Goal: Task Accomplishment & Management: Manage account settings

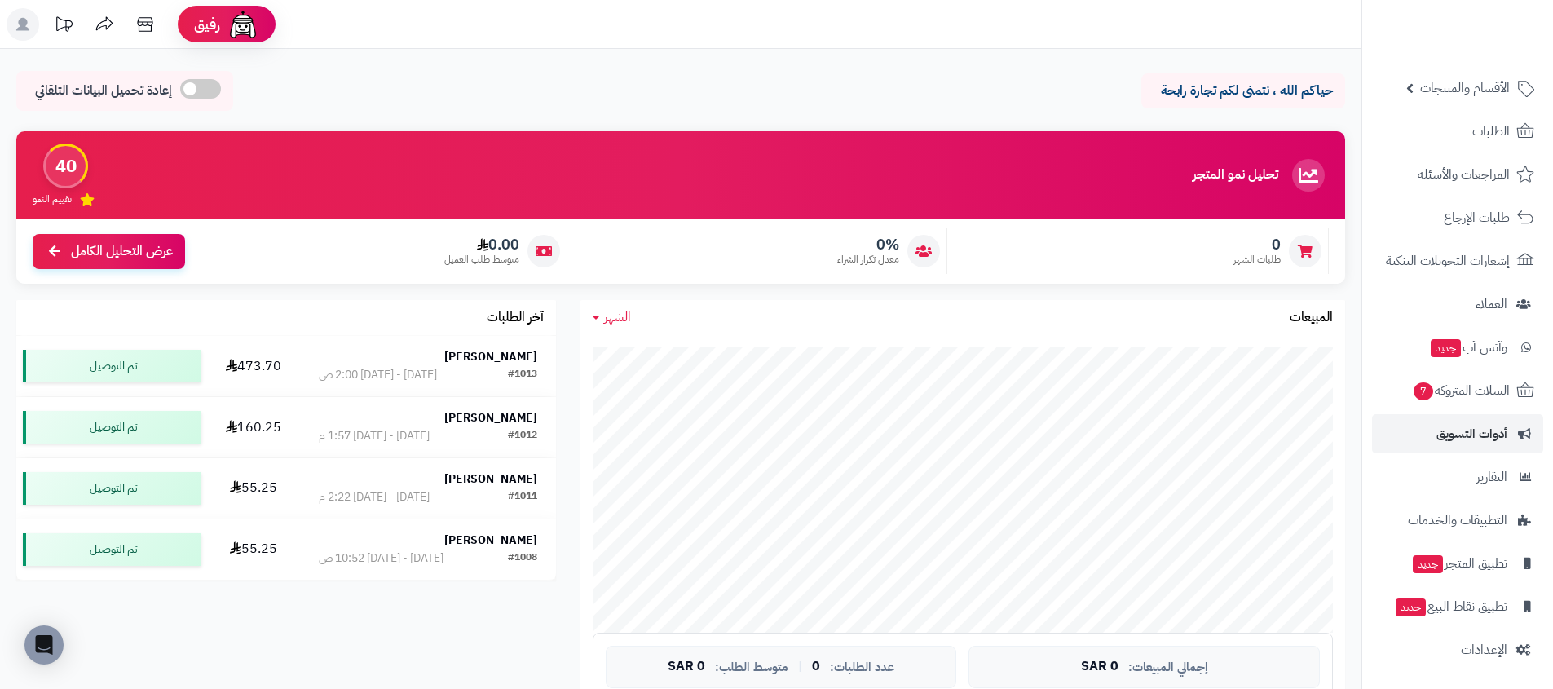
scroll to position [57, 0]
click at [1425, 662] on link "الإعدادات" at bounding box center [1457, 648] width 171 height 39
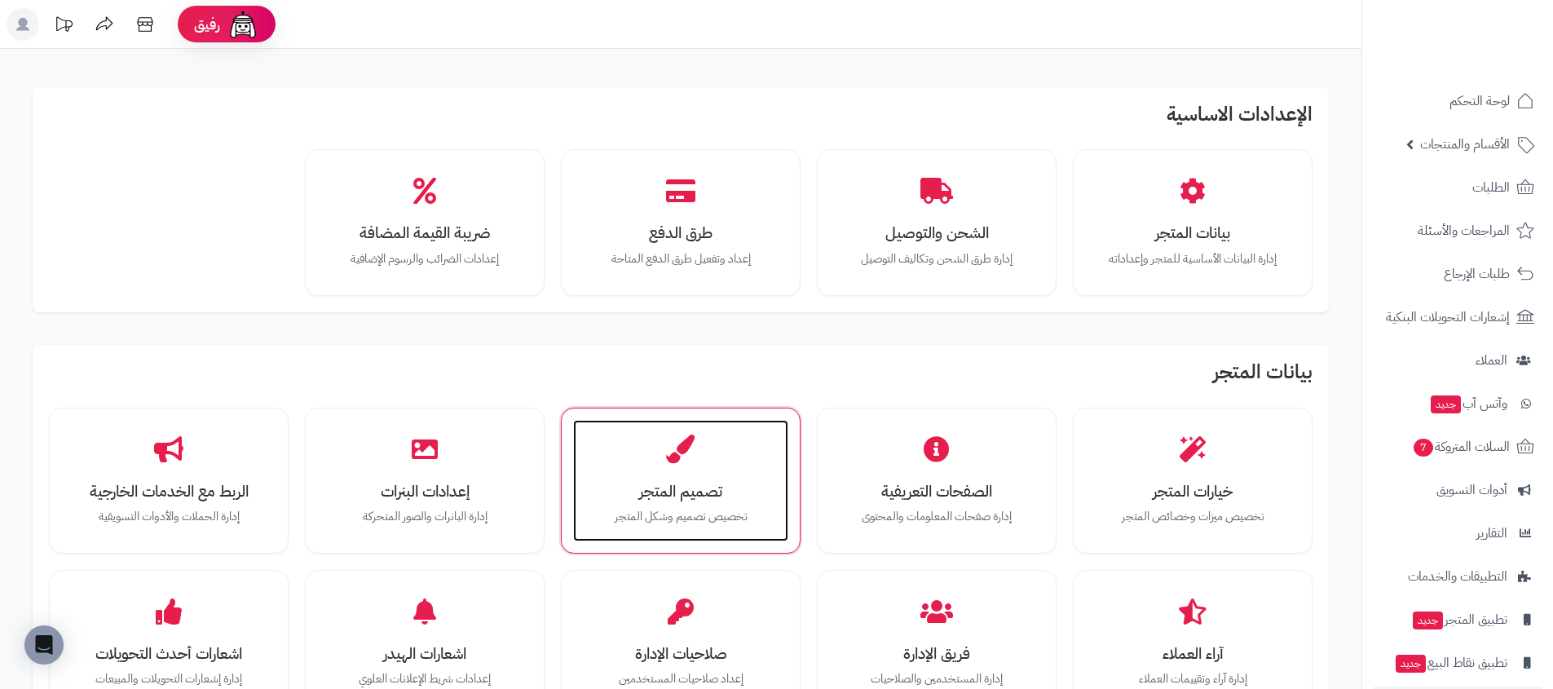
click at [640, 510] on p "تخصيص تصميم وشكل المتجر" at bounding box center [680, 517] width 183 height 18
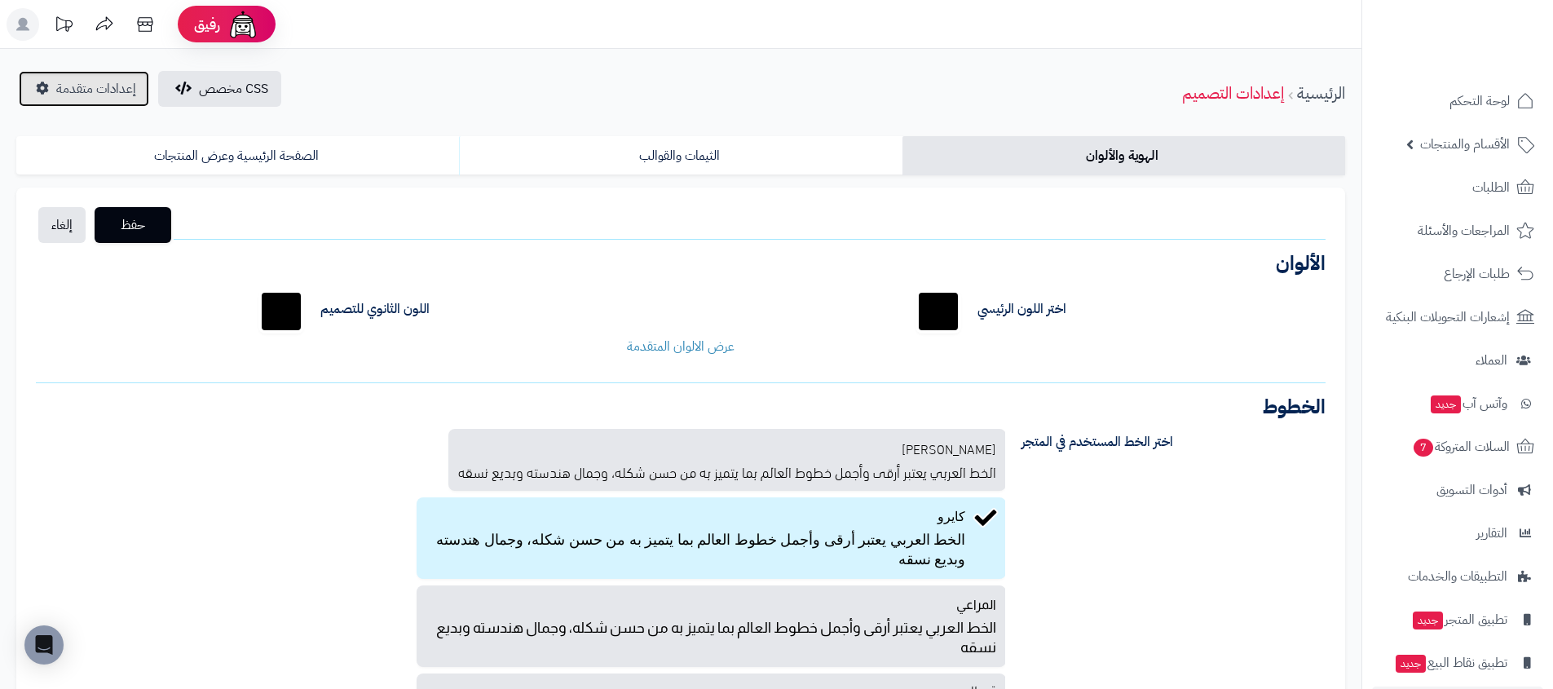
click at [55, 84] on link "إعدادات متقدمة" at bounding box center [84, 89] width 130 height 36
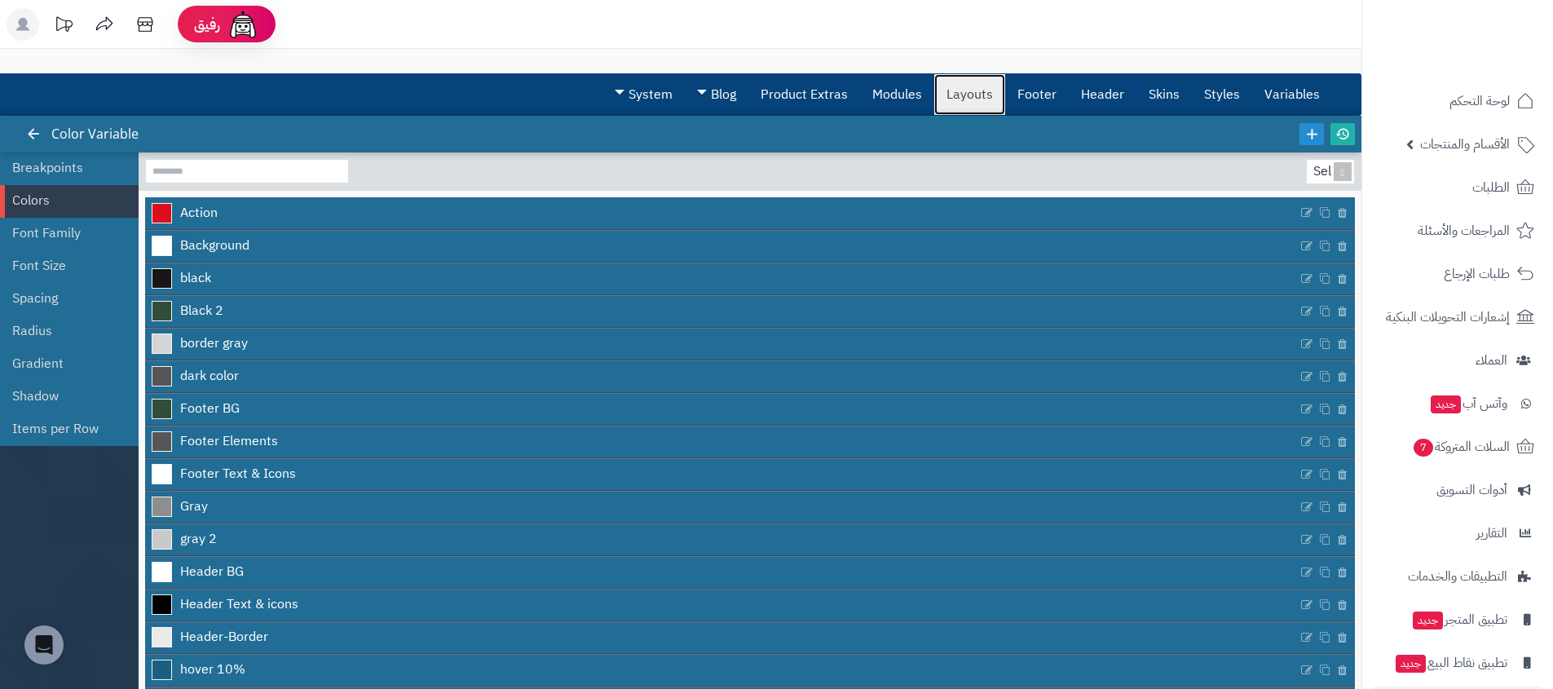
click at [957, 96] on link "Layouts" at bounding box center [969, 94] width 71 height 41
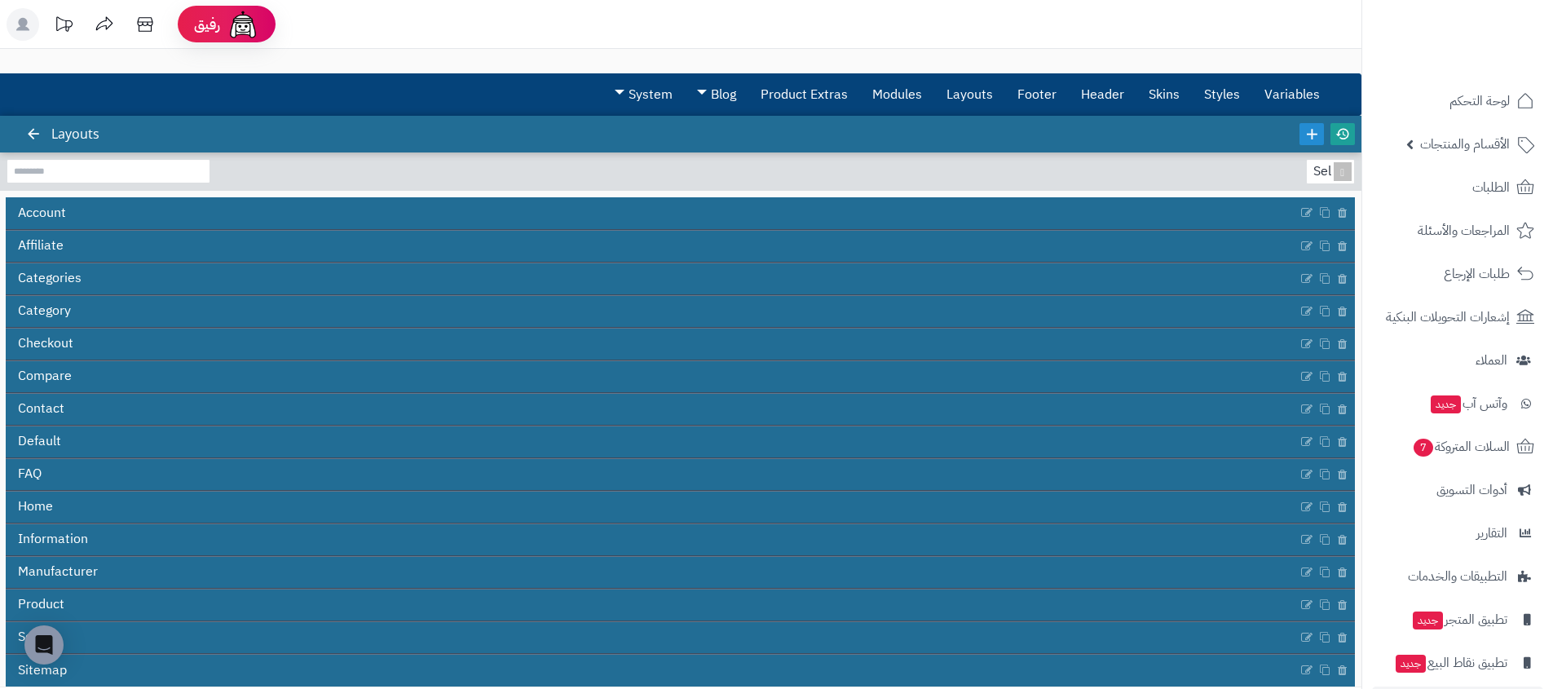
click at [1344, 144] on link at bounding box center [1343, 134] width 24 height 22
click at [1317, 139] on icon at bounding box center [1312, 134] width 18 height 18
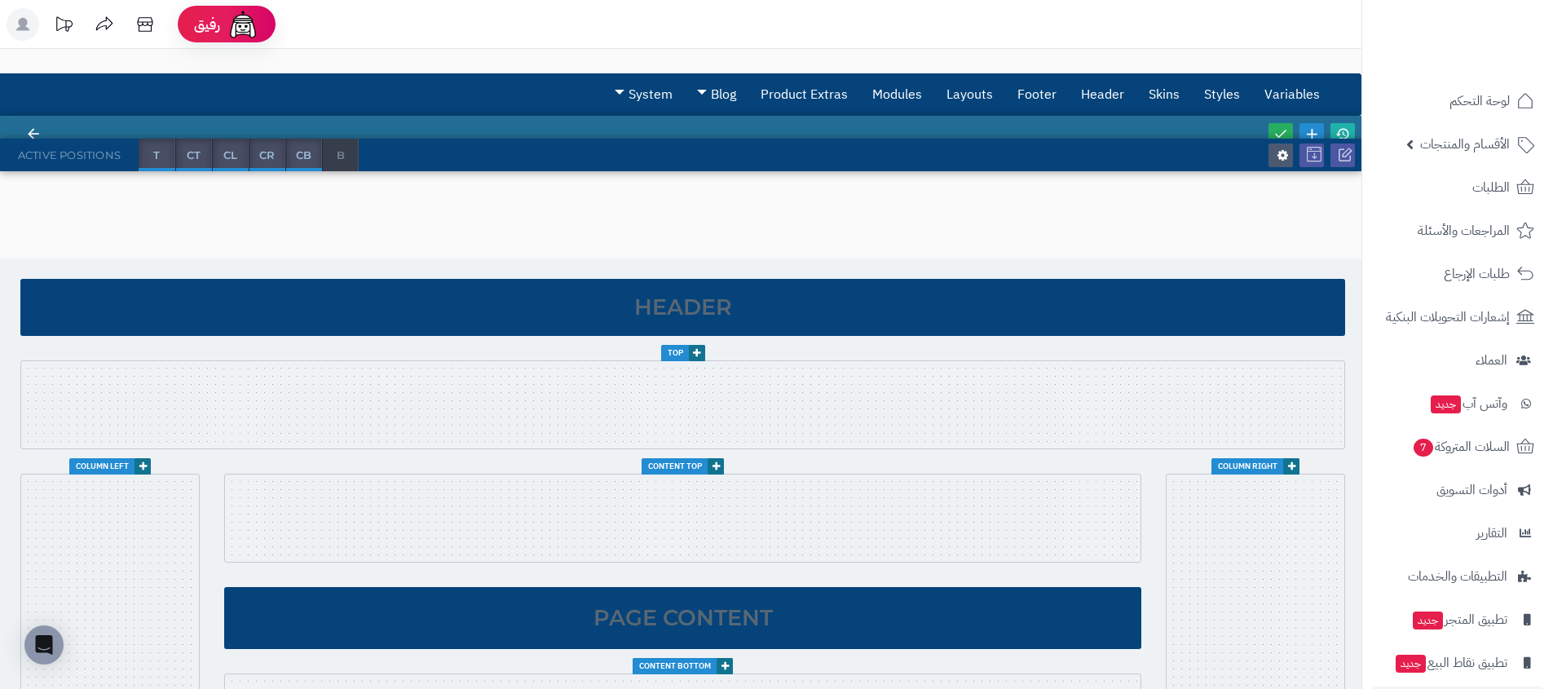
click at [299, 168] on label "CB" at bounding box center [303, 155] width 37 height 33
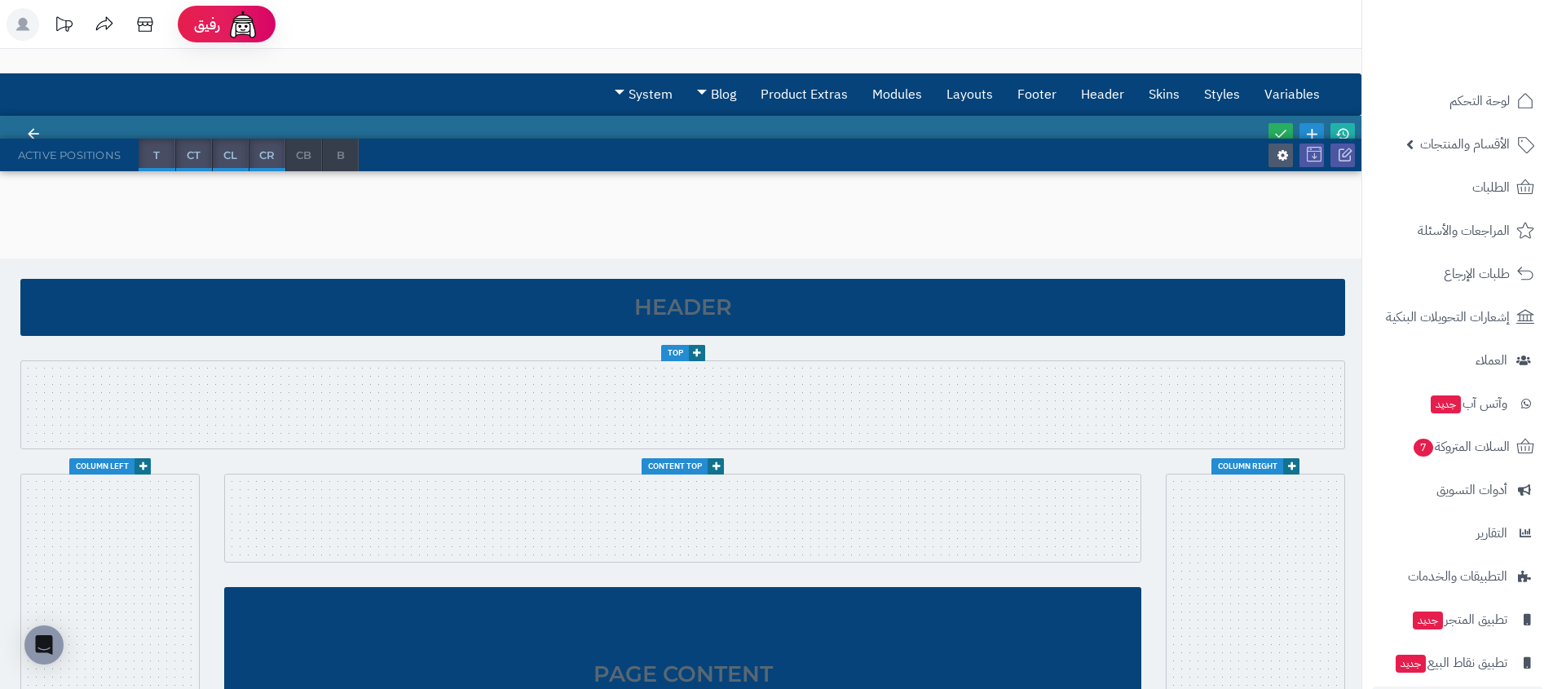
click at [267, 153] on span "CR" at bounding box center [266, 155] width 35 height 33
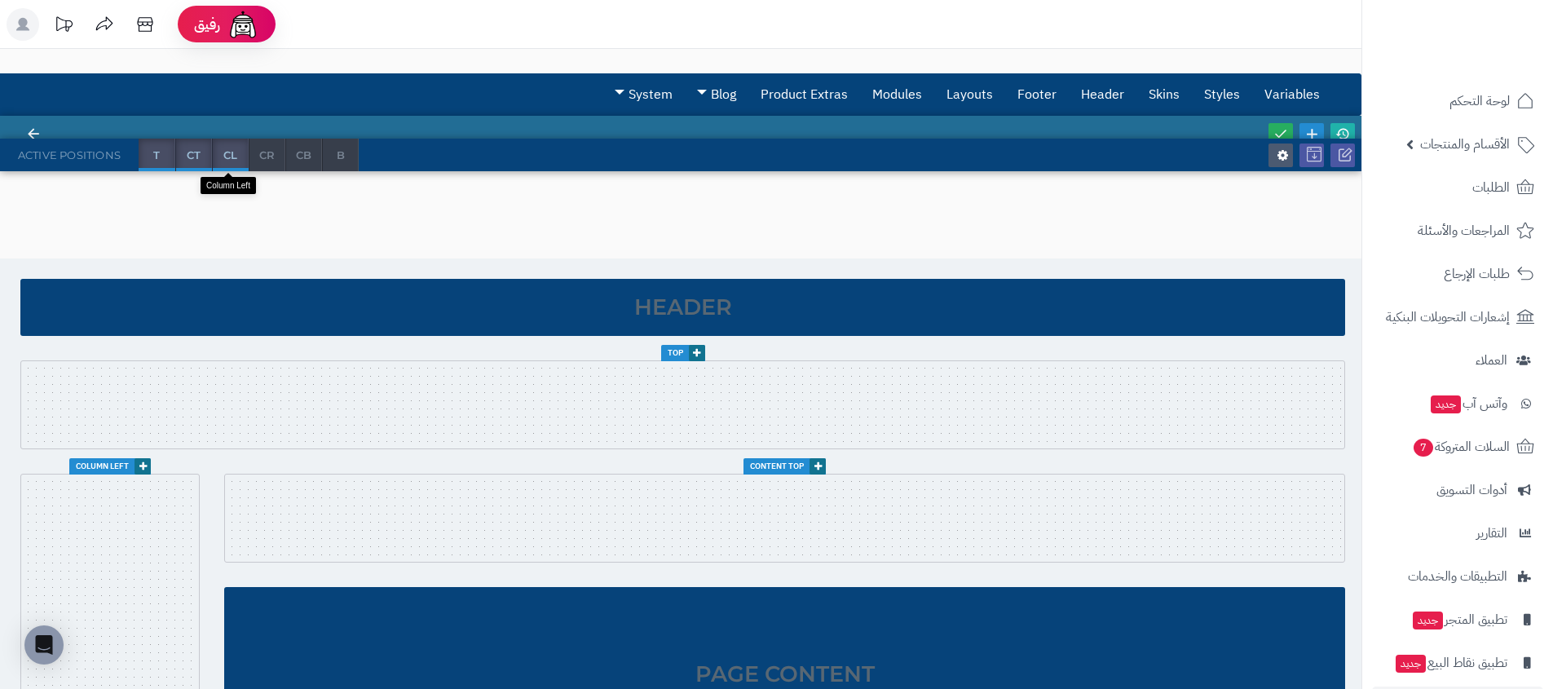
click at [231, 153] on span "CL" at bounding box center [230, 155] width 35 height 33
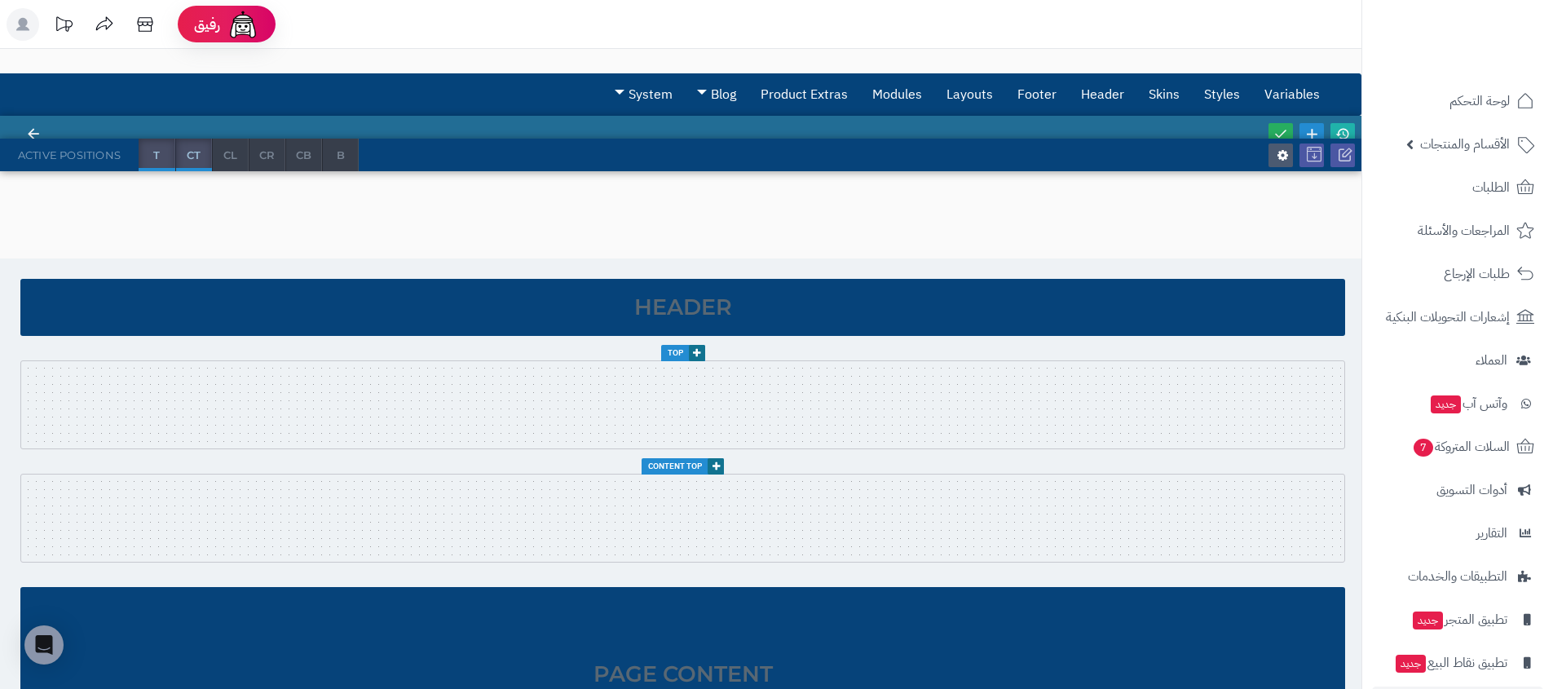
click at [196, 165] on span "CT" at bounding box center [193, 155] width 35 height 33
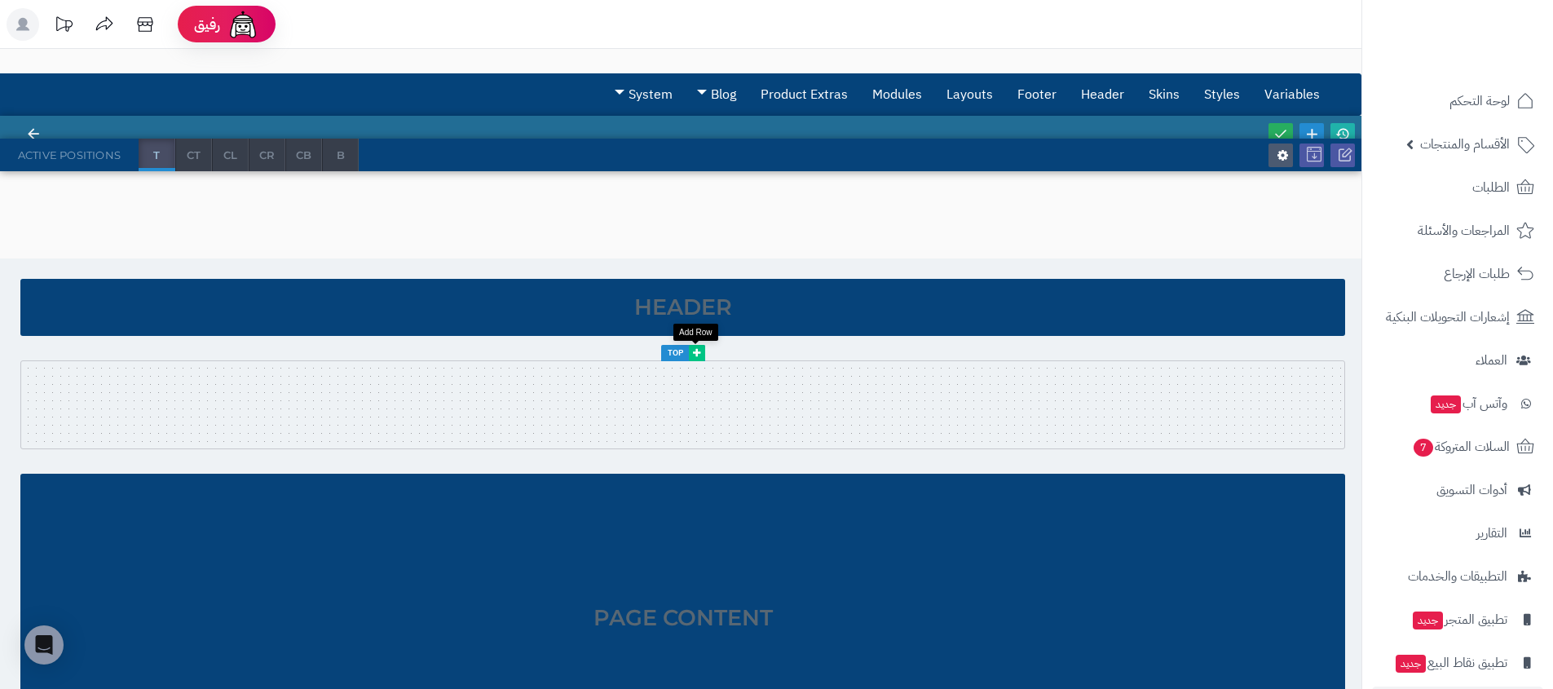
click at [695, 355] on icon at bounding box center [696, 353] width 7 height 10
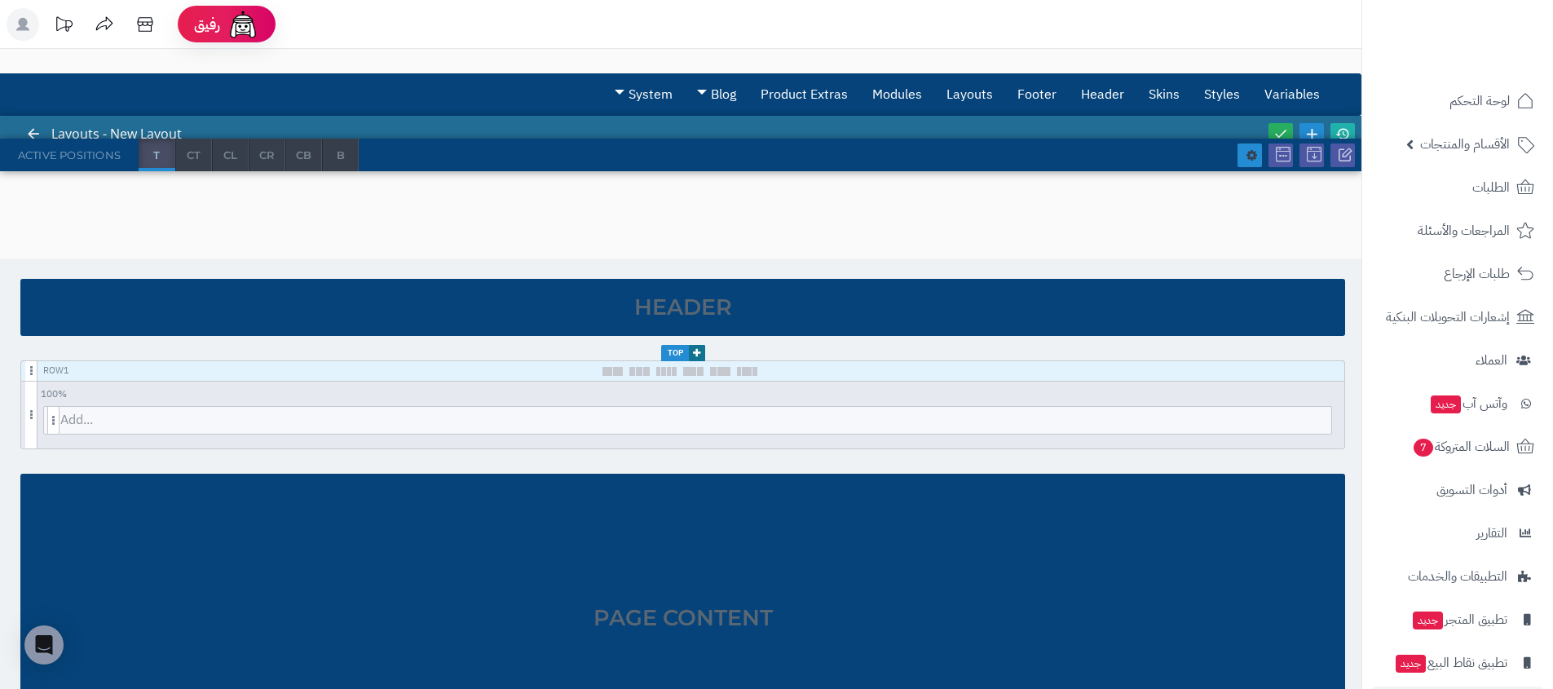
click at [1253, 158] on icon at bounding box center [1252, 154] width 11 height 13
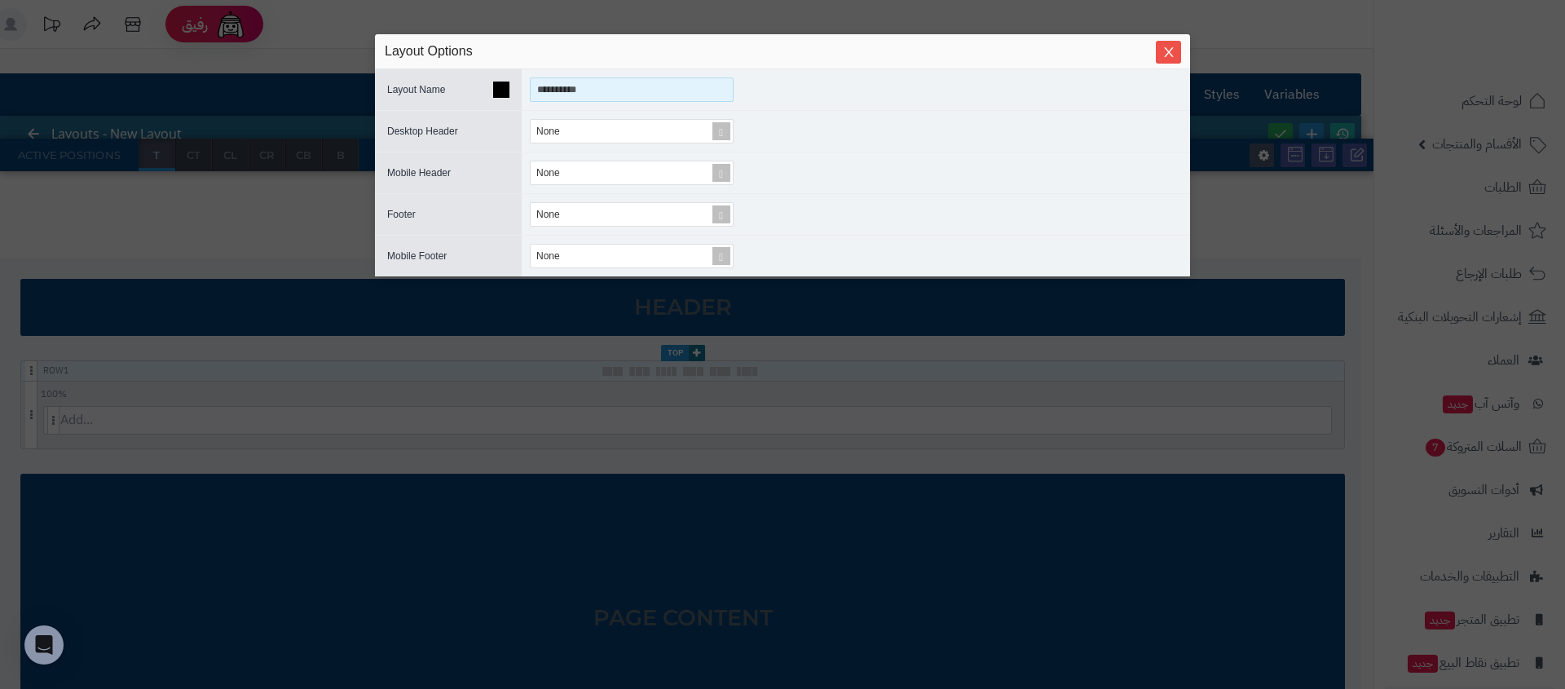
click at [575, 95] on input "**********" at bounding box center [632, 89] width 204 height 24
type input "**********"
click at [1168, 49] on icon "Close" at bounding box center [1169, 51] width 13 height 13
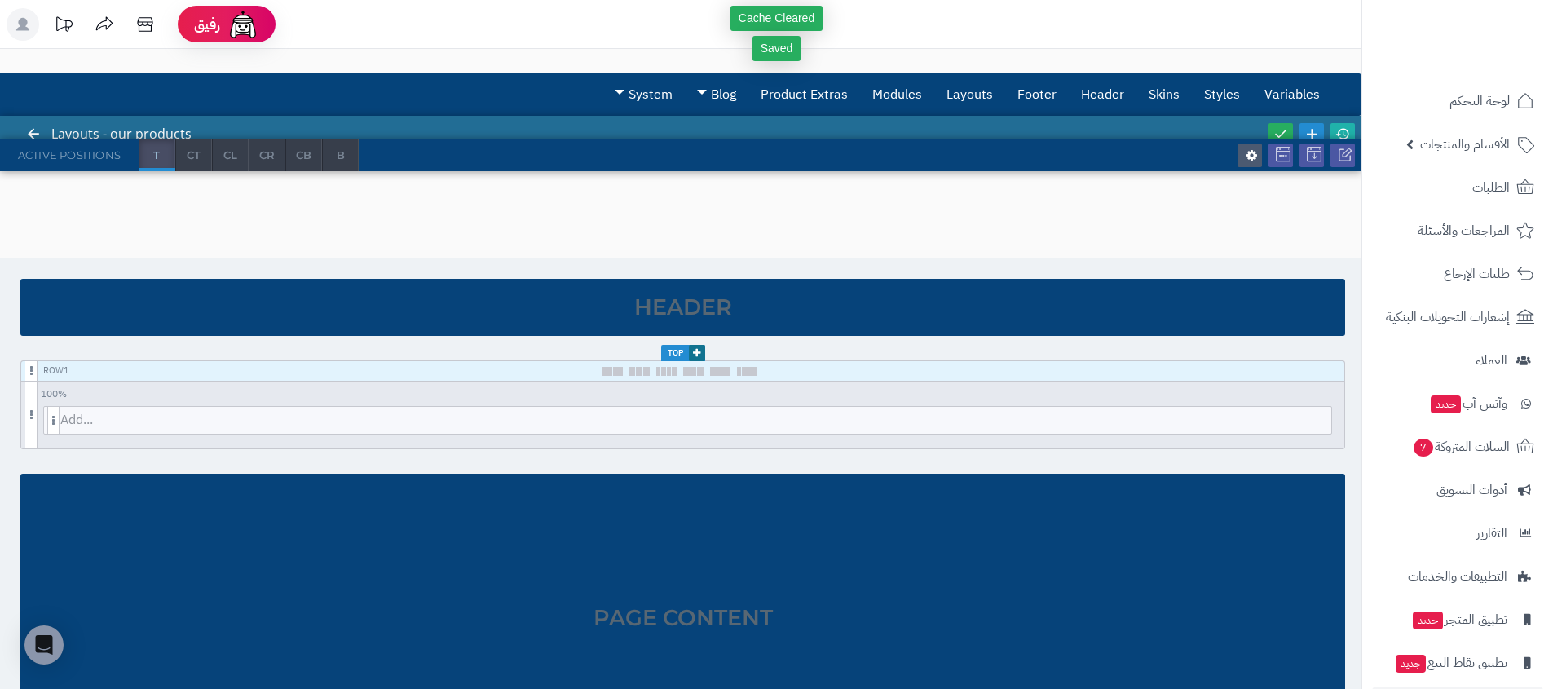
click at [1190, 240] on div "3.0.48 Layouts - our products Active Positions T CT CL CR CB B Header Top Row 1…" at bounding box center [681, 492] width 1362 height 753
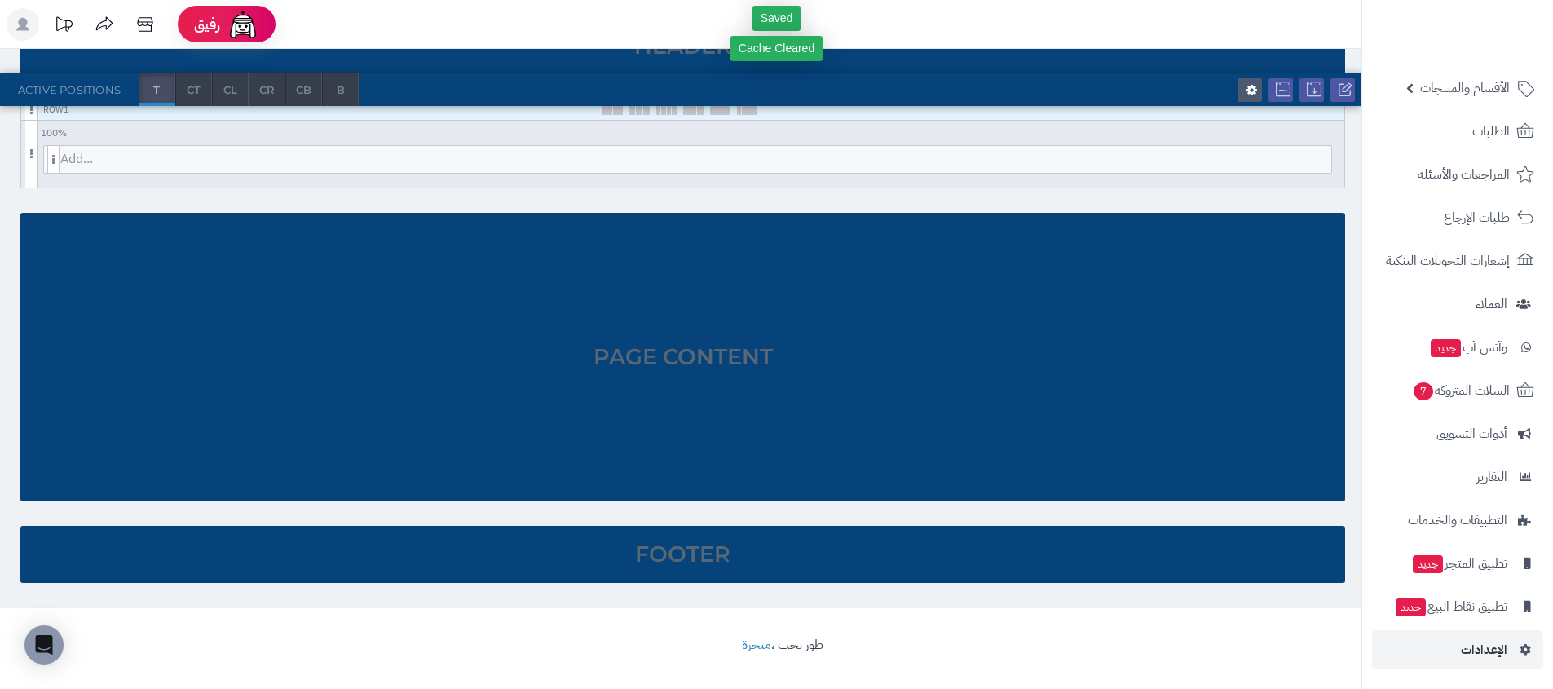
scroll to position [57, 0]
click at [1466, 640] on span "الإعدادات" at bounding box center [1484, 649] width 46 height 23
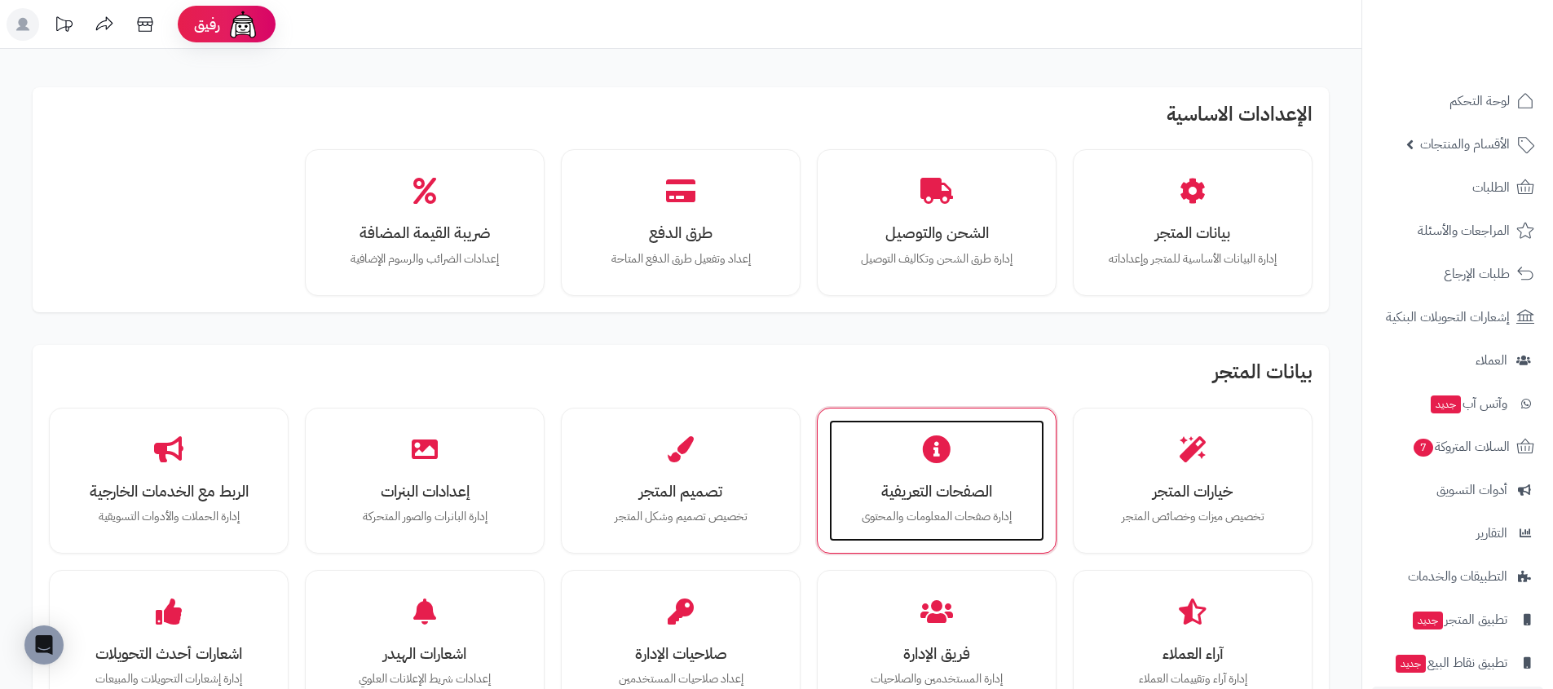
click at [976, 457] on div "الصفحات التعريفية إدارة صفحات المعلومات والمحتوى" at bounding box center [936, 481] width 215 height 122
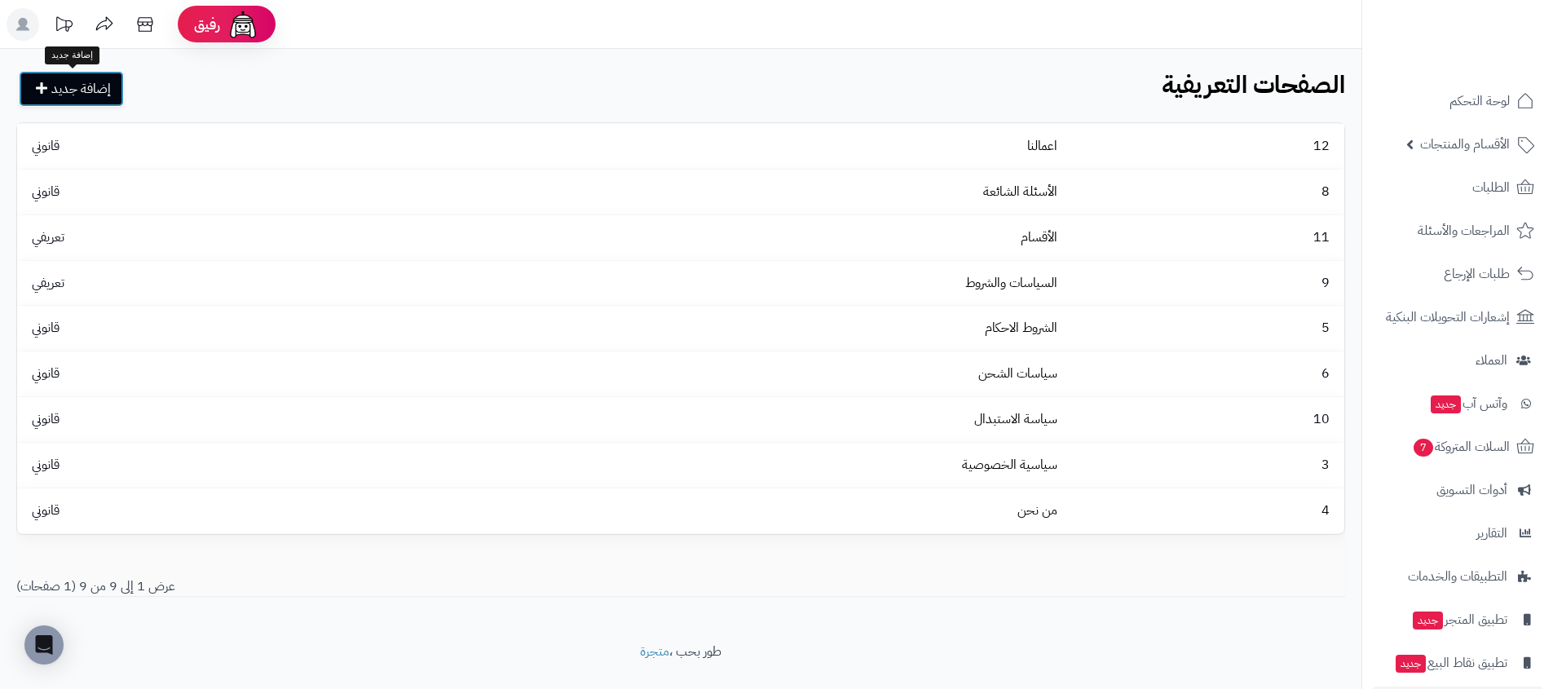
click at [62, 90] on link "إضافة جديد" at bounding box center [71, 89] width 105 height 36
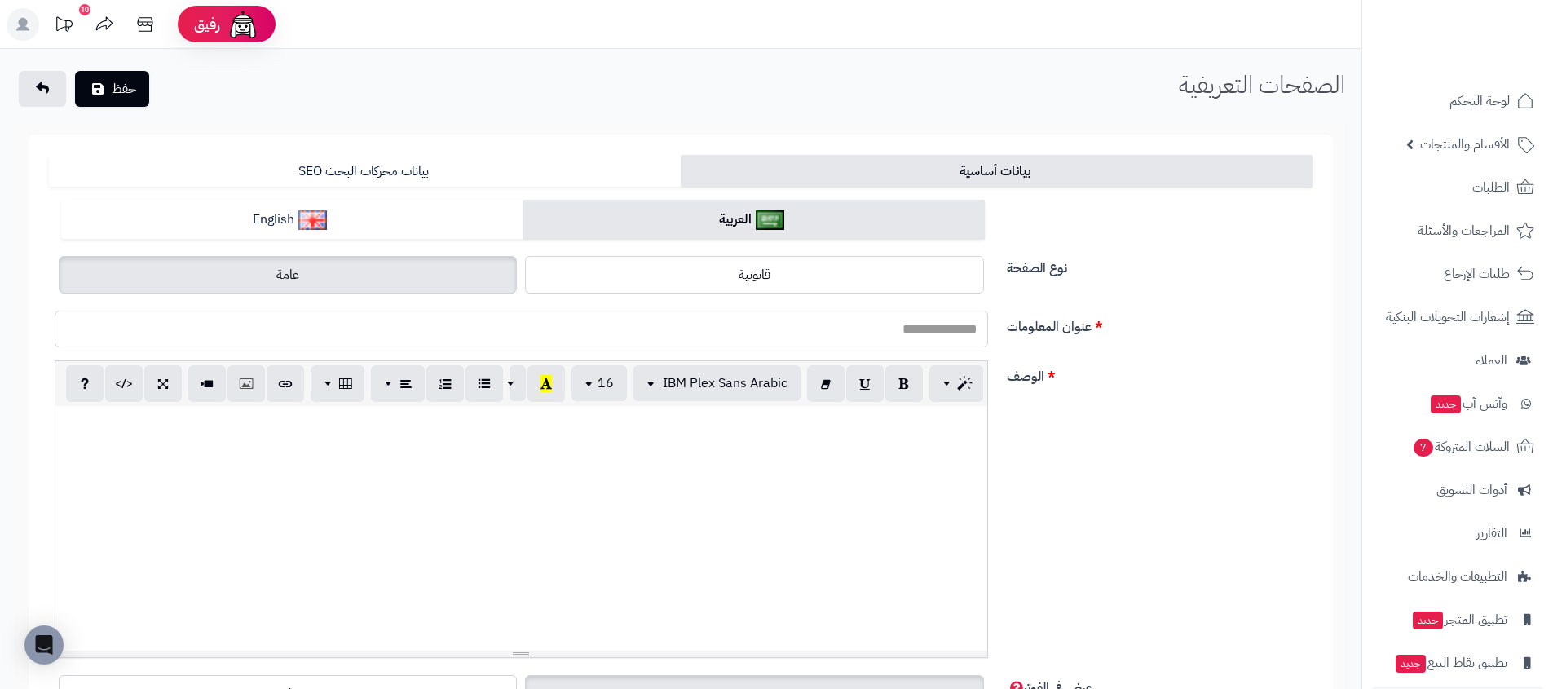
click at [916, 338] on input "عنوان المعلومات" at bounding box center [522, 329] width 934 height 37
type input "*"
type input "********"
click at [884, 452] on div at bounding box center [521, 528] width 932 height 245
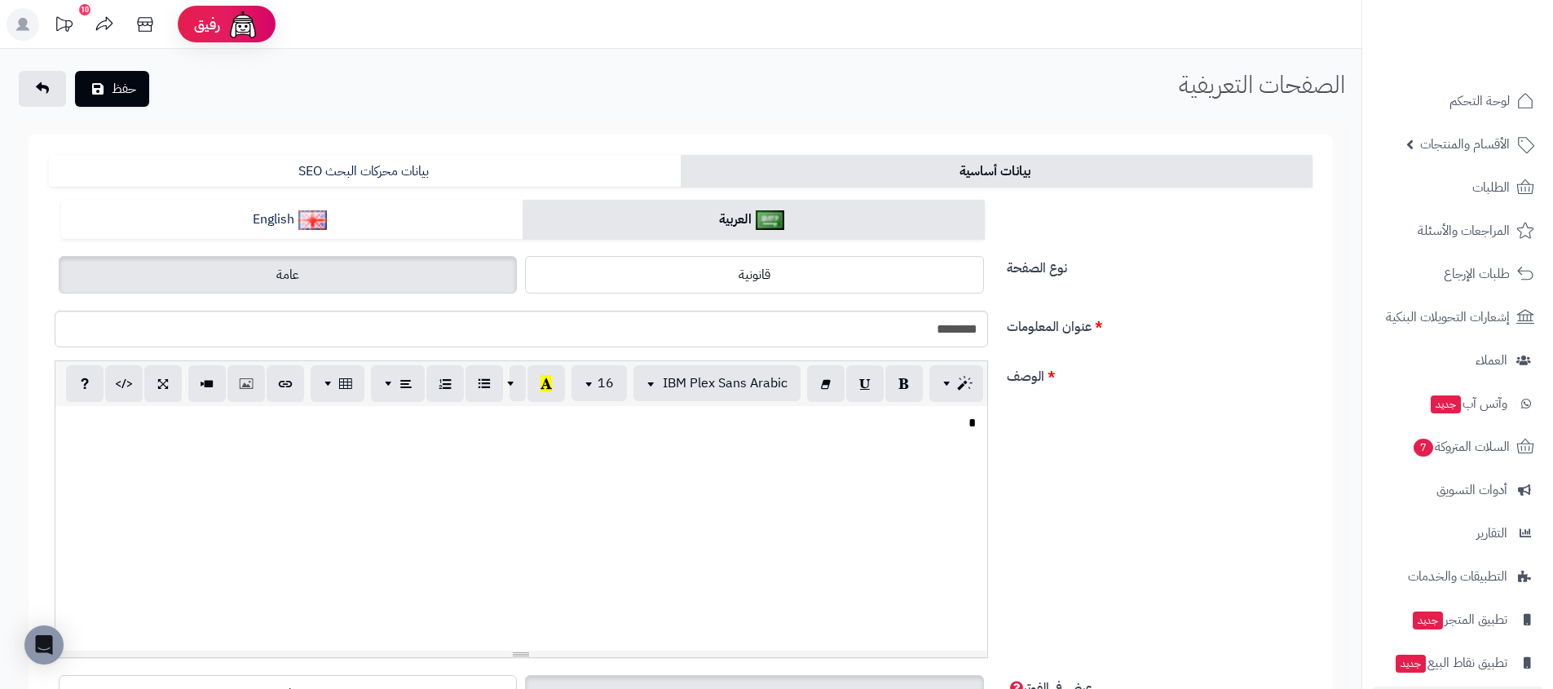
scroll to position [338, 0]
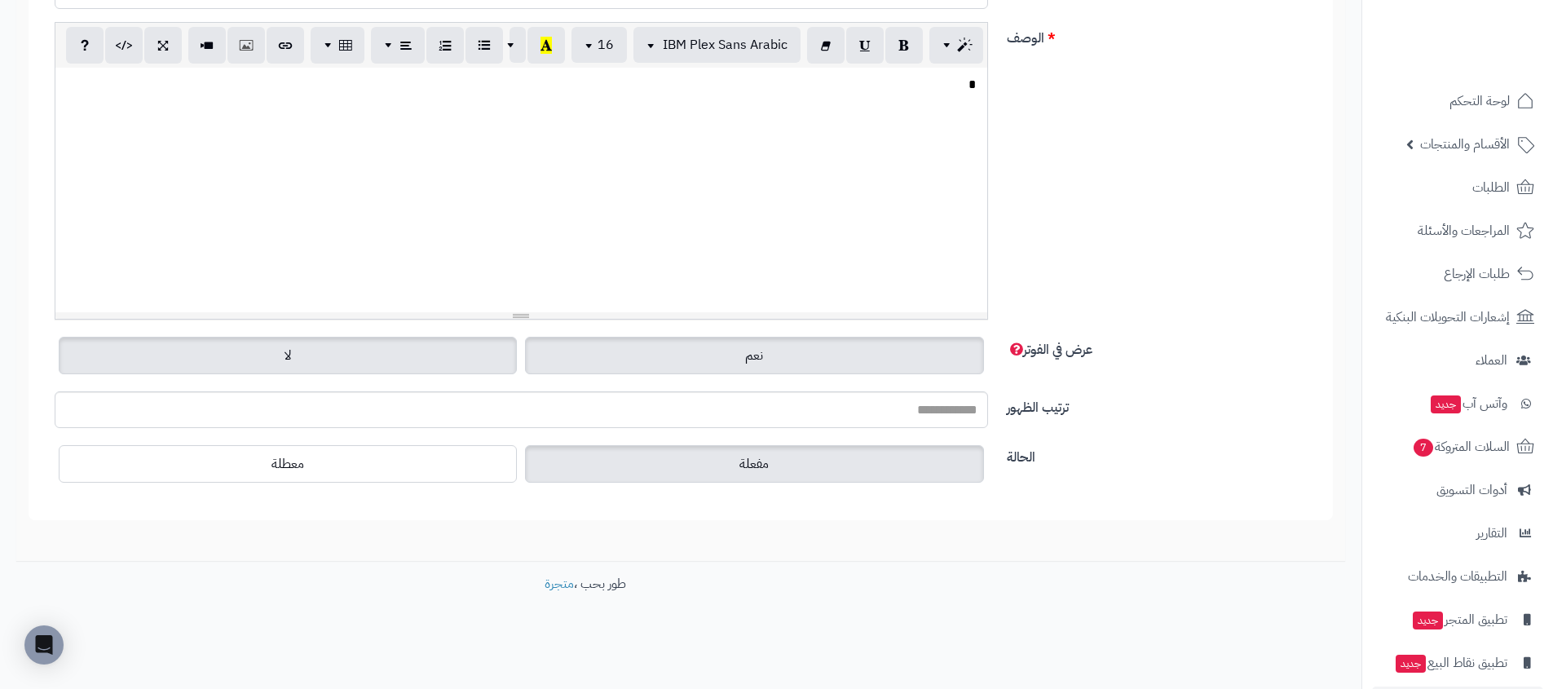
click at [474, 362] on label "لا" at bounding box center [288, 356] width 458 height 38
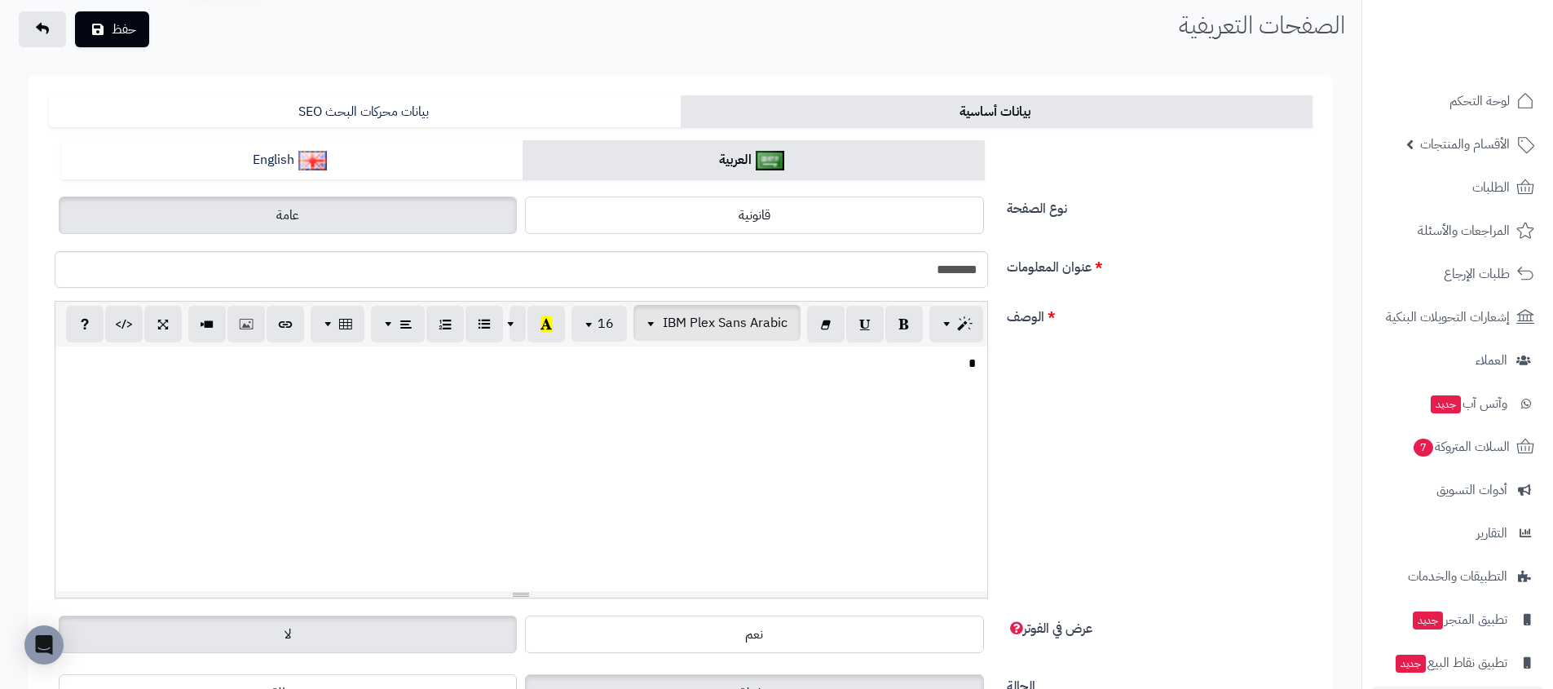
scroll to position [0, 0]
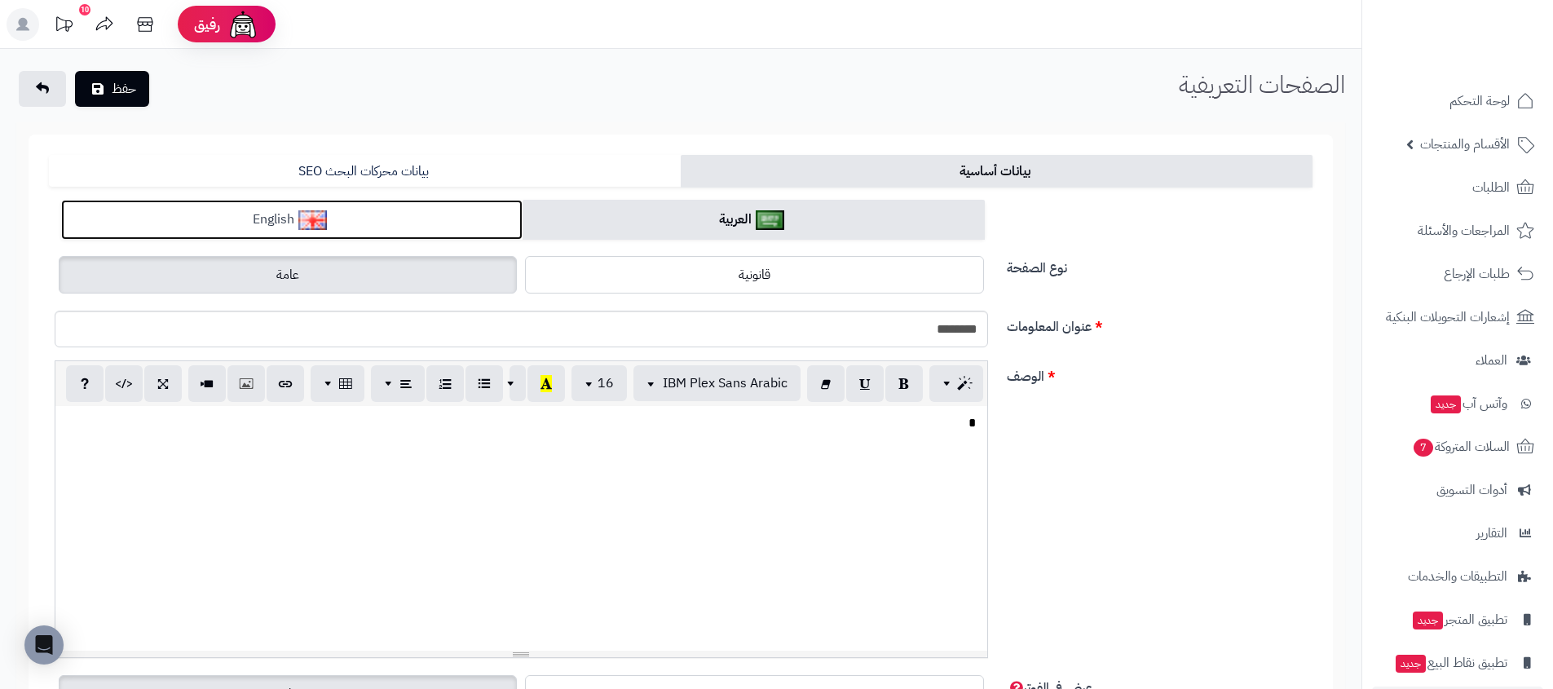
click at [406, 223] on link "English" at bounding box center [291, 220] width 461 height 40
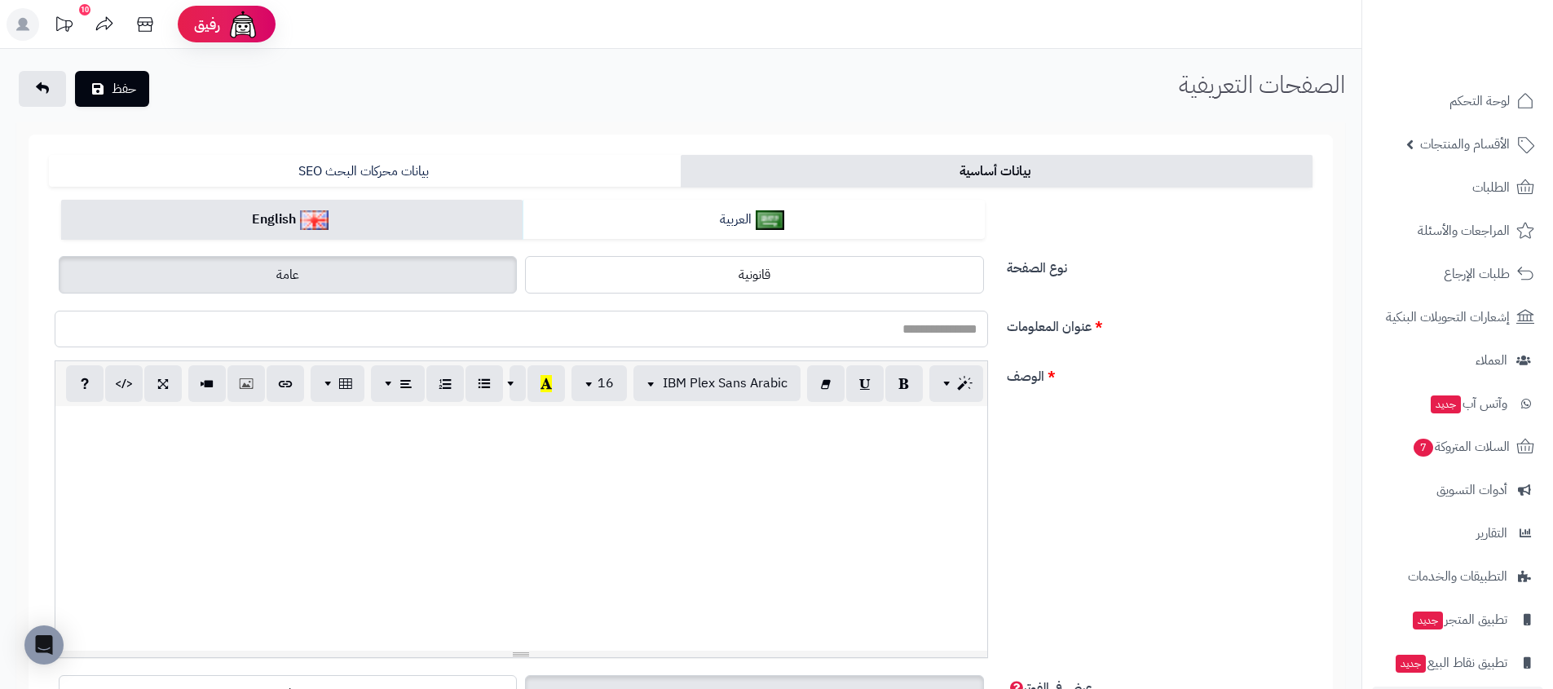
click at [682, 329] on input "عنوان المعلومات" at bounding box center [522, 329] width 934 height 37
type input "**********"
click at [894, 417] on p at bounding box center [522, 423] width 916 height 19
click at [1039, 453] on div "**********" at bounding box center [680, 515] width 1277 height 311
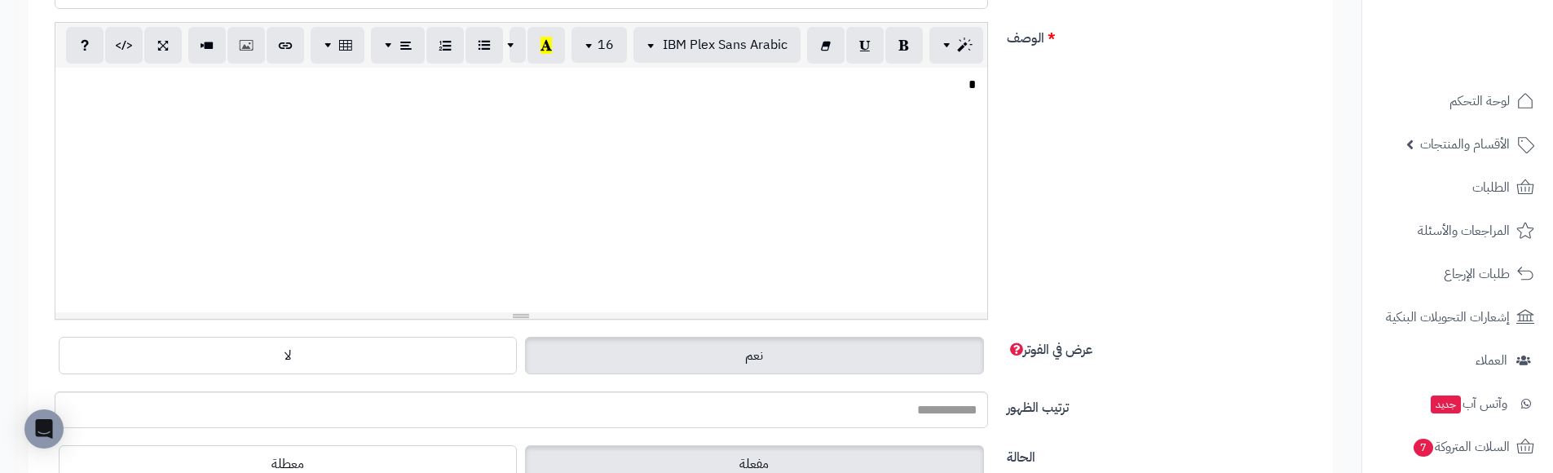
scroll to position [517, 0]
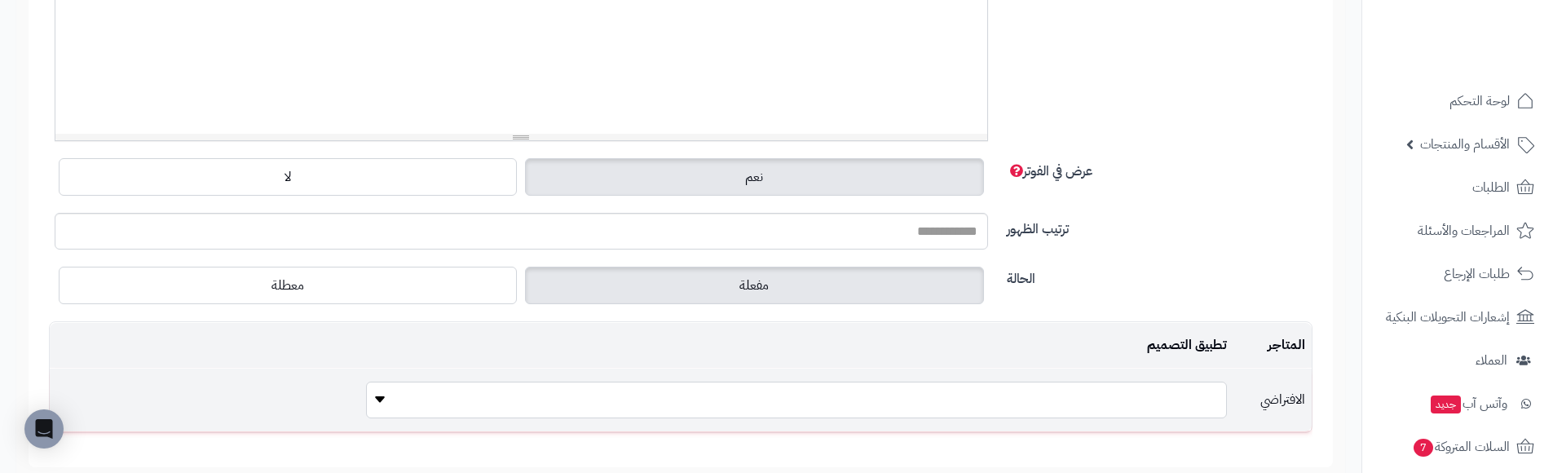
click at [881, 410] on select "**********" at bounding box center [796, 400] width 861 height 37
select select "**"
click at [366, 382] on select "**********" at bounding box center [796, 400] width 861 height 37
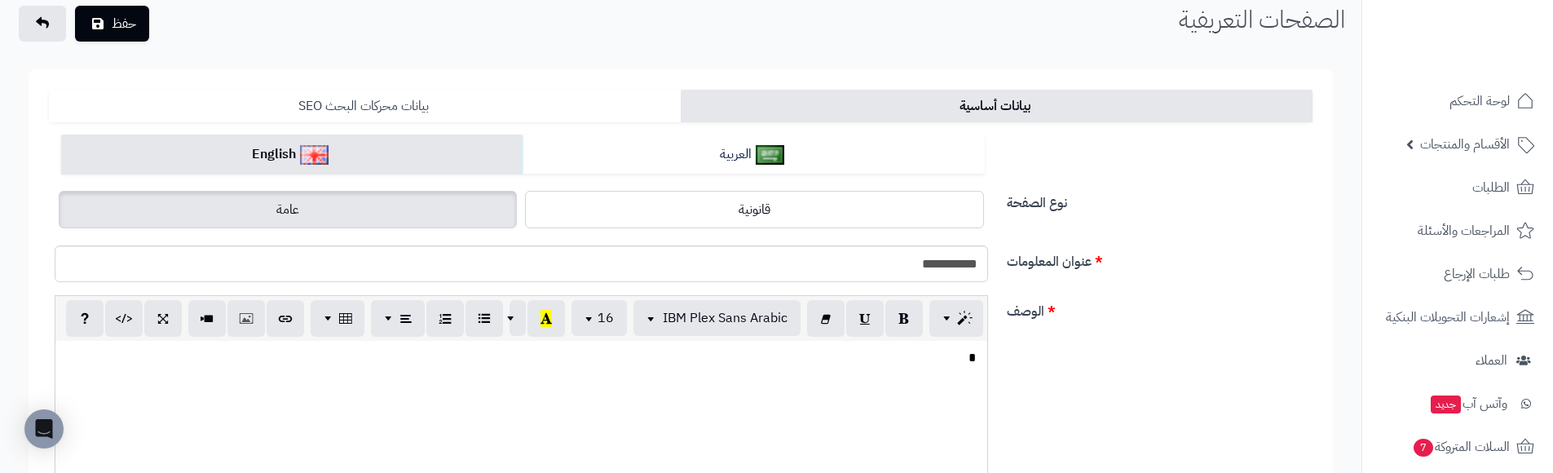
scroll to position [0, 0]
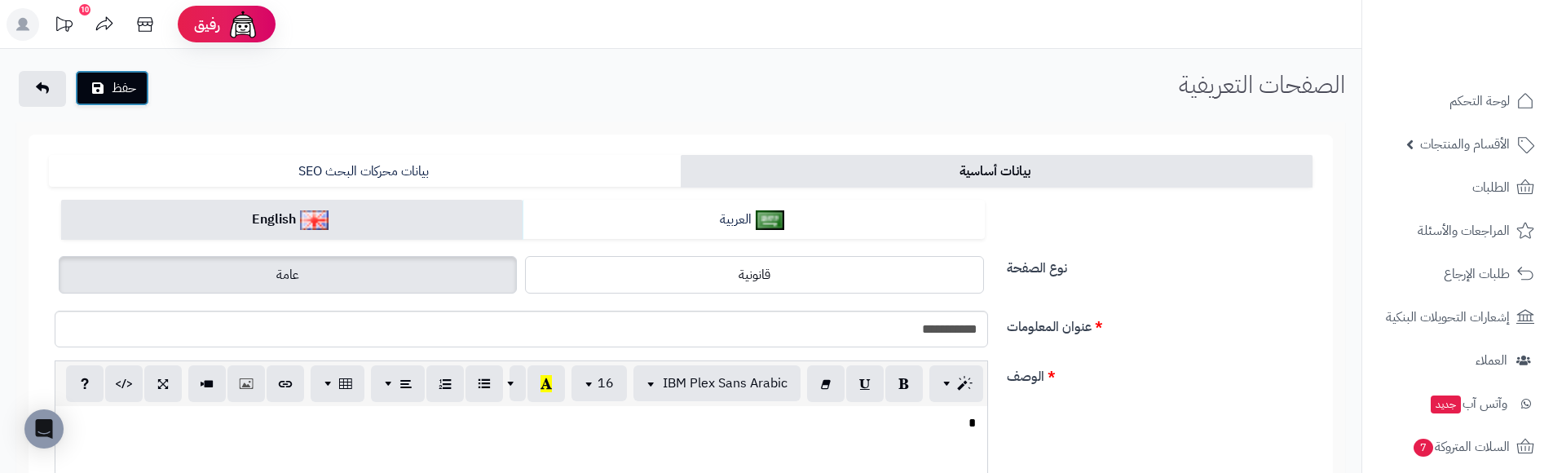
click at [113, 90] on button "حفظ" at bounding box center [112, 88] width 74 height 36
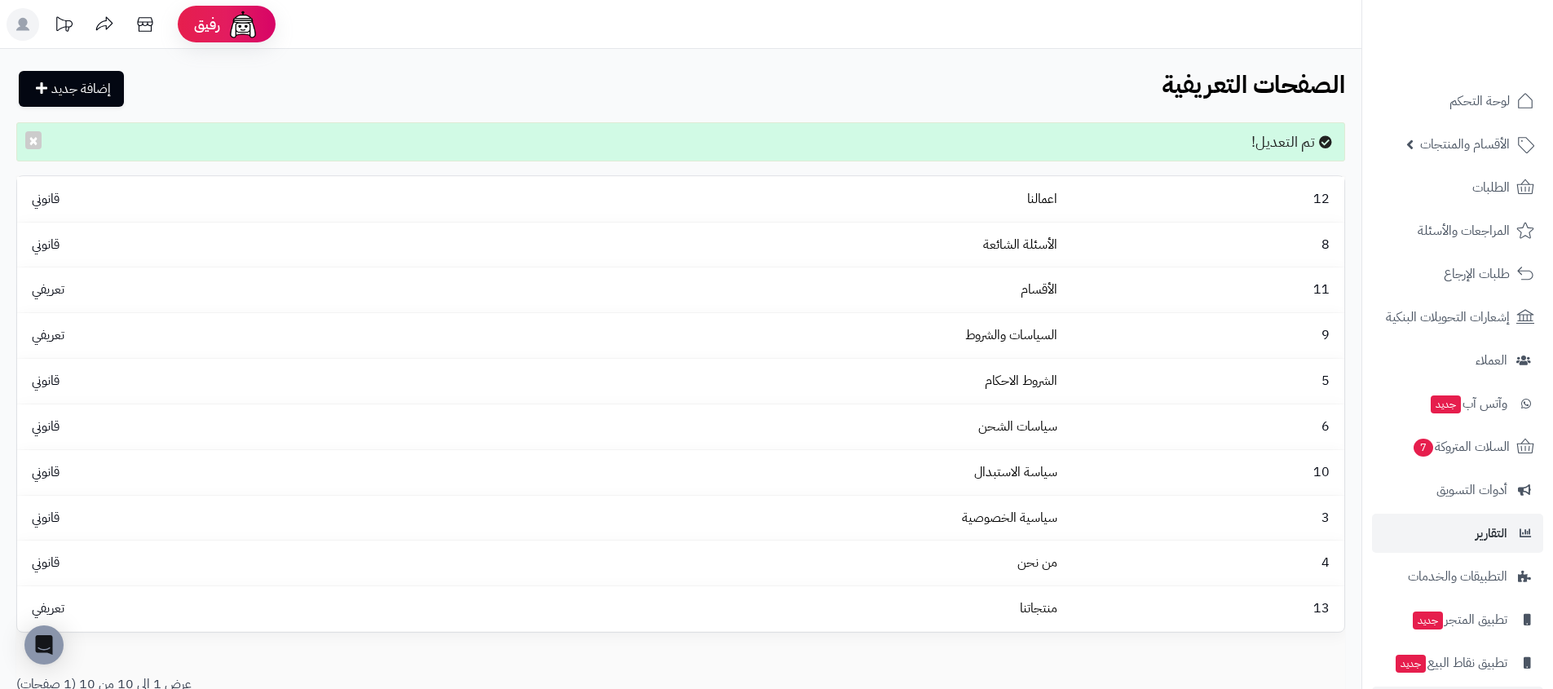
scroll to position [57, 0]
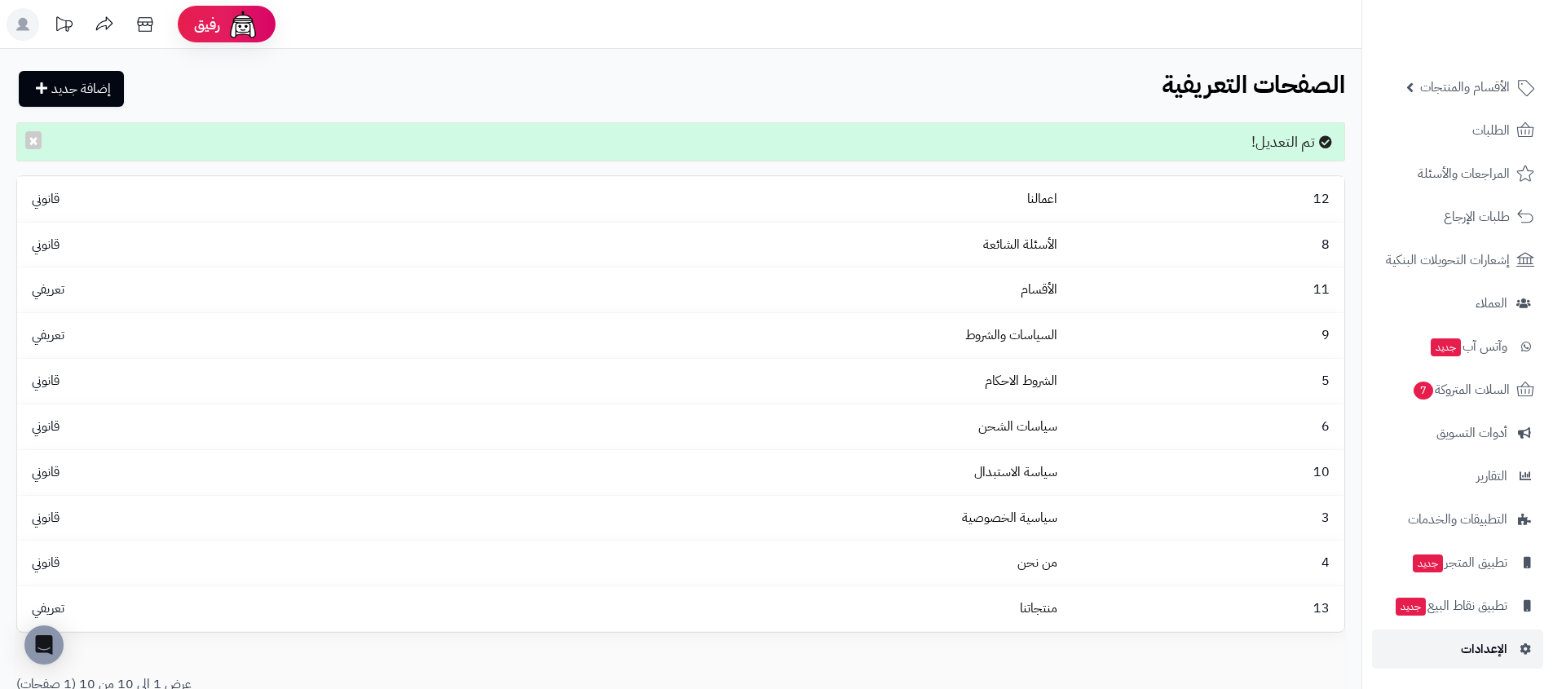
click at [1439, 472] on link "الإعدادات" at bounding box center [1457, 648] width 171 height 39
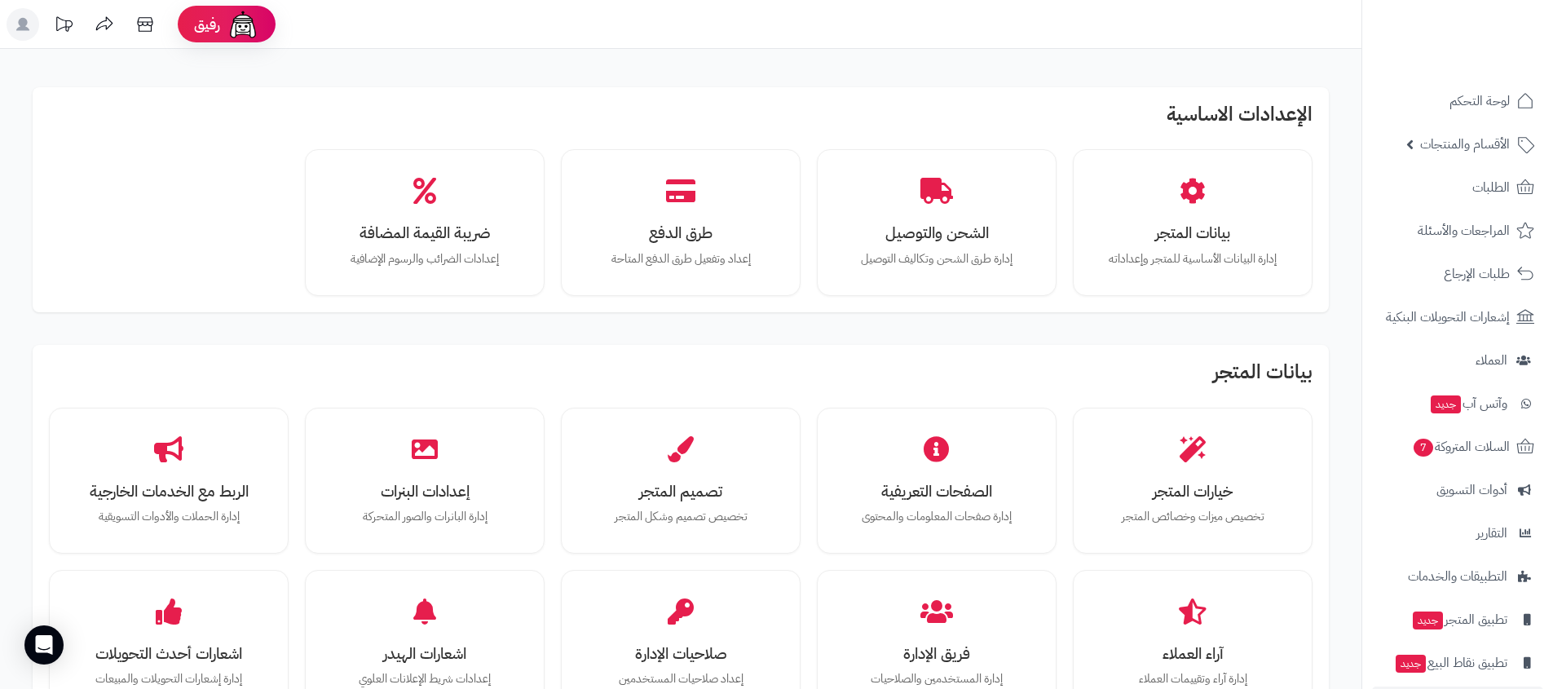
scroll to position [1084, 0]
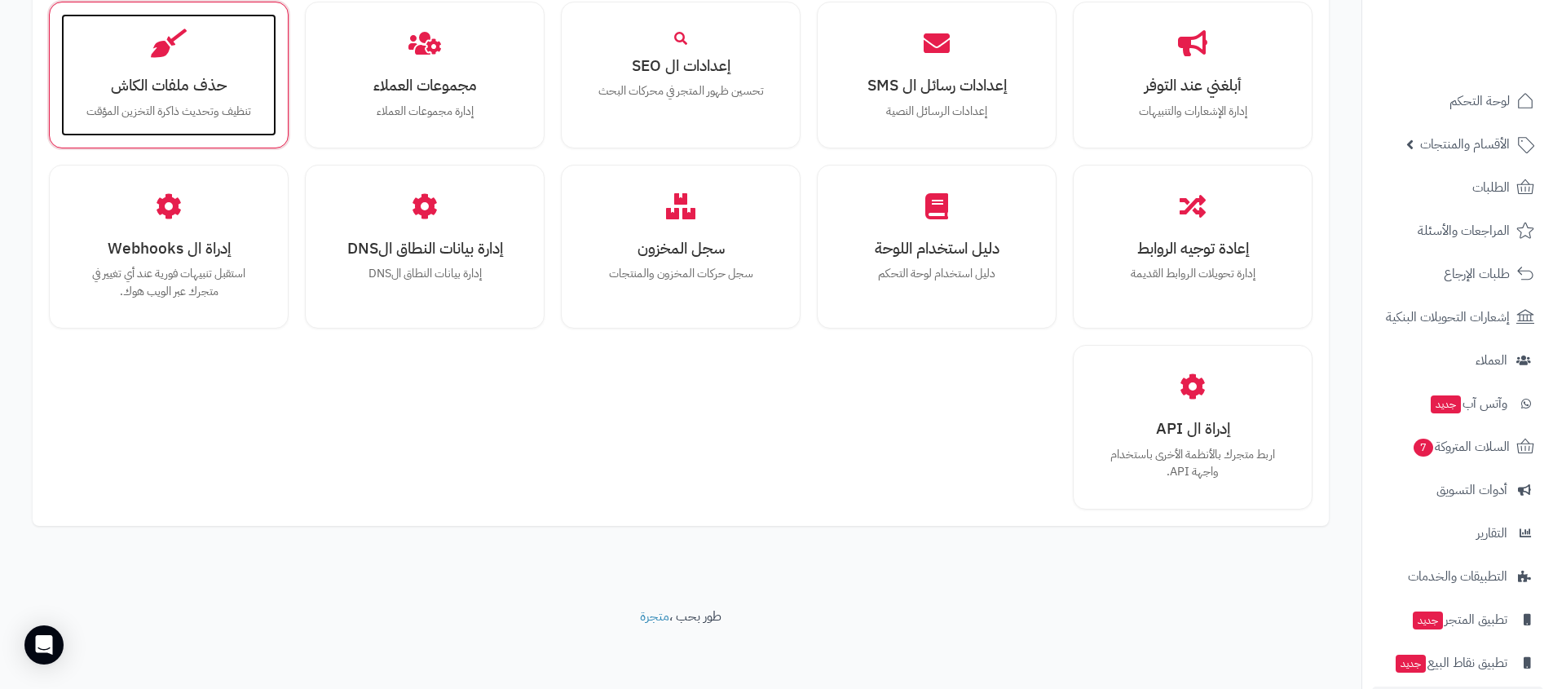
click at [150, 104] on p "تنظيف وتحديث ذاكرة التخزين المؤقت" at bounding box center [168, 112] width 183 height 18
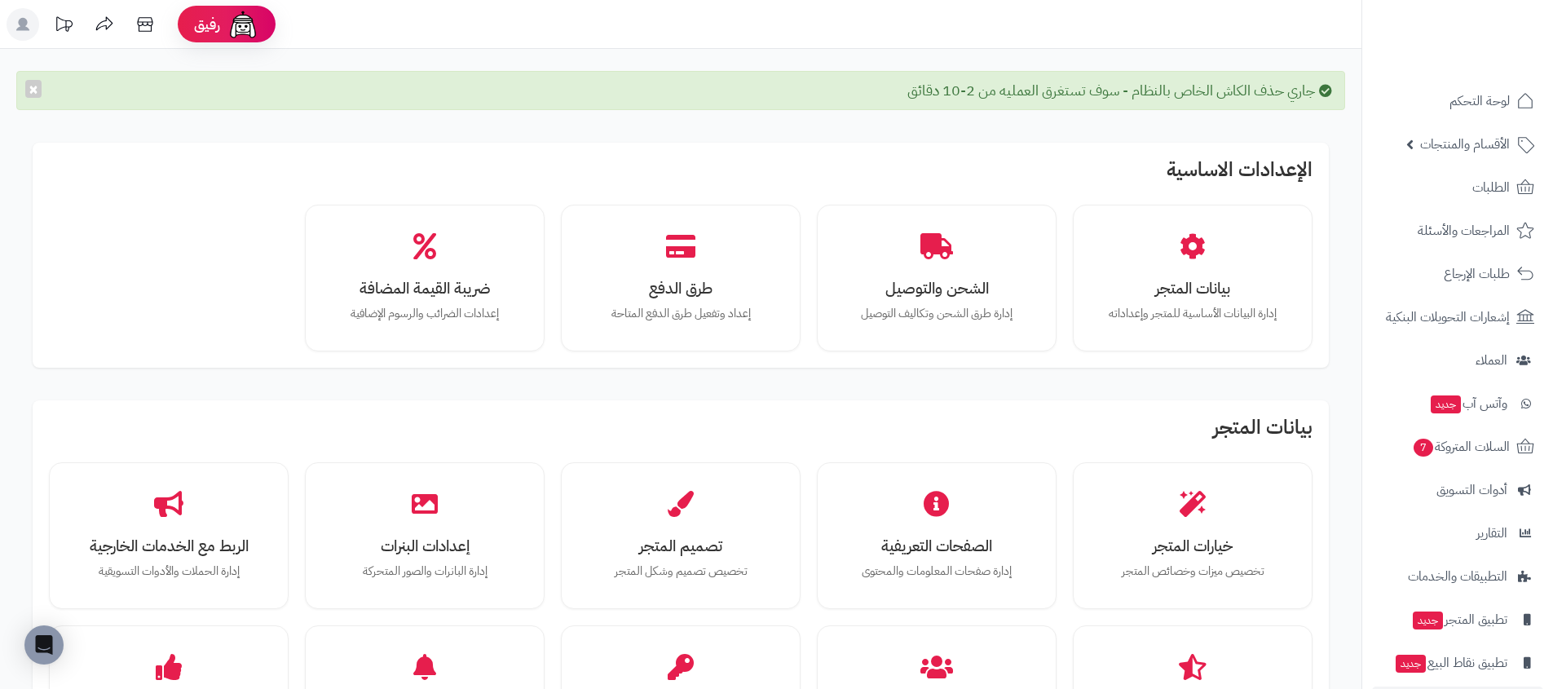
drag, startPoint x: 1062, startPoint y: 21, endPoint x: 951, endPoint y: 35, distance: 111.7
click at [1061, 22] on header "رفيق ! الطلبات معالجة مكتمل إرجاع المنتجات العملاء المتواجدون الان 17 عملاء منت…" at bounding box center [776, 24] width 1553 height 49
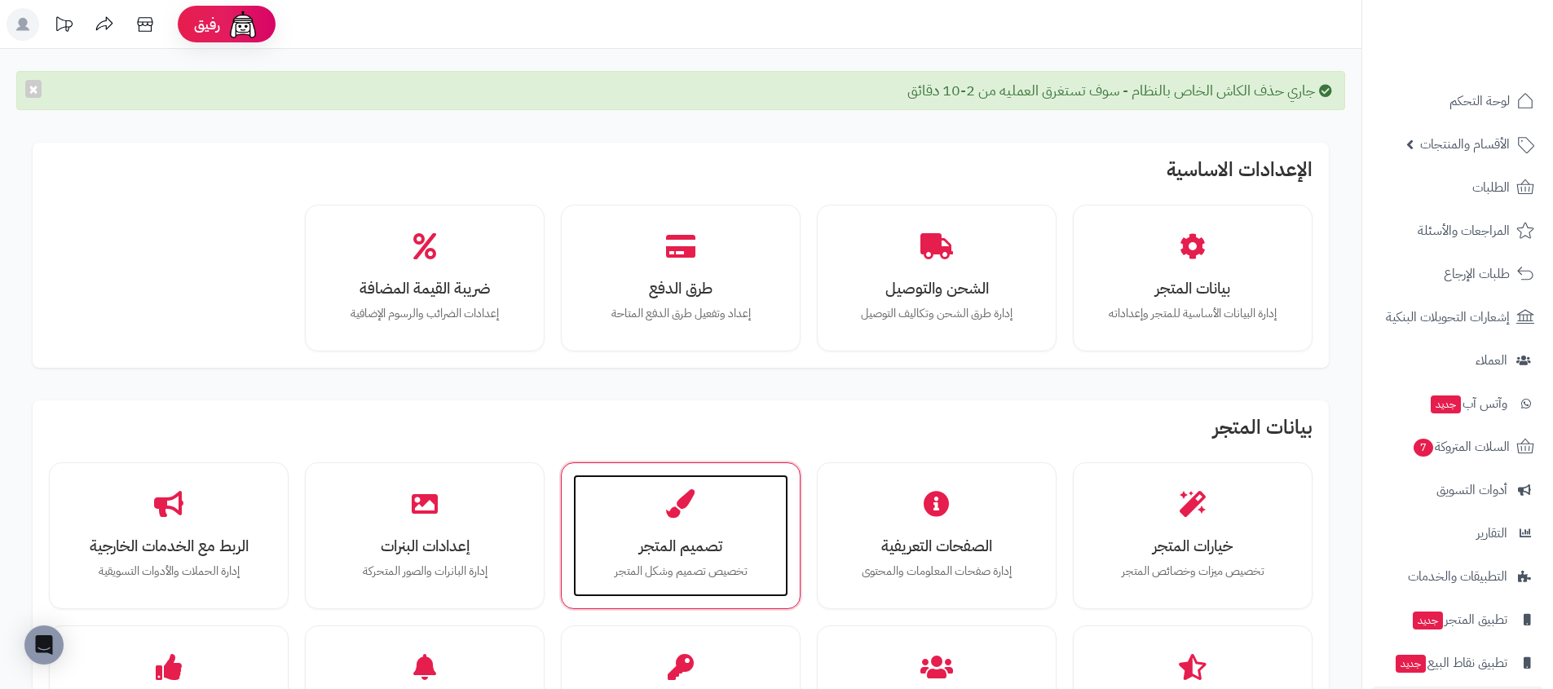
click at [705, 554] on h3 "تصميم المتجر" at bounding box center [680, 545] width 183 height 17
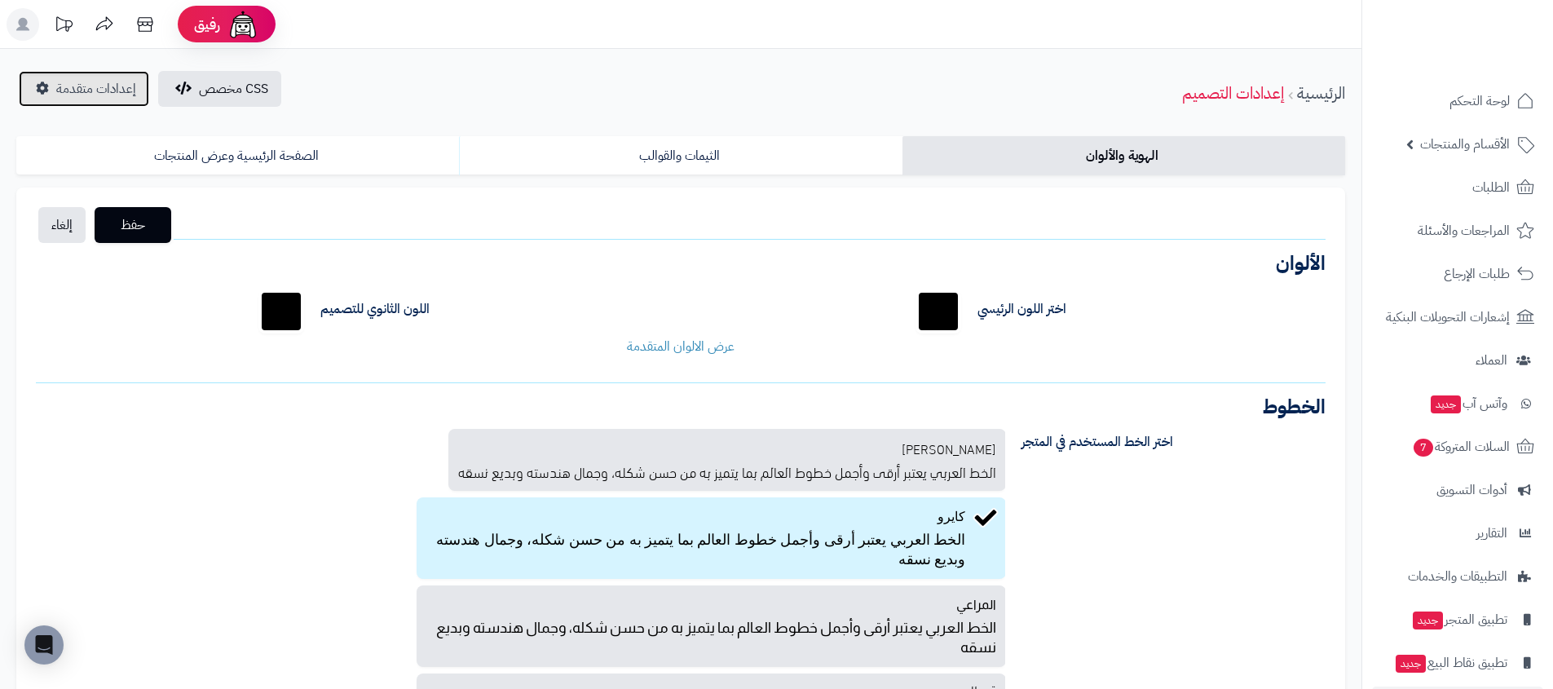
click at [101, 89] on span "إعدادات متقدمة" at bounding box center [96, 89] width 80 height 20
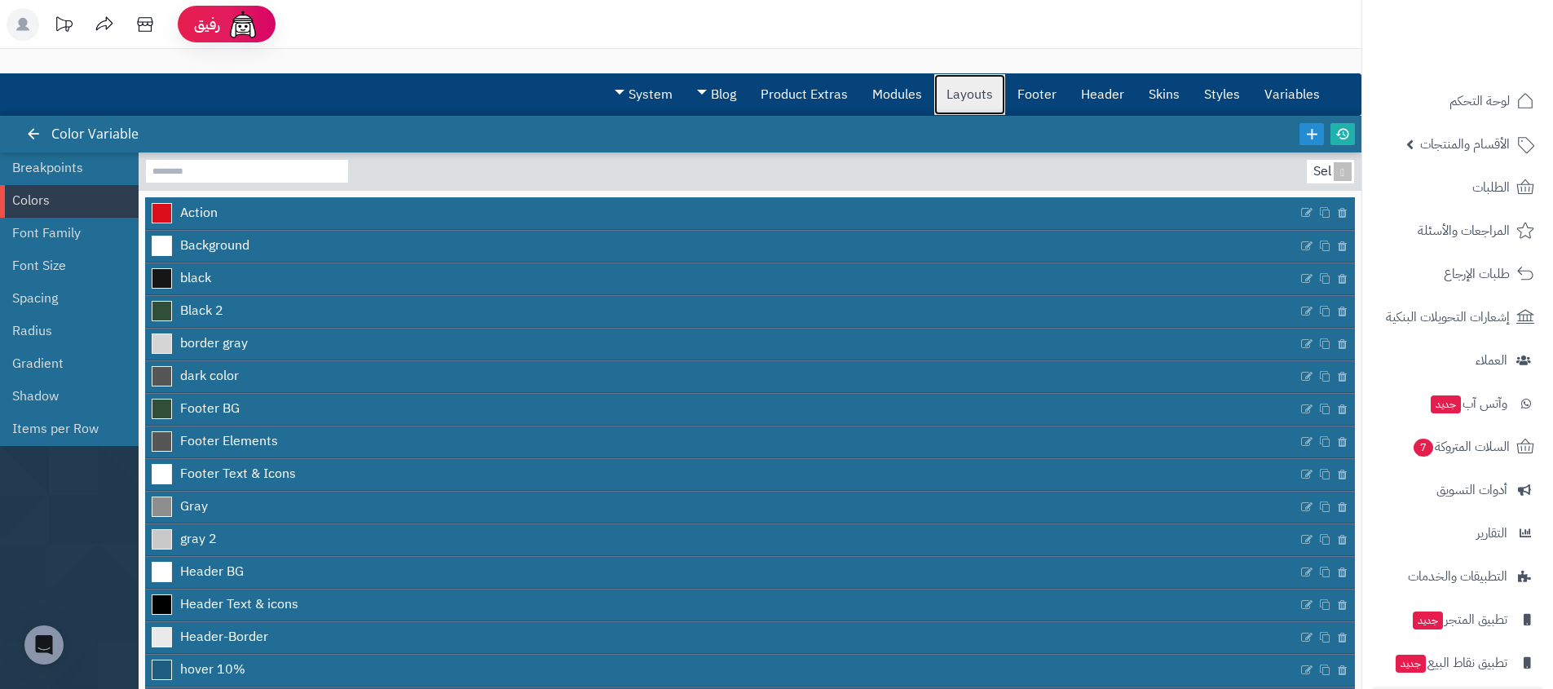
click at [967, 104] on link "Layouts" at bounding box center [969, 94] width 71 height 41
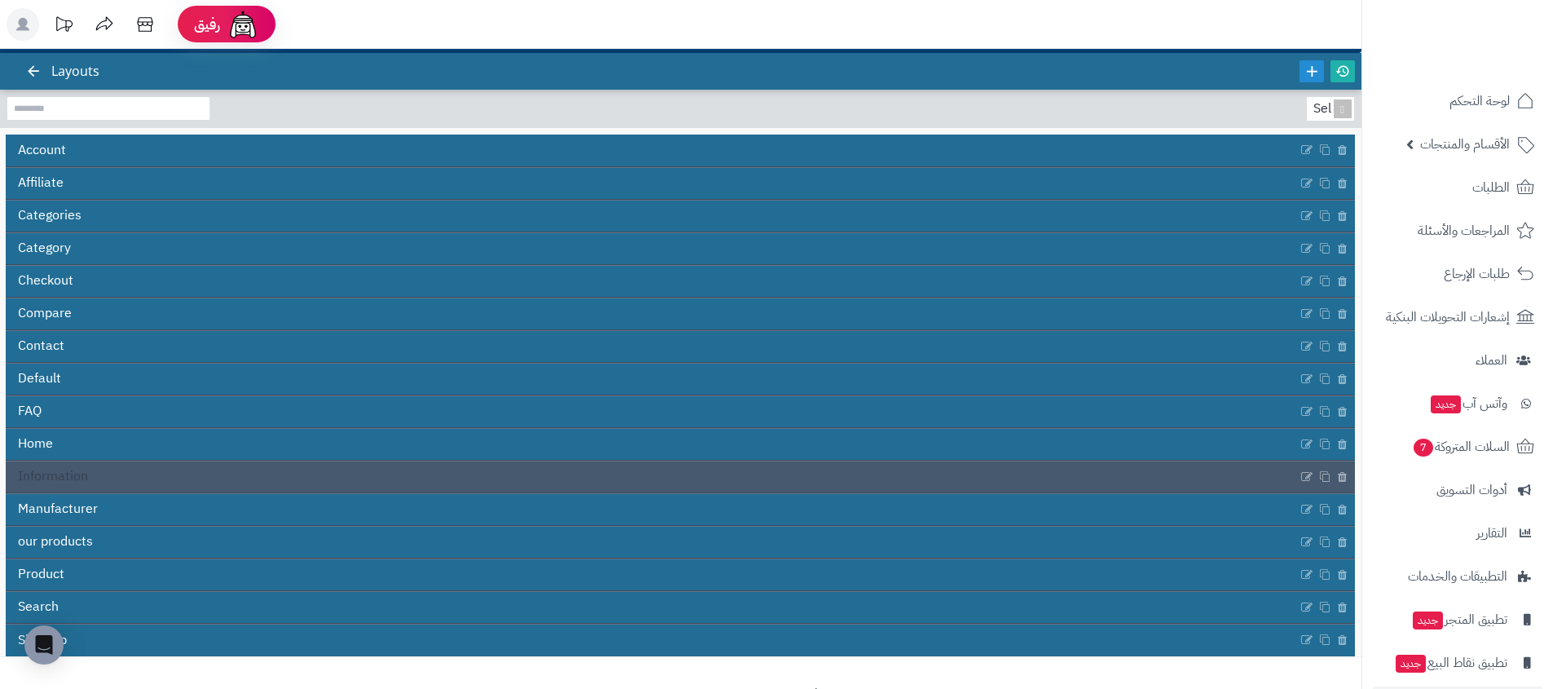
scroll to position [112, 0]
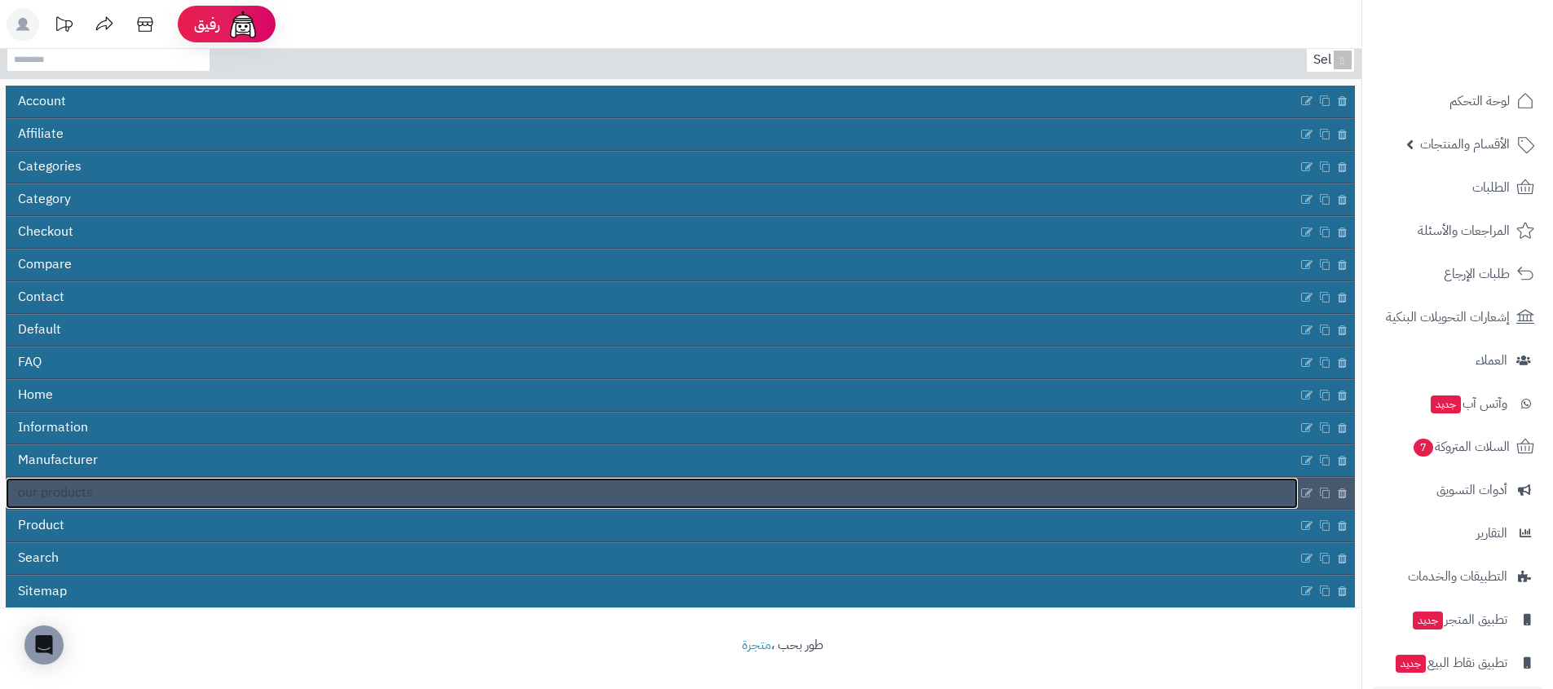
click at [311, 498] on link "our products" at bounding box center [652, 493] width 1292 height 31
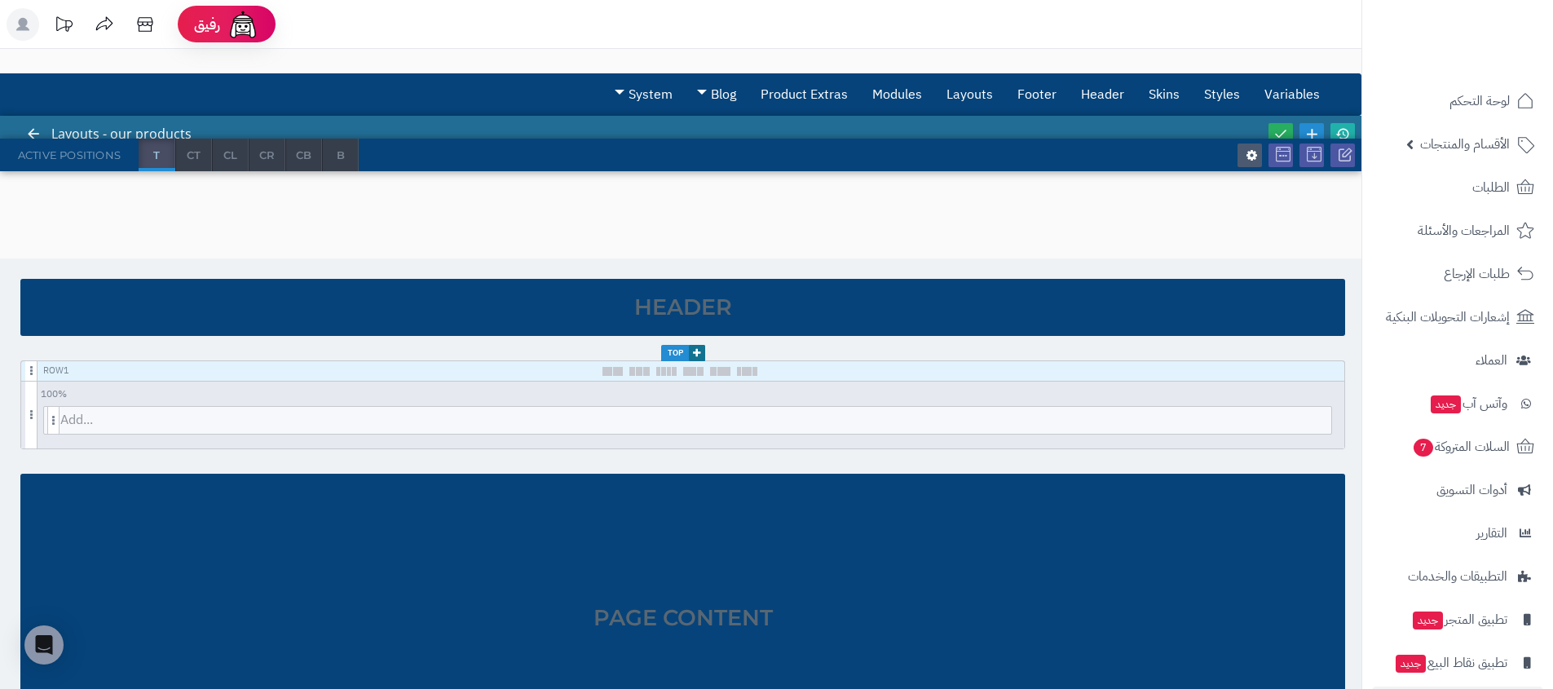
click at [664, 197] on div "3.0.48 Layouts - our products Active Positions T CT CL CR CB B Header Top Row 1…" at bounding box center [681, 492] width 1362 height 753
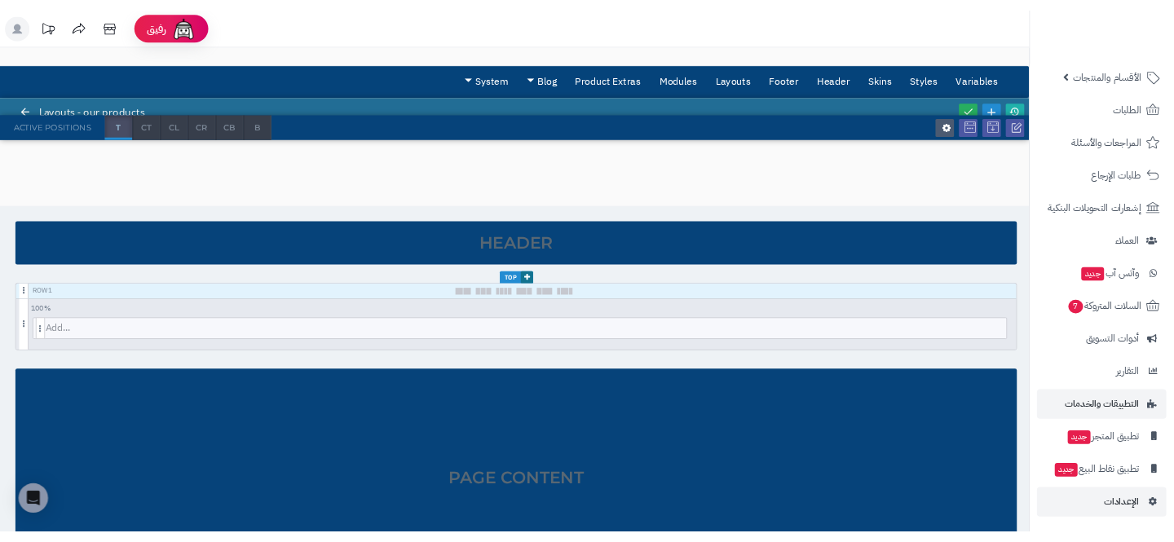
scroll to position [57, 0]
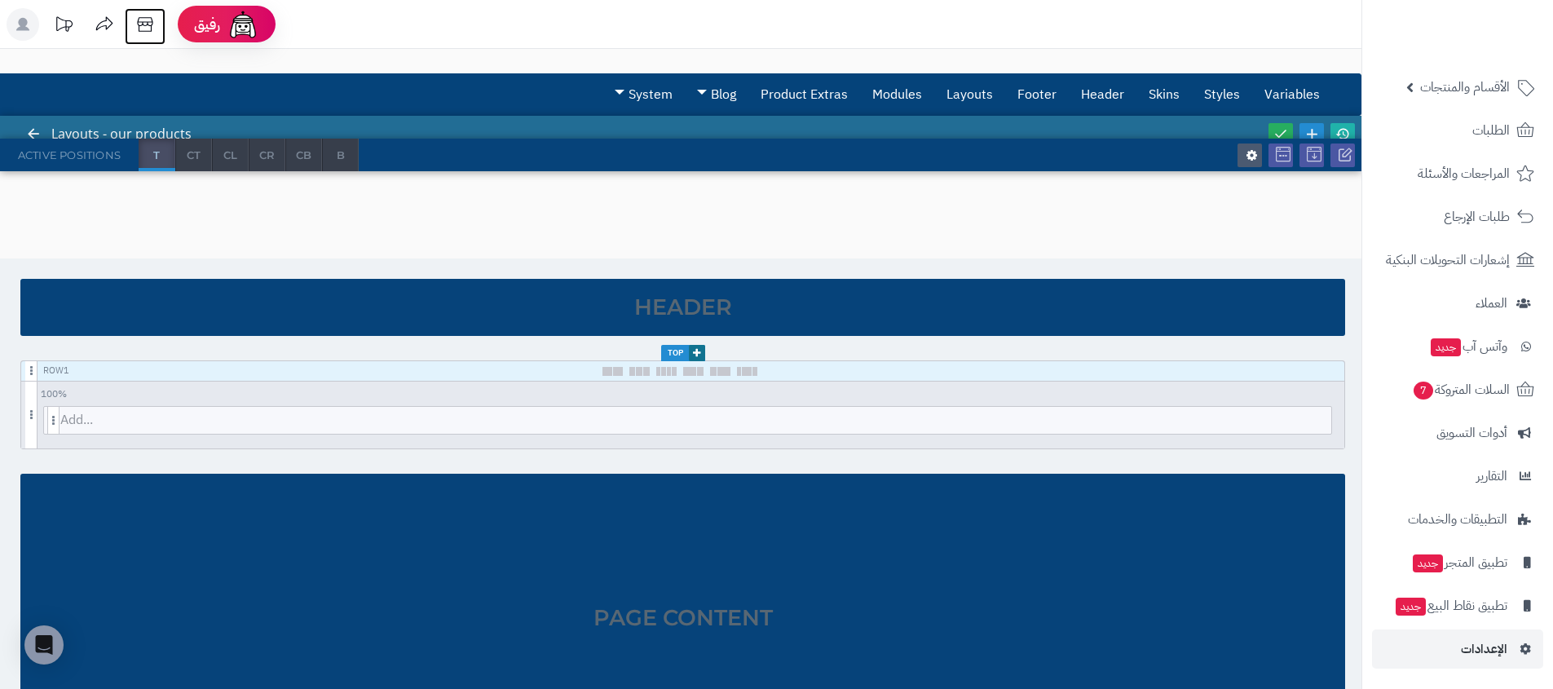
click at [151, 23] on icon at bounding box center [145, 24] width 33 height 33
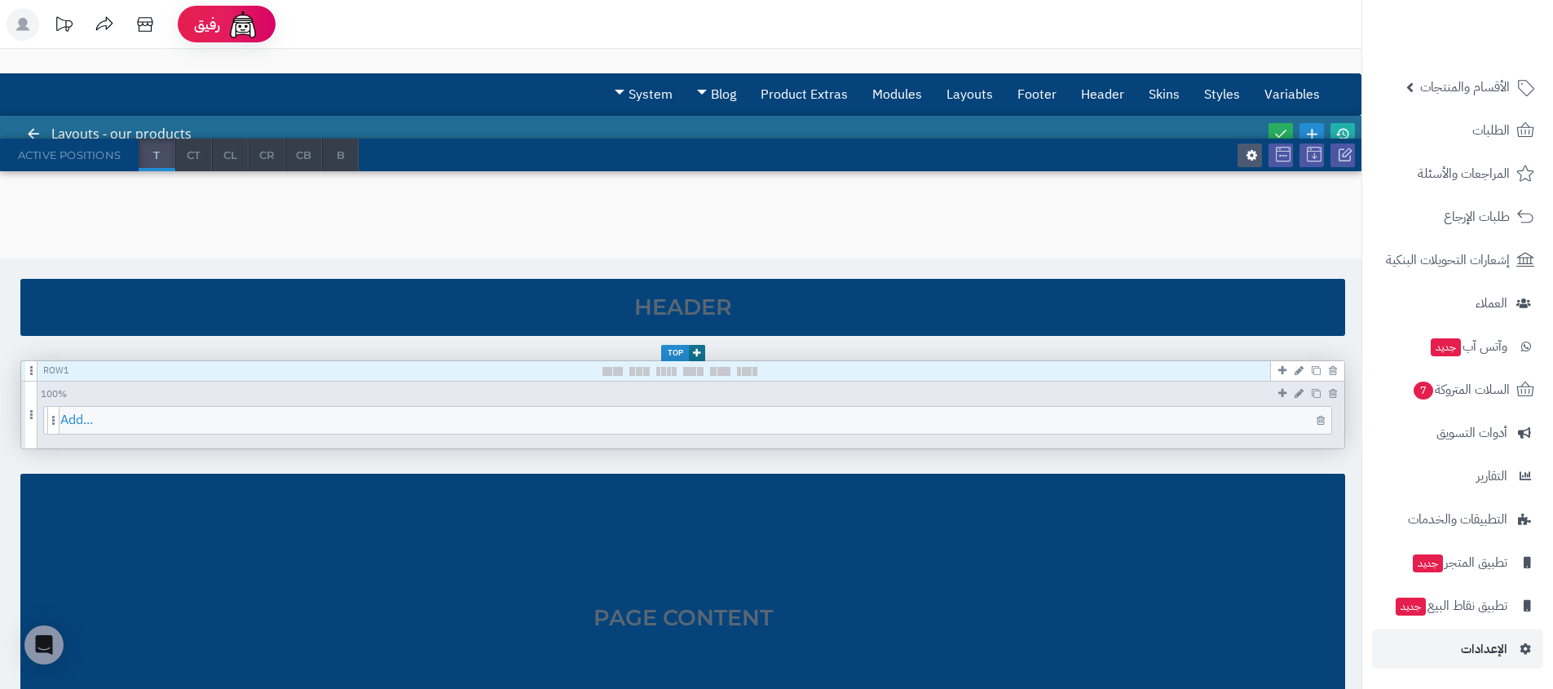
click at [689, 421] on span "Add..." at bounding box center [695, 420] width 1271 height 27
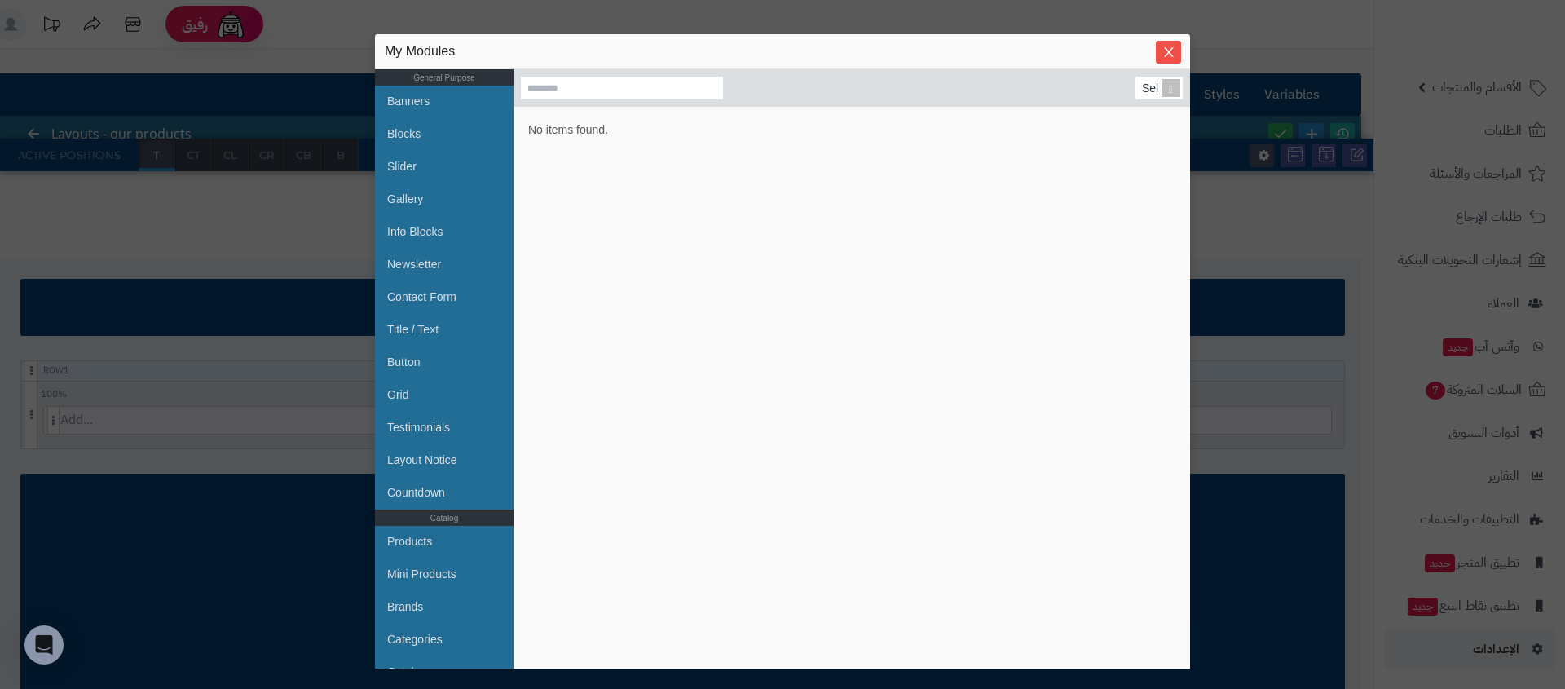
drag, startPoint x: 126, startPoint y: 234, endPoint x: 280, endPoint y: 399, distance: 225.5
click at [126, 234] on div "sentinelStart My Modules General Purpose Banners Blocks Slider Gallery Info Blo…" at bounding box center [782, 344] width 1565 height 689
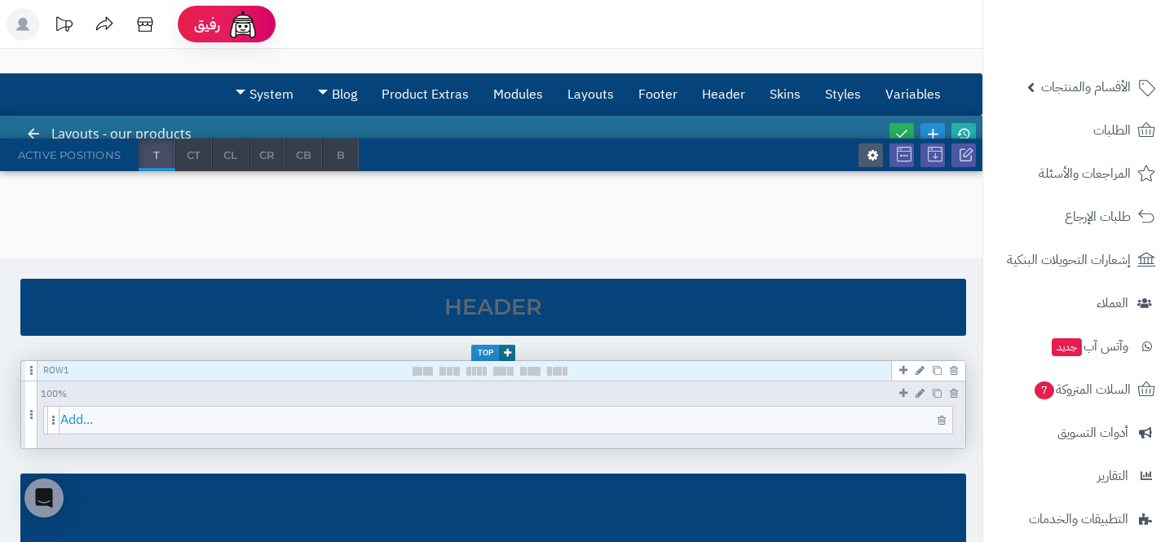
click at [551, 422] on span "Add..." at bounding box center [506, 420] width 892 height 27
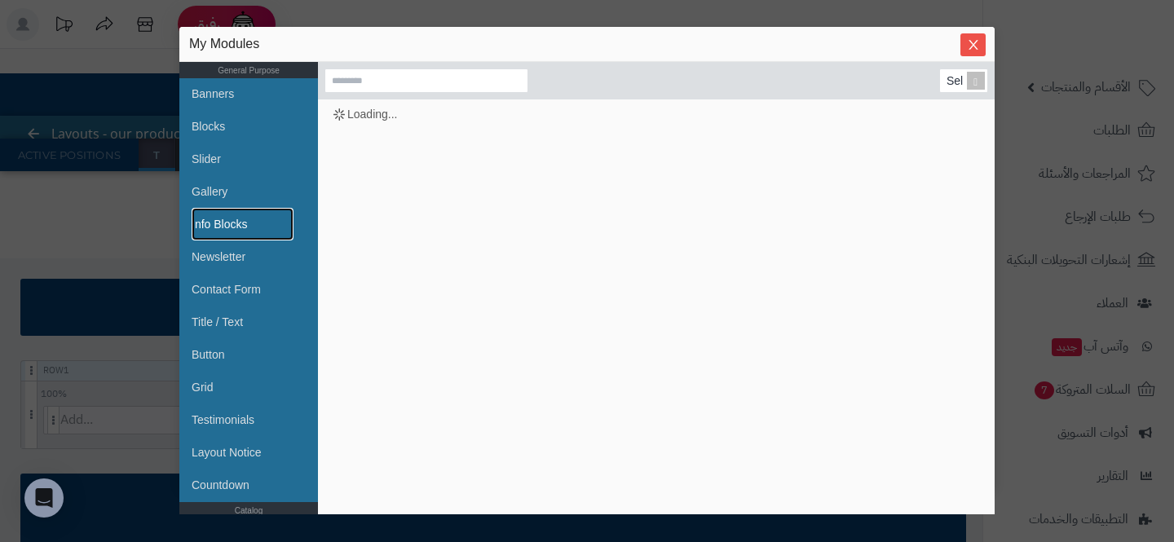
click at [199, 220] on link "Info Blocks" at bounding box center [243, 224] width 102 height 33
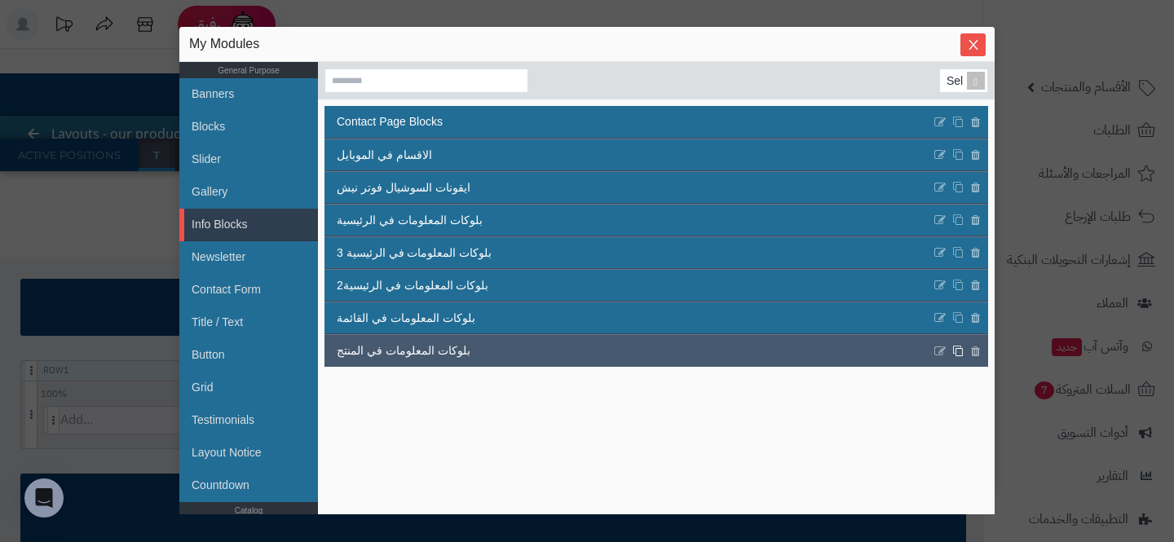
click at [958, 351] on icon at bounding box center [957, 351] width 11 height 12
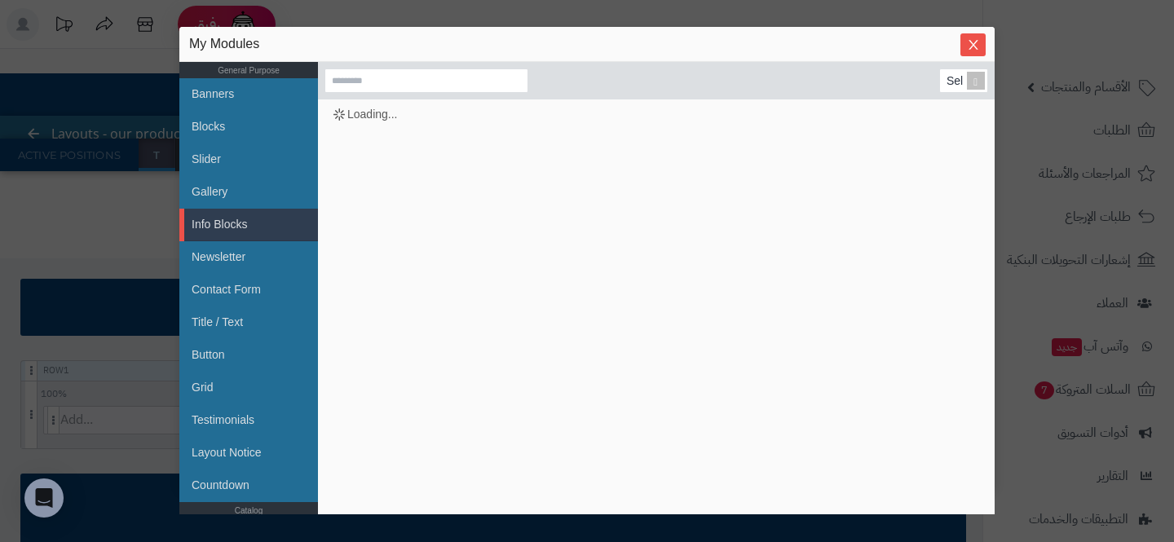
click at [707, 55] on div "My Modules" at bounding box center [586, 44] width 815 height 35
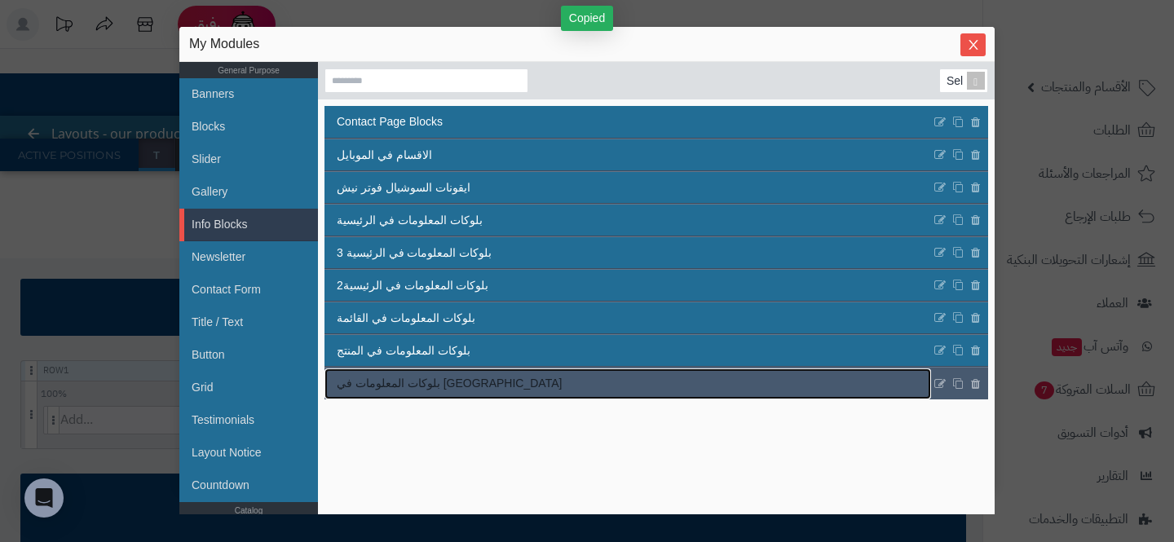
click at [395, 377] on span "بلوكات المعلومات في المنتج Copy" at bounding box center [449, 383] width 225 height 17
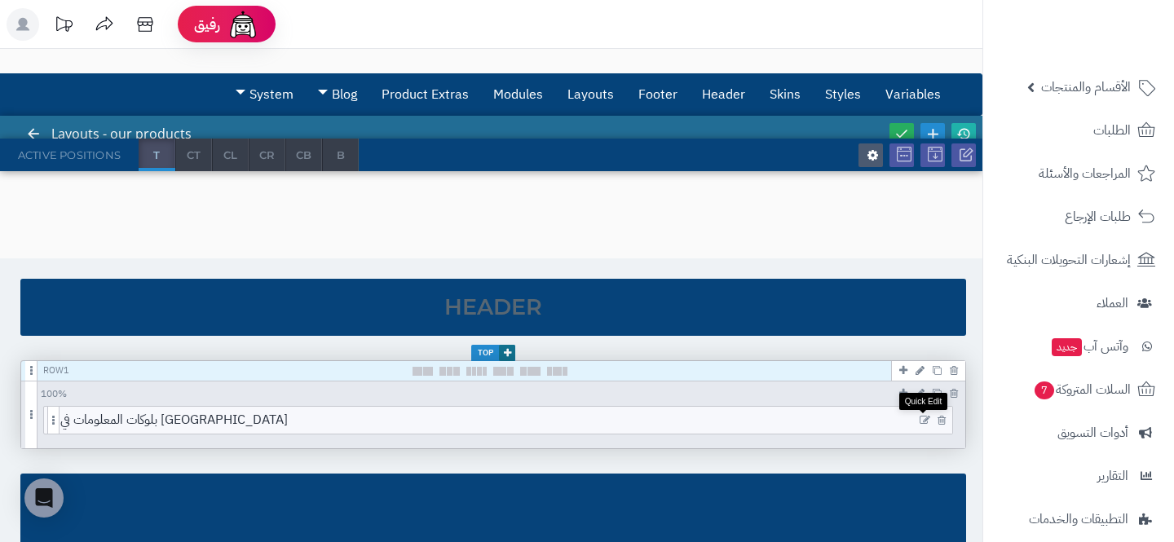
click at [921, 420] on icon at bounding box center [925, 420] width 11 height 11
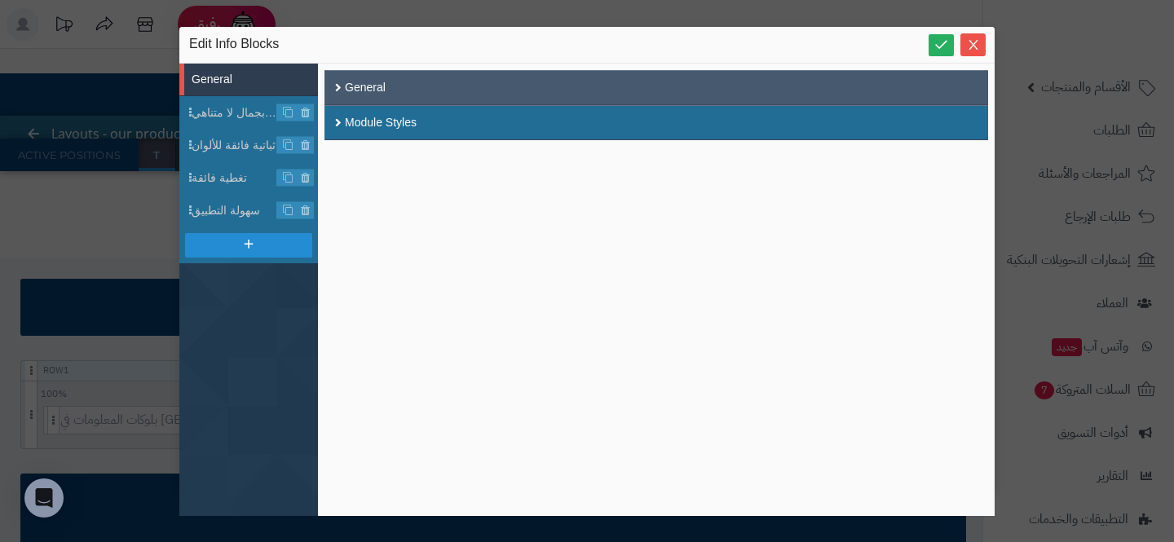
click at [373, 96] on div "General" at bounding box center [656, 87] width 664 height 35
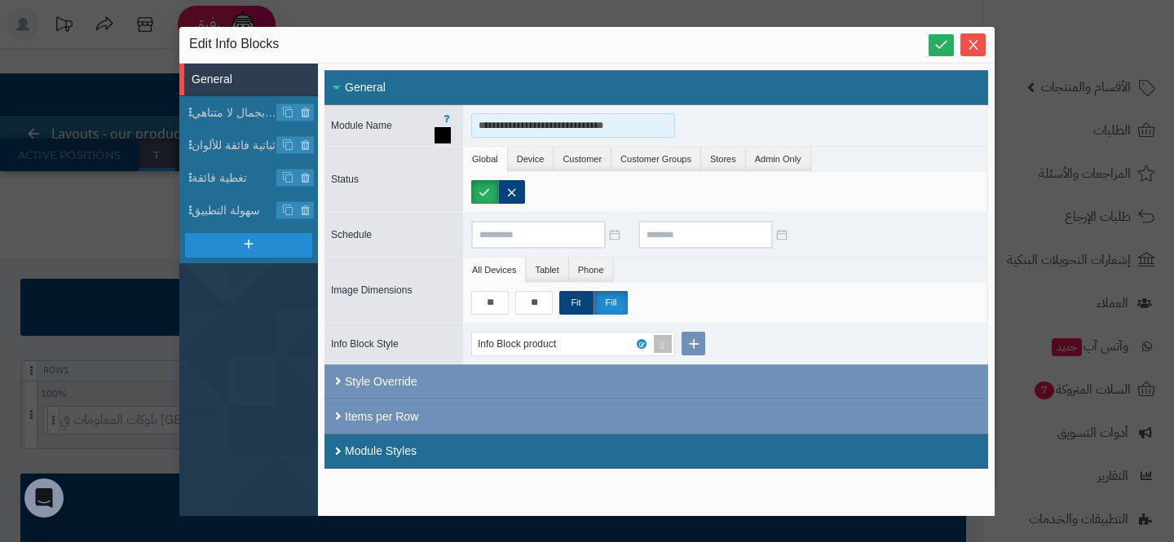
click at [563, 119] on input "**********" at bounding box center [573, 125] width 204 height 24
type input "**********"
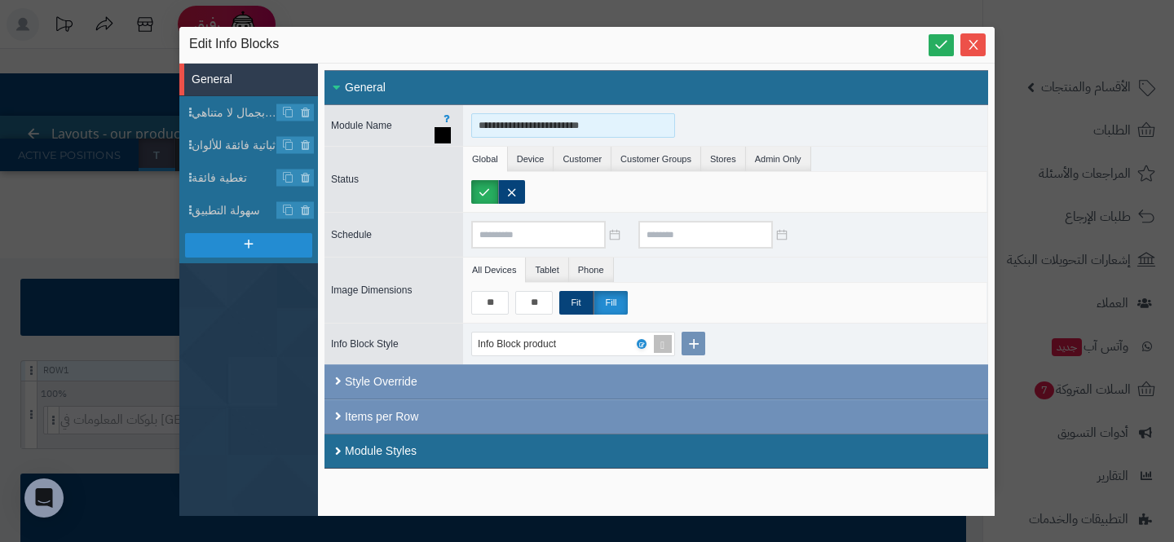
click at [531, 130] on input "**********" at bounding box center [573, 125] width 204 height 24
click at [307, 112] on icon at bounding box center [305, 113] width 11 height 14
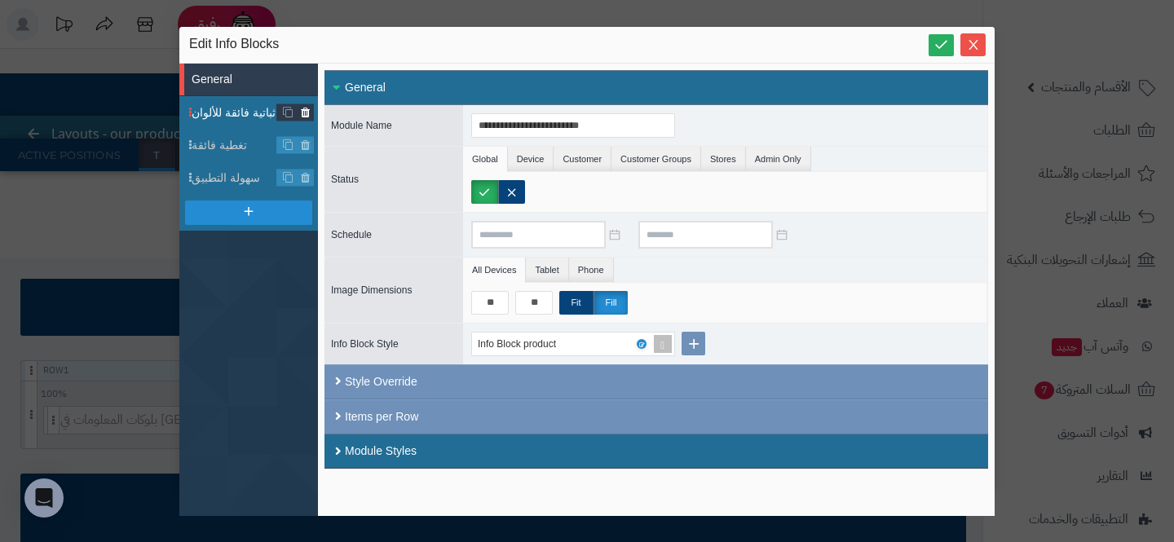
click at [307, 112] on icon at bounding box center [305, 113] width 11 height 14
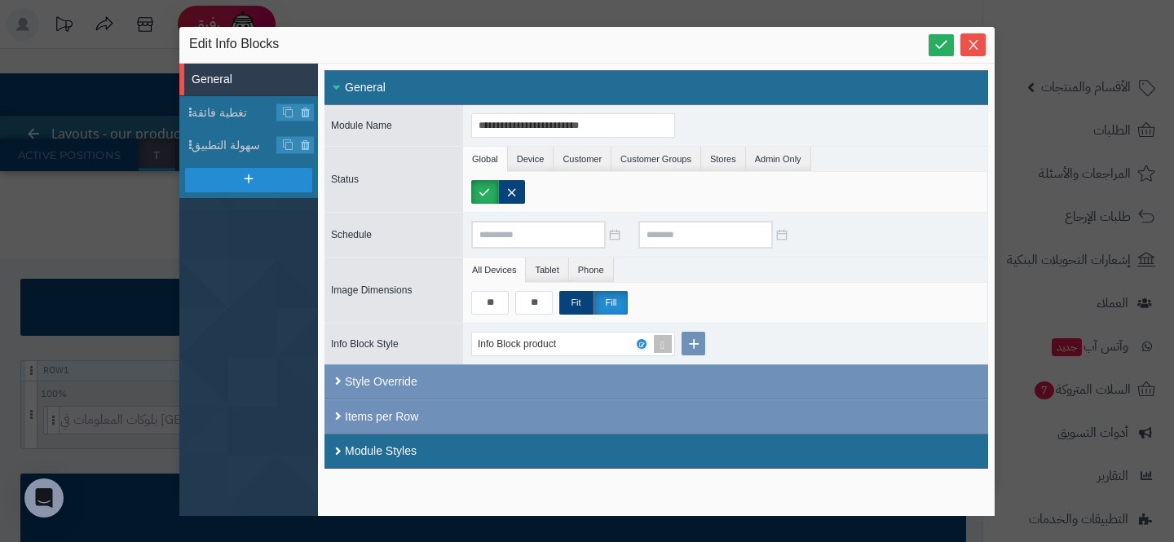
click at [307, 112] on icon at bounding box center [305, 113] width 11 height 14
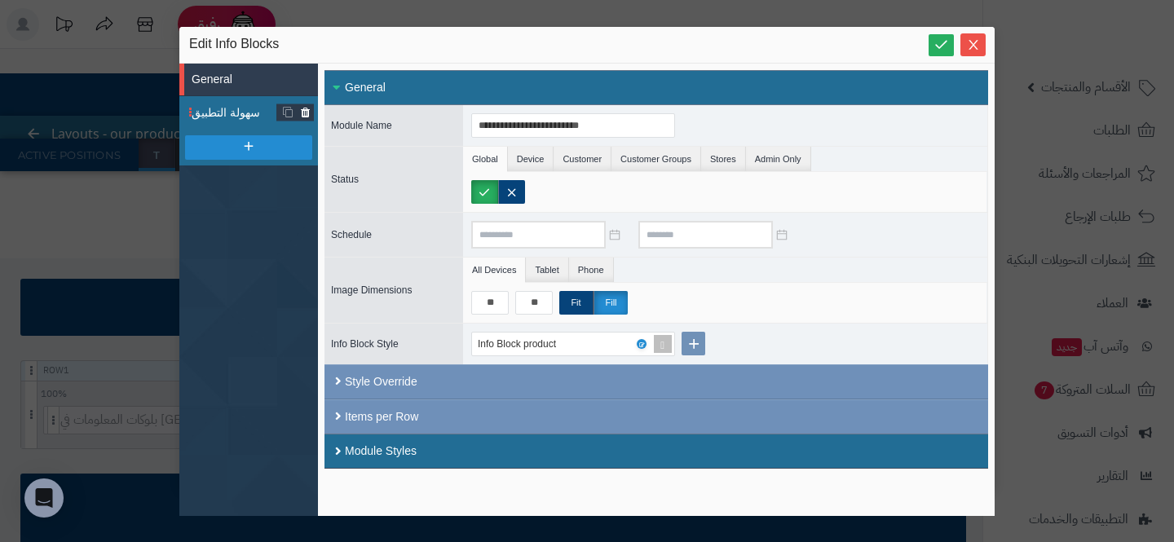
click at [307, 111] on icon at bounding box center [305, 113] width 11 height 14
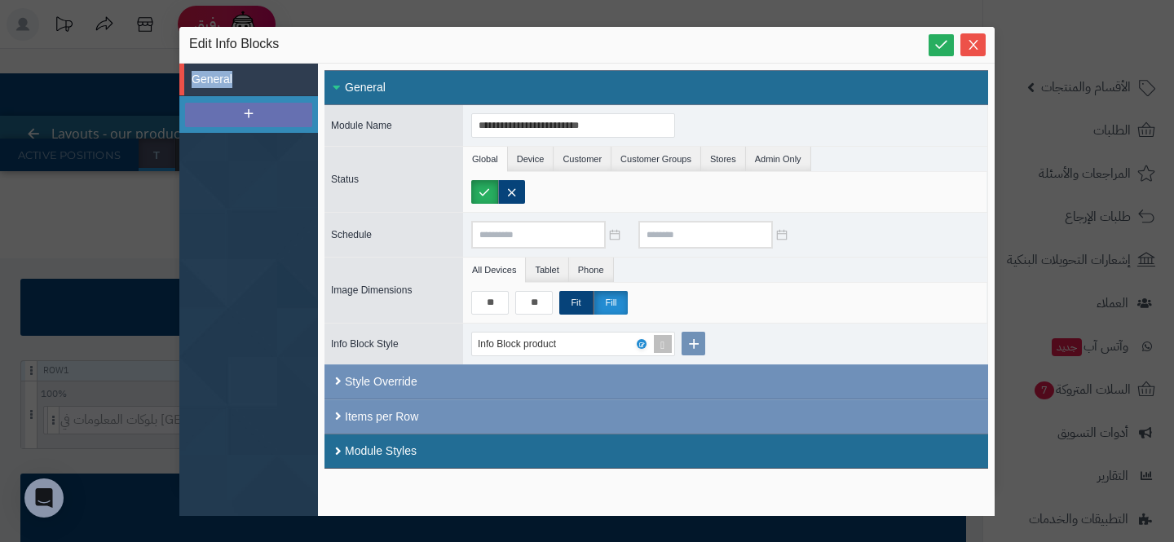
click at [294, 114] on div at bounding box center [248, 115] width 127 height 24
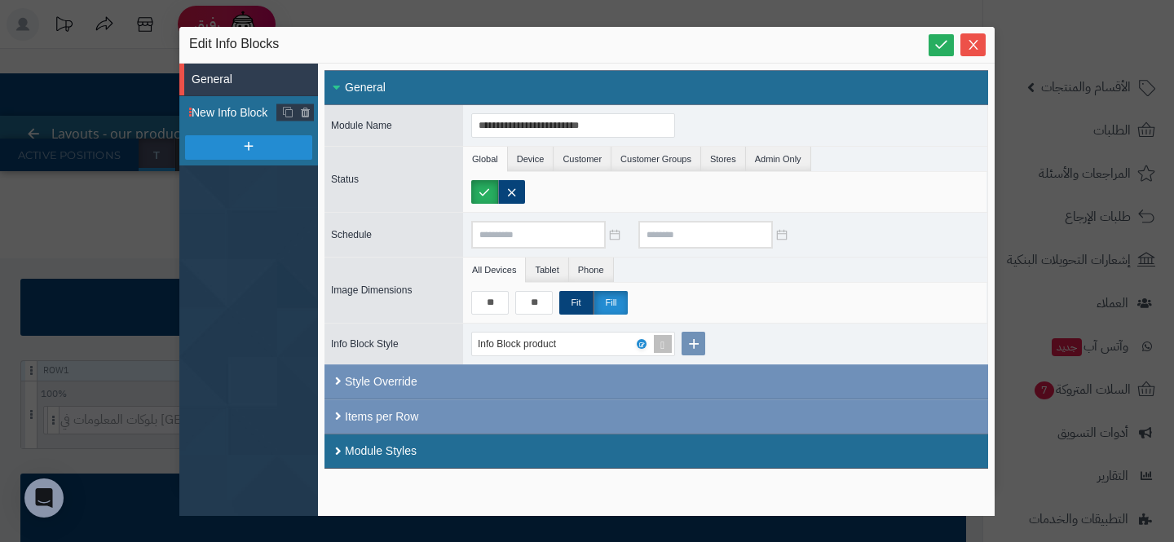
click at [226, 117] on span "New Info Block" at bounding box center [235, 112] width 86 height 17
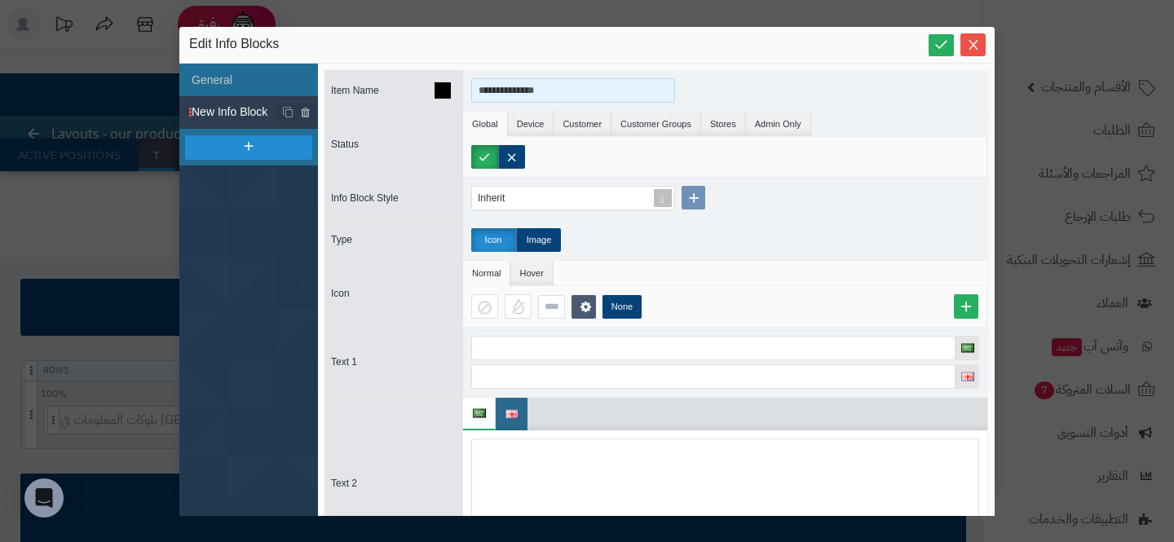
click at [509, 84] on input "**********" at bounding box center [573, 90] width 204 height 24
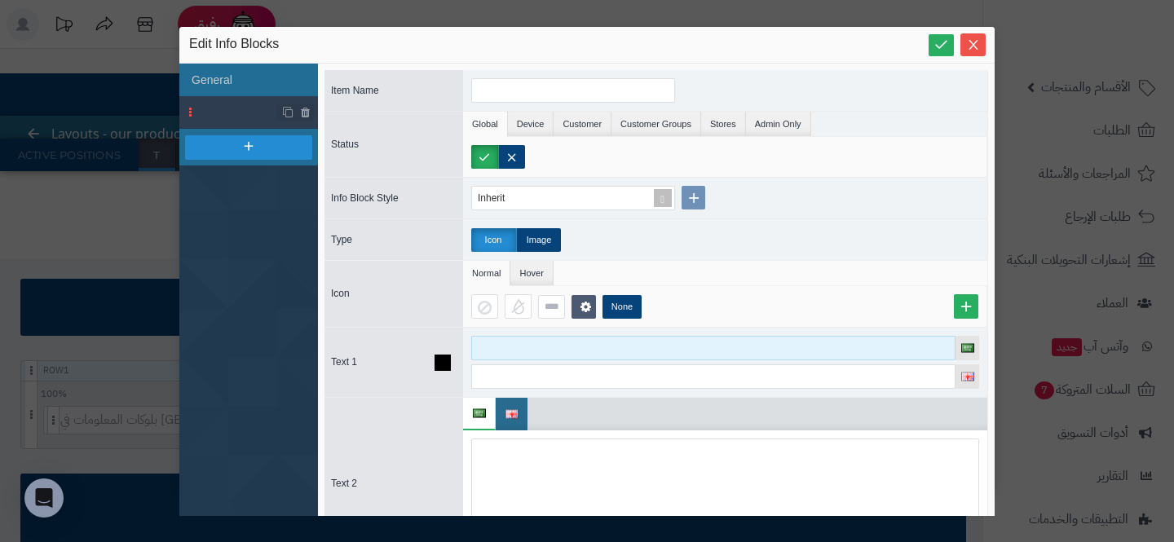
click at [572, 351] on input at bounding box center [713, 348] width 484 height 24
paste input "**********"
drag, startPoint x: 532, startPoint y: 350, endPoint x: 703, endPoint y: 350, distance: 170.4
click at [703, 350] on input "**********" at bounding box center [713, 348] width 484 height 24
click at [523, 348] on input "**********" at bounding box center [713, 348] width 484 height 24
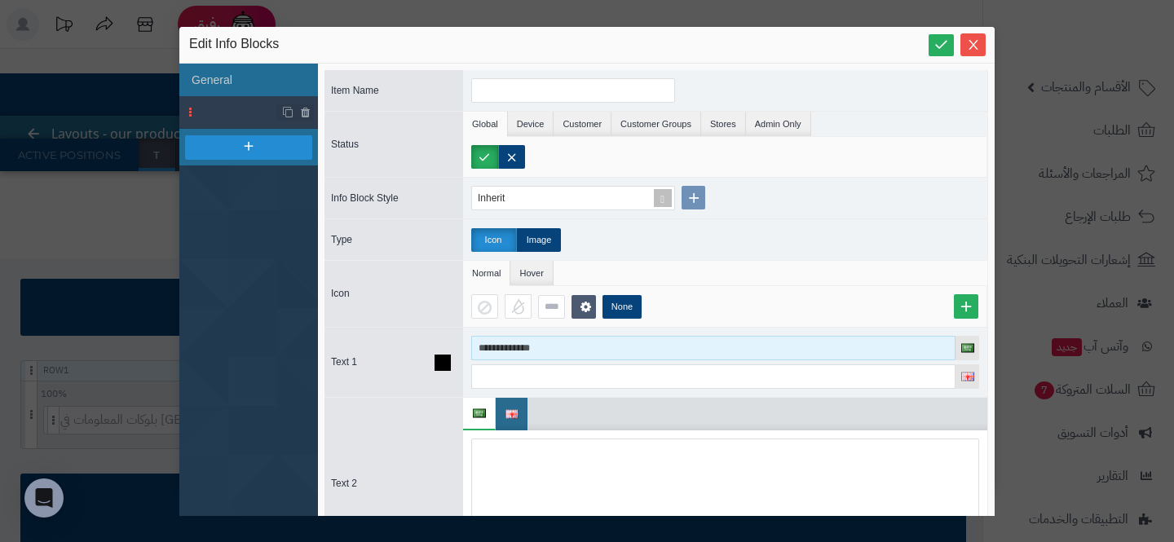
click at [523, 348] on input "**********" at bounding box center [713, 348] width 484 height 24
click at [484, 351] on input "**********" at bounding box center [713, 348] width 484 height 24
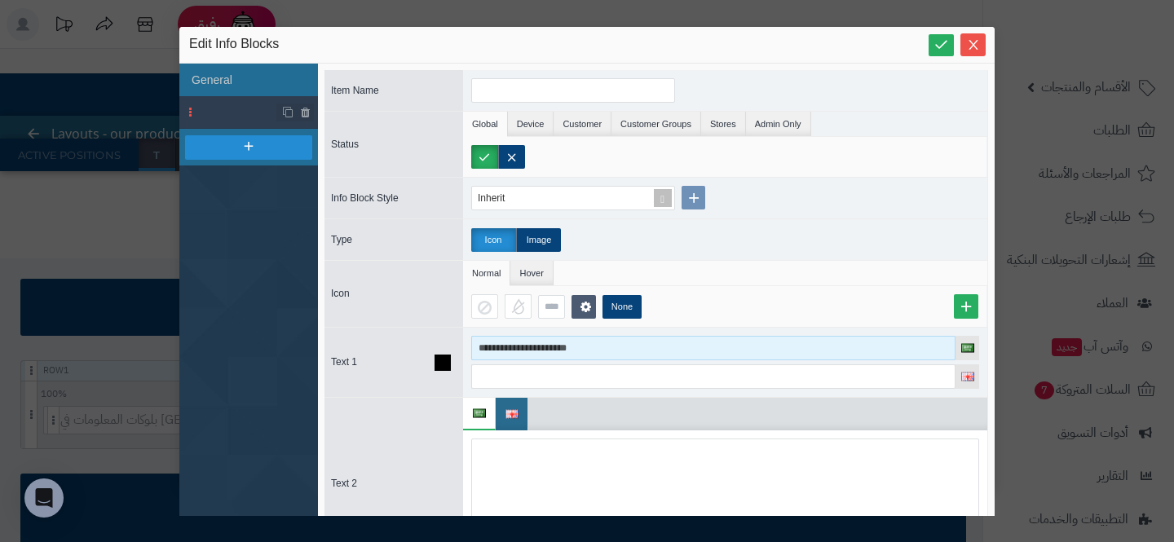
click at [484, 351] on input "**********" at bounding box center [713, 348] width 484 height 24
type input "**********"
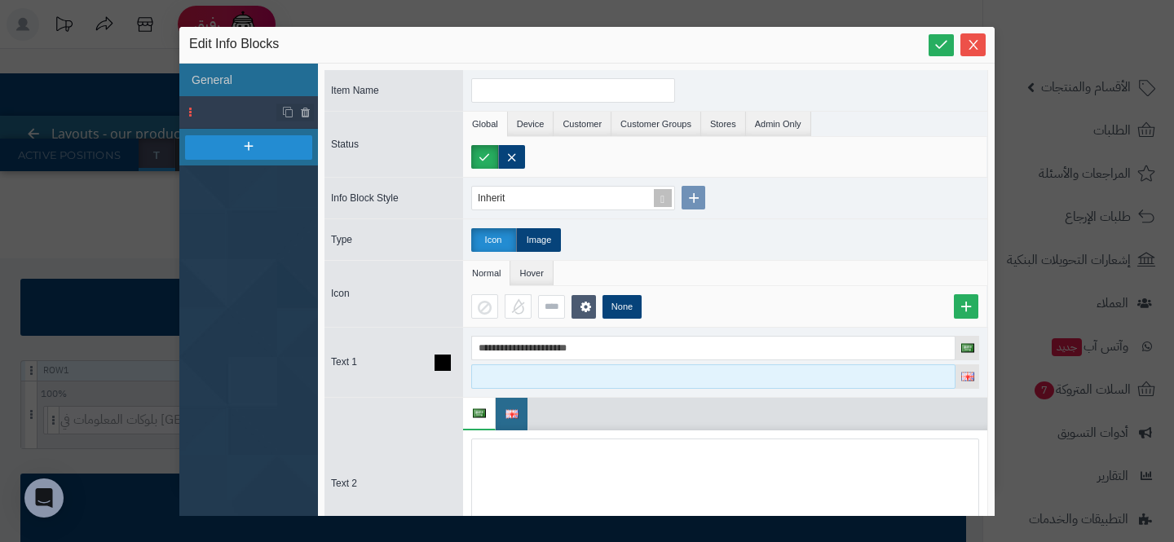
click at [547, 386] on input at bounding box center [713, 376] width 484 height 24
paste input "**********"
click at [528, 373] on input "**********" at bounding box center [713, 376] width 484 height 24
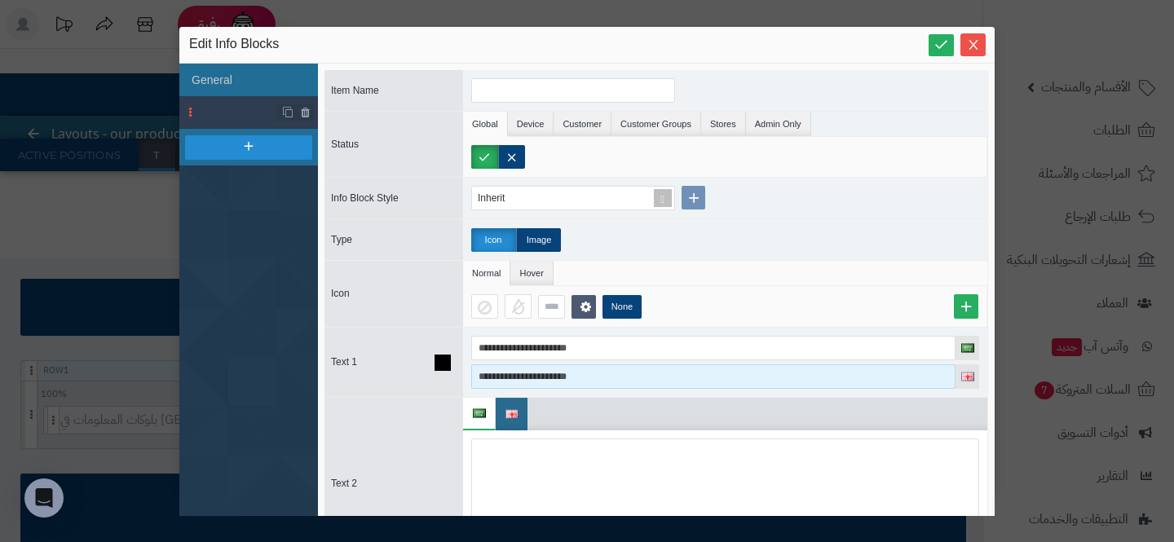
paste input "**"
type input "**********"
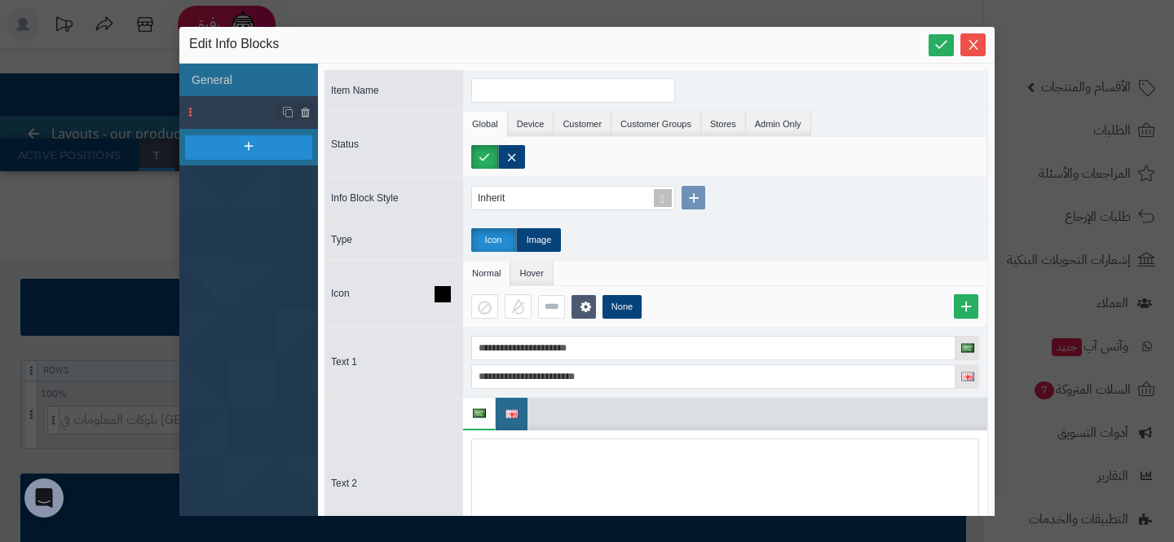
click at [767, 291] on div "None" at bounding box center [725, 306] width 524 height 41
click at [535, 245] on label "Image" at bounding box center [538, 240] width 45 height 24
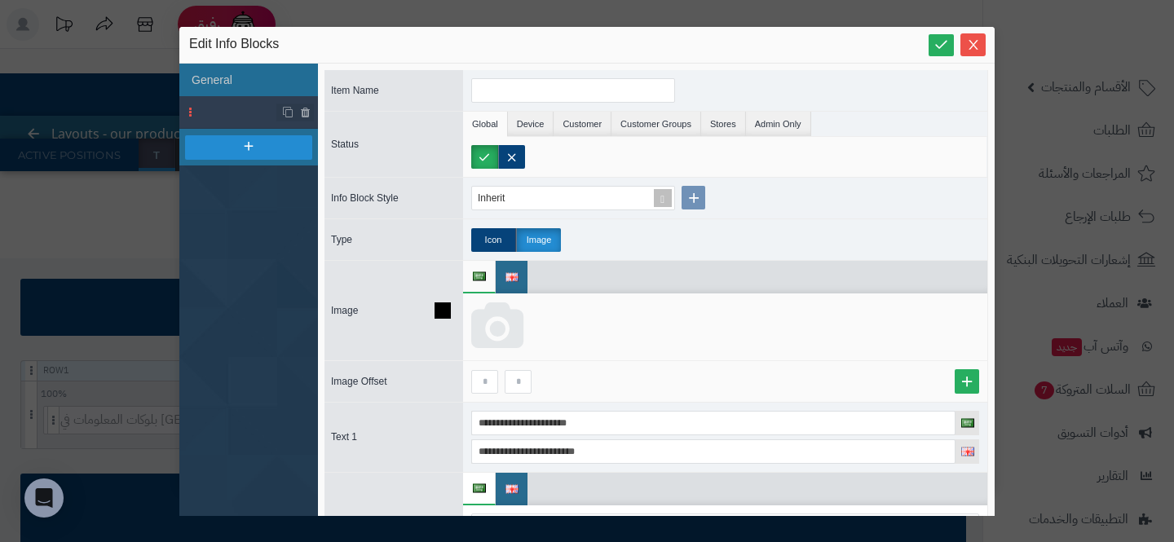
click at [500, 307] on icon at bounding box center [497, 326] width 52 height 49
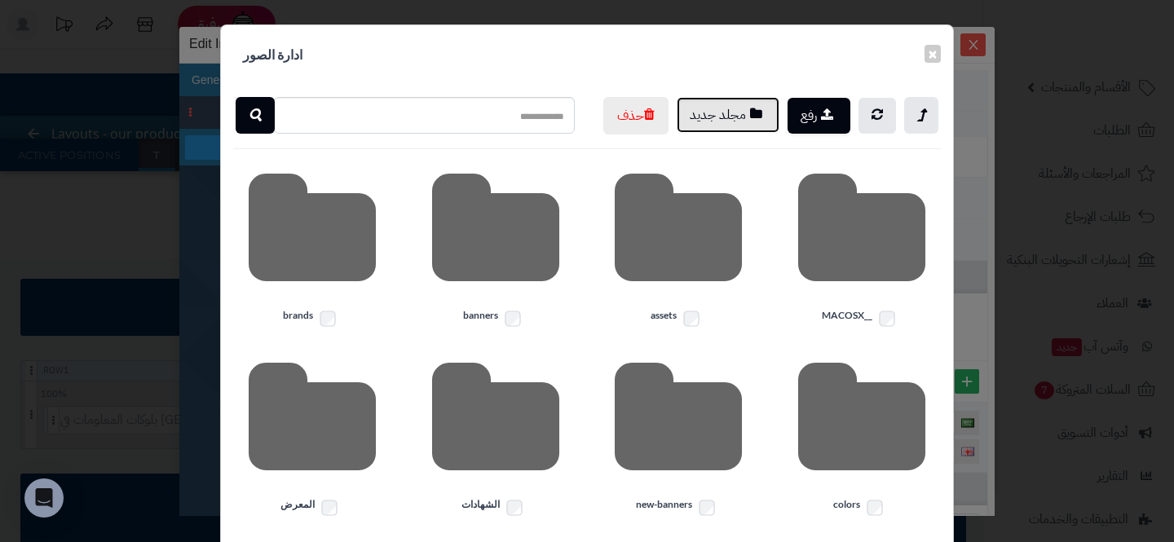
click at [730, 113] on button "مجلد جديد" at bounding box center [728, 115] width 103 height 36
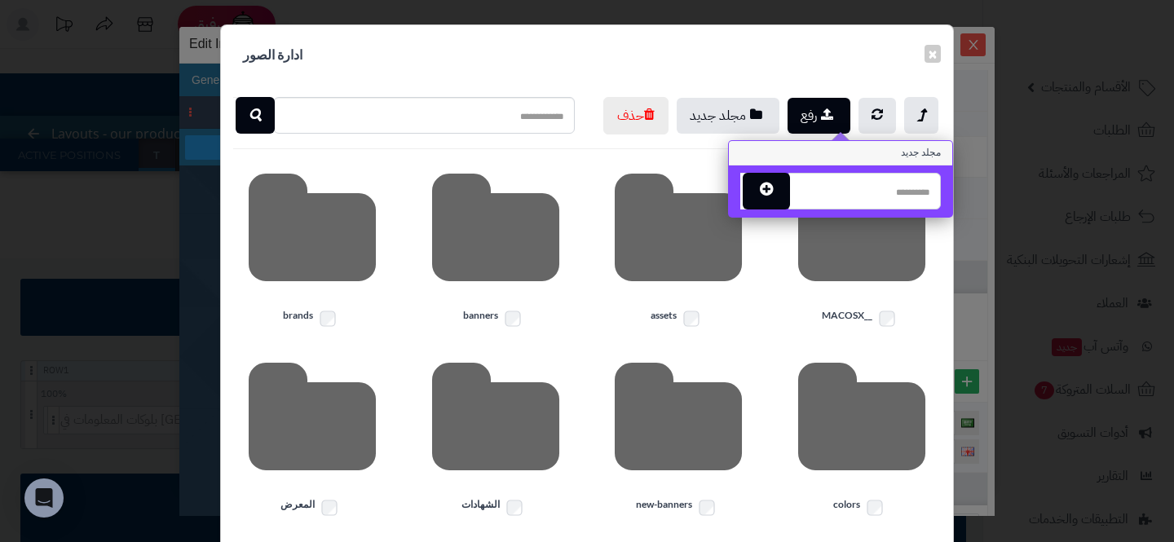
click at [854, 183] on input "text" at bounding box center [864, 191] width 152 height 37
type input "*"
click at [824, 192] on input "**********" at bounding box center [865, 191] width 152 height 37
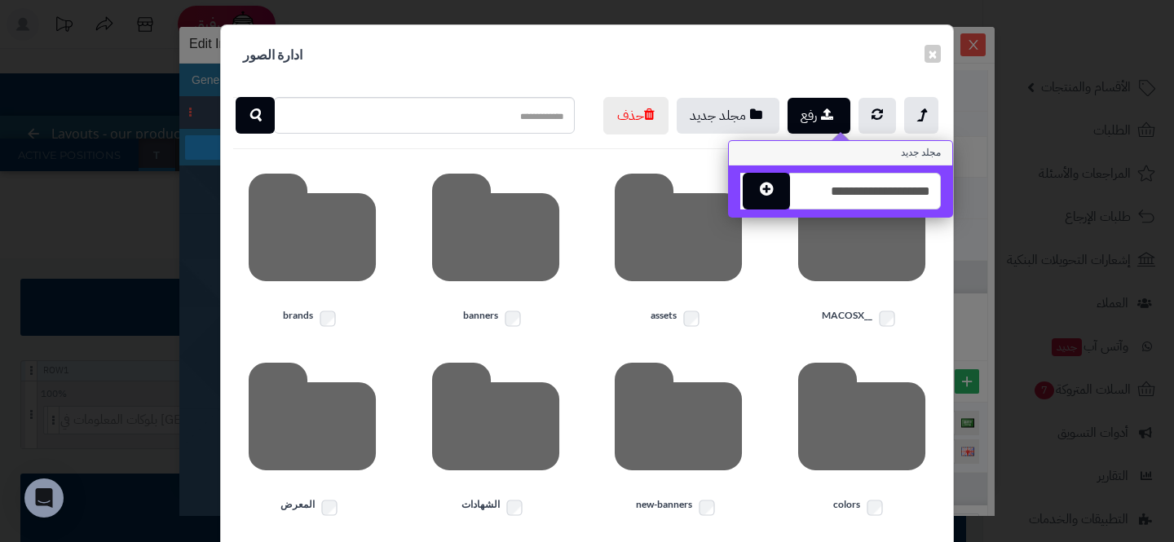
scroll to position [0, 0]
click at [890, 194] on input "**********" at bounding box center [865, 191] width 152 height 37
click at [929, 194] on input "**********" at bounding box center [865, 191] width 152 height 37
type input "**********"
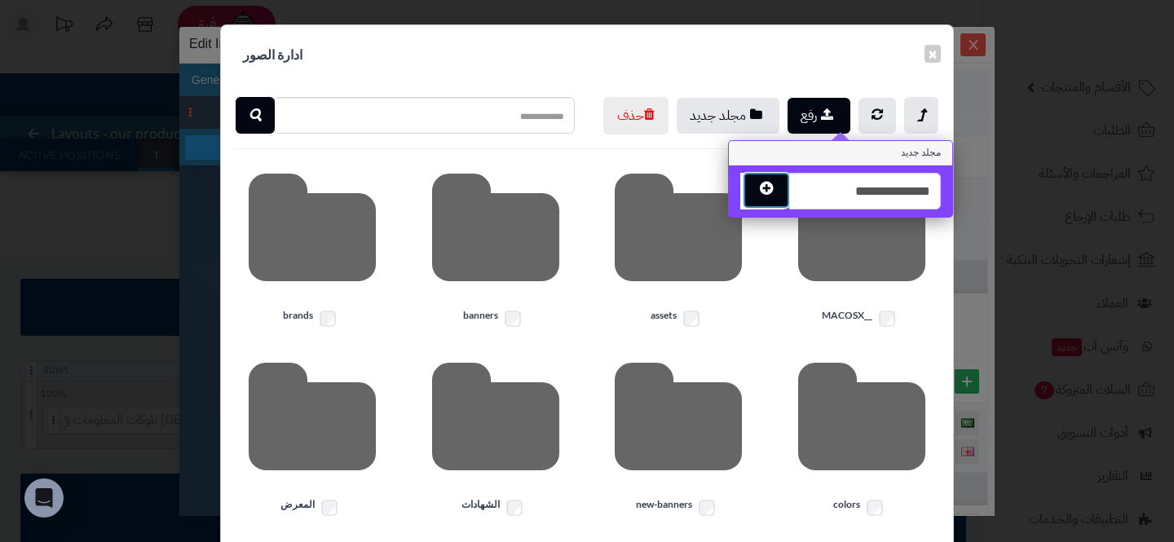
click at [758, 188] on button "button" at bounding box center [766, 190] width 47 height 37
click at [819, 180] on input "**********" at bounding box center [865, 191] width 152 height 37
click at [819, 186] on input "**********" at bounding box center [865, 191] width 152 height 37
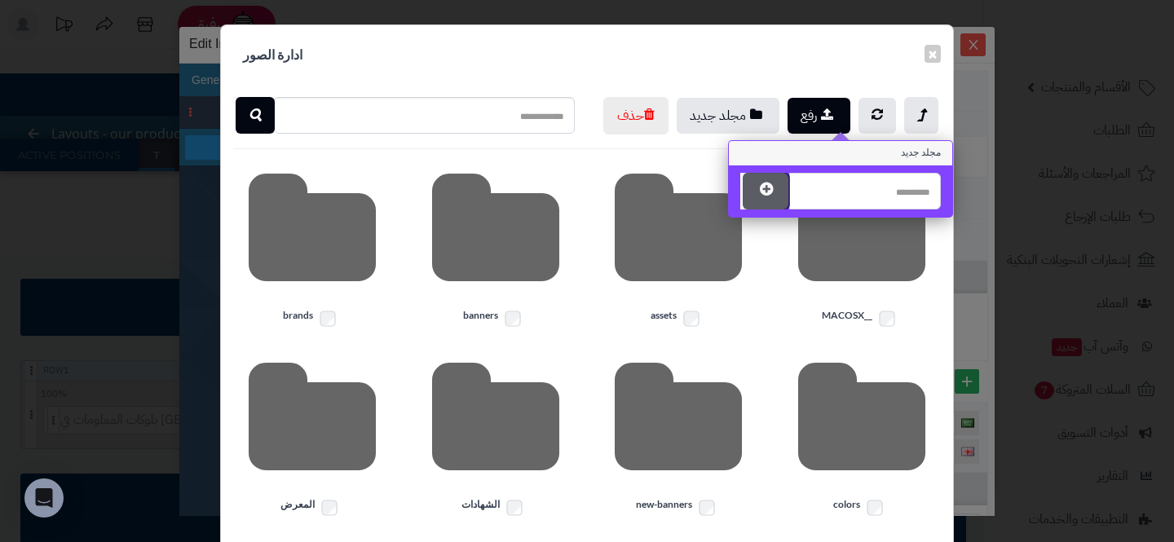
click at [824, 186] on input "text" at bounding box center [865, 191] width 152 height 37
click at [832, 178] on input "text" at bounding box center [865, 191] width 152 height 37
paste input "**********"
type input "**********"
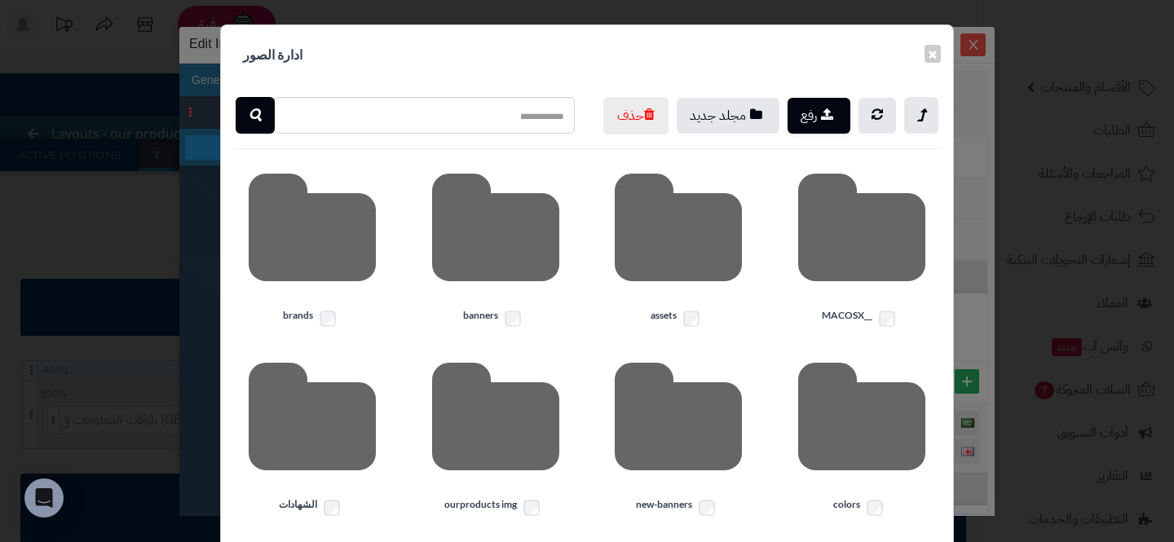
click at [668, 135] on div "رفع مجلد جديد حذف" at bounding box center [770, 116] width 366 height 38
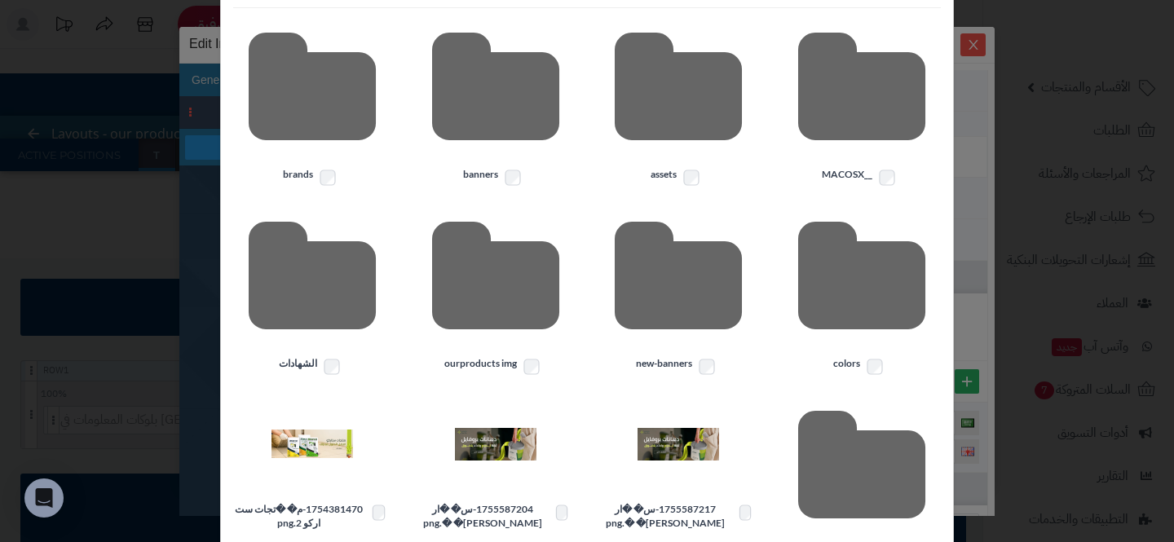
scroll to position [161, 0]
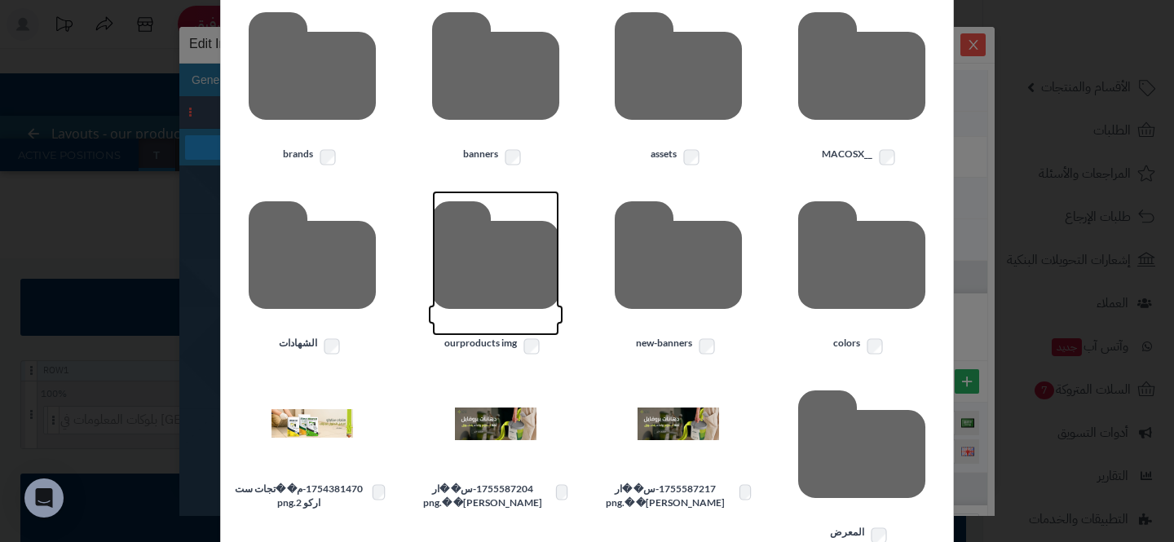
click at [496, 326] on icon at bounding box center [495, 263] width 127 height 145
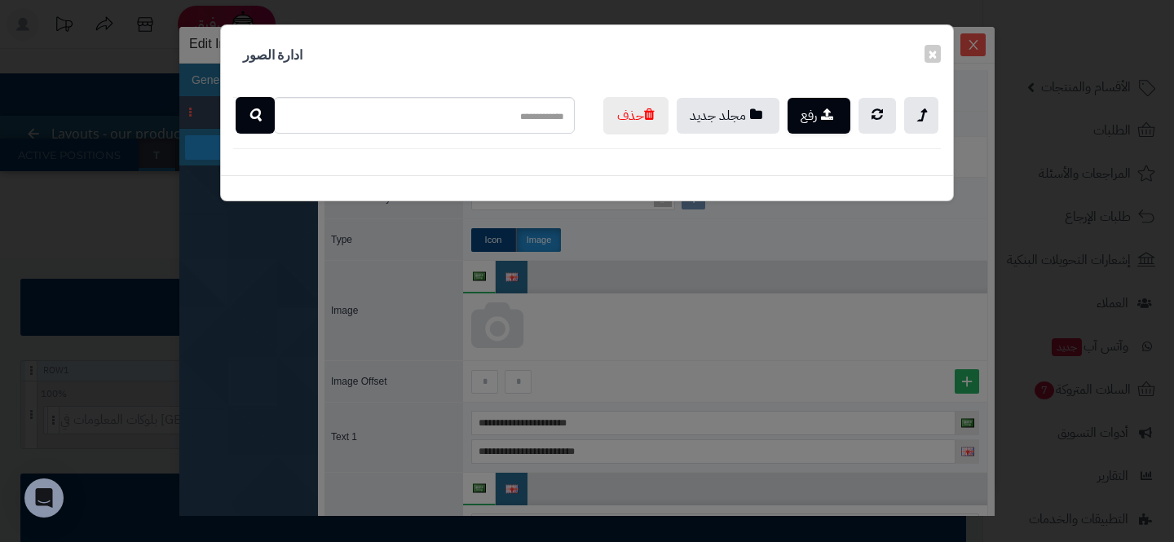
scroll to position [0, 0]
click at [835, 125] on button "رفع" at bounding box center [819, 115] width 63 height 36
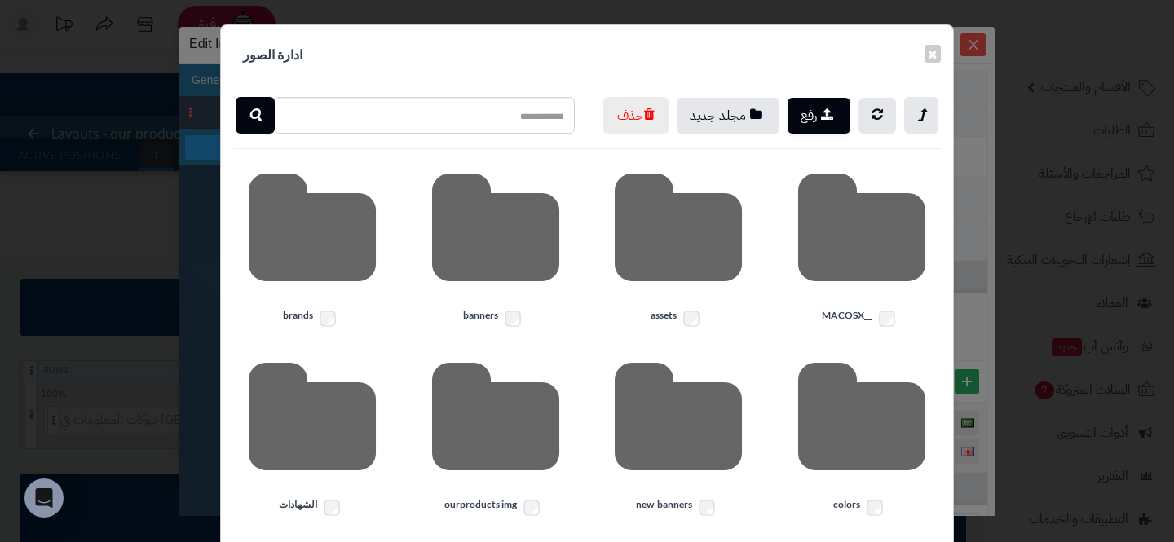
click at [793, 58] on div "× ادارة الصور" at bounding box center [587, 55] width 732 height 60
click at [797, 174] on div "رفع مجلد جديد حذف __MACOSX assets banners brands colors new-banners ourproducts…" at bounding box center [587, 490] width 732 height 810
drag, startPoint x: 797, startPoint y: 174, endPoint x: 886, endPoint y: 82, distance: 128.6
click at [884, 82] on div "× ادارة الصور رفع مجلد جديد حذف __MACOSX assets banners brands colors new-banne…" at bounding box center [587, 489] width 734 height 931
click at [886, 82] on div "× ادارة الصور" at bounding box center [587, 55] width 732 height 60
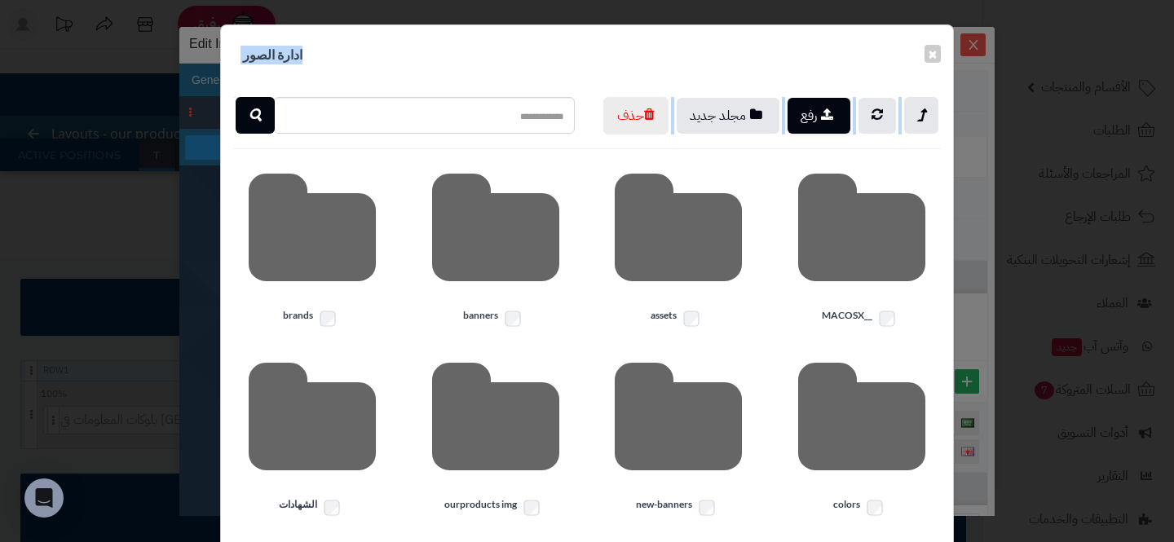
drag, startPoint x: 899, startPoint y: 80, endPoint x: 841, endPoint y: 152, distance: 92.8
click at [841, 152] on div "× ادارة الصور رفع مجلد جديد حذف __MACOSX assets banners brands colors new-banne…" at bounding box center [587, 489] width 734 height 931
click at [841, 135] on div "رفع مجلد جديد حذف" at bounding box center [770, 116] width 366 height 38
drag, startPoint x: 841, startPoint y: 154, endPoint x: 871, endPoint y: 64, distance: 95.1
click at [871, 63] on div "× ادارة الصور رفع مجلد جديد حذف __MACOSX assets banners brands colors new-banne…" at bounding box center [587, 489] width 734 height 931
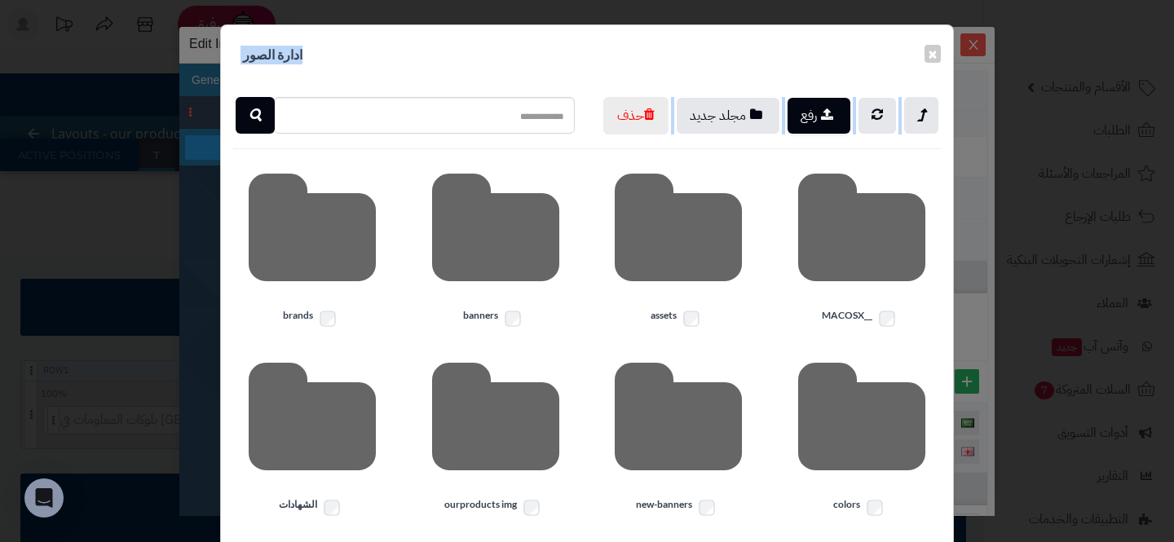
click at [886, 48] on div "× ادارة الصور" at bounding box center [587, 55] width 732 height 60
drag, startPoint x: 923, startPoint y: 31, endPoint x: 832, endPoint y: 163, distance: 160.1
click at [832, 164] on div "× ادارة الصور رفع مجلد جديد حذف __MACOSX assets banners brands colors new-banne…" at bounding box center [587, 489] width 734 height 931
click at [832, 135] on div "رفع مجلد جديد حذف" at bounding box center [770, 116] width 366 height 38
drag, startPoint x: 832, startPoint y: 163, endPoint x: 916, endPoint y: 33, distance: 154.5
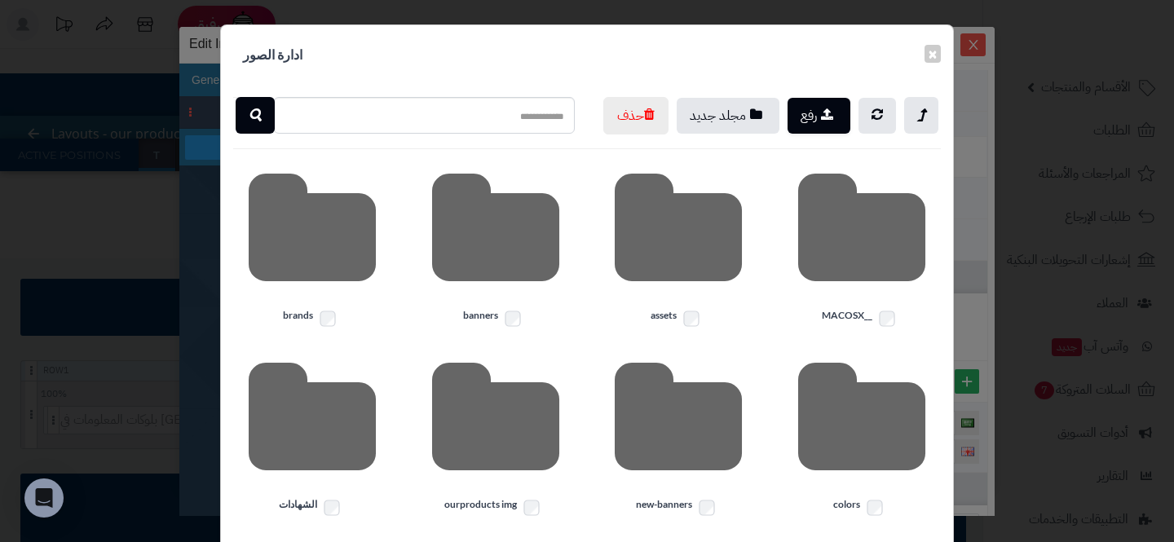
click at [916, 33] on div "× ادارة الصور رفع مجلد جديد حذف __MACOSX assets banners brands colors new-banne…" at bounding box center [587, 489] width 734 height 931
drag, startPoint x: 916, startPoint y: 33, endPoint x: 819, endPoint y: 165, distance: 163.2
click at [819, 166] on div "× ادارة الصور رفع مجلد جديد حذف __MACOSX assets banners brands colors new-banne…" at bounding box center [587, 489] width 734 height 931
click at [837, 135] on div "رفع مجلد جديد حذف" at bounding box center [770, 116] width 366 height 38
drag, startPoint x: 837, startPoint y: 157, endPoint x: 951, endPoint y: 48, distance: 157.4
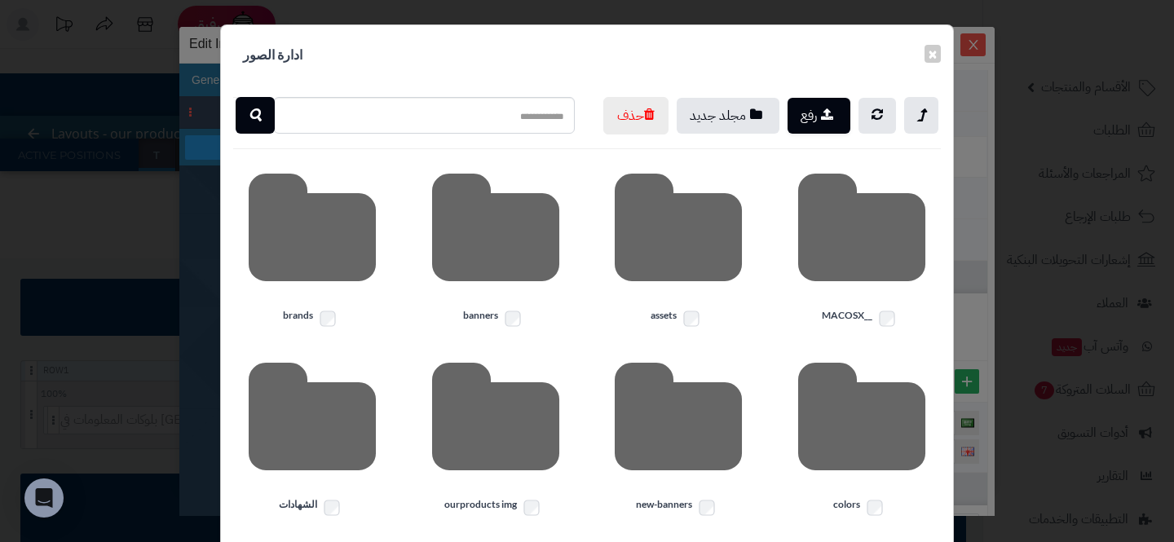
click at [951, 48] on div "× ادارة الصور رفع مجلد جديد حذف __MACOSX assets banners brands colors new-banne…" at bounding box center [587, 489] width 734 height 931
drag, startPoint x: 951, startPoint y: 48, endPoint x: 828, endPoint y: 179, distance: 179.4
click at [828, 179] on div "× ادارة الصور رفع مجلد جديد حذف __MACOSX assets banners brands colors new-banne…" at bounding box center [587, 489] width 734 height 931
click at [828, 179] on div "رفع مجلد جديد حذف __MACOSX assets banners brands colors new-banners ourproducts…" at bounding box center [587, 490] width 732 height 810
drag, startPoint x: 835, startPoint y: 164, endPoint x: 948, endPoint y: 42, distance: 166.1
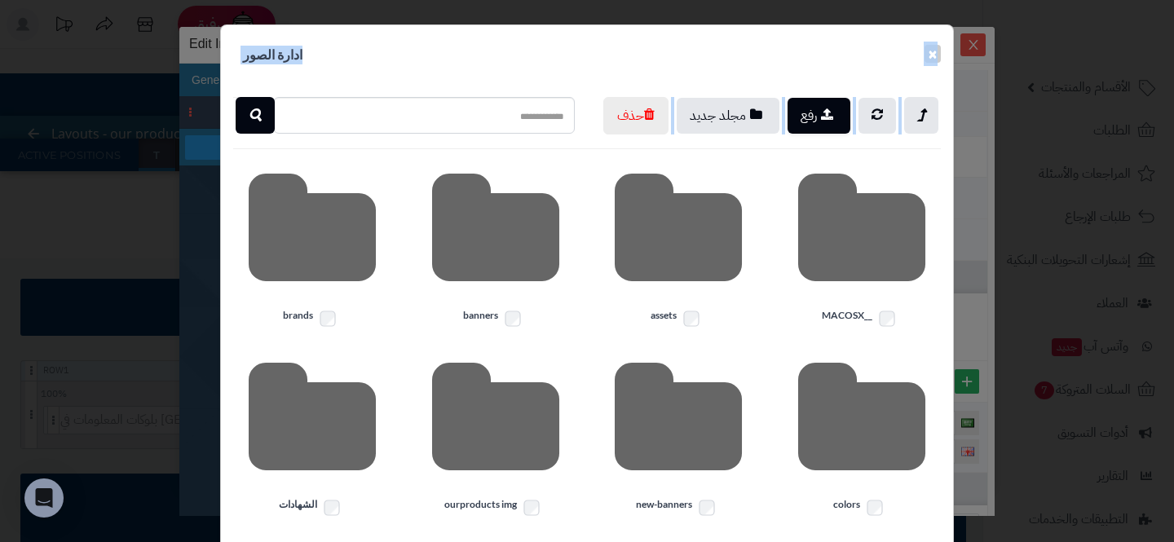
click at [948, 42] on div "× ادارة الصور رفع مجلد جديد حذف __MACOSX assets banners brands colors new-banne…" at bounding box center [587, 489] width 734 height 931
click at [948, 42] on div "× ادارة الصور" at bounding box center [587, 55] width 732 height 60
drag, startPoint x: 948, startPoint y: 42, endPoint x: 832, endPoint y: 166, distance: 169.0
click at [832, 166] on div "× ادارة الصور رفع مجلد جديد حذف __MACOSX assets banners brands colors new-banne…" at bounding box center [587, 489] width 734 height 931
click at [832, 135] on div "رفع مجلد جديد حذف" at bounding box center [770, 116] width 366 height 38
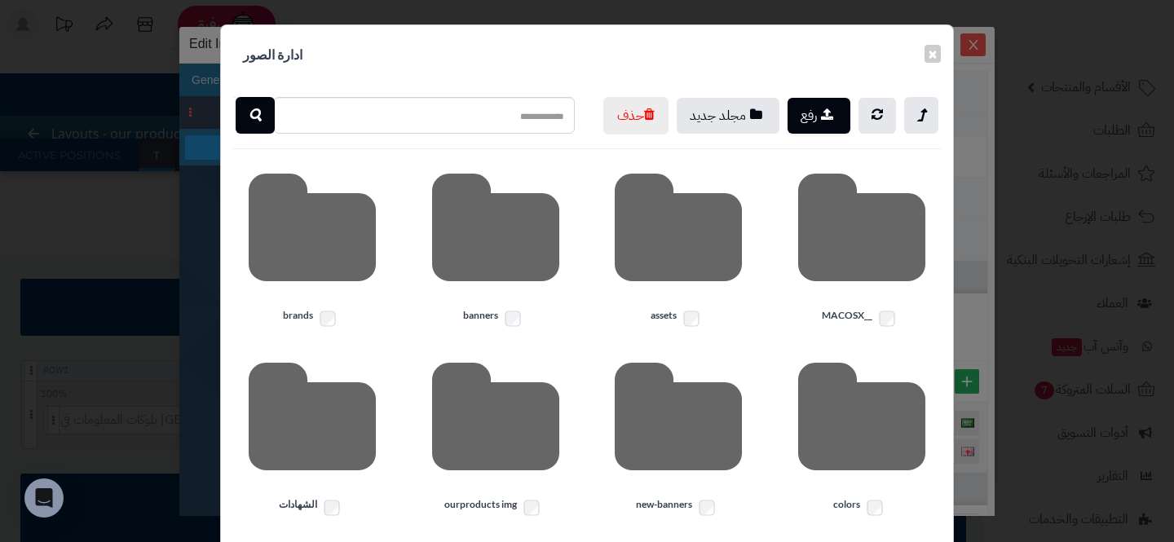
drag, startPoint x: 832, startPoint y: 166, endPoint x: 947, endPoint y: 46, distance: 166.1
click at [947, 46] on div "× ادارة الصور رفع مجلد جديد حذف __MACOSX assets banners brands colors new-banne…" at bounding box center [587, 489] width 734 height 931
drag, startPoint x: 947, startPoint y: 46, endPoint x: 839, endPoint y: 164, distance: 160.4
click at [839, 165] on div "× ادارة الصور رفع مجلد جديد حذف __MACOSX assets banners brands colors new-banne…" at bounding box center [587, 489] width 734 height 931
click at [839, 135] on div "رفع مجلد جديد حذف" at bounding box center [770, 116] width 366 height 38
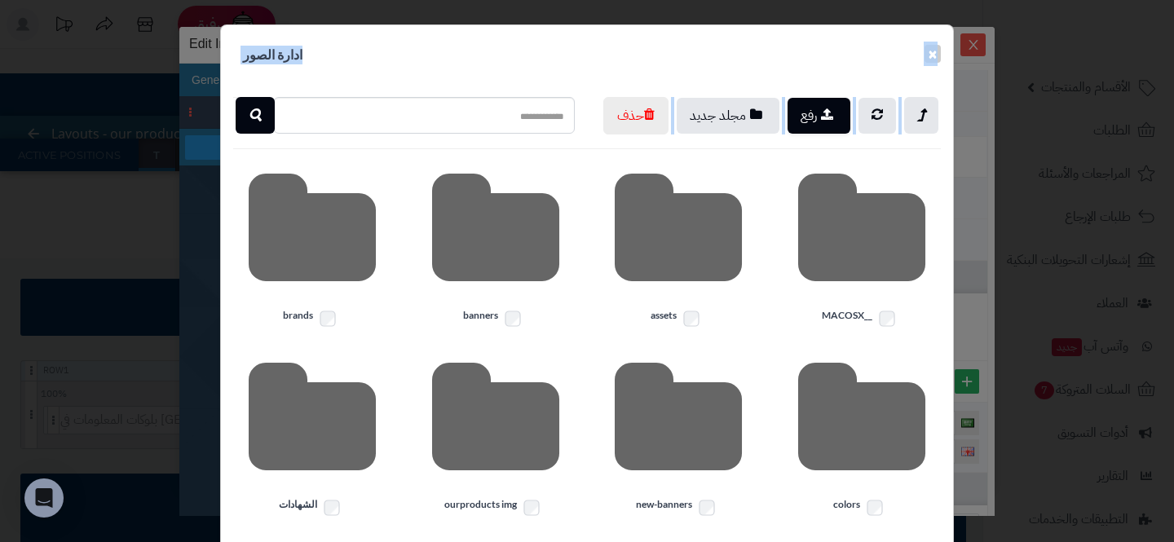
drag, startPoint x: 948, startPoint y: 47, endPoint x: 857, endPoint y: 154, distance: 140.5
click at [857, 155] on div "× ادارة الصور رفع مجلد جديد حذف __MACOSX assets banners brands colors new-banne…" at bounding box center [587, 489] width 734 height 931
click at [950, 46] on div "× ادارة الصور" at bounding box center [587, 55] width 732 height 60
drag, startPoint x: 950, startPoint y: 46, endPoint x: 832, endPoint y: 157, distance: 162.0
click at [832, 158] on div "× ادارة الصور رفع مجلد جديد حذف __MACOSX assets banners brands colors new-banne…" at bounding box center [587, 489] width 734 height 931
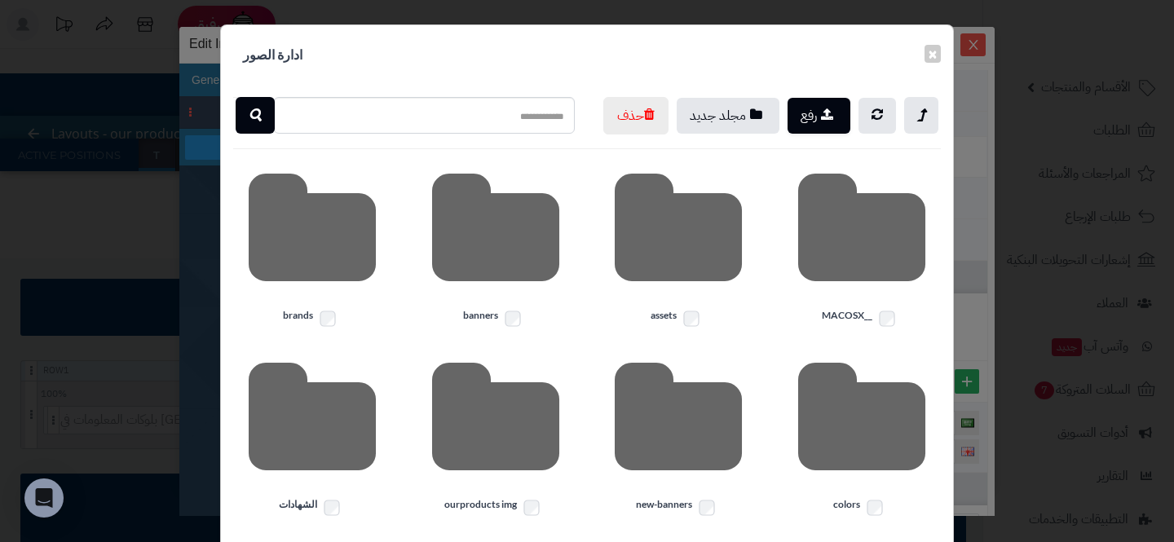
click at [947, 55] on div "× ادارة الصور" at bounding box center [587, 55] width 732 height 60
drag, startPoint x: 948, startPoint y: 54, endPoint x: 841, endPoint y: 166, distance: 154.5
click at [841, 166] on div "× ادارة الصور رفع مجلد جديد حذف __MACOSX assets banners brands colors new-banne…" at bounding box center [587, 489] width 734 height 931
click at [846, 135] on div "رفع مجلد جديد حذف" at bounding box center [770, 116] width 366 height 38
drag, startPoint x: 945, startPoint y: 47, endPoint x: 853, endPoint y: 155, distance: 141.7
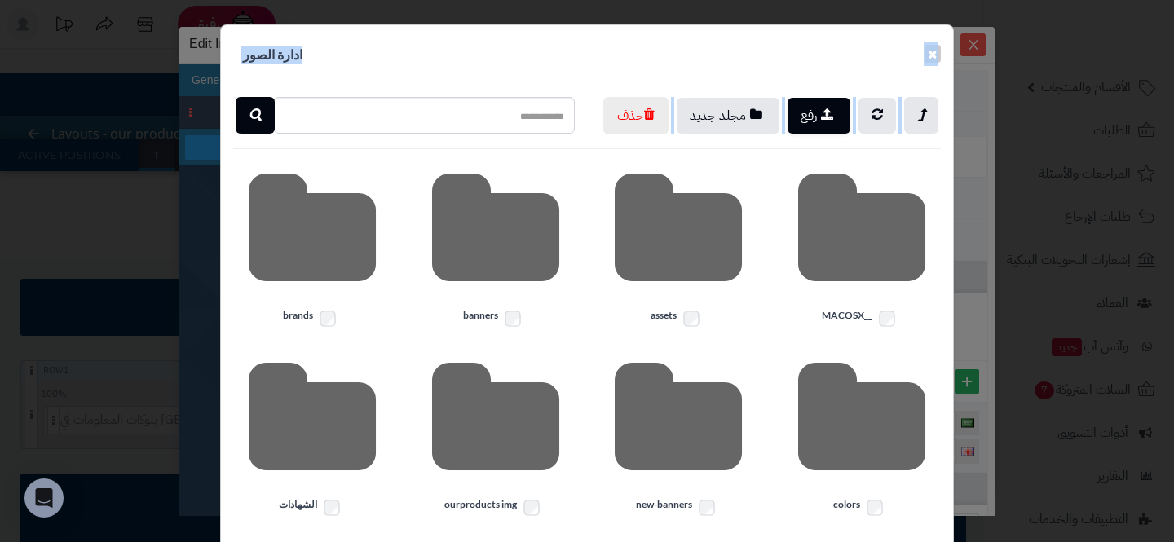
click at [853, 156] on div "× ادارة الصور رفع مجلد جديد حذف __MACOSX assets banners brands colors new-banne…" at bounding box center [587, 489] width 734 height 931
click at [947, 47] on div "× ادارة الصور" at bounding box center [587, 55] width 732 height 60
drag, startPoint x: 947, startPoint y: 47, endPoint x: 836, endPoint y: 176, distance: 170.0
click at [836, 176] on div "× ادارة الصور رفع مجلد جديد حذف __MACOSX assets banners brands colors new-banne…" at bounding box center [587, 489] width 734 height 931
click at [947, 51] on div "× ادارة الصور" at bounding box center [587, 55] width 732 height 60
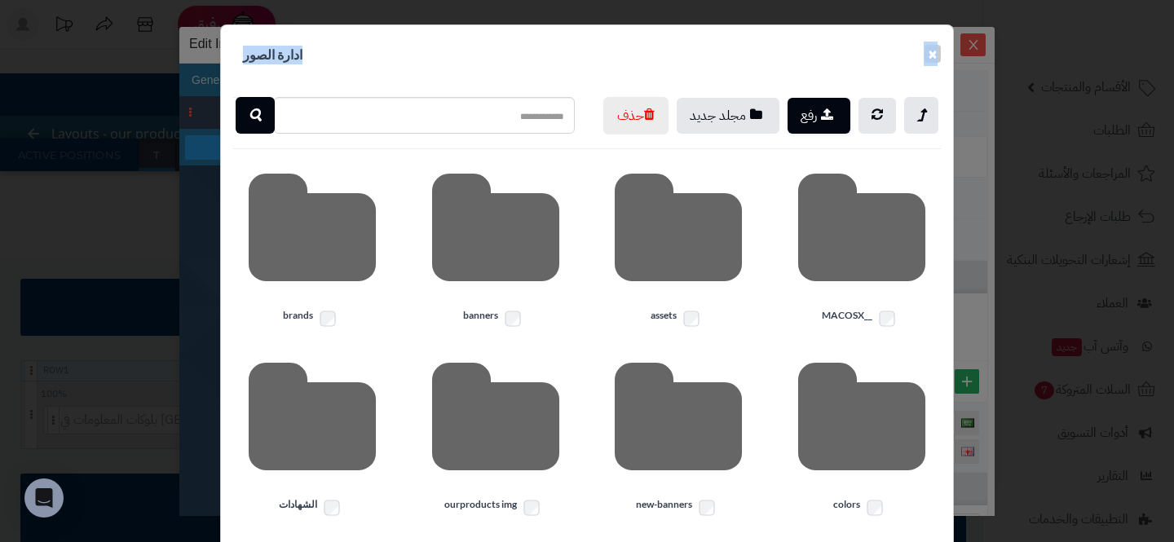
drag, startPoint x: 947, startPoint y: 51, endPoint x: 809, endPoint y: 171, distance: 182.6
click at [809, 172] on div "× ادارة الصور رفع مجلد جديد حذف __MACOSX assets banners brands colors new-banne…" at bounding box center [587, 489] width 734 height 931
click at [949, 52] on div "× ادارة الصور" at bounding box center [587, 55] width 732 height 60
drag, startPoint x: 949, startPoint y: 52, endPoint x: 832, endPoint y: 171, distance: 166.6
click at [832, 171] on div "× ادارة الصور رفع مجلد جديد حذف __MACOSX assets banners brands colors new-banne…" at bounding box center [587, 489] width 734 height 931
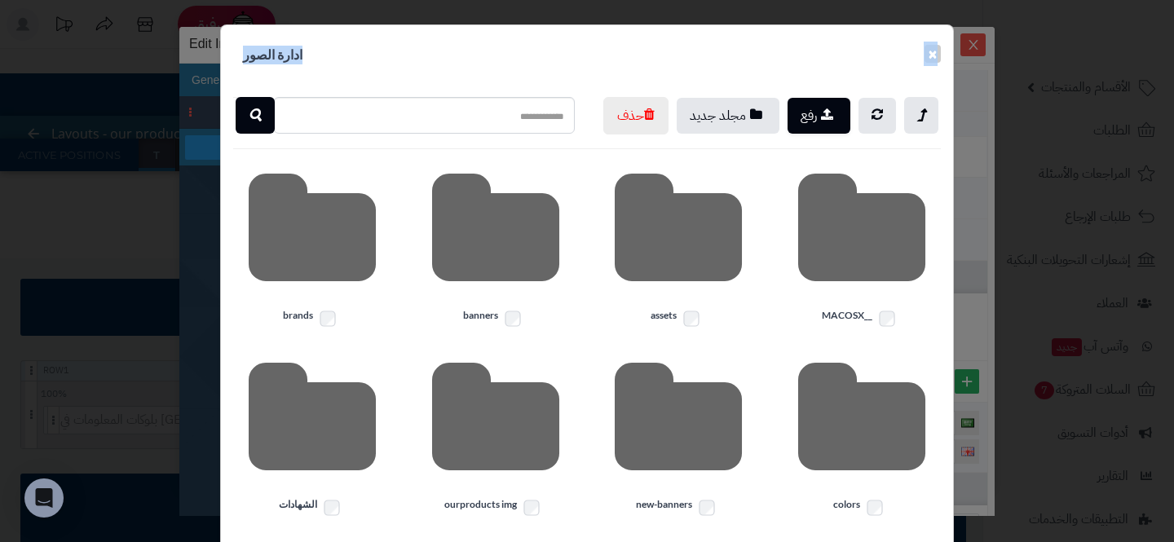
click at [945, 51] on div "× ادارة الصور" at bounding box center [587, 55] width 732 height 60
drag, startPoint x: 953, startPoint y: 51, endPoint x: 817, endPoint y: 186, distance: 191.4
click at [817, 186] on div "× ادارة الصور رفع مجلد جديد حذف __MACOSX assets banners brands colors new-banne…" at bounding box center [587, 489] width 734 height 931
click at [842, 135] on div "رفع مجلد جديد حذف" at bounding box center [770, 116] width 366 height 38
drag, startPoint x: 950, startPoint y: 45, endPoint x: 810, endPoint y: 170, distance: 187.6
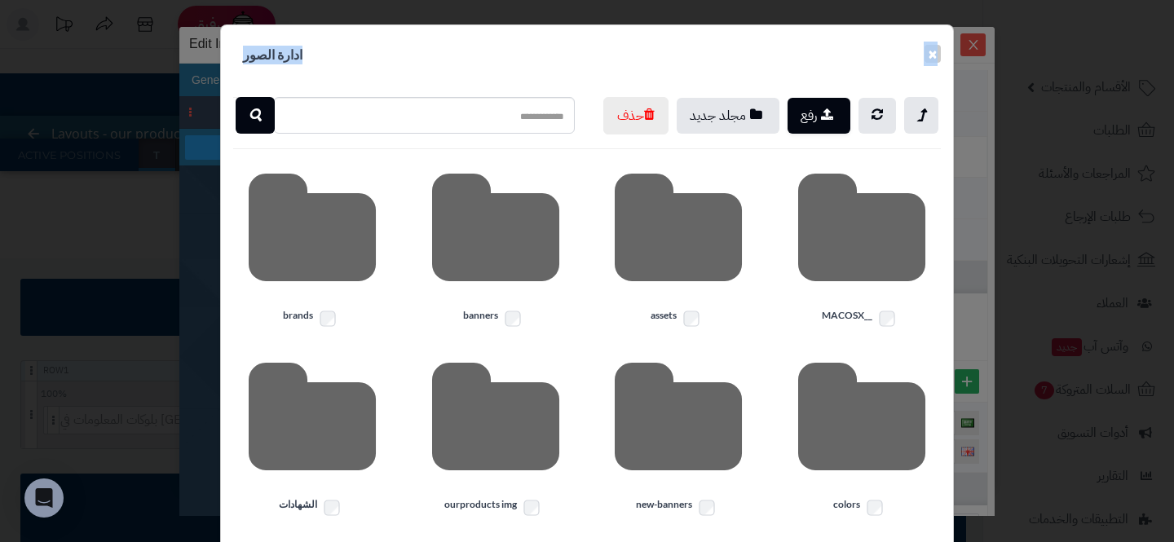
click at [810, 170] on div "× ادارة الصور رفع مجلد جديد حذف __MACOSX assets banners brands colors new-banne…" at bounding box center [587, 489] width 734 height 931
click at [931, 53] on button "×" at bounding box center [933, 53] width 16 height 18
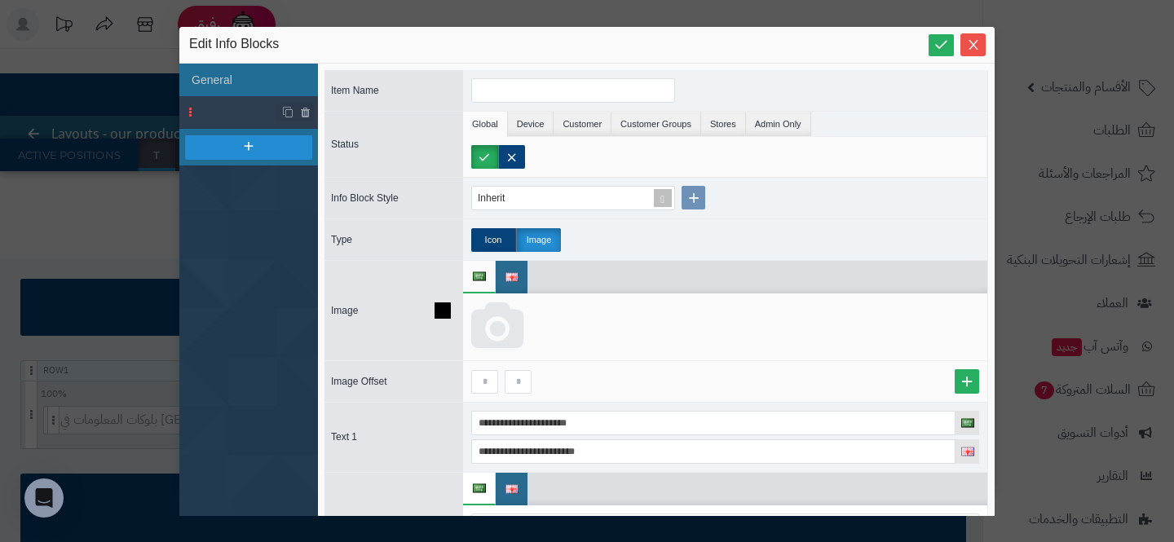
click at [495, 339] on icon at bounding box center [497, 326] width 52 height 49
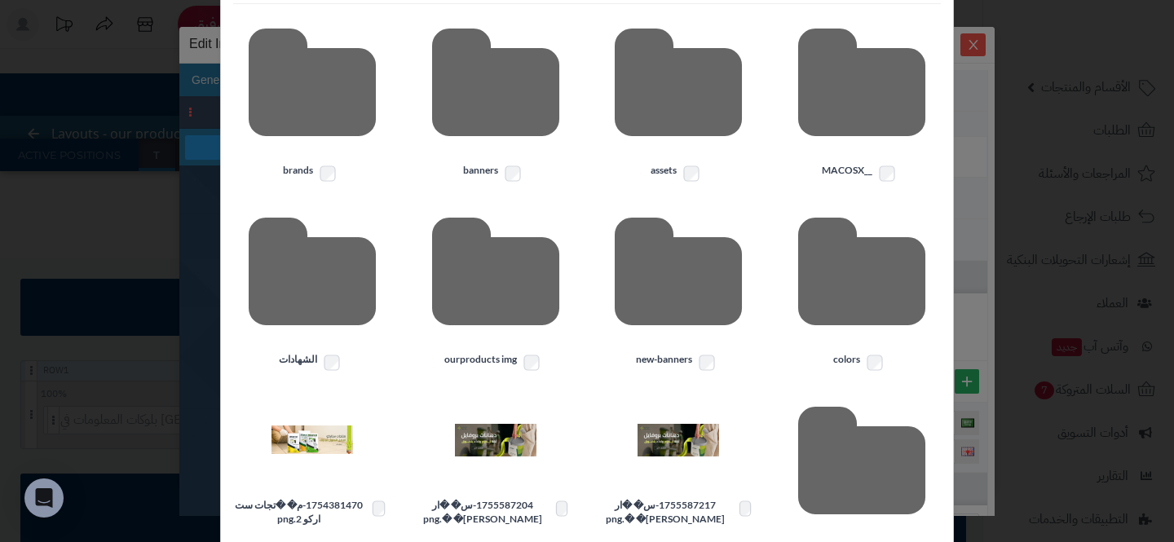
scroll to position [147, 0]
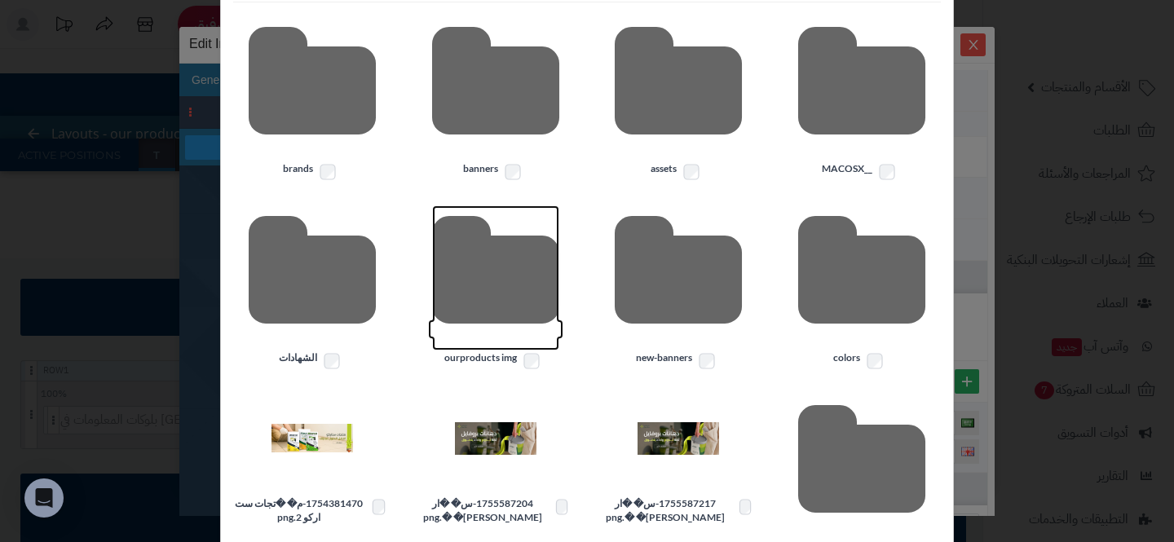
click at [473, 338] on icon at bounding box center [495, 277] width 127 height 145
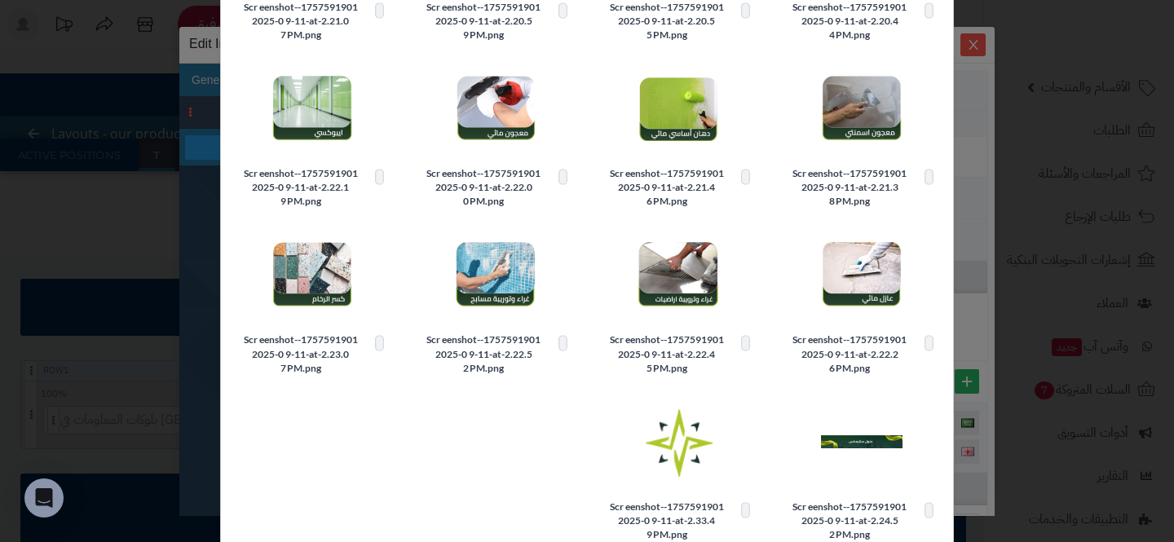
scroll to position [386, 0]
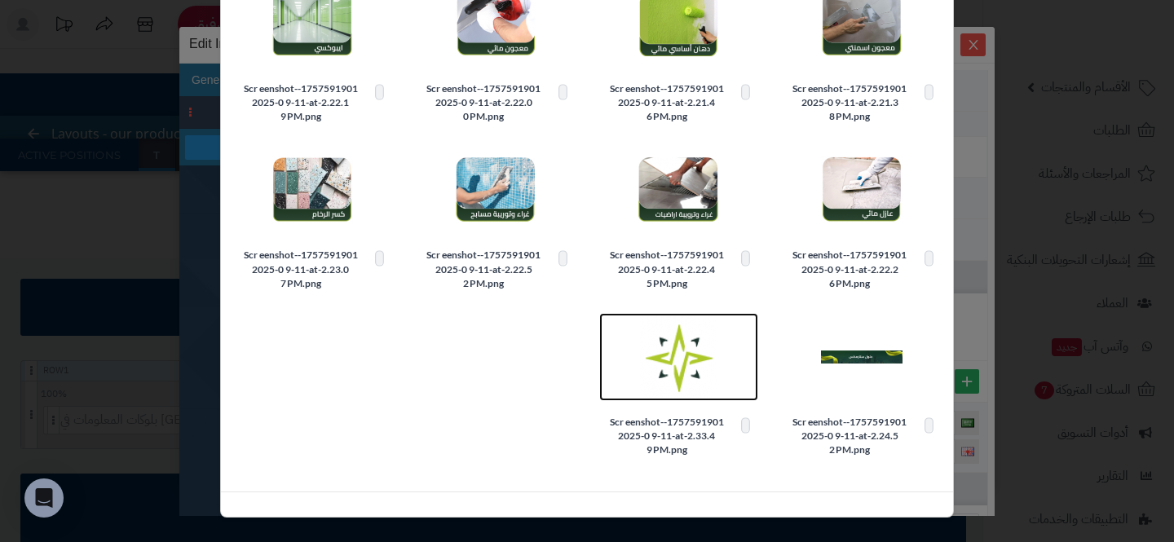
click at [667, 355] on img at bounding box center [679, 357] width 82 height 82
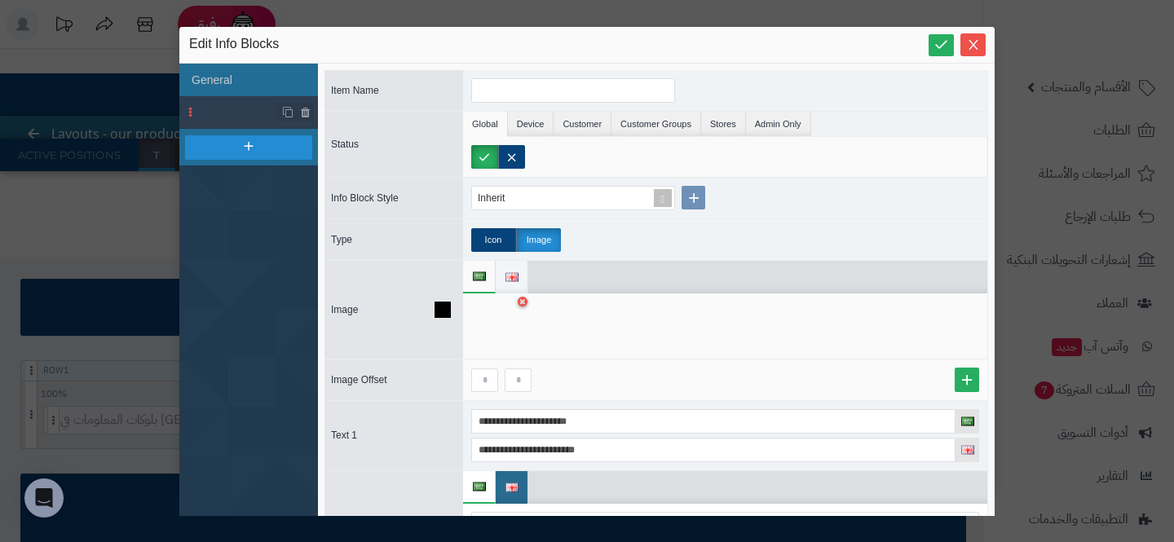
click at [504, 273] on li at bounding box center [512, 277] width 33 height 33
click at [492, 333] on icon at bounding box center [497, 326] width 52 height 49
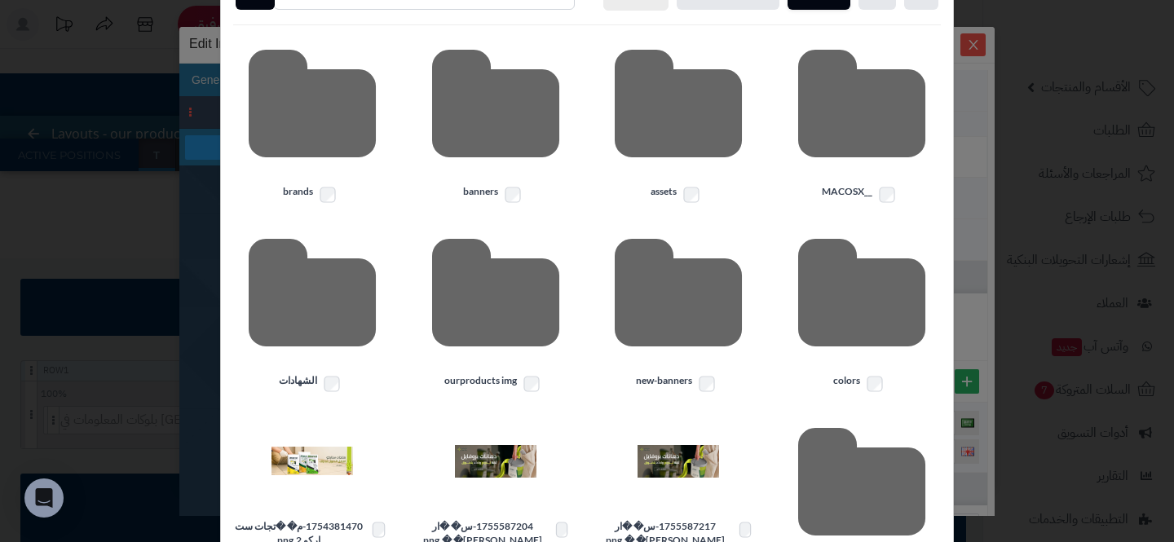
scroll to position [147, 0]
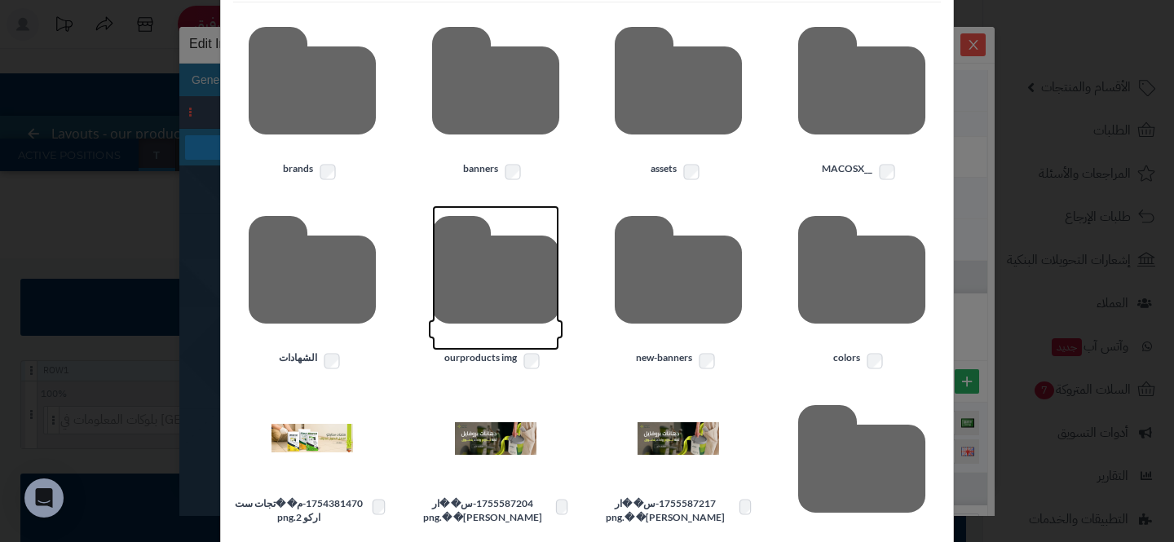
click at [525, 333] on icon at bounding box center [495, 277] width 127 height 145
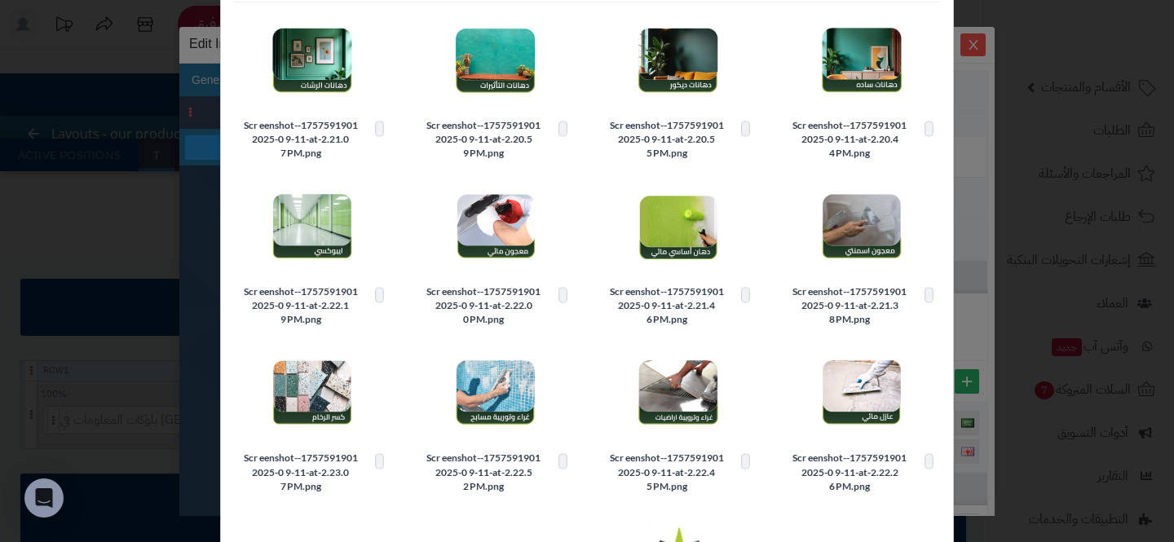
scroll to position [386, 0]
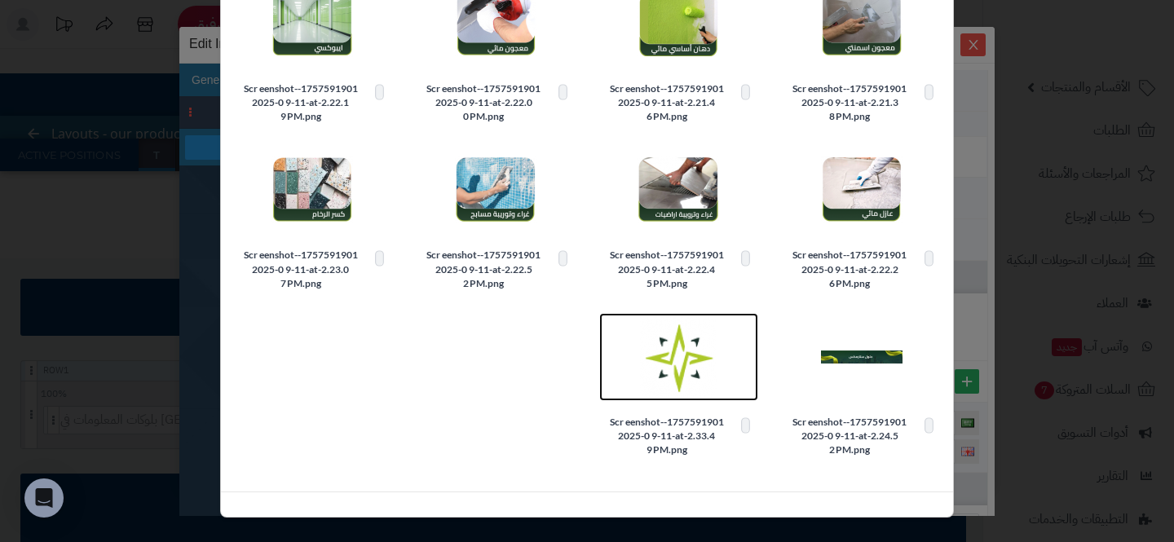
click at [671, 360] on img at bounding box center [679, 357] width 82 height 82
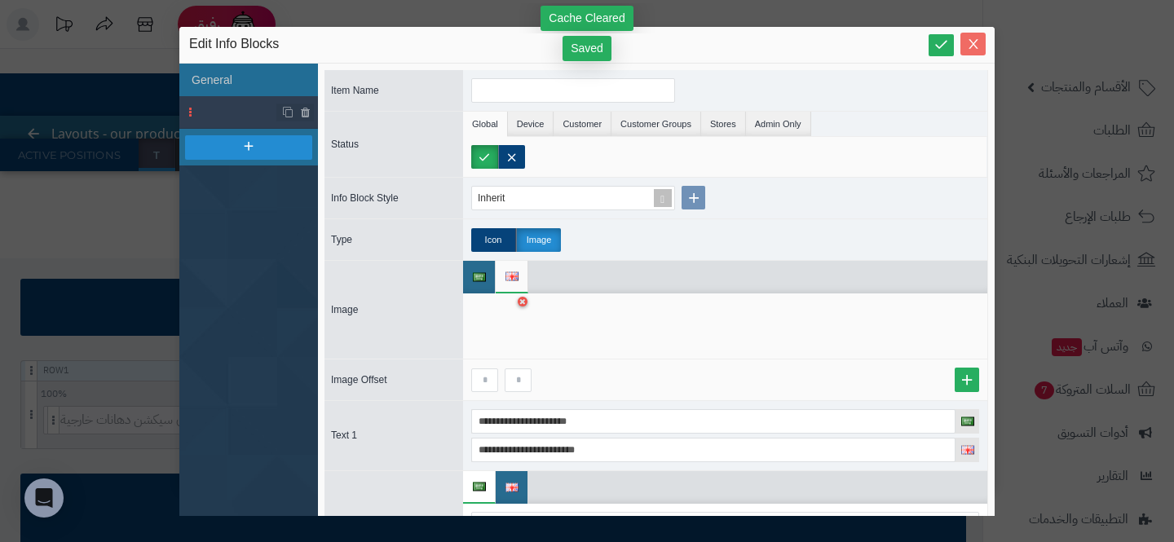
click at [973, 40] on icon "Close" at bounding box center [973, 44] width 13 height 13
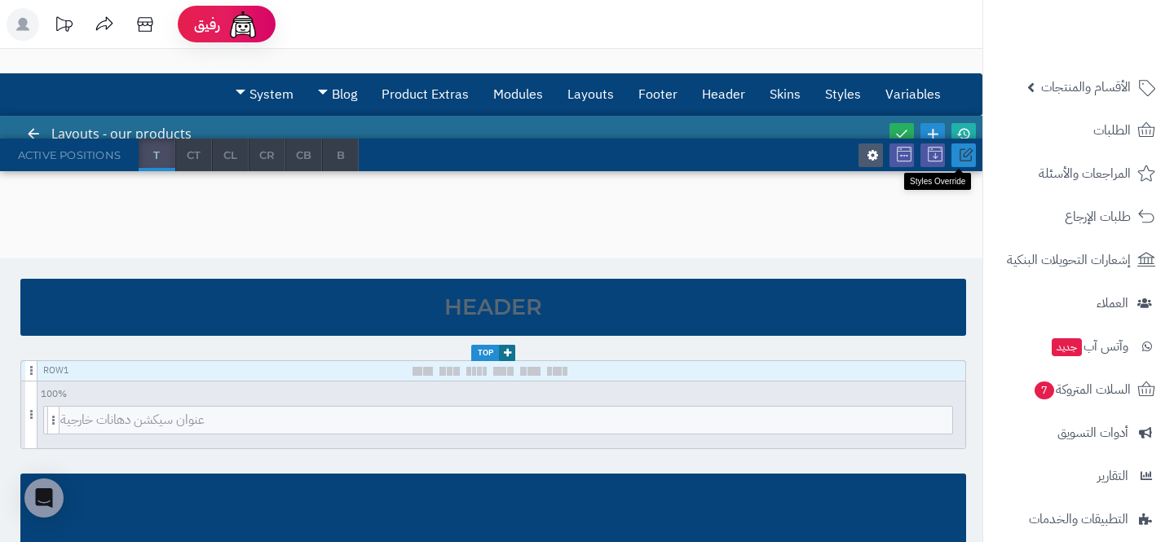
click at [969, 161] on icon at bounding box center [966, 155] width 15 height 15
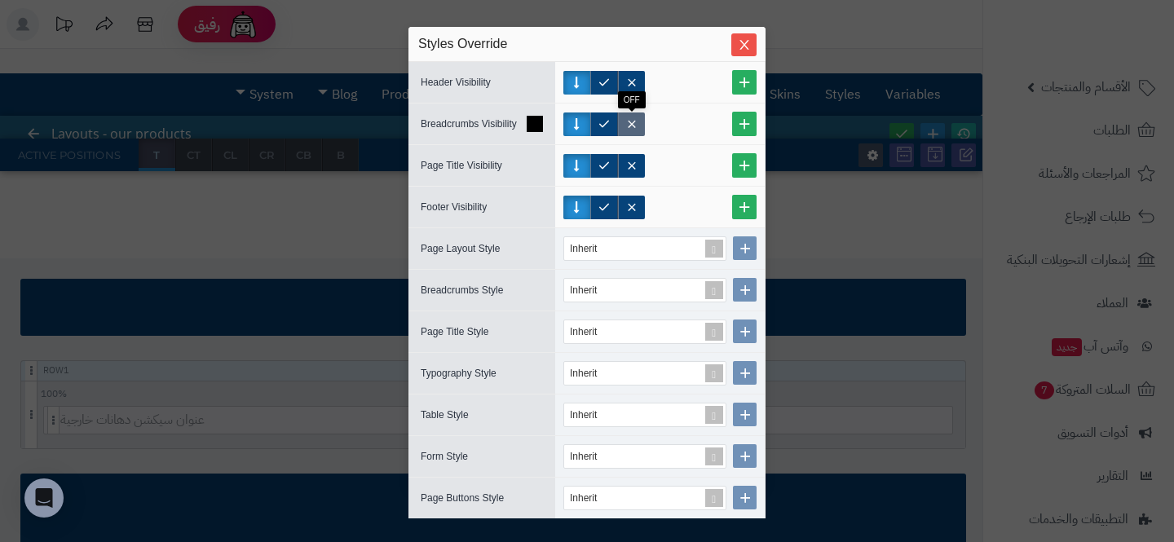
click at [638, 117] on label at bounding box center [631, 125] width 27 height 24
click at [633, 163] on label at bounding box center [631, 166] width 27 height 24
click at [742, 42] on icon "Close" at bounding box center [743, 44] width 9 height 10
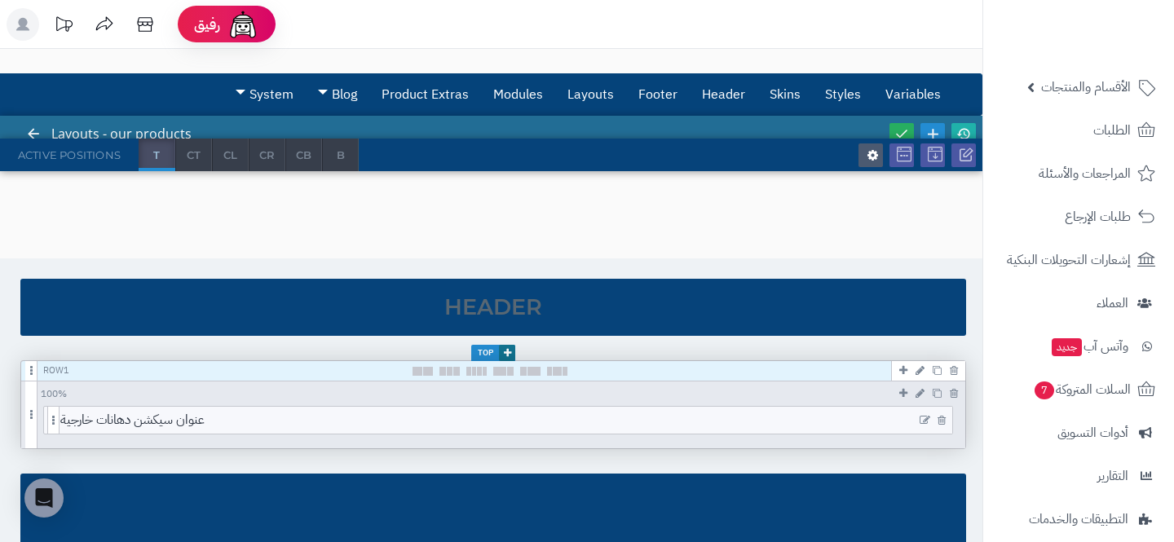
click at [922, 417] on icon at bounding box center [925, 420] width 11 height 11
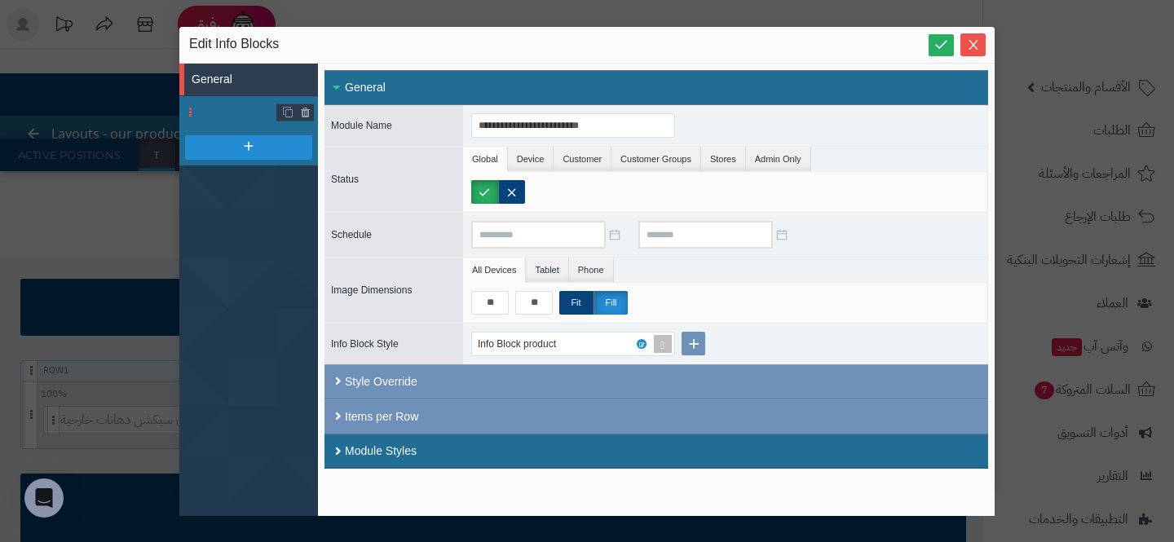
click at [234, 106] on li at bounding box center [248, 112] width 139 height 33
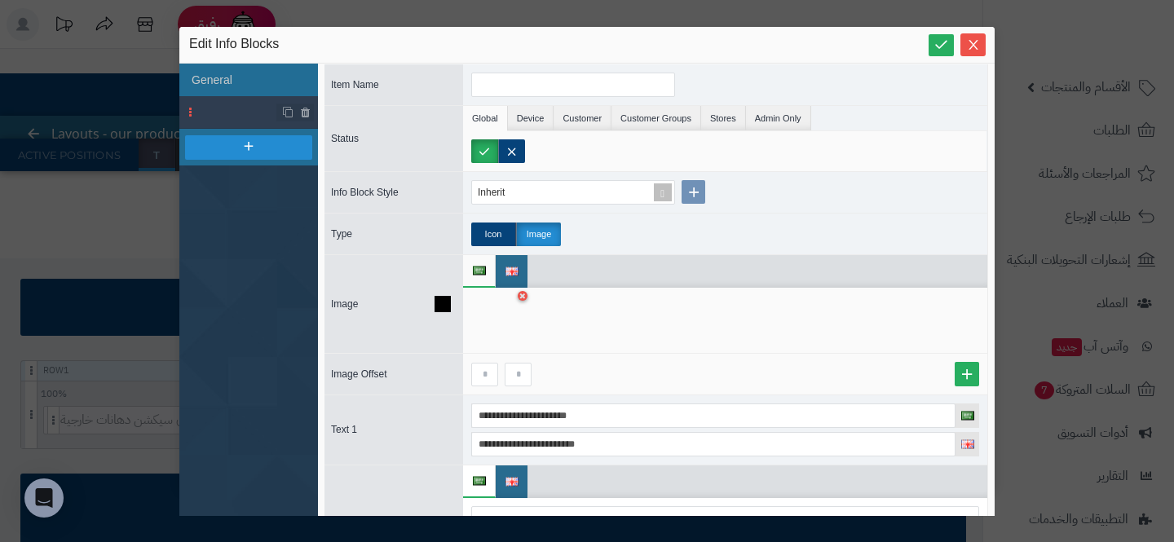
scroll to position [0, 0]
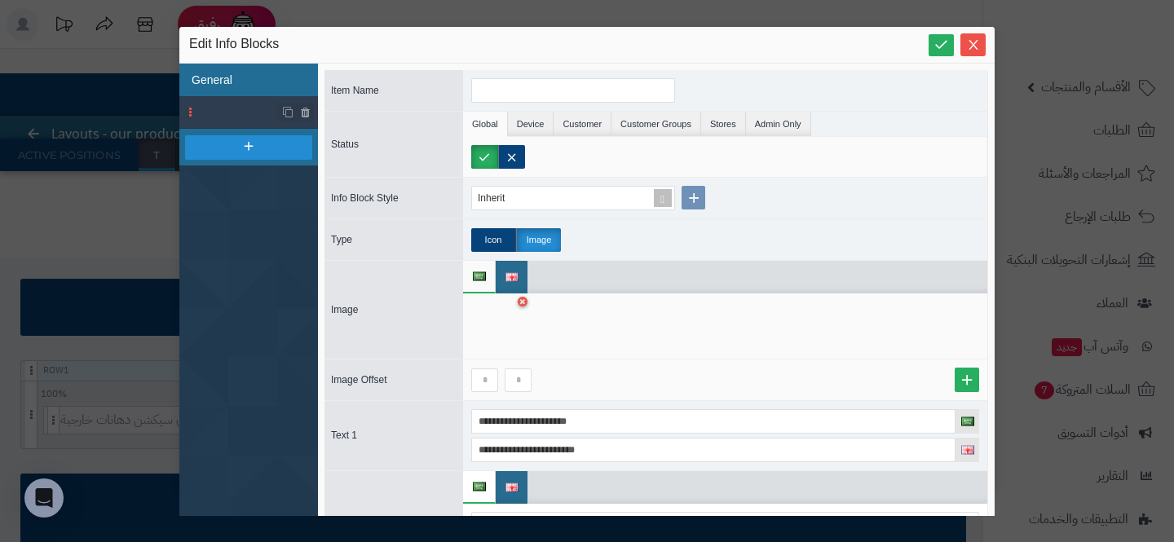
click at [212, 74] on li "General" at bounding box center [248, 80] width 139 height 33
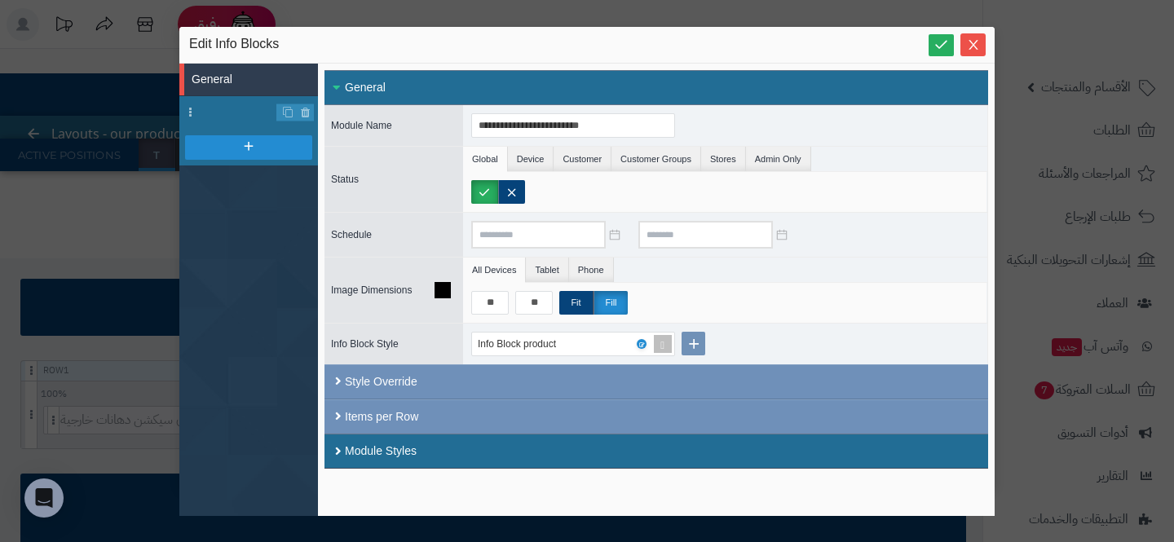
click at [818, 301] on div "** ** Fit Fill" at bounding box center [728, 303] width 515 height 24
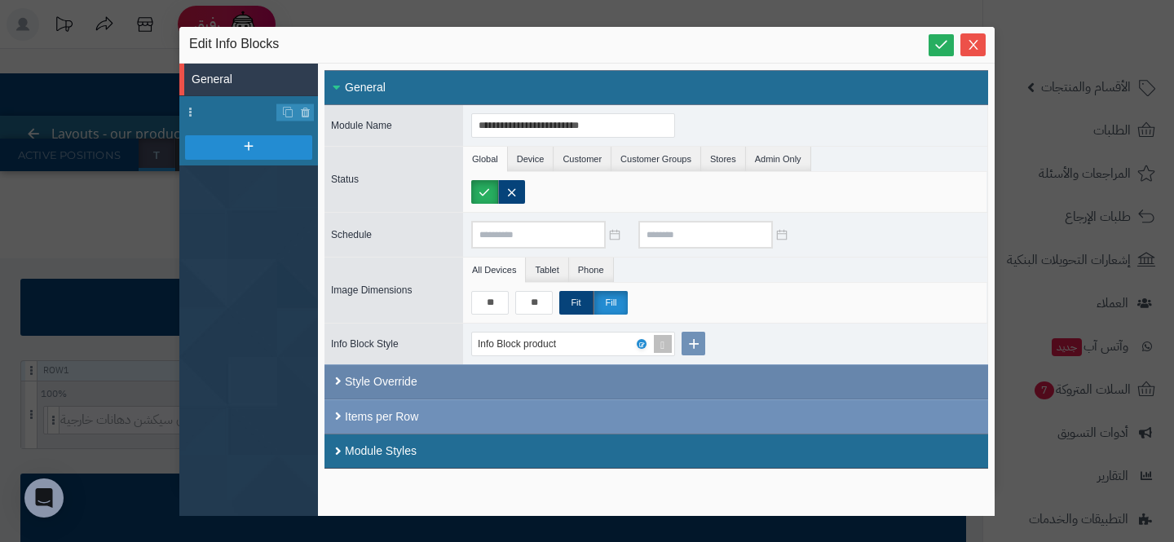
click at [651, 365] on div "Style Override" at bounding box center [656, 381] width 664 height 35
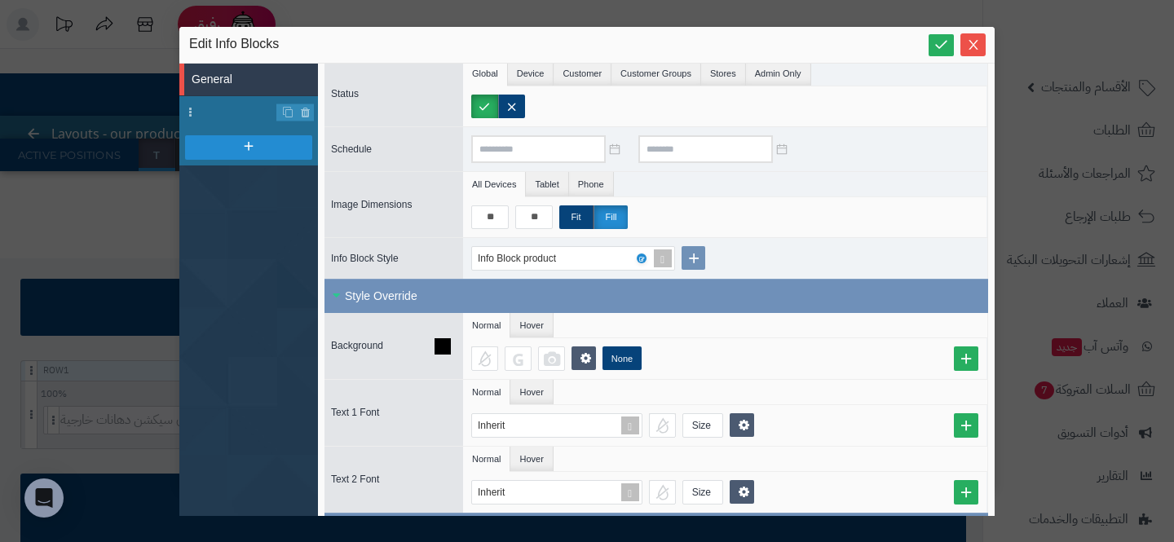
scroll to position [158, 0]
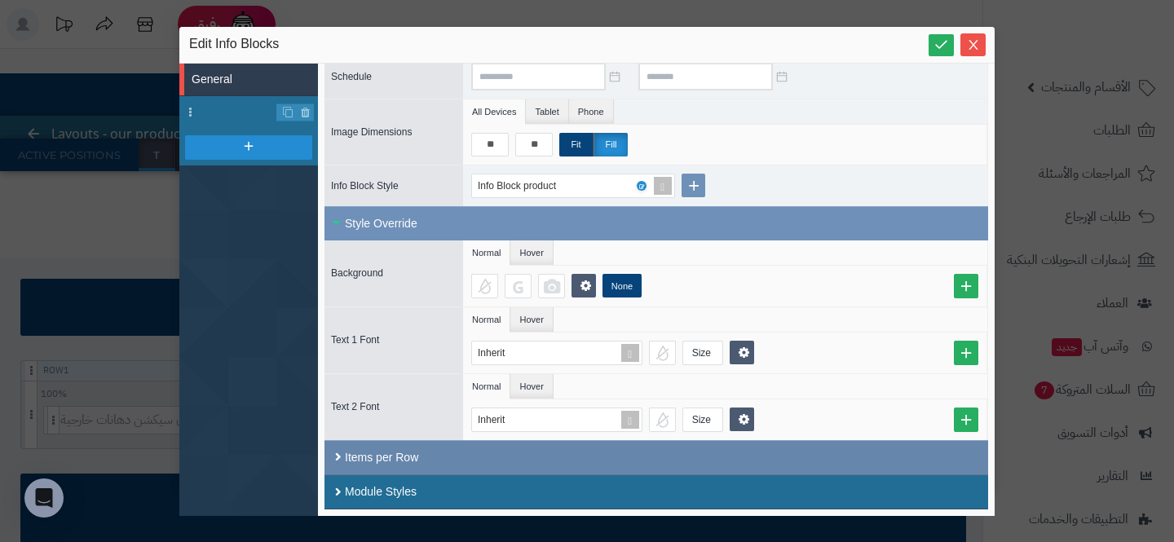
click at [582, 465] on div "Items per Row" at bounding box center [656, 457] width 664 height 34
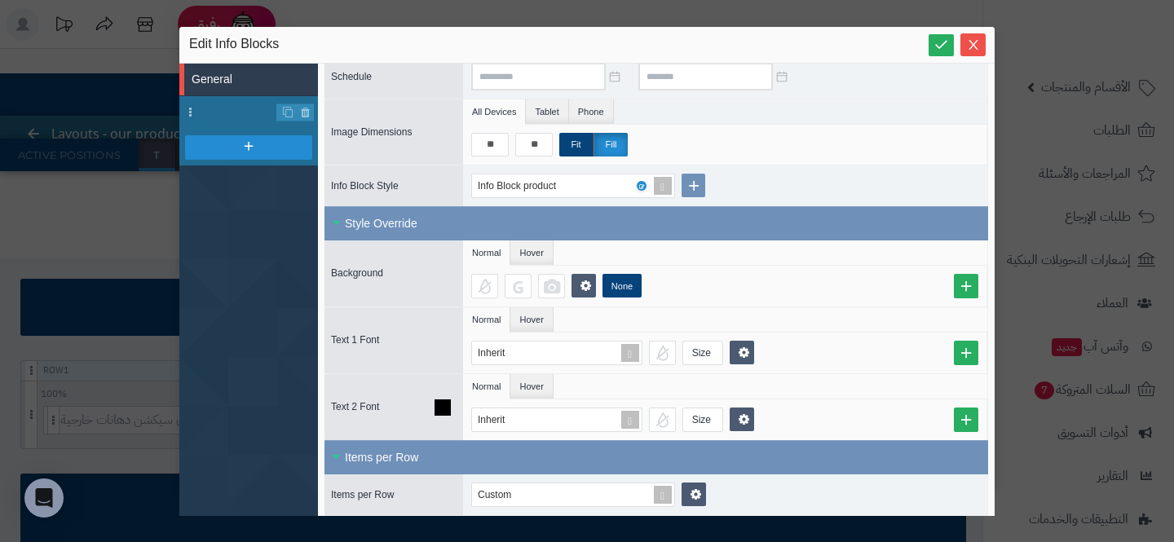
scroll to position [241, 0]
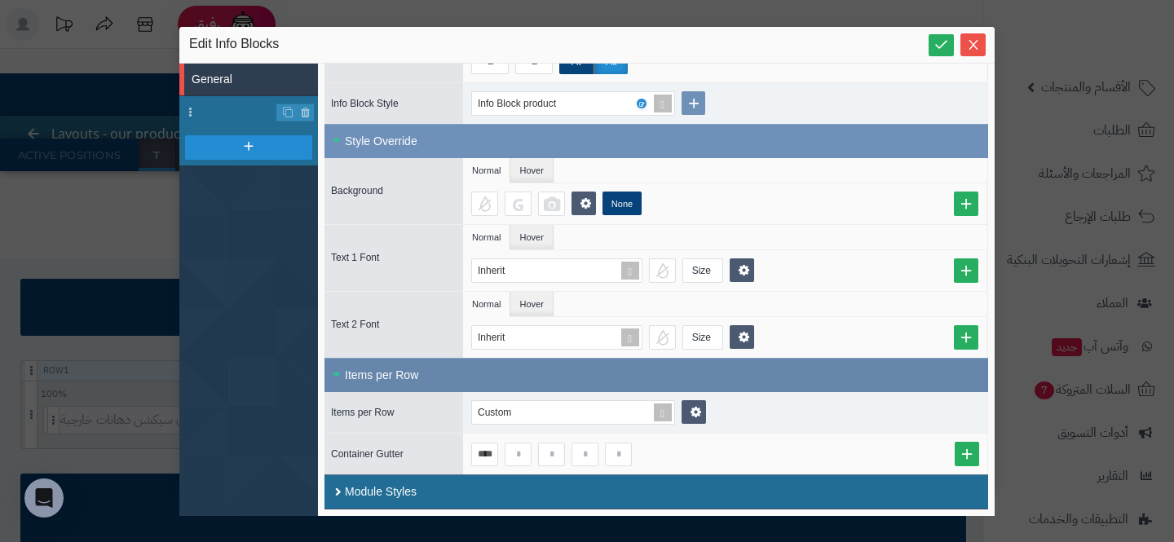
click at [777, 381] on div "Items per Row" at bounding box center [656, 375] width 664 height 34
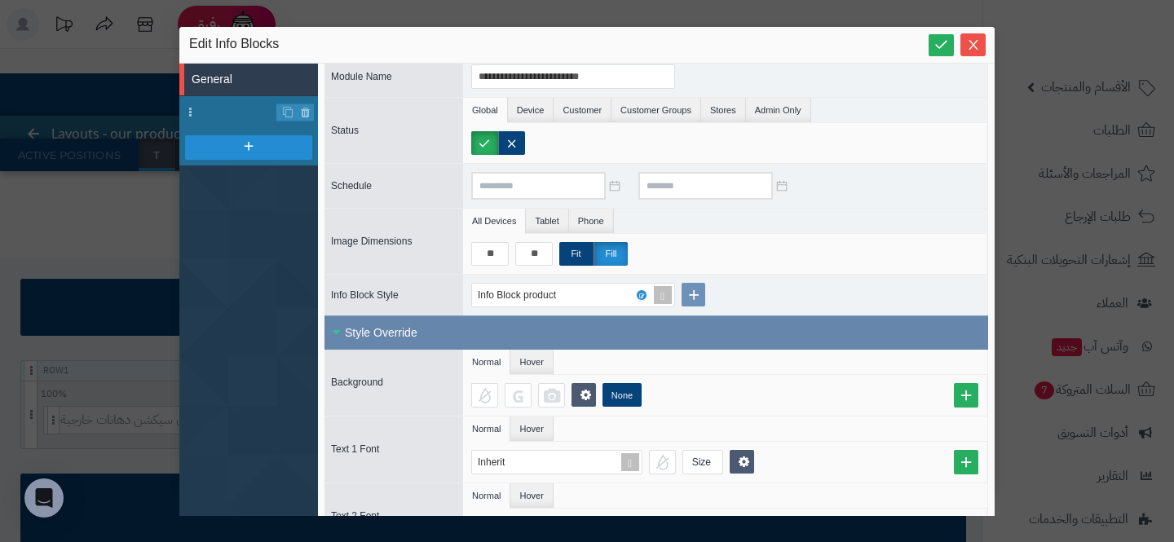
scroll to position [22, 0]
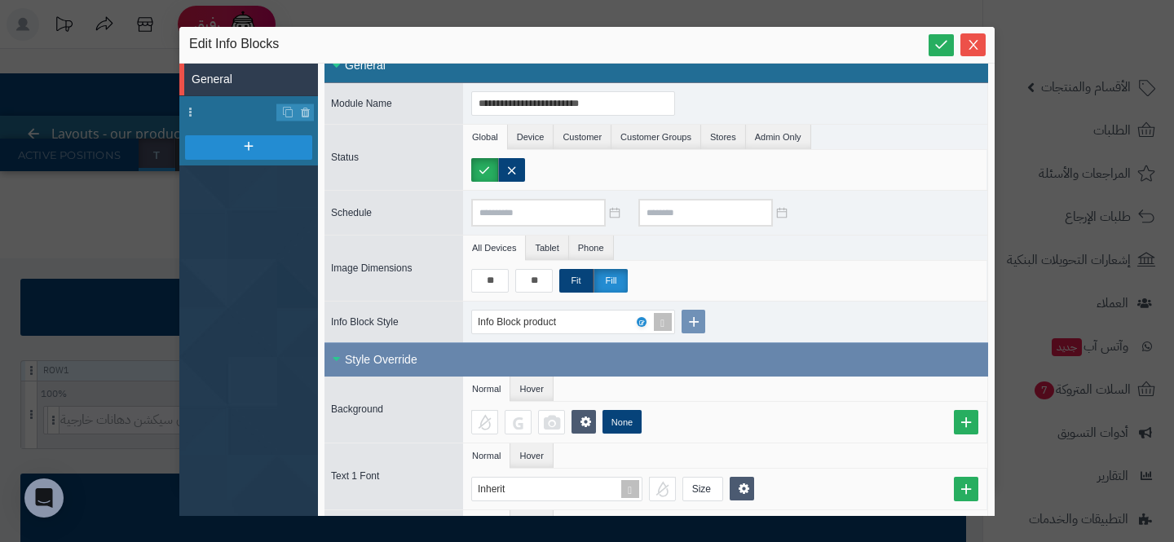
click at [777, 361] on div "Style Override" at bounding box center [656, 359] width 664 height 34
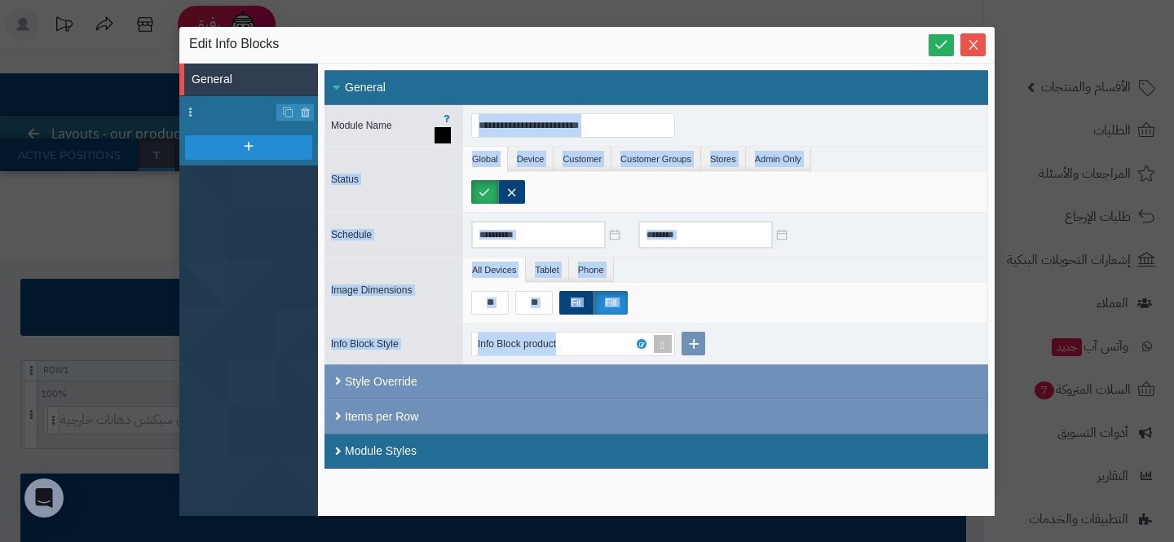
drag, startPoint x: 810, startPoint y: 350, endPoint x: 869, endPoint y: 130, distance: 227.2
click at [869, 130] on div "**********" at bounding box center [656, 269] width 664 height 329
click at [869, 130] on div "**********" at bounding box center [725, 125] width 524 height 41
drag, startPoint x: 330, startPoint y: 115, endPoint x: 748, endPoint y: 346, distance: 478.1
click at [749, 347] on div "**********" at bounding box center [656, 269] width 664 height 329
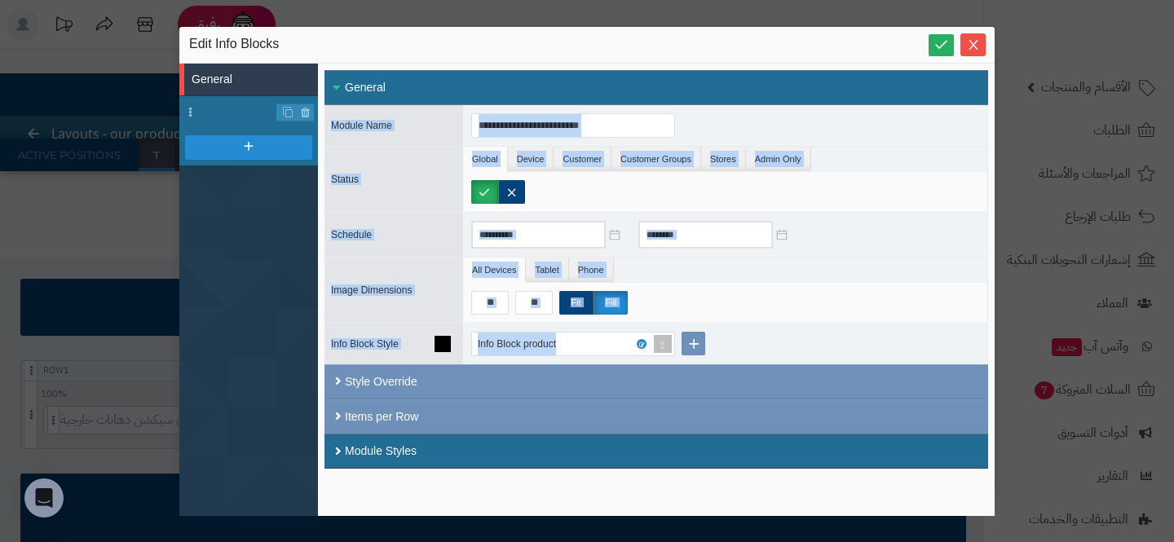
click at [748, 346] on div "Info Block product" at bounding box center [725, 344] width 524 height 41
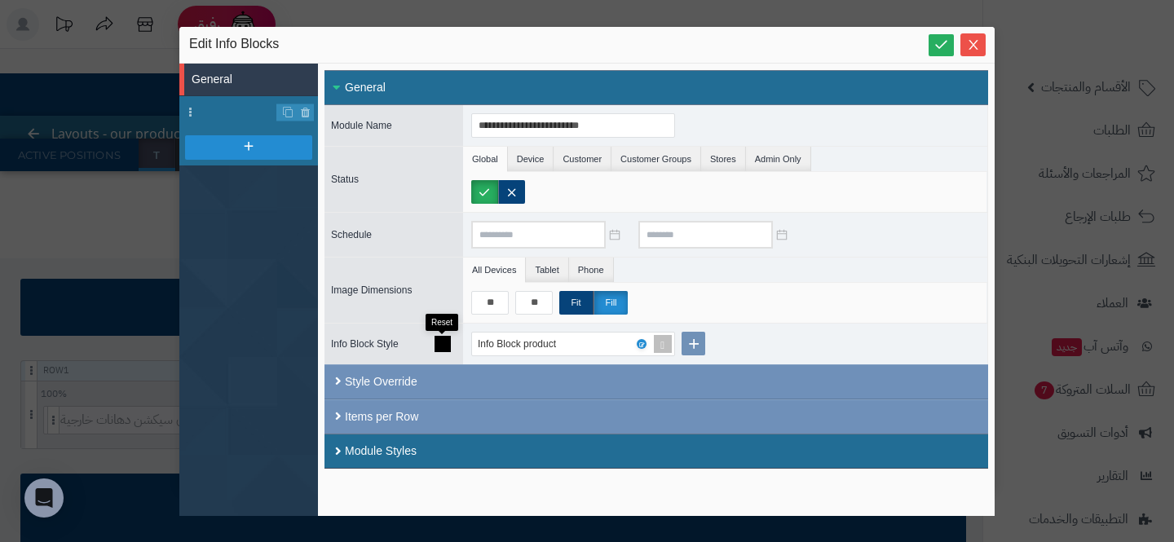
click at [438, 341] on icon at bounding box center [443, 344] width 16 height 16
click at [697, 342] on icon at bounding box center [694, 344] width 16 height 18
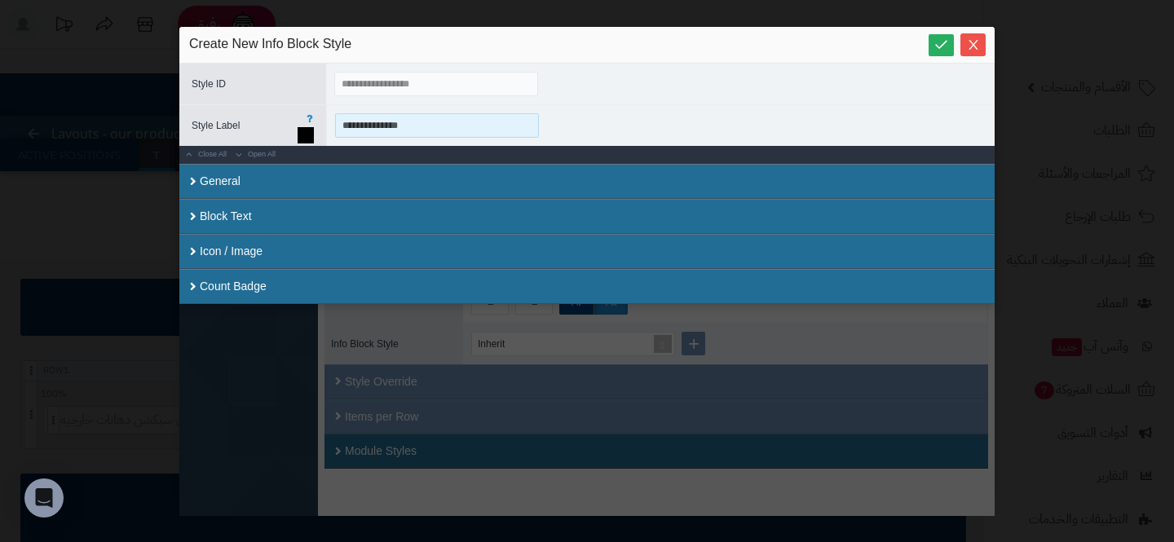
click at [480, 125] on input "**********" at bounding box center [437, 125] width 204 height 24
type input "*"
type input "**********"
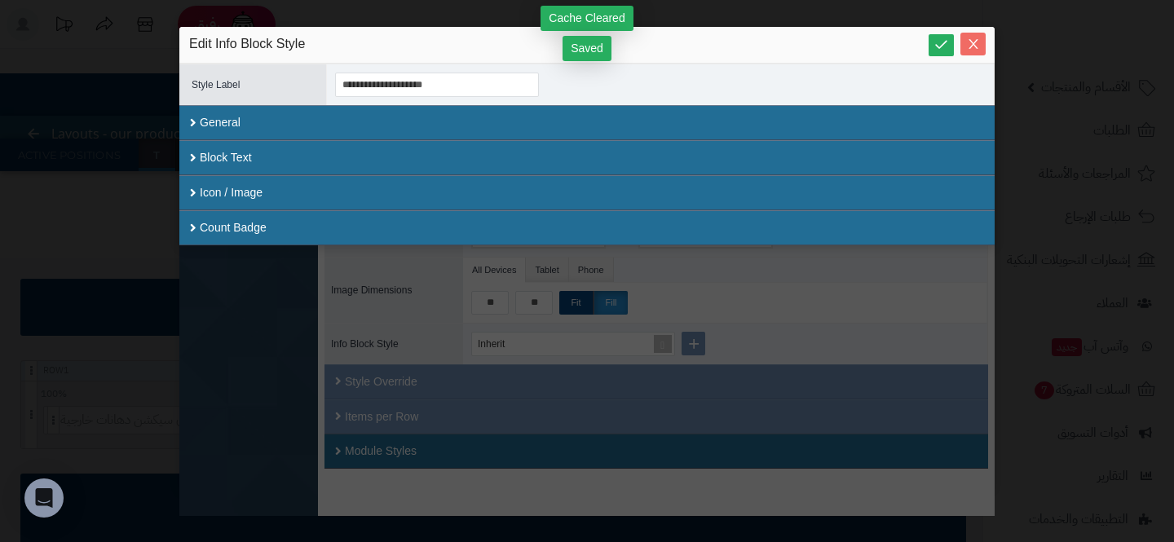
click at [969, 52] on button "Close" at bounding box center [972, 44] width 25 height 23
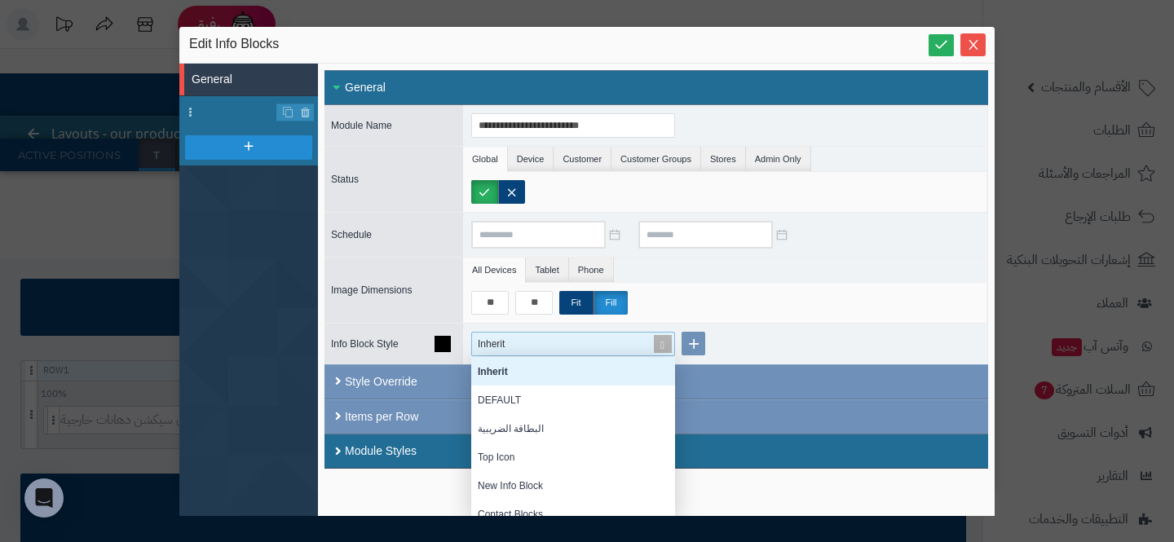
click at [570, 348] on div "Inherit" at bounding box center [566, 344] width 177 height 23
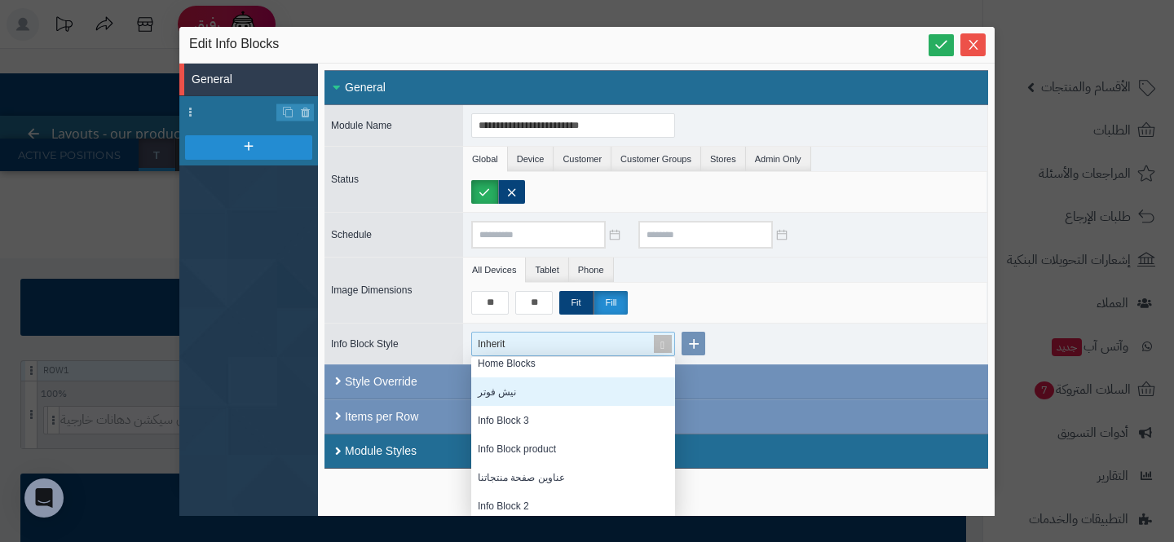
scroll to position [4, 0]
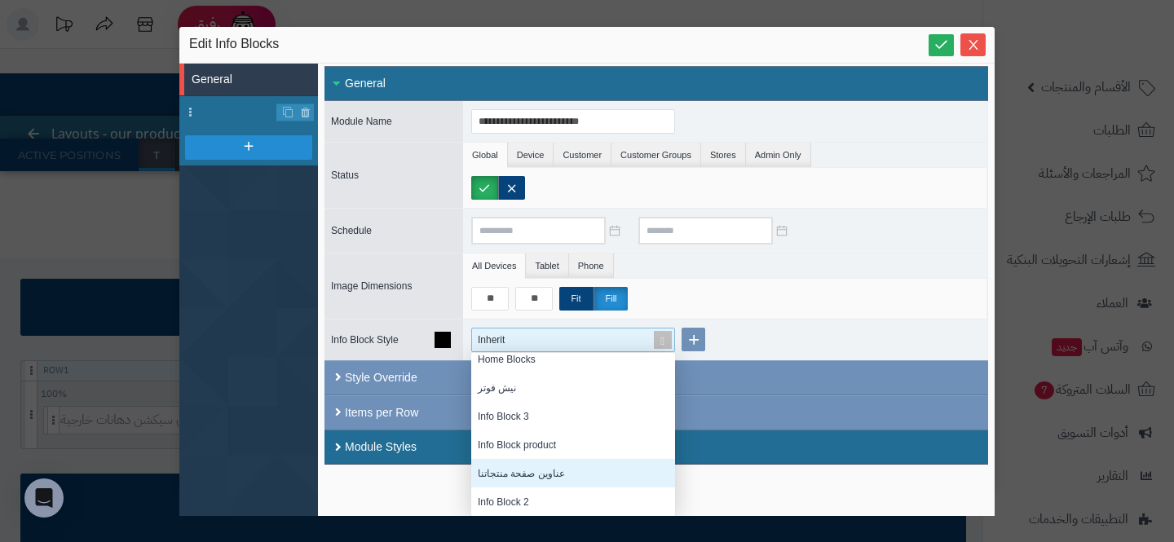
click at [529, 466] on div "عناوين صفحة منتجاتنا" at bounding box center [573, 473] width 204 height 29
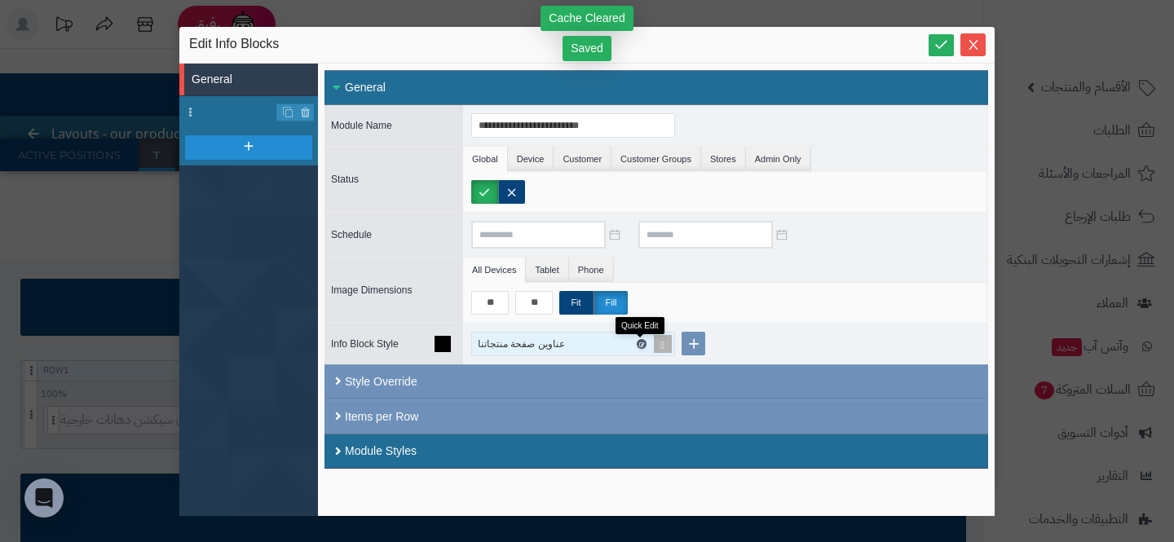
click at [642, 346] on icon at bounding box center [640, 344] width 5 height 7
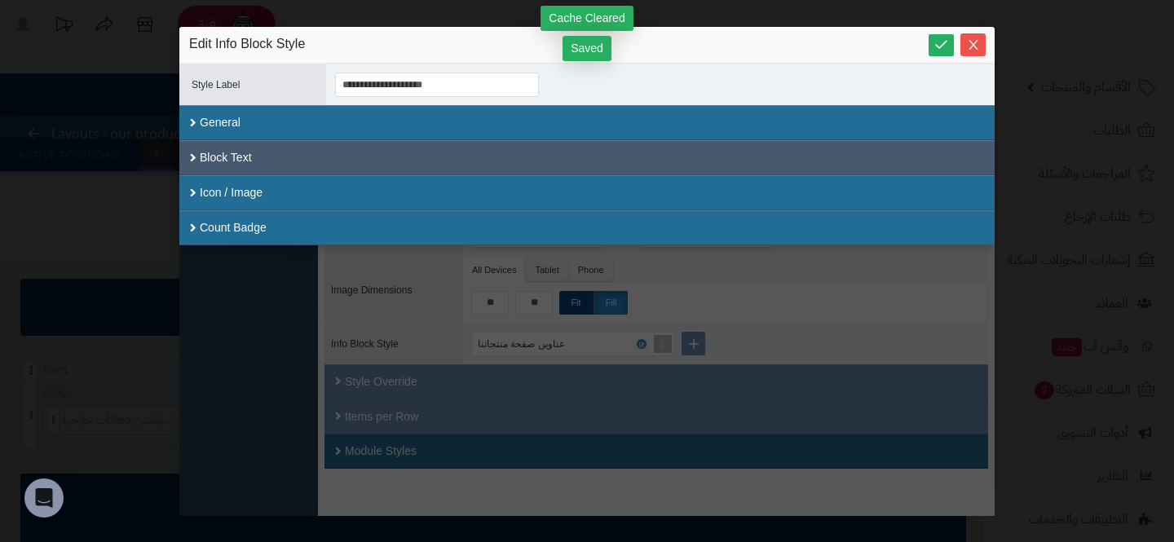
click at [370, 148] on div "Block Text" at bounding box center [586, 157] width 815 height 35
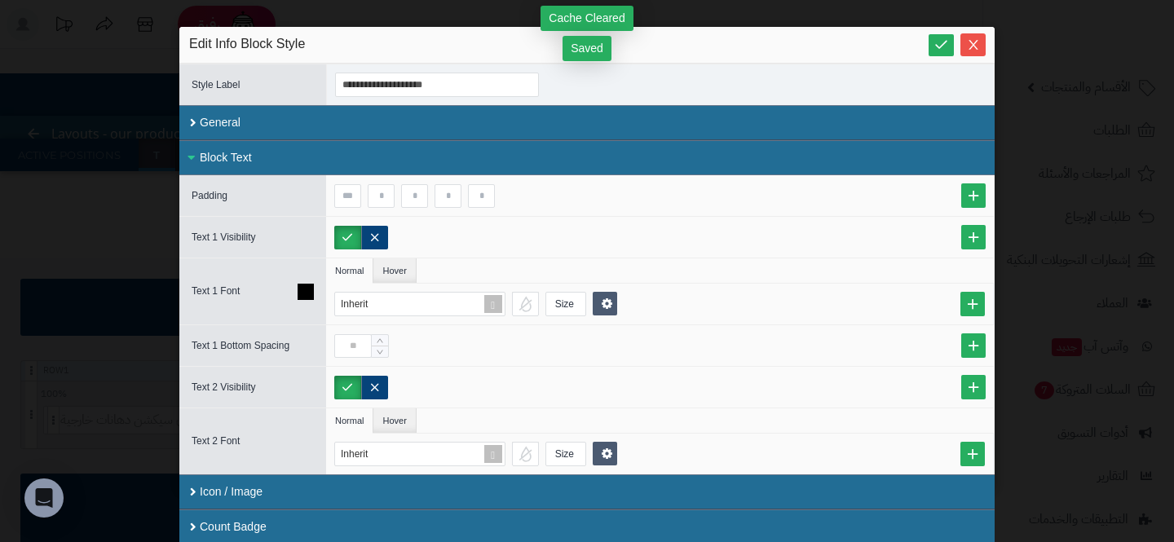
scroll to position [2, 0]
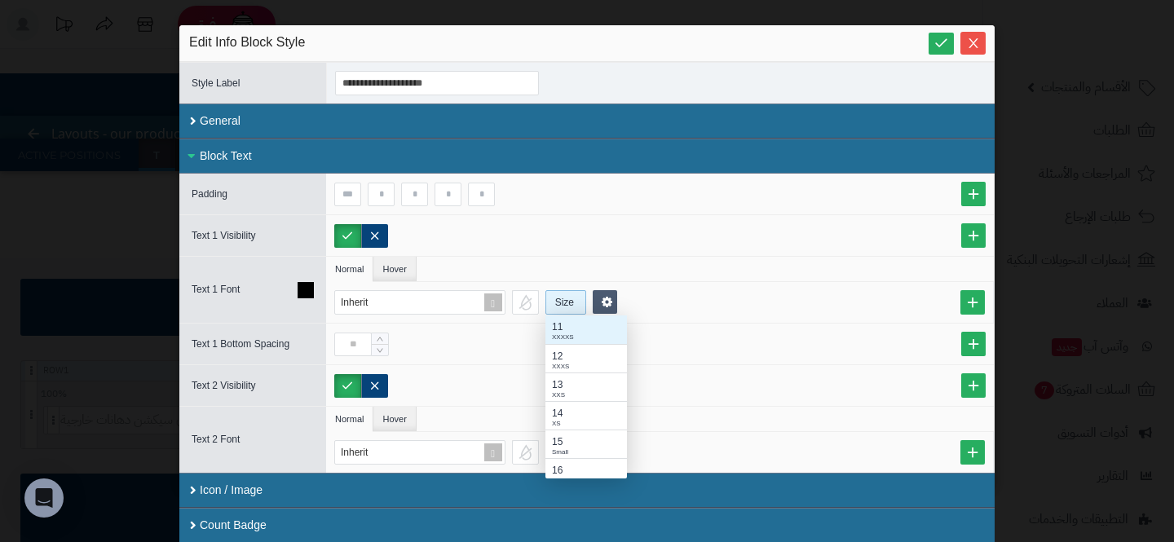
click at [568, 305] on div "Size" at bounding box center [564, 302] width 37 height 23
click at [559, 436] on div "Medium 2" at bounding box center [586, 440] width 68 height 10
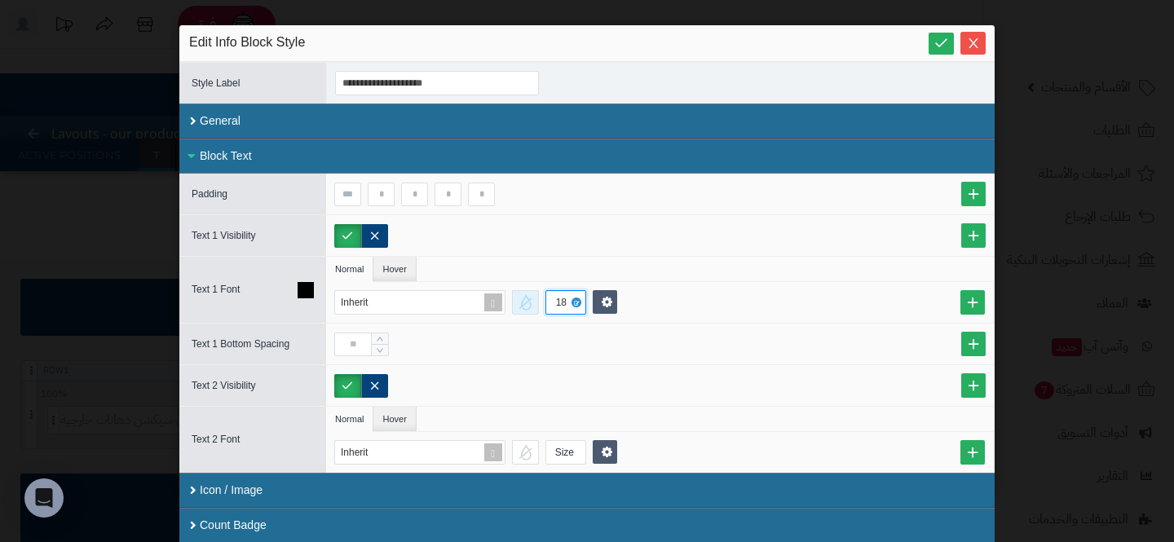
click at [520, 290] on div at bounding box center [525, 302] width 27 height 24
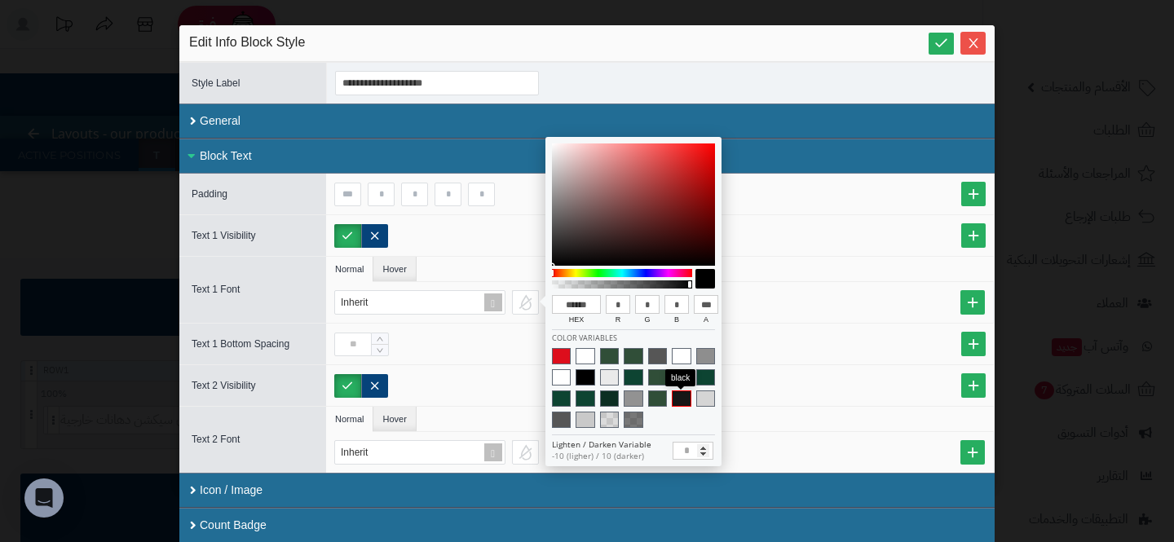
click at [684, 403] on span at bounding box center [681, 399] width 19 height 16
type input "******"
type input "**"
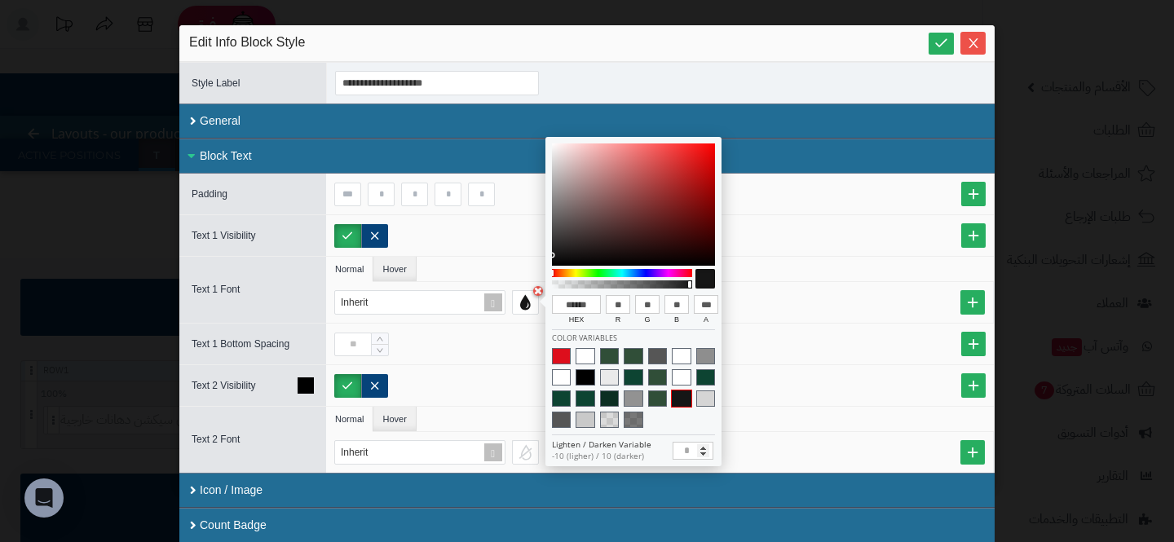
click at [761, 369] on div at bounding box center [660, 385] width 668 height 41
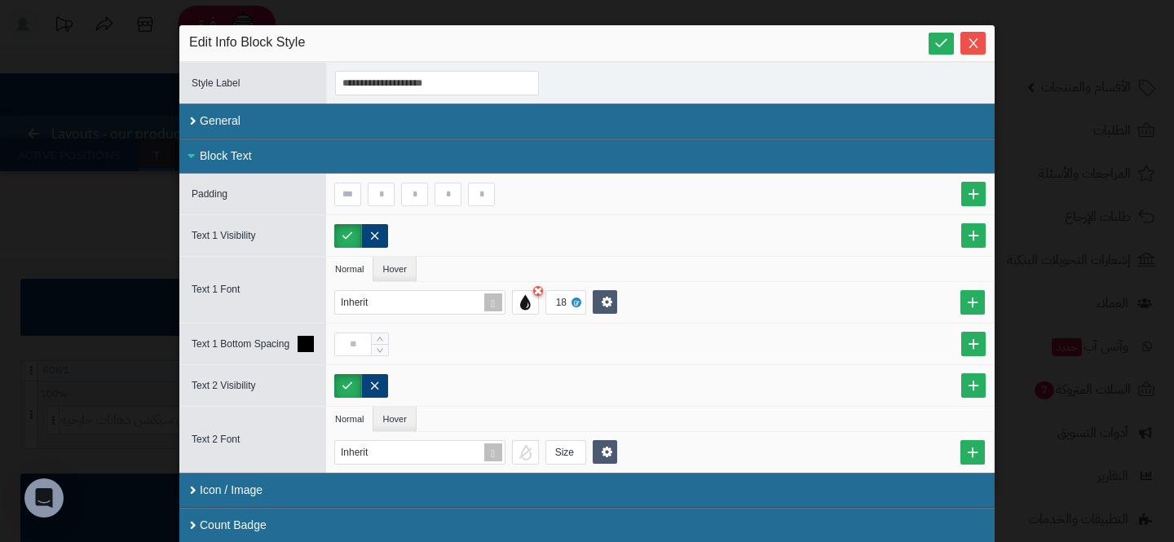
click at [611, 324] on div at bounding box center [660, 344] width 668 height 41
click at [611, 306] on link at bounding box center [605, 302] width 24 height 24
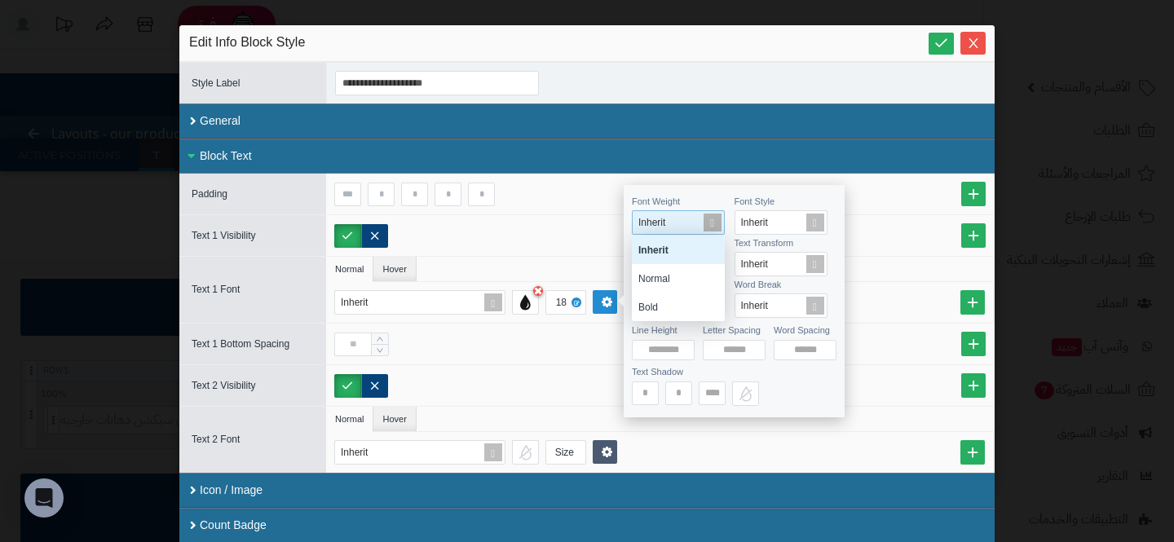
click at [663, 217] on span "Inherit" at bounding box center [651, 222] width 27 height 11
click at [664, 298] on div "Bold" at bounding box center [678, 307] width 93 height 29
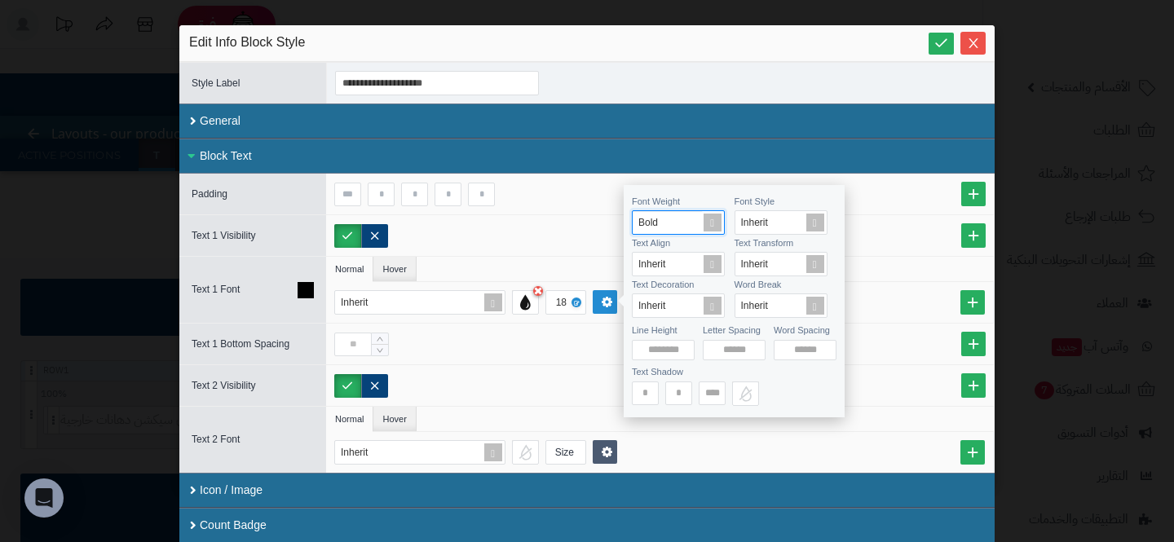
click at [551, 263] on ul "Normal Hover" at bounding box center [660, 269] width 668 height 25
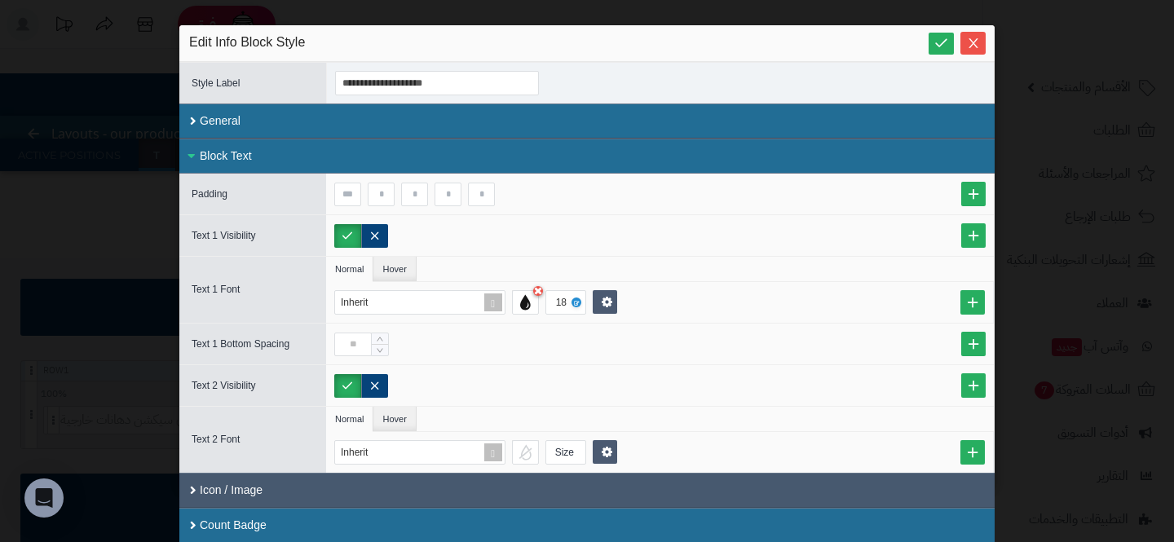
click at [234, 484] on div "Icon / Image" at bounding box center [586, 490] width 815 height 35
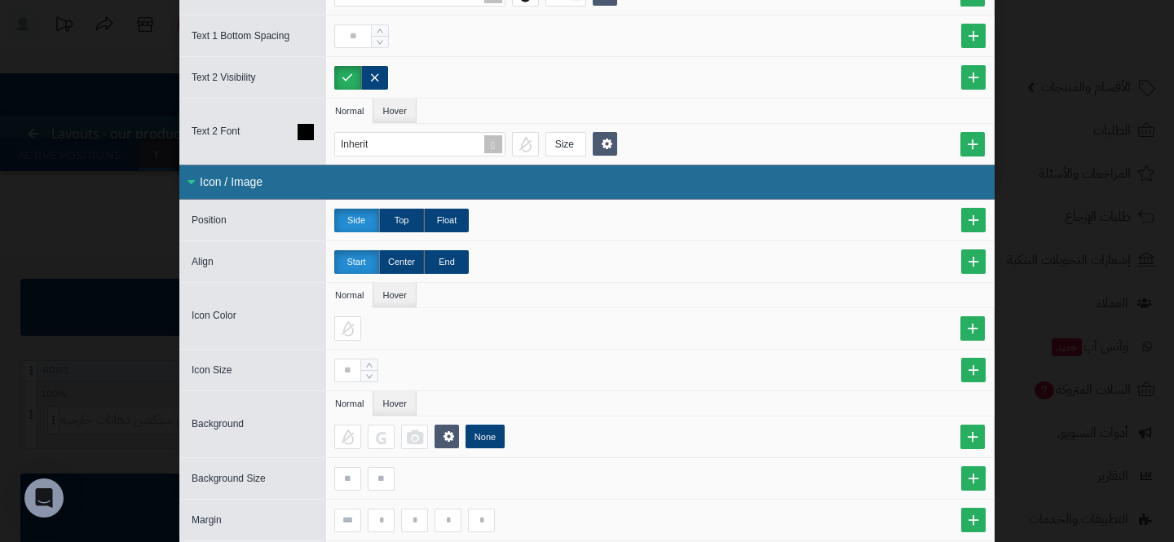
scroll to position [426, 0]
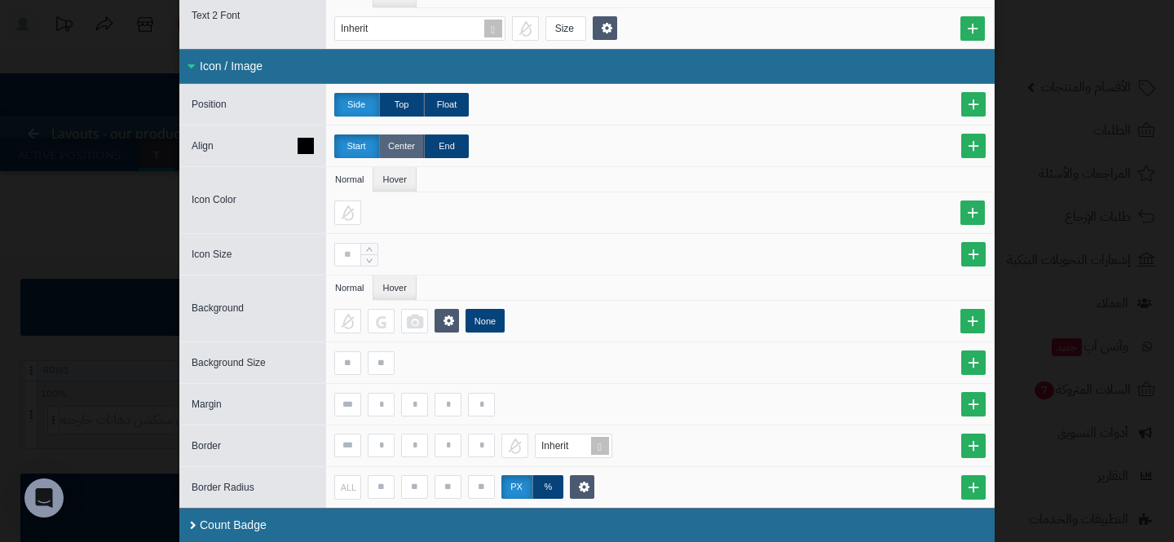
click at [407, 147] on label "Center" at bounding box center [401, 147] width 45 height 24
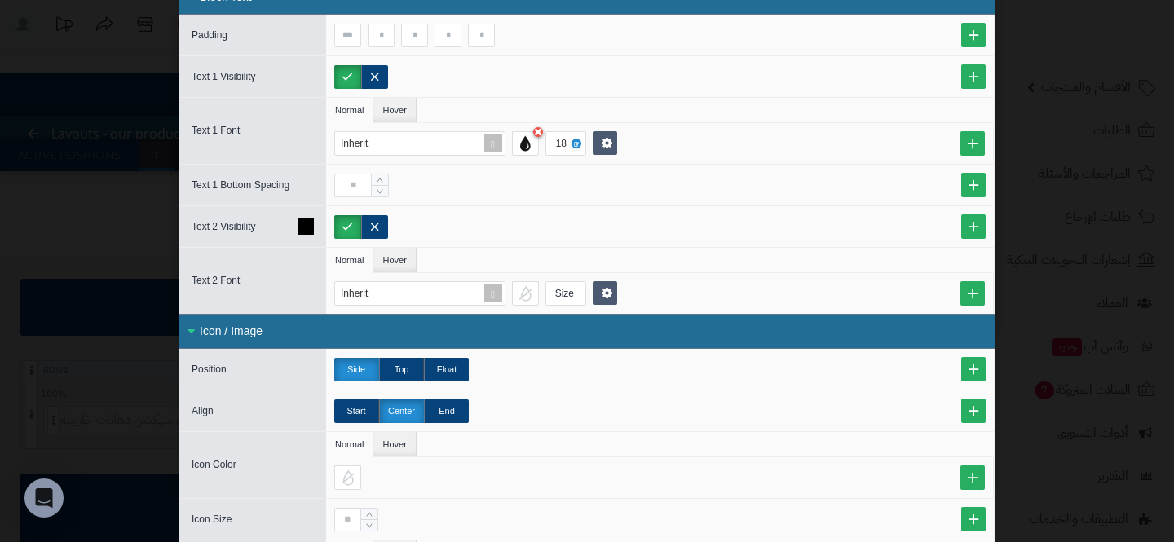
click at [464, 239] on div at bounding box center [660, 226] width 668 height 41
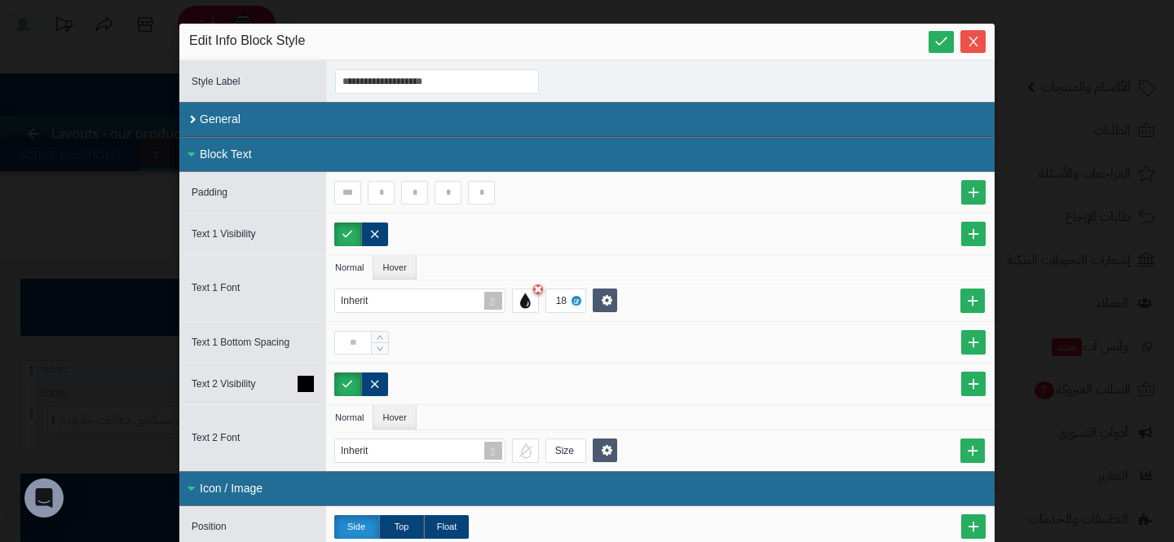
scroll to position [0, 0]
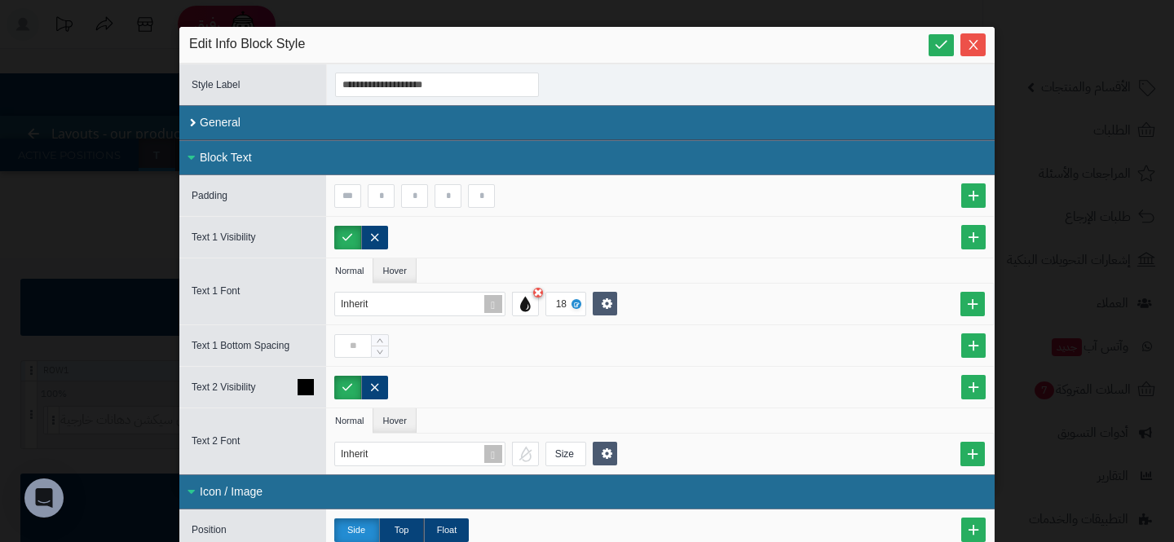
click at [464, 239] on div at bounding box center [659, 238] width 651 height 24
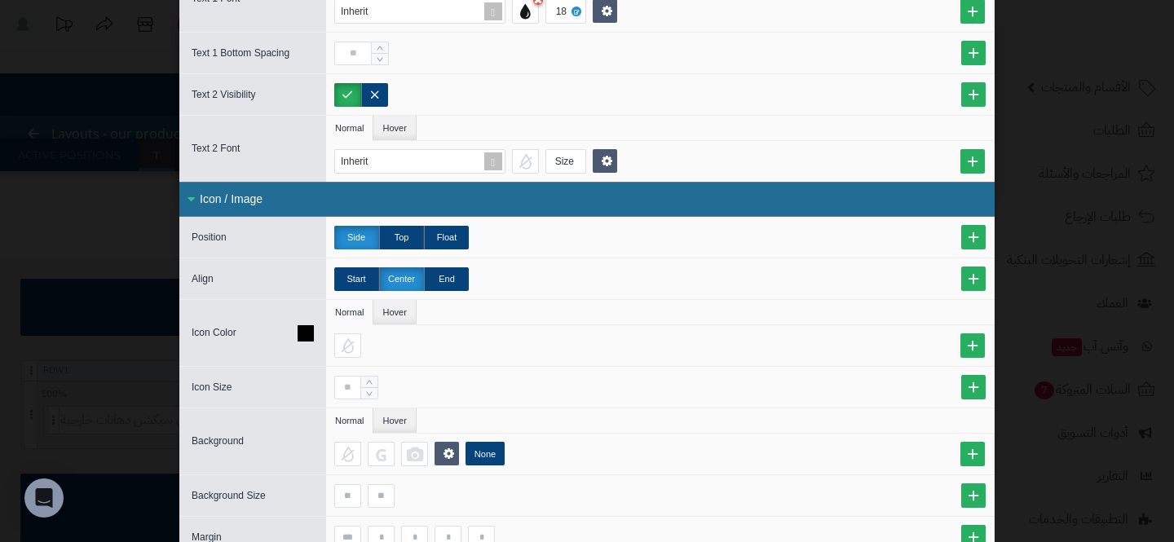
scroll to position [298, 0]
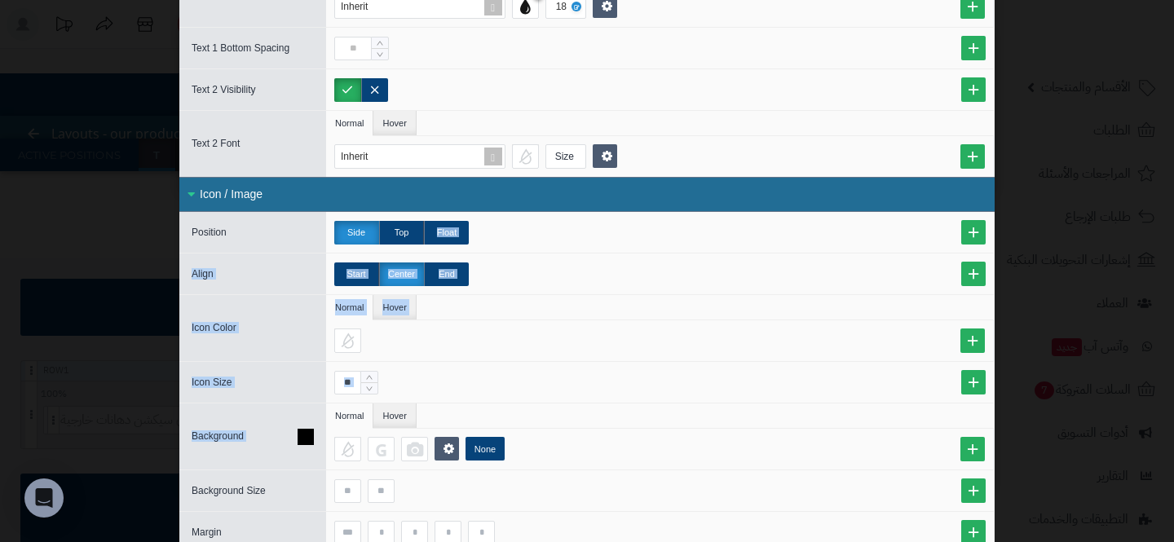
drag, startPoint x: 612, startPoint y: 226, endPoint x: 593, endPoint y: 416, distance: 191.0
click at [593, 417] on div "Position Side Top Float Align Start Center End Icon Color Normal Hover Icon Siz…" at bounding box center [586, 424] width 815 height 424
click at [593, 416] on ul "Normal Hover" at bounding box center [660, 416] width 668 height 25
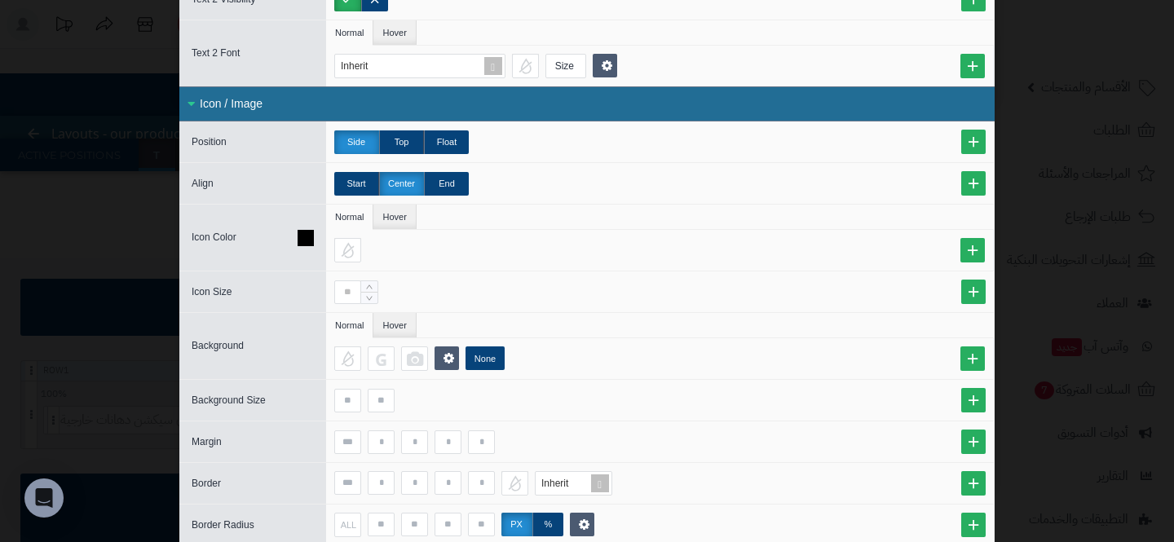
scroll to position [370, 0]
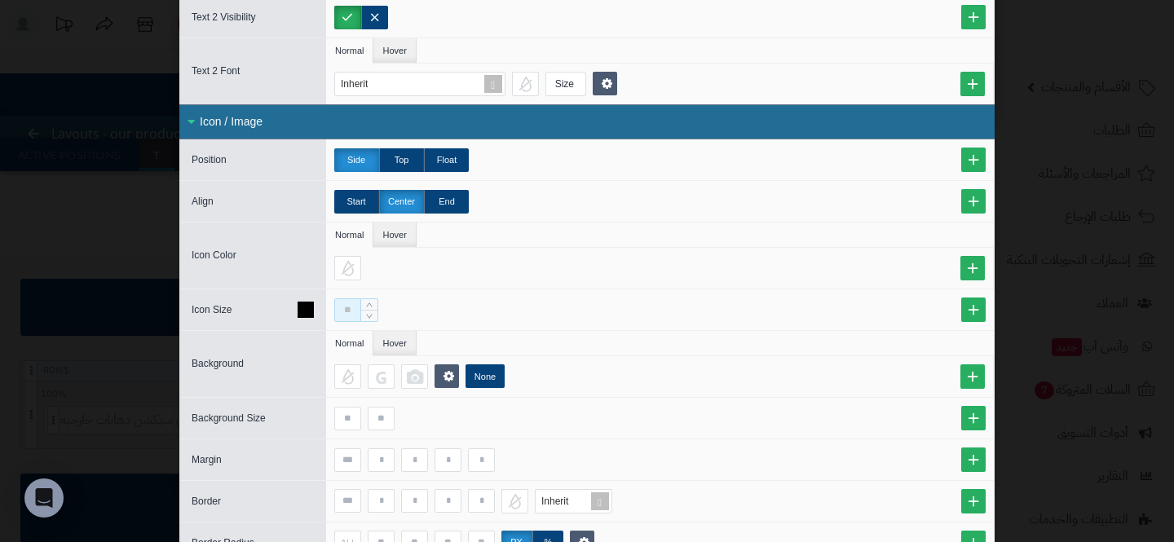
click at [356, 304] on input at bounding box center [347, 310] width 27 height 24
type input "**"
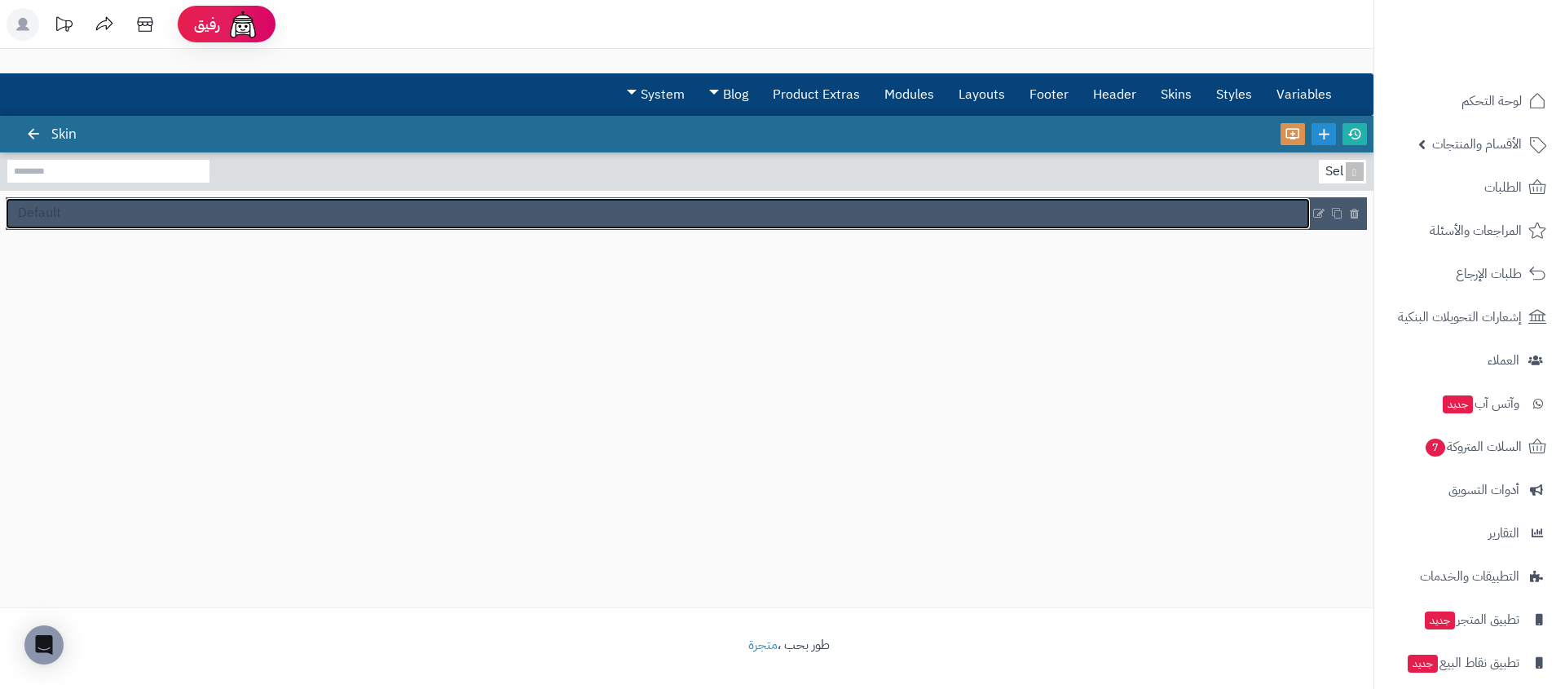
click at [1211, 219] on link "Default" at bounding box center [658, 213] width 1304 height 31
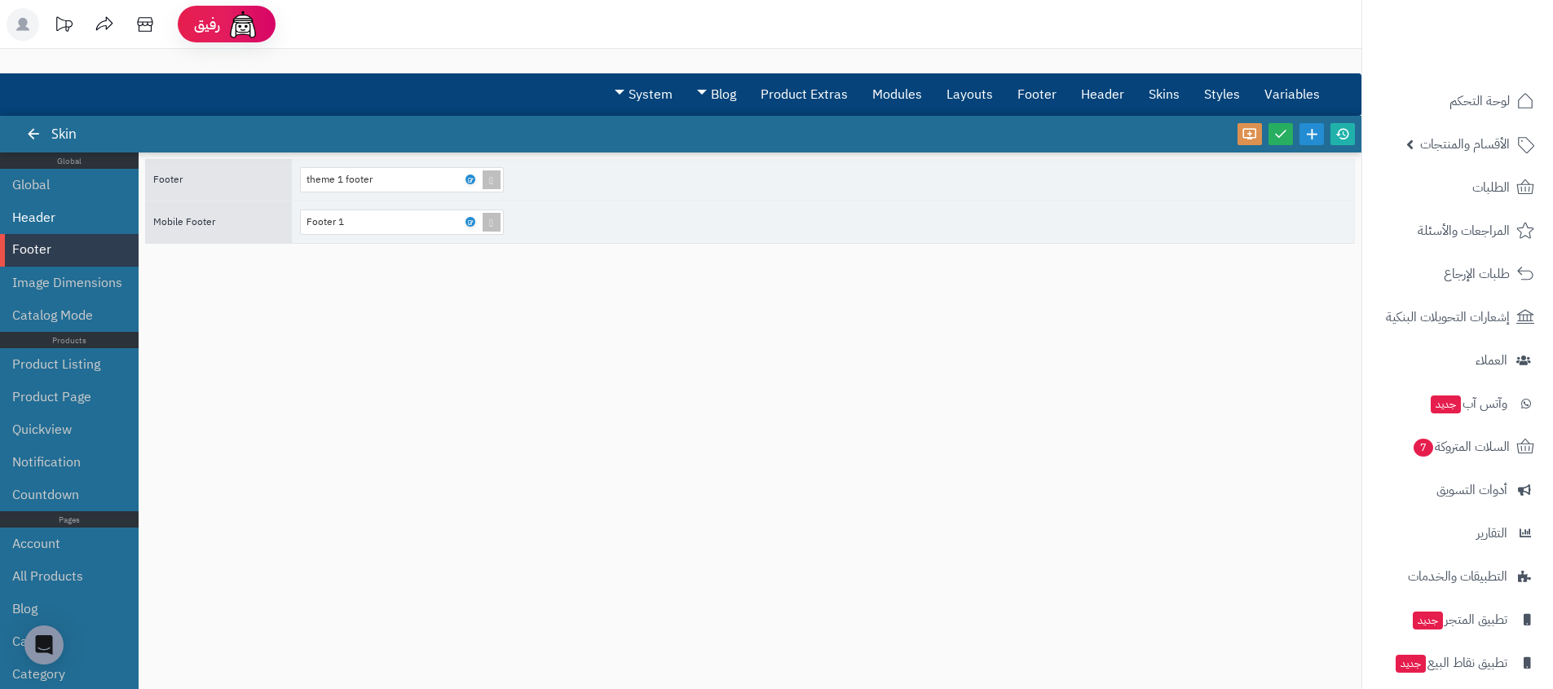
click at [39, 203] on li "Header" at bounding box center [69, 217] width 139 height 33
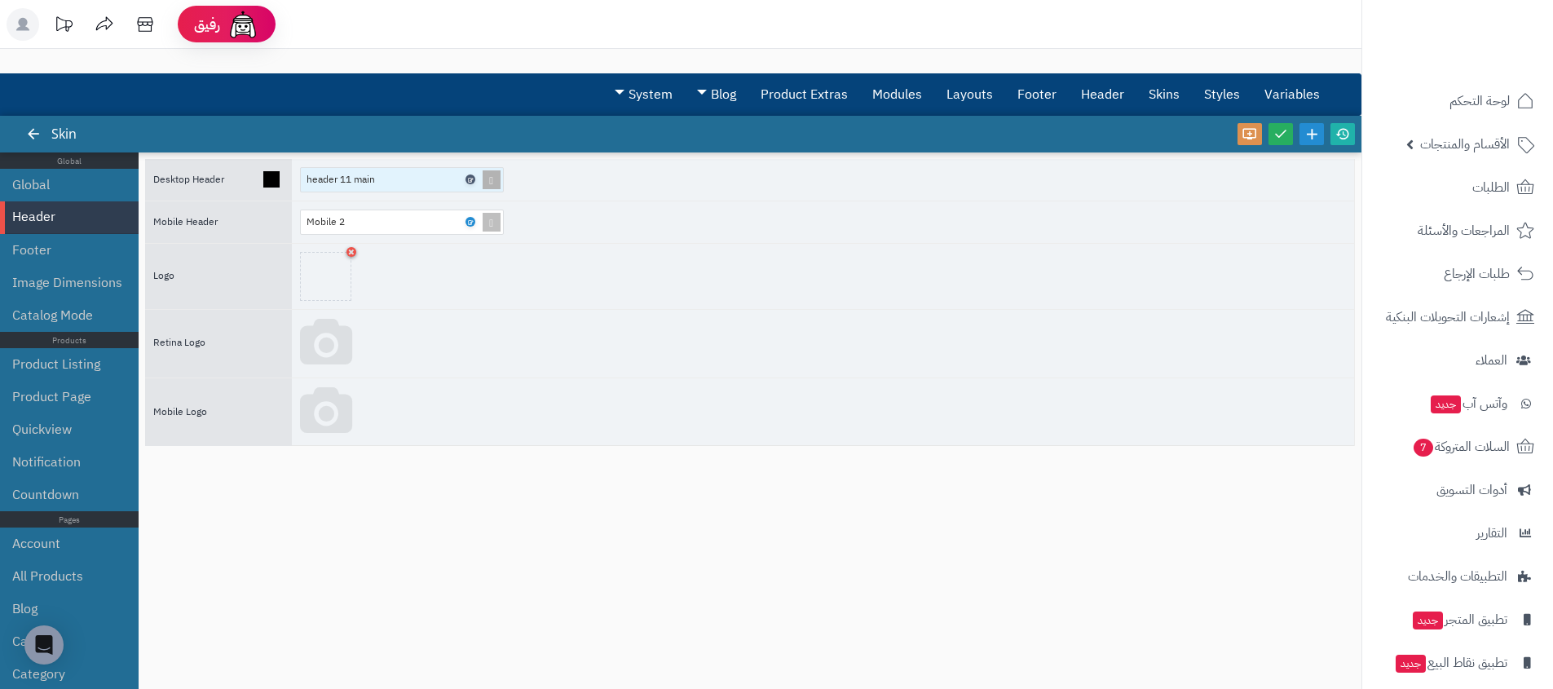
click at [470, 178] on icon at bounding box center [469, 179] width 5 height 7
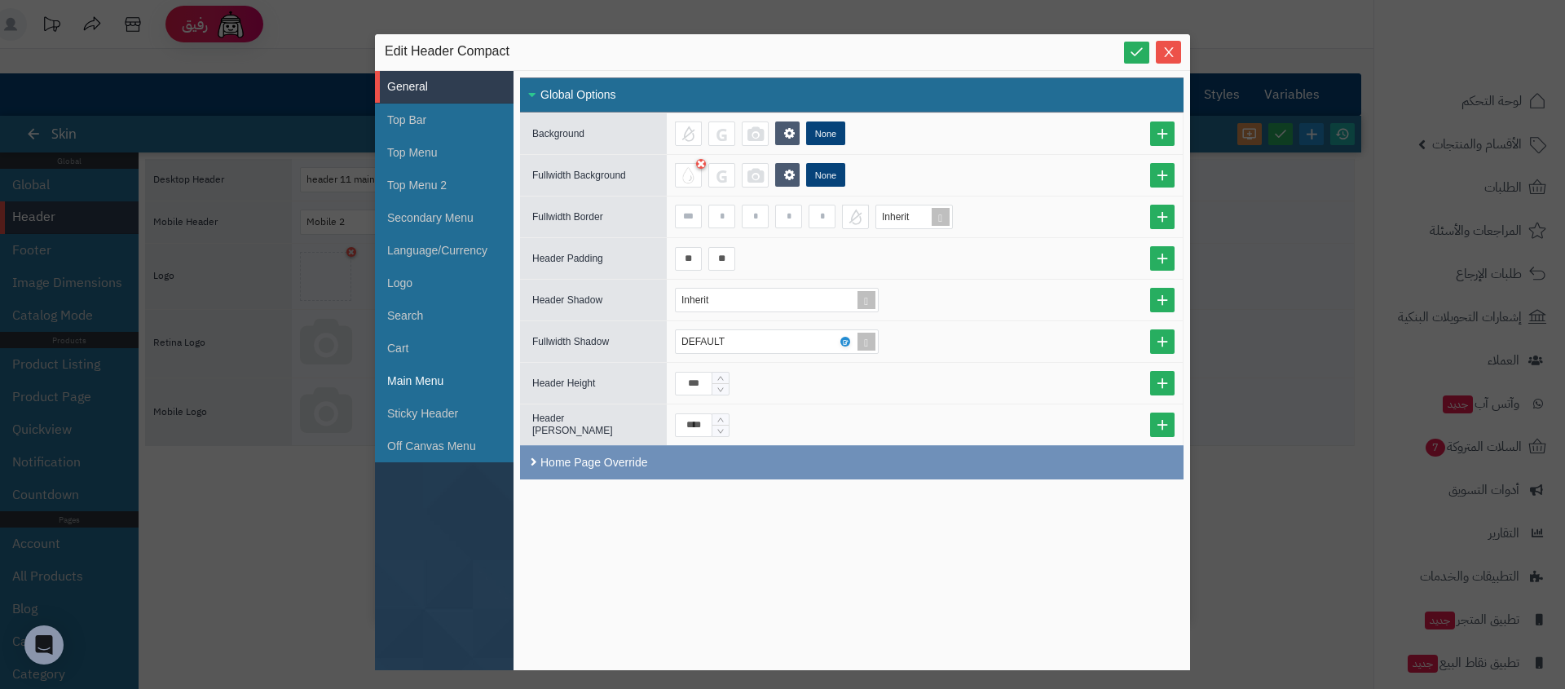
click at [439, 382] on li "Main Menu" at bounding box center [444, 380] width 139 height 33
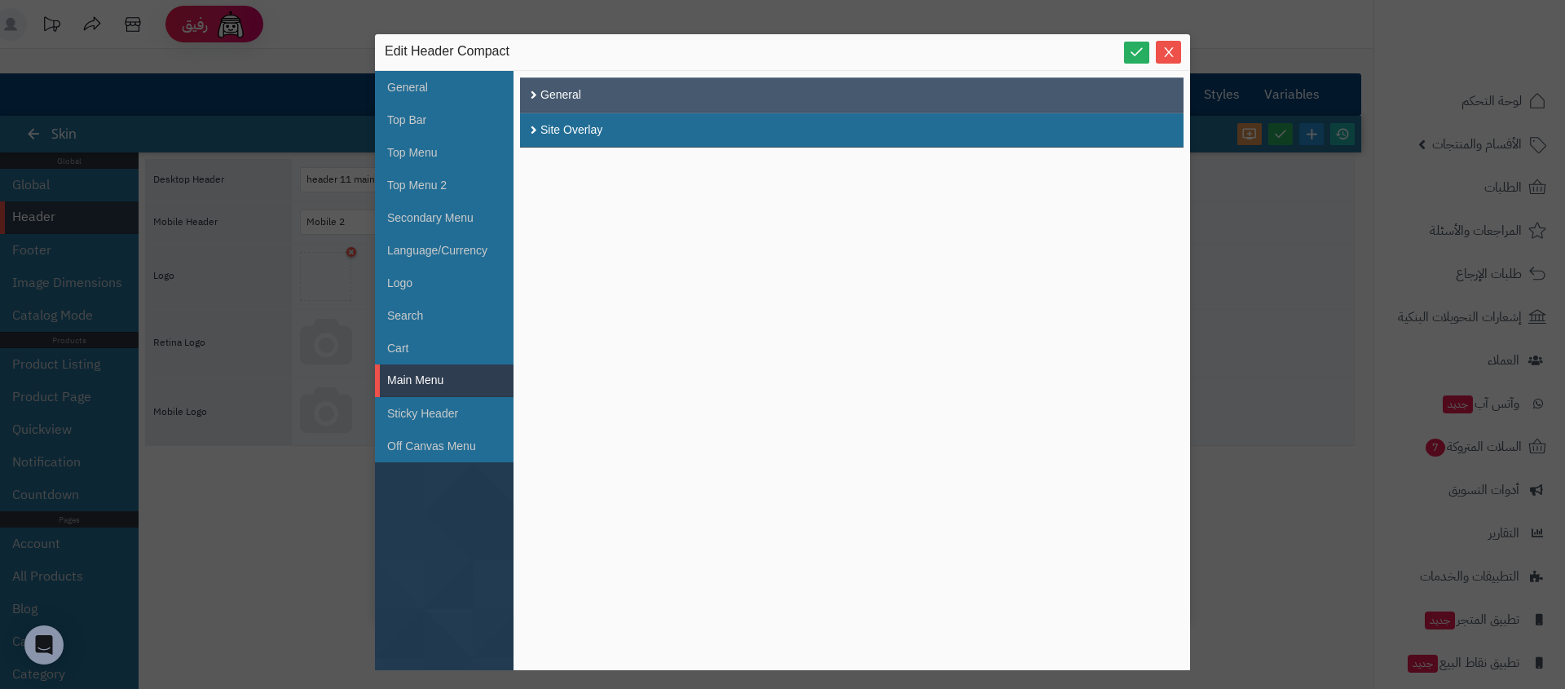
click at [701, 85] on div "General" at bounding box center [852, 94] width 664 height 35
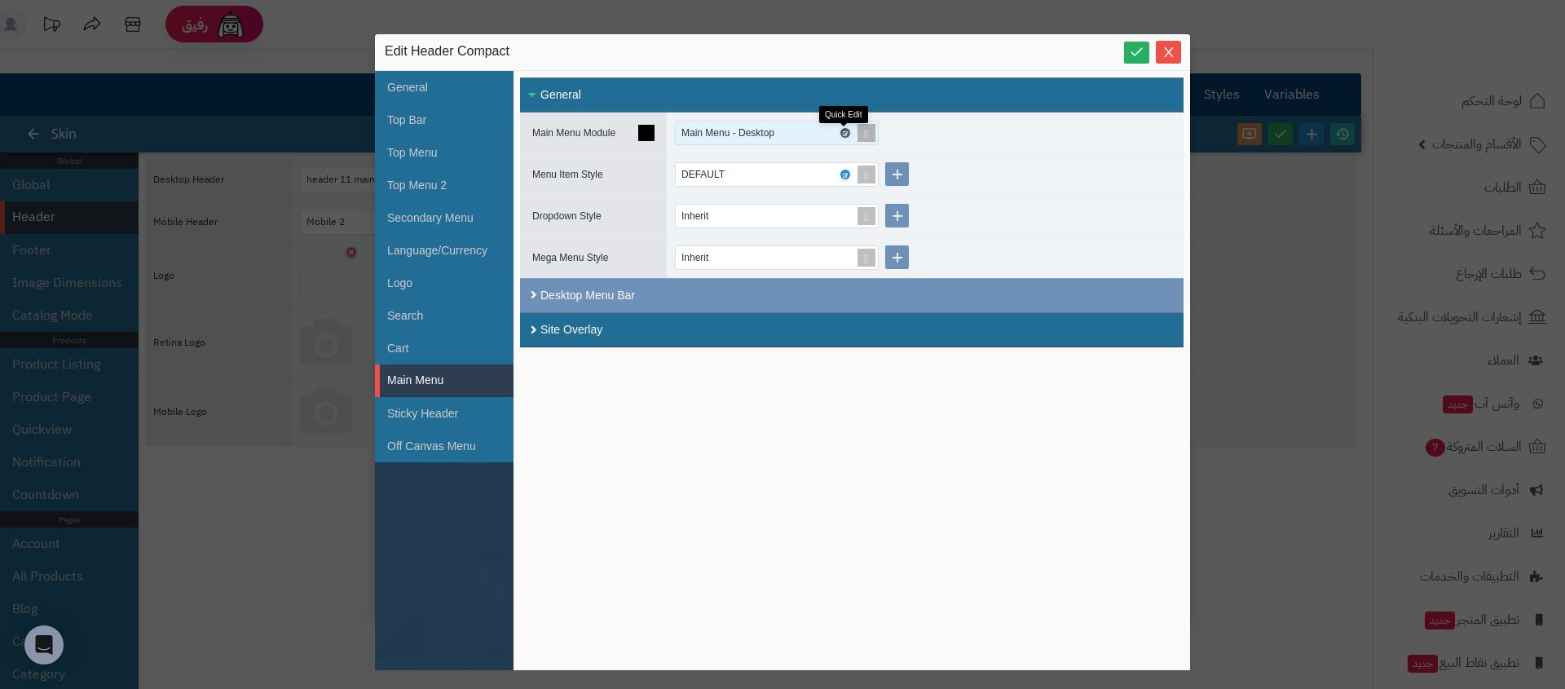
click at [848, 134] on link at bounding box center [846, 133] width 10 height 10
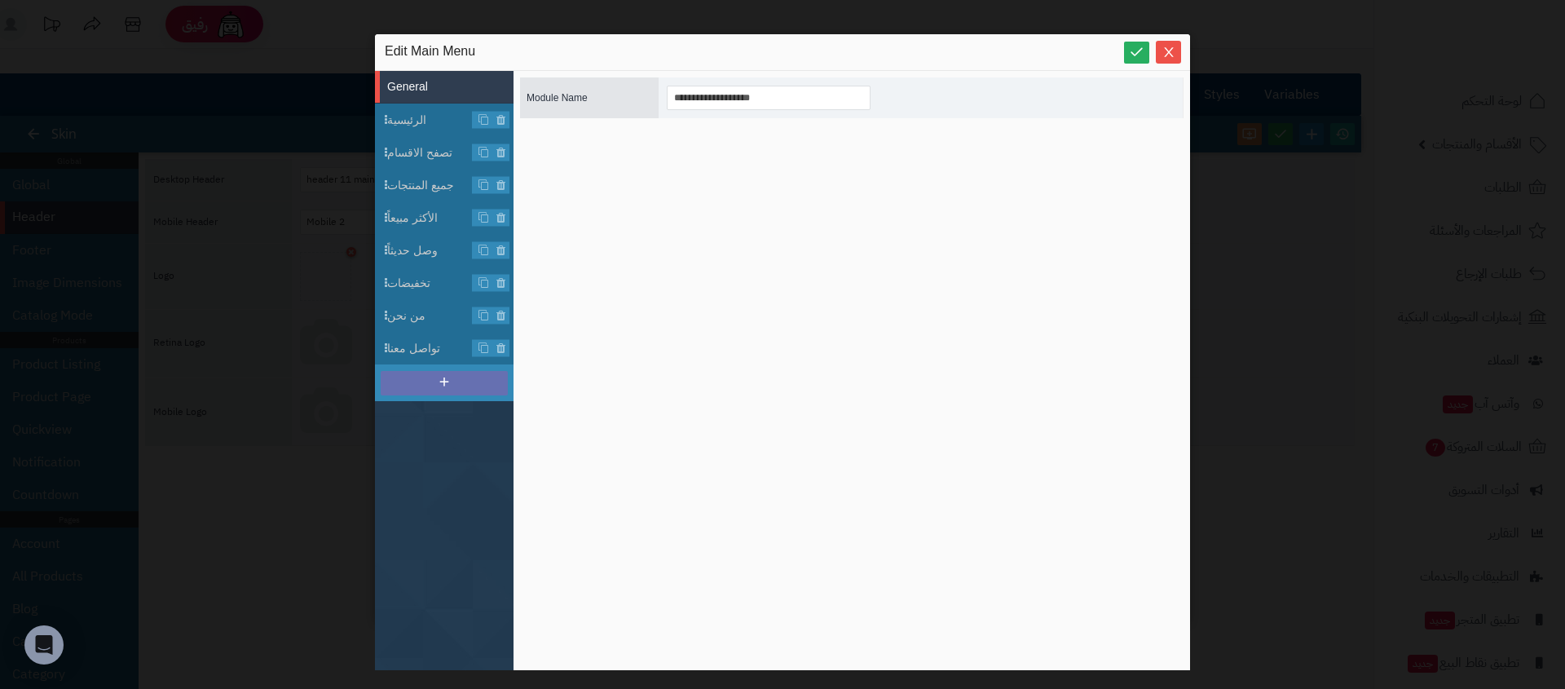
click at [433, 386] on div at bounding box center [444, 383] width 127 height 24
click at [438, 370] on li "Menu Item" at bounding box center [444, 380] width 139 height 33
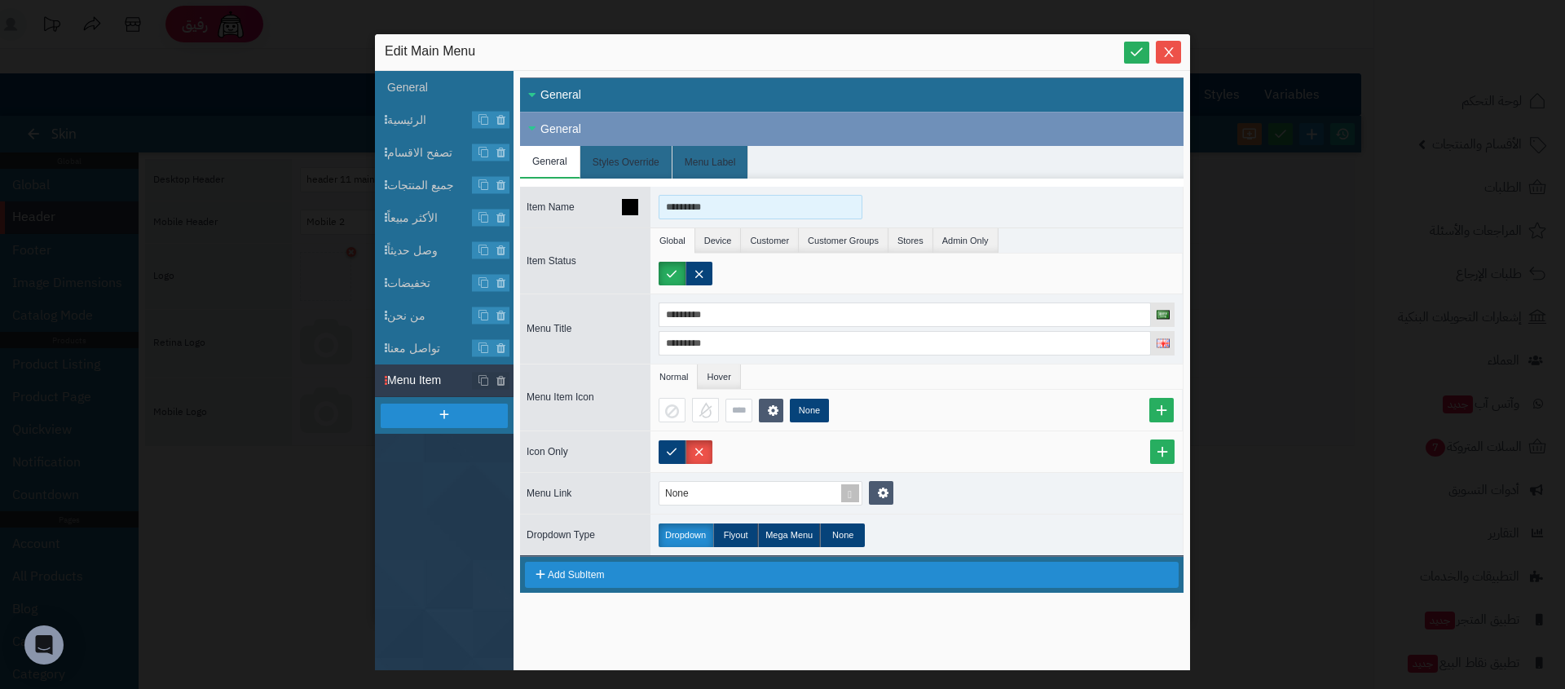
click at [800, 202] on input "*********" at bounding box center [761, 207] width 204 height 24
type input "*"
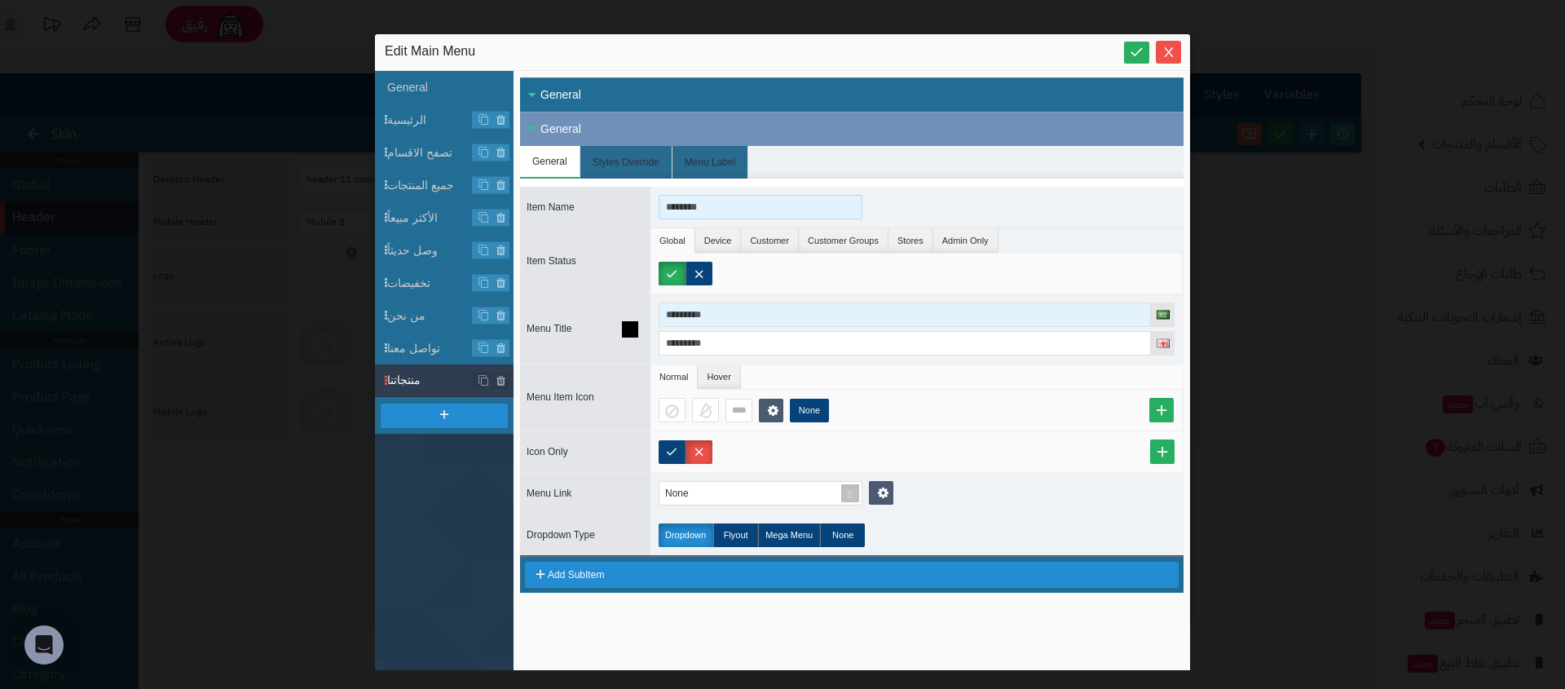
type input "********"
click at [785, 315] on input "*********" at bounding box center [905, 314] width 492 height 24
paste input
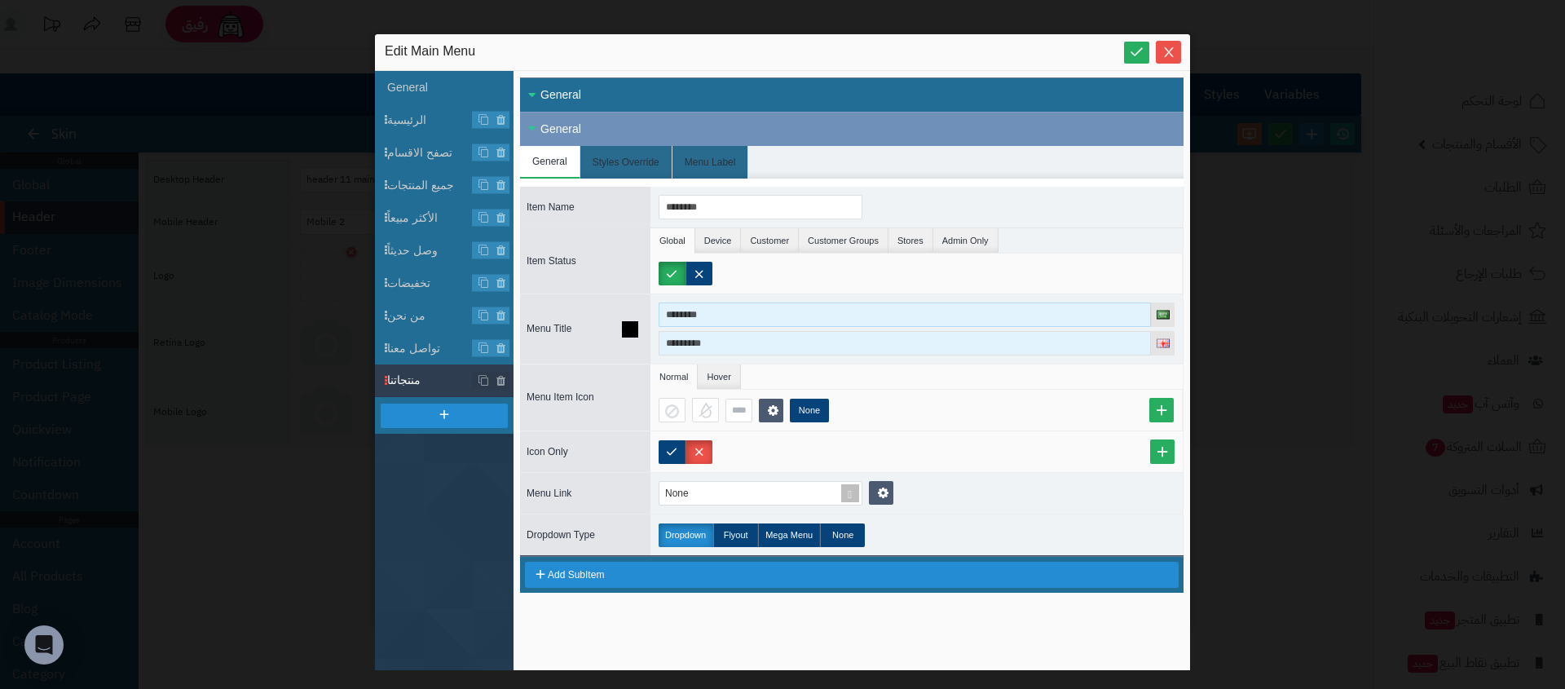
type input "********"
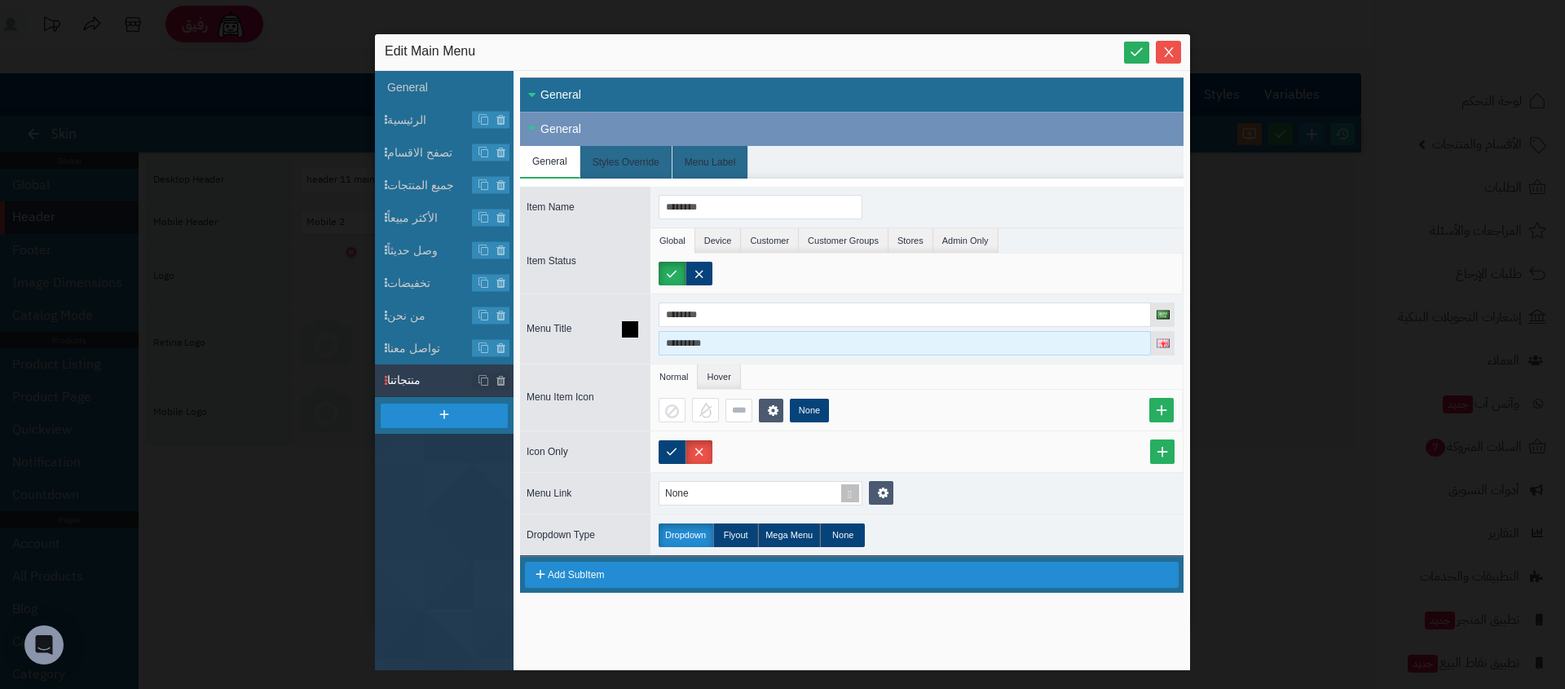
click at [774, 342] on input "*********" at bounding box center [905, 343] width 492 height 24
click at [774, 343] on input "*********" at bounding box center [905, 343] width 492 height 24
click at [684, 342] on input "**********" at bounding box center [905, 343] width 492 height 24
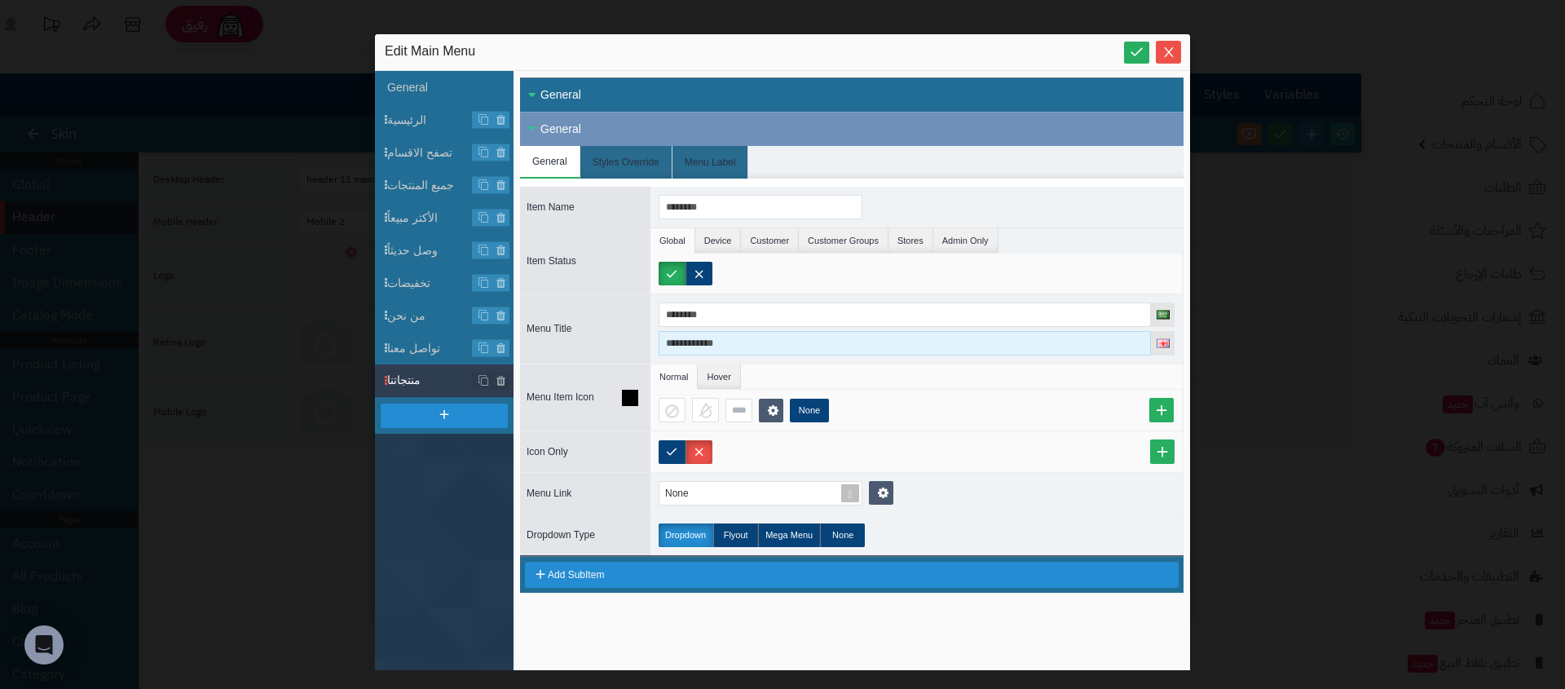
type input "**********"
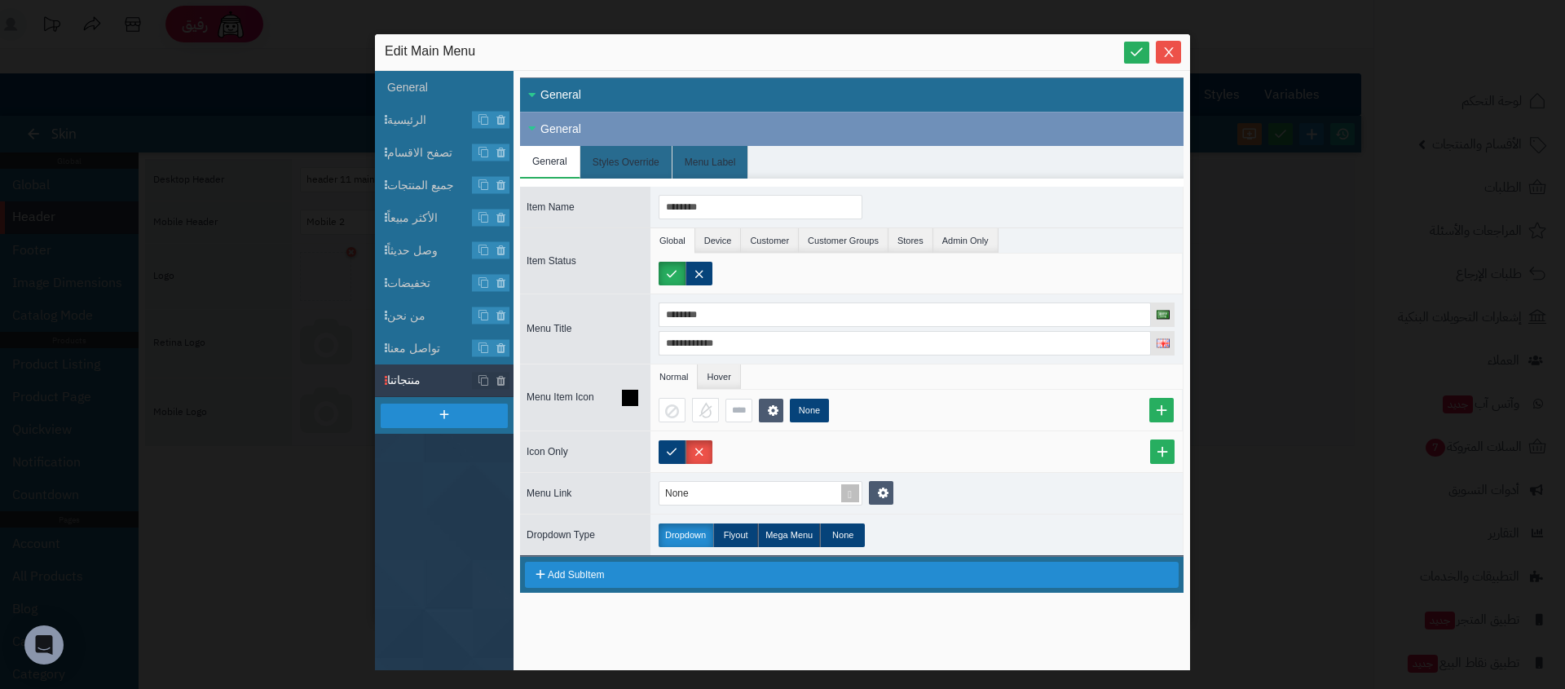
click at [901, 426] on div "None" at bounding box center [917, 410] width 532 height 41
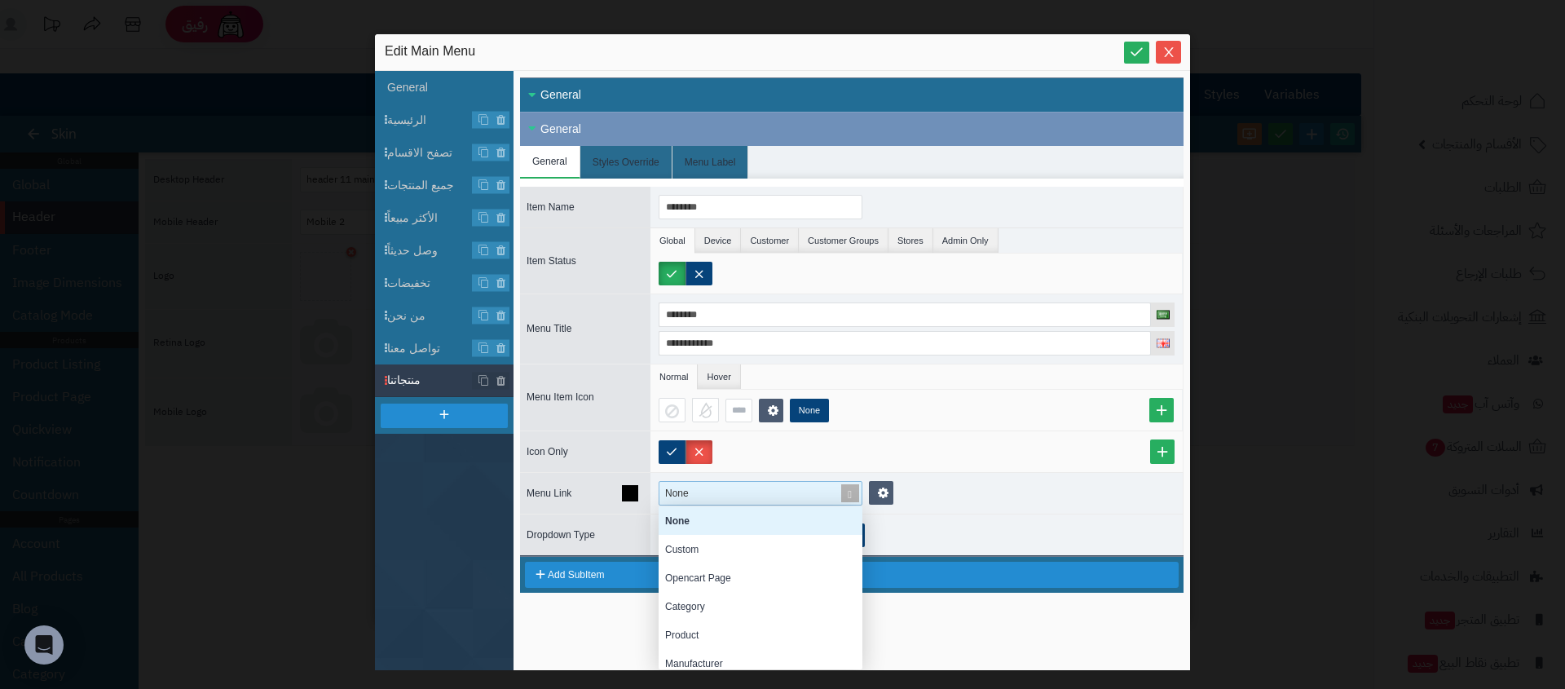
click at [779, 498] on div "None" at bounding box center [754, 493] width 188 height 23
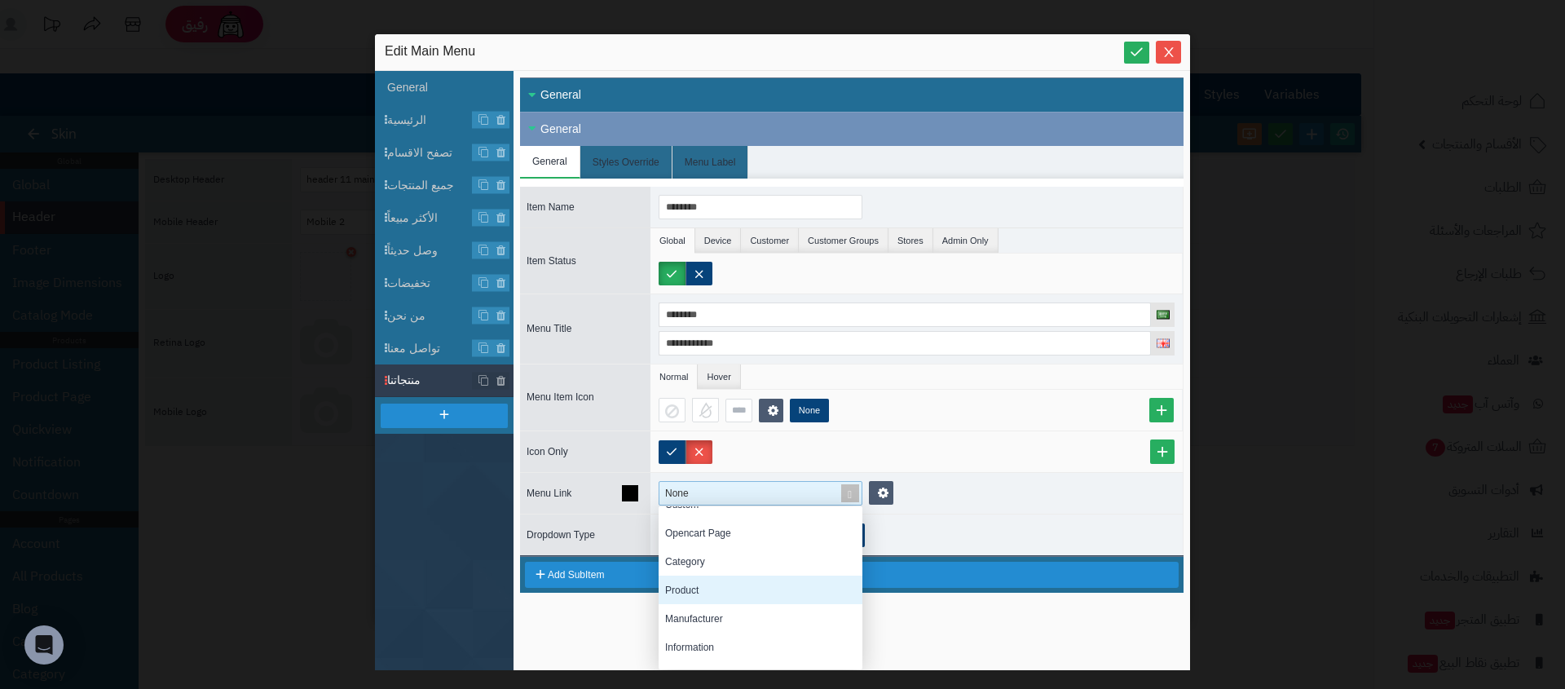
scroll to position [47, 0]
click at [718, 645] on div "Information" at bounding box center [761, 644] width 204 height 29
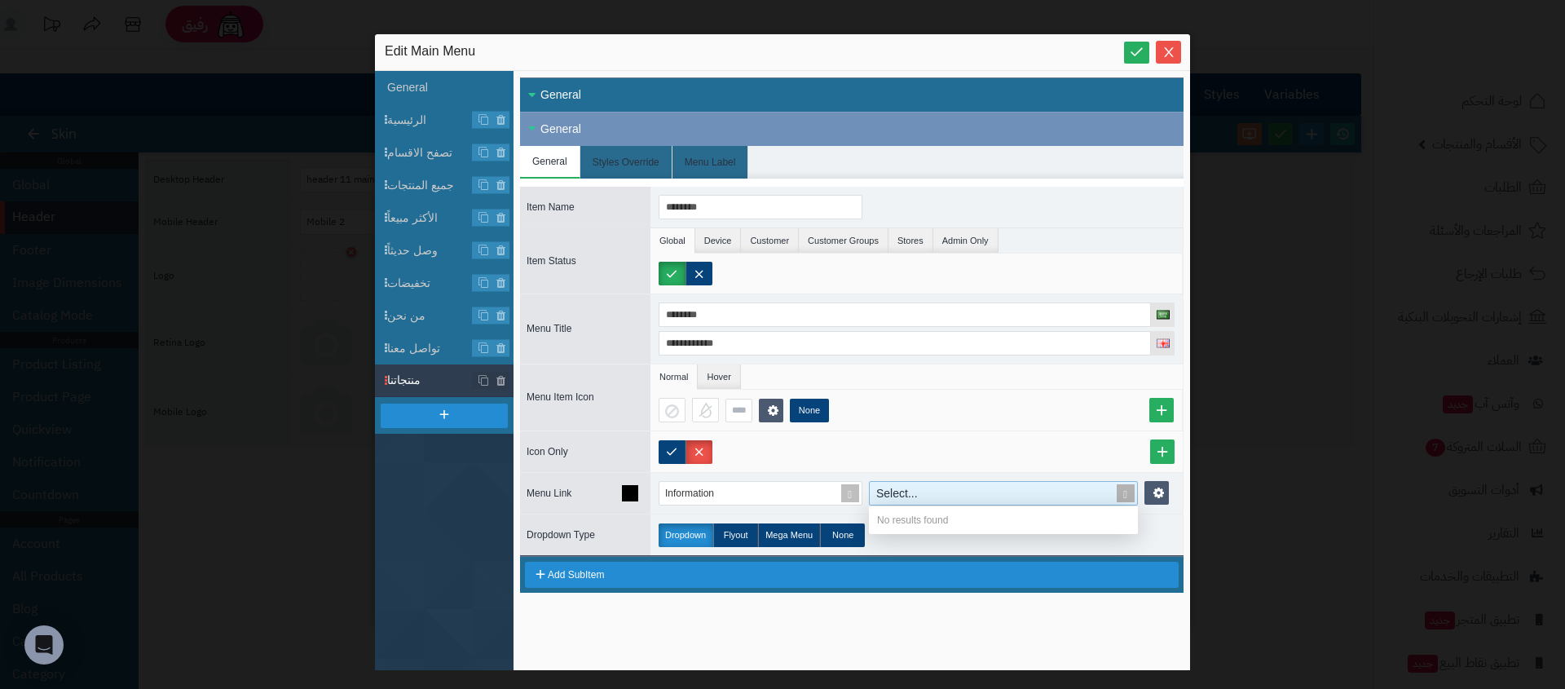
click at [1117, 495] on span at bounding box center [1126, 493] width 23 height 23
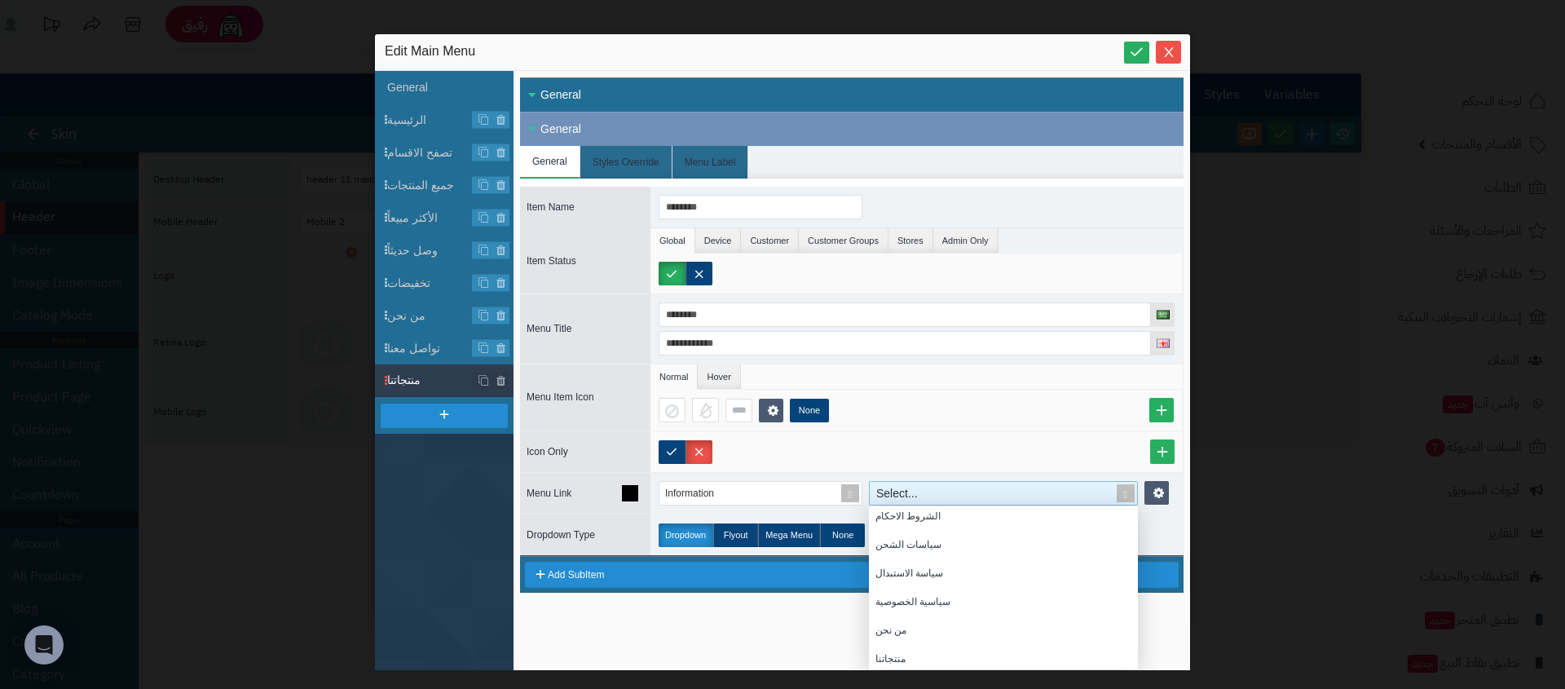
scroll to position [122, 0]
click at [973, 644] on div "منتجاتنا" at bounding box center [1003, 655] width 269 height 29
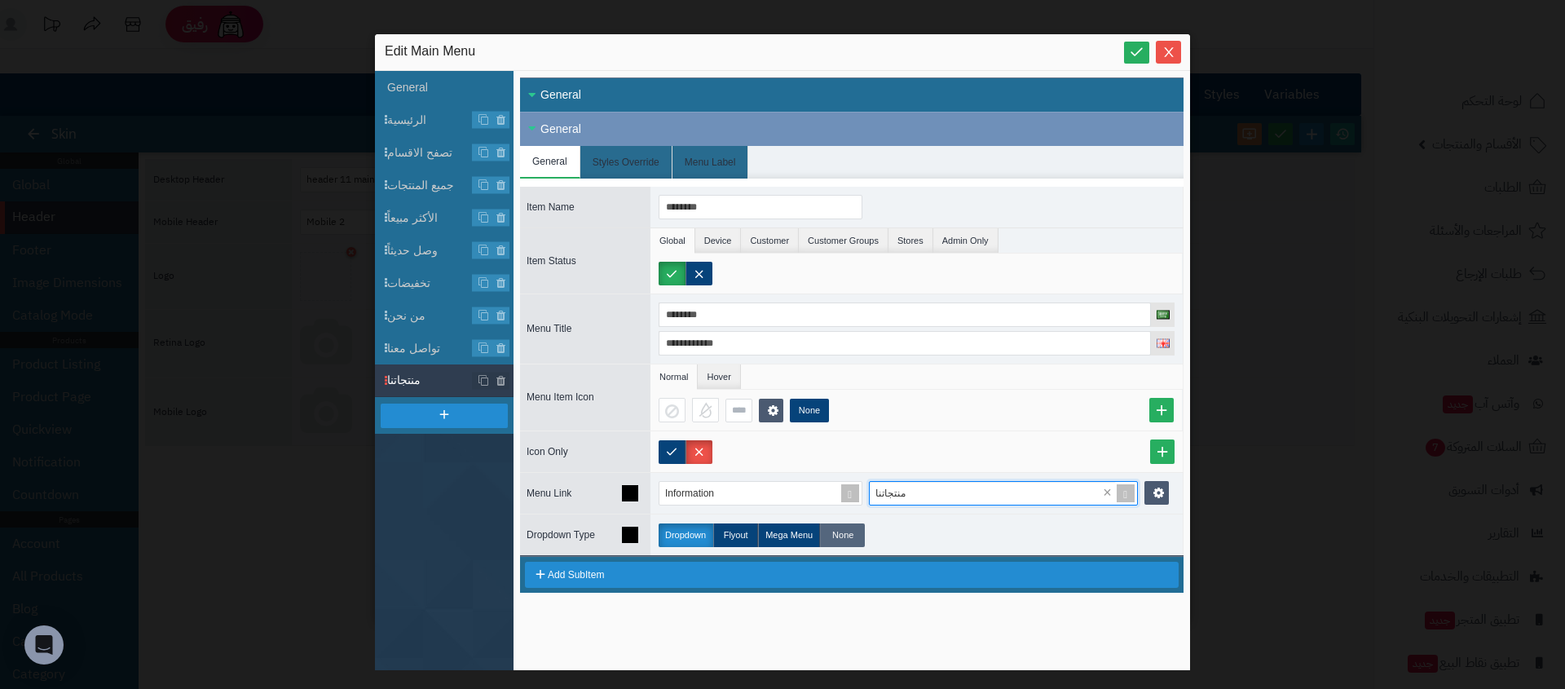
click at [838, 526] on label "None" at bounding box center [842, 535] width 45 height 24
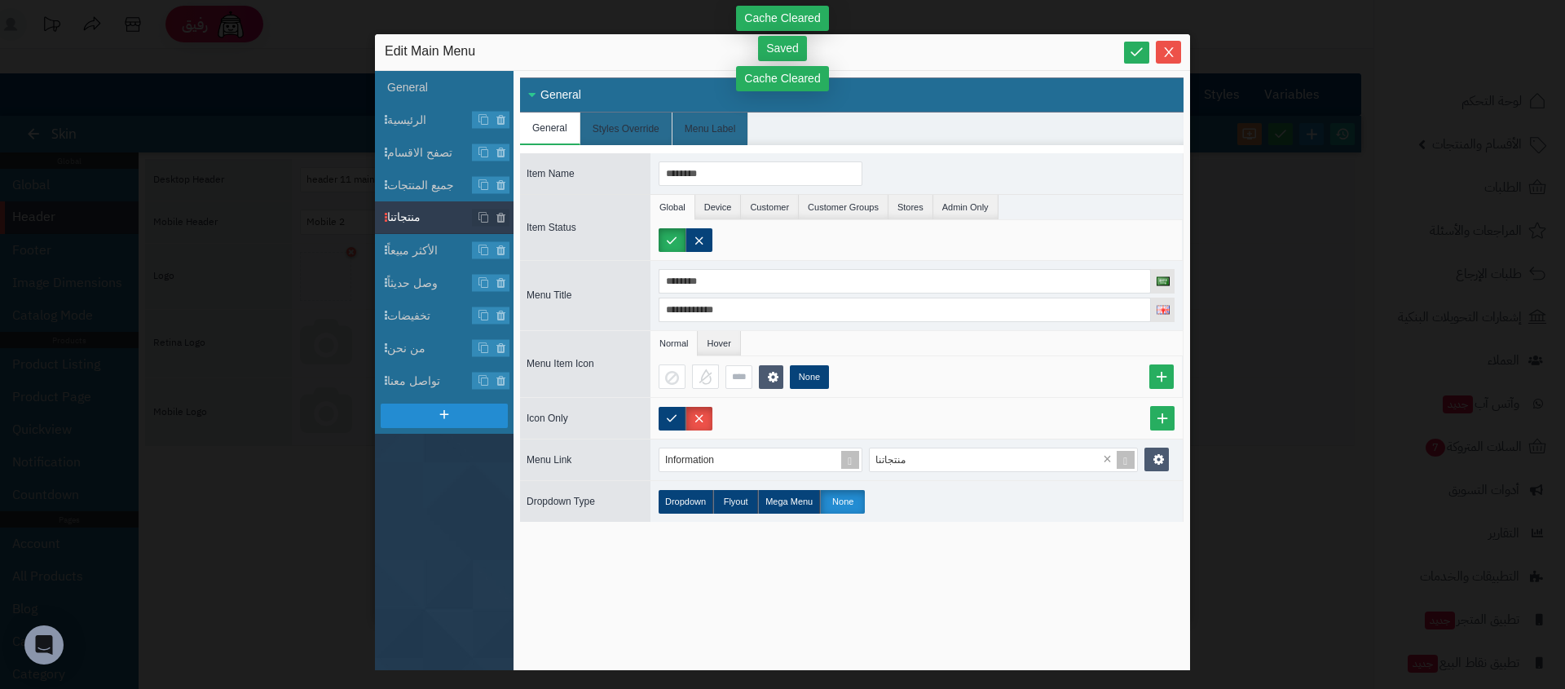
drag, startPoint x: 386, startPoint y: 283, endPoint x: 514, endPoint y: 0, distance: 310.2
click at [404, 178] on span "جميع المنتجات" at bounding box center [450, 185] width 126 height 17
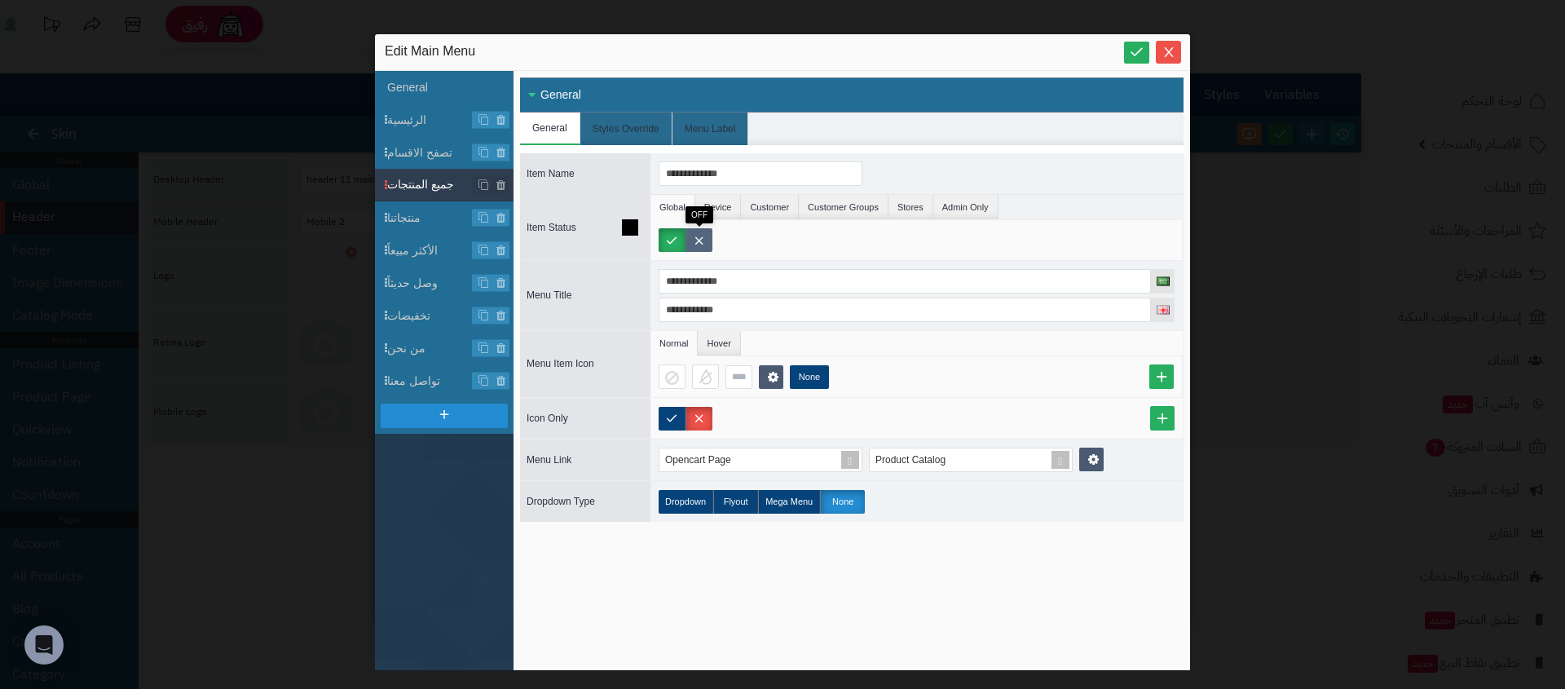
click at [700, 241] on label at bounding box center [699, 240] width 27 height 24
click at [418, 157] on span "تصفح الاقسام" at bounding box center [450, 152] width 126 height 17
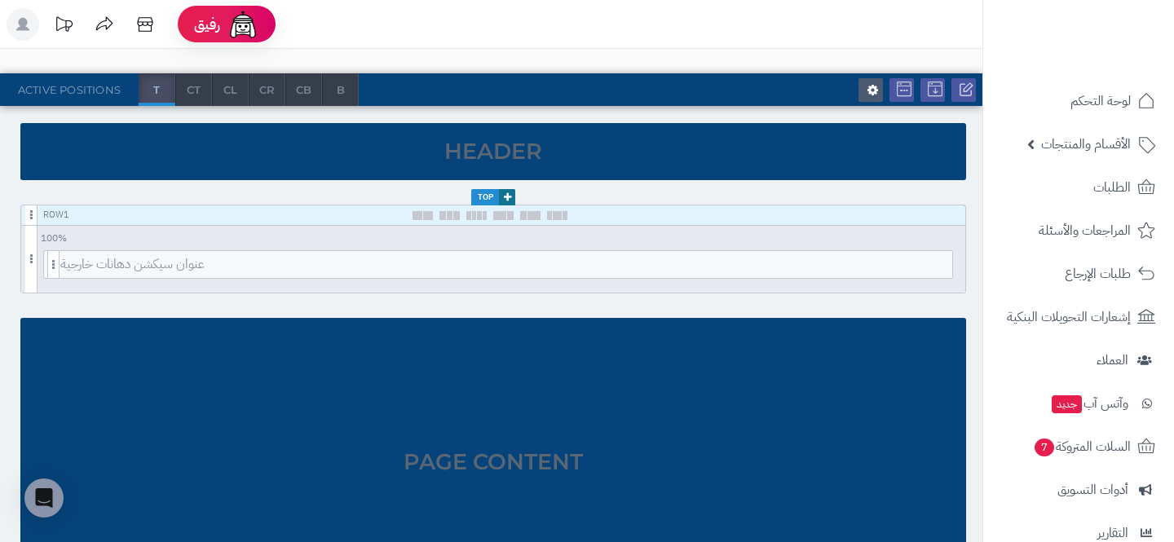
scroll to position [210, 0]
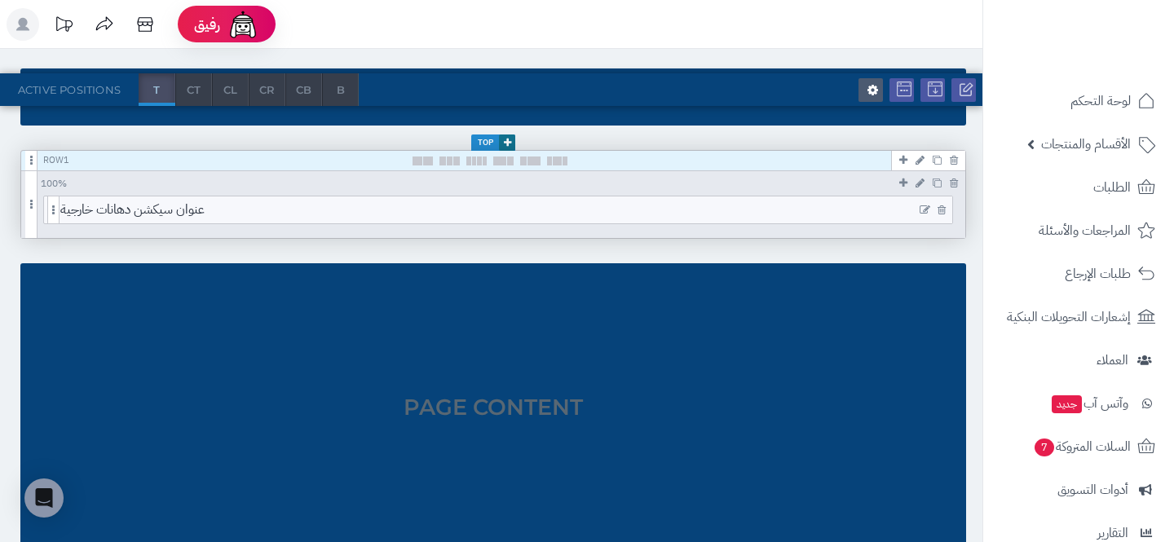
click at [920, 205] on icon at bounding box center [925, 210] width 11 height 11
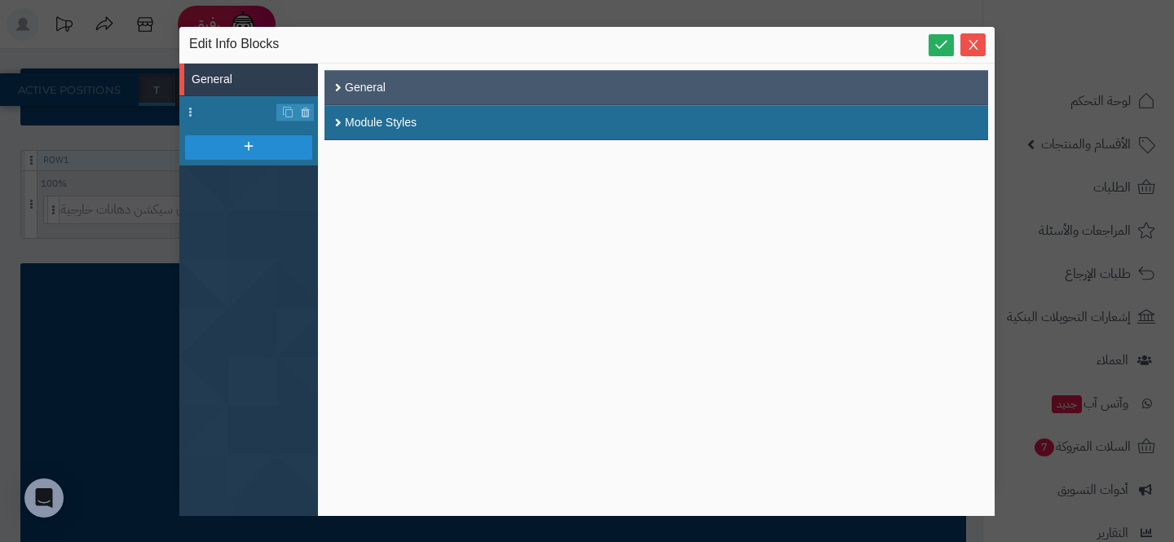
click at [558, 86] on div "General" at bounding box center [656, 87] width 664 height 35
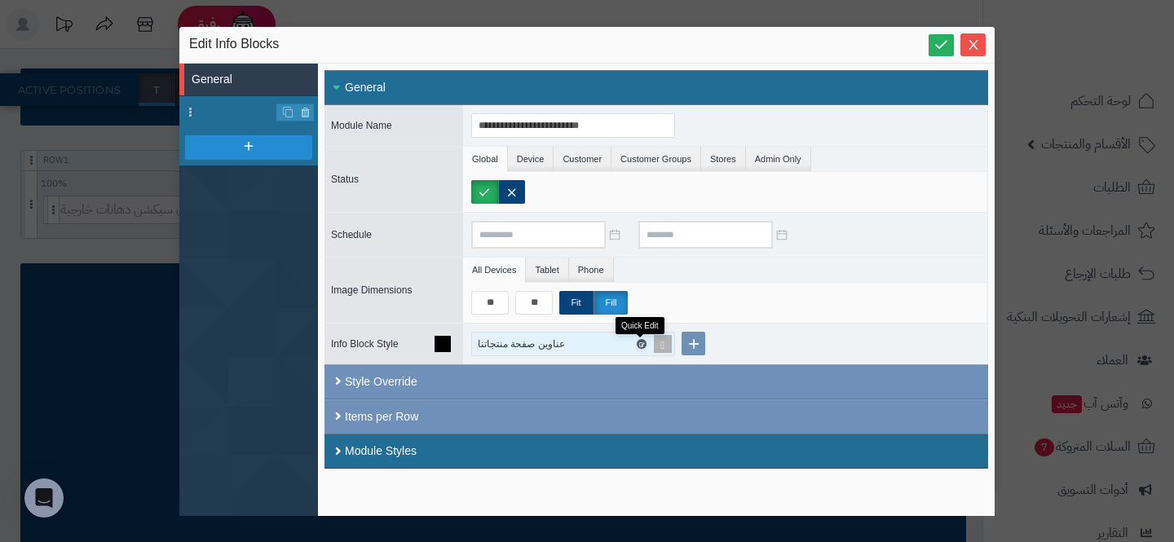
click at [642, 344] on icon at bounding box center [640, 344] width 5 height 7
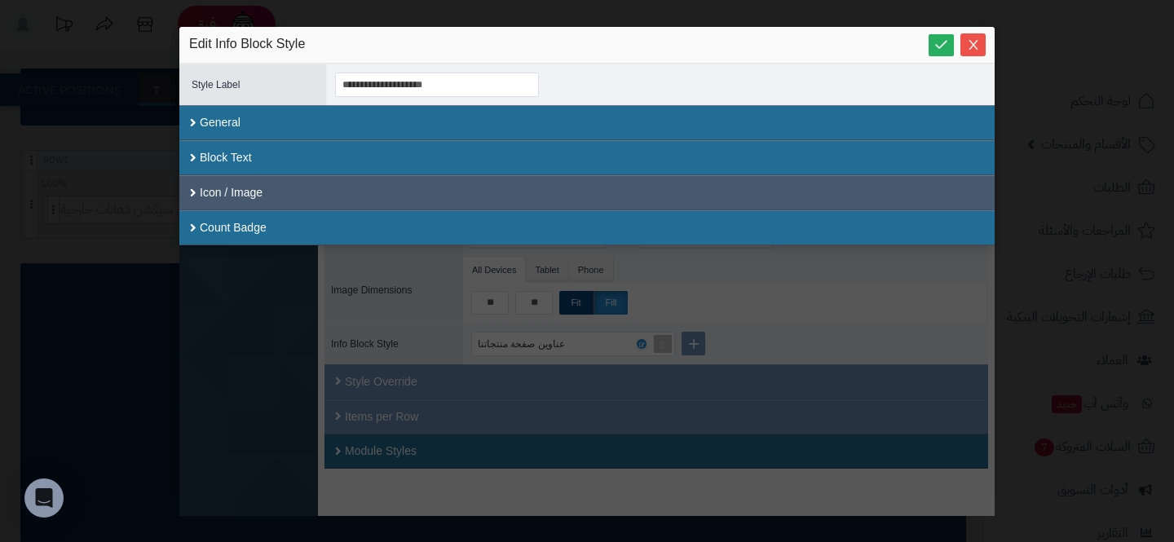
click at [472, 175] on div "Icon / Image" at bounding box center [586, 192] width 815 height 35
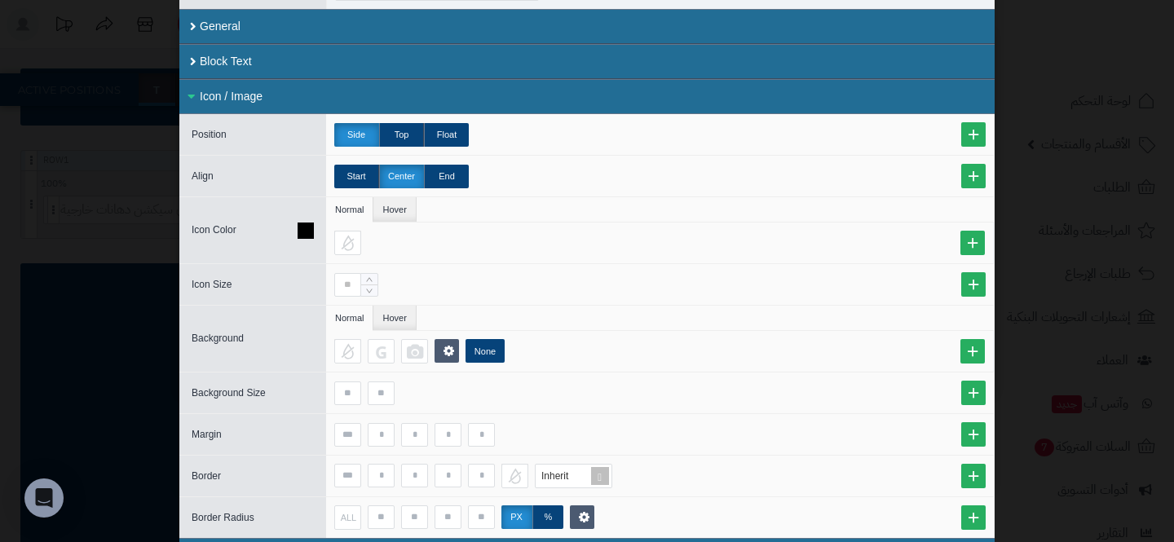
scroll to position [126, 0]
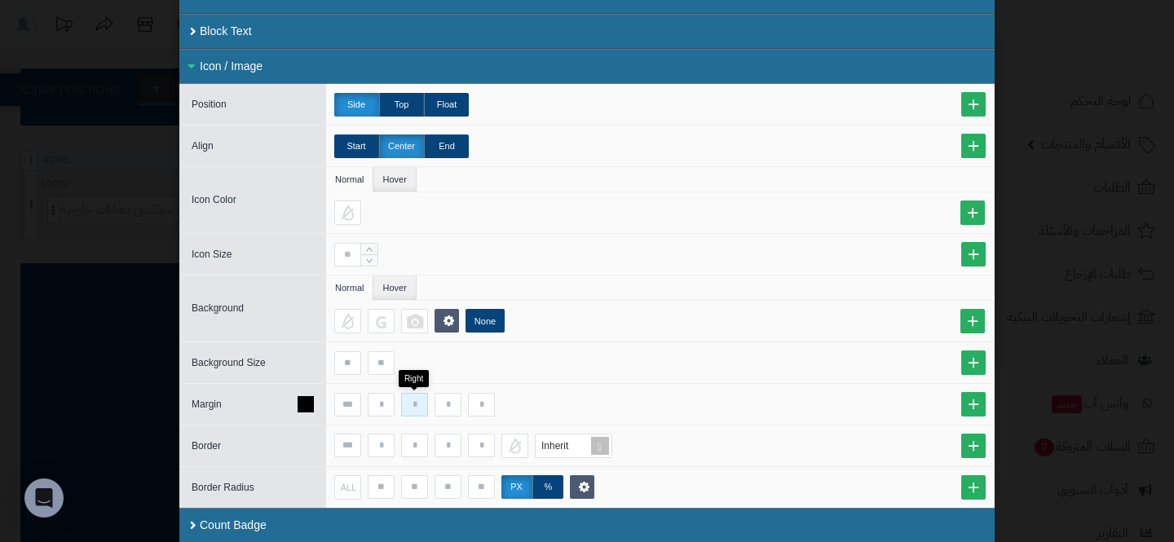
click at [412, 404] on input at bounding box center [414, 405] width 27 height 24
type input "**"
click at [493, 402] on input at bounding box center [481, 405] width 27 height 24
type input "**"
click at [483, 404] on input "**" at bounding box center [481, 405] width 27 height 24
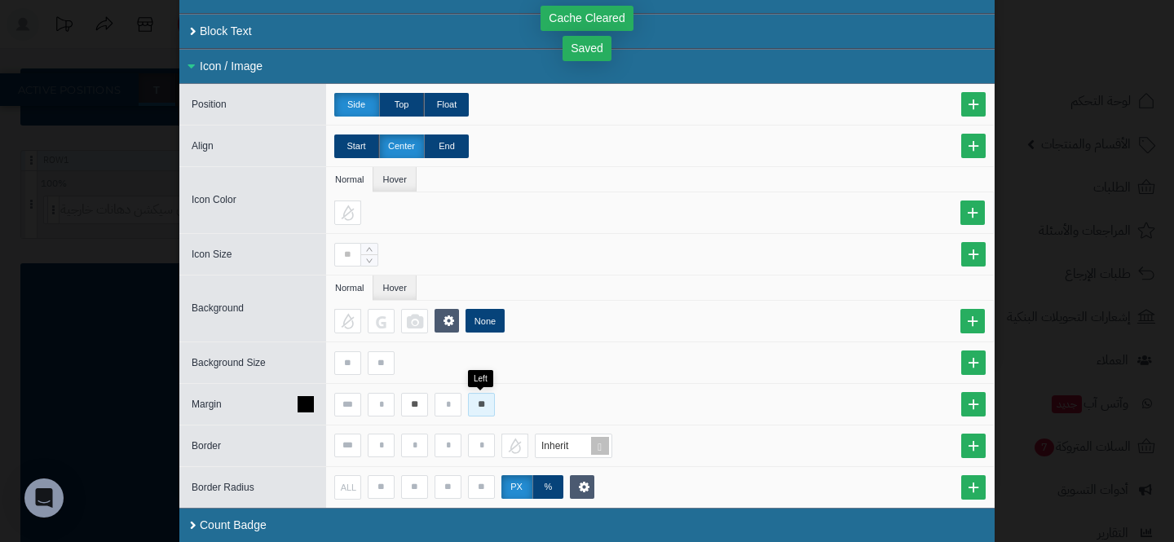
click at [483, 404] on input "**" at bounding box center [481, 405] width 27 height 24
click at [49, 276] on div "**********" at bounding box center [587, 271] width 1174 height 542
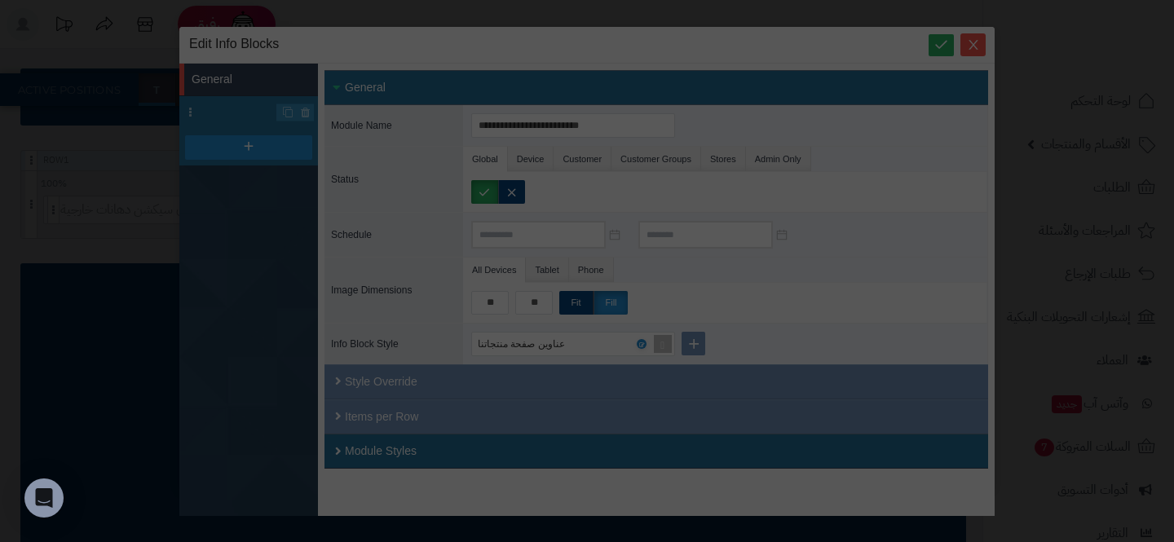
scroll to position [0, 0]
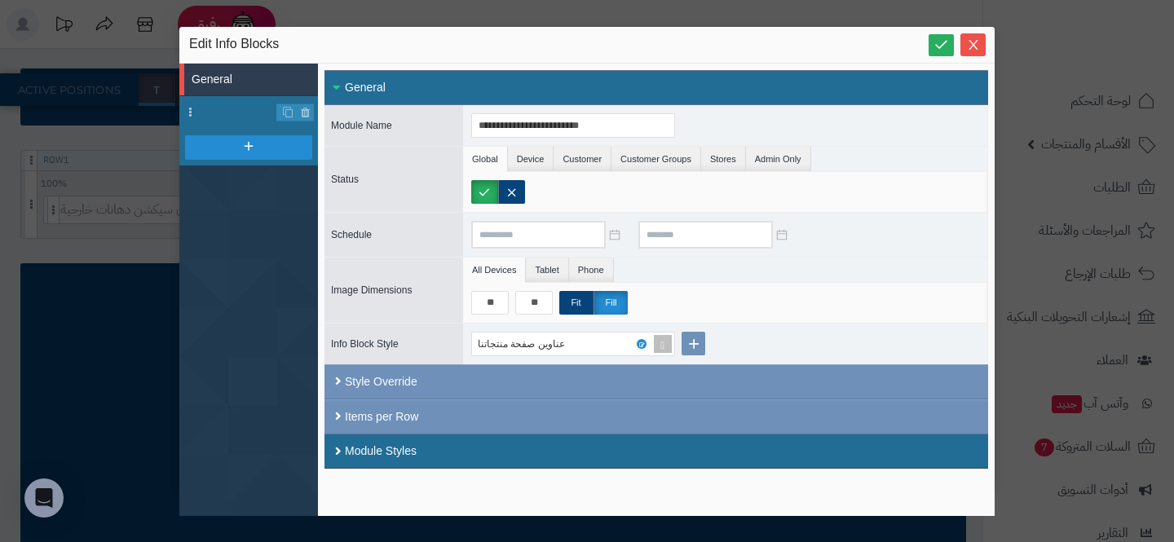
click at [51, 204] on div "**********" at bounding box center [587, 271] width 1174 height 542
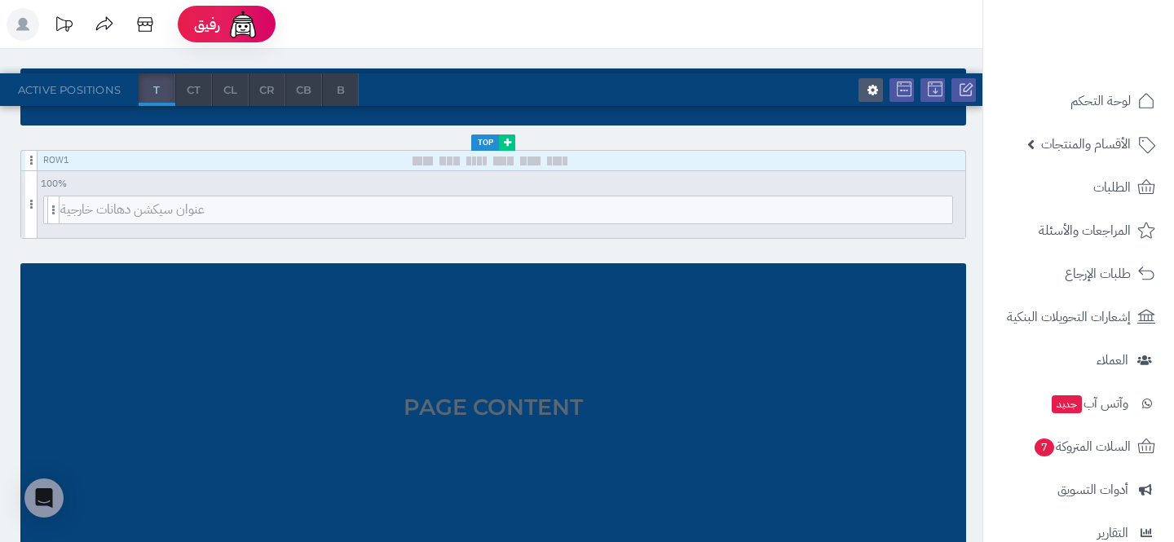
click at [504, 143] on icon at bounding box center [507, 143] width 7 height 10
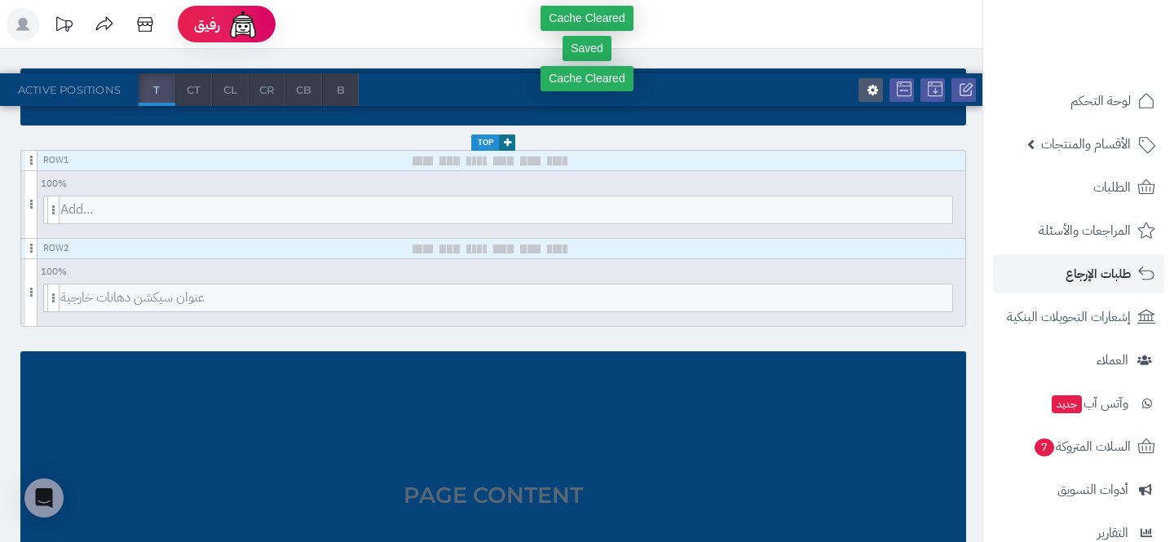
scroll to position [204, 0]
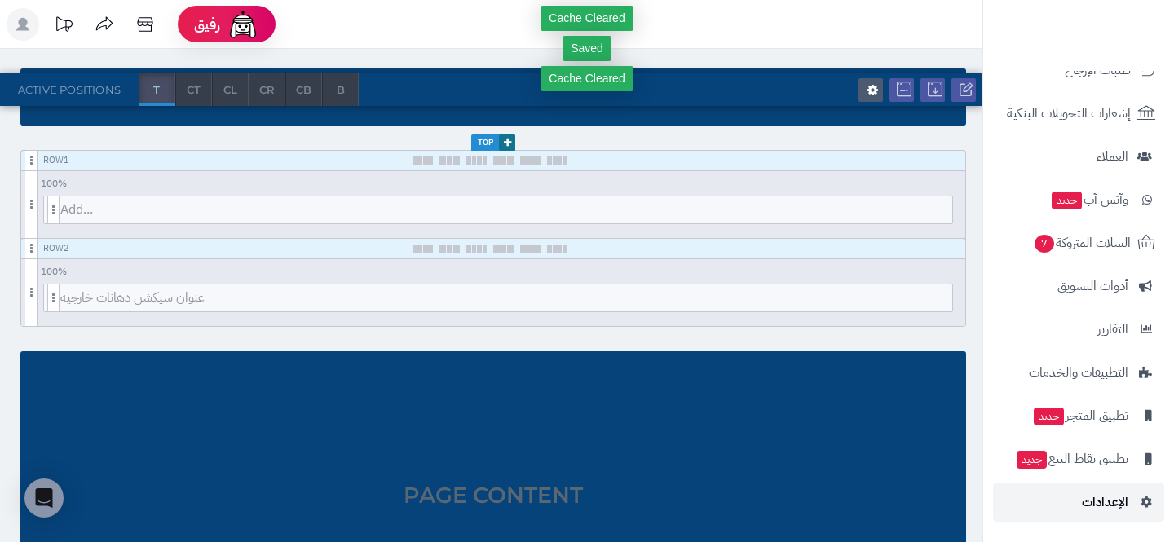
click at [1076, 503] on link "الإعدادات" at bounding box center [1078, 502] width 171 height 39
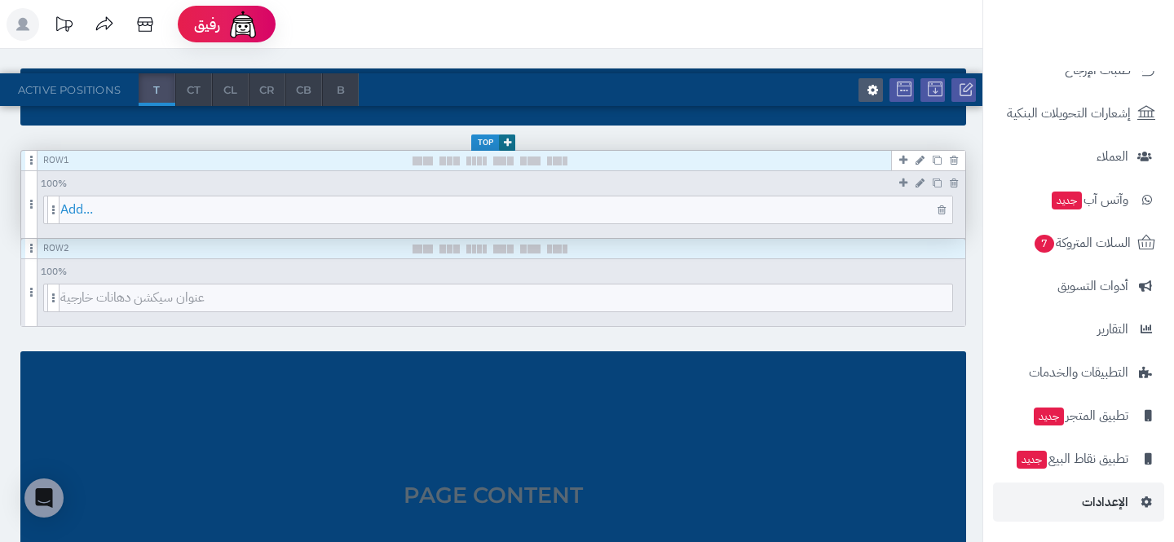
click at [336, 210] on span "Add..." at bounding box center [506, 209] width 892 height 27
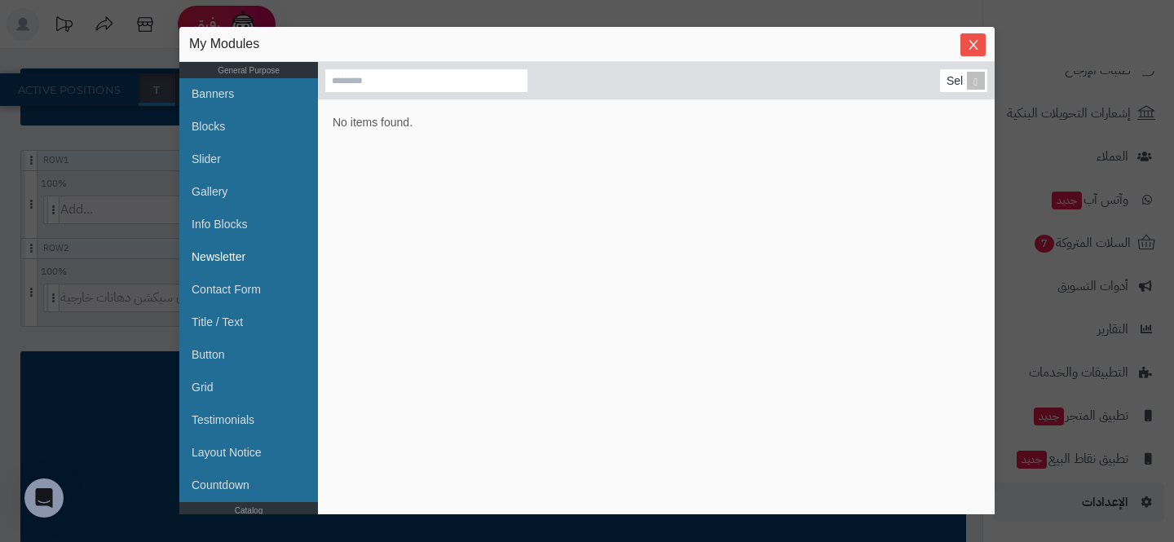
scroll to position [591, 0]
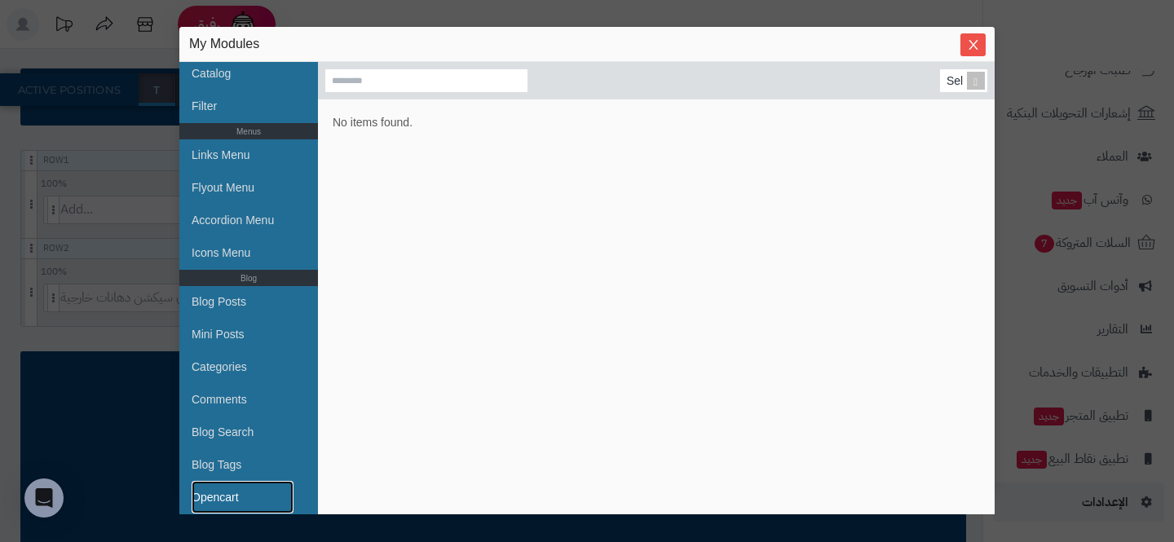
click at [216, 485] on link "Opencart" at bounding box center [243, 497] width 102 height 33
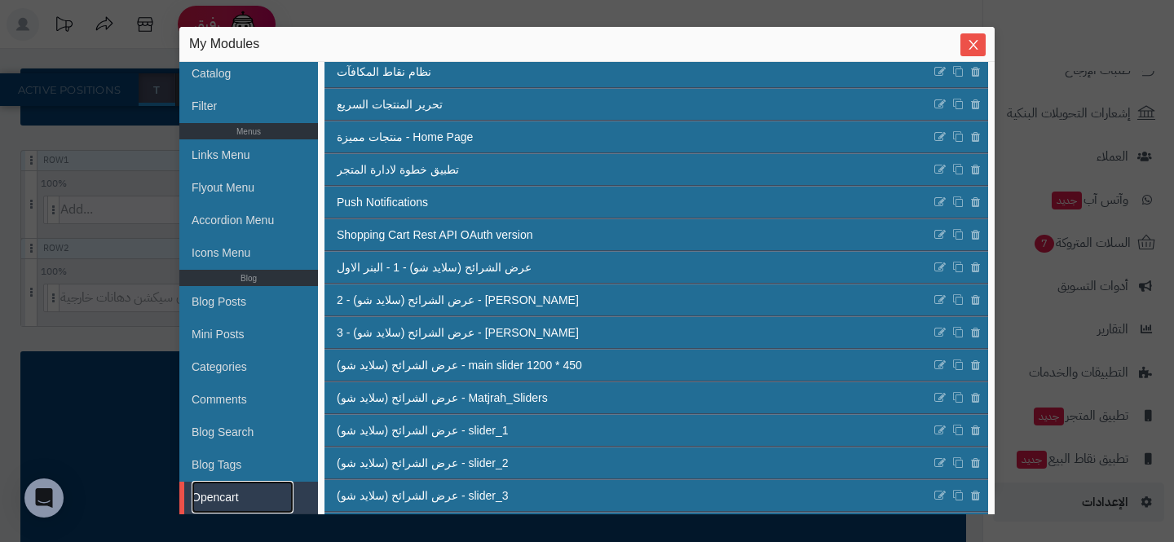
scroll to position [211, 0]
click at [70, 319] on div "sentinelStart My Modules General Purpose Banners Blocks Slider Gallery Info Blo…" at bounding box center [587, 271] width 1174 height 542
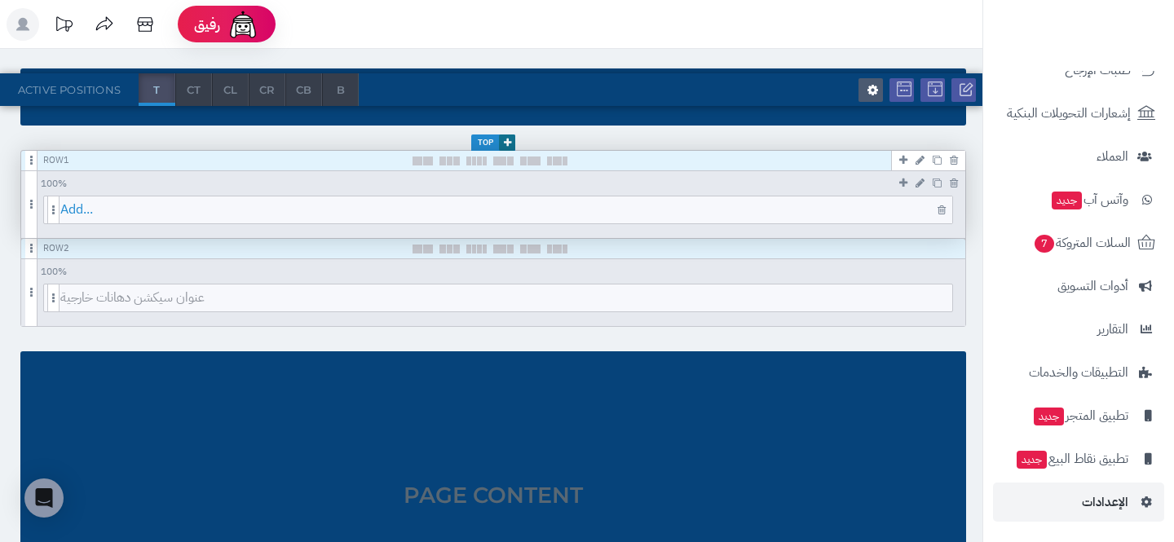
click at [622, 214] on span "Add..." at bounding box center [506, 209] width 892 height 27
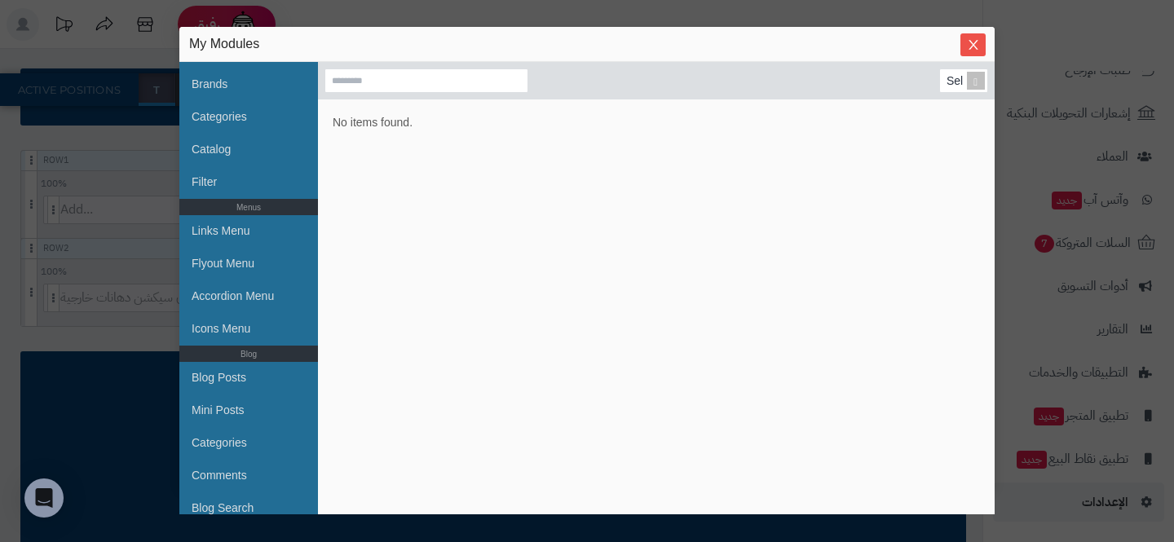
scroll to position [591, 0]
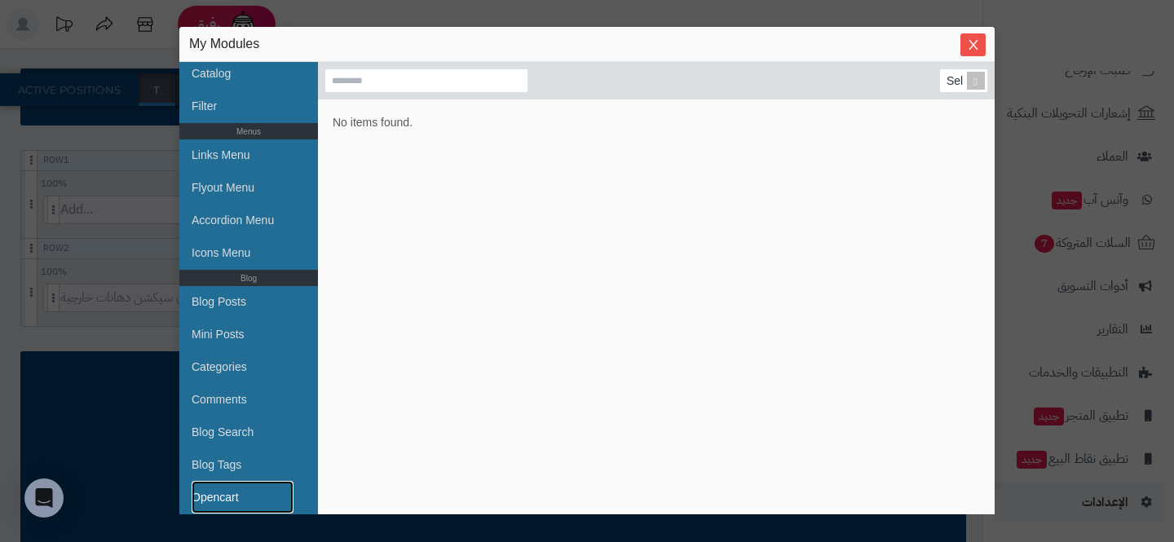
click at [211, 499] on link "Opencart" at bounding box center [243, 497] width 102 height 33
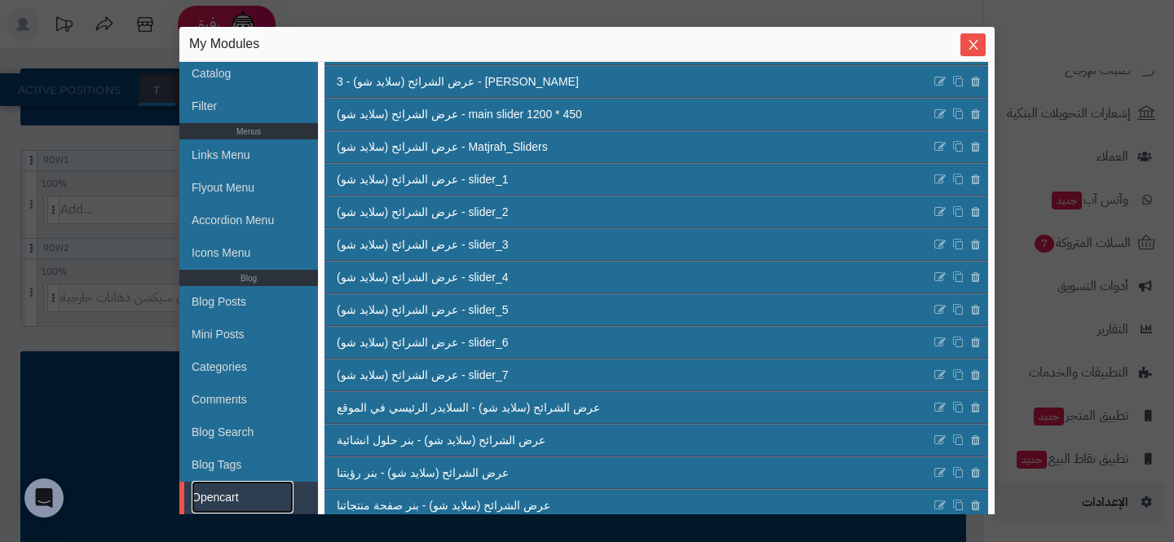
scroll to position [492, 0]
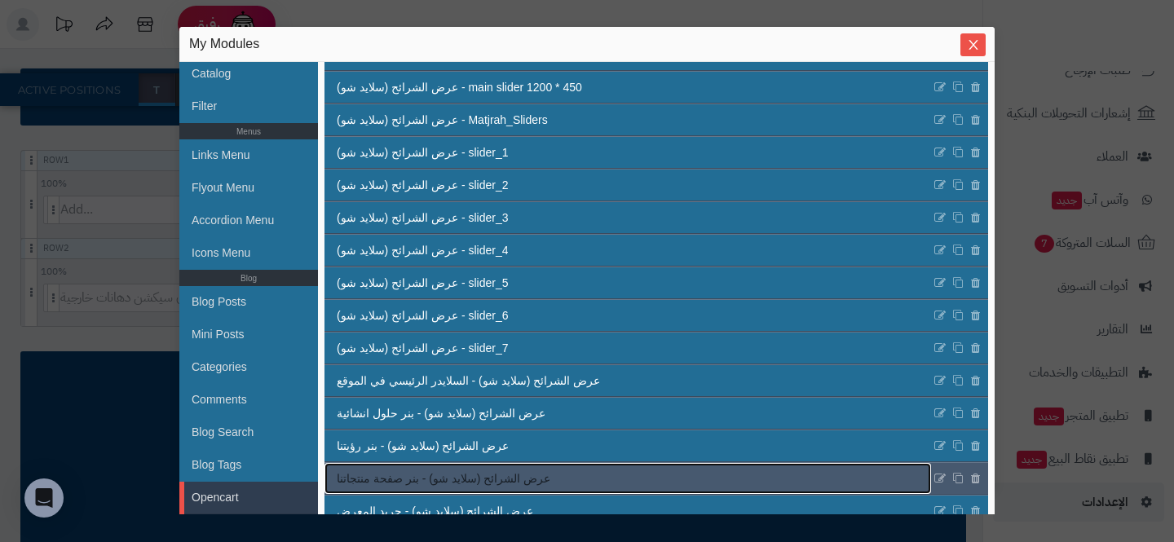
click at [448, 473] on span "عرض الشرائح (سلايد شو) - بنر صفحة منتجاتنا" at bounding box center [444, 478] width 214 height 17
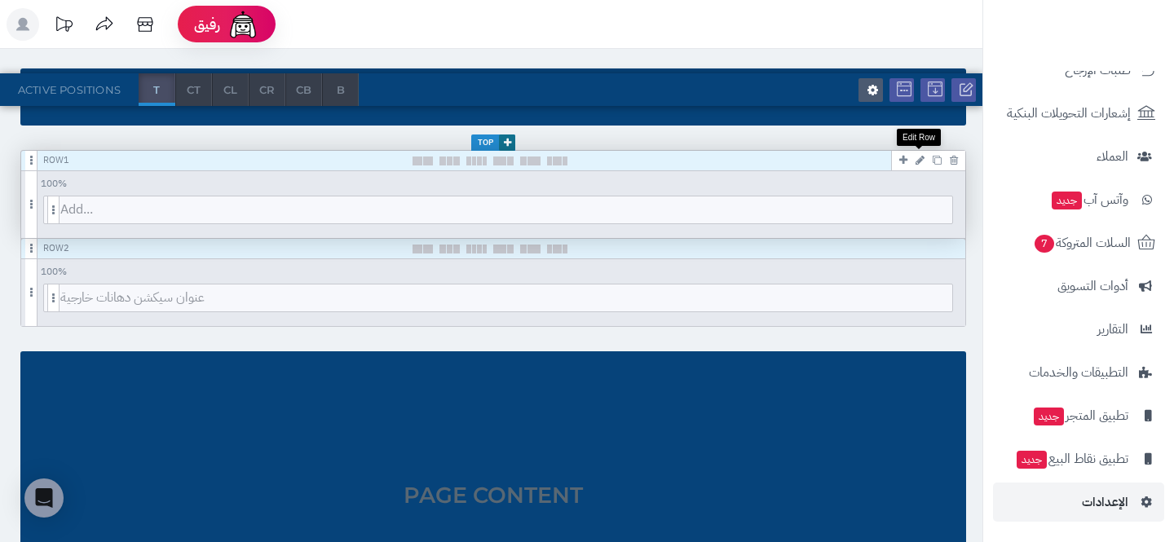
click at [922, 156] on icon at bounding box center [920, 160] width 9 height 11
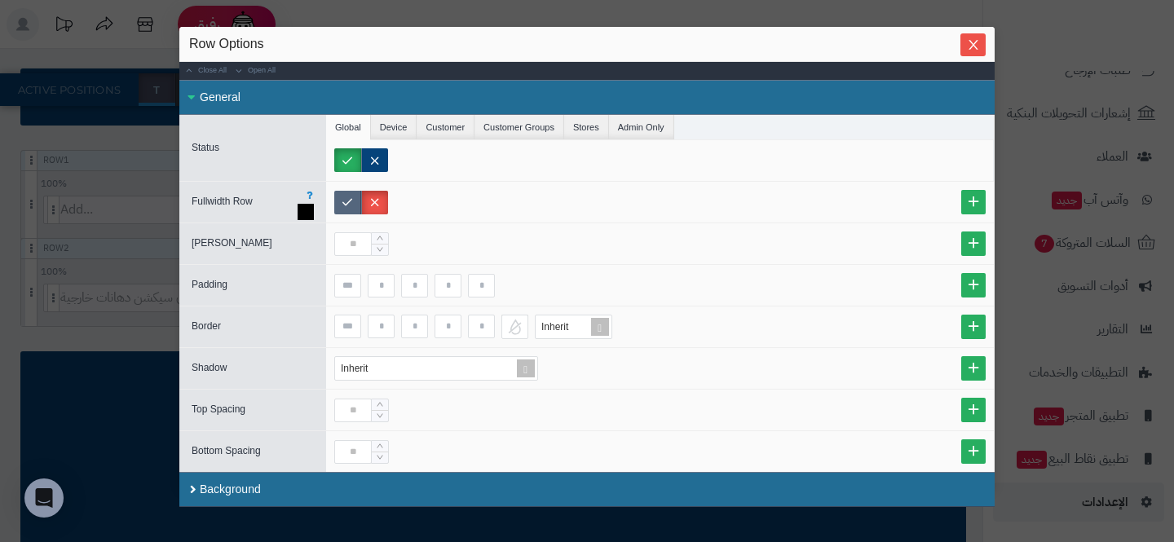
click at [347, 203] on label at bounding box center [347, 203] width 27 height 24
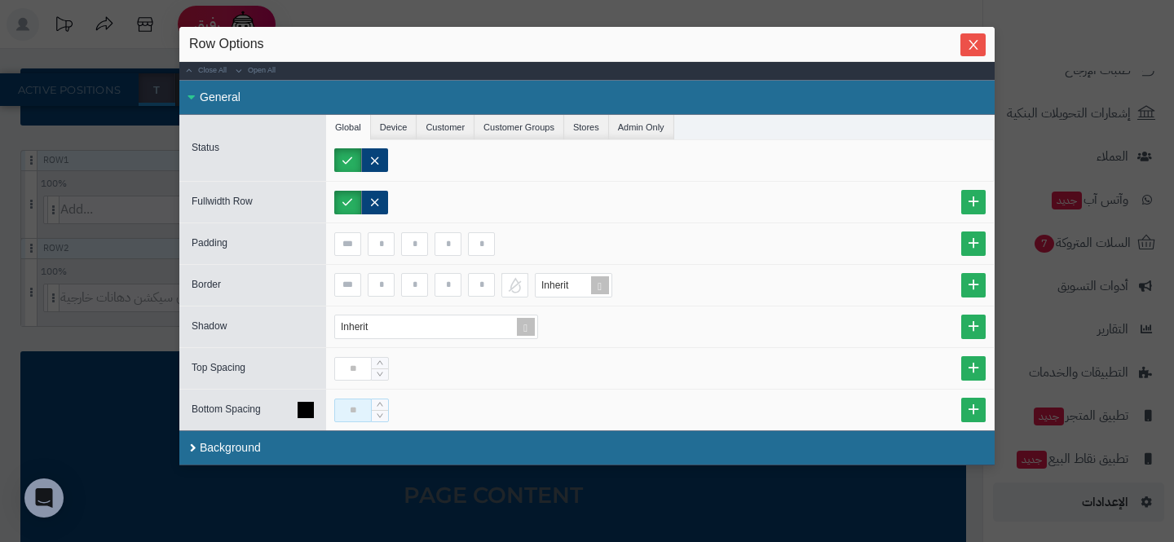
click at [345, 414] on input at bounding box center [353, 411] width 38 height 24
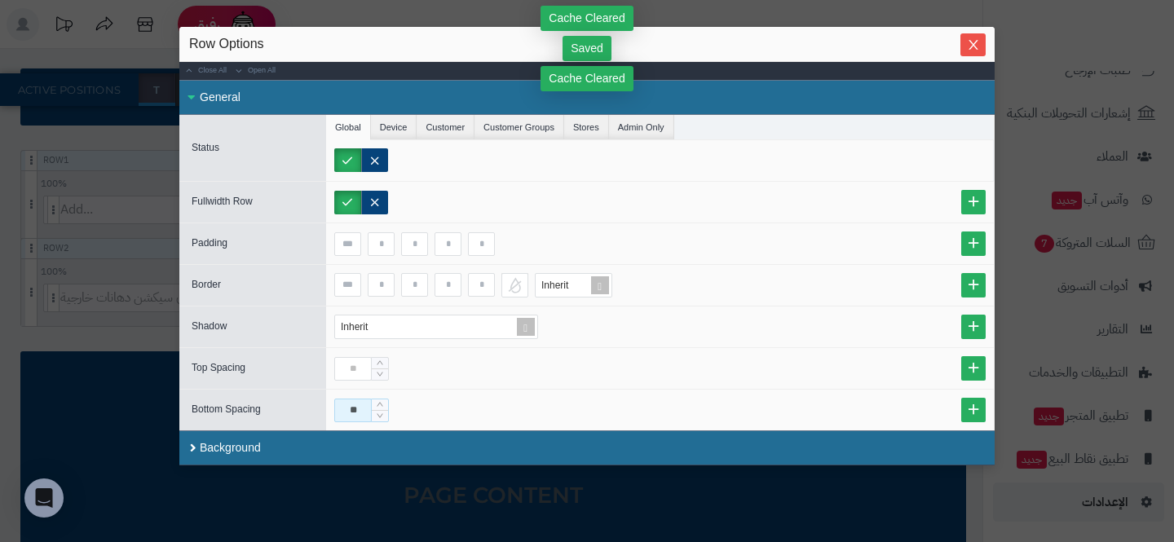
type input "**"
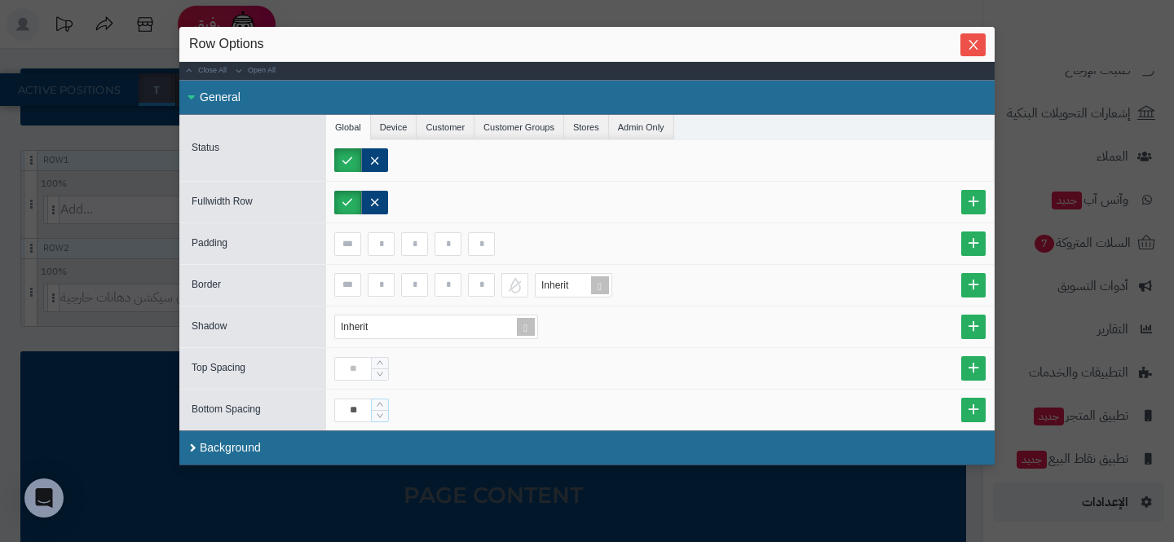
click at [68, 416] on div "sentinelStart Row Options Close All Open All General Status Global Device Custo…" at bounding box center [587, 271] width 1174 height 542
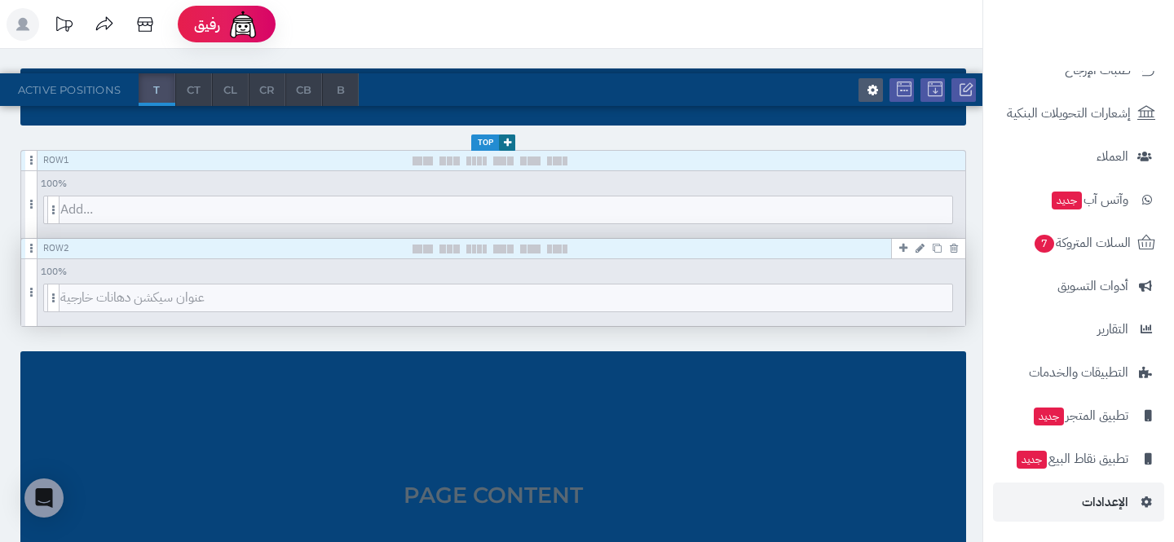
click at [922, 245] on icon at bounding box center [920, 248] width 9 height 11
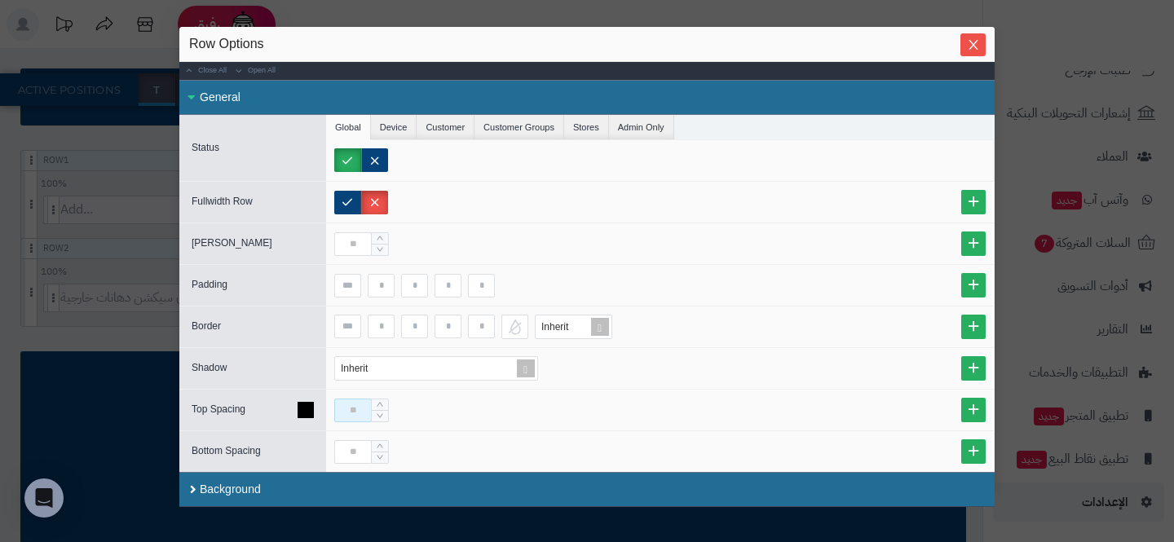
click at [351, 413] on input at bounding box center [353, 411] width 38 height 24
type input "**"
click at [364, 447] on input at bounding box center [353, 452] width 38 height 24
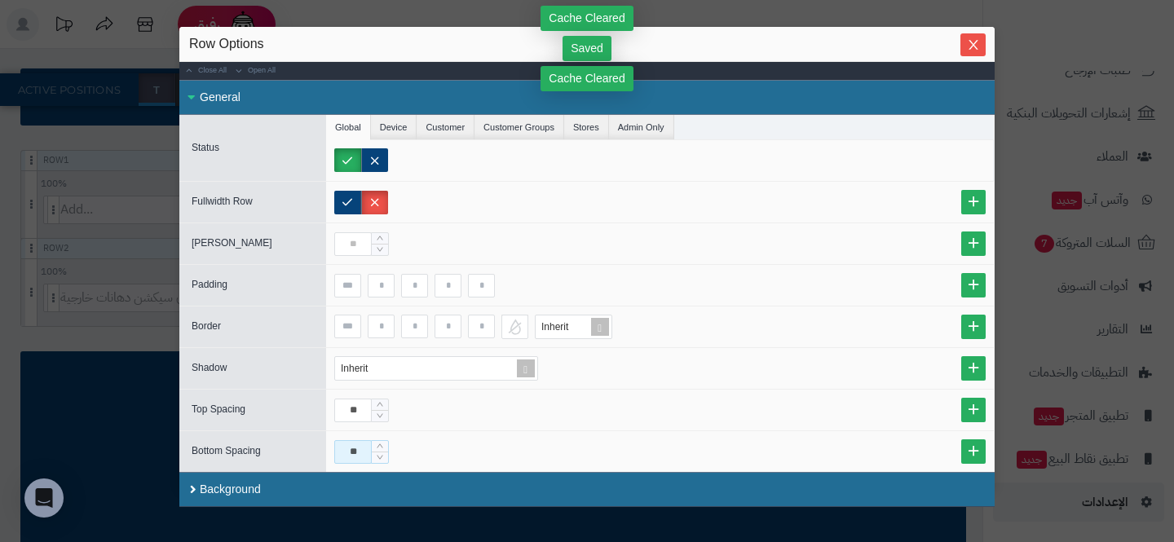
type input "**"
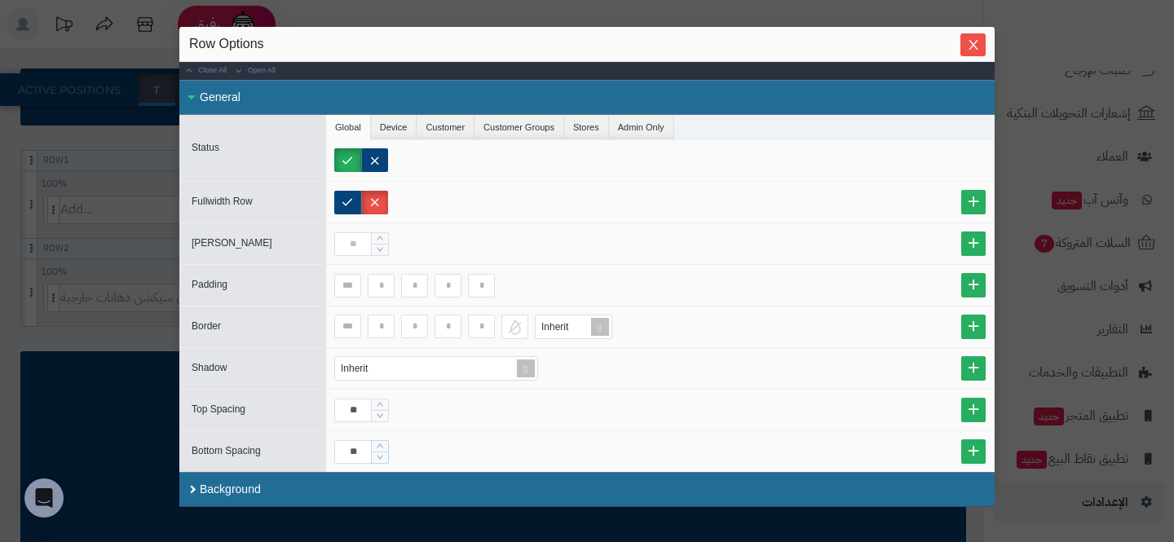
click at [90, 276] on div "sentinelStart Row Options Close All Open All General Status Global Device Custo…" at bounding box center [587, 271] width 1174 height 542
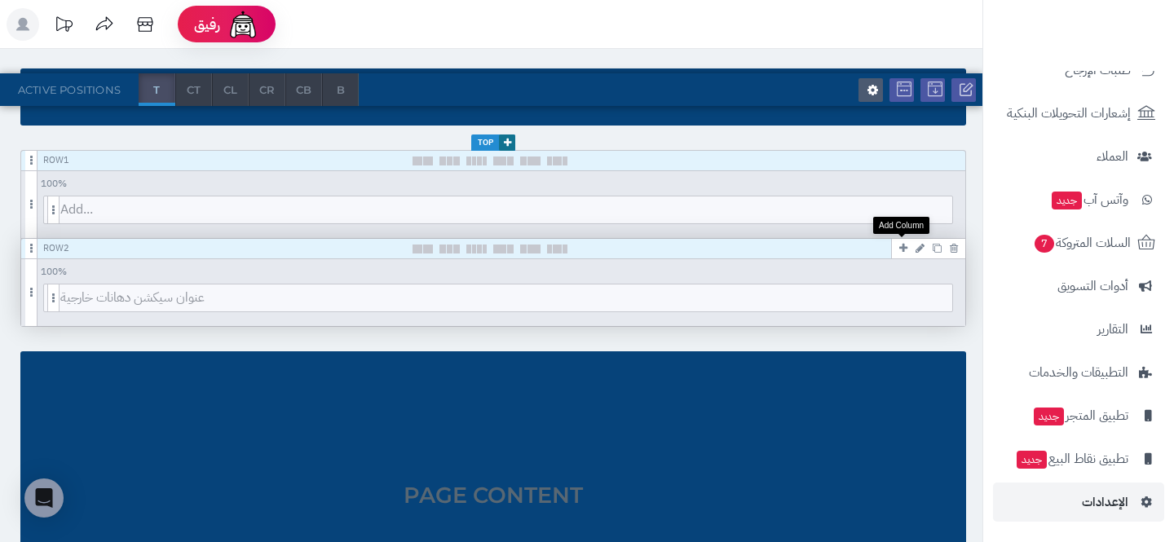
click at [906, 246] on icon at bounding box center [903, 248] width 8 height 11
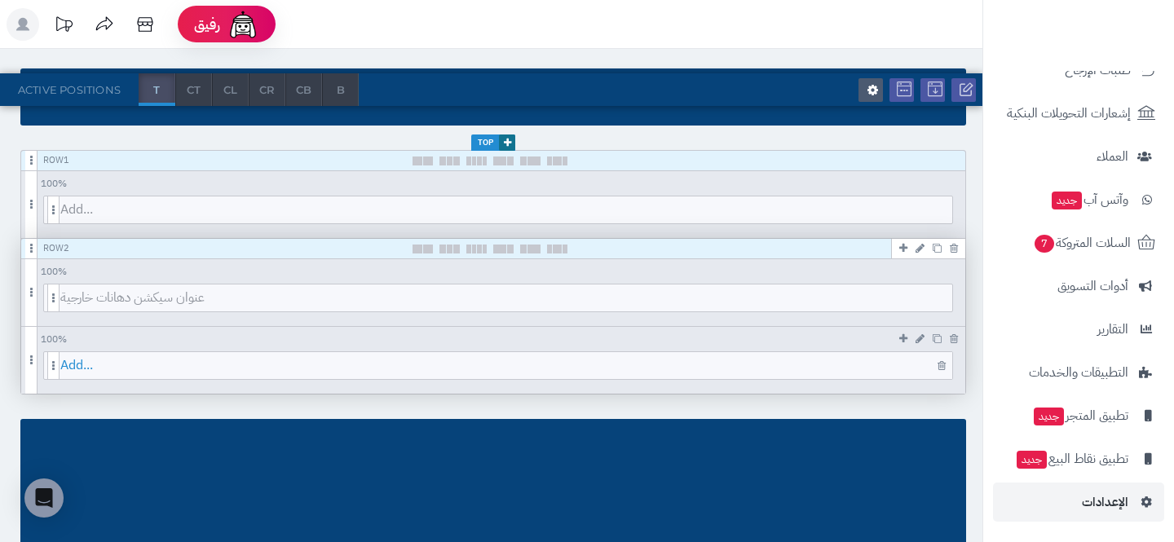
click at [683, 366] on span "Add..." at bounding box center [506, 365] width 892 height 27
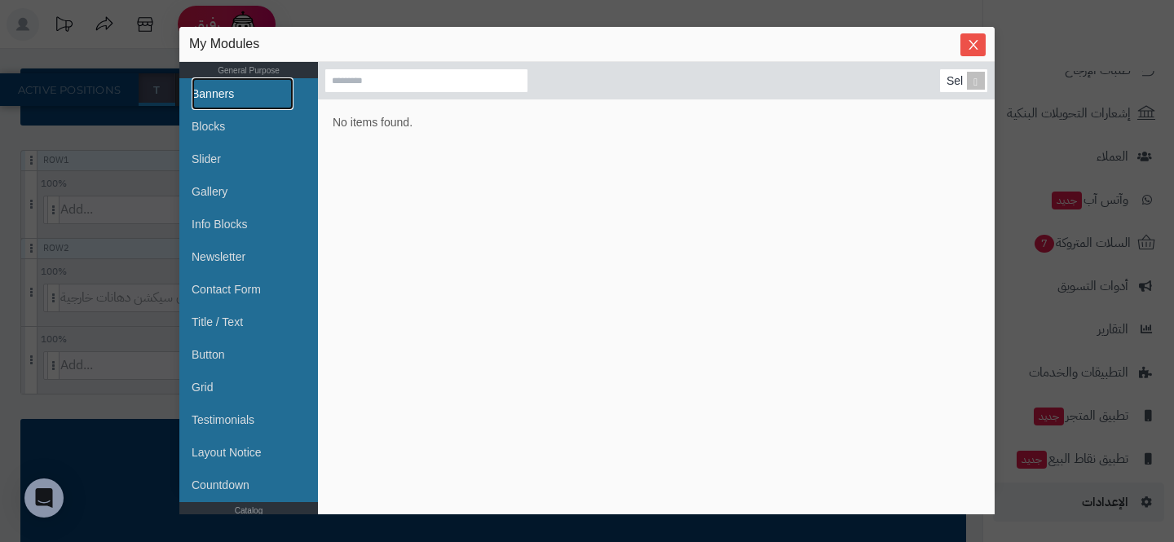
click at [216, 91] on link "Banners" at bounding box center [243, 93] width 102 height 33
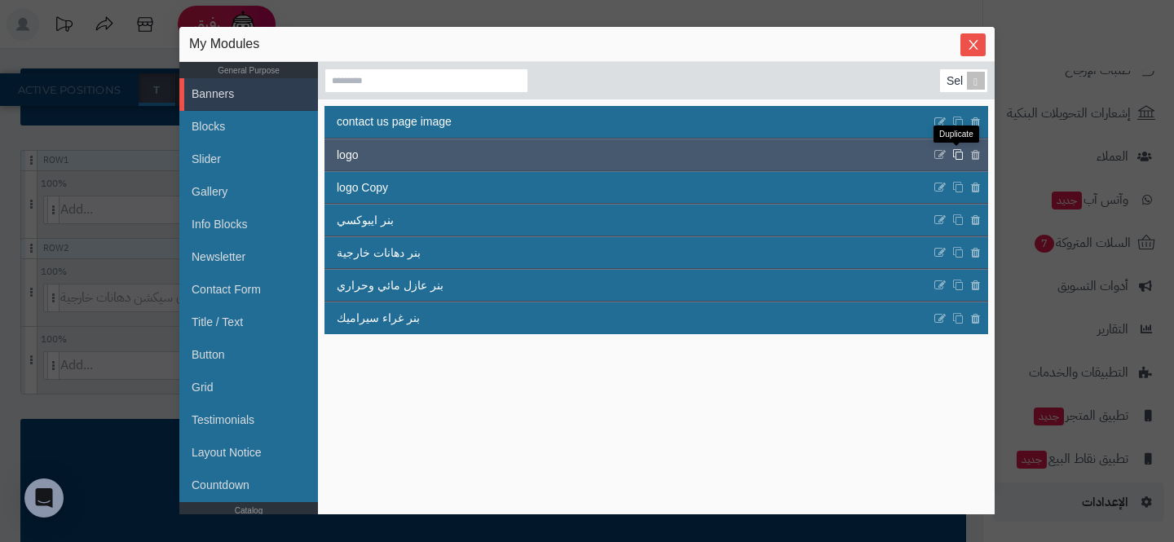
click at [958, 156] on icon at bounding box center [957, 155] width 11 height 12
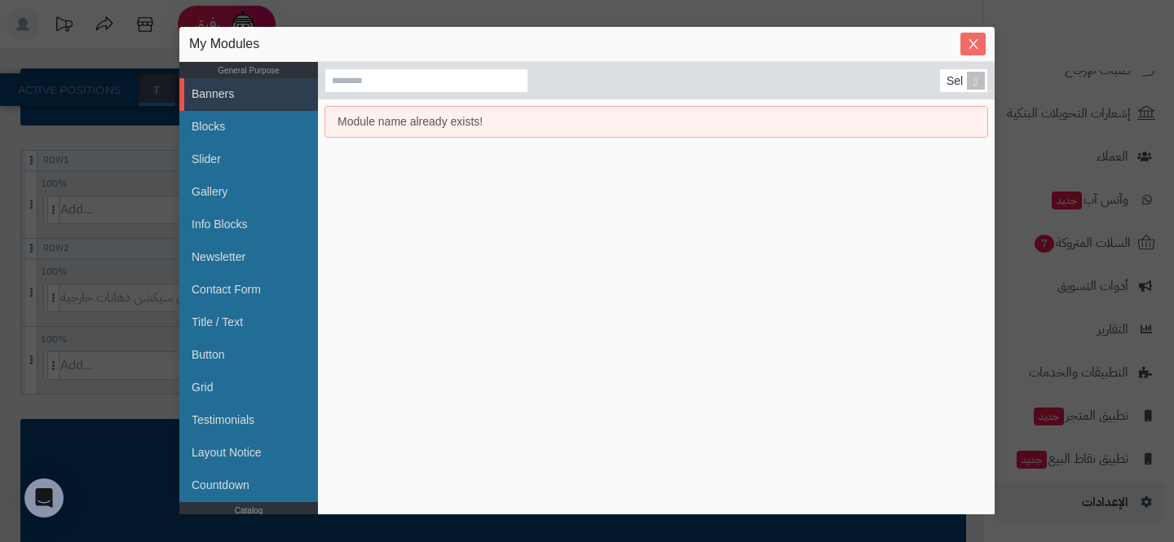
click at [978, 41] on icon "Close" at bounding box center [973, 44] width 13 height 13
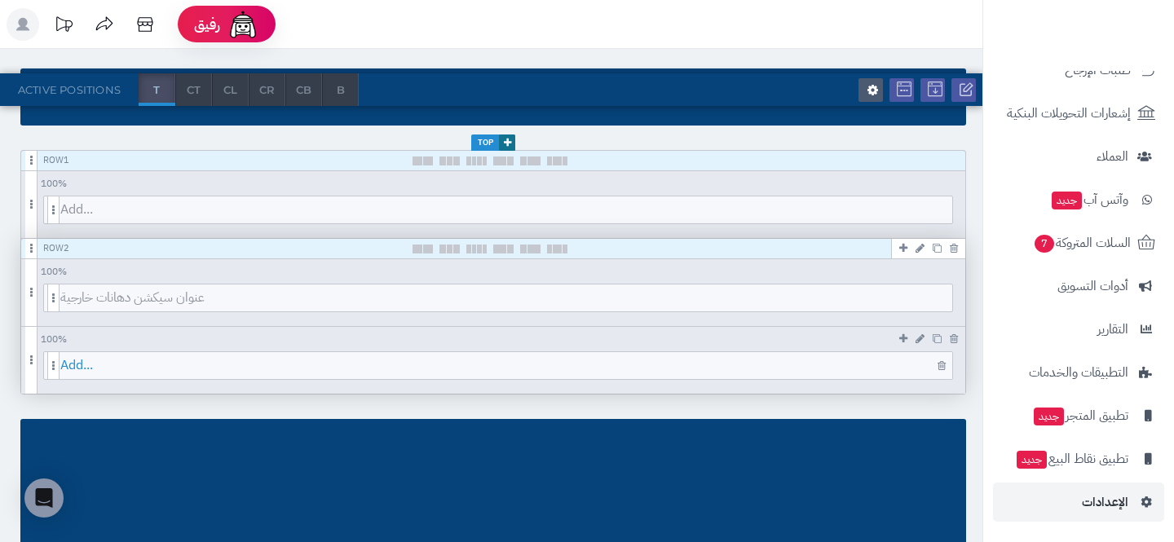
click at [889, 370] on span "Add..." at bounding box center [506, 365] width 892 height 27
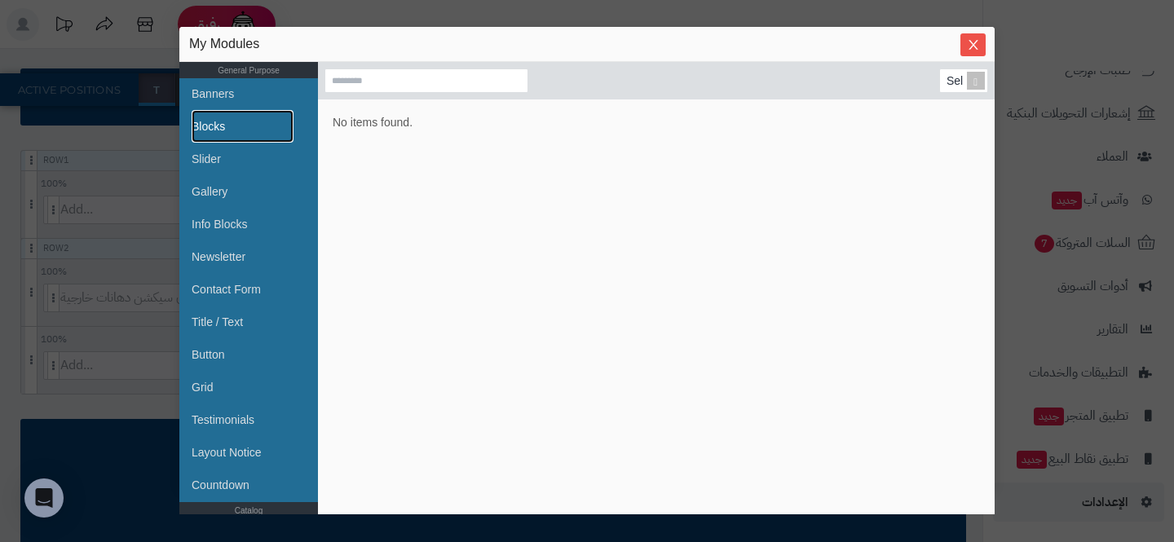
click at [243, 110] on link "Blocks" at bounding box center [243, 126] width 102 height 33
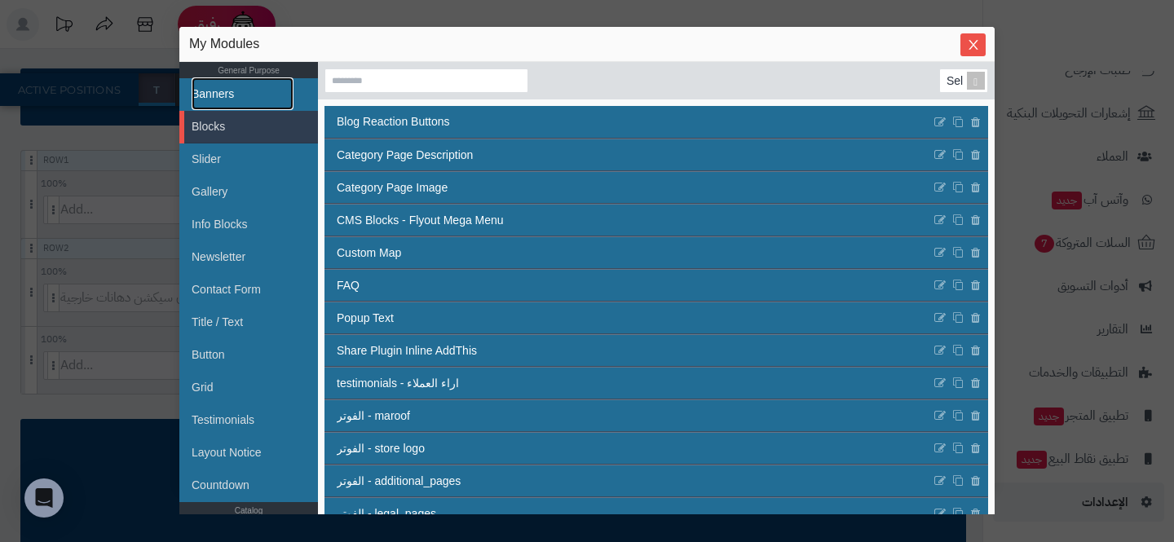
click at [245, 101] on link "Banners" at bounding box center [243, 93] width 102 height 33
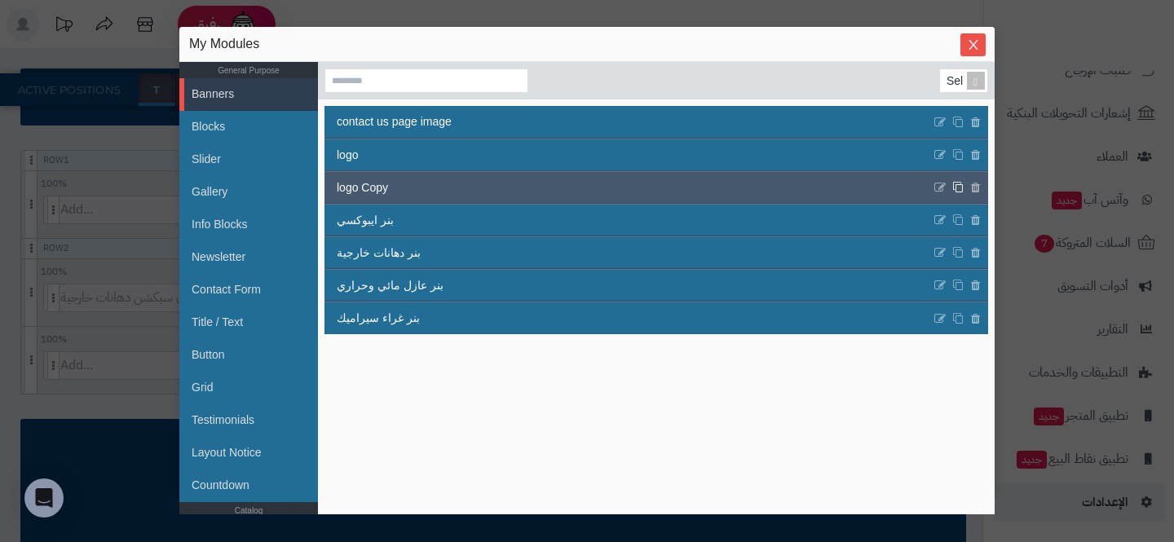
click at [953, 183] on icon at bounding box center [957, 188] width 11 height 12
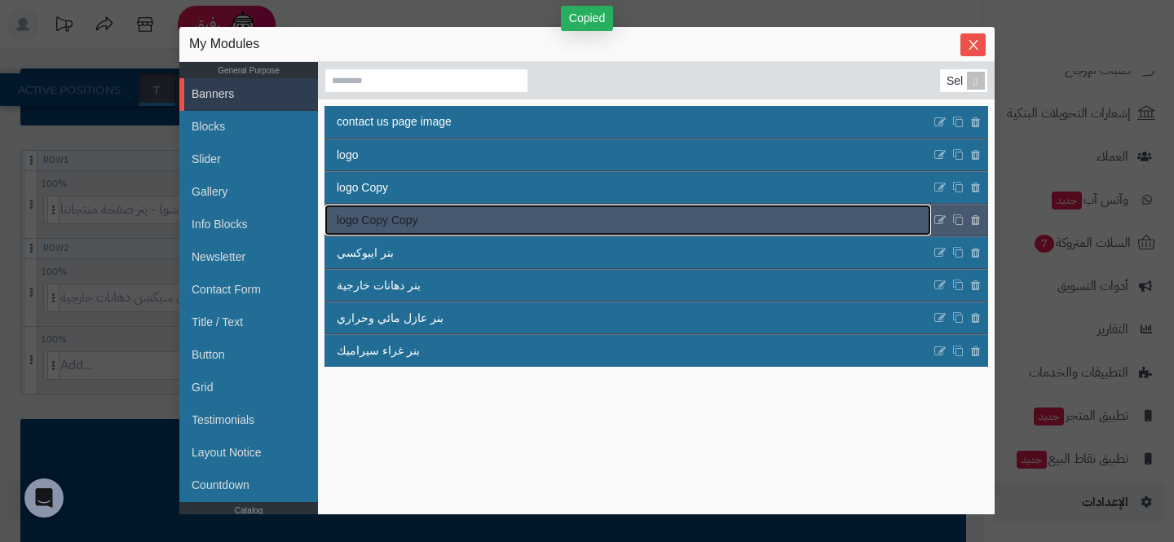
click at [573, 221] on link "logo Copy Copy" at bounding box center [627, 220] width 607 height 31
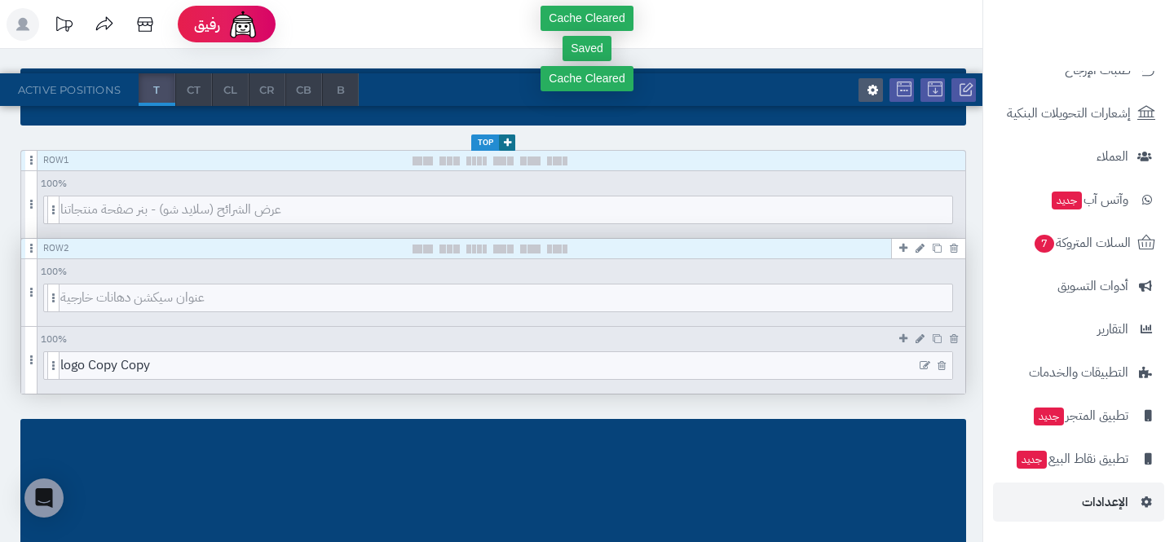
click at [921, 363] on icon at bounding box center [925, 365] width 11 height 11
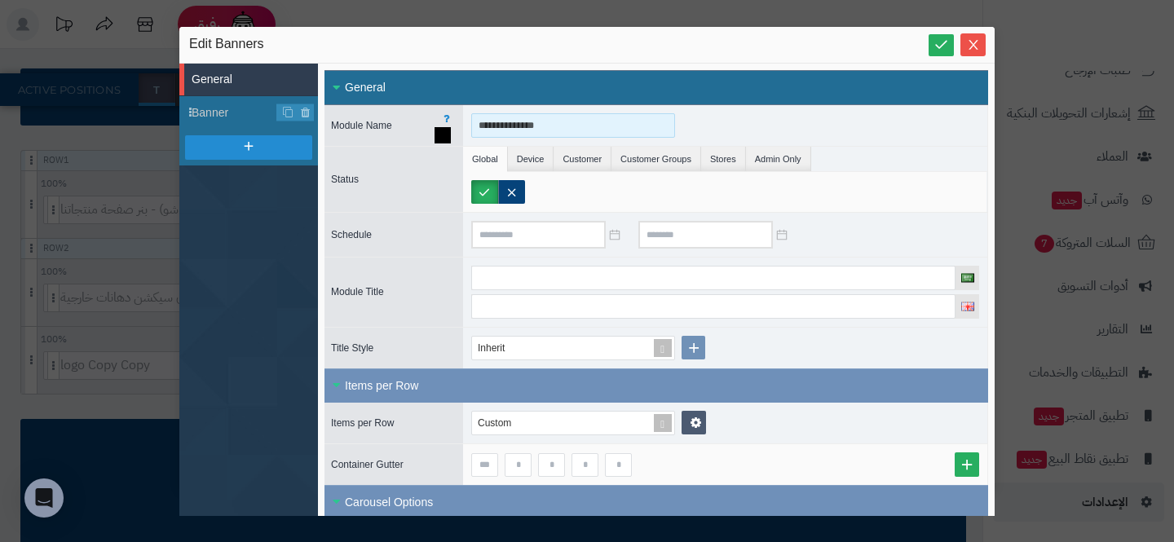
click at [529, 127] on input "**********" at bounding box center [573, 125] width 204 height 24
type input "*"
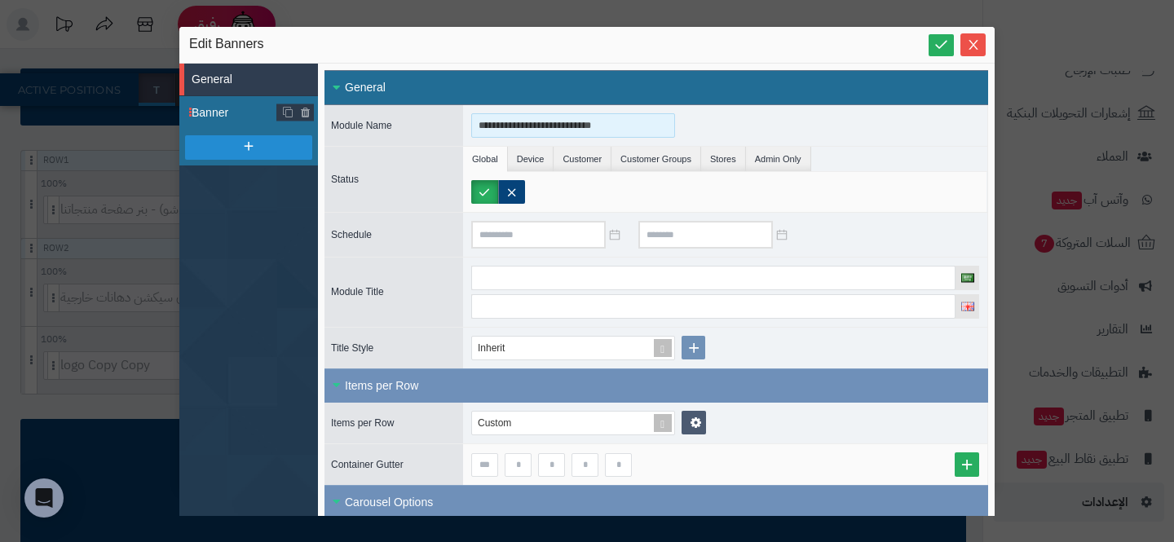
type input "**********"
click at [217, 103] on li "Banner" at bounding box center [248, 112] width 139 height 33
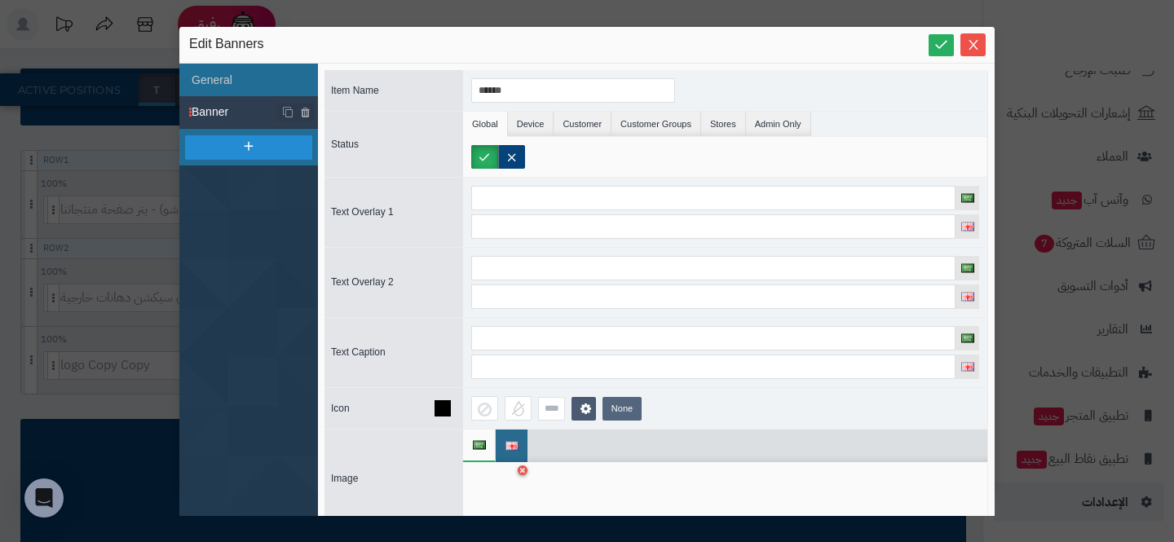
scroll to position [171, 0]
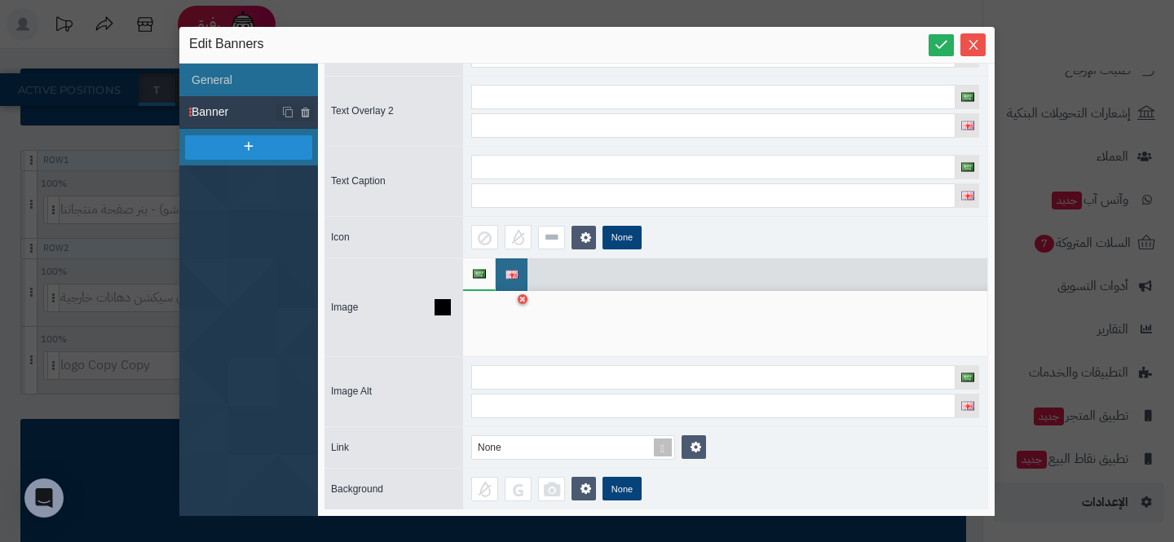
click at [496, 311] on div at bounding box center [496, 323] width 51 height 49
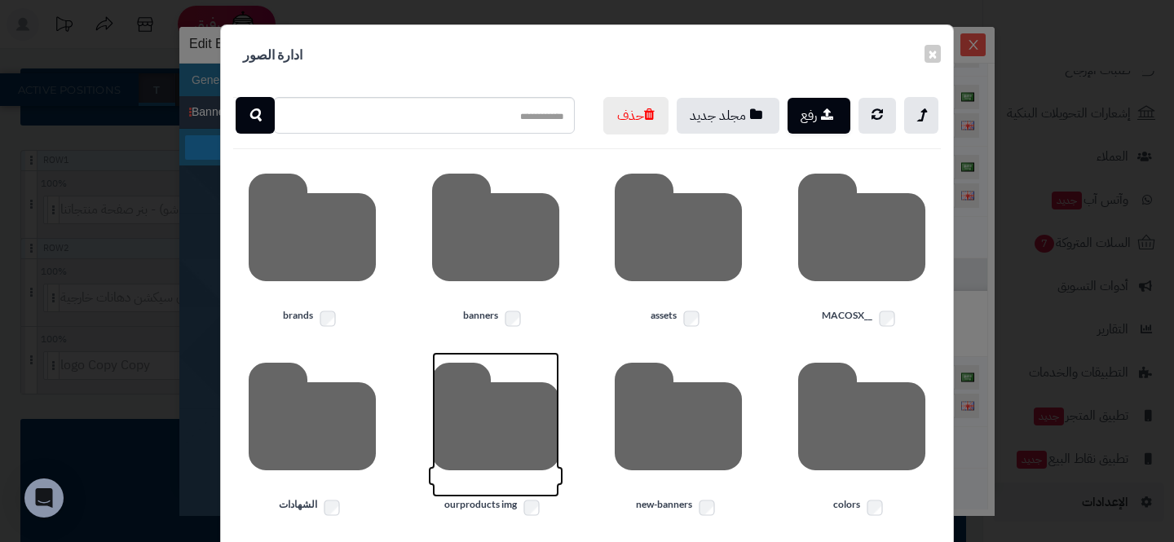
click at [519, 426] on icon at bounding box center [495, 424] width 127 height 145
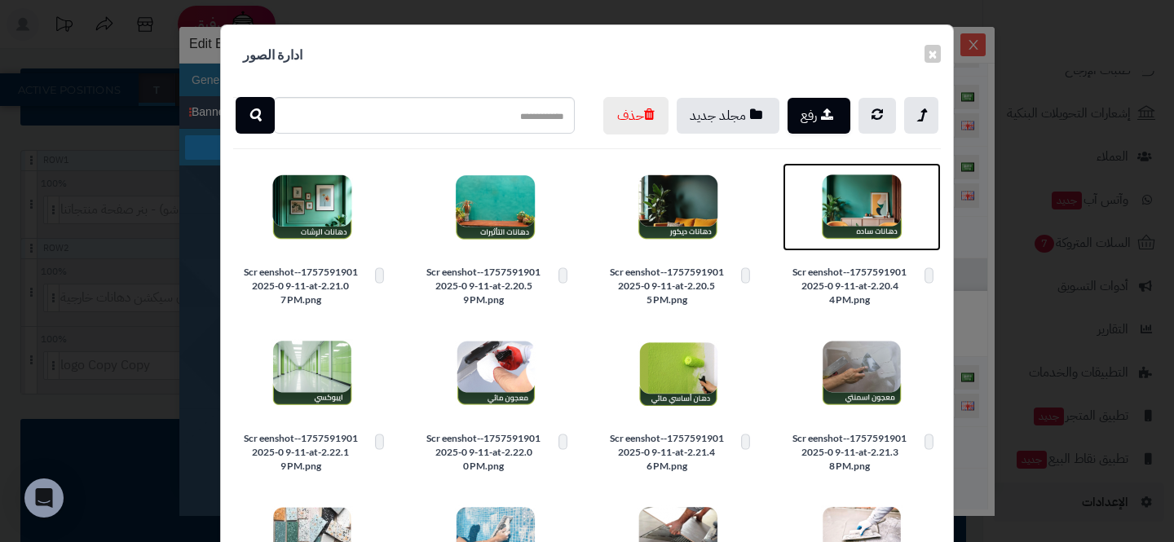
click at [867, 248] on img at bounding box center [862, 207] width 82 height 82
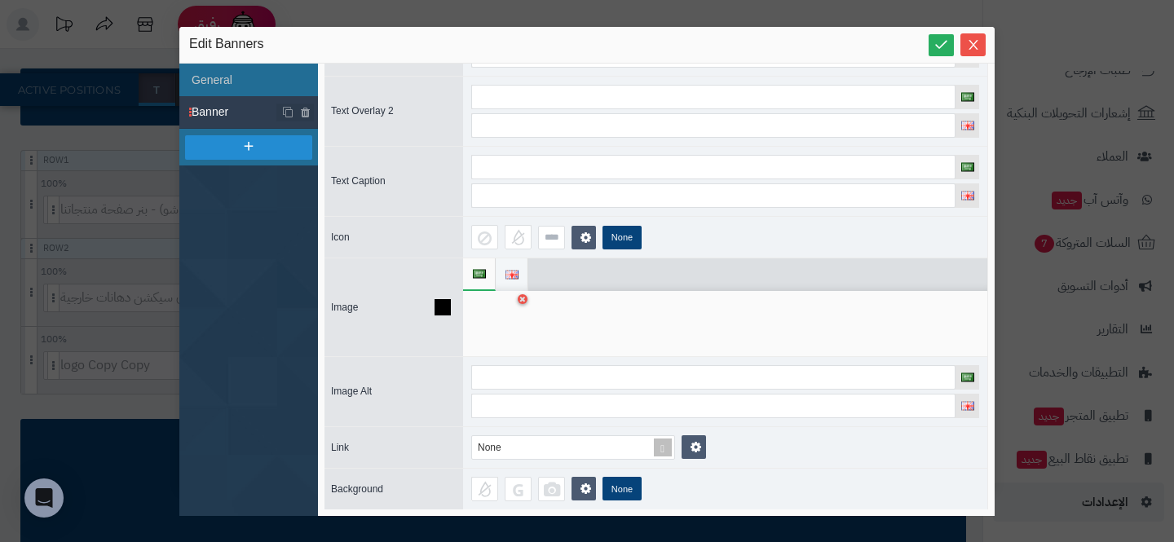
click at [525, 274] on li at bounding box center [512, 274] width 33 height 33
click at [473, 316] on div at bounding box center [496, 323] width 51 height 49
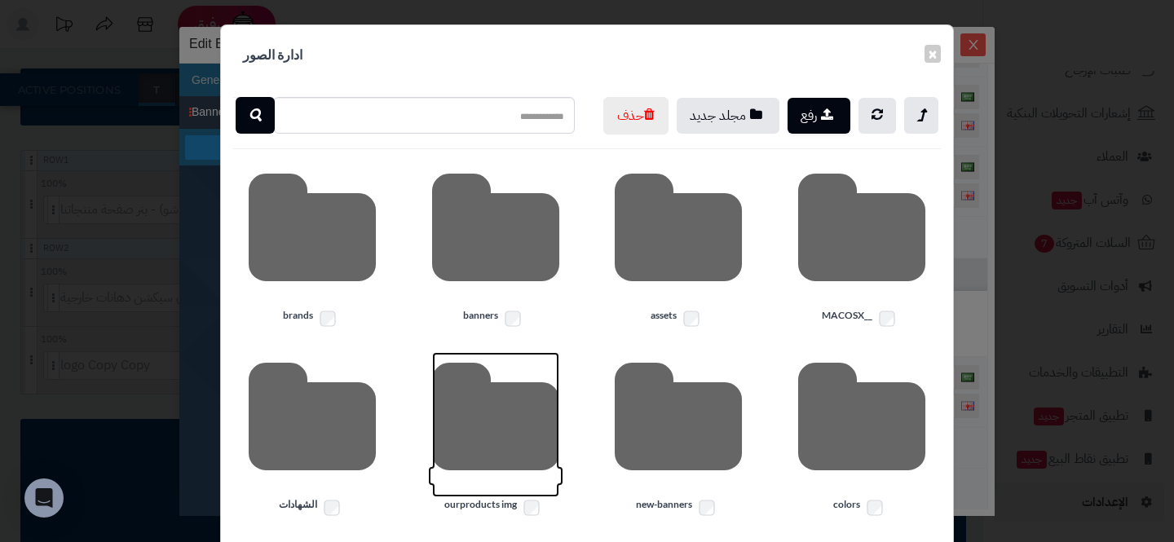
click at [483, 466] on icon at bounding box center [495, 424] width 127 height 145
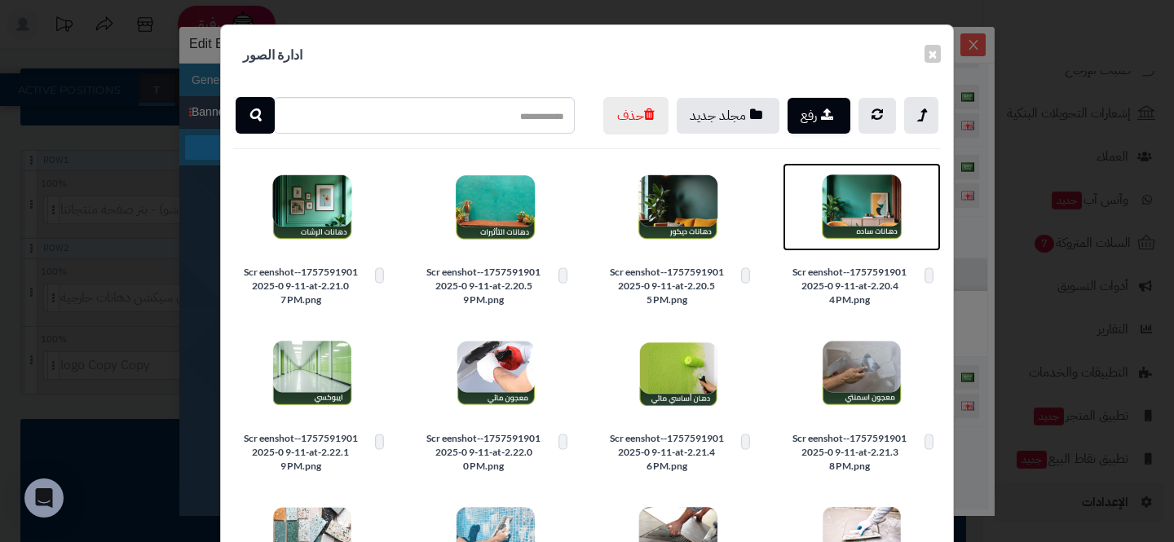
click at [849, 242] on img at bounding box center [862, 207] width 82 height 82
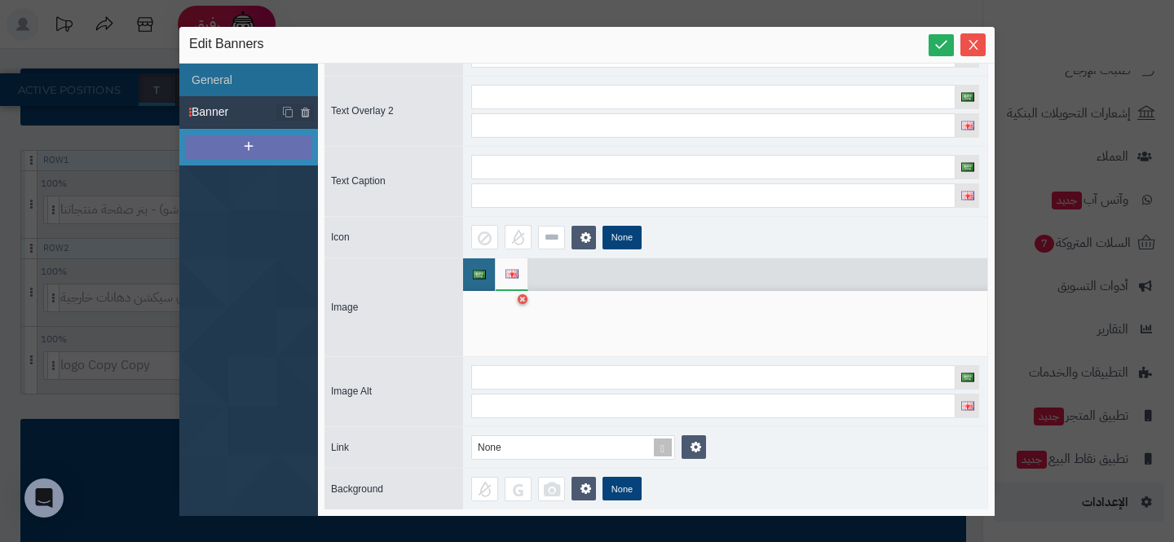
click at [263, 140] on div at bounding box center [248, 147] width 127 height 24
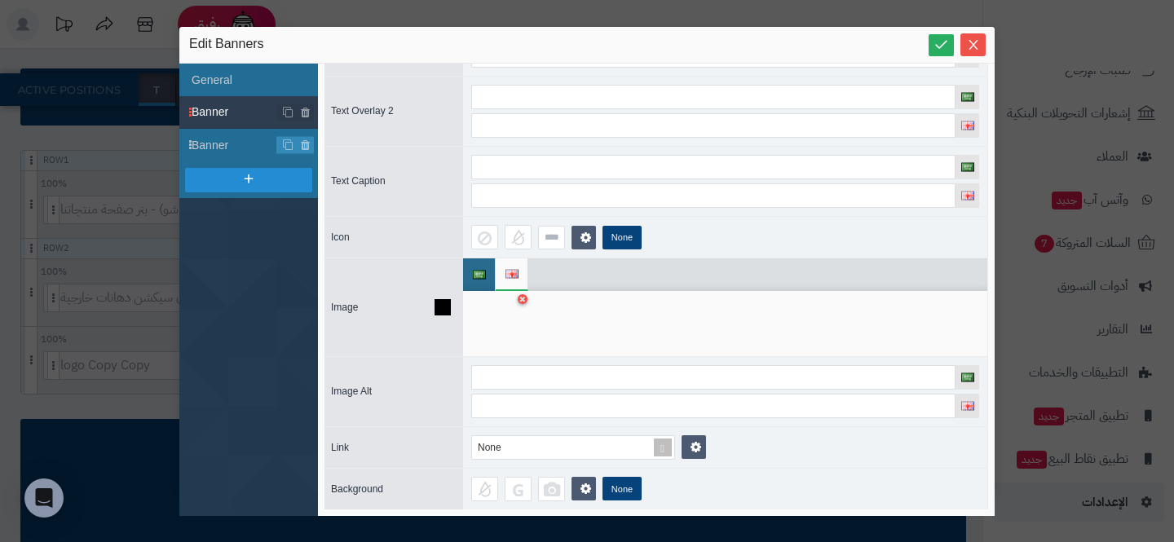
click at [480, 304] on div at bounding box center [496, 323] width 51 height 49
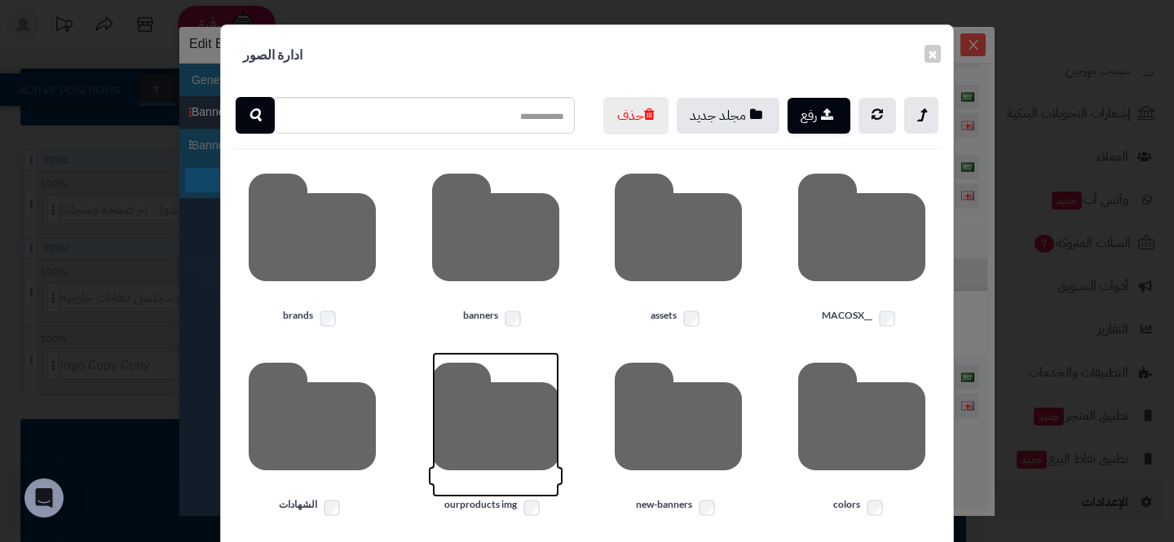
click at [542, 459] on icon at bounding box center [495, 424] width 127 height 145
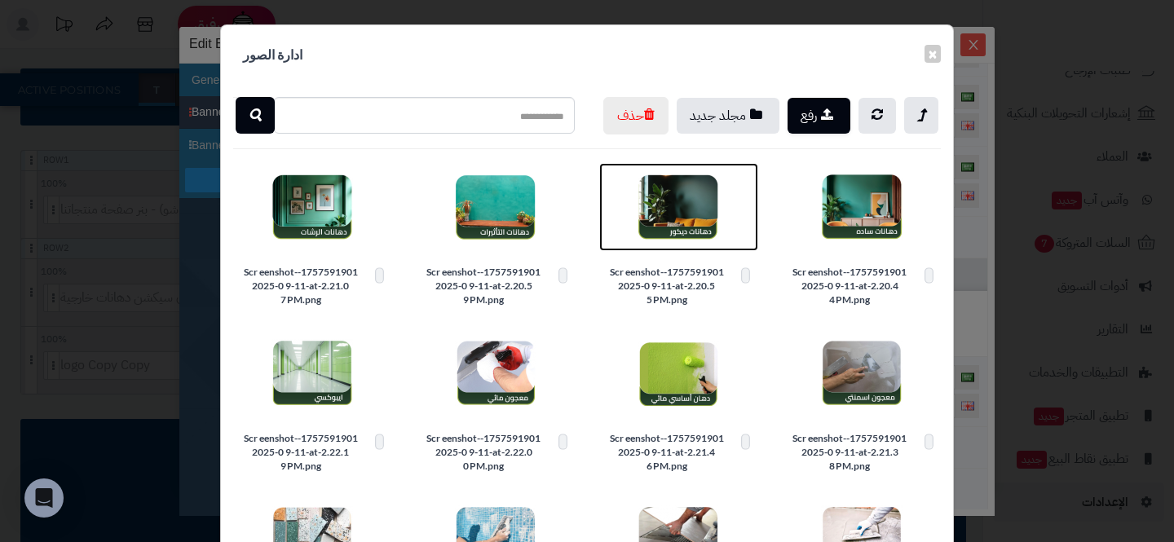
click at [677, 245] on img at bounding box center [679, 207] width 82 height 82
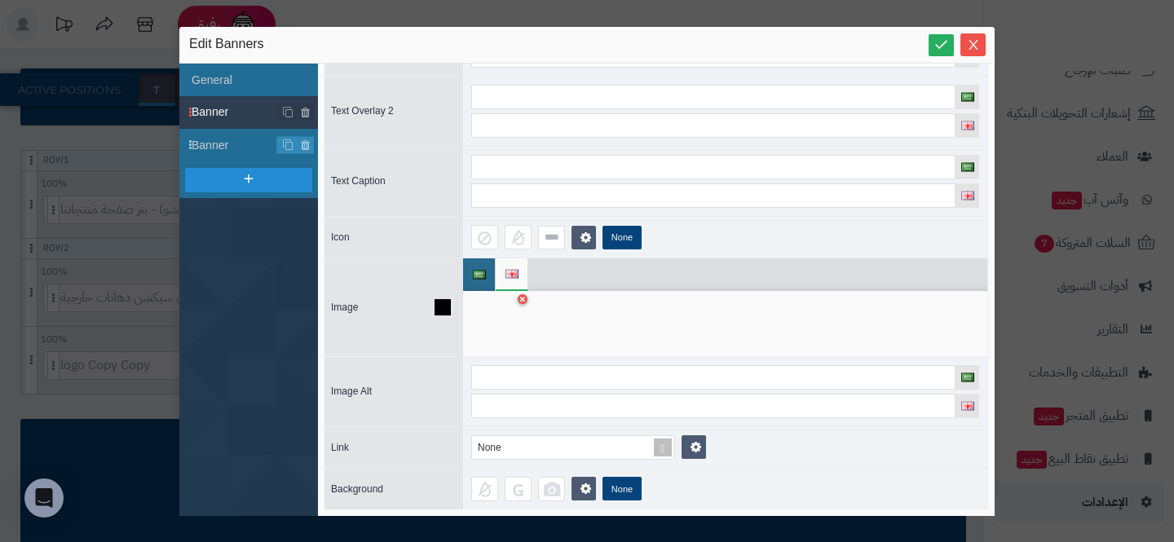
click at [515, 274] on img at bounding box center [511, 274] width 13 height 9
click at [514, 320] on div at bounding box center [496, 323] width 51 height 49
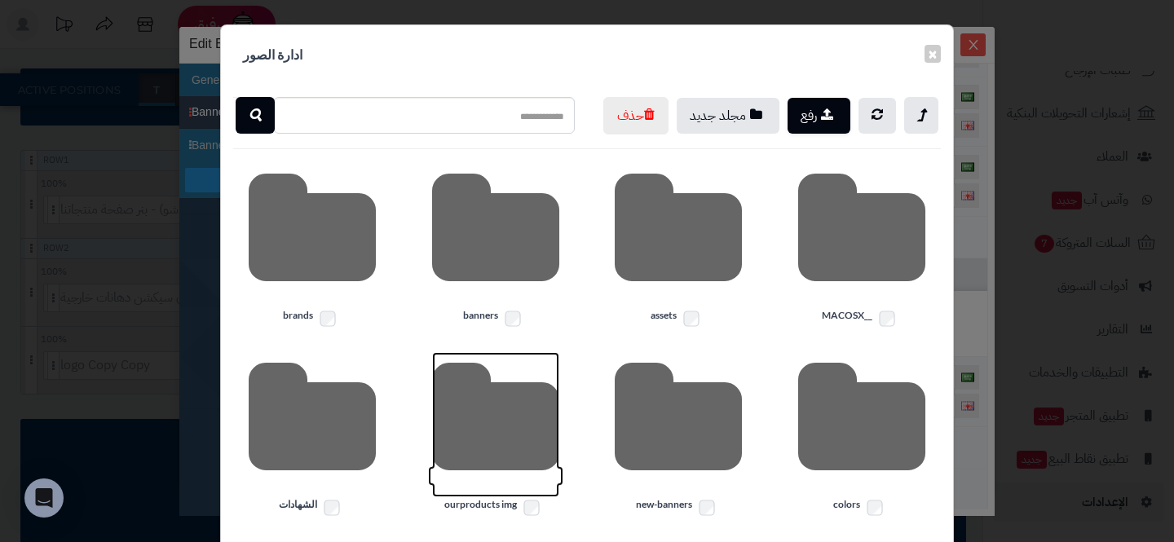
click at [498, 439] on icon at bounding box center [495, 424] width 127 height 145
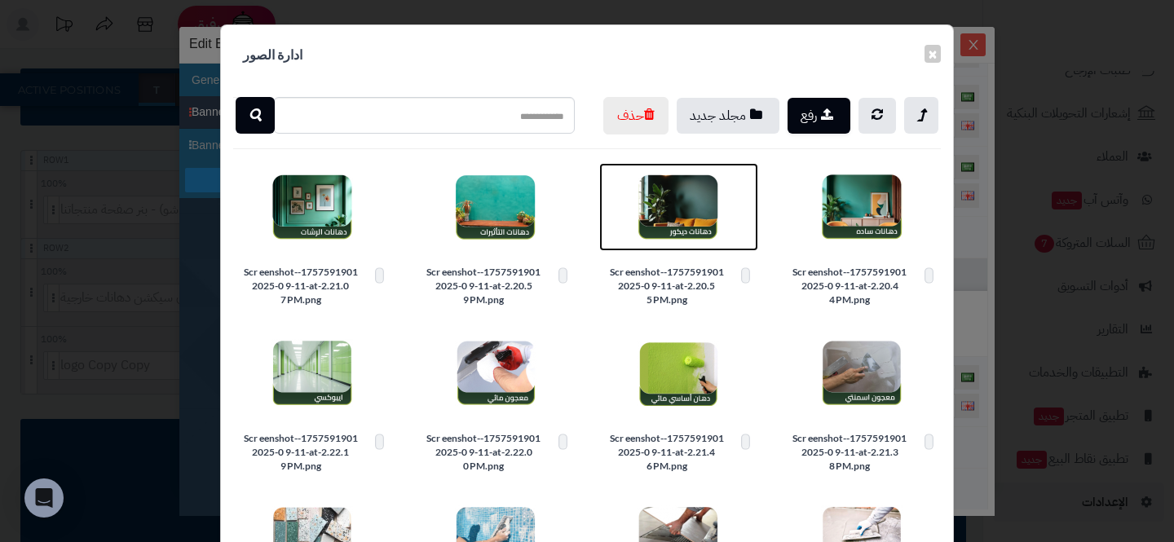
click at [679, 248] on img at bounding box center [679, 207] width 82 height 82
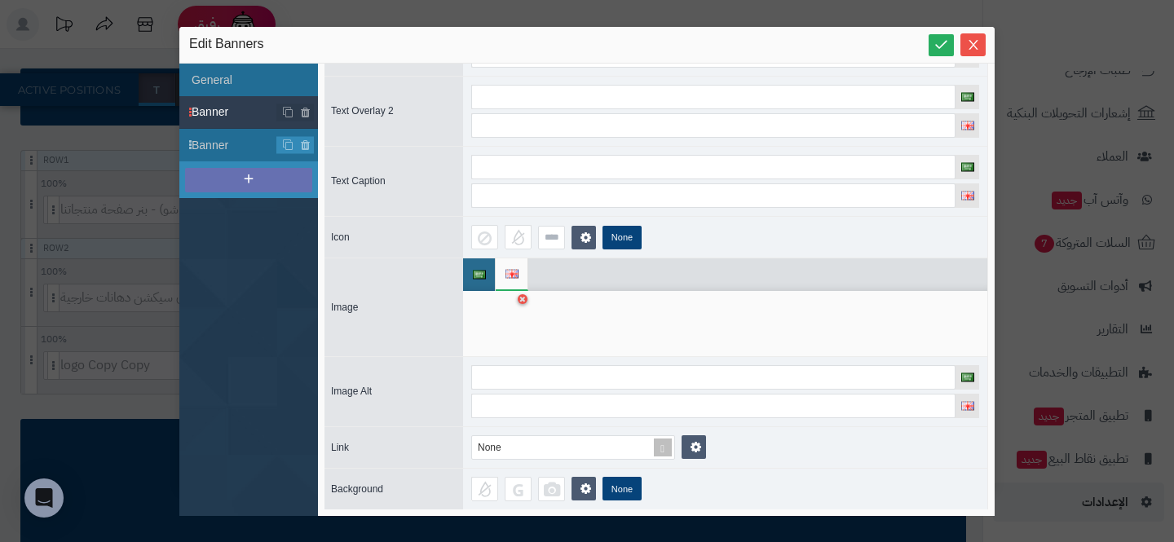
click at [249, 174] on icon at bounding box center [248, 178] width 15 height 15
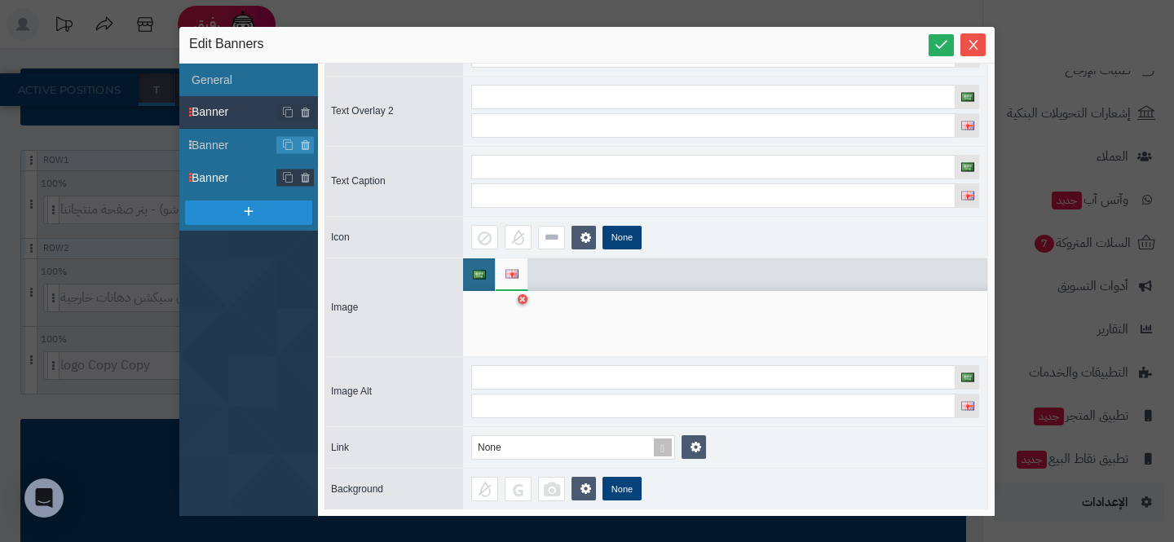
click at [241, 184] on span "Banner" at bounding box center [235, 178] width 86 height 17
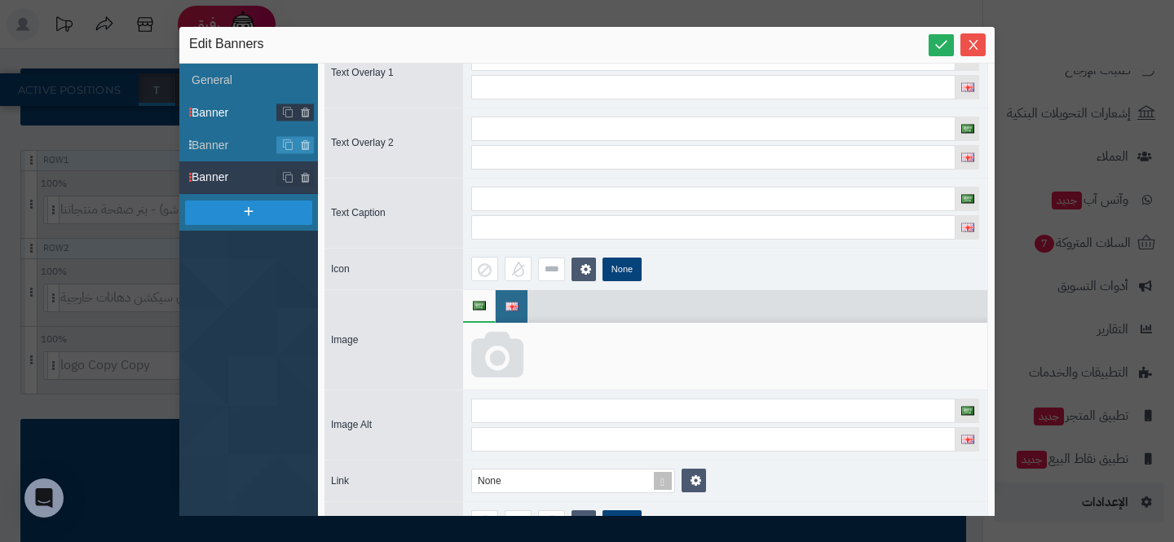
click at [216, 105] on span "Banner" at bounding box center [235, 112] width 86 height 17
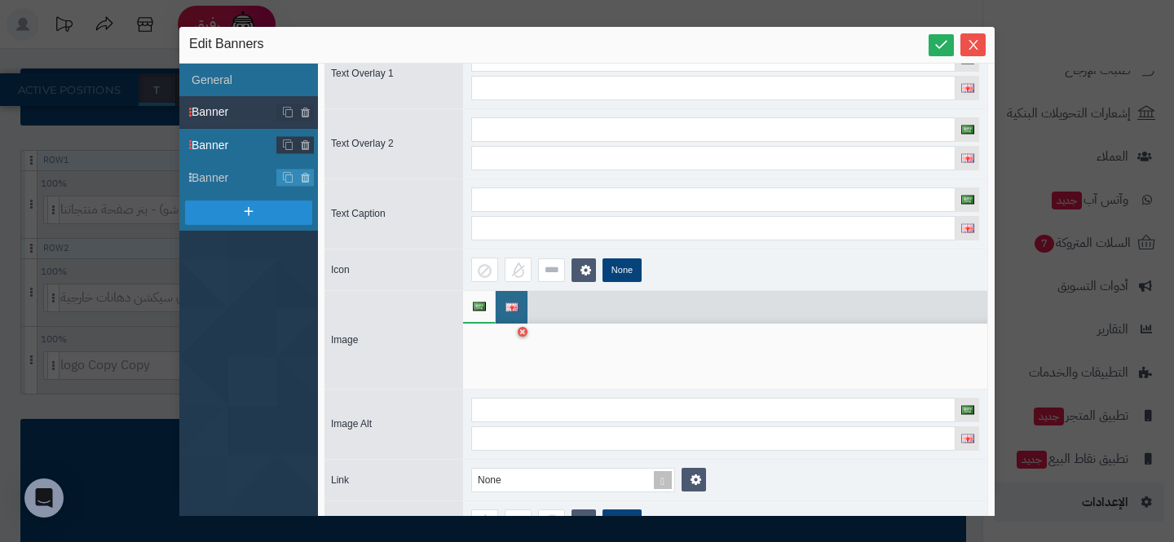
click at [217, 139] on span "Banner" at bounding box center [235, 145] width 86 height 17
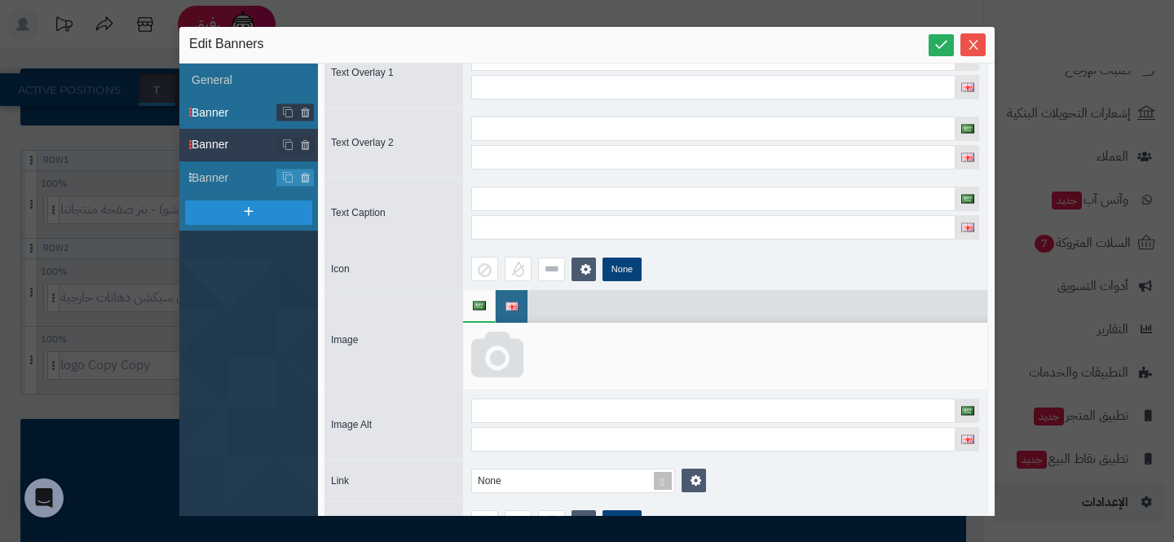
click at [225, 121] on li "Banner" at bounding box center [248, 112] width 139 height 33
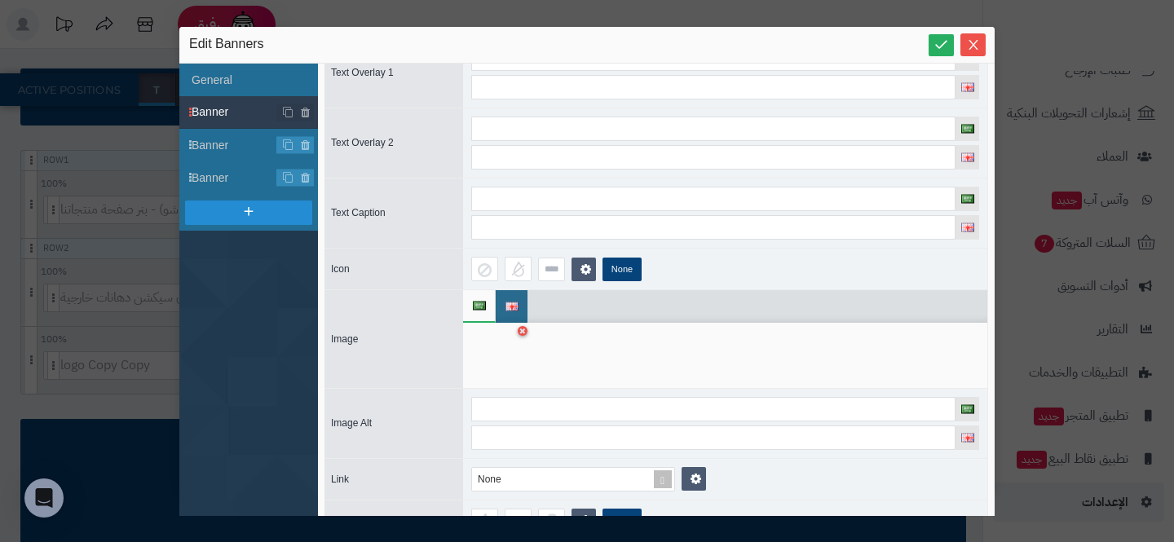
scroll to position [139, 0]
click at [501, 363] on div at bounding box center [496, 356] width 51 height 49
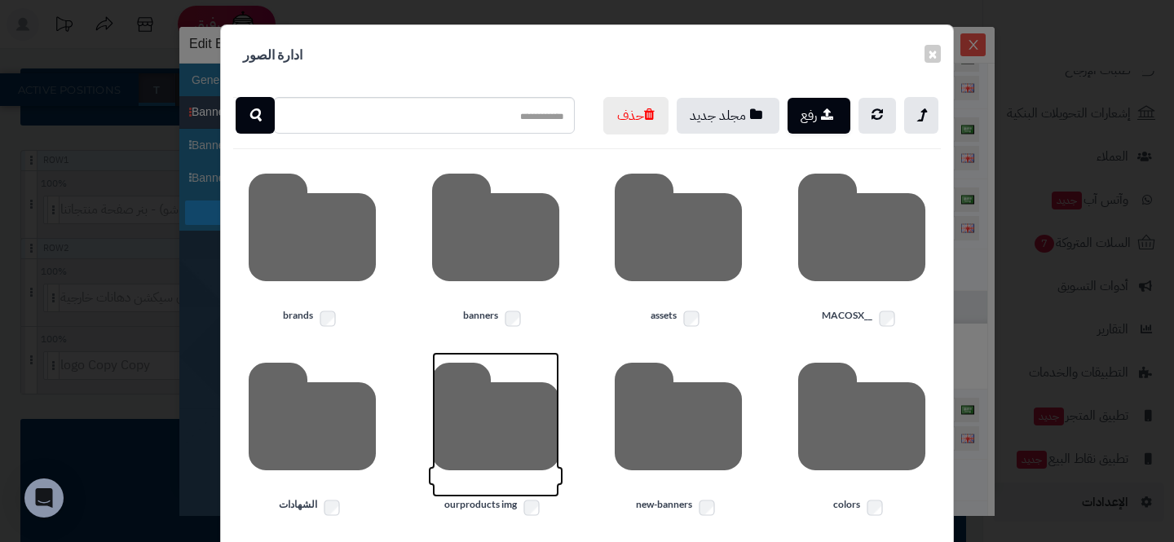
click at [506, 439] on icon at bounding box center [495, 424] width 127 height 145
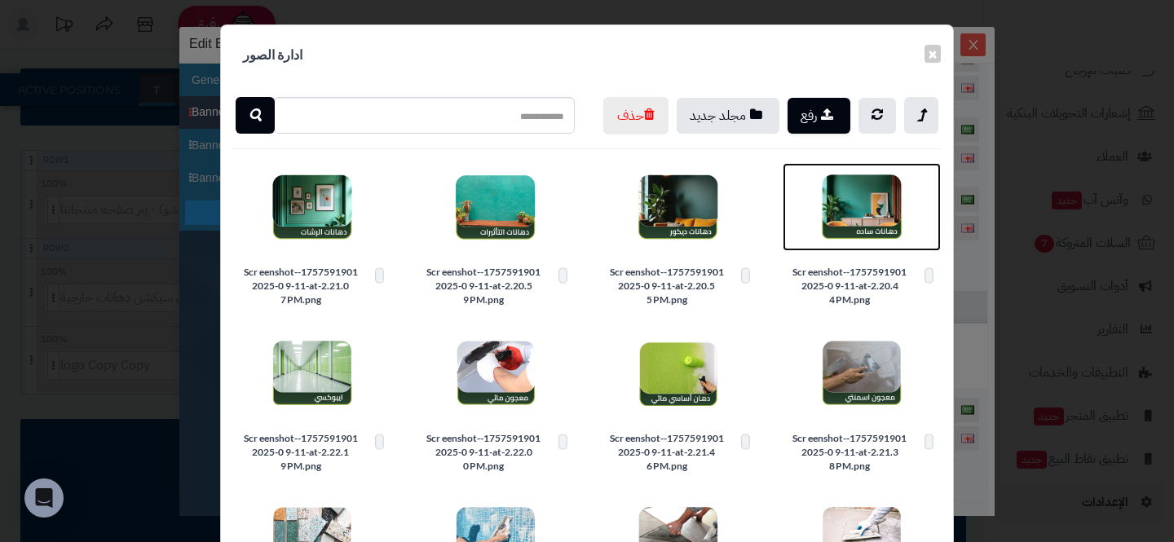
click at [876, 248] on img at bounding box center [862, 207] width 82 height 82
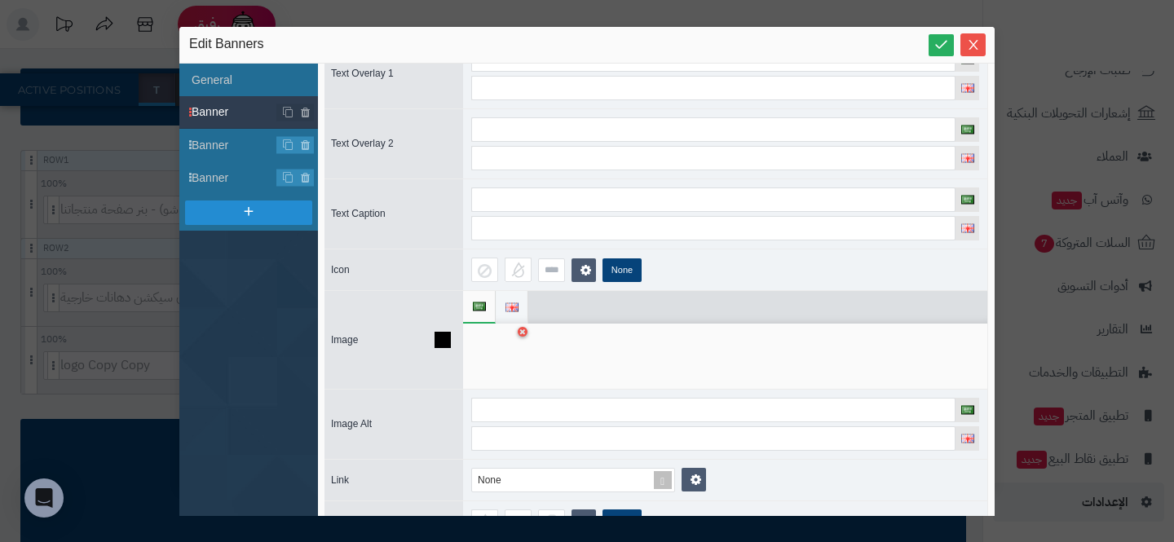
click at [523, 300] on li at bounding box center [512, 307] width 33 height 33
click at [498, 362] on div at bounding box center [496, 356] width 51 height 49
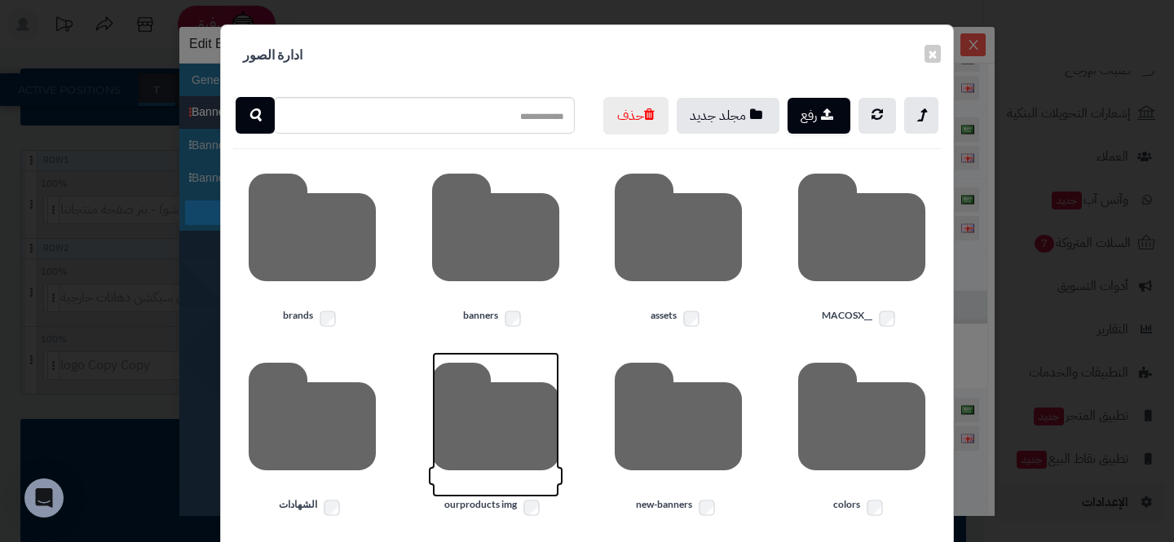
click at [477, 426] on icon at bounding box center [495, 424] width 127 height 145
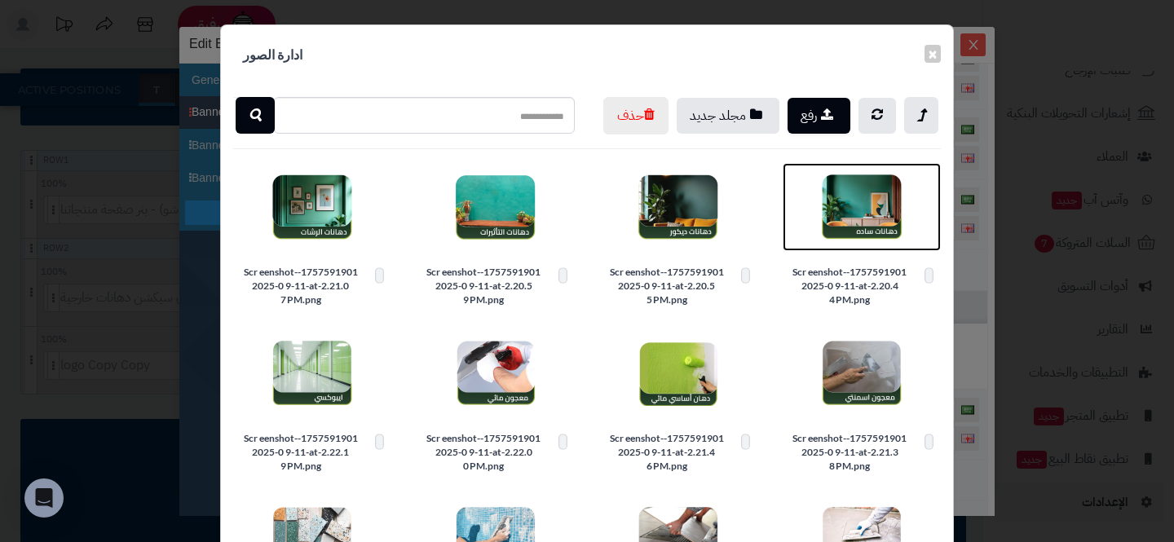
click at [837, 248] on img at bounding box center [862, 207] width 82 height 82
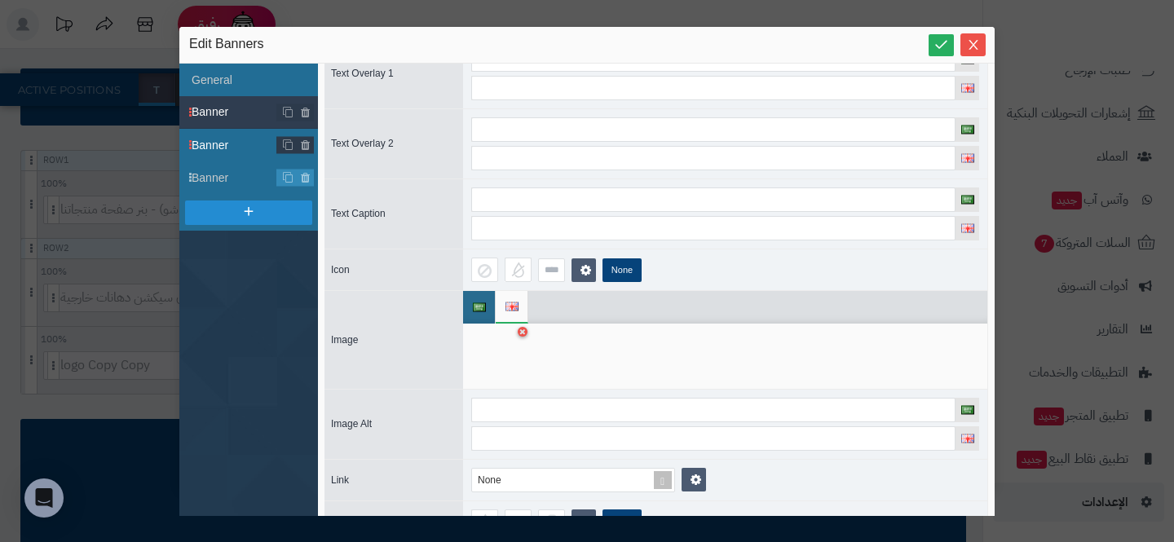
click at [233, 148] on span "Banner" at bounding box center [235, 145] width 86 height 17
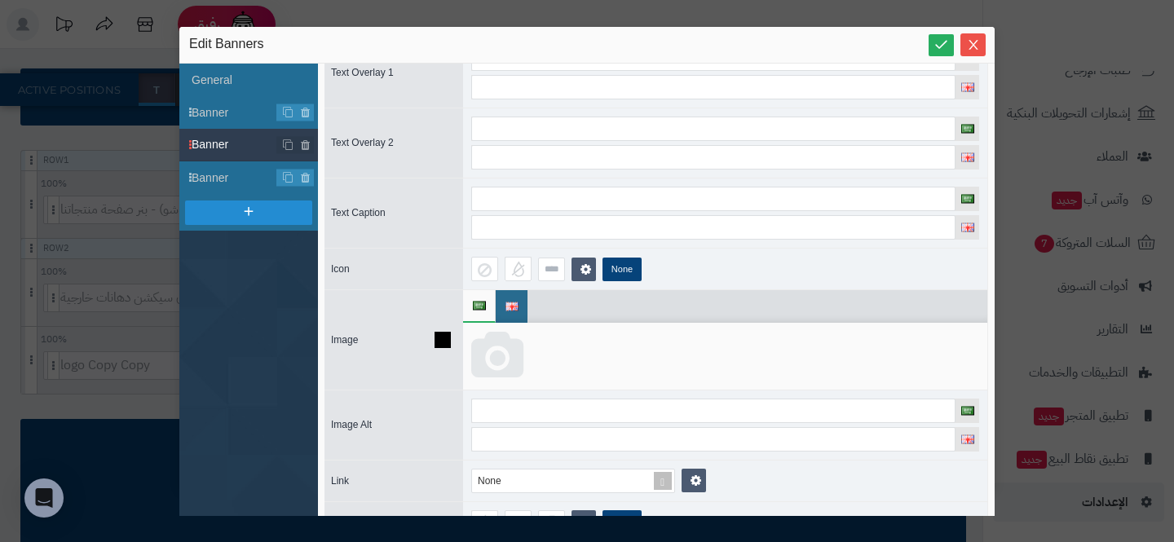
click at [505, 363] on icon at bounding box center [497, 356] width 52 height 49
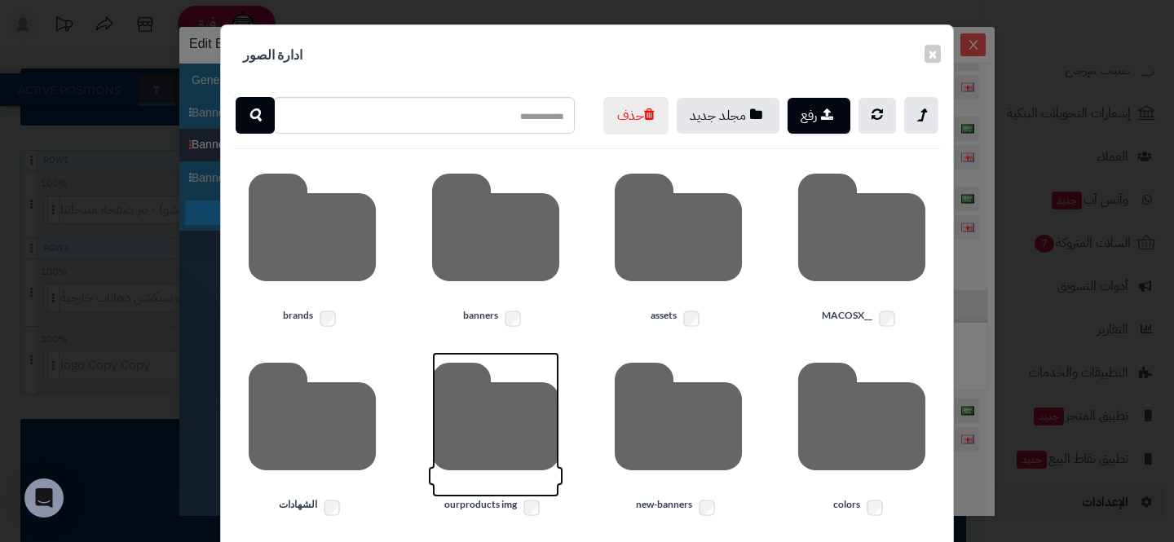
click at [503, 439] on icon at bounding box center [495, 424] width 127 height 145
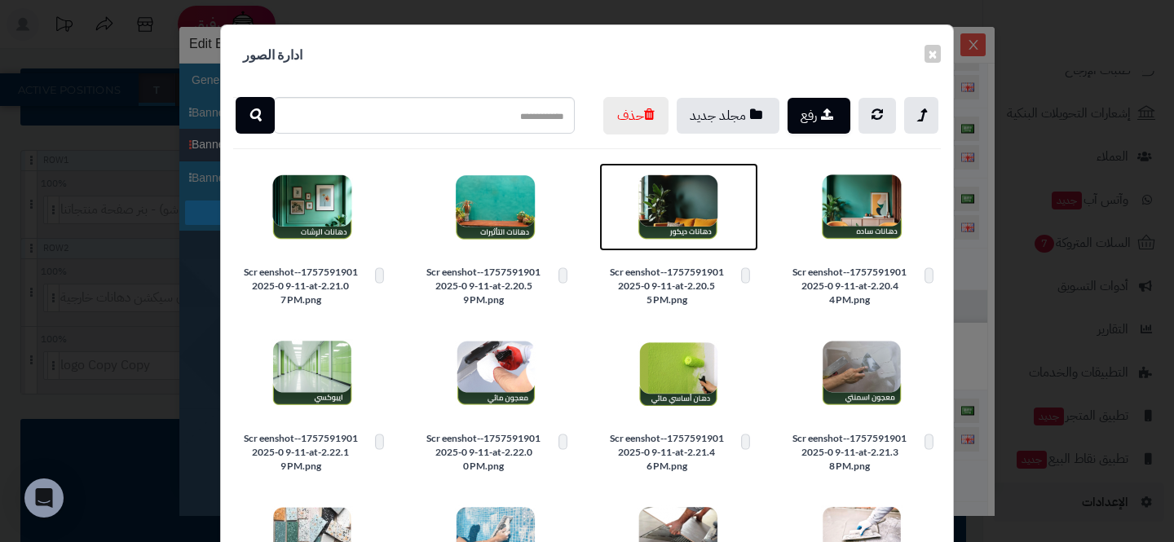
click at [666, 248] on img at bounding box center [679, 207] width 82 height 82
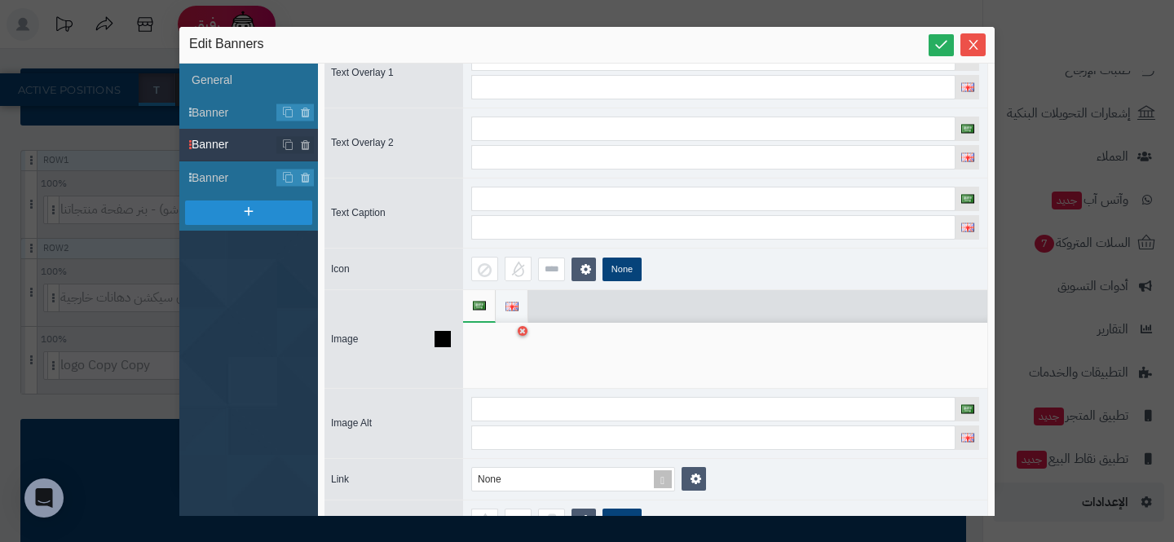
click at [512, 302] on img at bounding box center [511, 306] width 13 height 9
click at [502, 357] on icon at bounding box center [497, 356] width 52 height 49
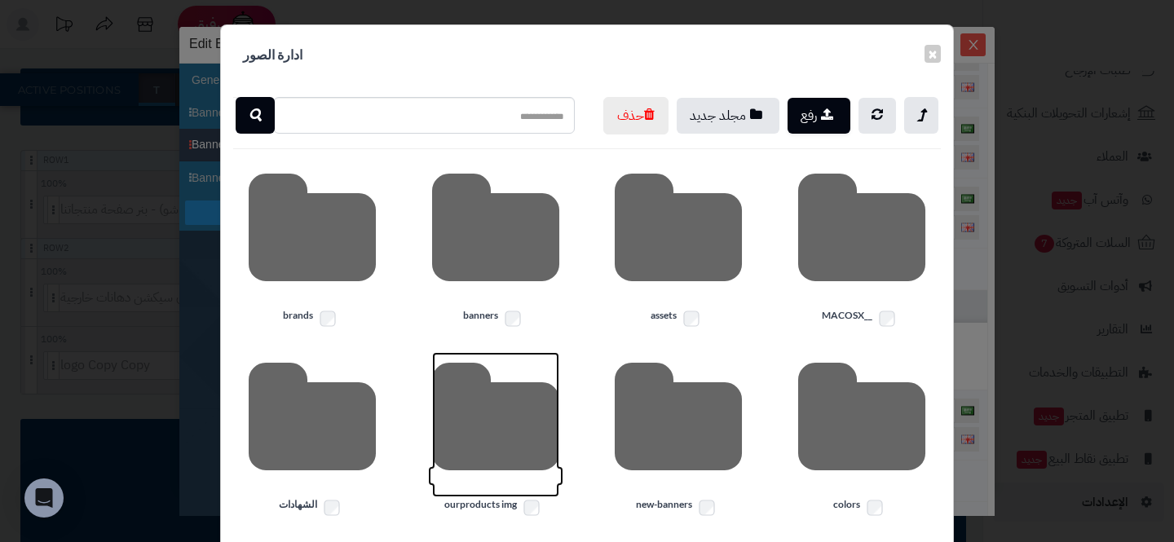
click at [458, 450] on icon at bounding box center [495, 424] width 127 height 145
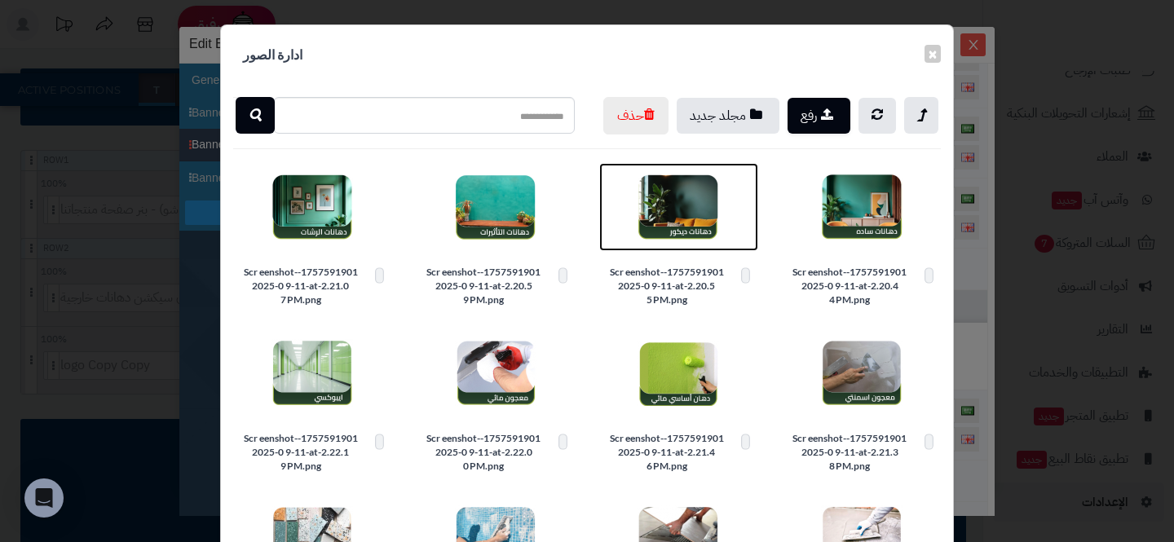
click at [685, 236] on img at bounding box center [679, 207] width 82 height 82
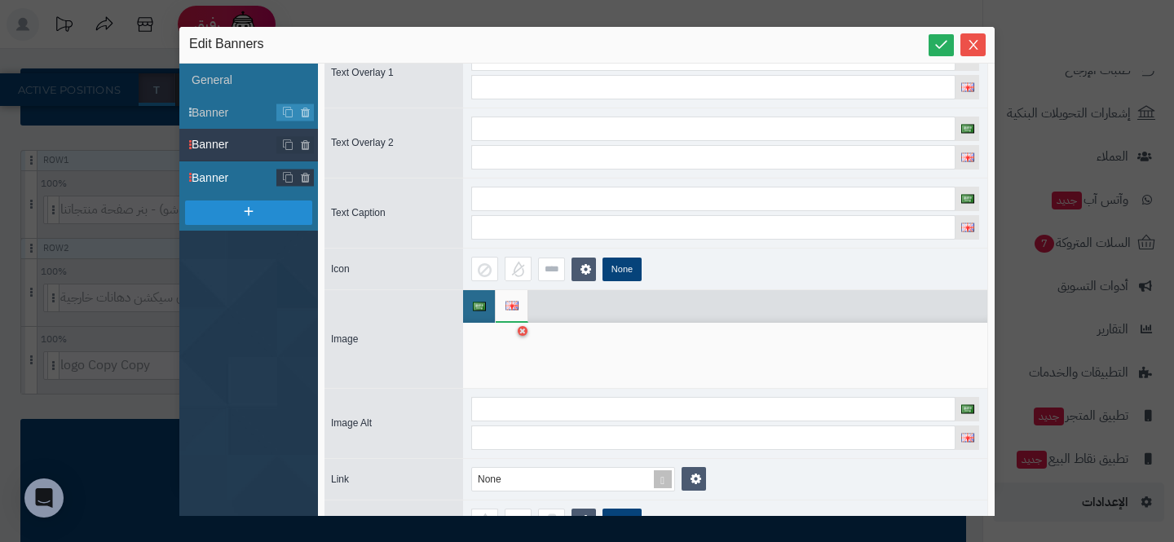
click at [219, 172] on span "Banner" at bounding box center [235, 178] width 86 height 17
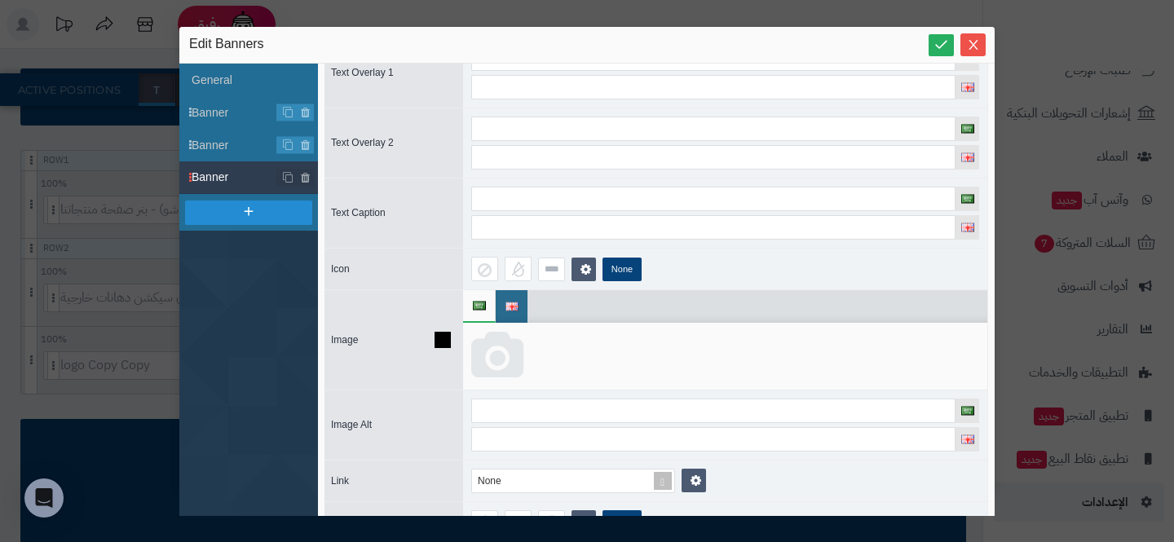
click at [489, 345] on icon at bounding box center [497, 356] width 52 height 49
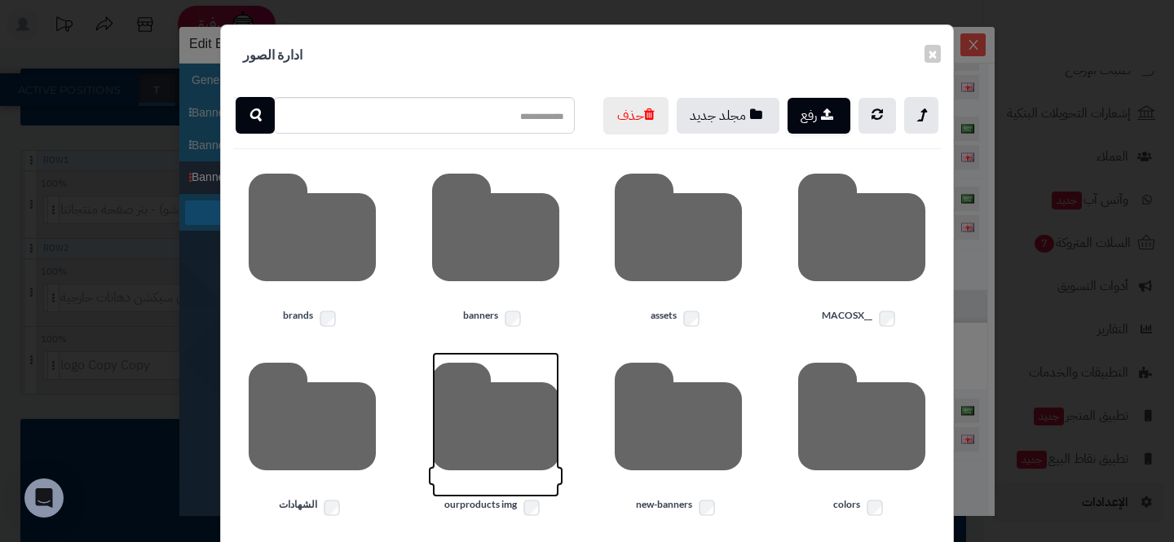
click at [501, 441] on icon at bounding box center [495, 424] width 127 height 145
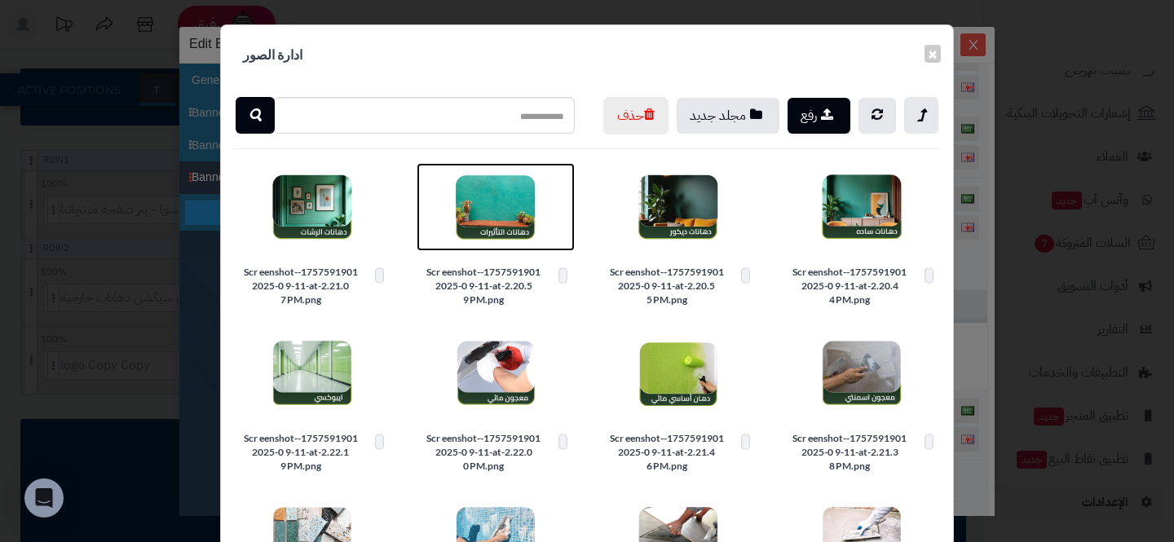
click at [518, 248] on img at bounding box center [496, 207] width 82 height 82
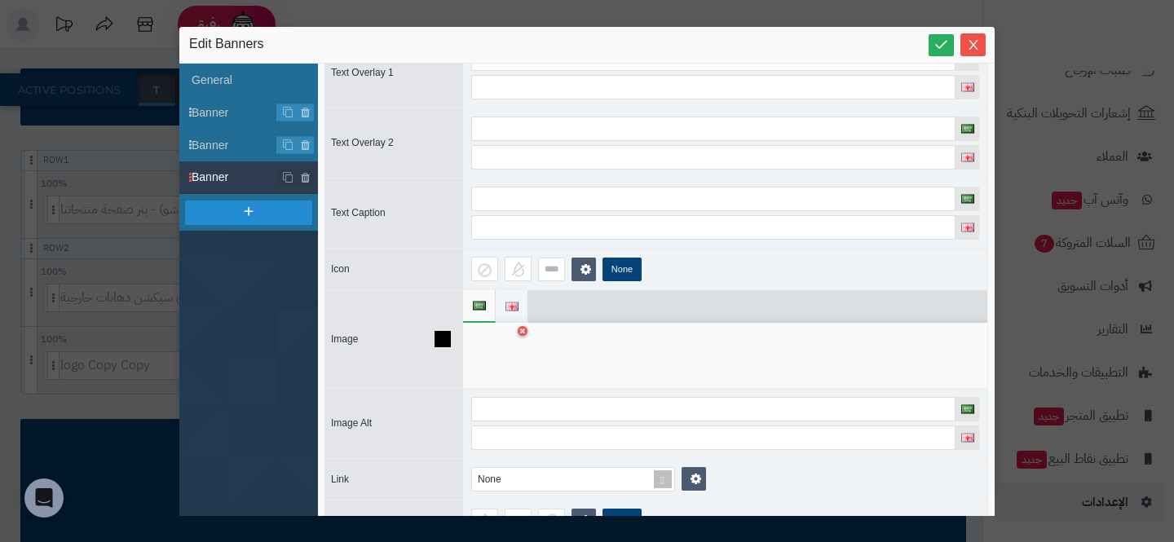
click at [514, 315] on span at bounding box center [511, 306] width 12 height 33
click at [501, 366] on icon at bounding box center [497, 356] width 52 height 49
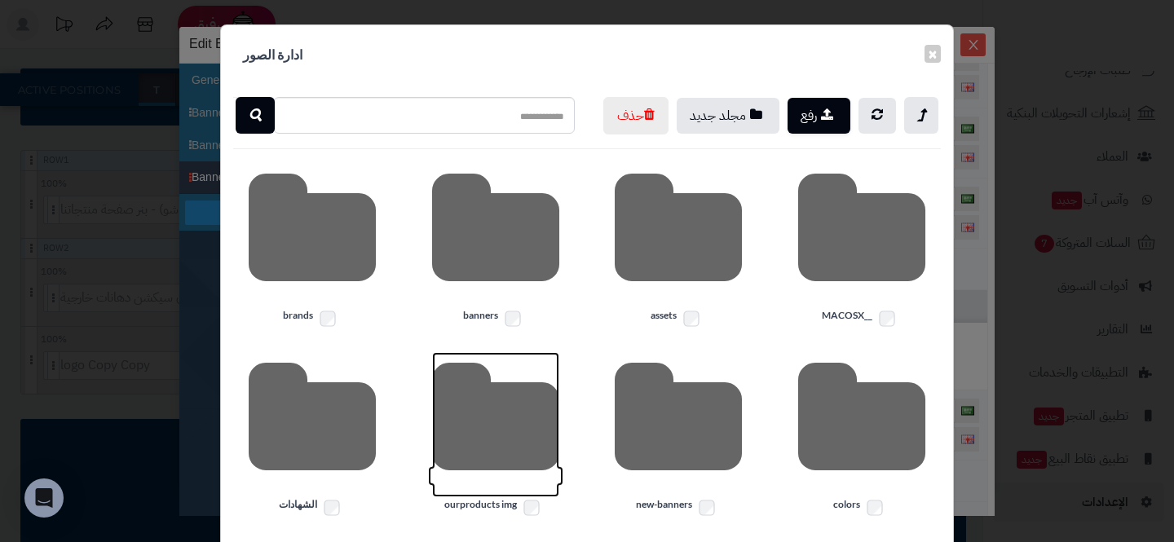
click at [514, 447] on icon at bounding box center [495, 424] width 127 height 145
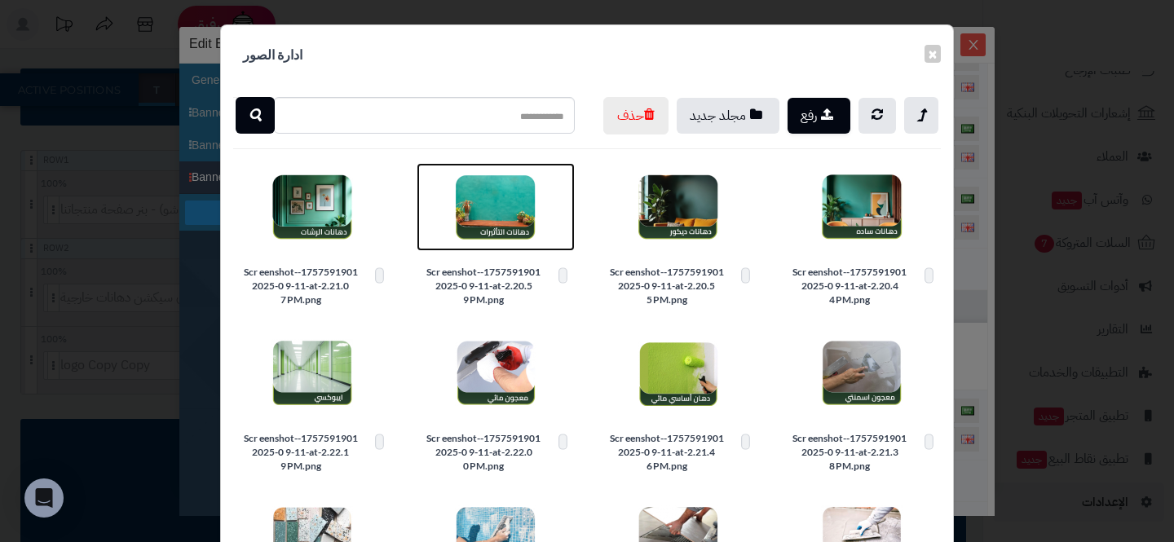
click at [501, 248] on img at bounding box center [496, 207] width 82 height 82
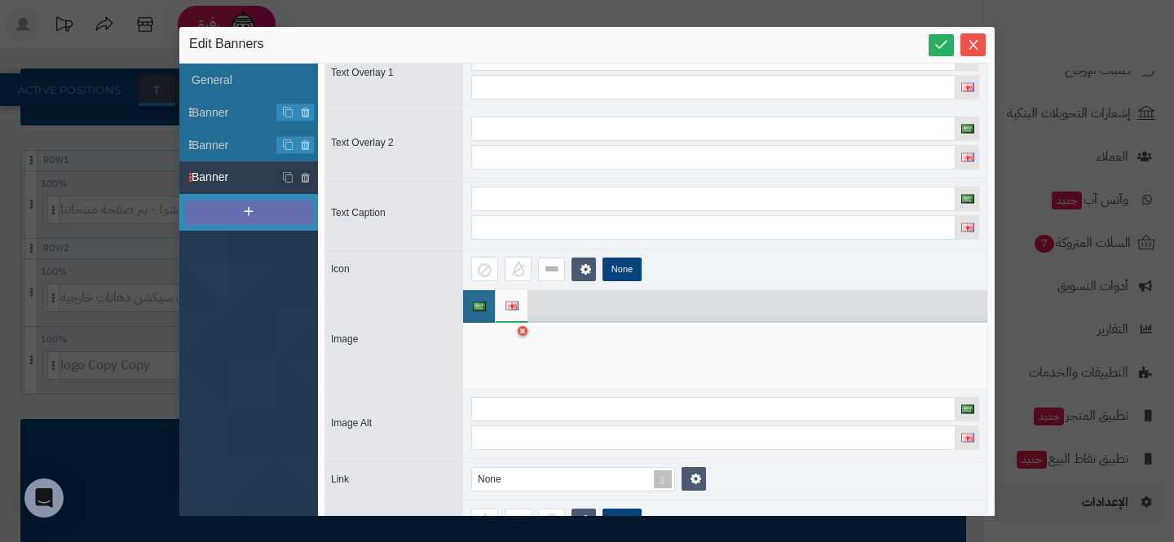
click at [250, 208] on icon at bounding box center [248, 211] width 15 height 15
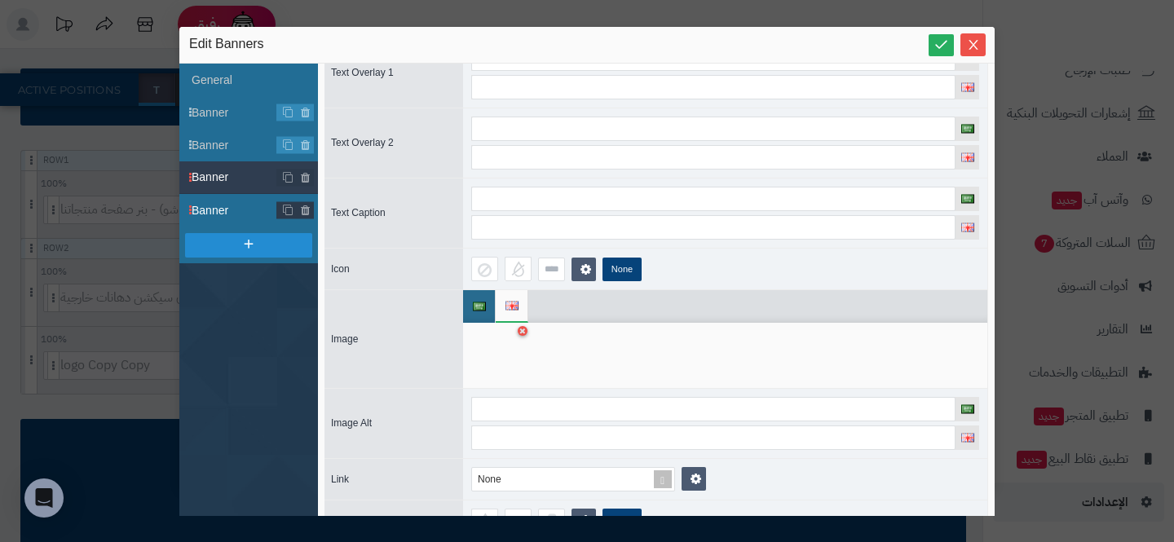
click at [248, 207] on span "Banner" at bounding box center [235, 210] width 86 height 17
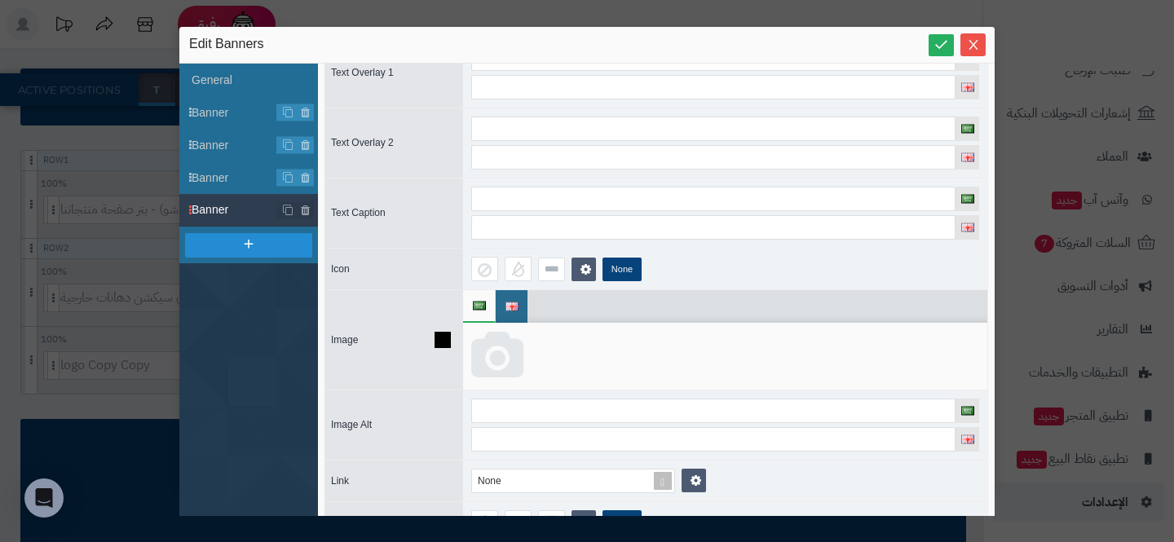
click at [508, 338] on icon at bounding box center [497, 356] width 52 height 49
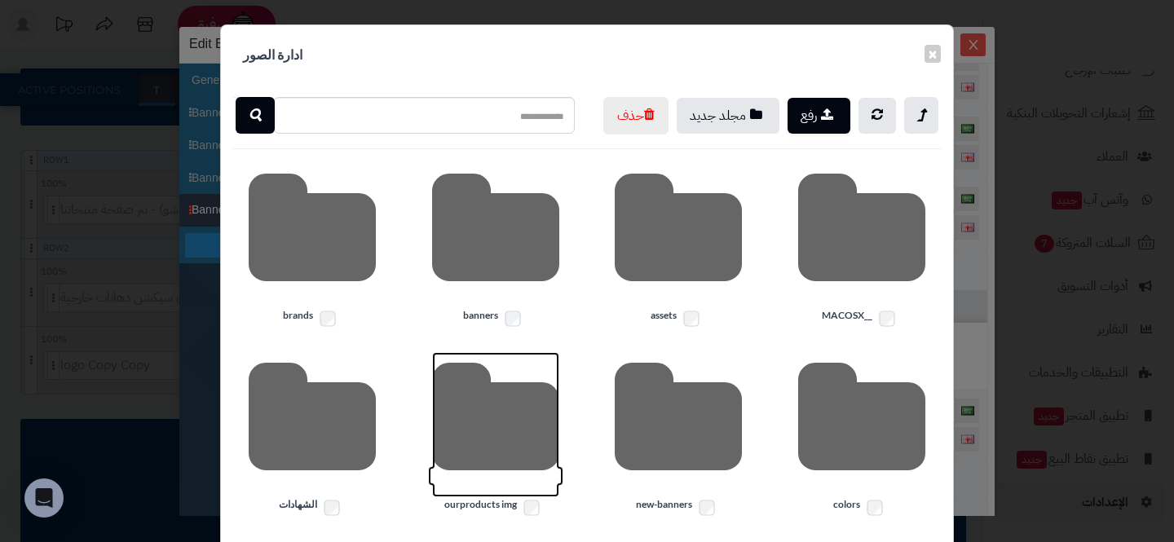
click at [521, 447] on icon at bounding box center [495, 424] width 127 height 145
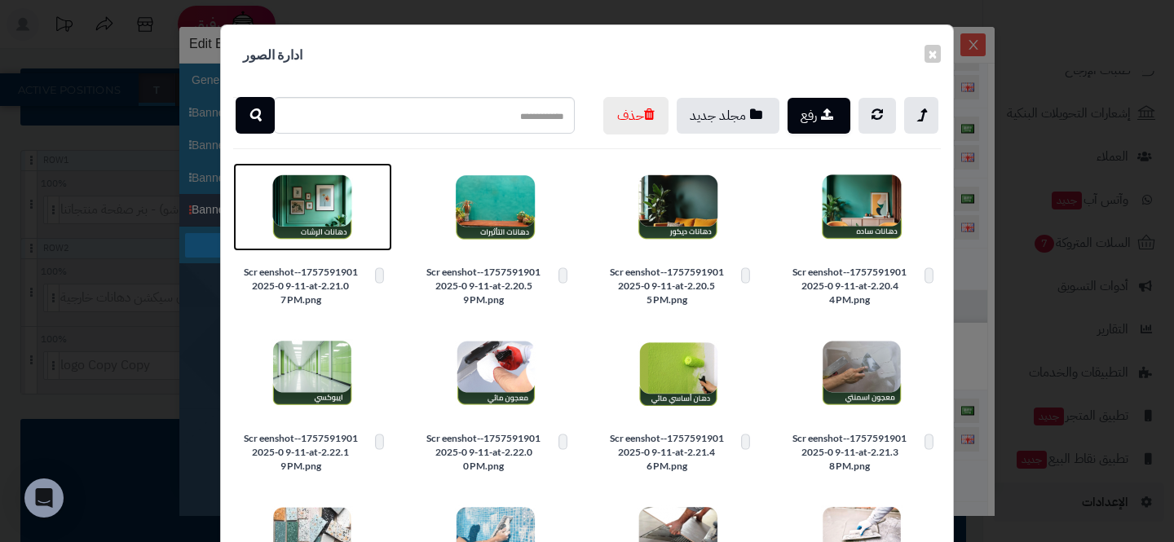
click at [330, 247] on img at bounding box center [312, 207] width 82 height 82
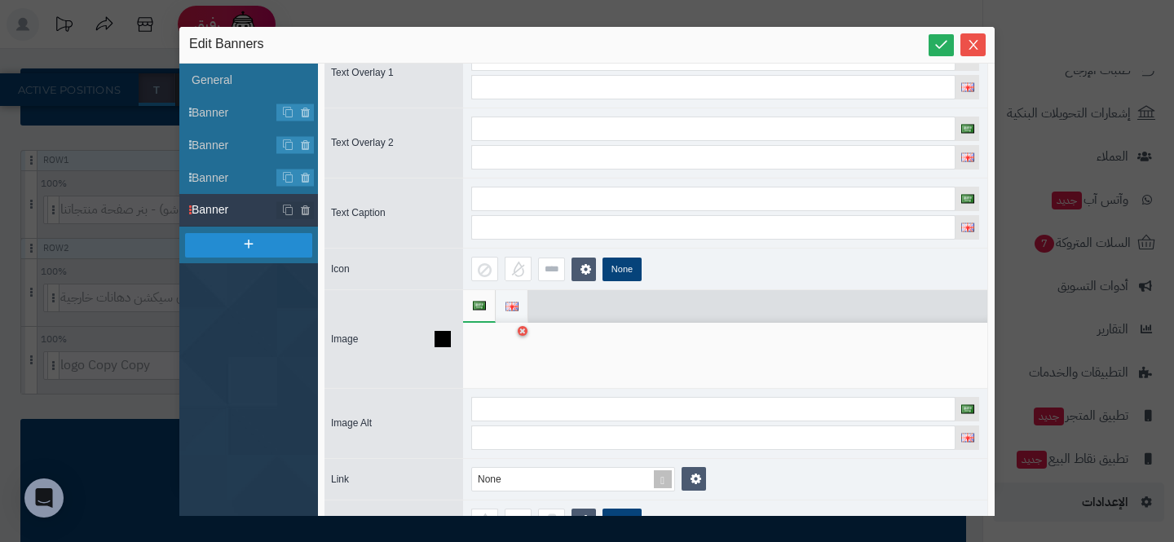
click at [508, 302] on img at bounding box center [511, 306] width 13 height 9
click at [503, 355] on icon at bounding box center [497, 356] width 52 height 49
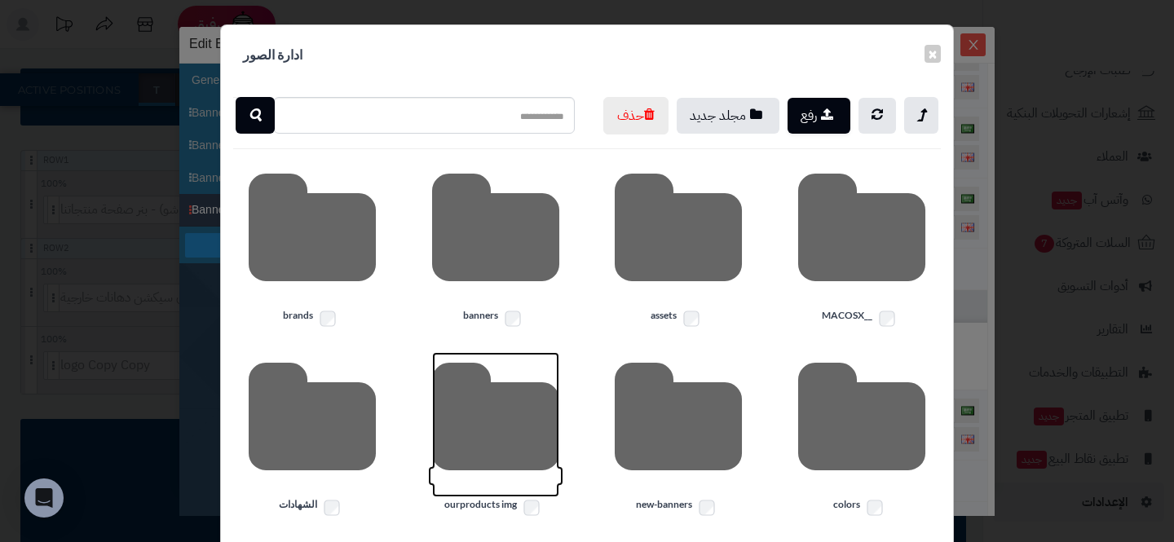
click at [466, 443] on icon at bounding box center [495, 424] width 127 height 145
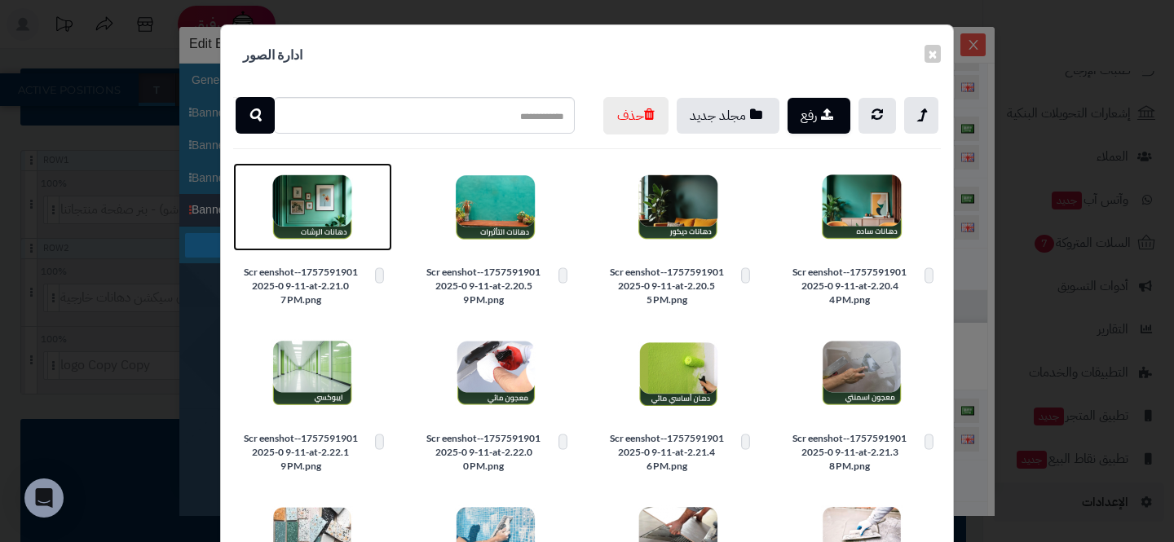
click at [289, 241] on img at bounding box center [312, 207] width 82 height 82
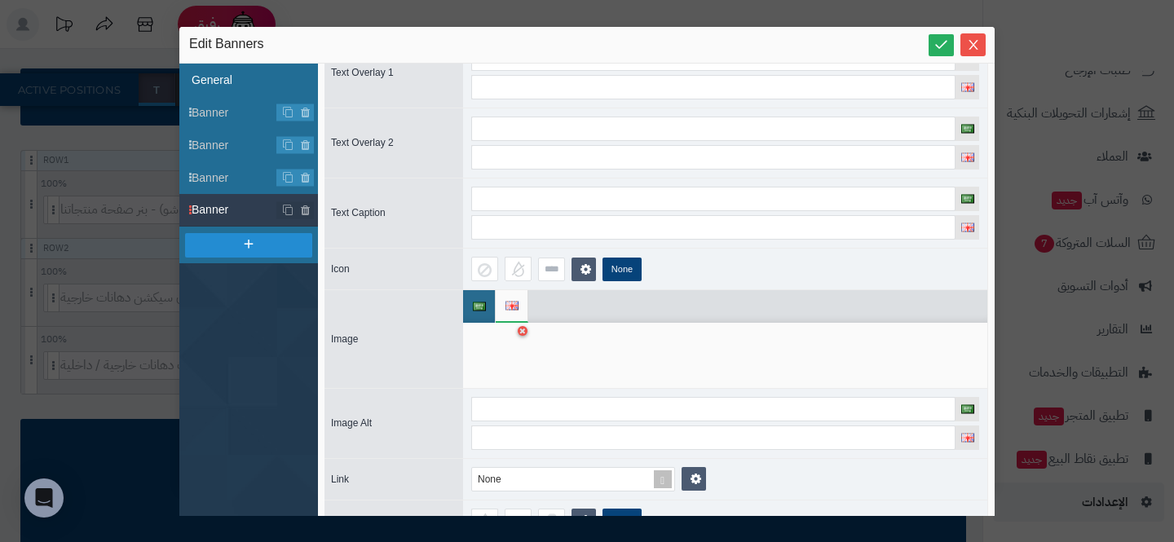
click at [230, 84] on li "General" at bounding box center [248, 80] width 139 height 33
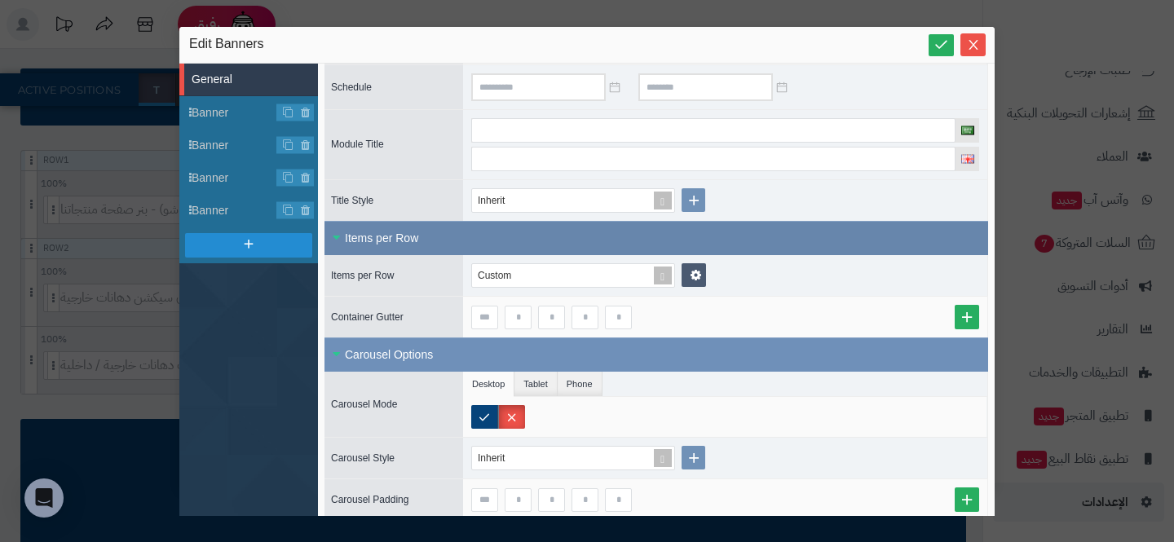
scroll to position [179, 0]
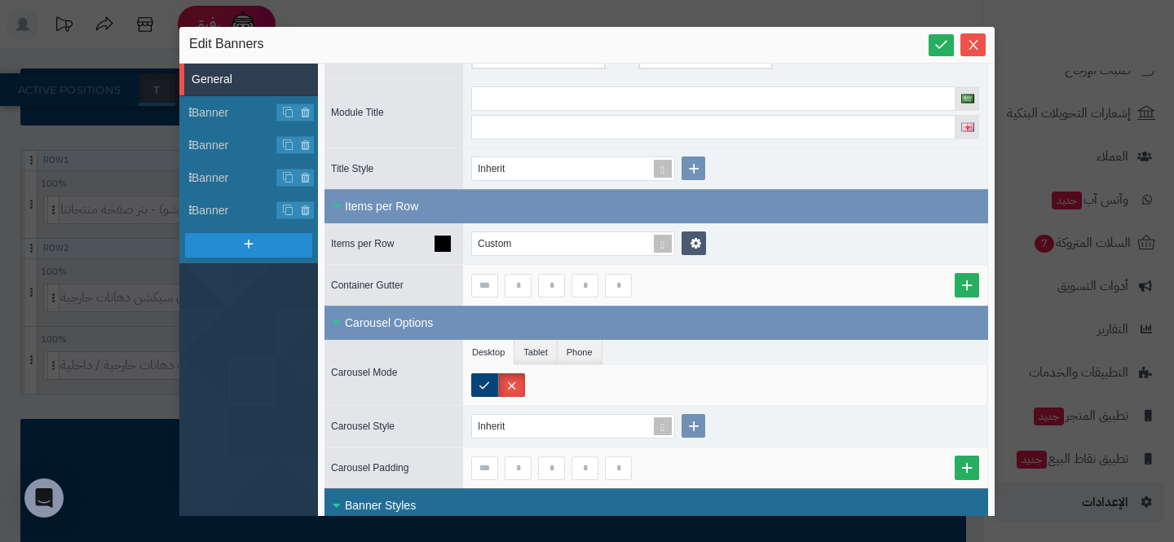
click at [708, 250] on div "Custom" at bounding box center [725, 243] width 524 height 41
click at [678, 244] on div "Custom" at bounding box center [588, 244] width 235 height 24
click at [700, 241] on icon at bounding box center [696, 243] width 11 height 12
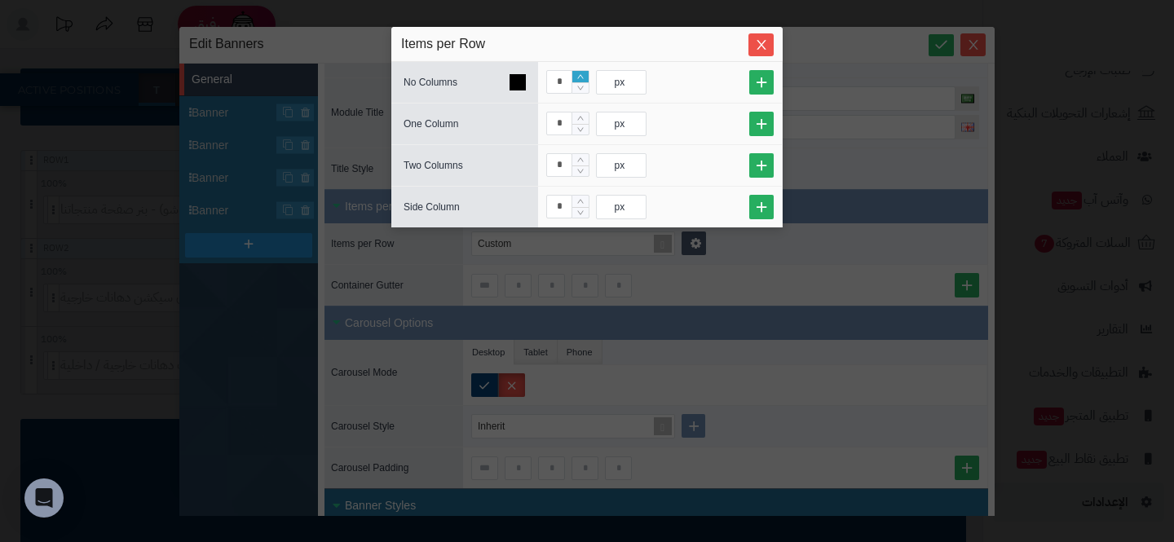
click at [580, 78] on icon "Increase Value" at bounding box center [580, 77] width 7 height 10
type input "*"
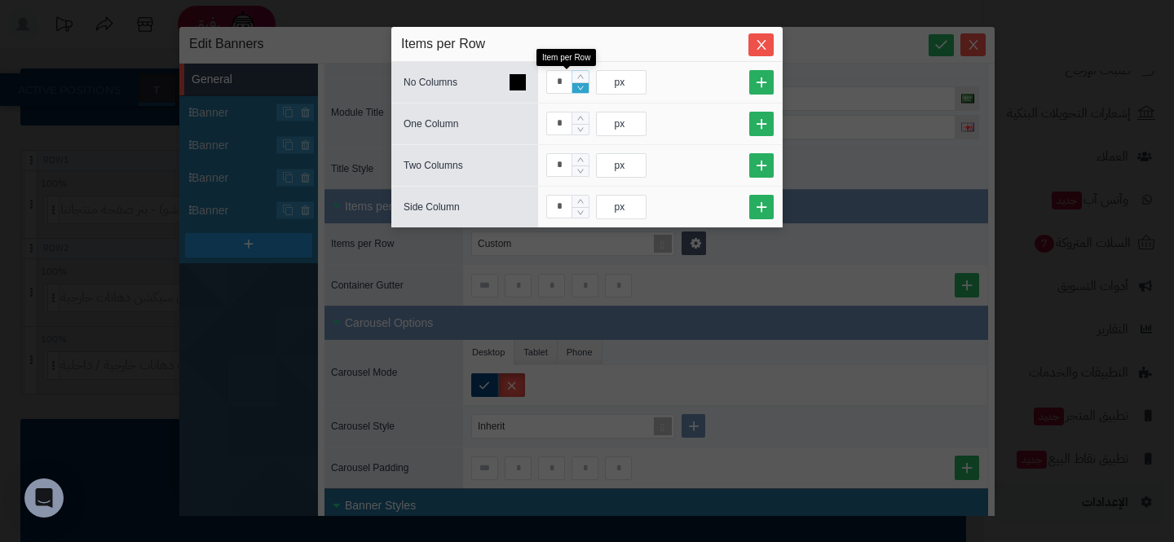
click at [580, 87] on icon "Decrease Value" at bounding box center [580, 88] width 7 height 10
click at [606, 88] on div "px" at bounding box center [620, 82] width 46 height 23
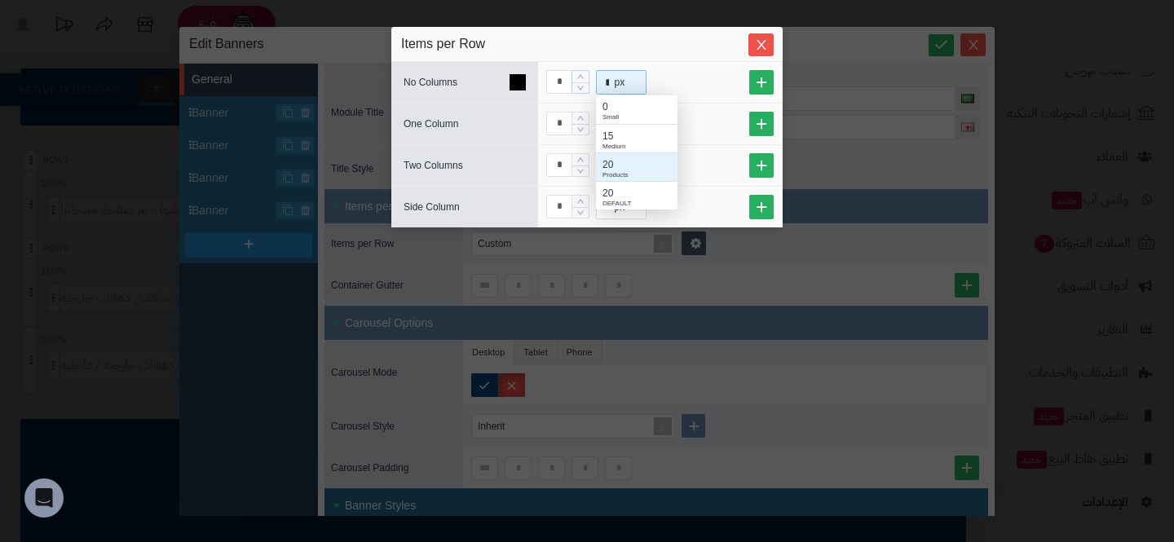
scroll to position [29, 82]
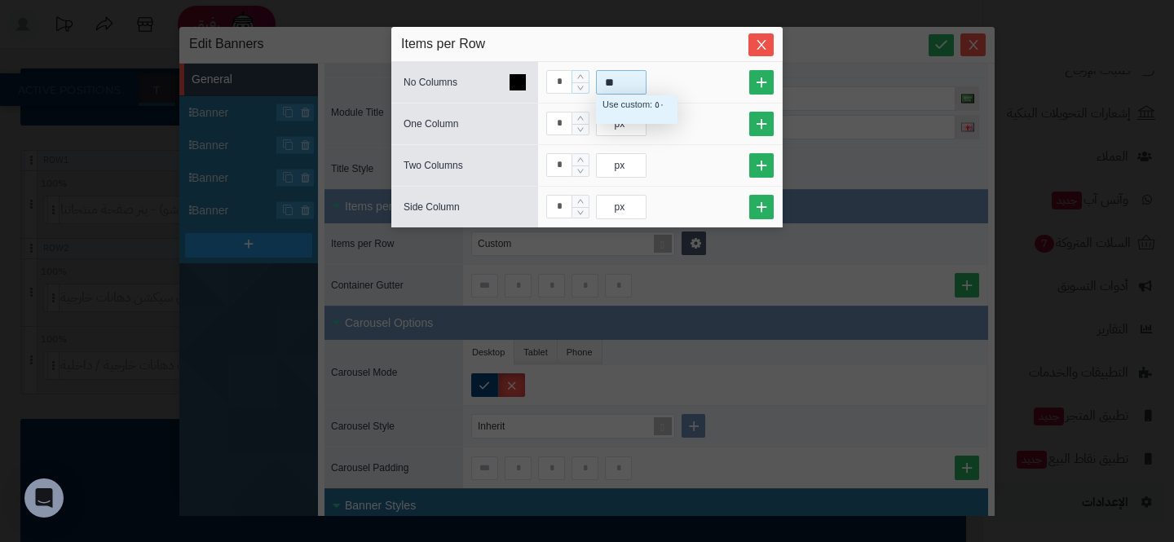
type input "*"
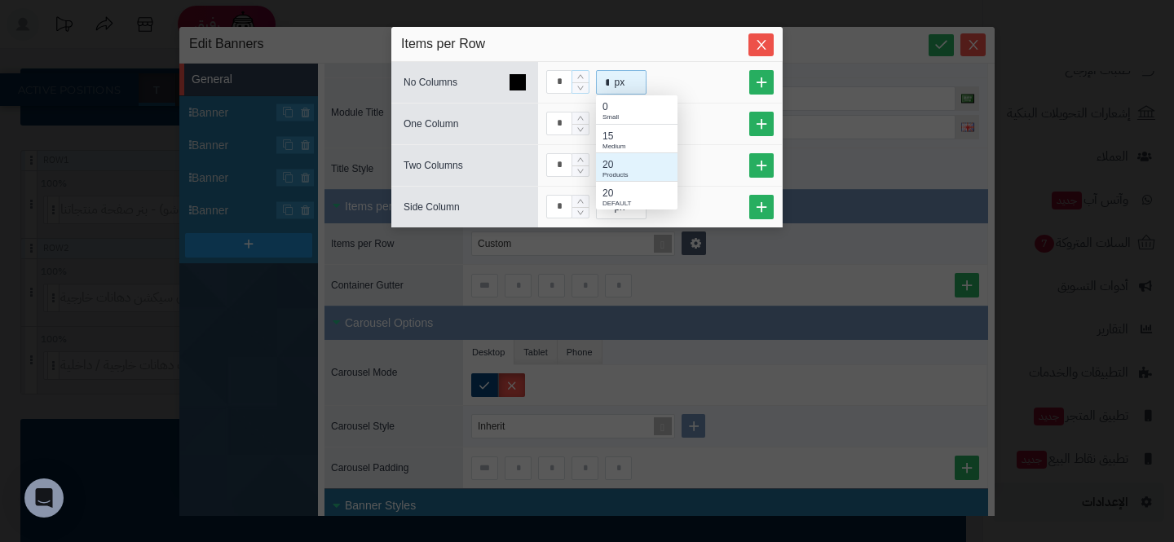
type input "**"
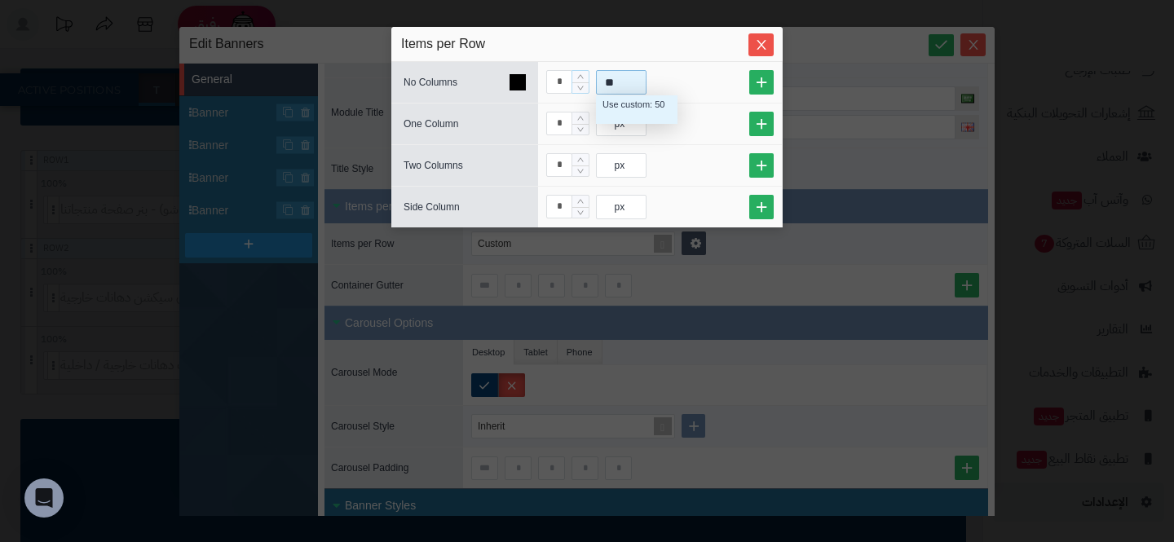
click at [641, 111] on div "Use custom: 50" at bounding box center [637, 105] width 68 height 14
click at [754, 77] on link at bounding box center [761, 82] width 24 height 24
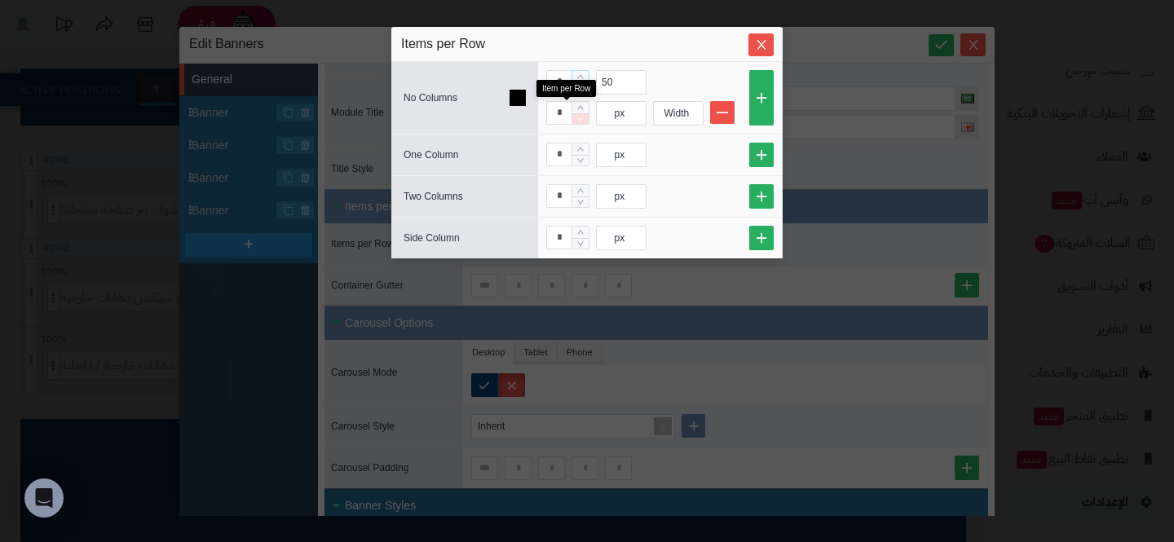
click at [577, 113] on span "Decrease Value" at bounding box center [580, 118] width 16 height 11
click at [589, 106] on div at bounding box center [581, 113] width 18 height 24
click at [585, 106] on span "Increase Value" at bounding box center [580, 107] width 16 height 11
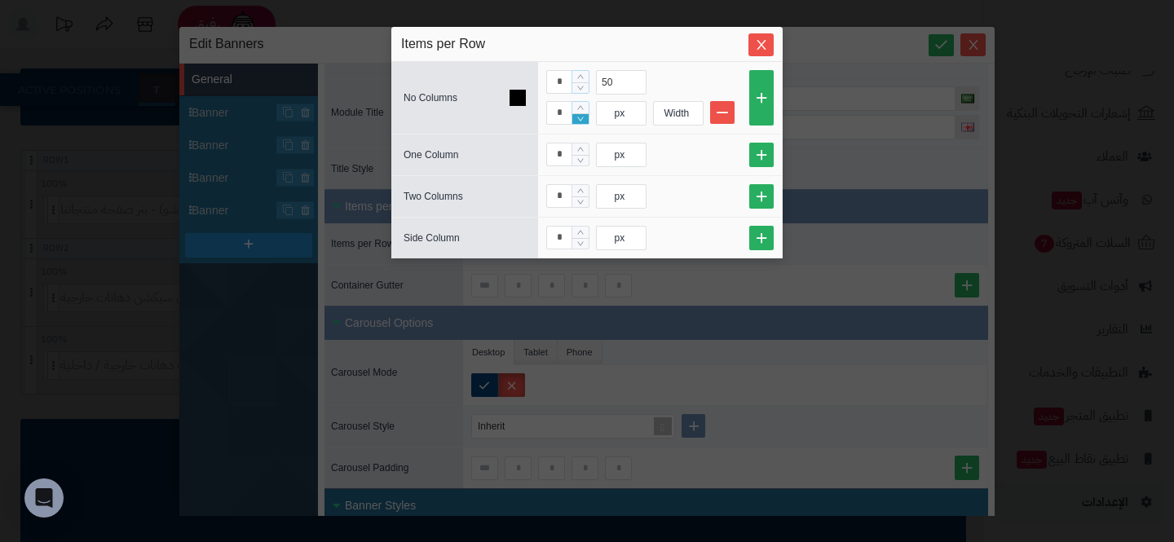
type input "*"
click at [585, 115] on span "Decrease Value" at bounding box center [580, 118] width 16 height 11
click at [621, 115] on div "px" at bounding box center [620, 113] width 46 height 23
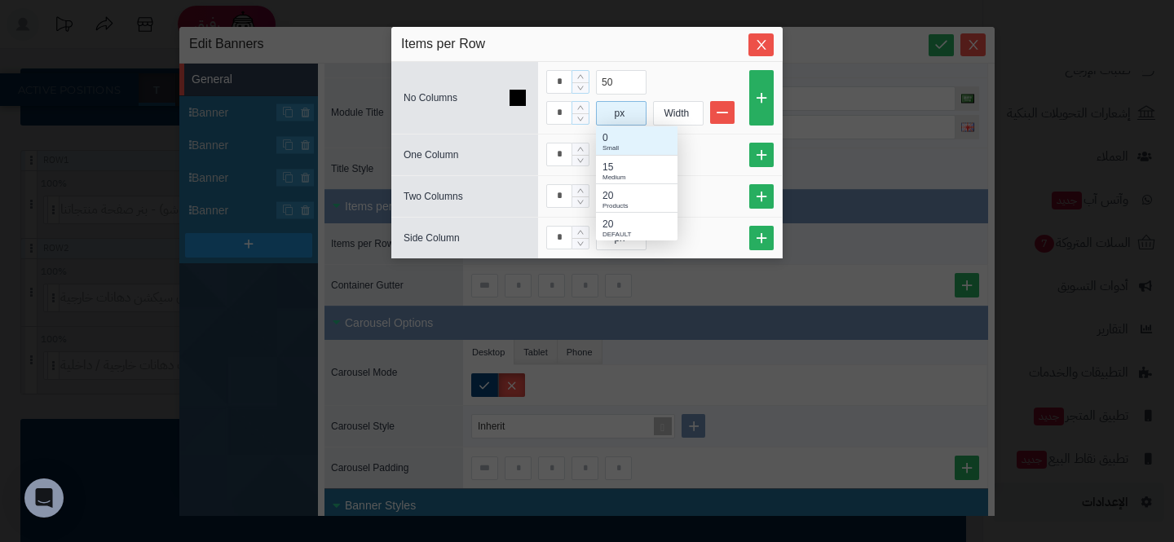
scroll to position [114, 82]
click at [618, 218] on div "20" at bounding box center [637, 224] width 68 height 15
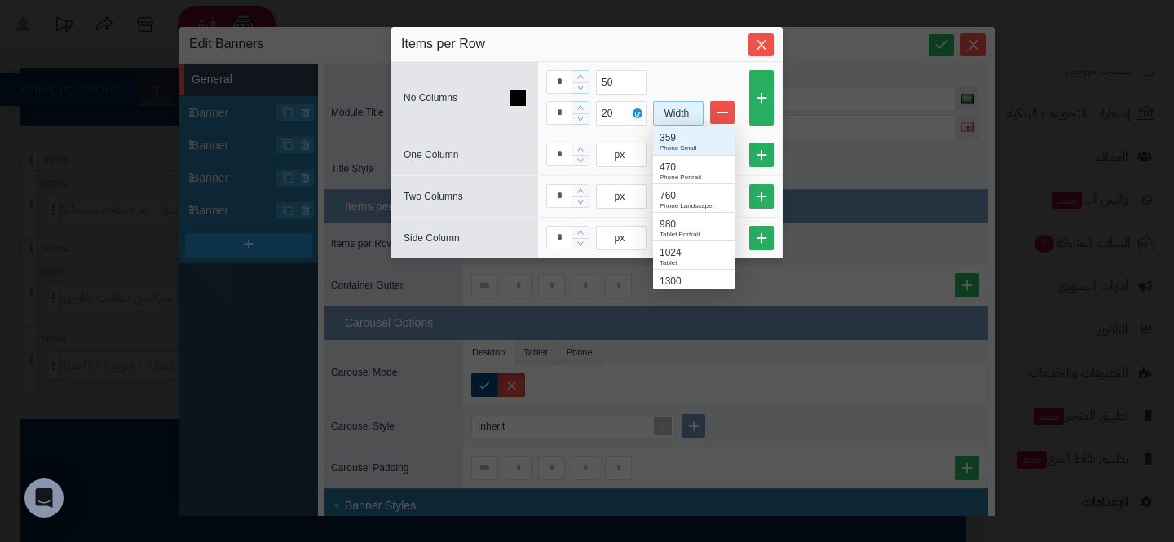
click at [675, 115] on div "Width" at bounding box center [677, 113] width 46 height 23
click at [670, 212] on div "980 Tablet Portrait" at bounding box center [694, 226] width 82 height 29
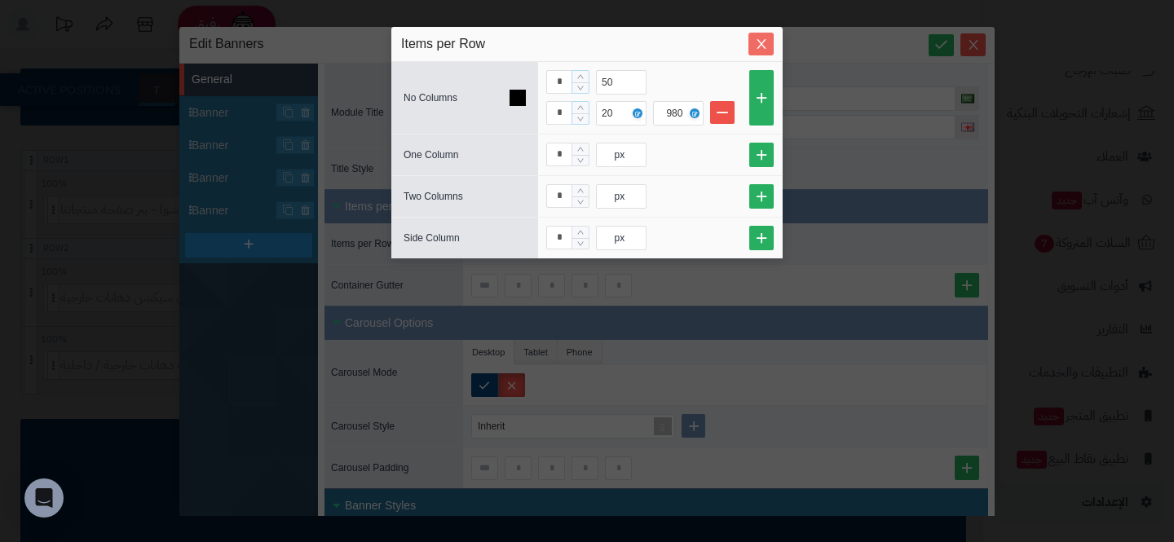
click at [760, 38] on icon "Close" at bounding box center [761, 44] width 13 height 13
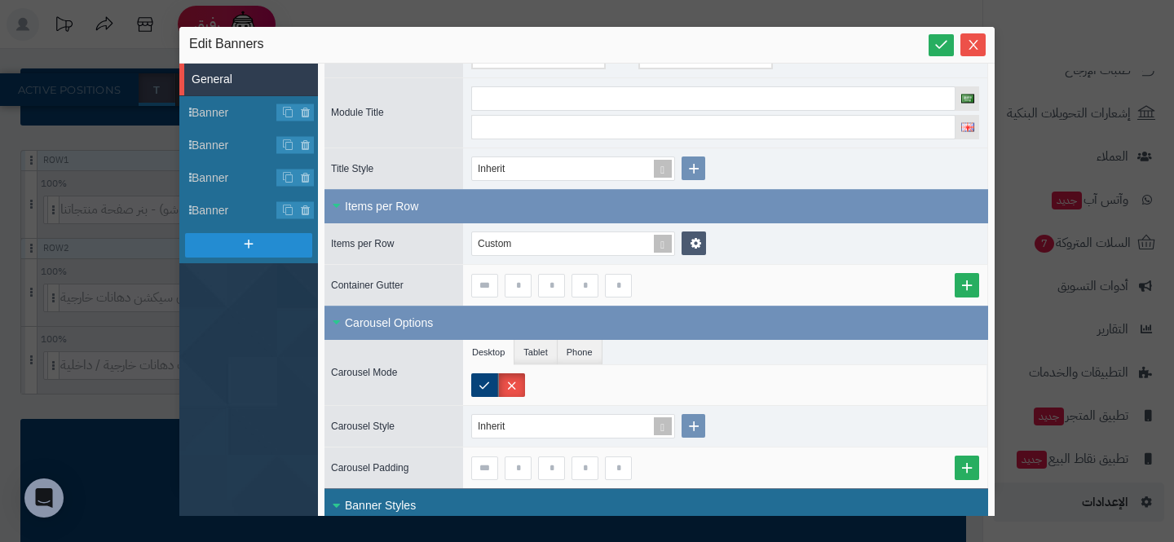
click at [77, 276] on div "**********" at bounding box center [587, 271] width 1174 height 542
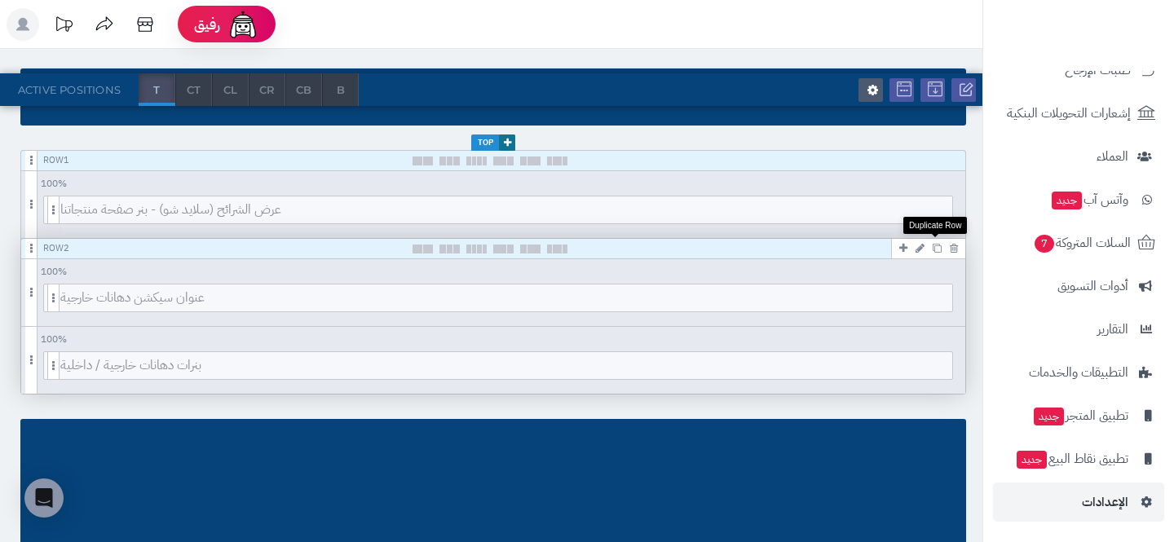
click at [936, 248] on icon at bounding box center [937, 248] width 9 height 9
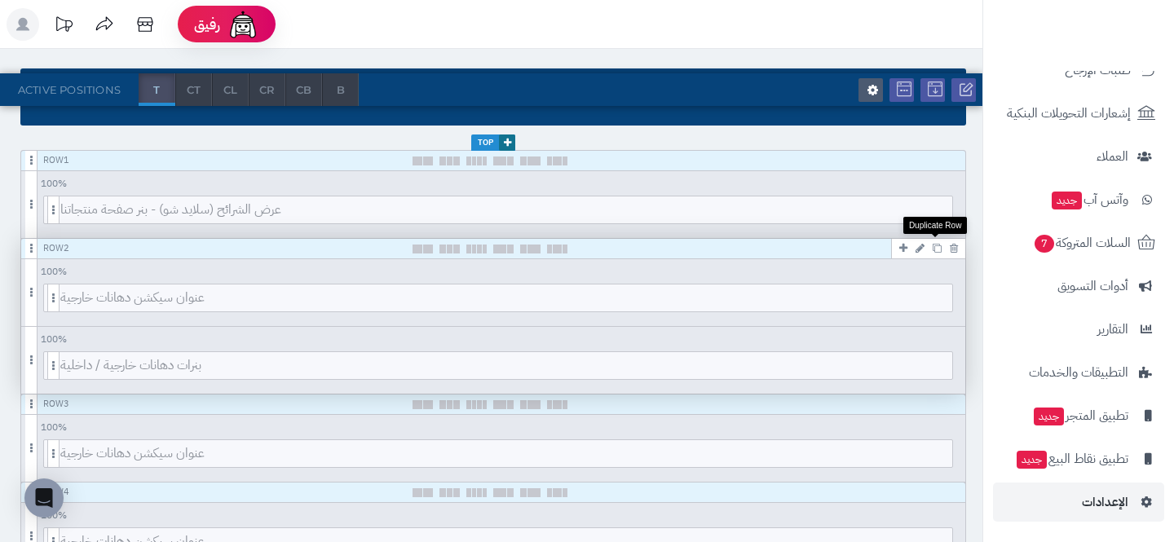
click at [936, 248] on icon at bounding box center [937, 248] width 9 height 9
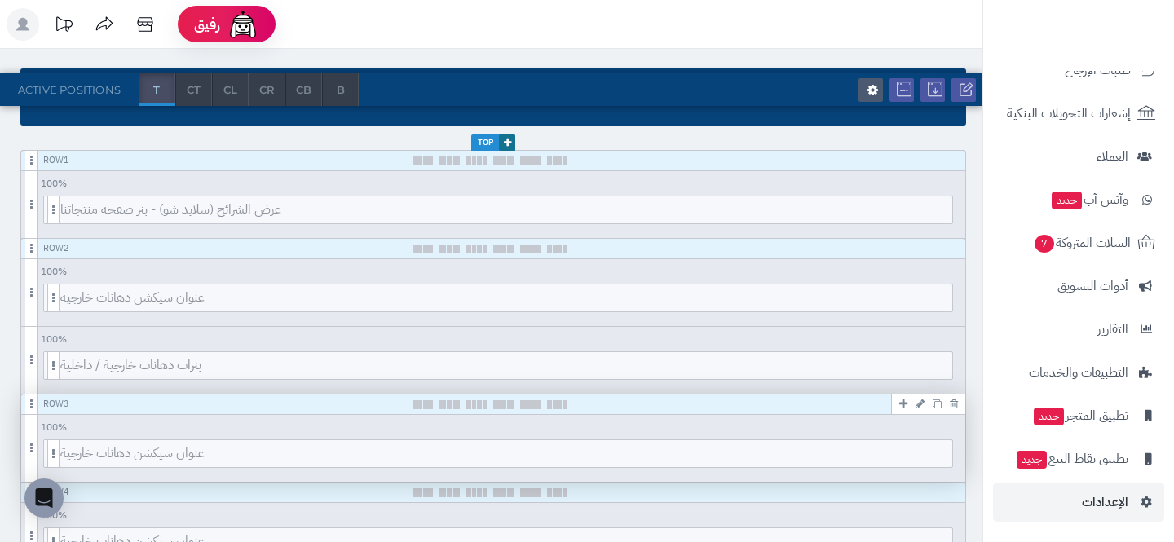
click at [952, 404] on icon at bounding box center [954, 404] width 8 height 11
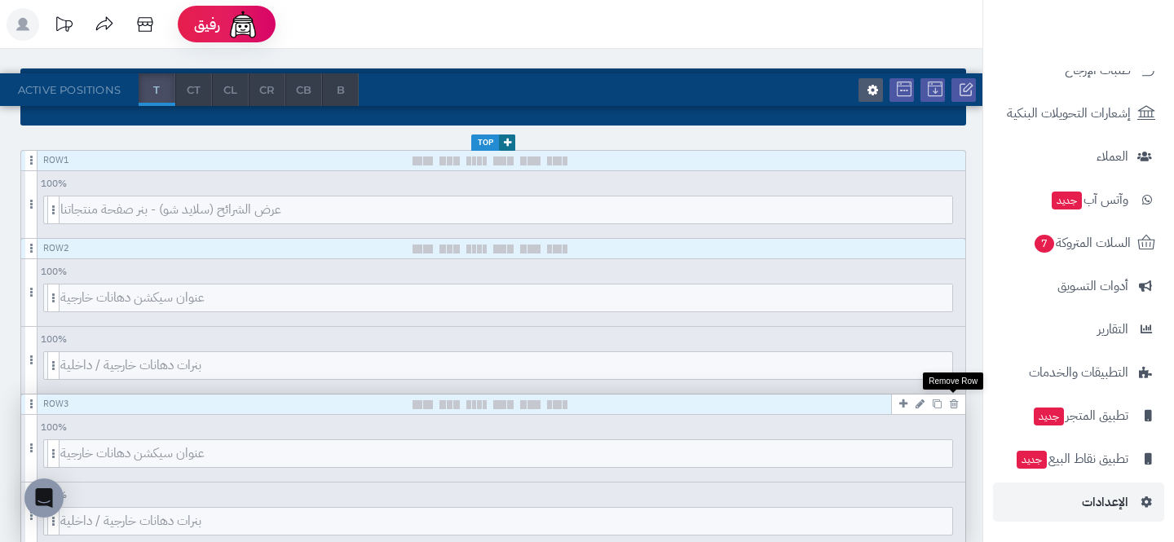
click at [952, 404] on icon at bounding box center [954, 404] width 8 height 11
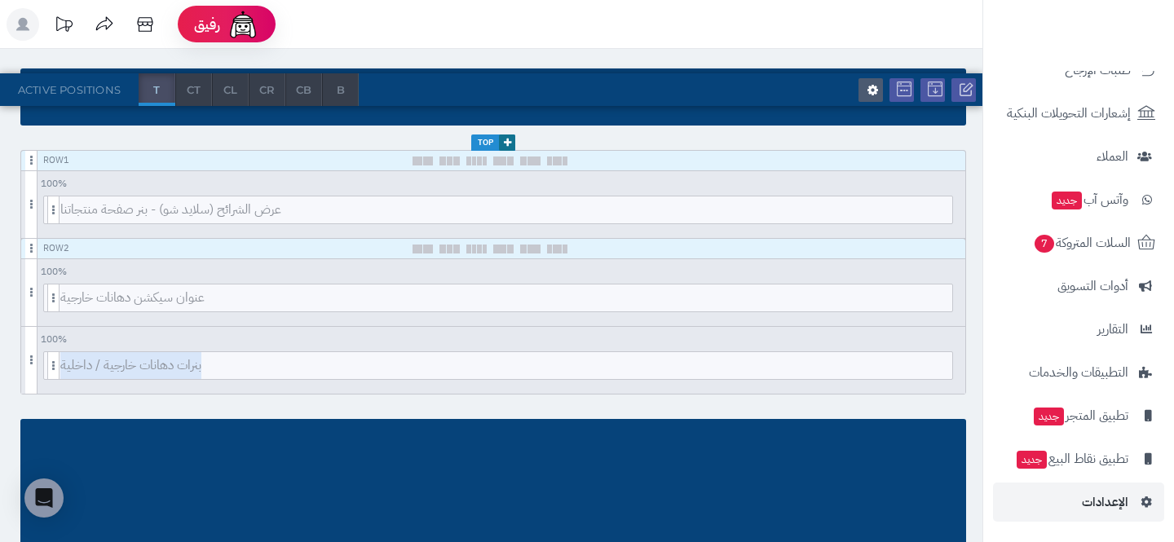
click at [952, 404] on div "Header Top Row 1 100 % 100 95 90 85 80 75 70 66 60 55 50 45 40 33 30 25 20 15 1…" at bounding box center [491, 431] width 982 height 766
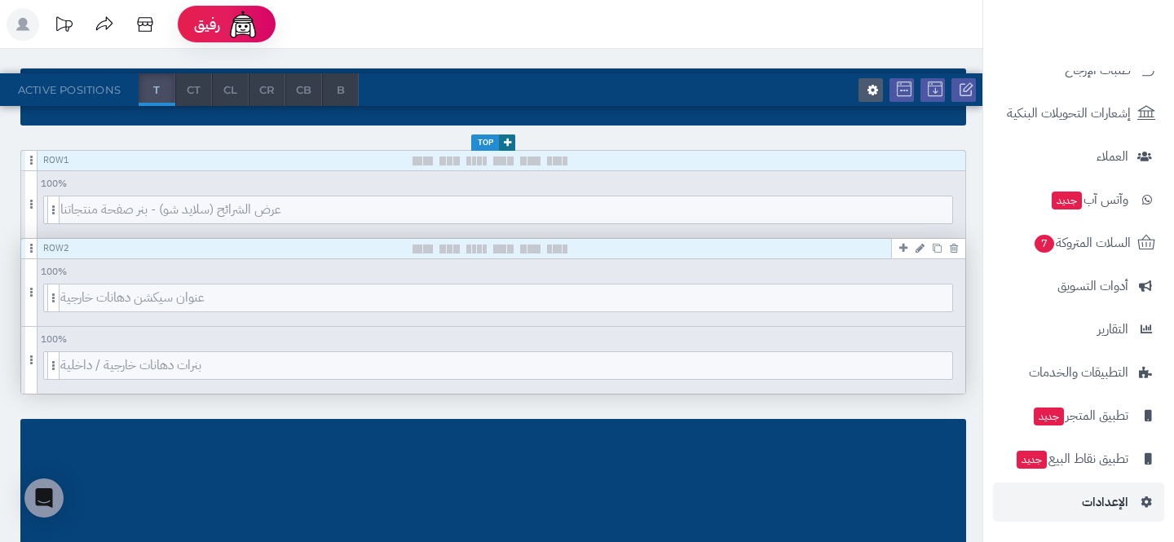
click at [920, 249] on icon at bounding box center [920, 248] width 9 height 11
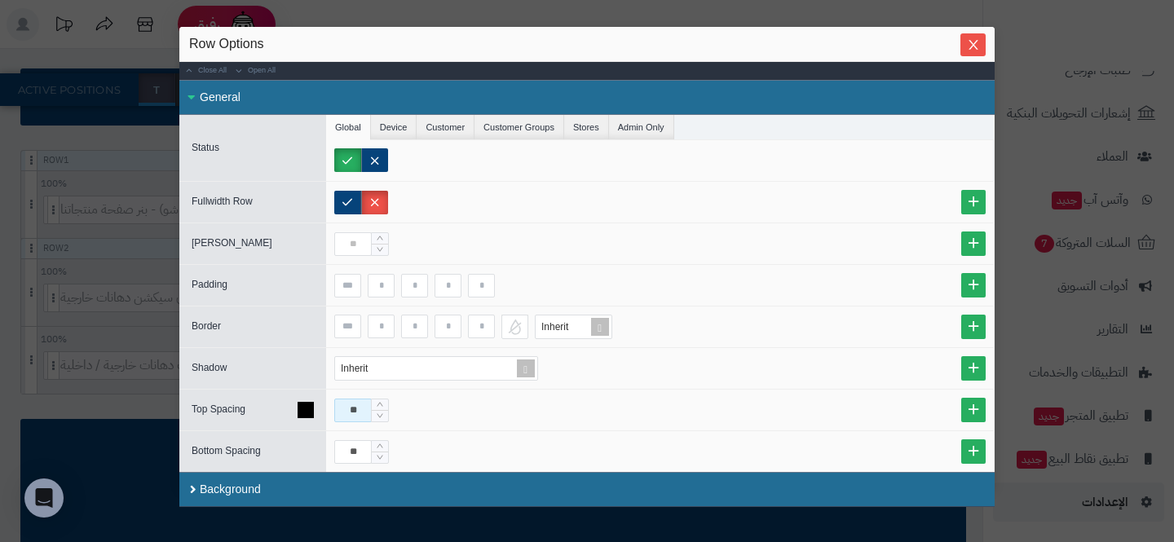
click at [354, 403] on input "**" at bounding box center [353, 411] width 38 height 24
type input "**"
click at [354, 461] on input "**" at bounding box center [353, 452] width 38 height 24
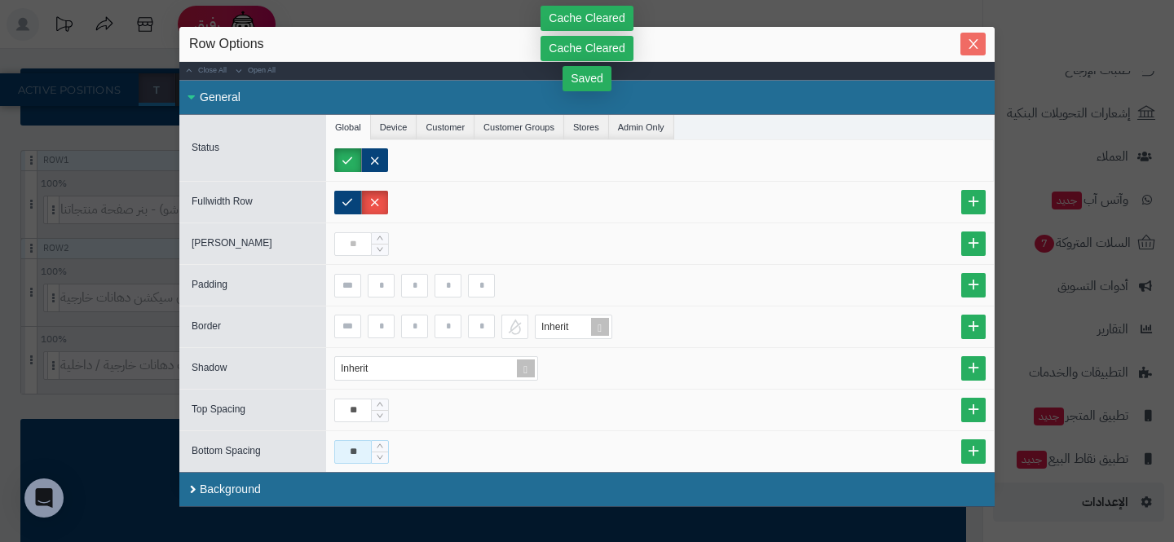
type input "**"
click at [972, 46] on icon "Close" at bounding box center [973, 44] width 13 height 13
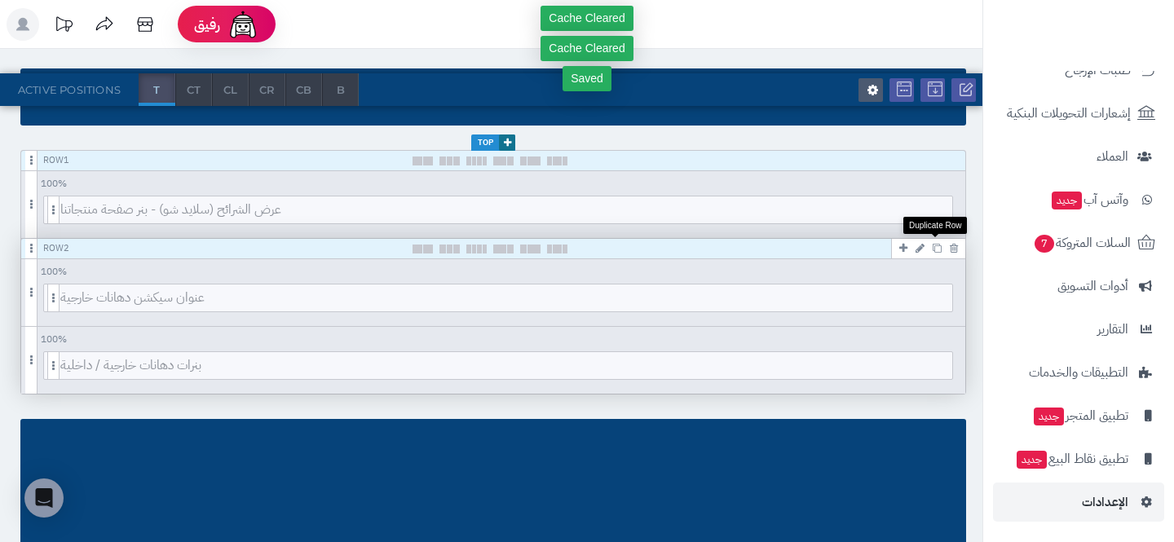
click at [930, 245] on link at bounding box center [937, 248] width 17 height 20
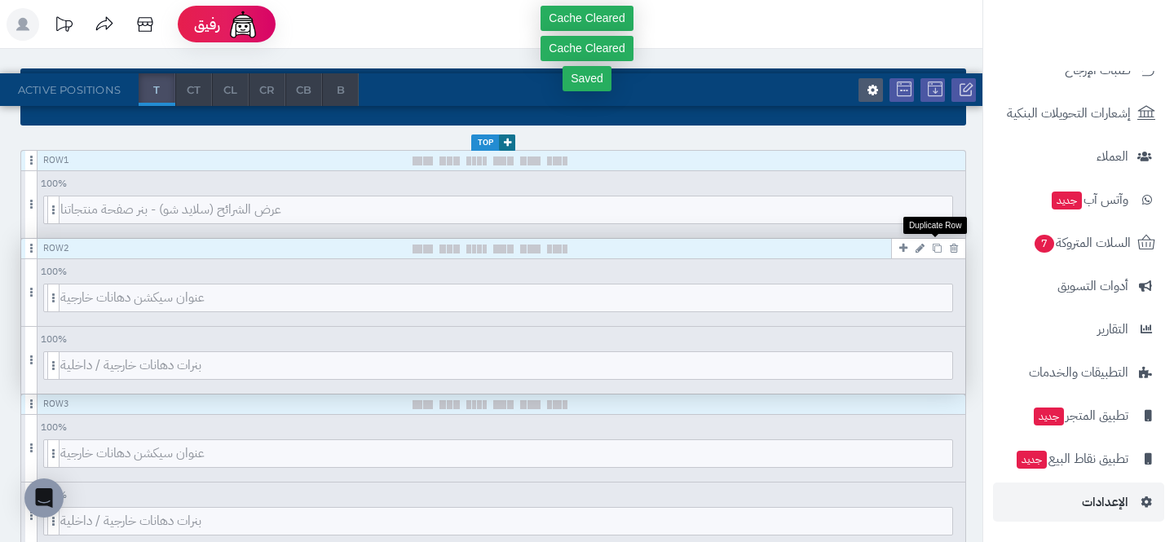
click at [930, 245] on link at bounding box center [937, 248] width 17 height 20
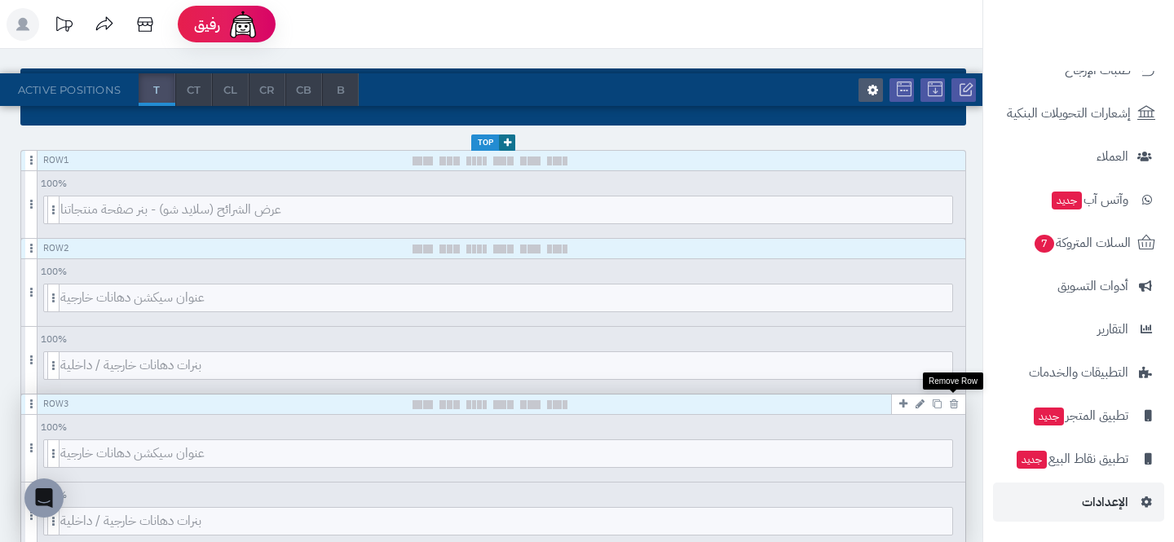
click at [954, 403] on icon at bounding box center [954, 404] width 8 height 11
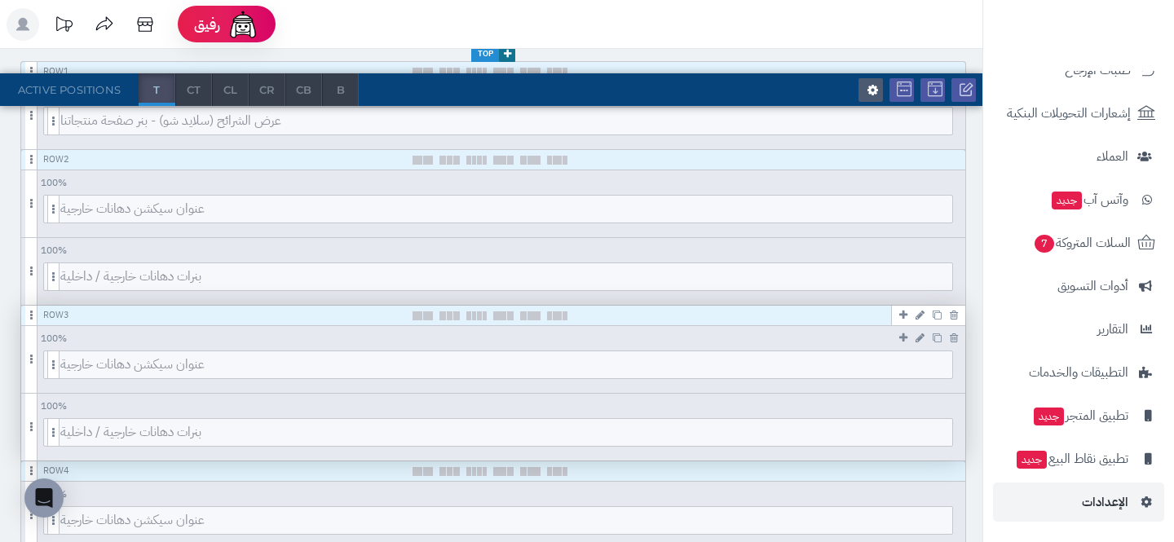
scroll to position [309, 0]
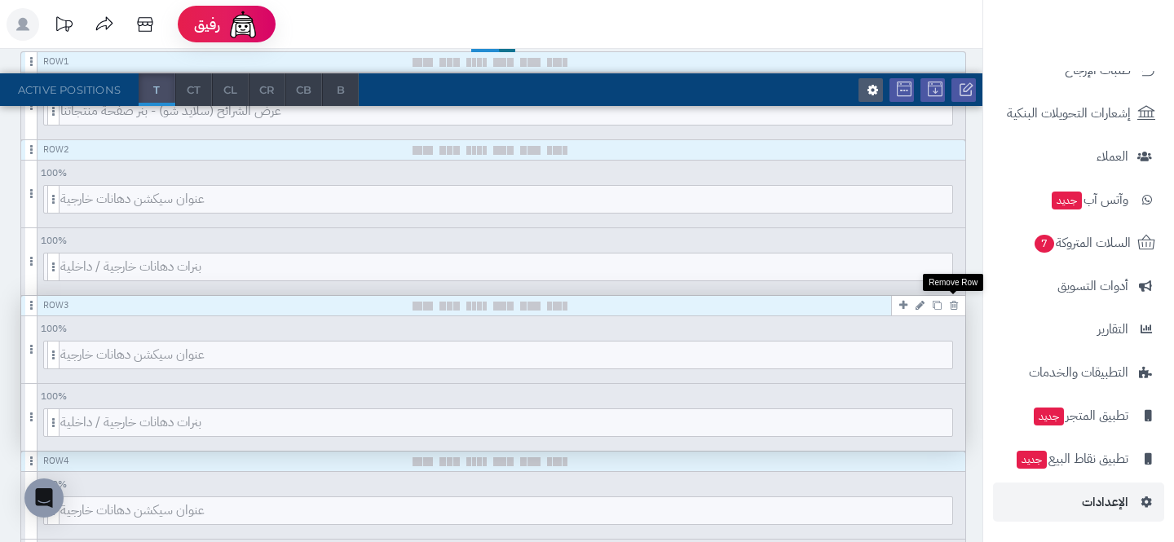
click at [954, 307] on icon at bounding box center [954, 305] width 8 height 11
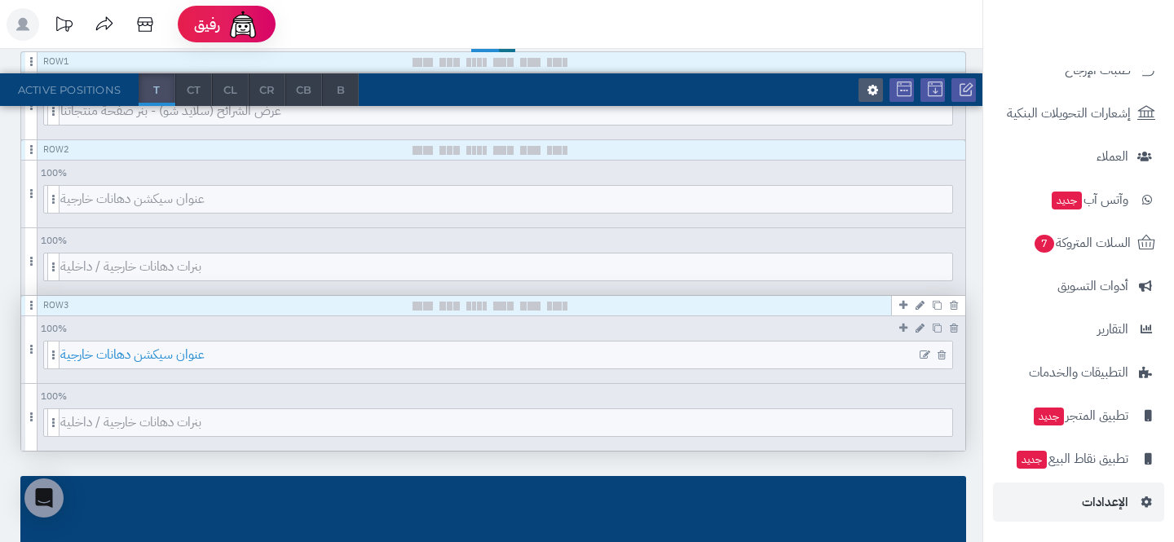
click at [395, 353] on span "عنوان سيكشن دهانات خارجية" at bounding box center [506, 355] width 892 height 27
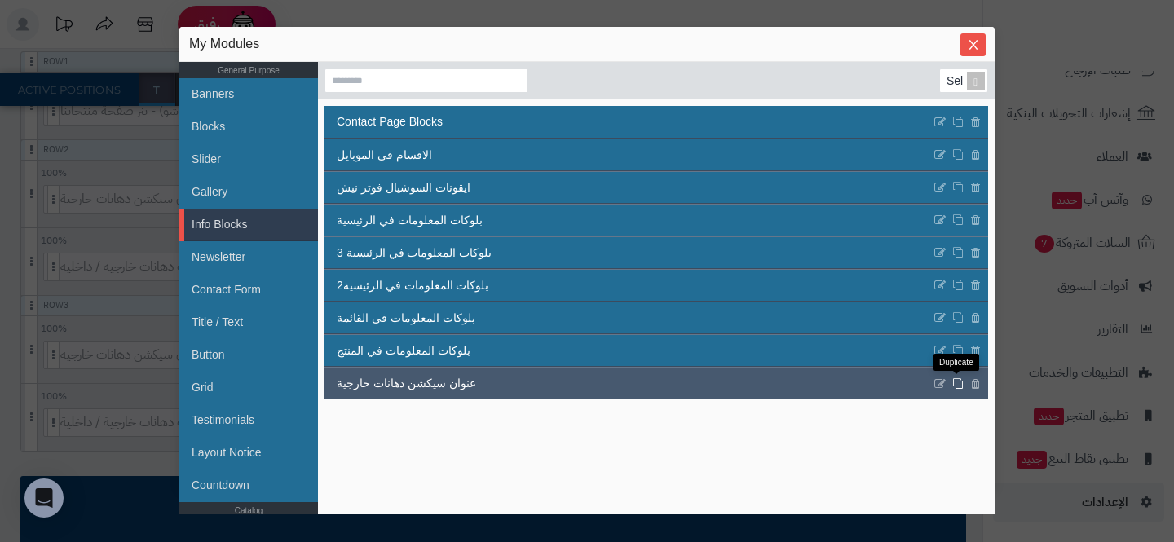
click at [958, 385] on icon at bounding box center [957, 383] width 11 height 12
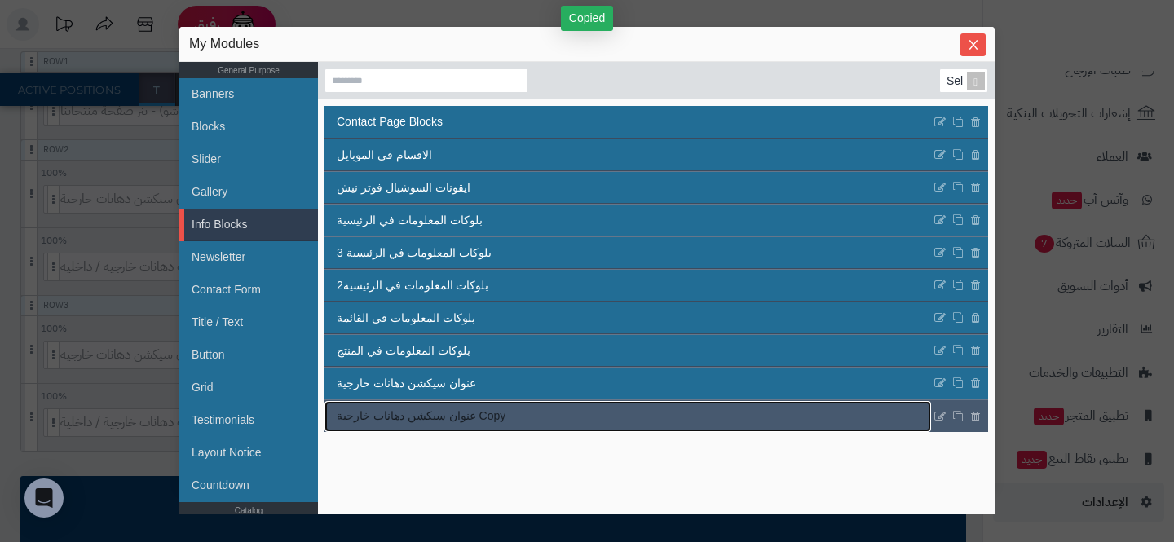
click at [430, 422] on span "عنوان سيكشن دهانات خارجية Copy" at bounding box center [421, 416] width 169 height 17
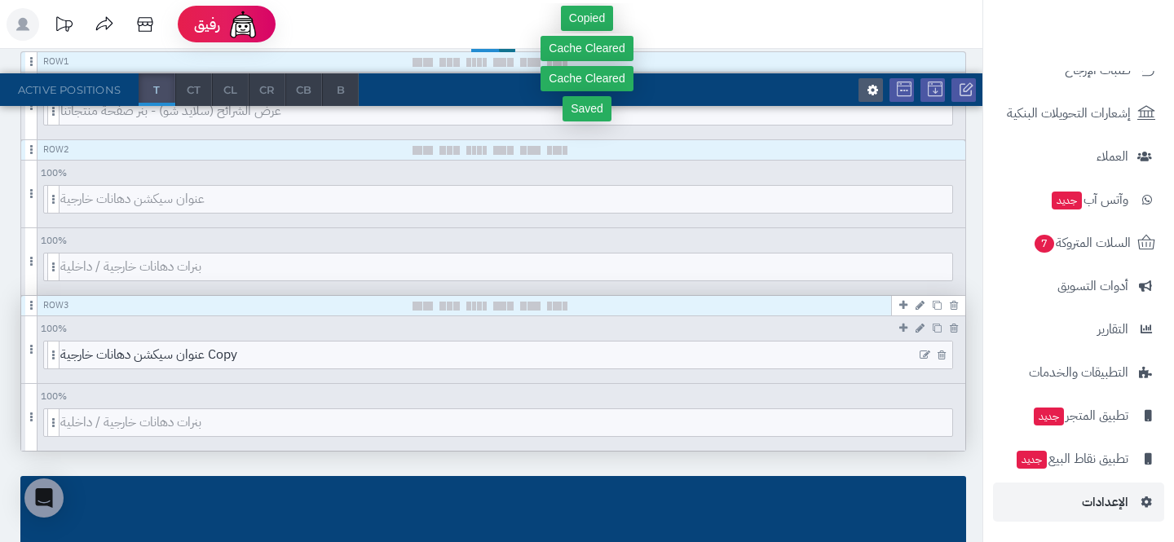
click at [925, 355] on icon at bounding box center [925, 355] width 11 height 11
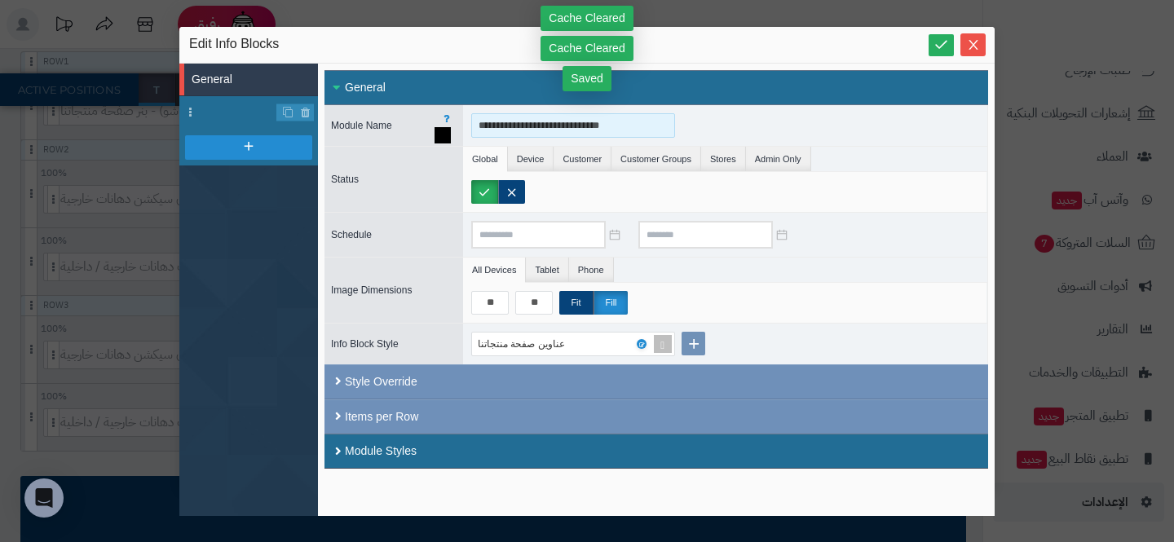
click at [593, 130] on input "**********" at bounding box center [573, 125] width 204 height 24
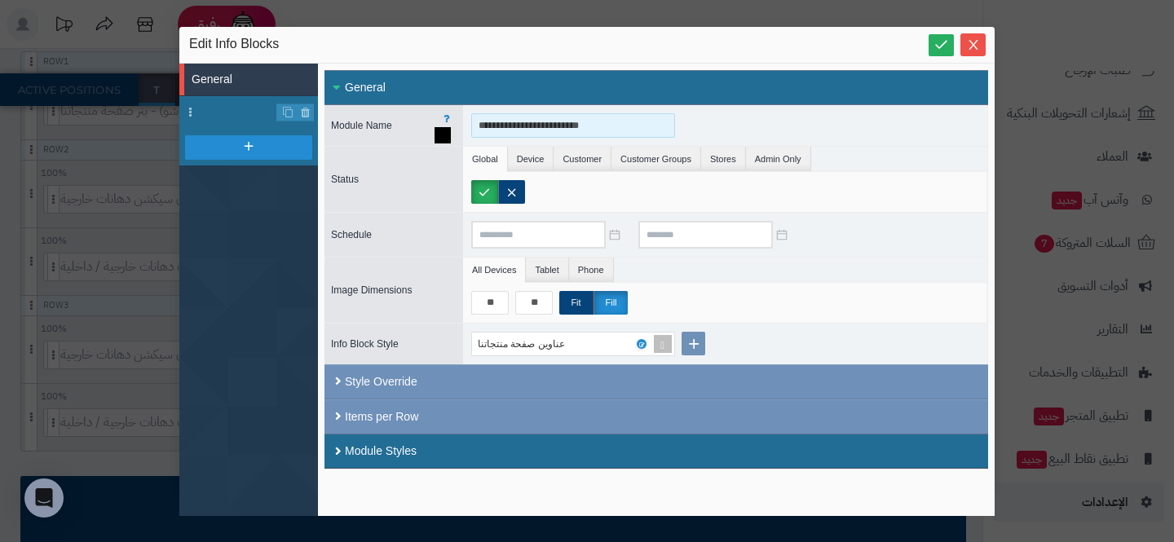
drag, startPoint x: 529, startPoint y: 125, endPoint x: 375, endPoint y: 125, distance: 154.1
click at [376, 125] on div "**********" at bounding box center [656, 125] width 664 height 41
type input "**********"
click at [237, 113] on li at bounding box center [248, 112] width 139 height 33
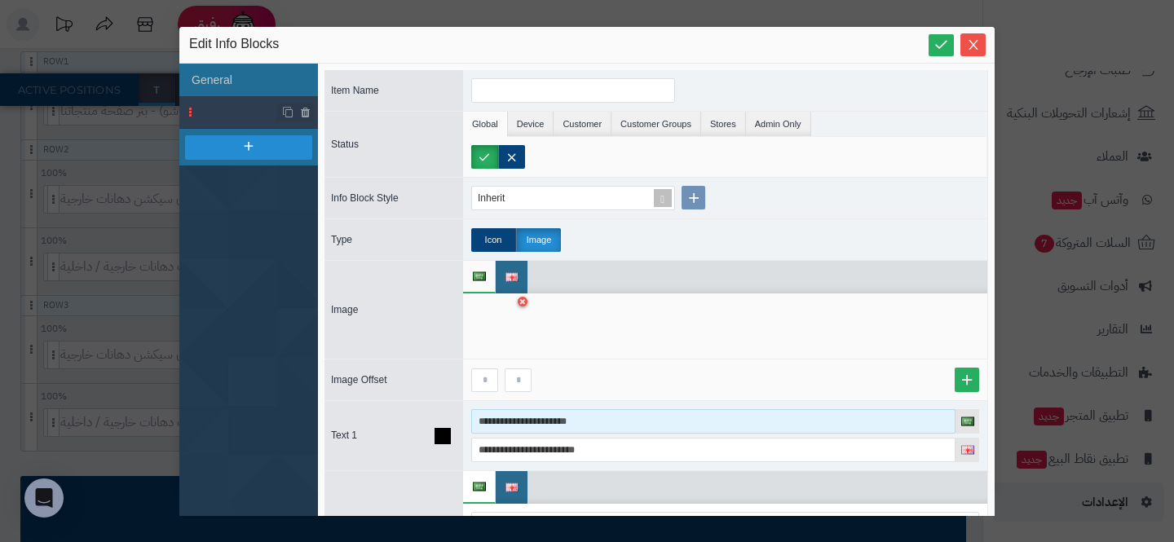
drag, startPoint x: 533, startPoint y: 424, endPoint x: 435, endPoint y: 422, distance: 98.7
click at [435, 422] on div "**********" at bounding box center [656, 435] width 664 height 70
click at [514, 427] on input "******" at bounding box center [713, 421] width 484 height 24
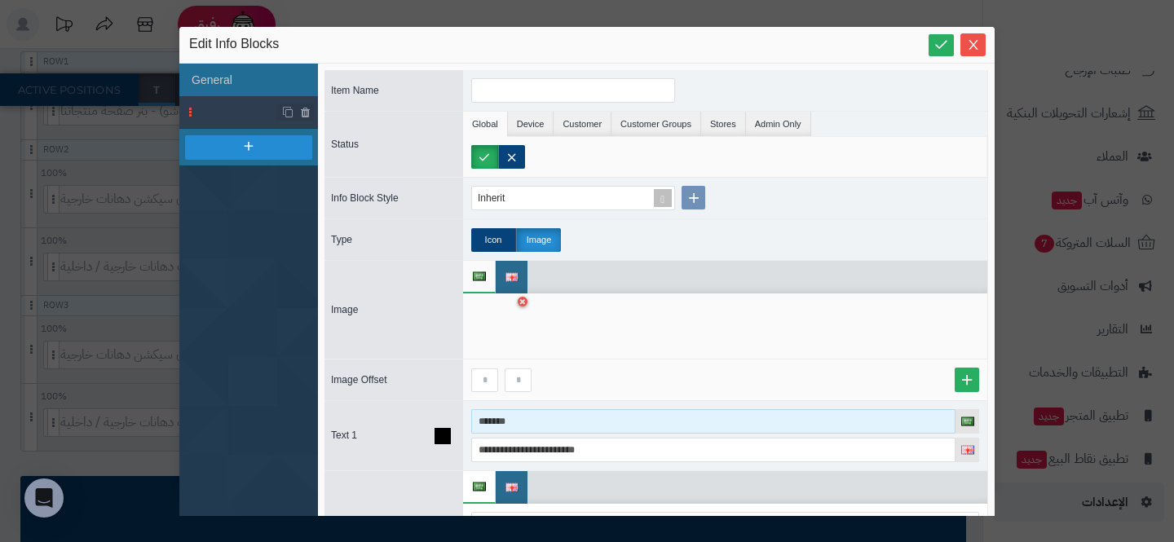
click at [503, 421] on input "*******" at bounding box center [713, 421] width 484 height 24
type input "*******"
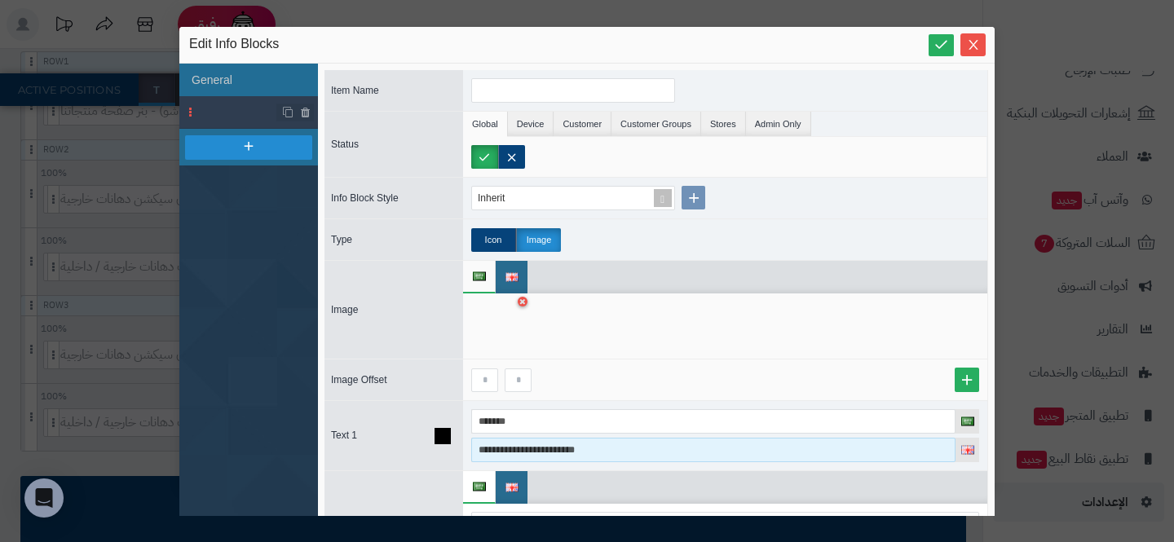
click at [564, 453] on input "**********" at bounding box center [713, 450] width 484 height 24
paste input
click at [495, 448] on input "**********" at bounding box center [713, 450] width 484 height 24
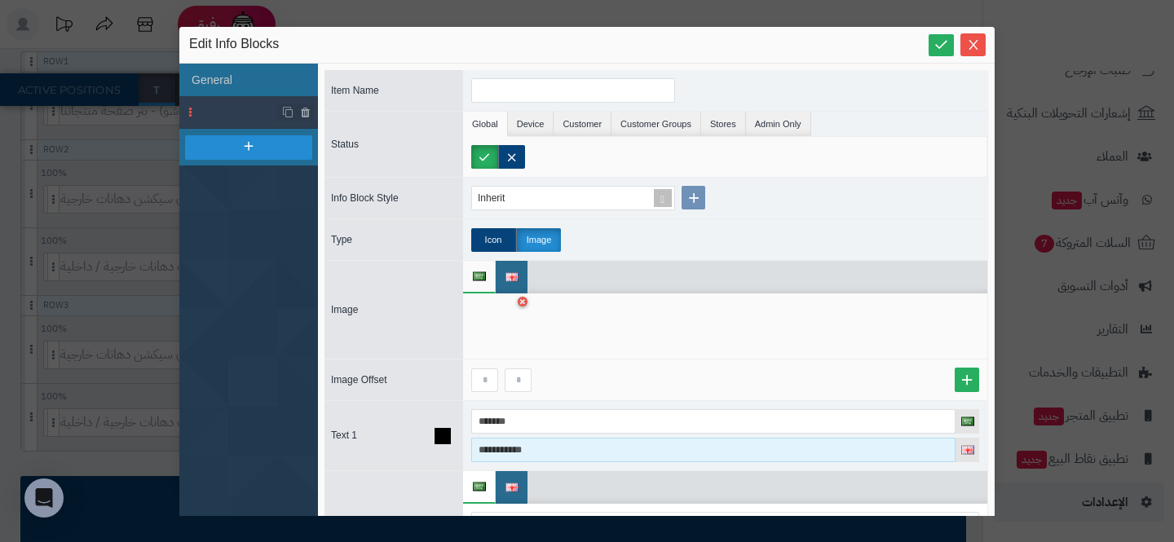
click at [495, 448] on input "**********" at bounding box center [713, 450] width 484 height 24
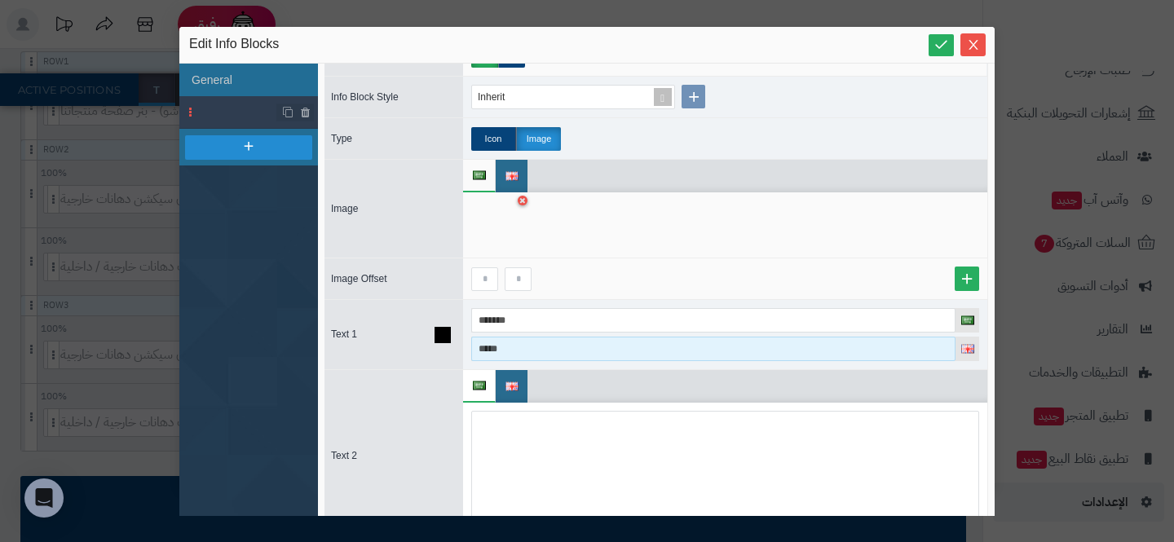
scroll to position [103, 0]
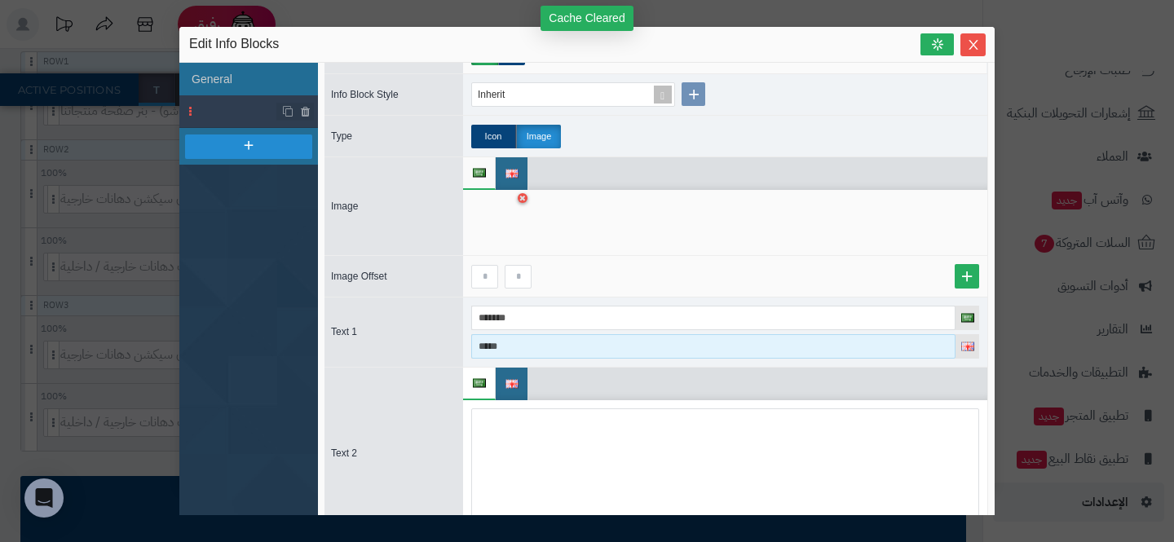
type input "*****"
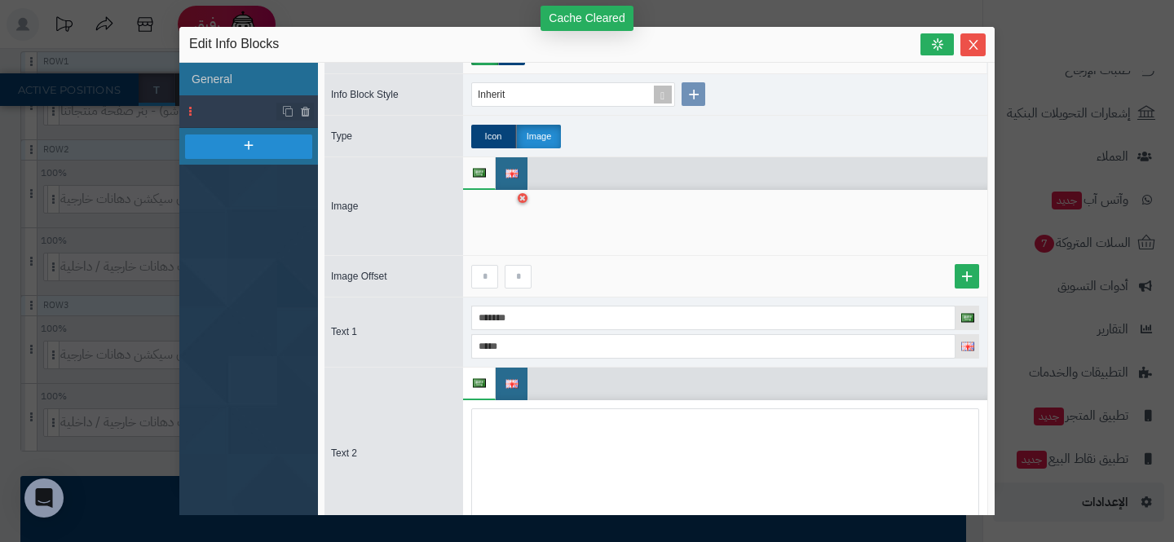
click at [50, 286] on div "sentinelStart Edit Info Blocks General Item Name Status Global Device Customer …" at bounding box center [587, 271] width 1174 height 542
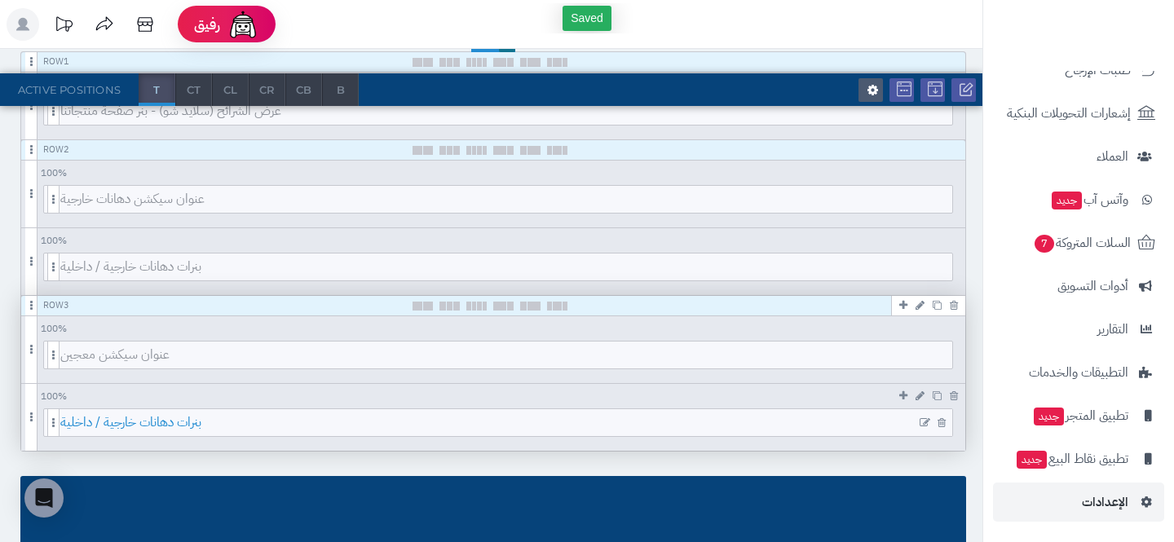
click at [841, 429] on span "بنرات دهانات خارجية / داخلية" at bounding box center [506, 422] width 892 height 27
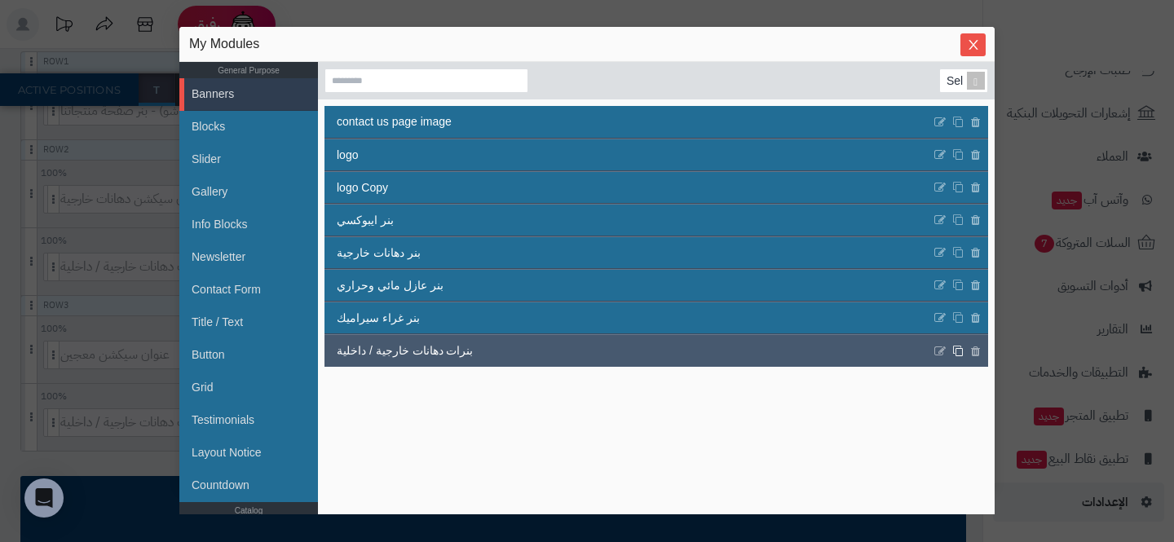
click at [960, 353] on icon at bounding box center [957, 351] width 11 height 12
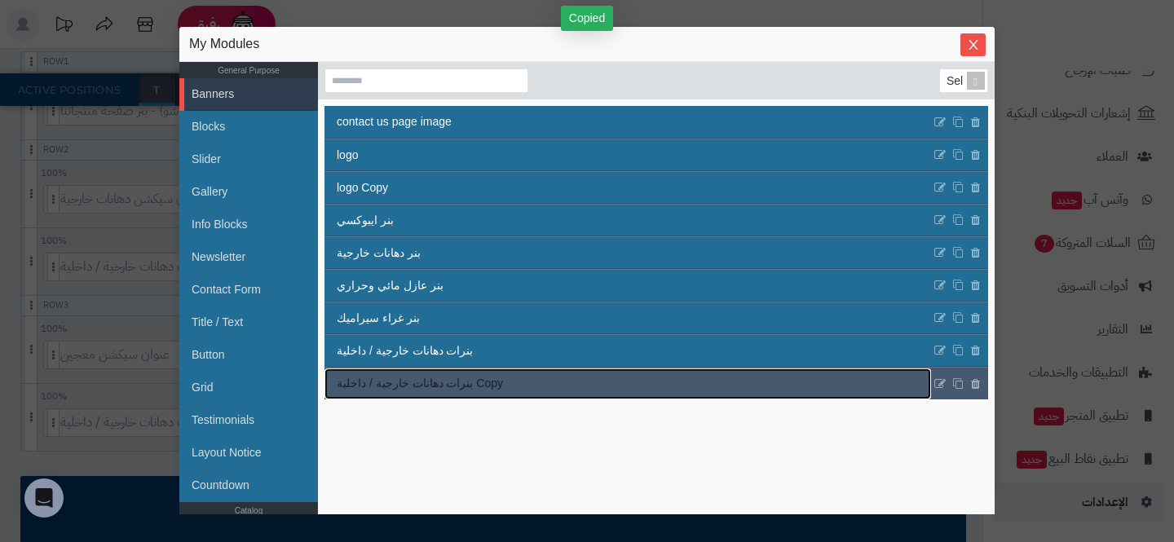
click at [680, 377] on link "بنرات دهانات خارجية / داخلية Copy" at bounding box center [627, 384] width 607 height 31
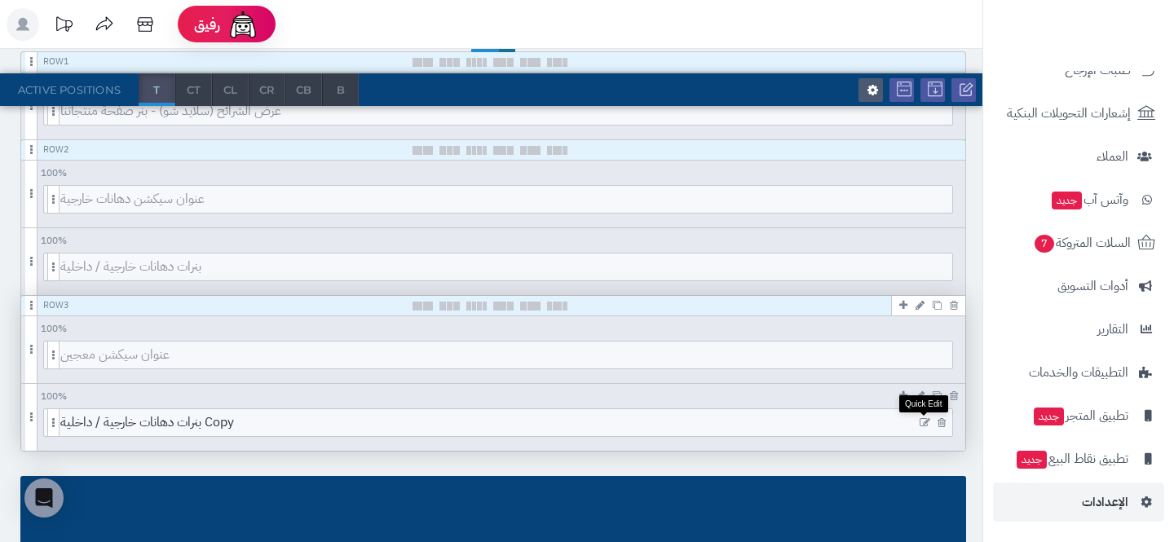
click at [925, 418] on icon at bounding box center [925, 422] width 11 height 11
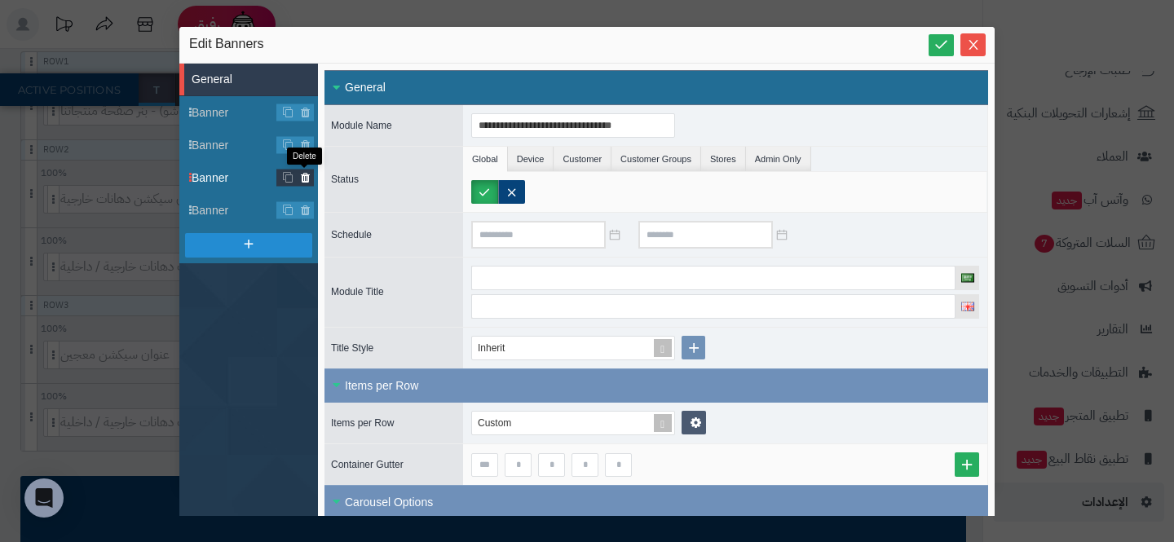
click at [307, 179] on icon at bounding box center [305, 178] width 11 height 14
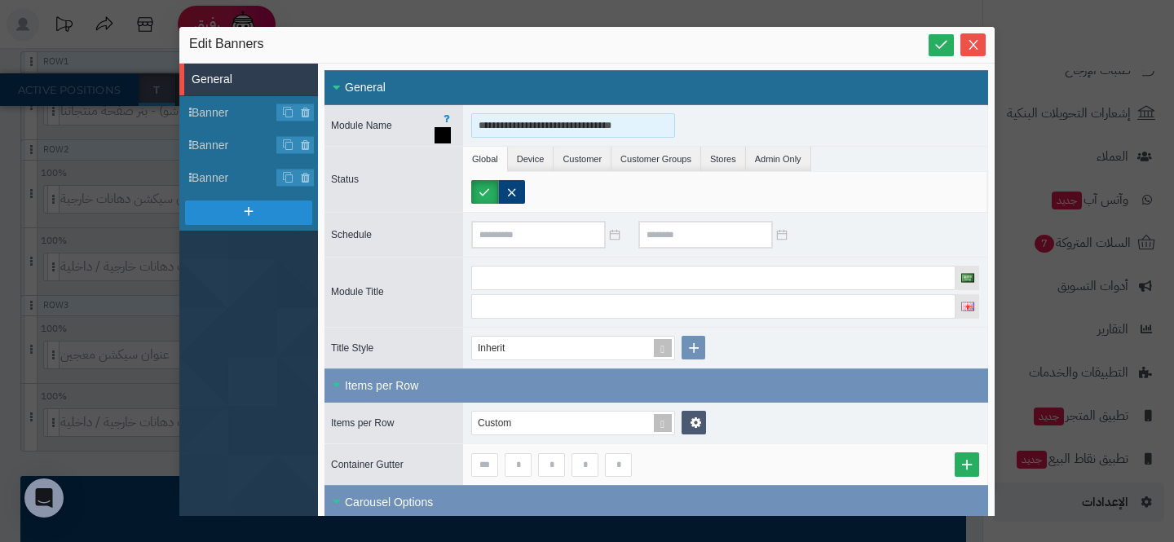
click at [601, 130] on input "**********" at bounding box center [573, 125] width 204 height 24
drag, startPoint x: 561, startPoint y: 125, endPoint x: 377, endPoint y: 95, distance: 186.6
click at [393, 120] on div "**********" at bounding box center [656, 125] width 664 height 41
type input "**********"
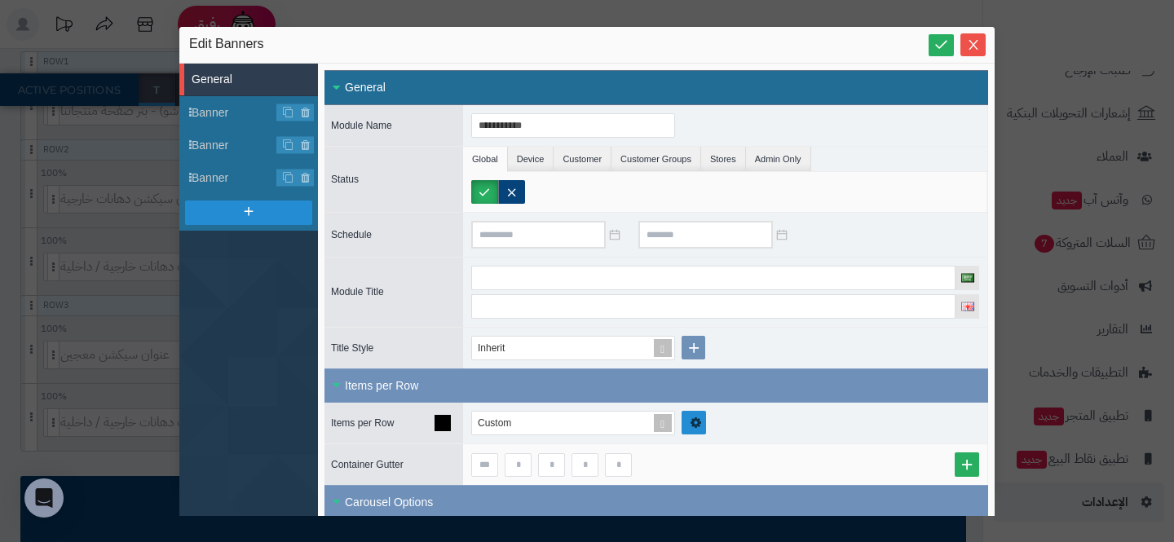
click at [700, 430] on link at bounding box center [694, 423] width 24 height 24
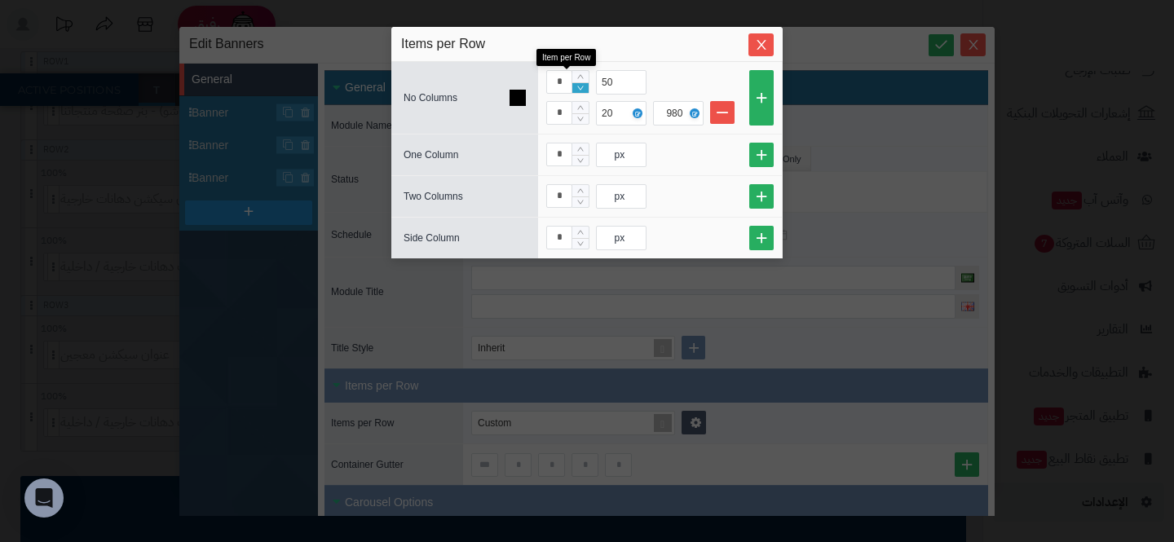
type input "*"
click at [580, 87] on icon "Decrease Value" at bounding box center [580, 88] width 7 height 10
click at [758, 41] on icon "Close" at bounding box center [761, 44] width 9 height 10
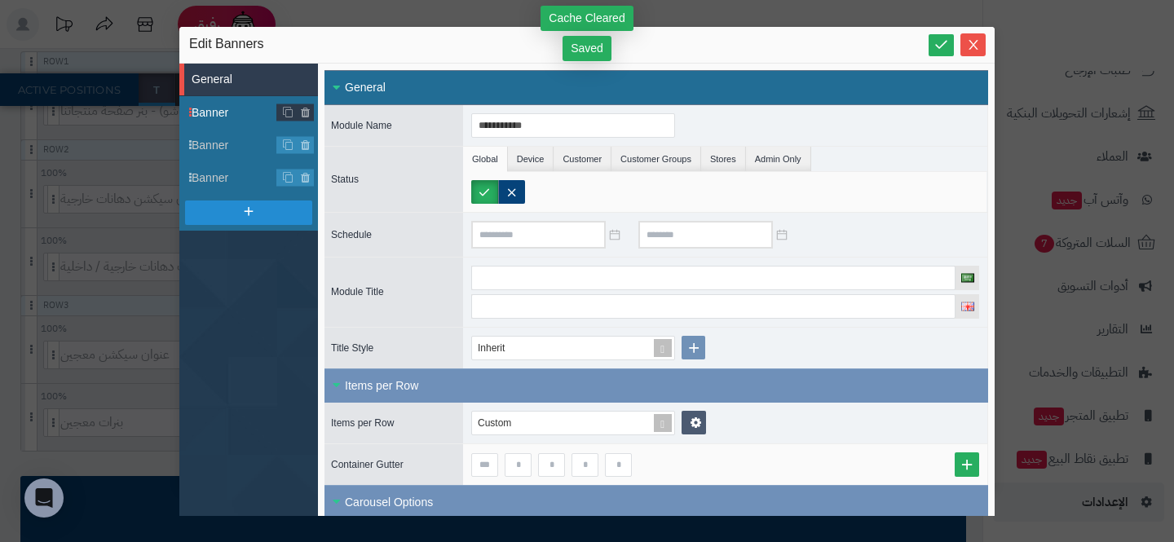
click at [204, 119] on span "Banner" at bounding box center [235, 112] width 86 height 17
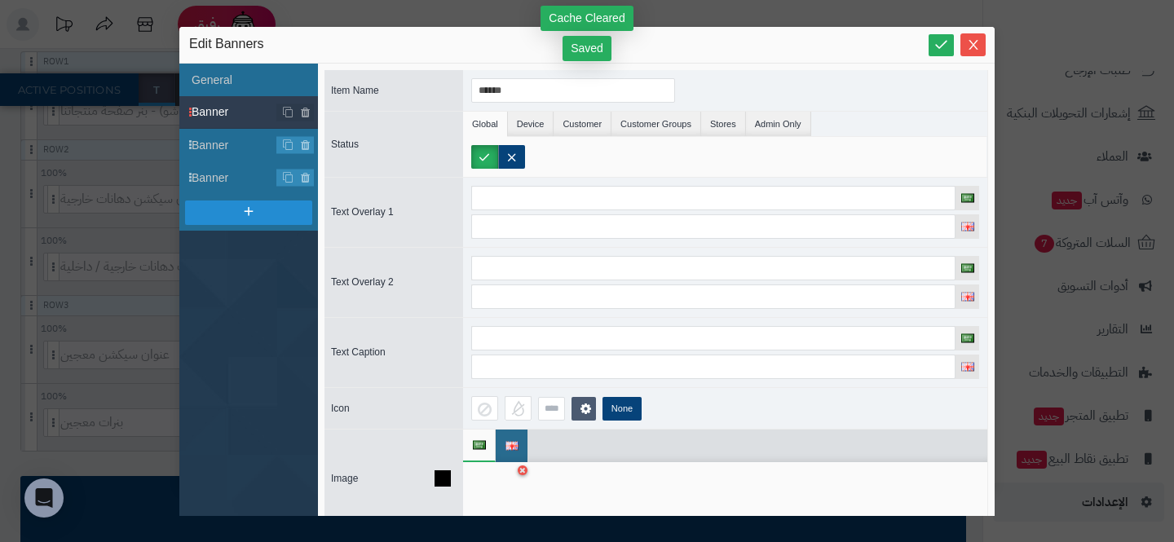
click at [484, 484] on div at bounding box center [496, 494] width 51 height 49
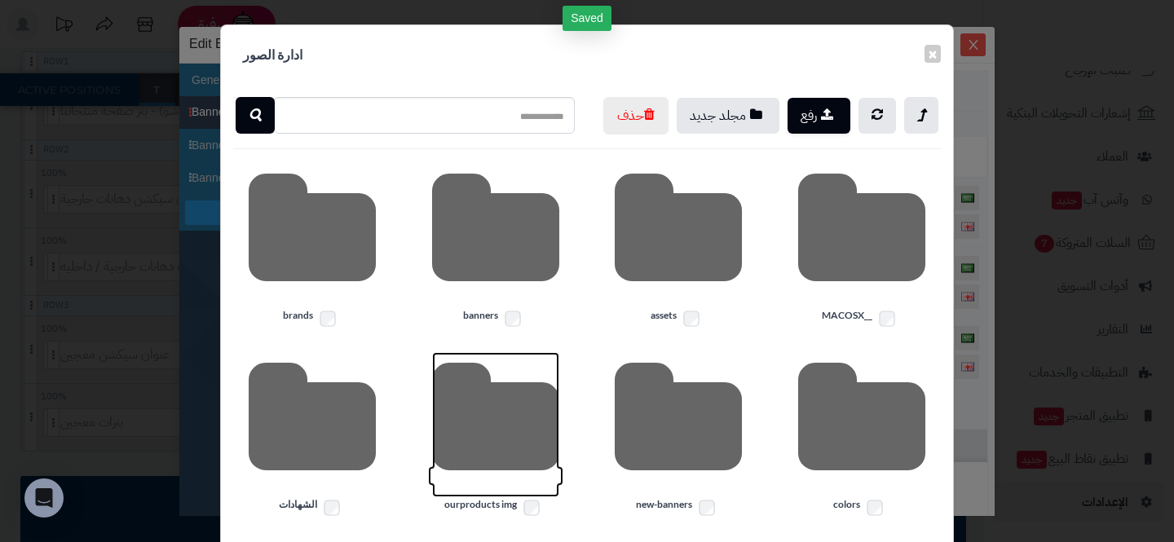
click at [470, 448] on icon at bounding box center [495, 424] width 127 height 145
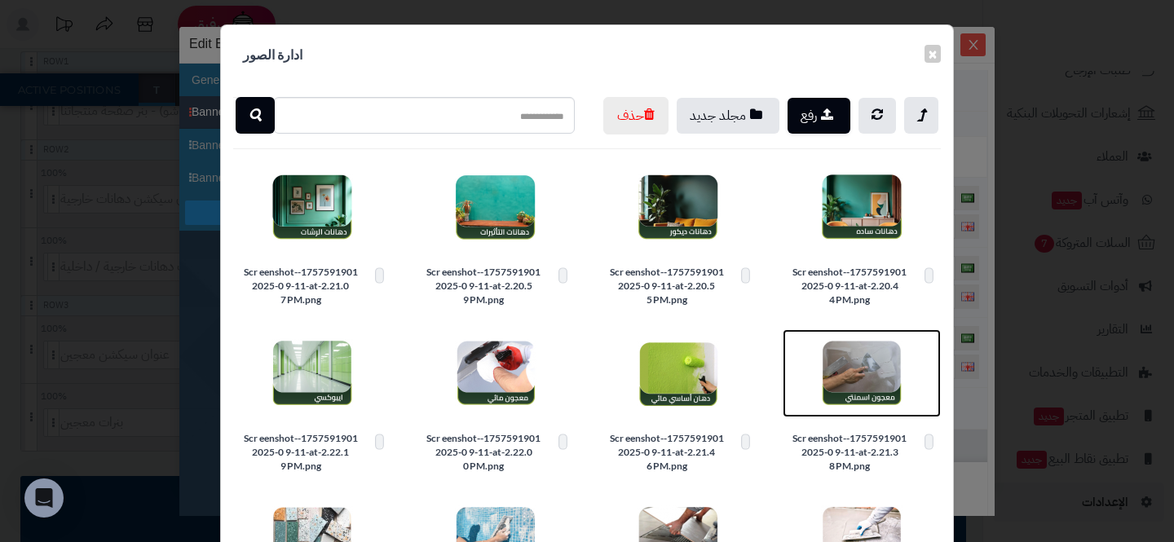
click at [863, 399] on img at bounding box center [862, 374] width 82 height 82
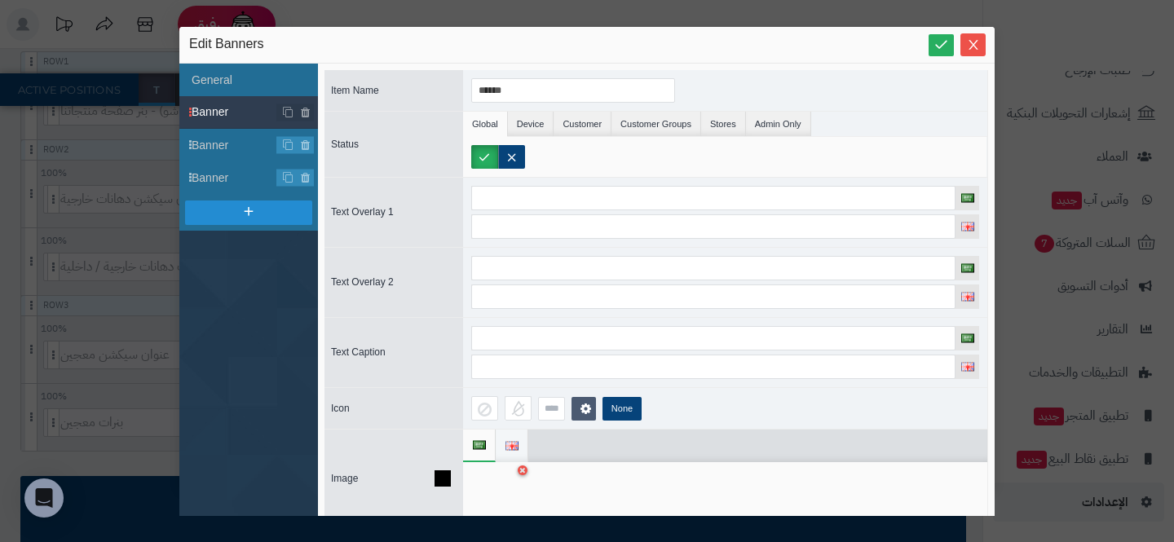
click at [507, 439] on span at bounding box center [511, 446] width 12 height 33
click at [504, 483] on div at bounding box center [496, 494] width 51 height 49
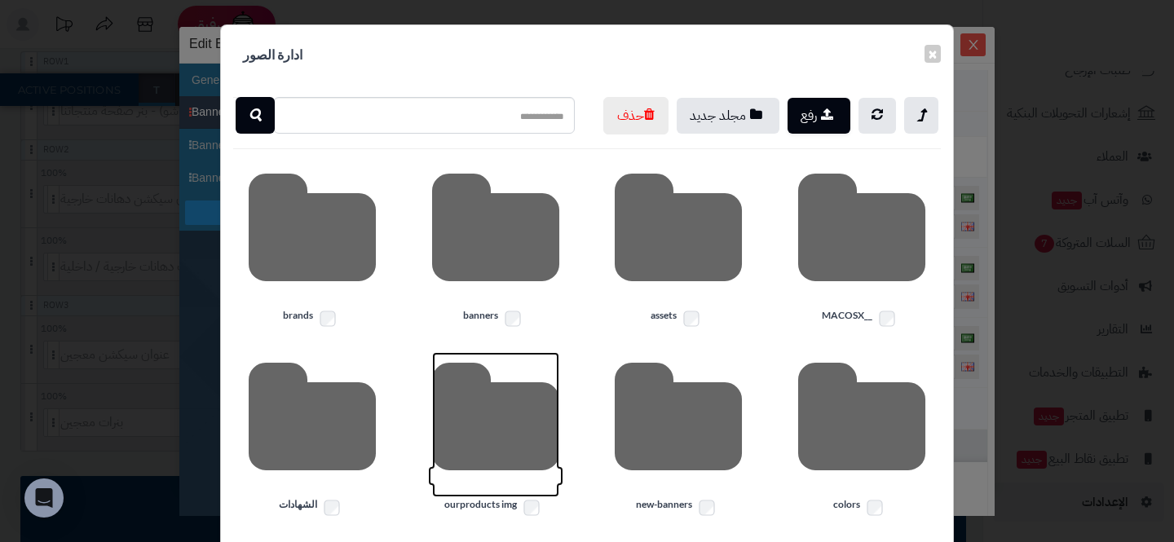
click at [499, 424] on icon at bounding box center [495, 424] width 127 height 145
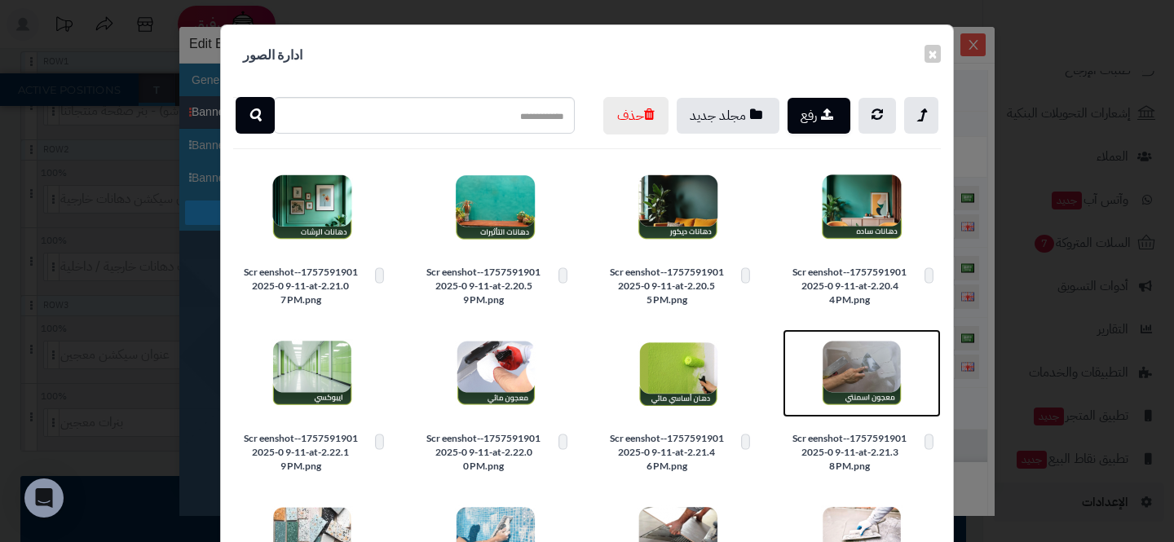
click at [831, 391] on img at bounding box center [862, 374] width 82 height 82
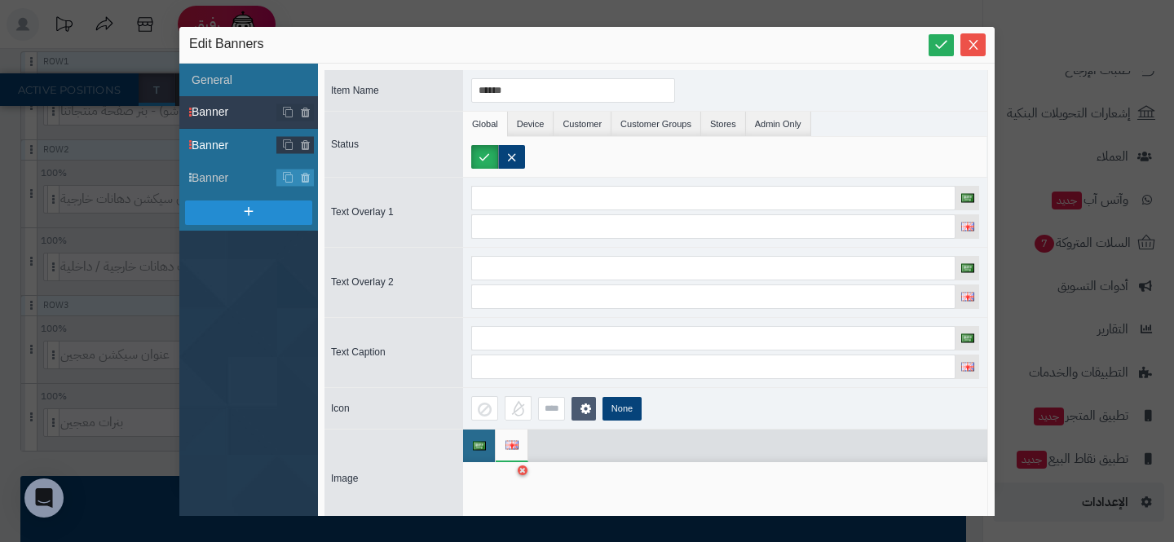
click at [231, 143] on span "Banner" at bounding box center [235, 145] width 86 height 17
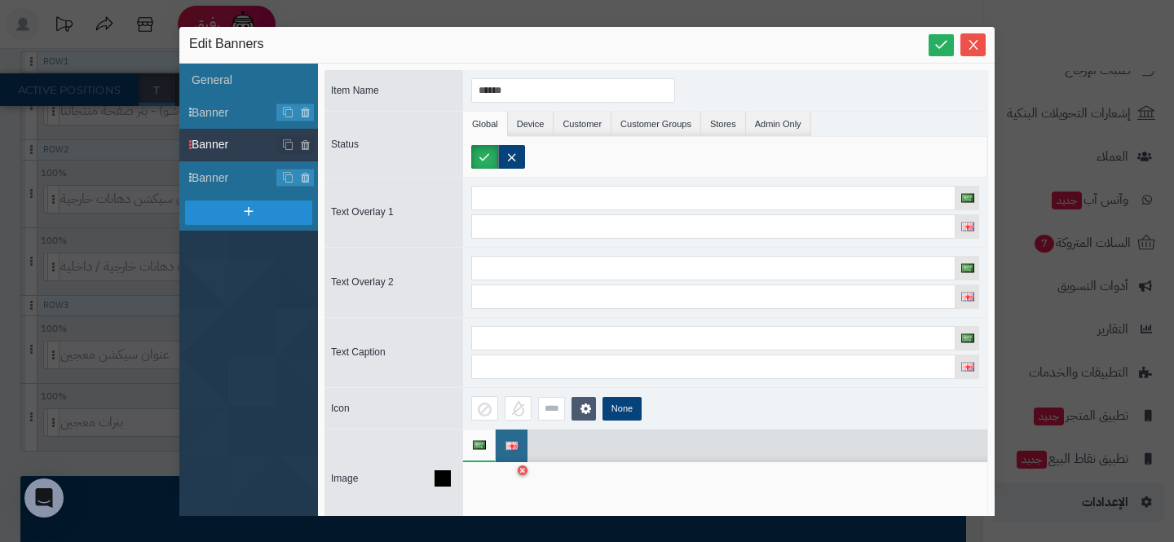
click at [497, 483] on div at bounding box center [496, 494] width 51 height 49
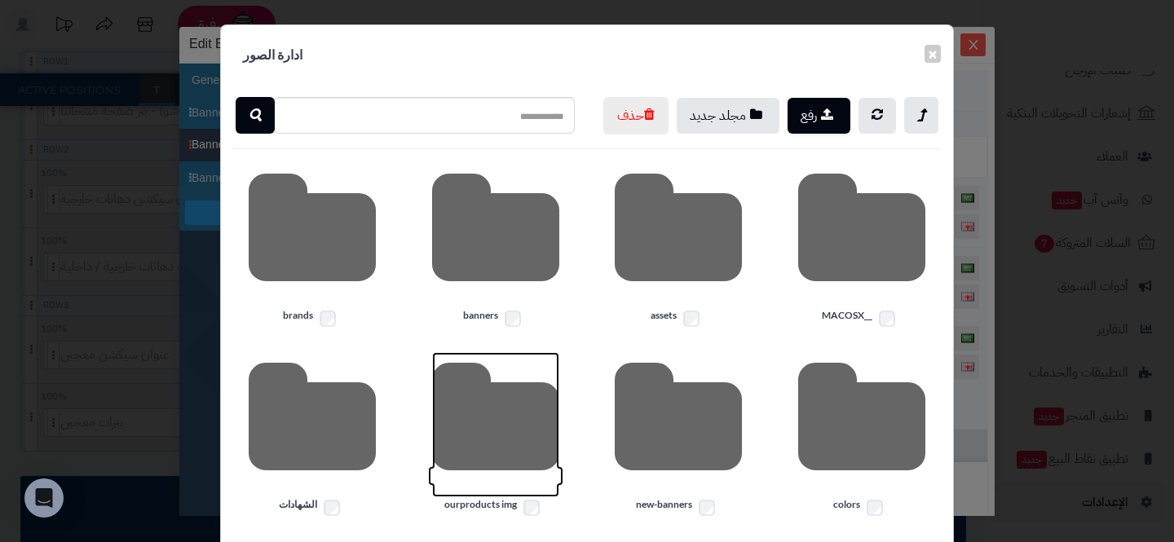
click at [519, 457] on icon at bounding box center [495, 424] width 127 height 145
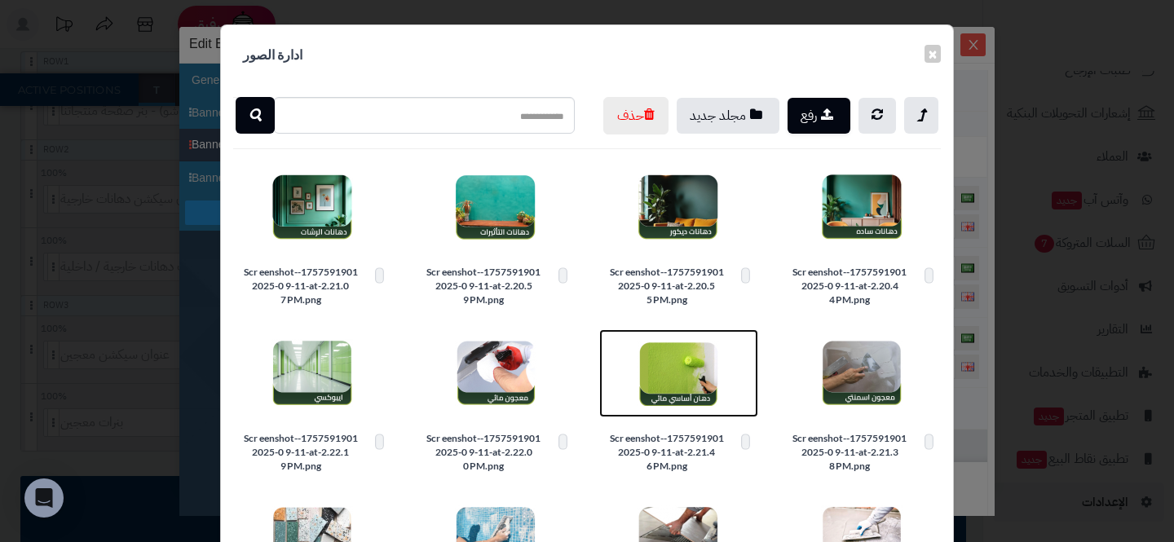
click at [690, 414] on img at bounding box center [679, 374] width 82 height 82
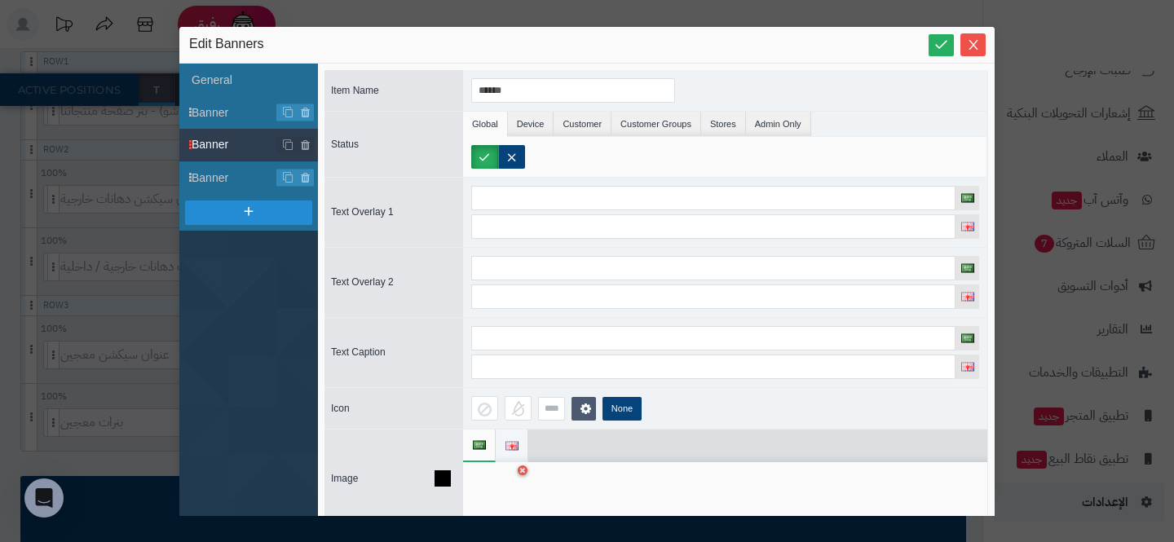
click at [512, 436] on span at bounding box center [511, 446] width 12 height 33
click at [492, 490] on div at bounding box center [496, 494] width 51 height 49
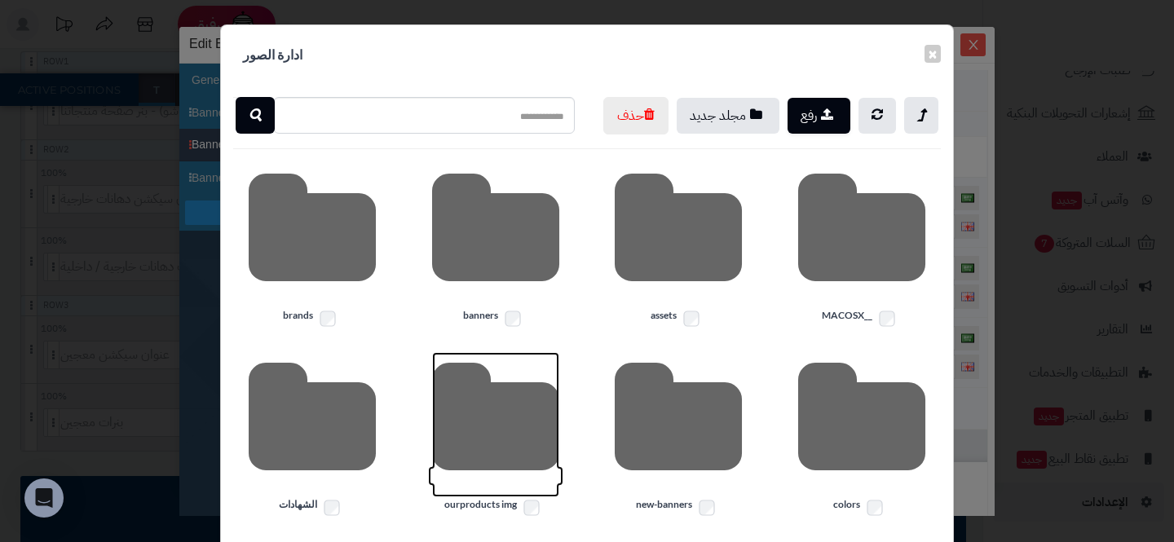
click at [492, 454] on icon at bounding box center [495, 424] width 127 height 145
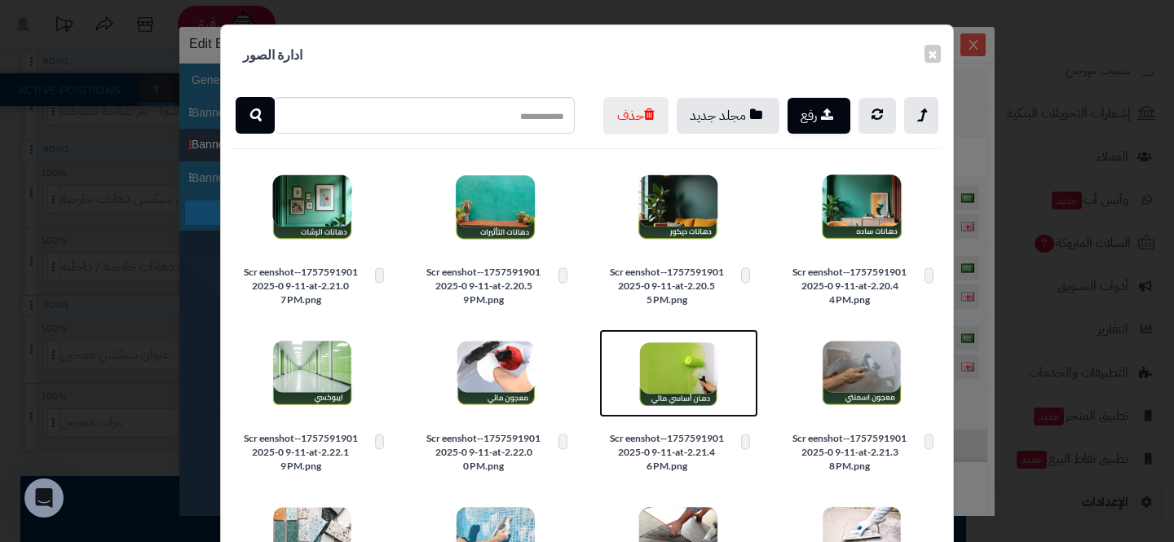
click at [674, 390] on img at bounding box center [679, 374] width 82 height 82
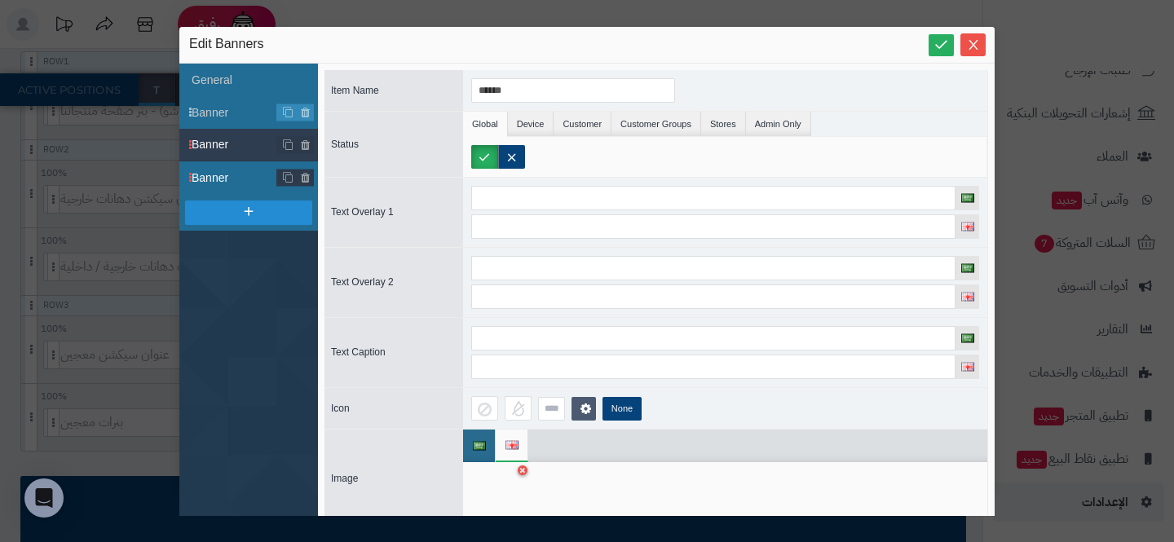
click at [228, 170] on span "Banner" at bounding box center [235, 178] width 86 height 17
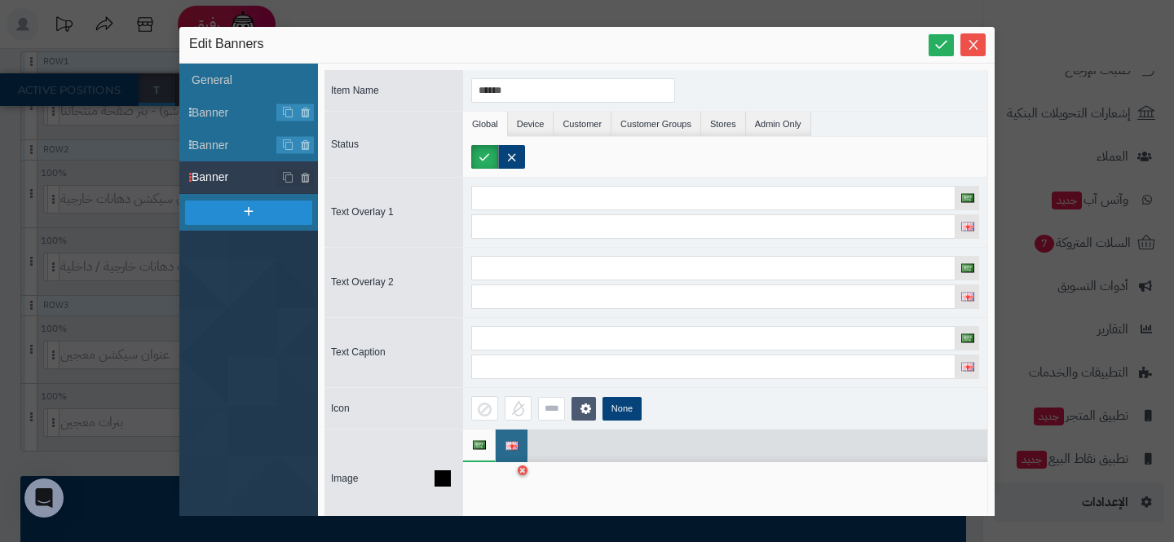
click at [492, 469] on div at bounding box center [725, 494] width 524 height 65
click at [492, 477] on div at bounding box center [496, 494] width 51 height 49
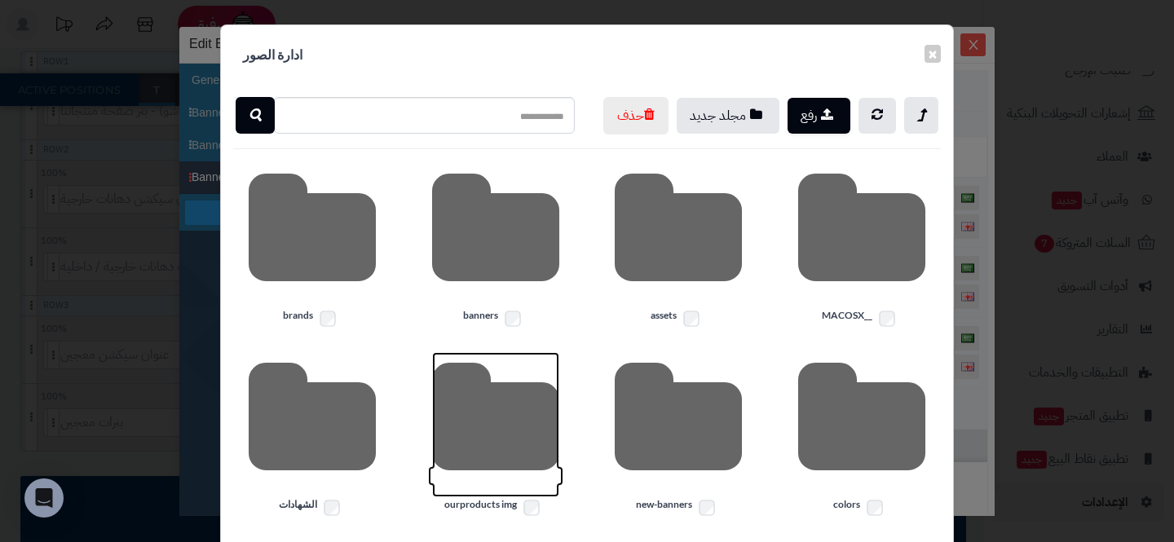
click at [480, 462] on icon at bounding box center [495, 424] width 127 height 145
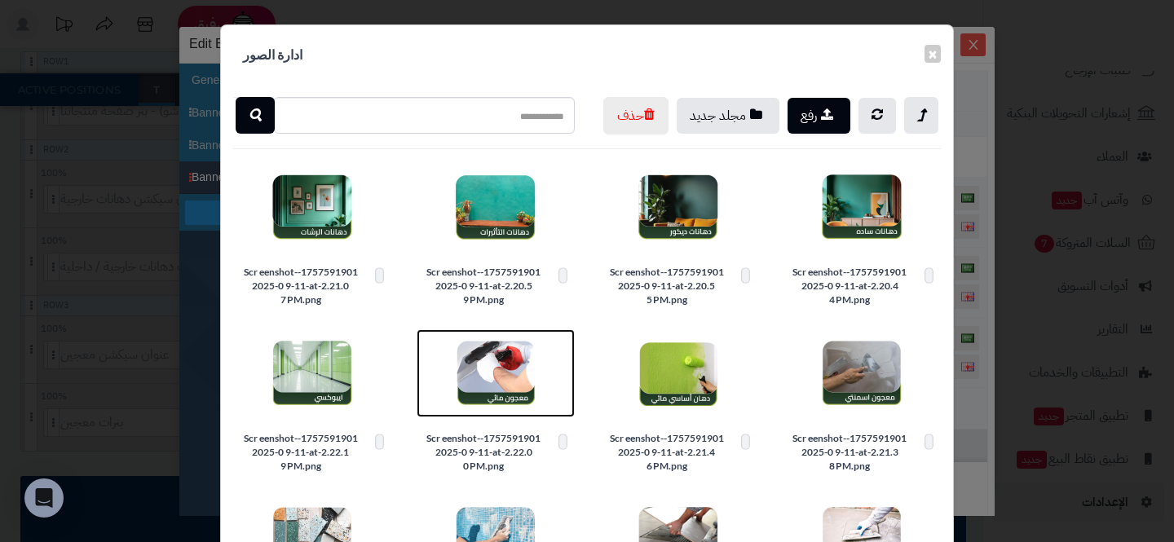
click at [515, 414] on img at bounding box center [496, 374] width 82 height 82
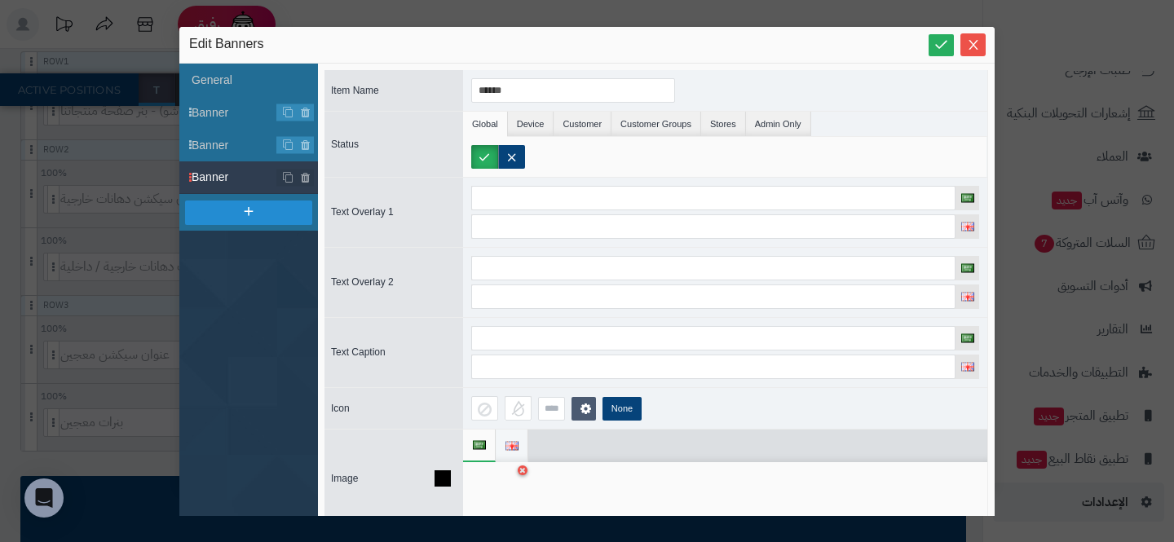
click at [506, 437] on span at bounding box center [511, 446] width 12 height 33
click at [492, 493] on div at bounding box center [496, 494] width 51 height 49
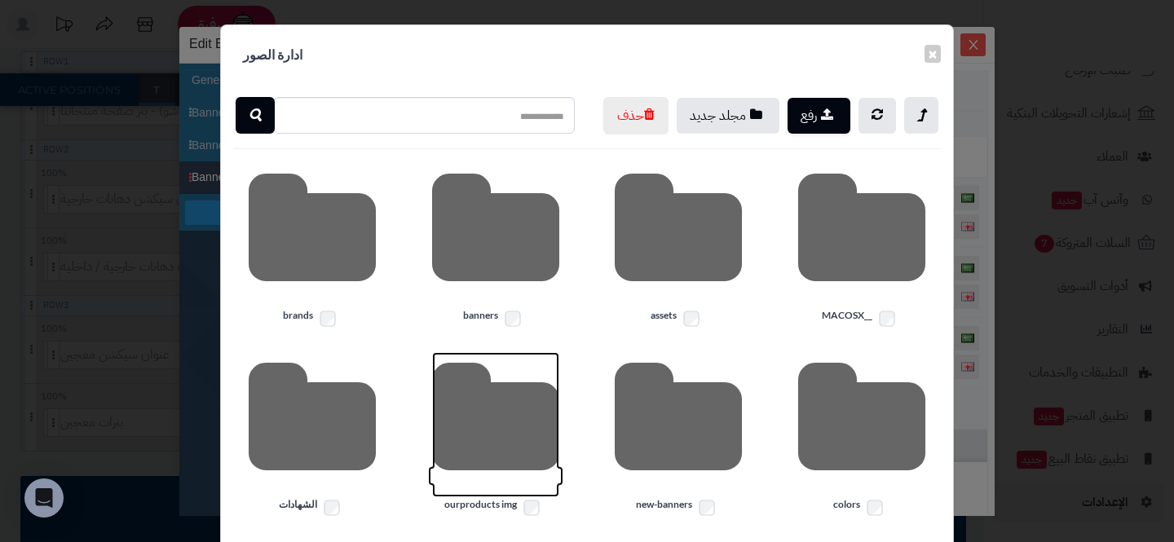
click at [494, 472] on icon at bounding box center [495, 424] width 127 height 145
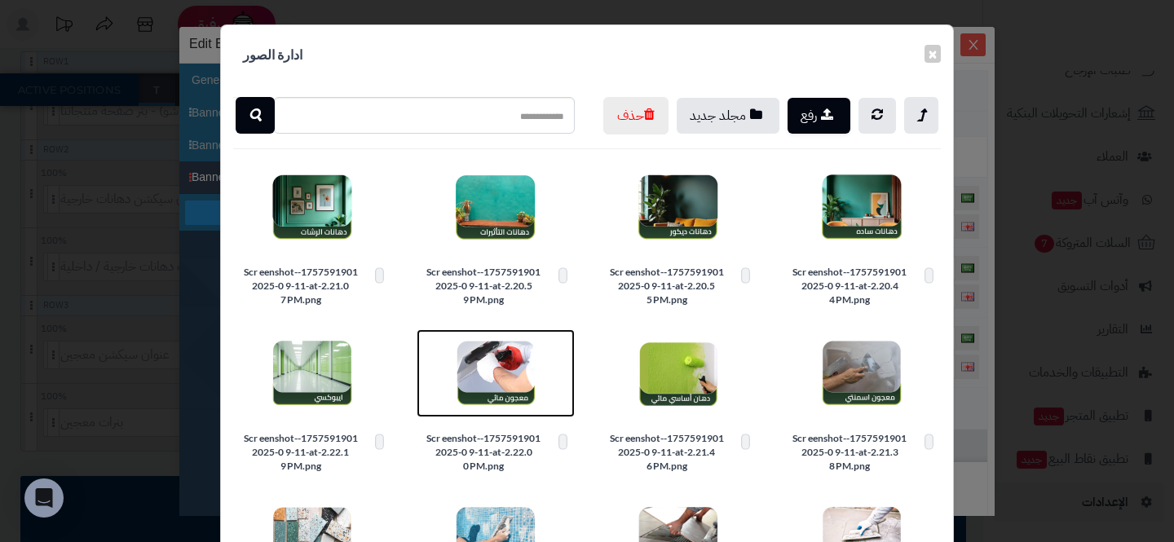
click at [483, 406] on img at bounding box center [496, 374] width 82 height 82
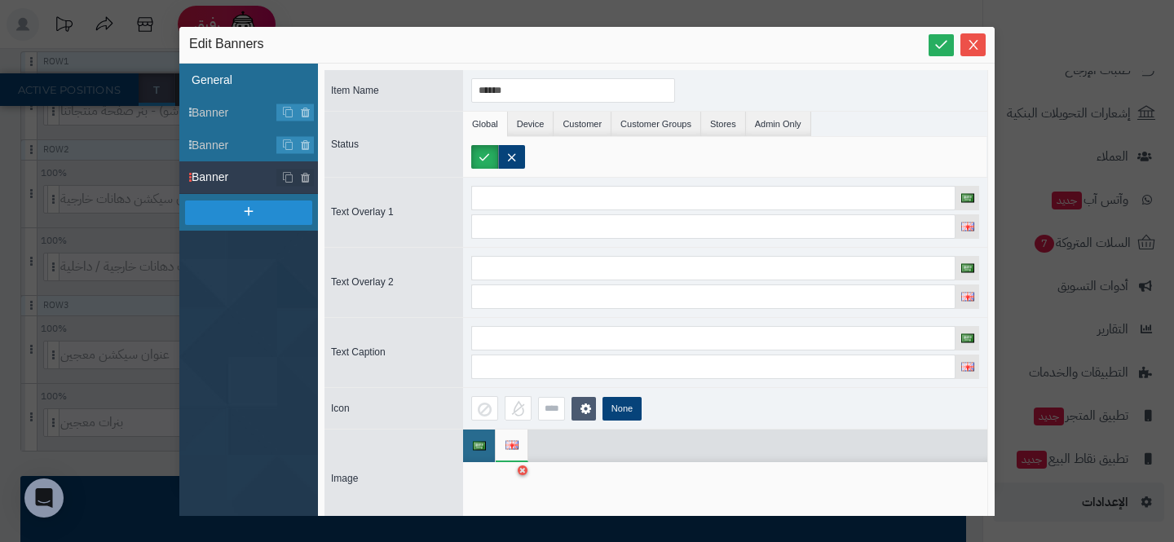
click at [244, 86] on li "General" at bounding box center [248, 80] width 139 height 33
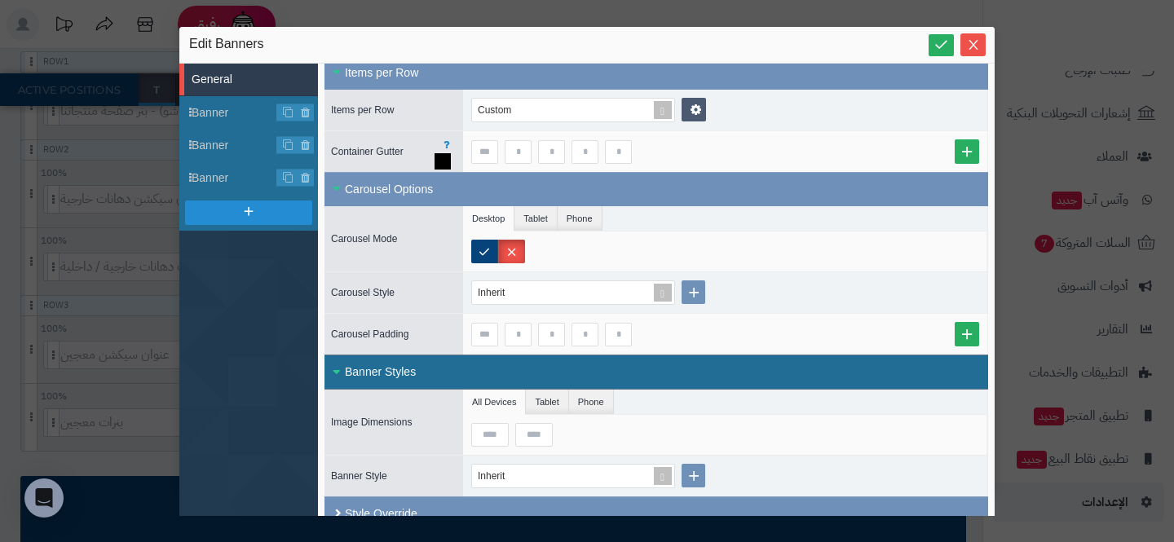
scroll to position [334, 0]
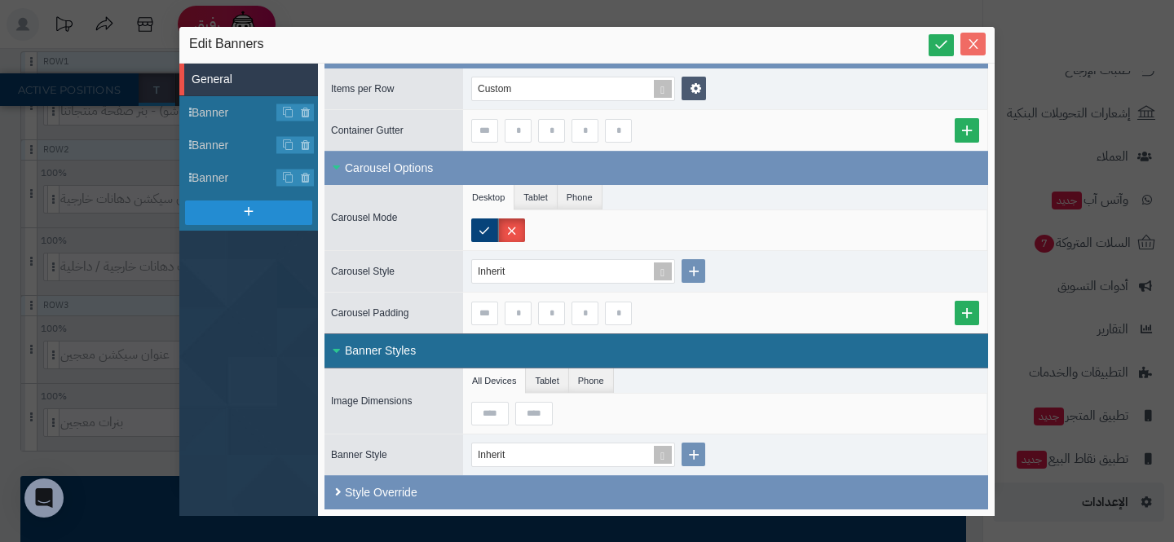
click at [961, 46] on span "Close" at bounding box center [972, 45] width 25 height 14
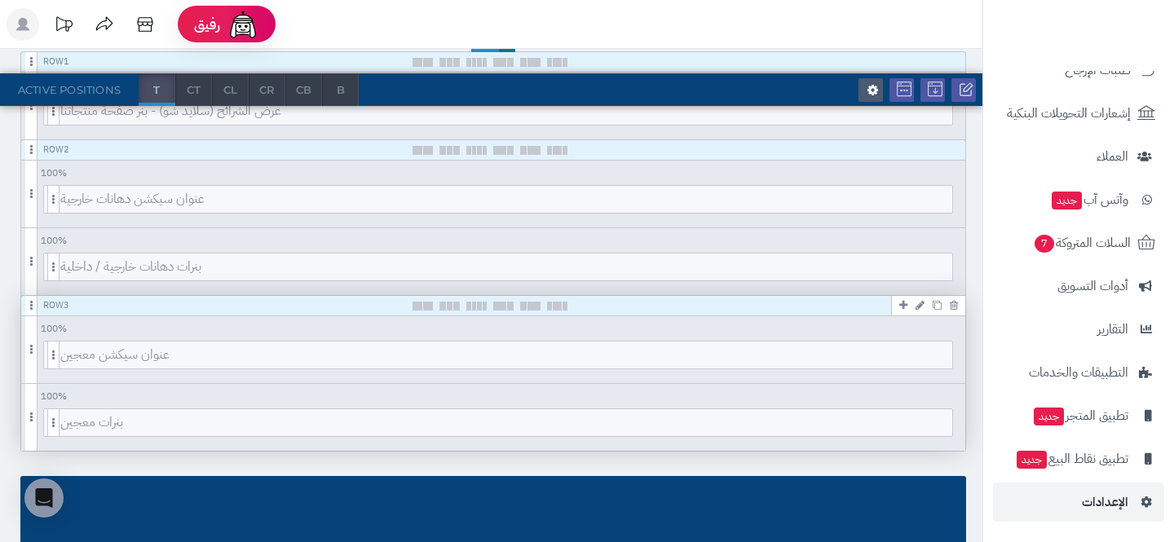
click at [915, 307] on link at bounding box center [919, 305] width 17 height 20
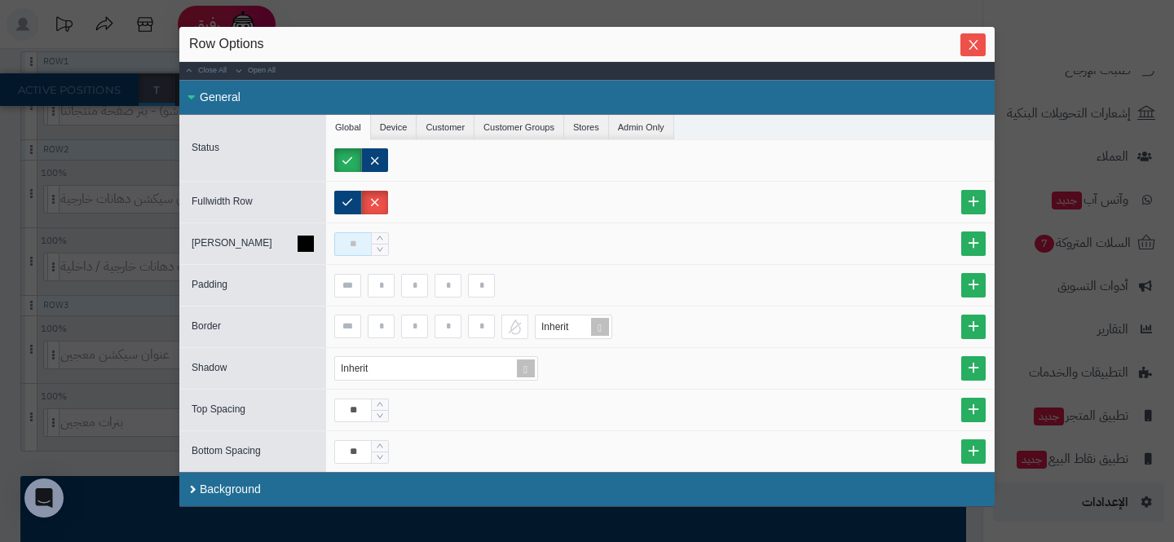
click at [340, 245] on input at bounding box center [353, 244] width 38 height 24
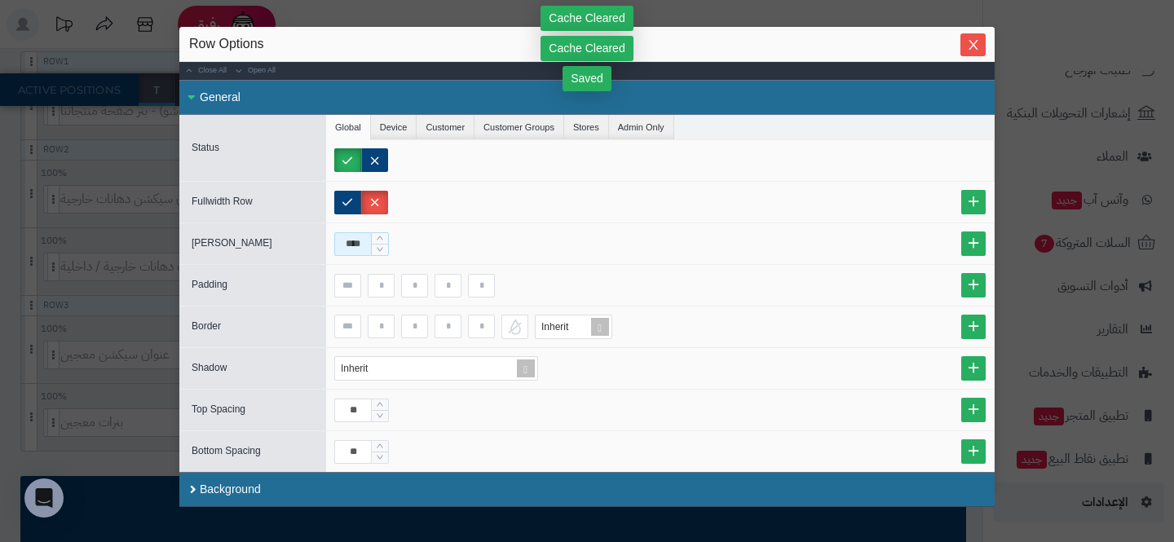
type input "****"
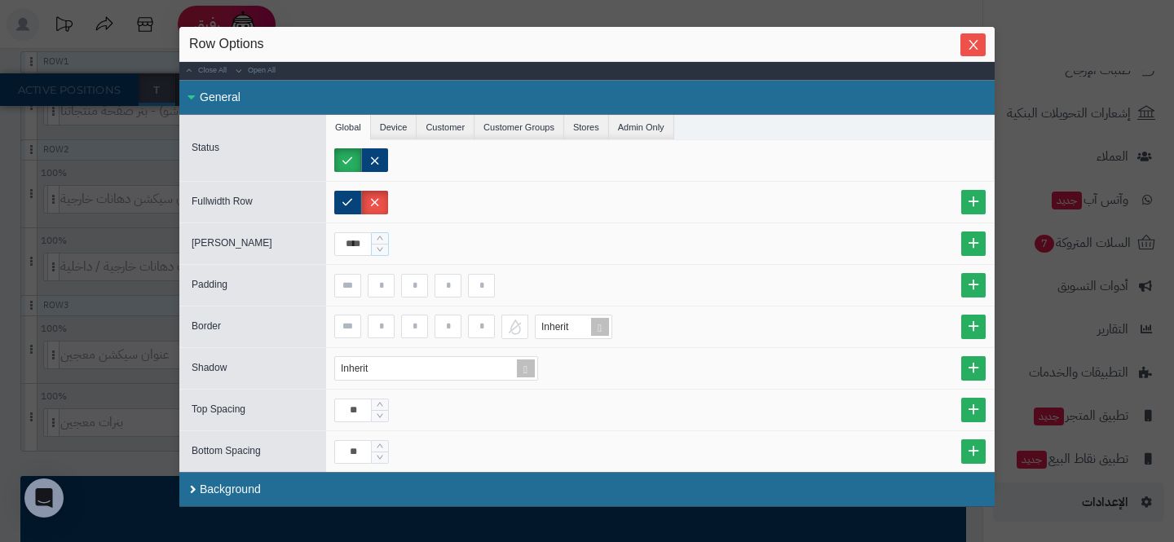
click at [91, 302] on div "sentinelStart Row Options Close All Open All General Status Global Device Custo…" at bounding box center [587, 271] width 1174 height 542
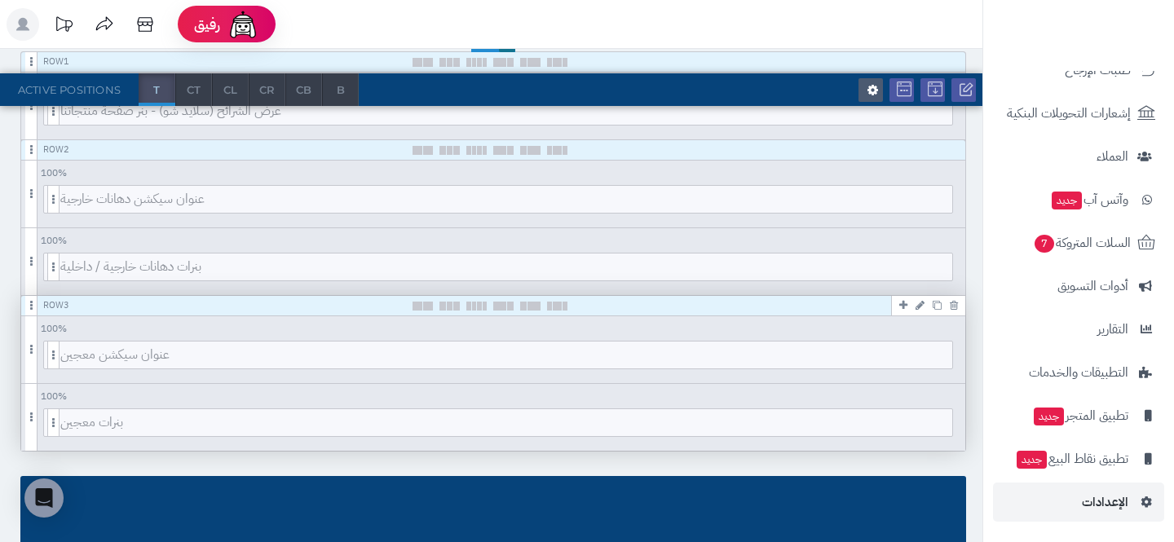
click at [936, 308] on icon at bounding box center [937, 305] width 9 height 9
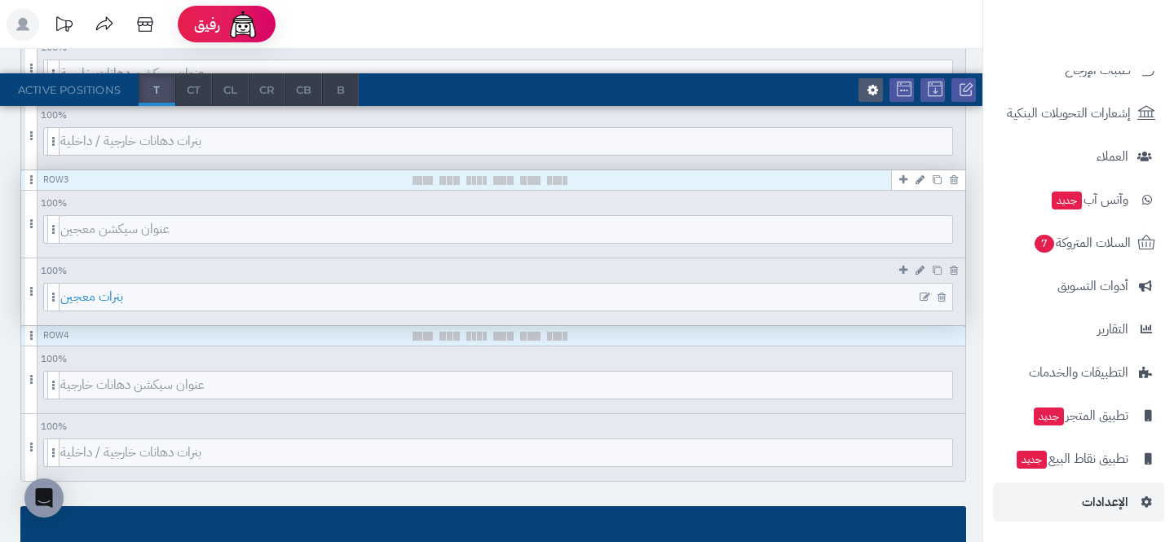
scroll to position [434, 0]
click at [952, 271] on icon at bounding box center [954, 271] width 8 height 11
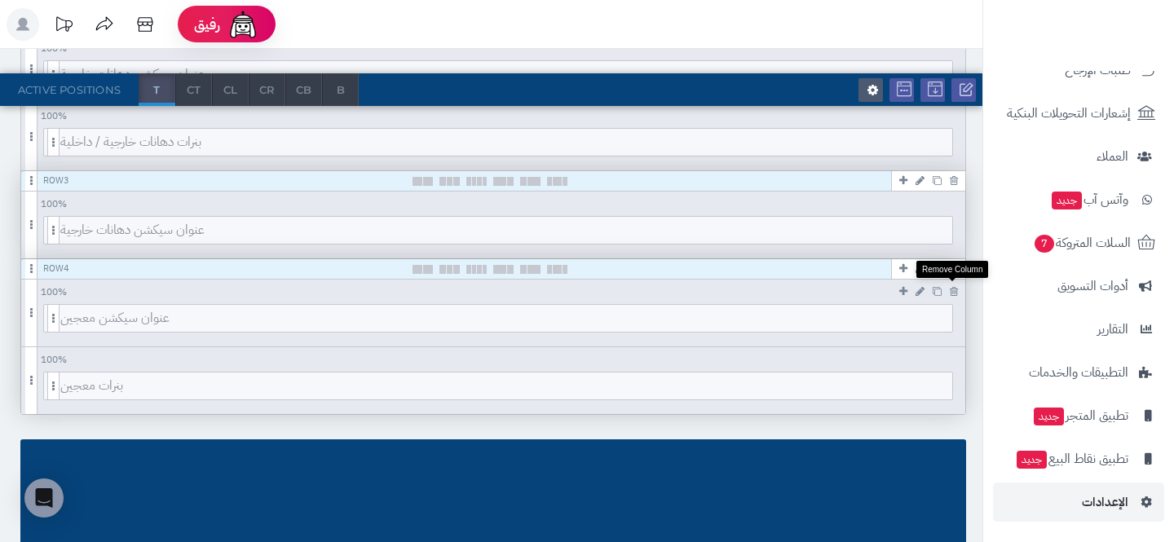
click at [952, 289] on icon at bounding box center [954, 291] width 8 height 11
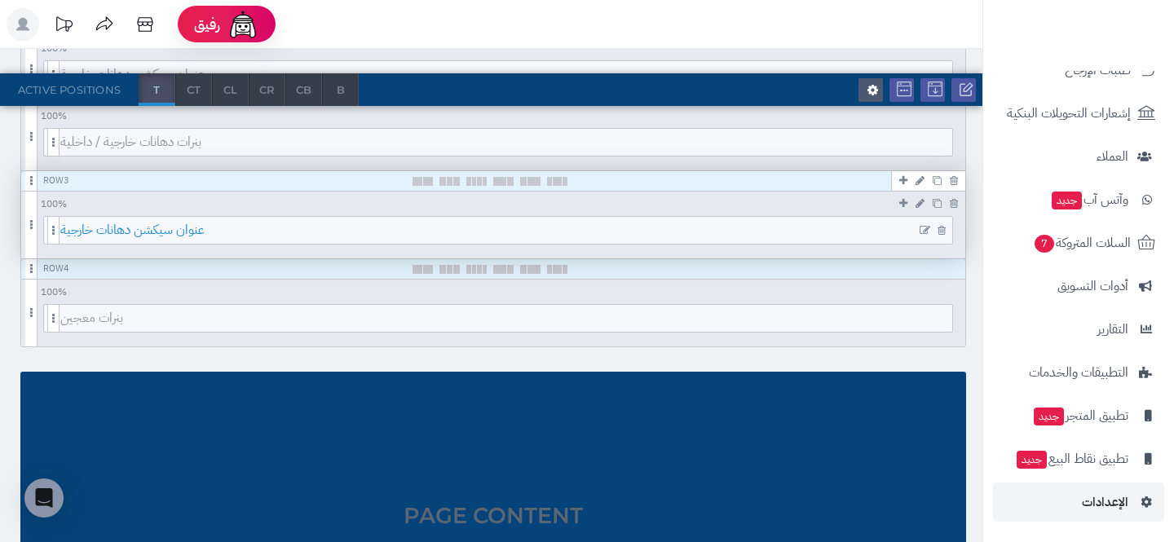
click at [345, 229] on span "عنوان سيكشن دهانات خارجية" at bounding box center [506, 230] width 892 height 27
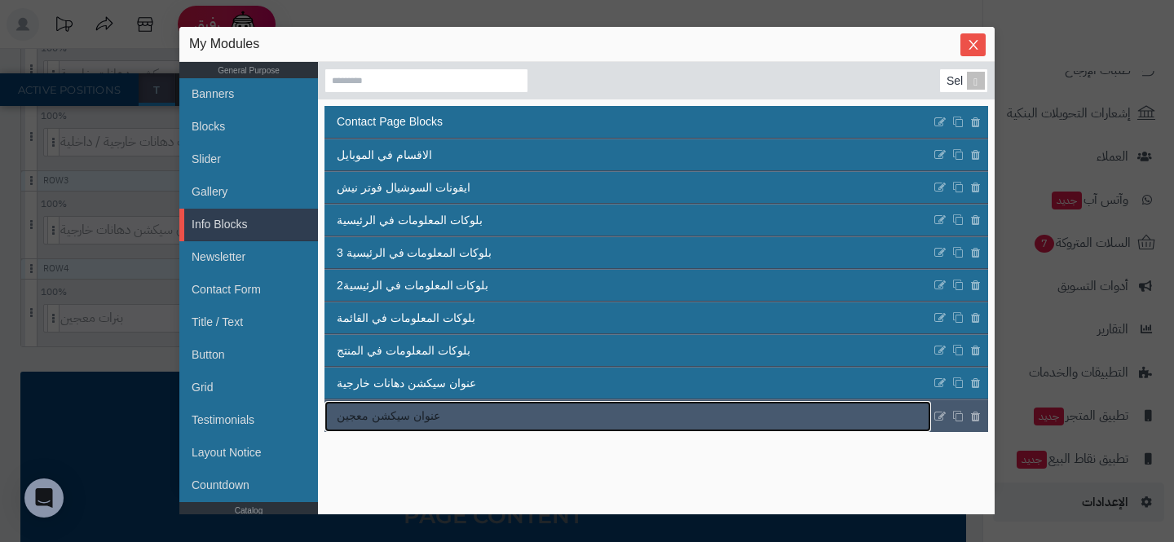
click at [515, 409] on link "عنوان سيكشن معجين" at bounding box center [627, 416] width 607 height 31
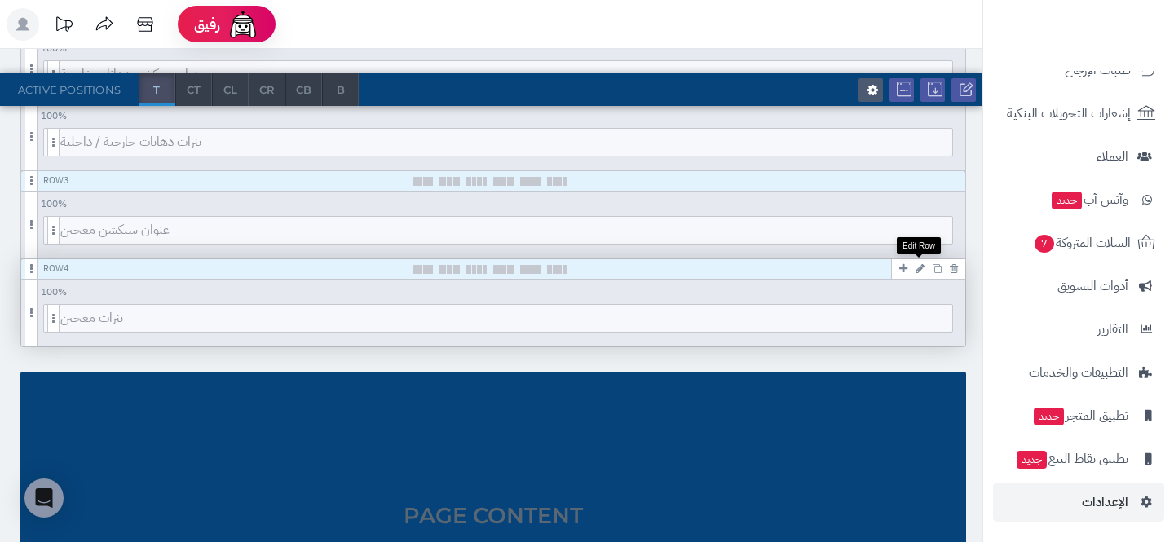
click at [925, 263] on link at bounding box center [919, 268] width 17 height 20
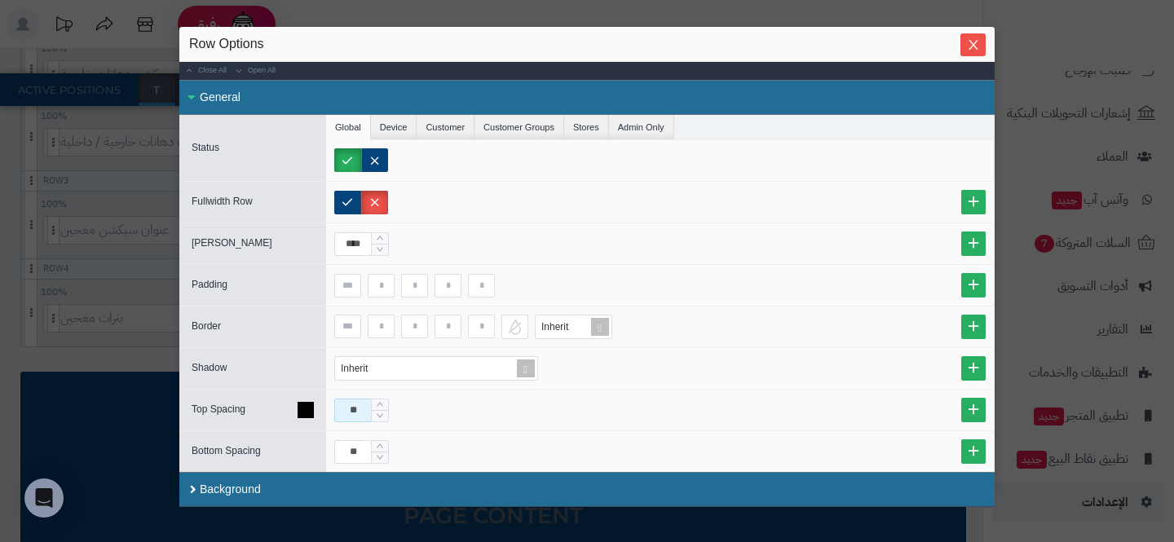
click at [351, 414] on input "**" at bounding box center [353, 411] width 38 height 24
click at [973, 44] on icon "Close" at bounding box center [973, 44] width 9 height 10
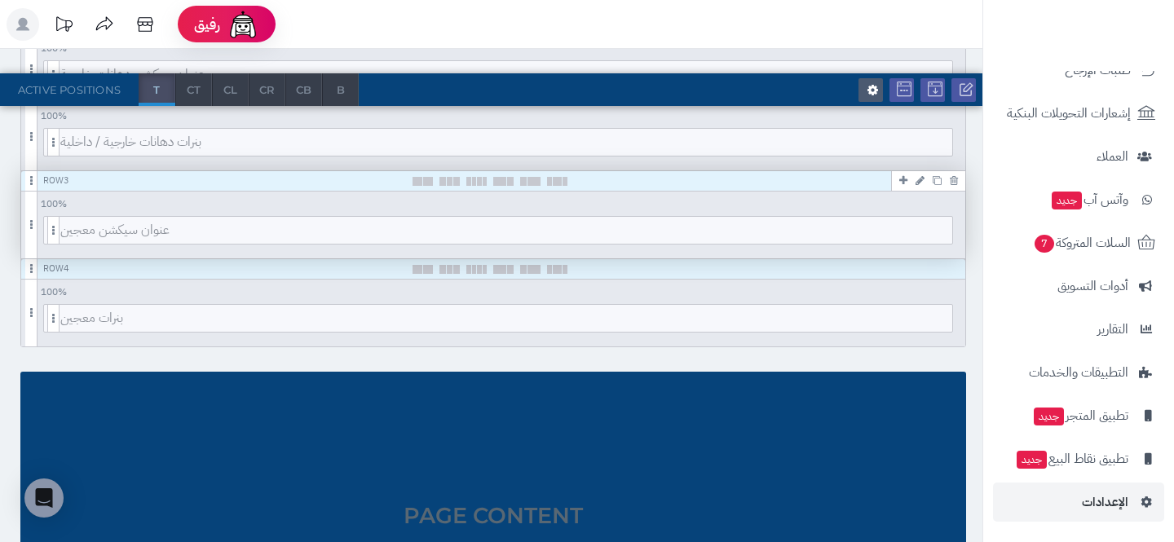
click at [922, 181] on icon at bounding box center [920, 180] width 9 height 11
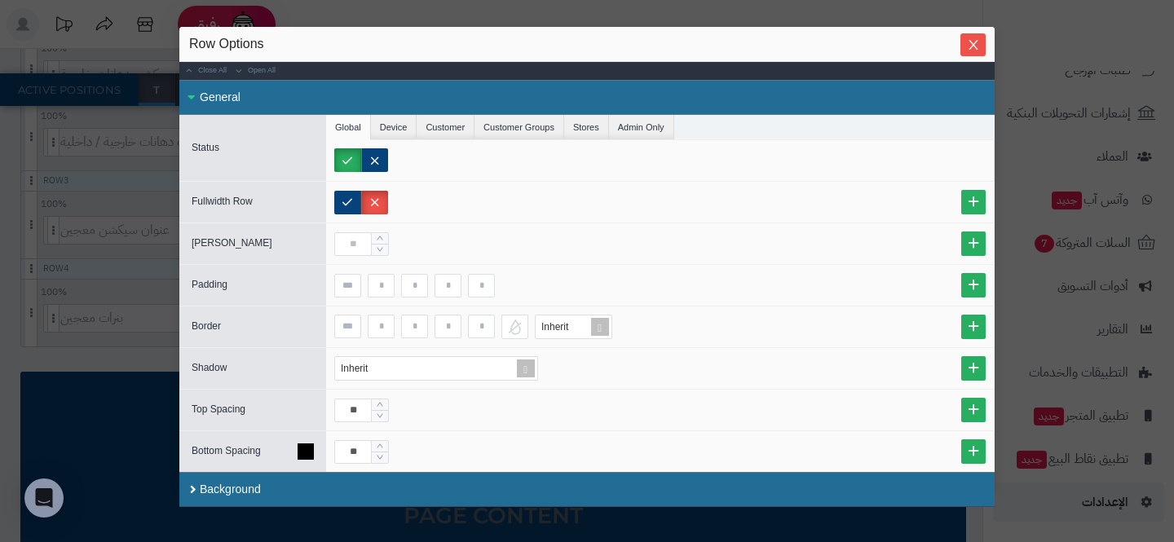
click at [302, 452] on icon at bounding box center [306, 452] width 16 height 16
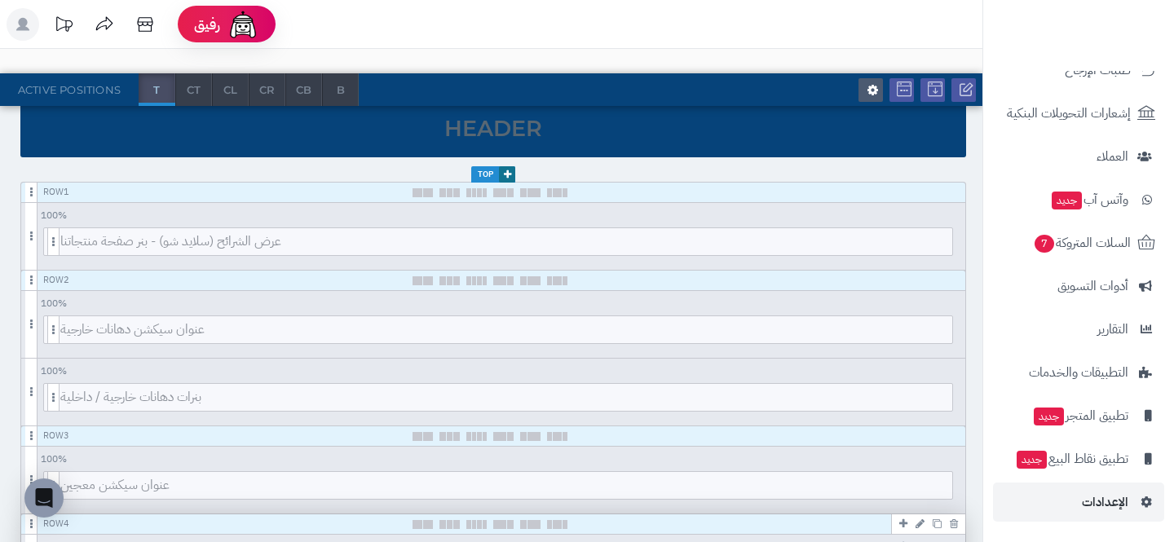
scroll to position [177, 0]
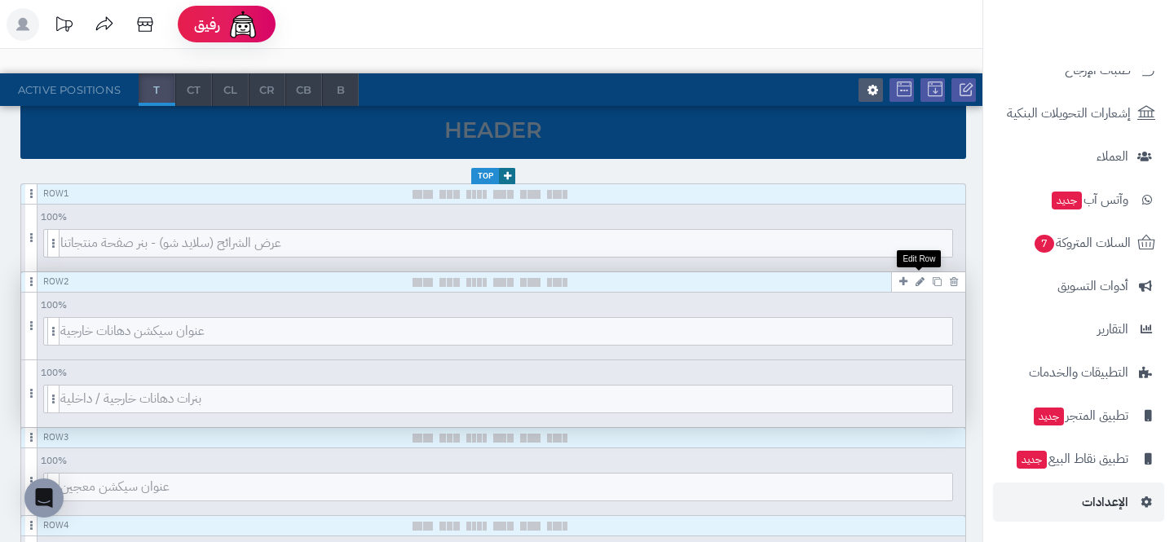
click at [920, 283] on icon at bounding box center [920, 281] width 9 height 11
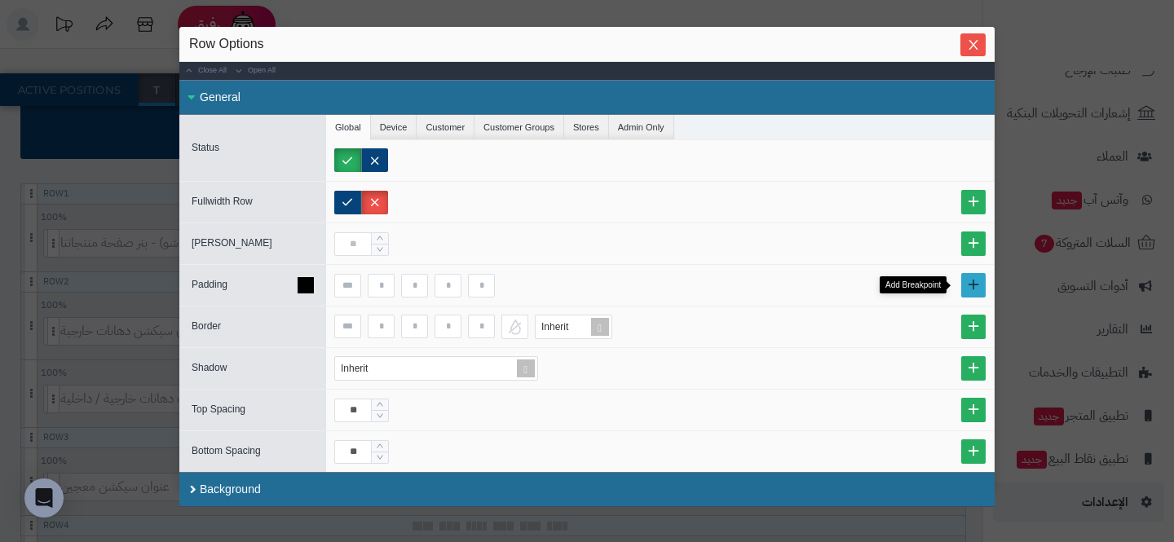
click at [969, 283] on link at bounding box center [973, 285] width 24 height 24
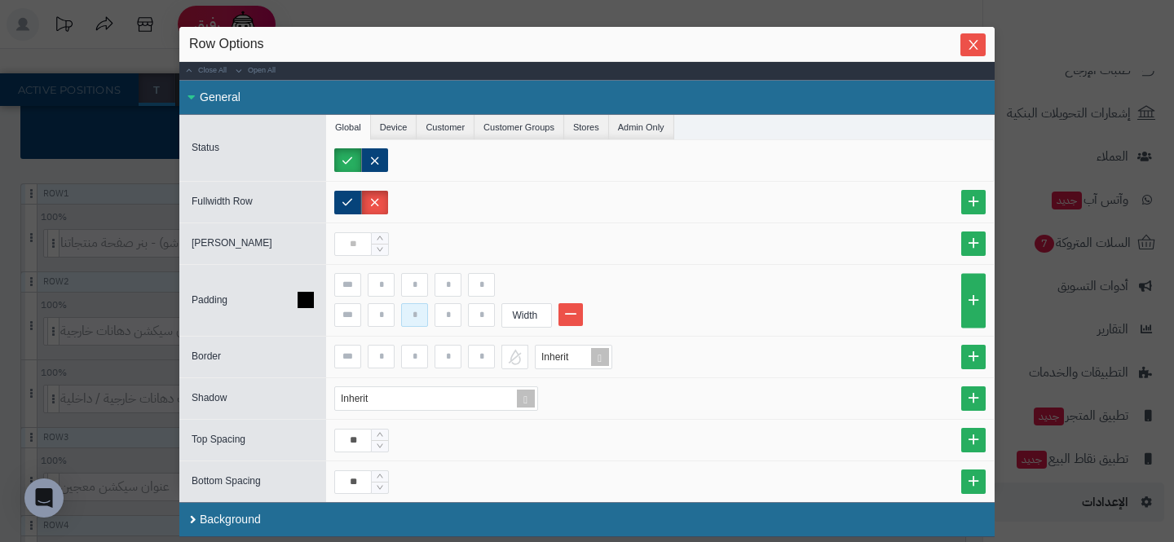
click at [418, 319] on input at bounding box center [414, 315] width 27 height 24
type input "**"
click at [486, 317] on input at bounding box center [481, 315] width 27 height 24
type input "**"
click at [519, 310] on div "Width" at bounding box center [525, 315] width 46 height 23
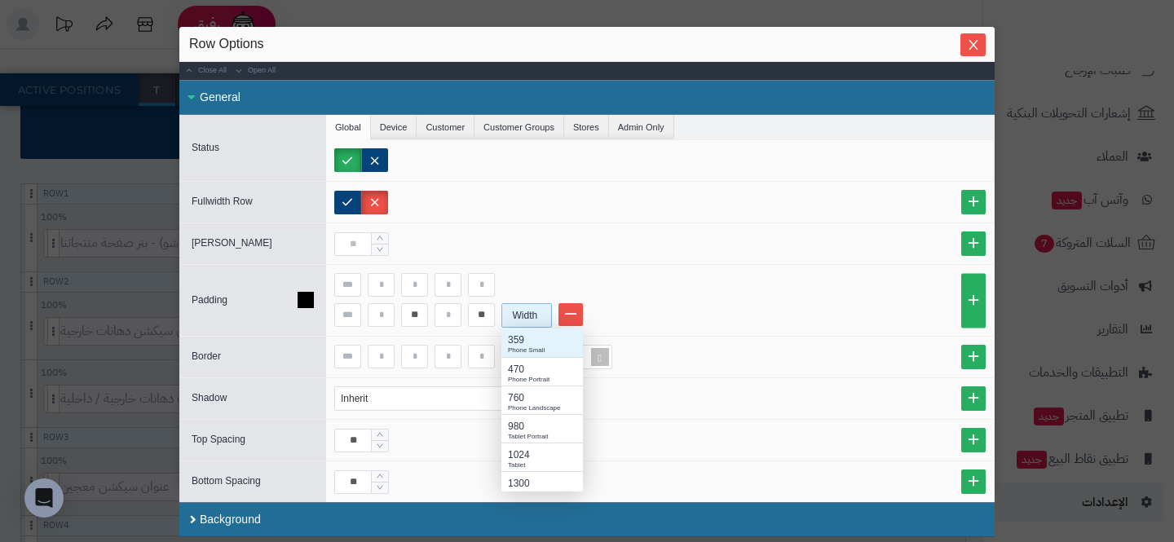
scroll to position [163, 82]
click at [545, 434] on div "Tablet Portrait" at bounding box center [542, 437] width 68 height 10
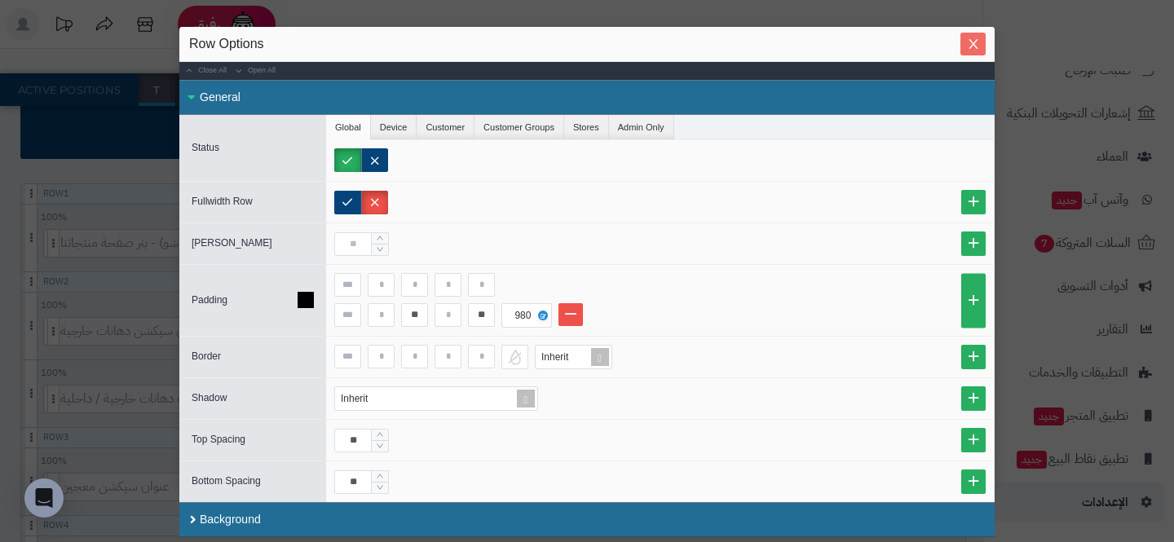
click at [969, 49] on icon "Close" at bounding box center [973, 44] width 13 height 13
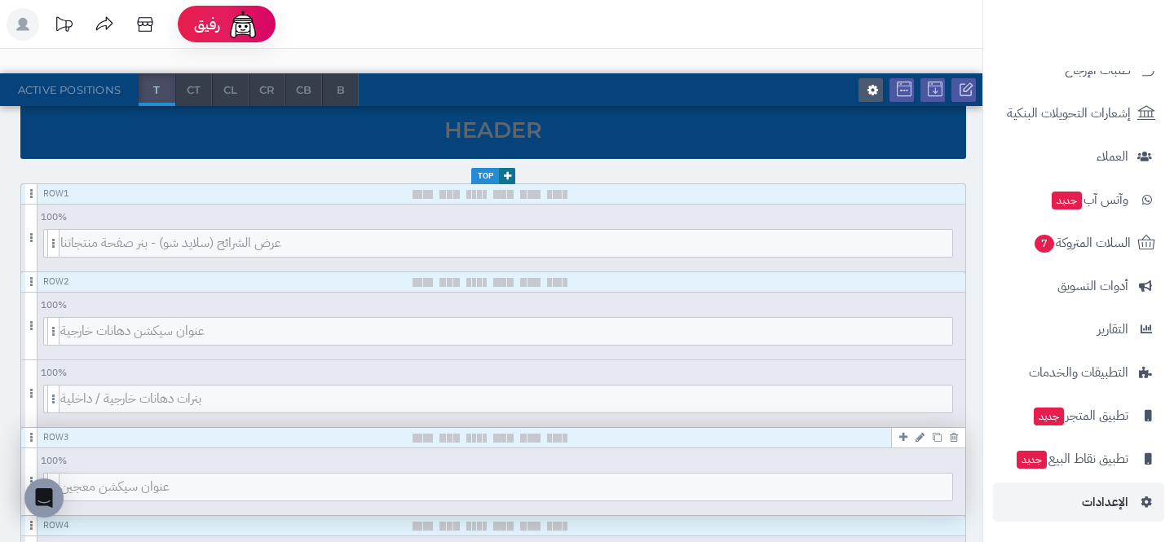
click at [918, 438] on icon at bounding box center [920, 437] width 9 height 11
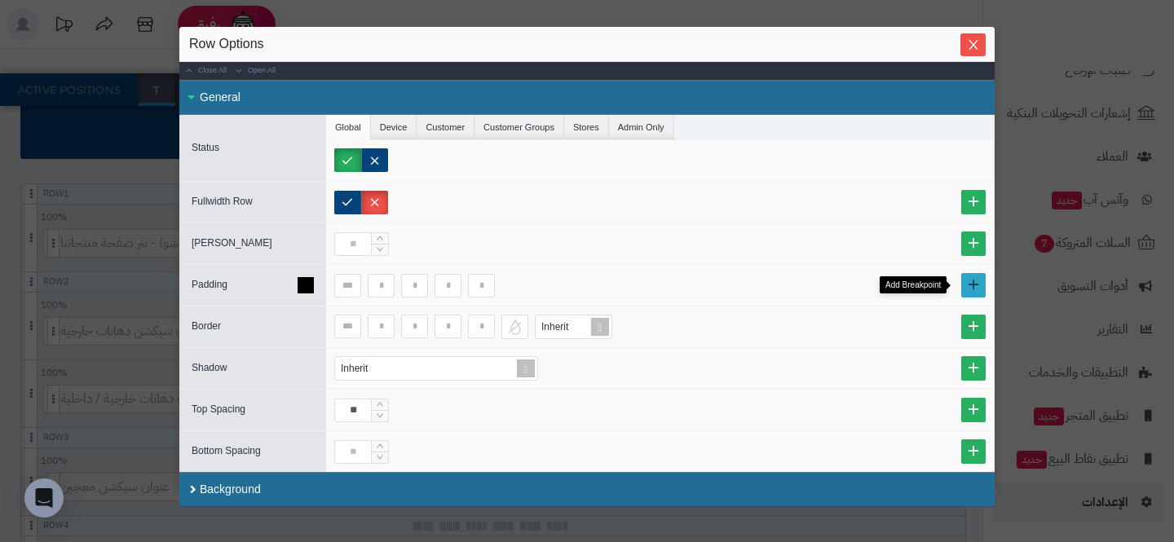
click at [966, 285] on link at bounding box center [973, 285] width 24 height 24
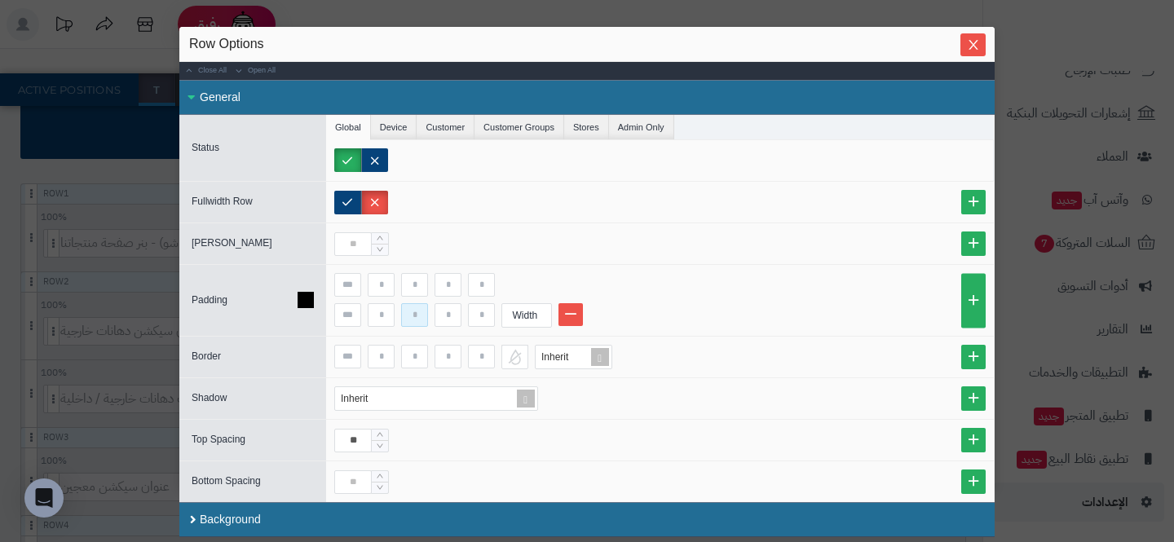
click at [412, 324] on input at bounding box center [414, 315] width 27 height 24
type input "**"
click at [482, 314] on input at bounding box center [481, 315] width 27 height 24
type input "**"
click at [516, 309] on div "Width" at bounding box center [525, 315] width 46 height 23
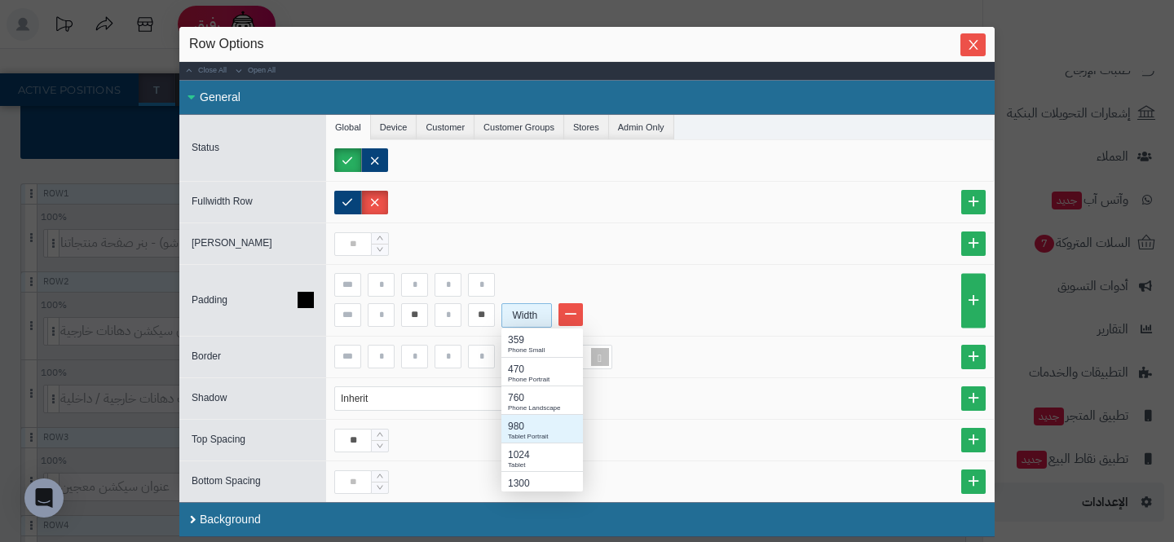
click at [527, 432] on div "Tablet Portrait" at bounding box center [542, 437] width 68 height 10
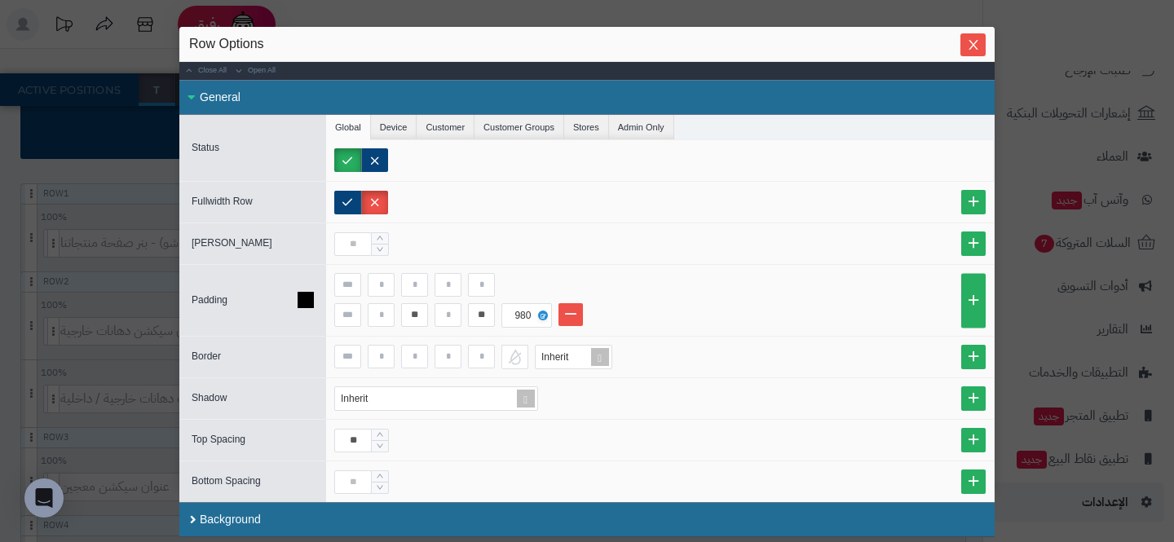
click at [734, 320] on li "** ** 980" at bounding box center [659, 315] width 651 height 24
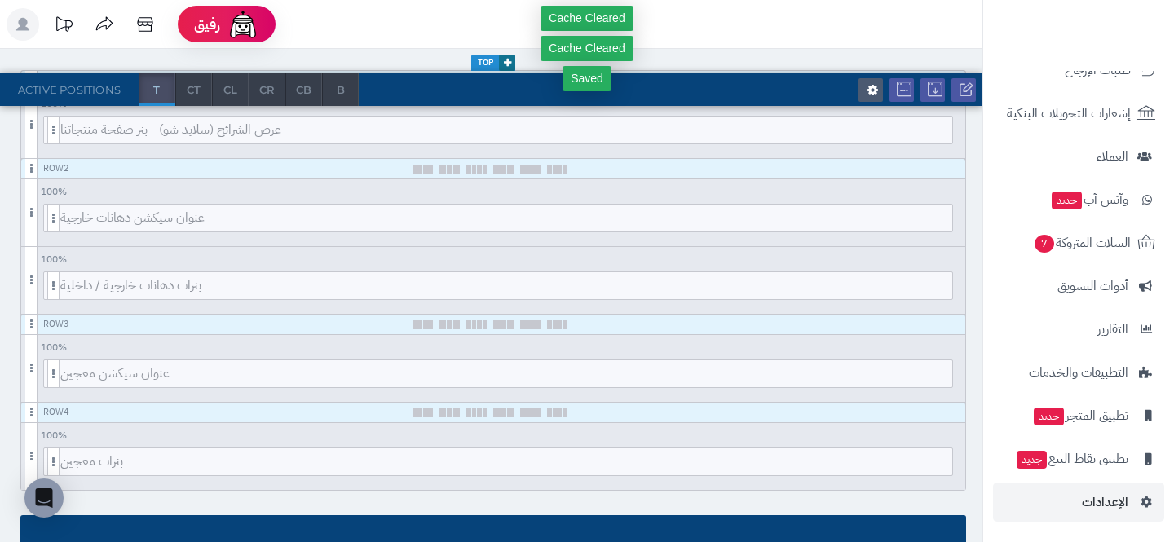
scroll to position [311, 0]
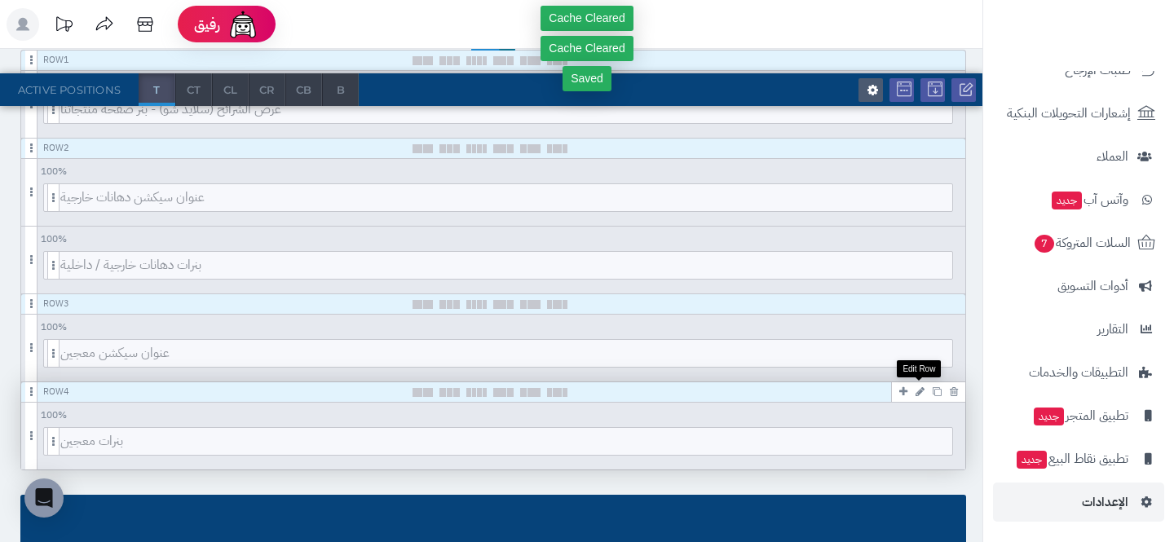
click at [918, 387] on icon at bounding box center [920, 391] width 9 height 11
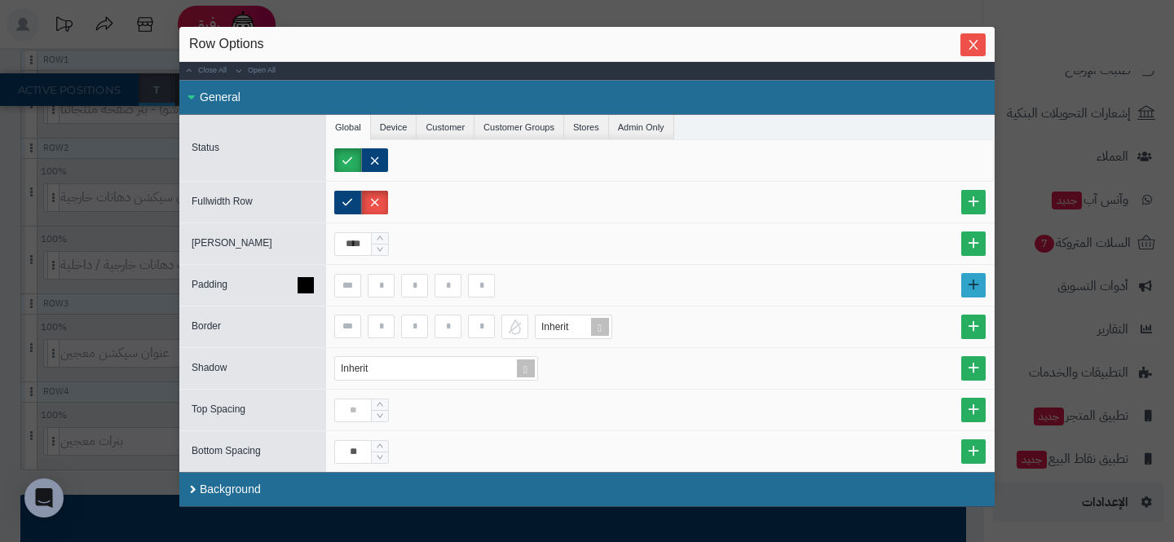
click at [964, 280] on link at bounding box center [973, 285] width 24 height 24
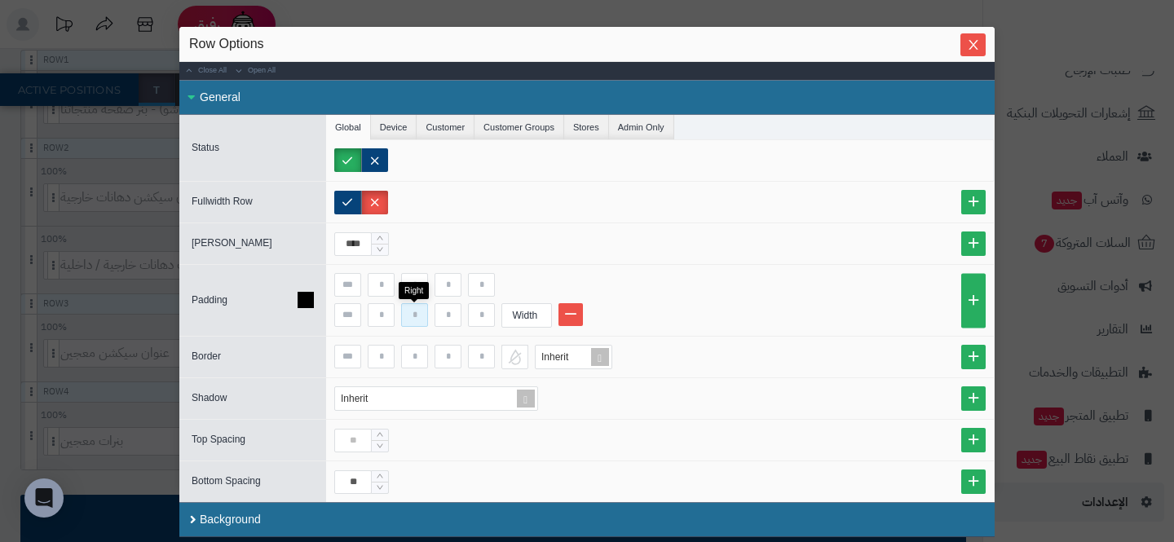
click at [424, 316] on input at bounding box center [414, 315] width 27 height 24
type input "**"
click at [474, 315] on input at bounding box center [481, 315] width 27 height 24
type input "**"
click at [524, 320] on div "Width" at bounding box center [525, 315] width 46 height 23
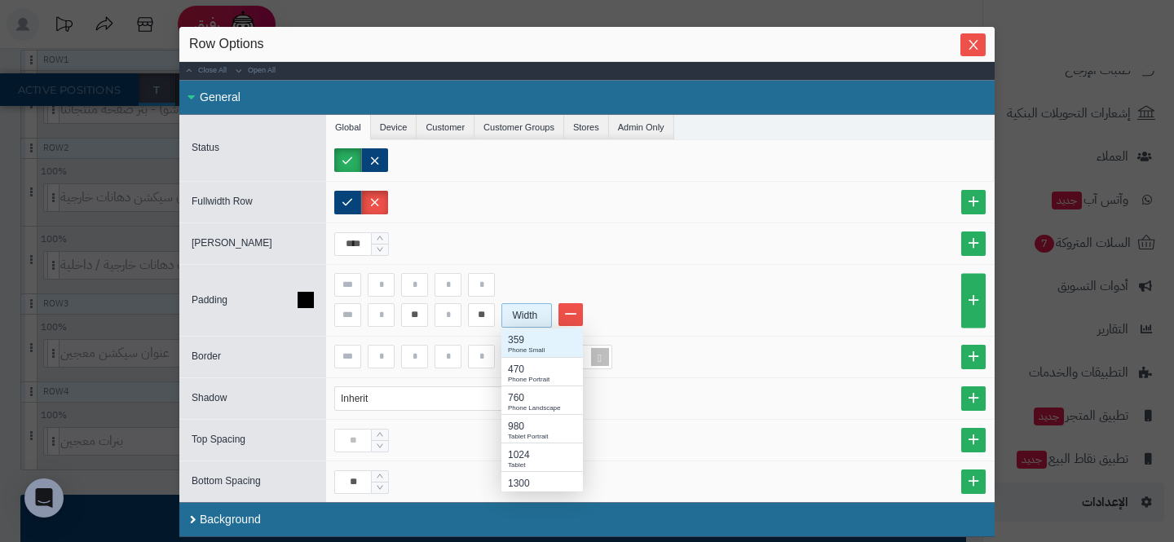
scroll to position [163, 82]
click at [530, 419] on div "980" at bounding box center [542, 426] width 68 height 15
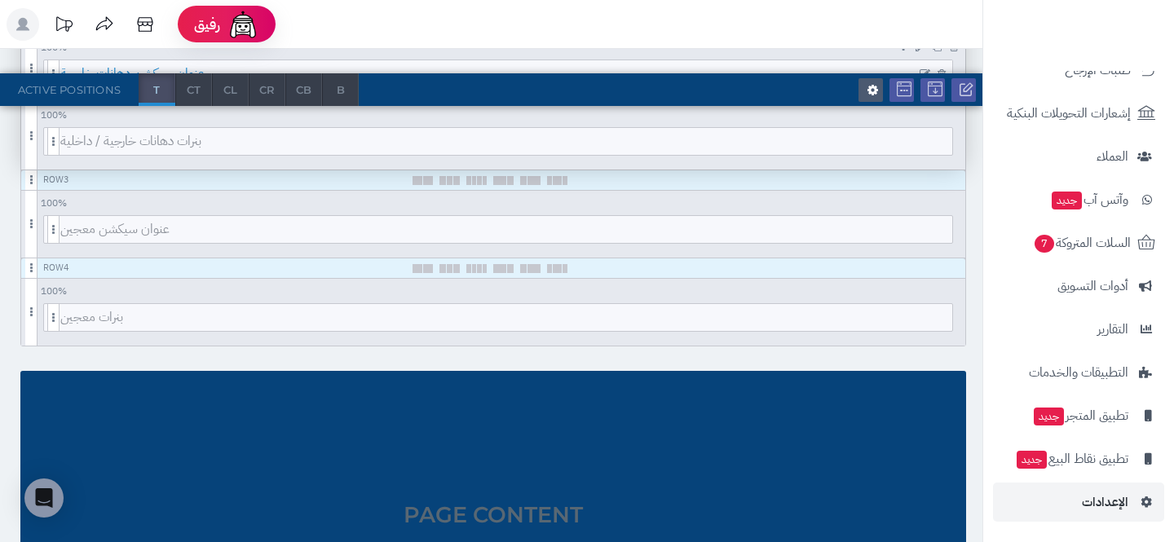
scroll to position [436, 0]
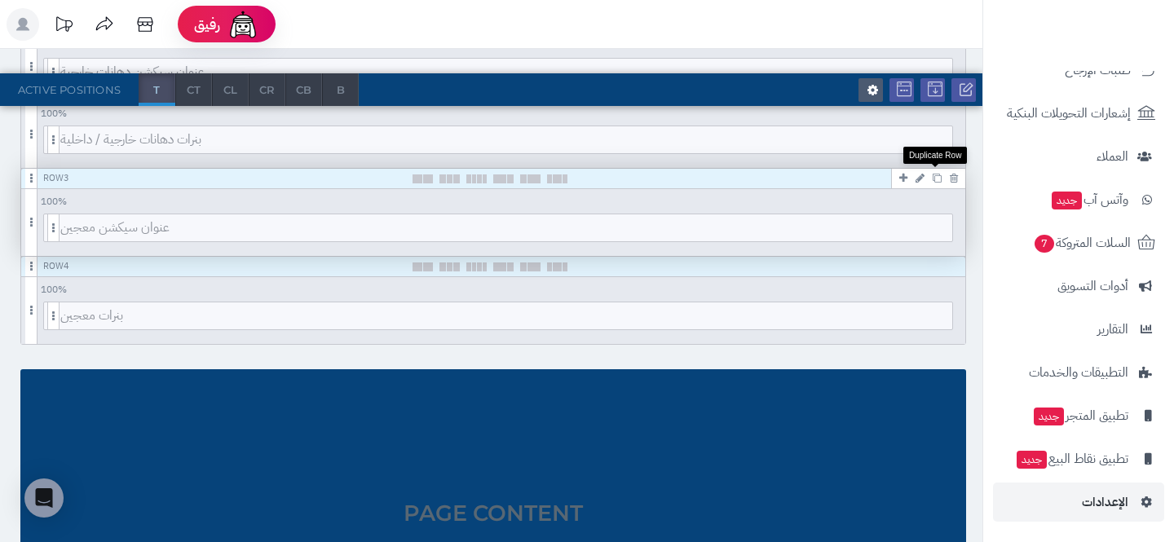
click at [934, 179] on icon at bounding box center [937, 178] width 9 height 9
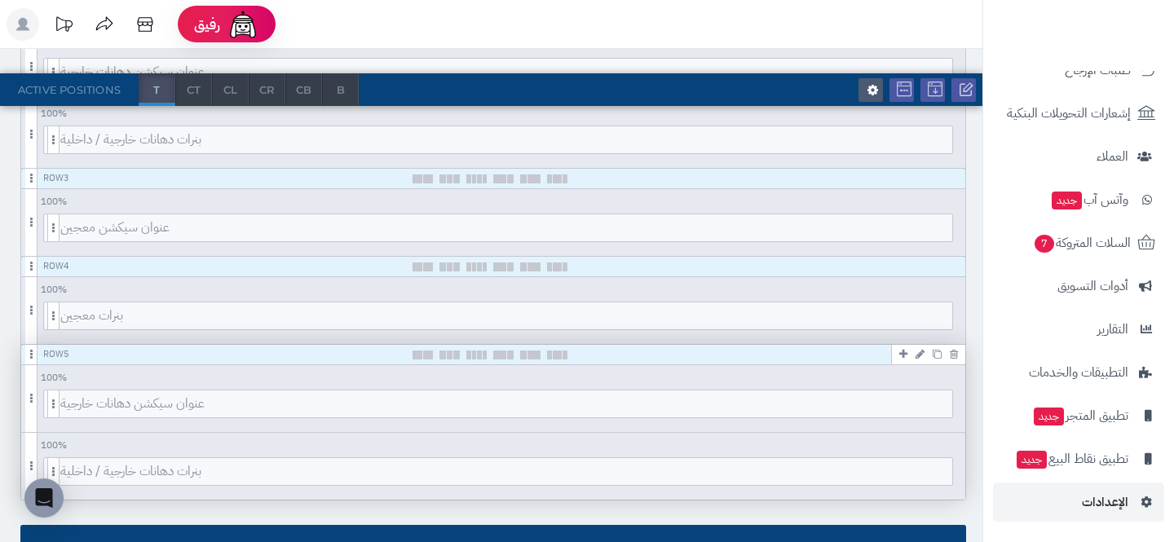
click at [952, 354] on icon at bounding box center [954, 354] width 8 height 11
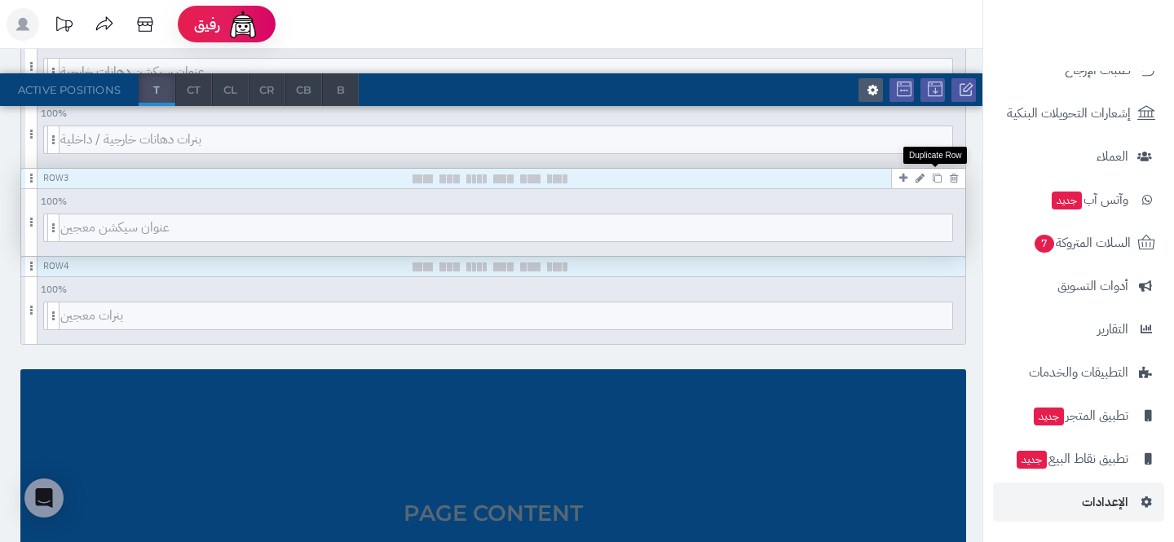
click at [938, 178] on icon at bounding box center [937, 178] width 9 height 9
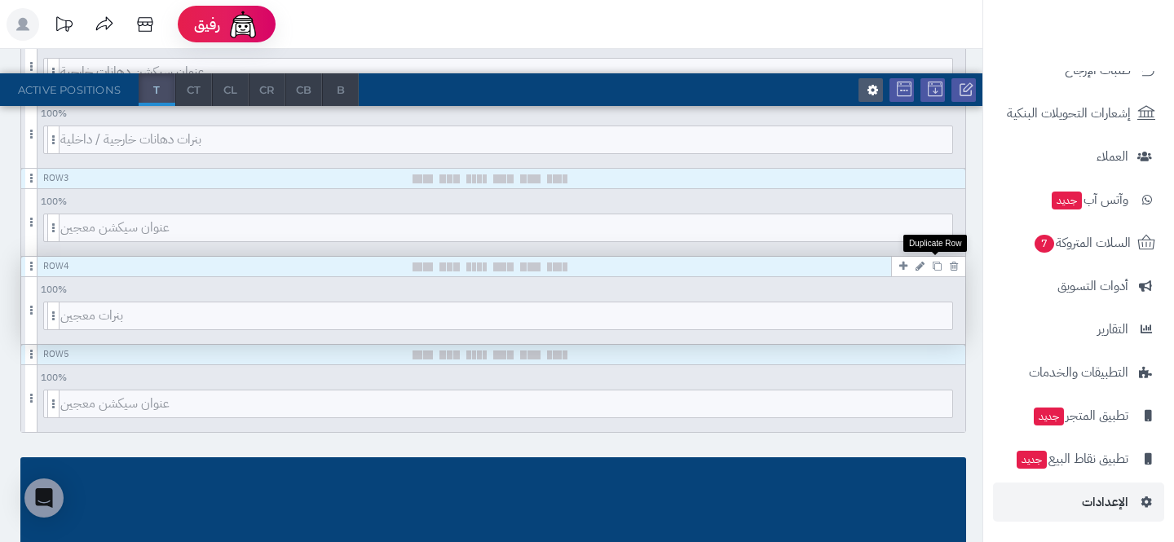
click at [931, 263] on link at bounding box center [937, 266] width 17 height 20
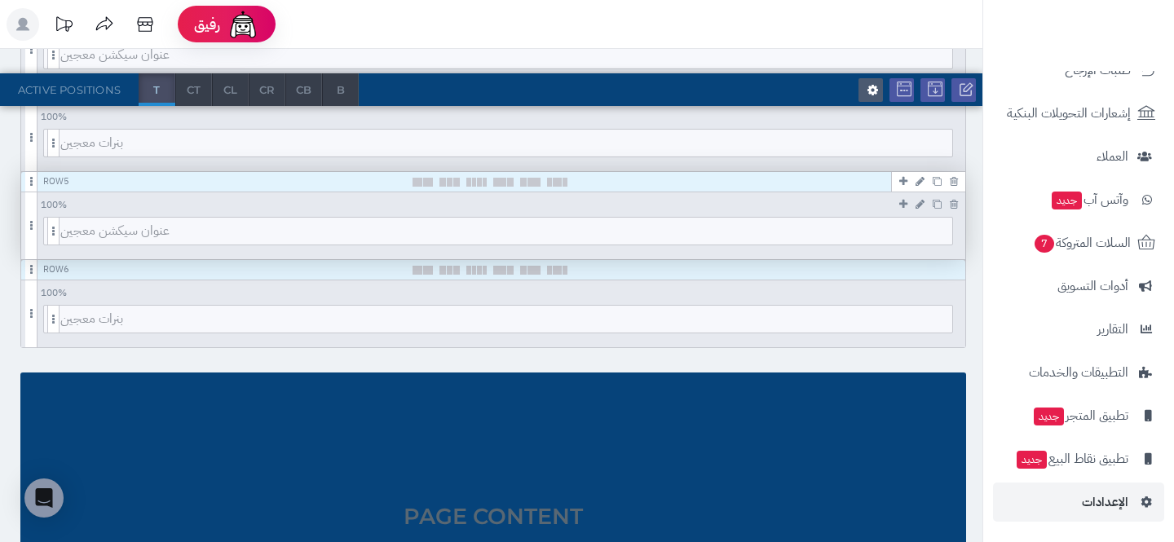
scroll to position [608, 0]
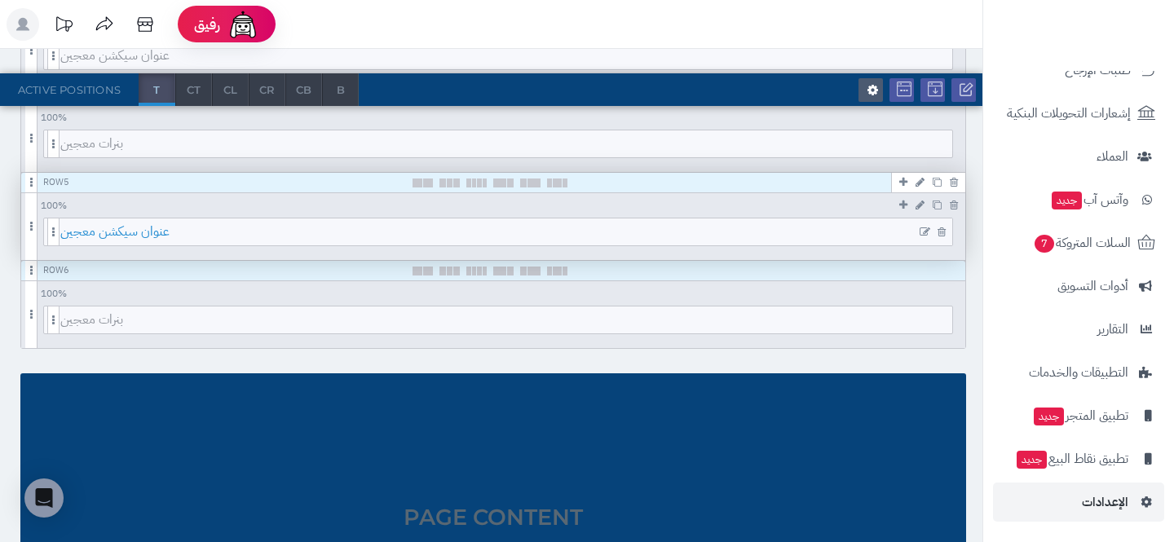
click at [330, 236] on span "عنوان سيكشن معجين" at bounding box center [506, 231] width 892 height 27
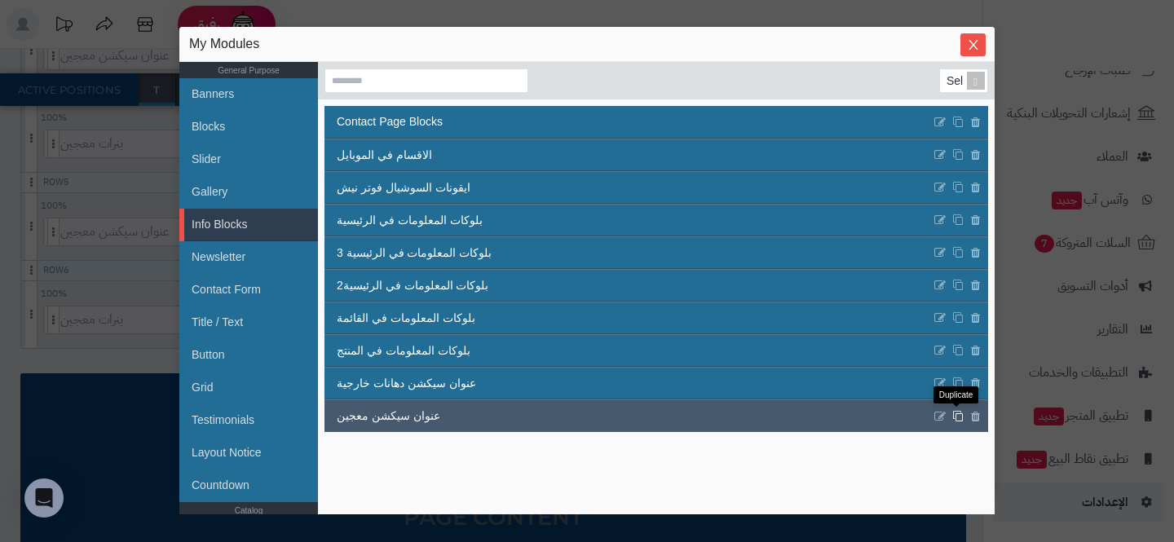
click at [956, 417] on icon at bounding box center [957, 416] width 11 height 12
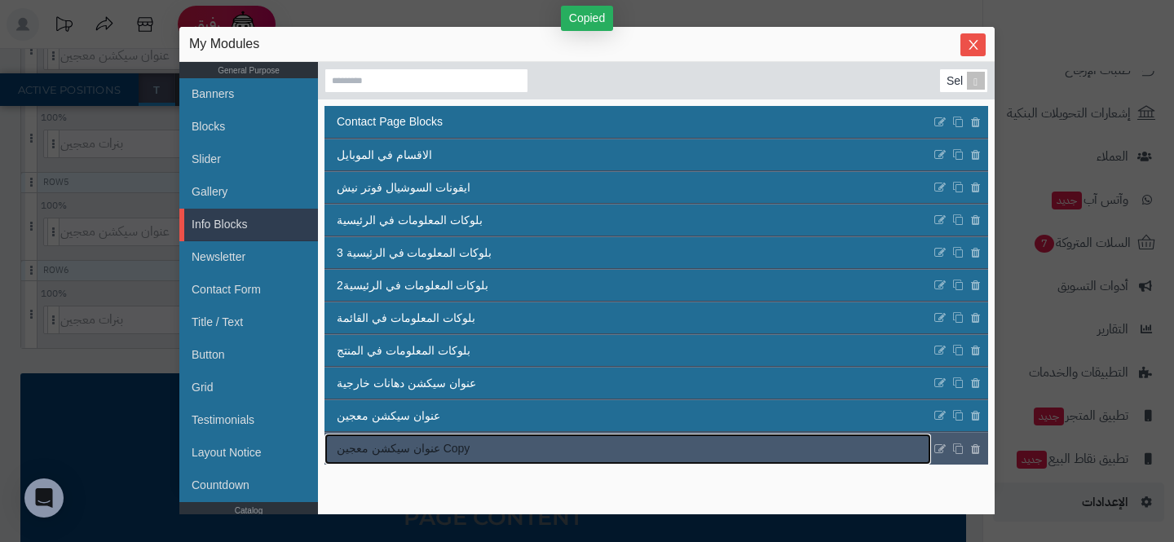
click at [392, 436] on link "عنوان سيكشن معجين Copy" at bounding box center [627, 449] width 607 height 31
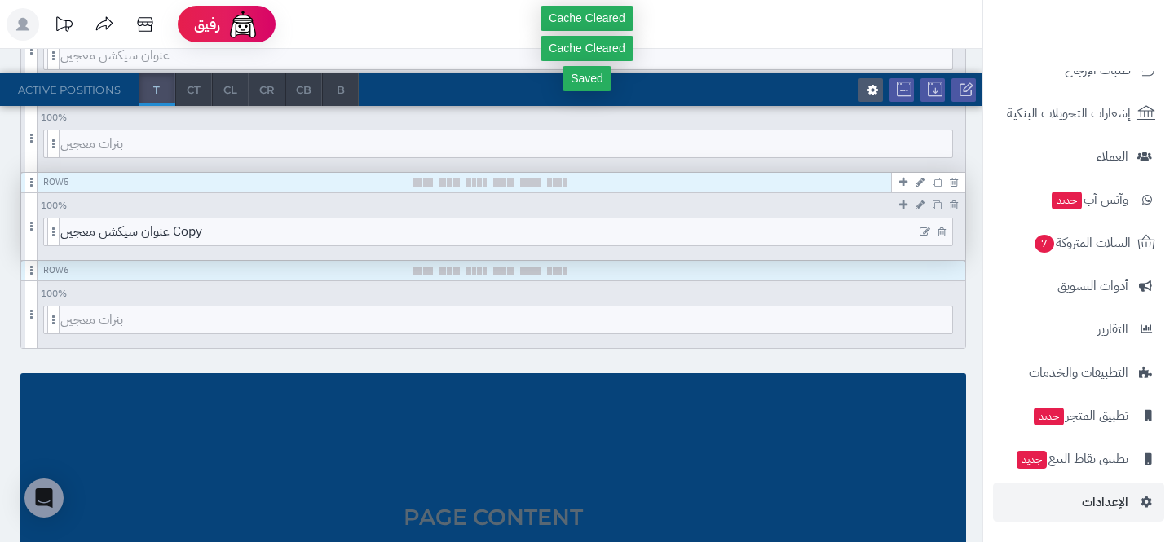
click at [924, 232] on icon at bounding box center [925, 232] width 11 height 11
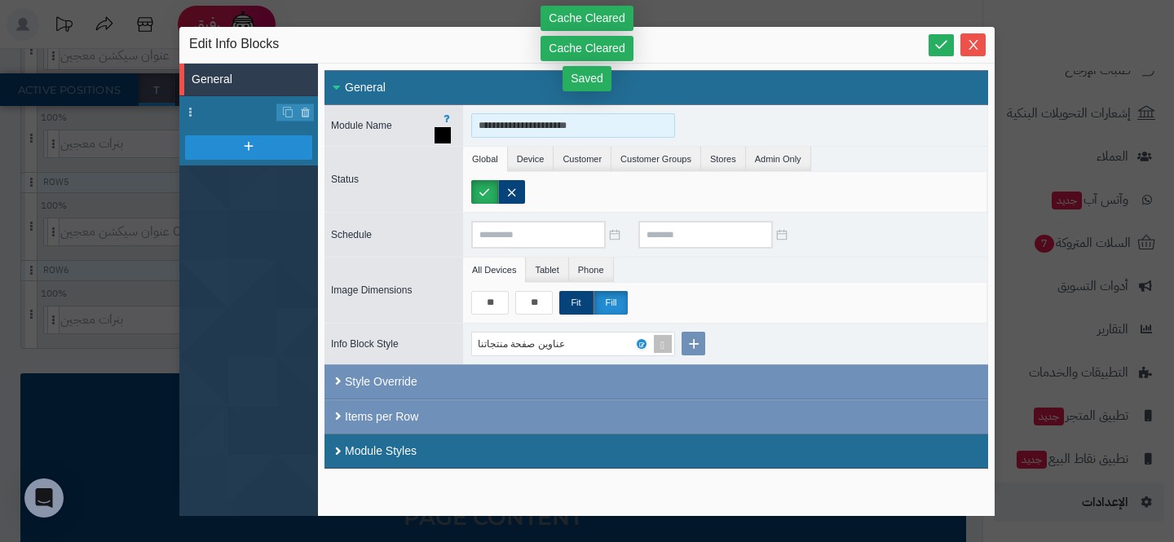
click at [565, 127] on input "**********" at bounding box center [573, 125] width 204 height 24
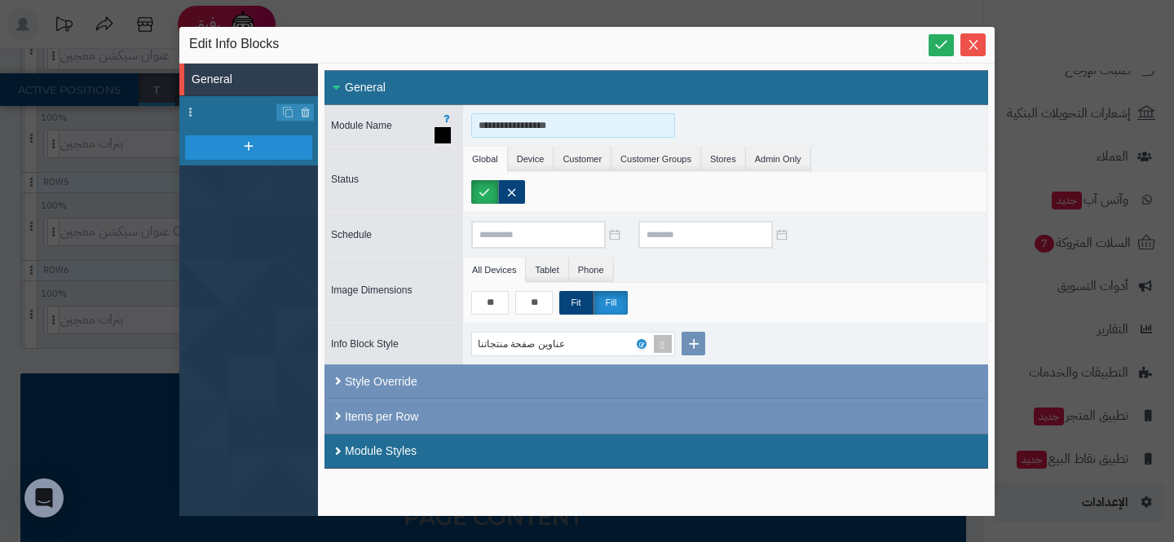
drag, startPoint x: 529, startPoint y: 127, endPoint x: 428, endPoint y: 128, distance: 101.1
click at [427, 128] on div "**********" at bounding box center [656, 125] width 664 height 41
click at [488, 126] on input "**********" at bounding box center [573, 125] width 204 height 24
drag, startPoint x: 544, startPoint y: 128, endPoint x: 399, endPoint y: 125, distance: 145.2
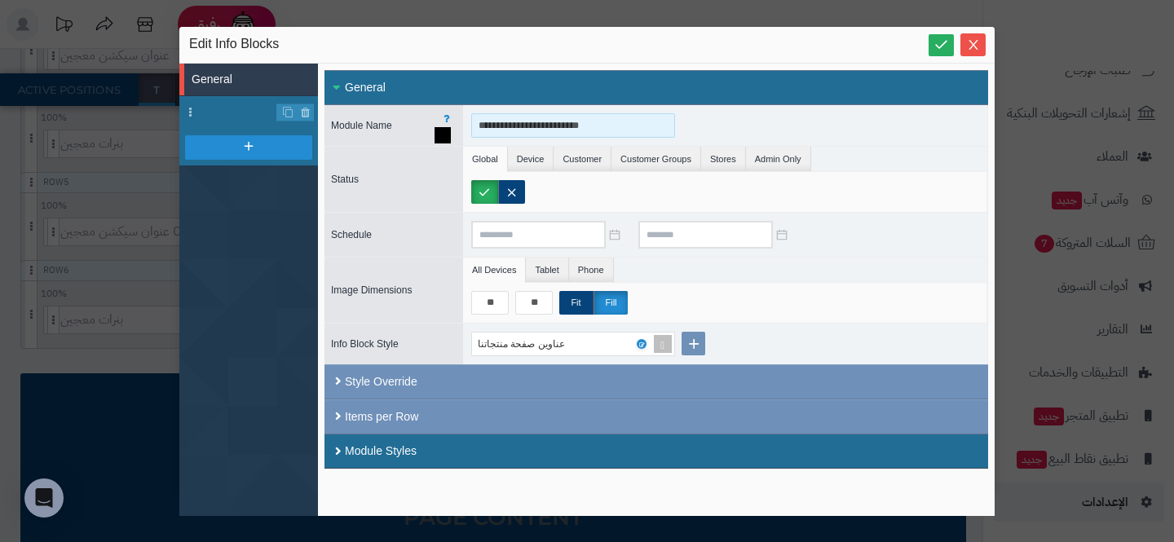
click at [400, 126] on div "**********" at bounding box center [656, 125] width 664 height 41
type input "**********"
click at [205, 121] on li at bounding box center [248, 112] width 139 height 33
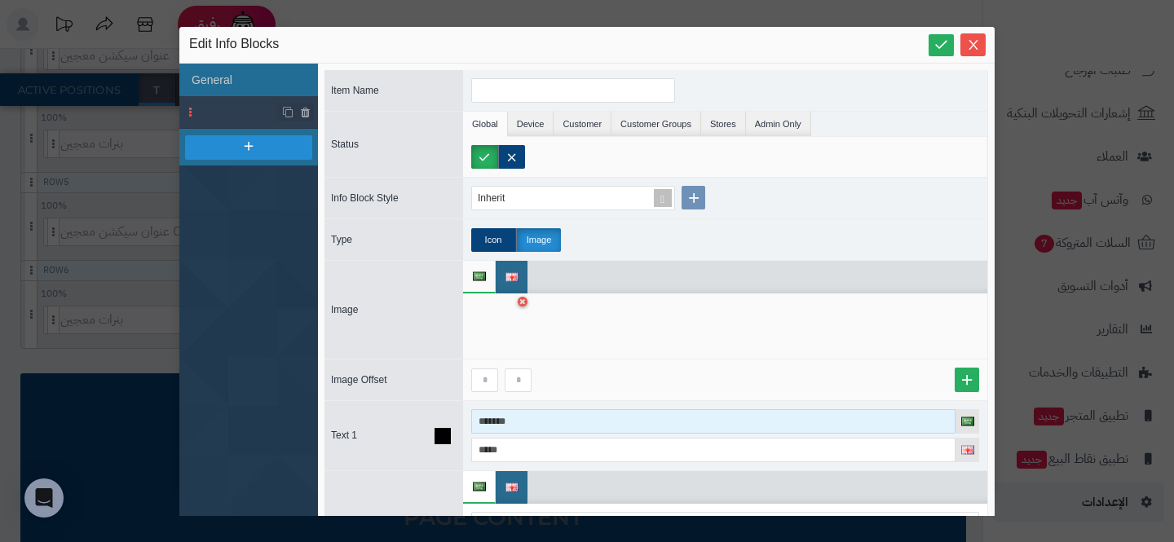
click at [536, 417] on input "*******" at bounding box center [713, 421] width 484 height 24
paste input "**********"
type input "**********"
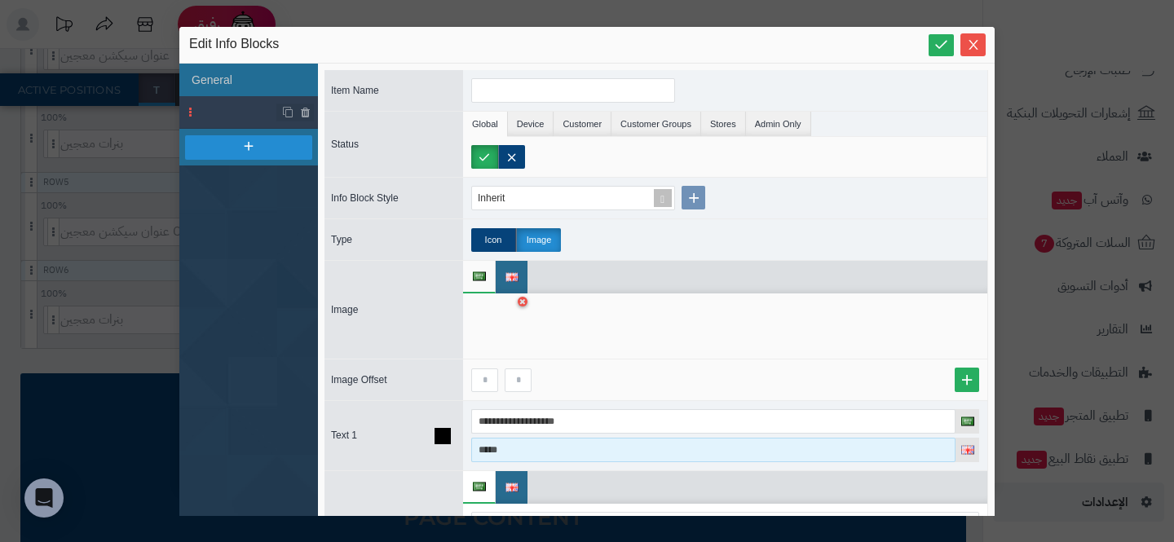
click at [506, 441] on input "*****" at bounding box center [713, 450] width 484 height 24
paste input "**********"
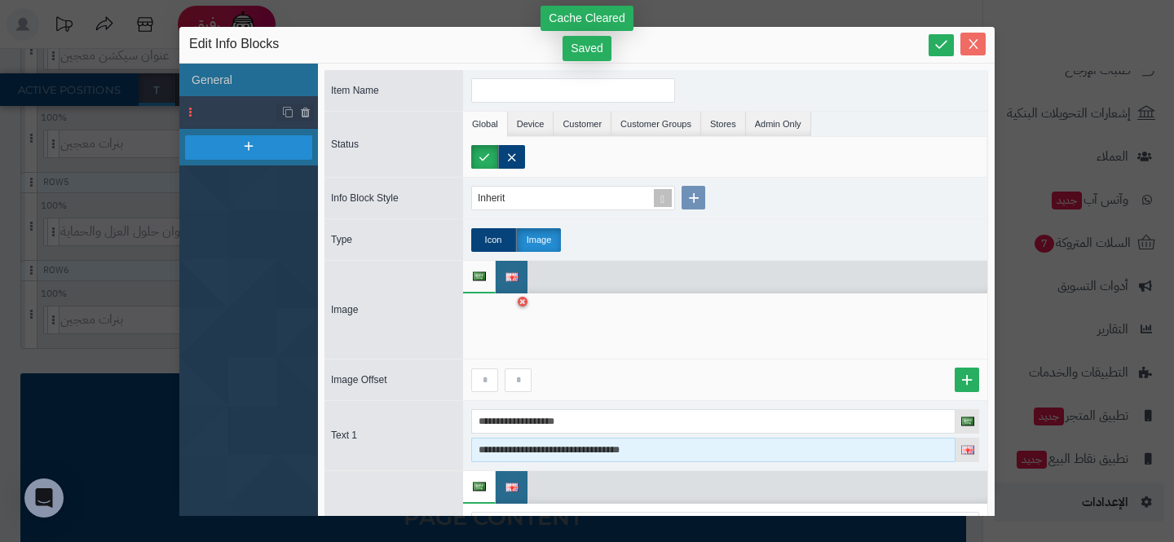
type input "**********"
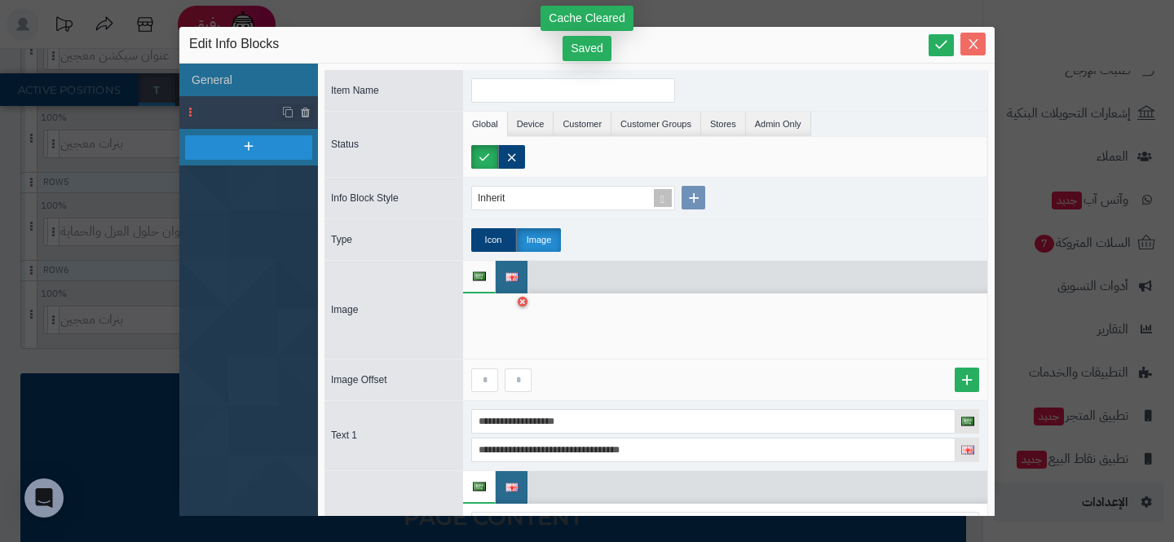
click at [969, 40] on icon "Close" at bounding box center [973, 44] width 9 height 10
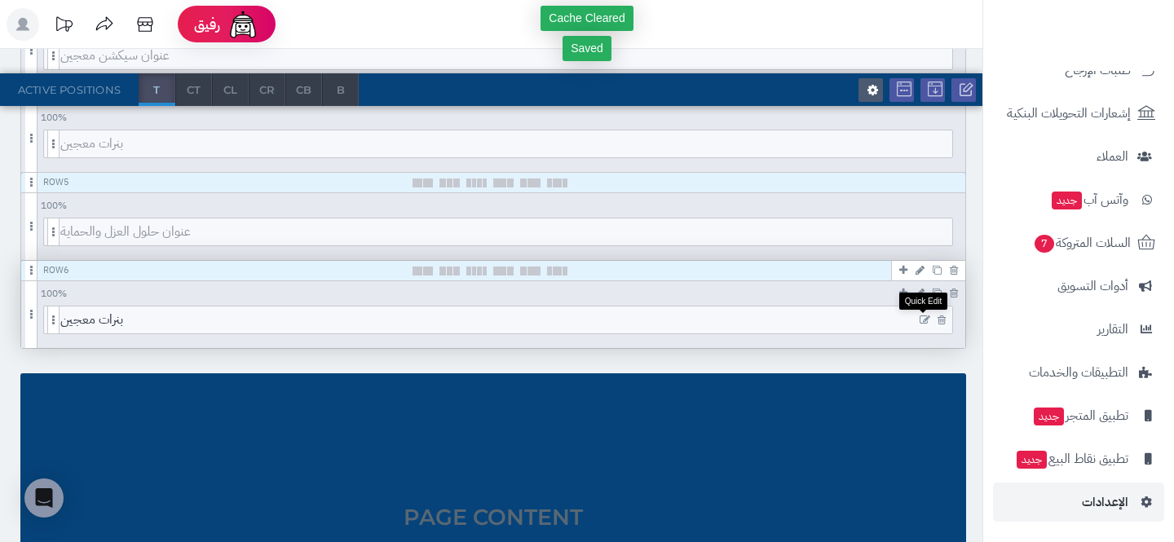
click at [923, 320] on icon at bounding box center [925, 320] width 11 height 11
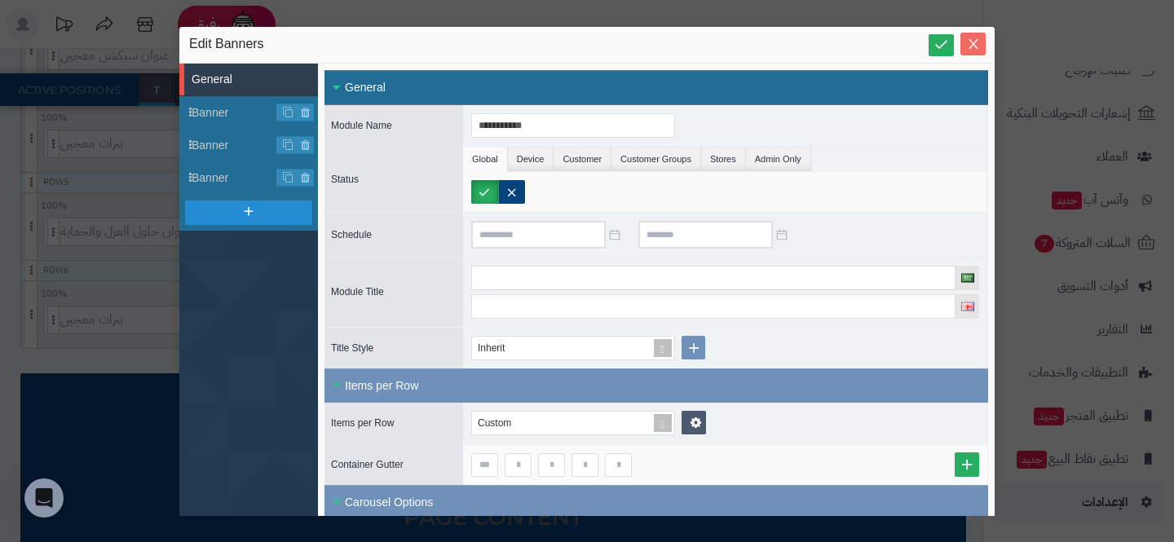
click at [977, 54] on button "Close" at bounding box center [972, 44] width 25 height 23
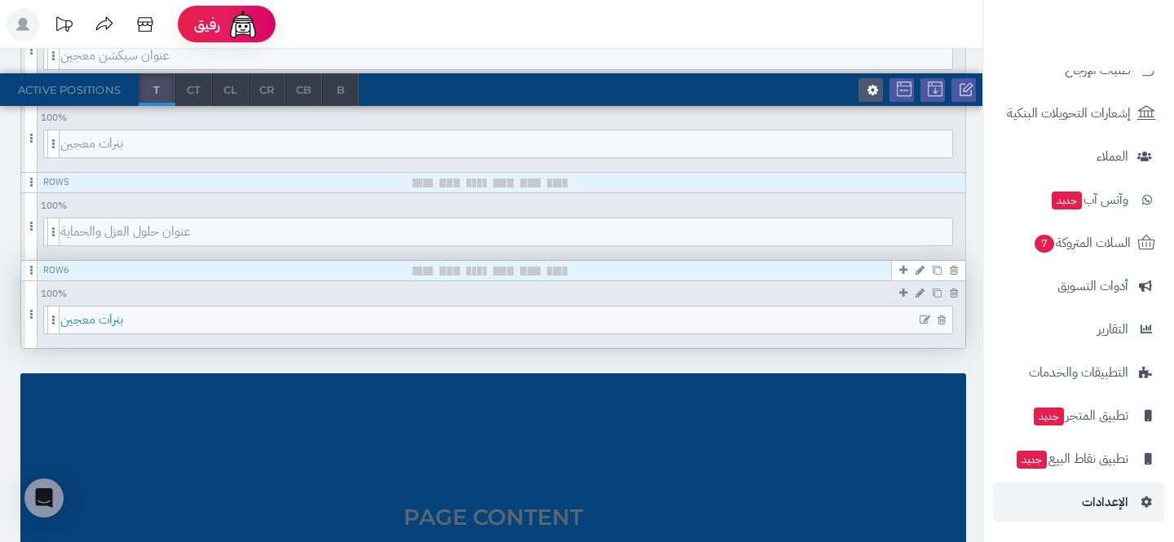
click at [553, 318] on span "بنرات معجين" at bounding box center [506, 320] width 892 height 27
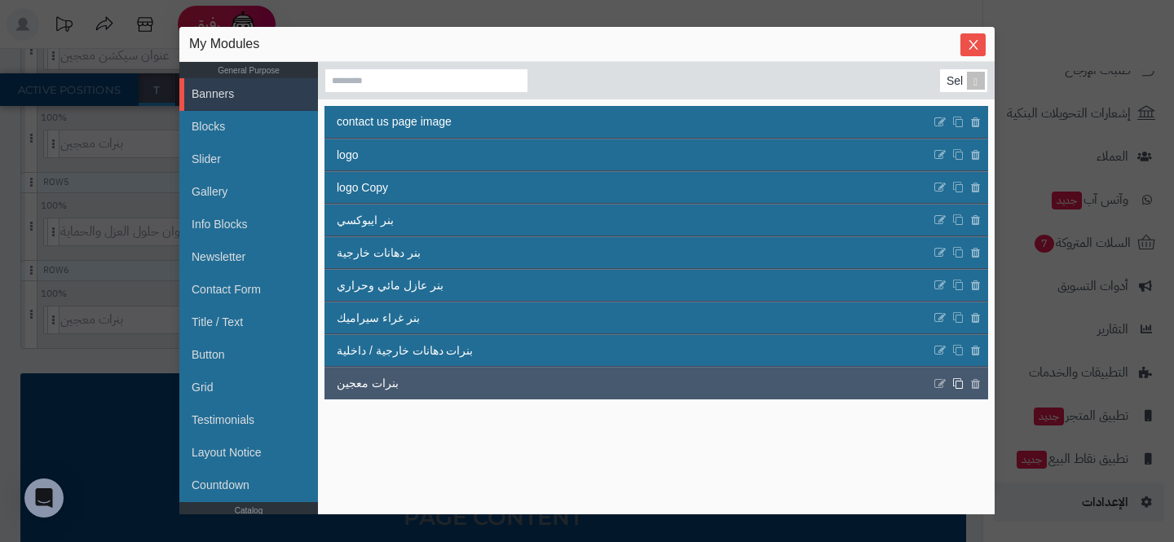
click at [956, 385] on icon at bounding box center [957, 383] width 11 height 12
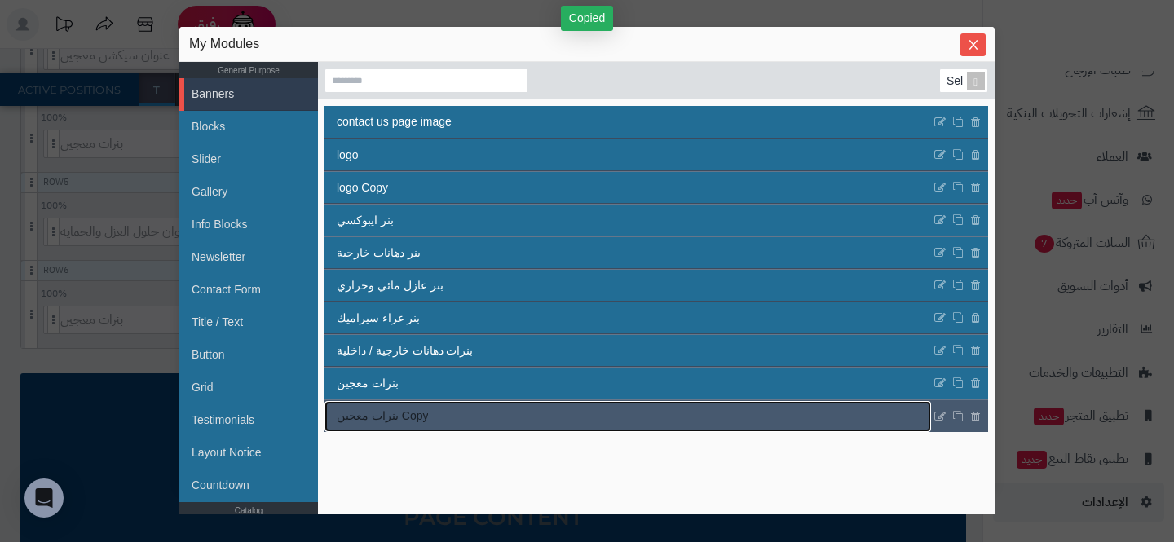
click at [386, 420] on span "بنرات معجين Copy" at bounding box center [382, 416] width 91 height 17
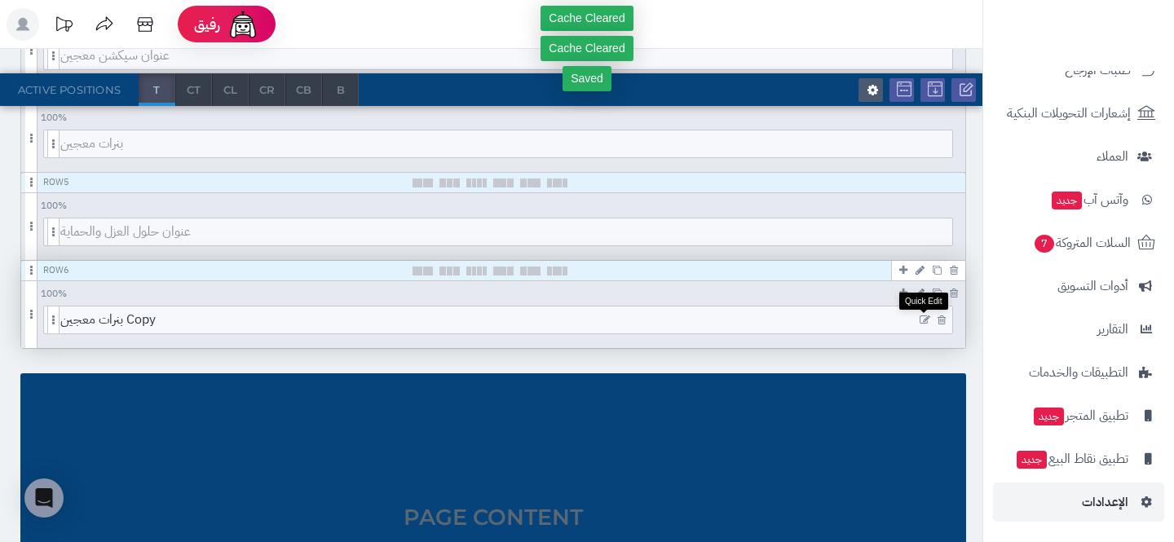
click at [925, 320] on icon at bounding box center [925, 320] width 11 height 11
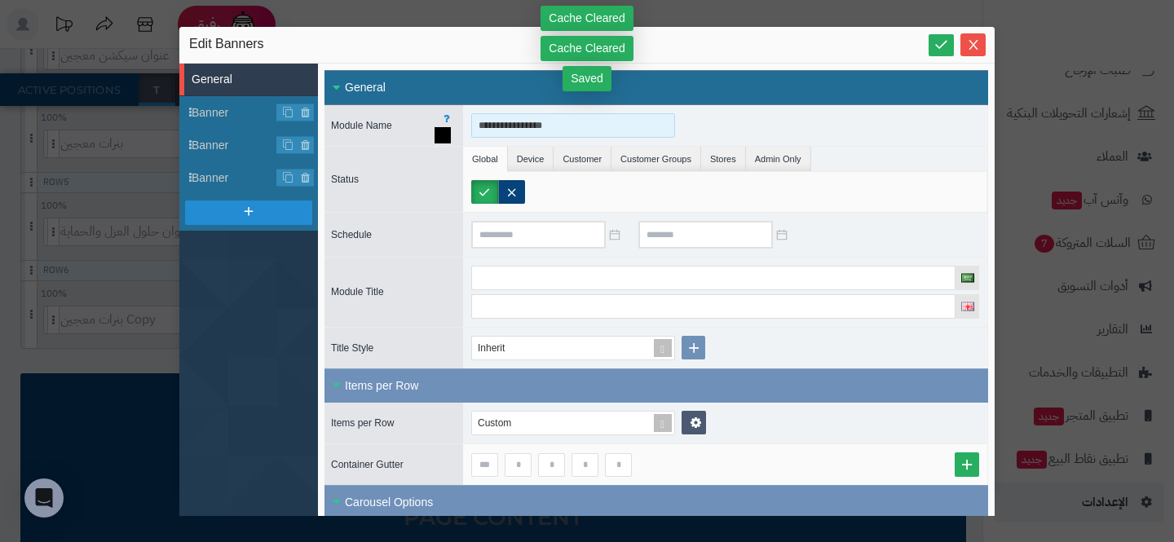
click at [522, 127] on input "**********" at bounding box center [573, 125] width 204 height 24
click at [531, 127] on input "**********" at bounding box center [573, 125] width 204 height 24
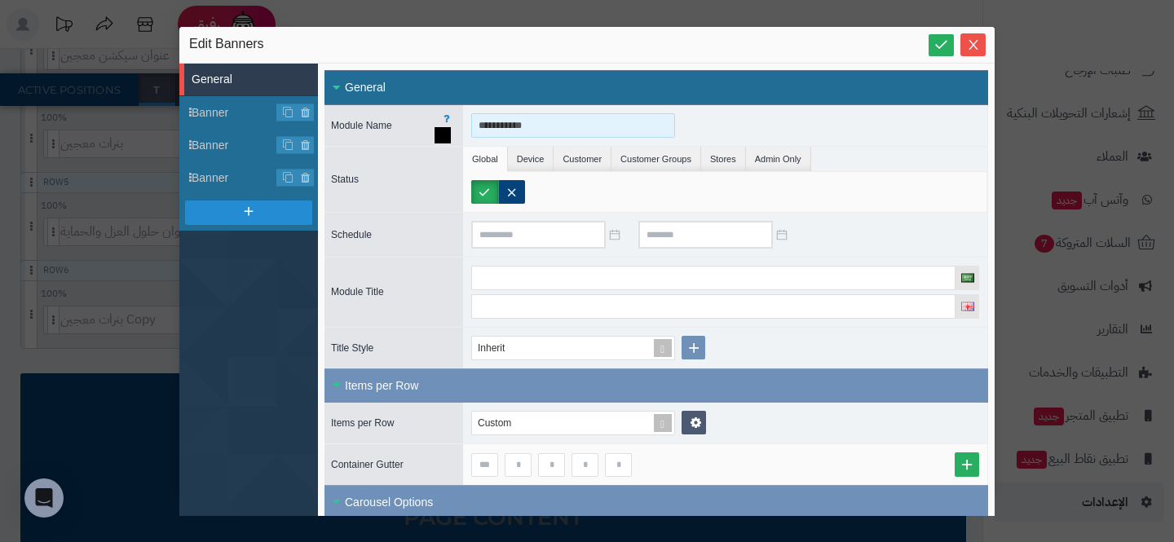
click at [484, 127] on input "**********" at bounding box center [573, 125] width 204 height 24
paste input "**********"
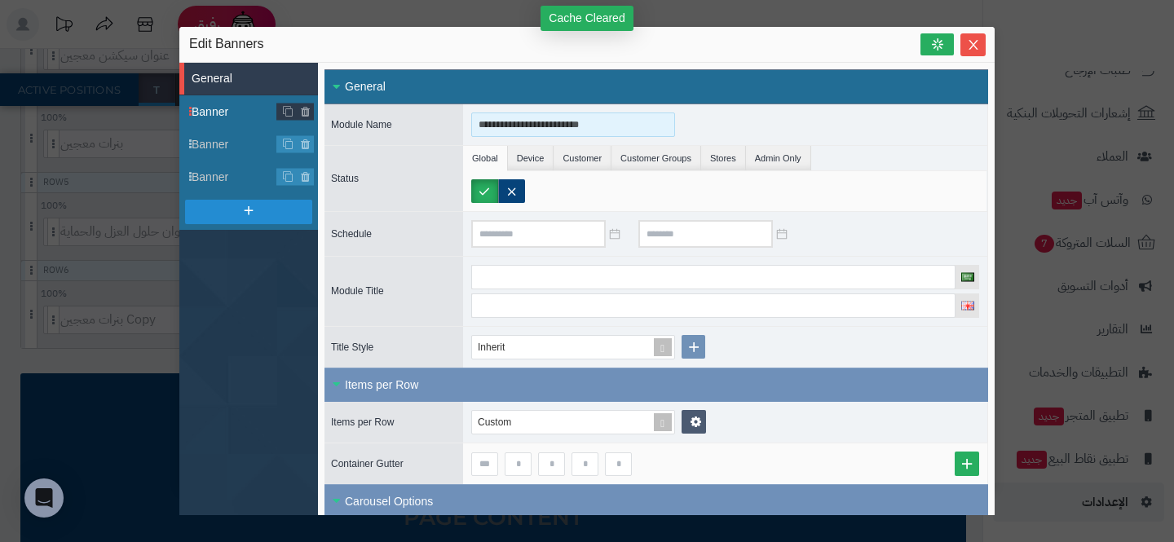
type input "**********"
click at [218, 110] on span "Banner" at bounding box center [235, 112] width 86 height 17
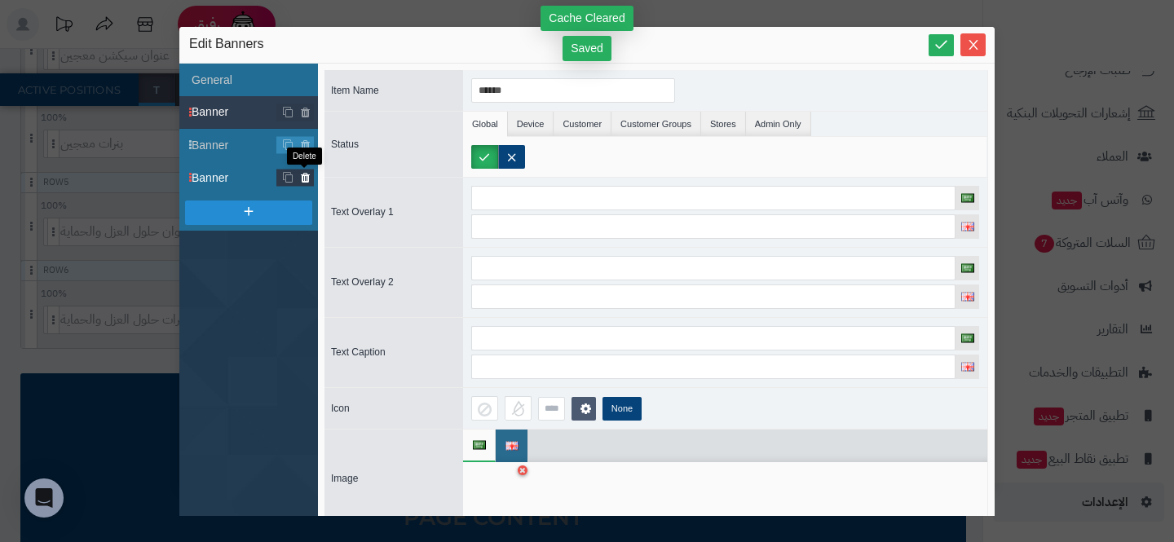
click at [301, 179] on icon at bounding box center [305, 178] width 11 height 14
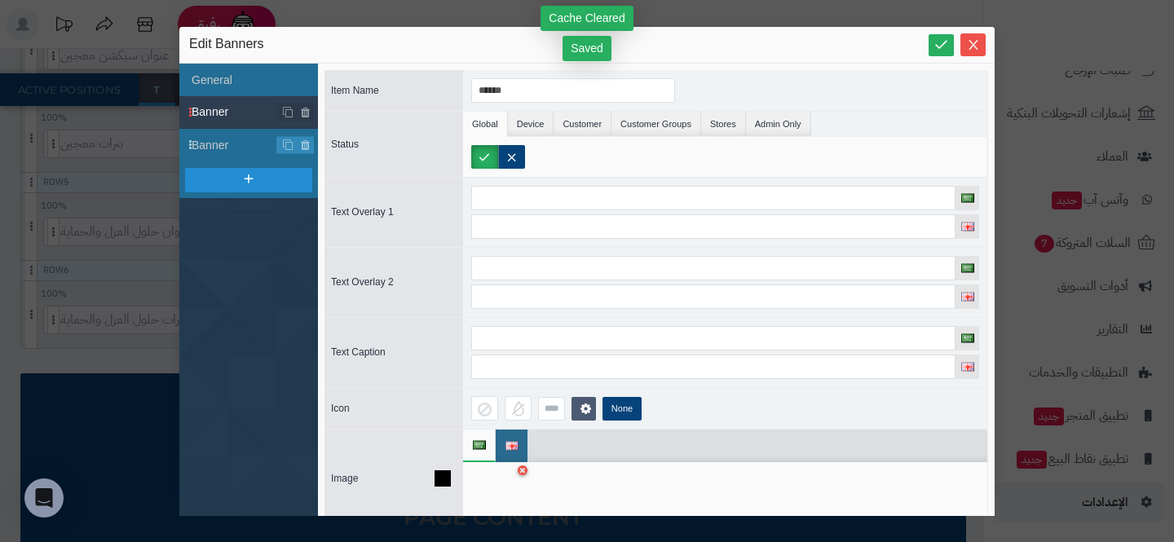
click at [546, 443] on ul at bounding box center [725, 446] width 524 height 33
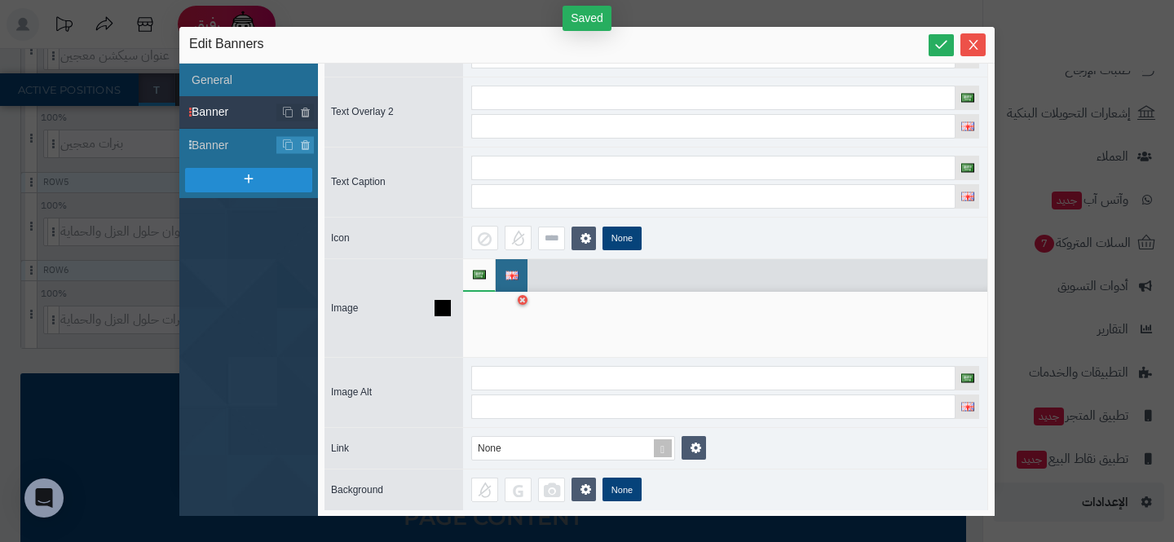
scroll to position [171, 0]
click at [508, 338] on div at bounding box center [496, 323] width 51 height 49
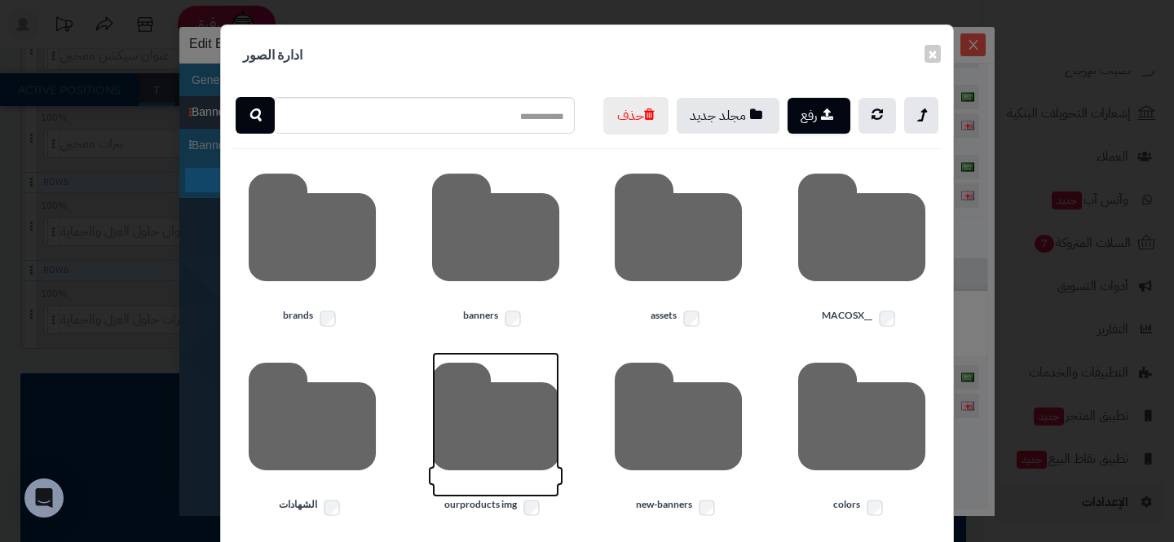
click at [519, 459] on icon at bounding box center [495, 424] width 127 height 145
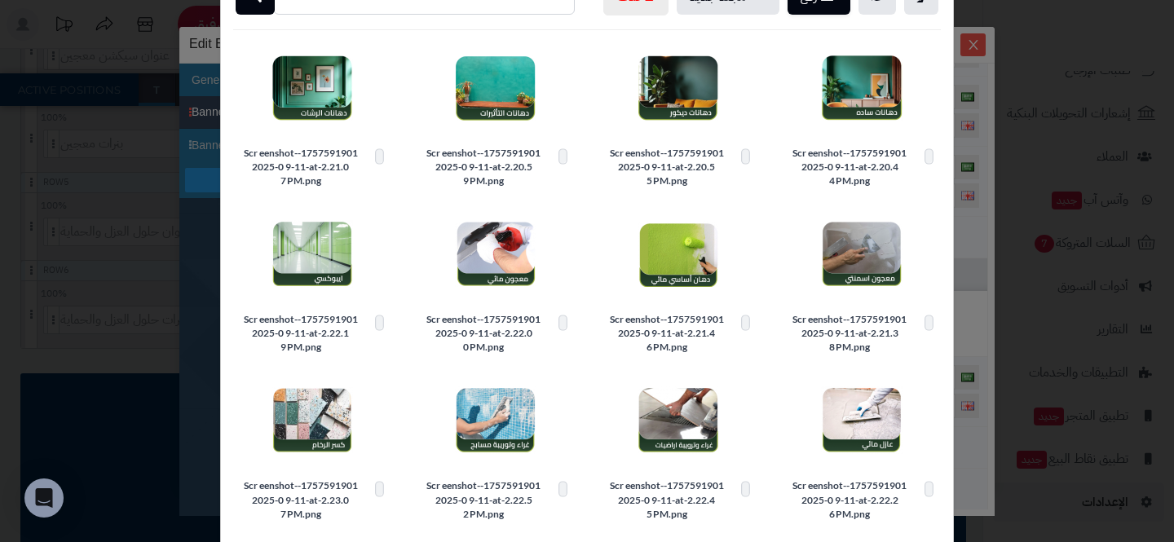
scroll to position [161, 0]
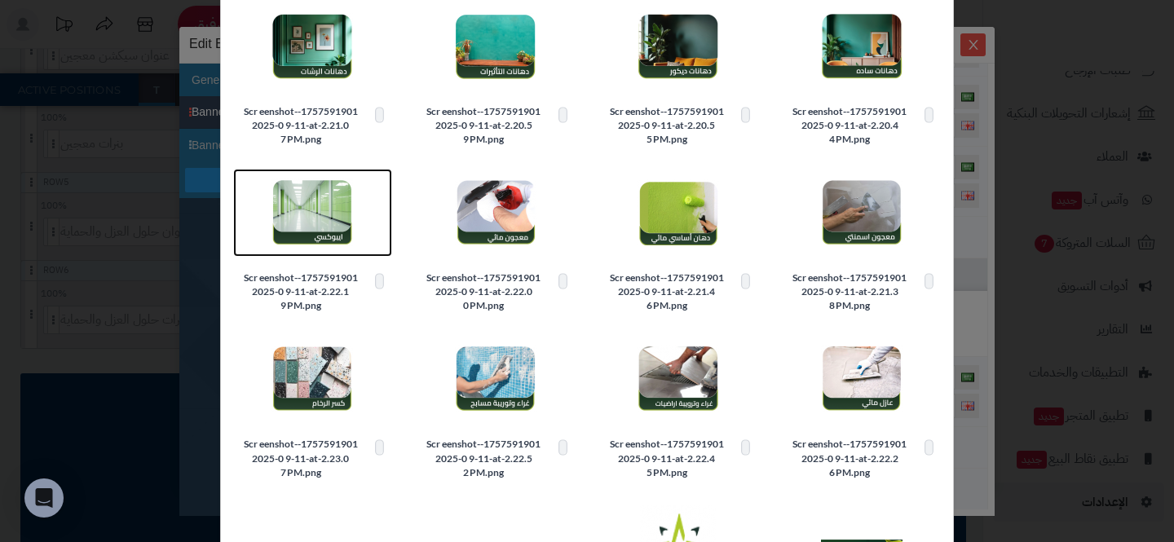
click at [310, 254] on img at bounding box center [312, 213] width 82 height 82
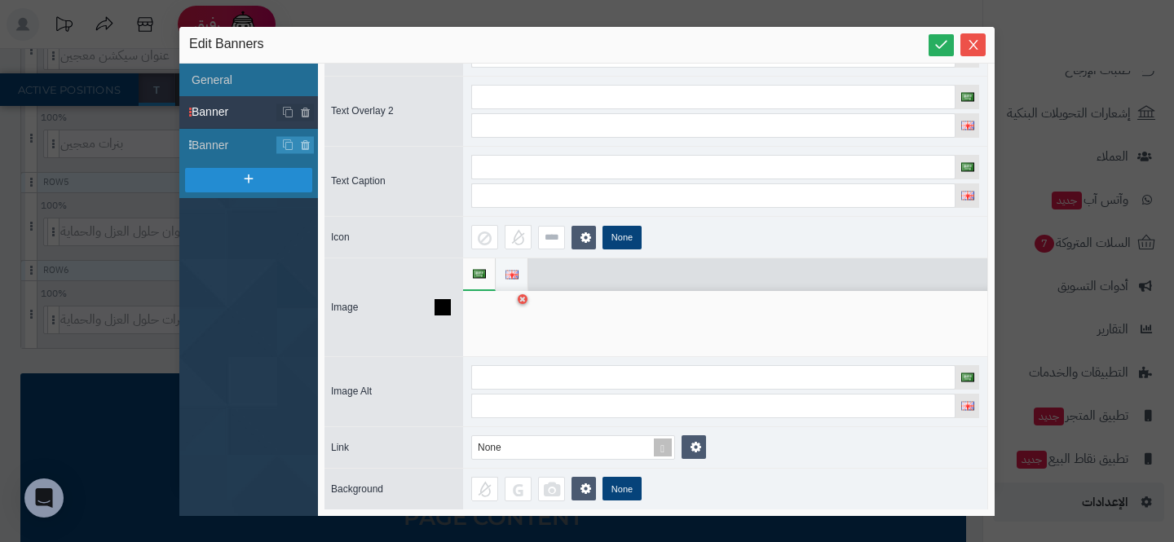
click at [519, 273] on li at bounding box center [512, 274] width 33 height 33
click at [509, 342] on div at bounding box center [496, 323] width 51 height 49
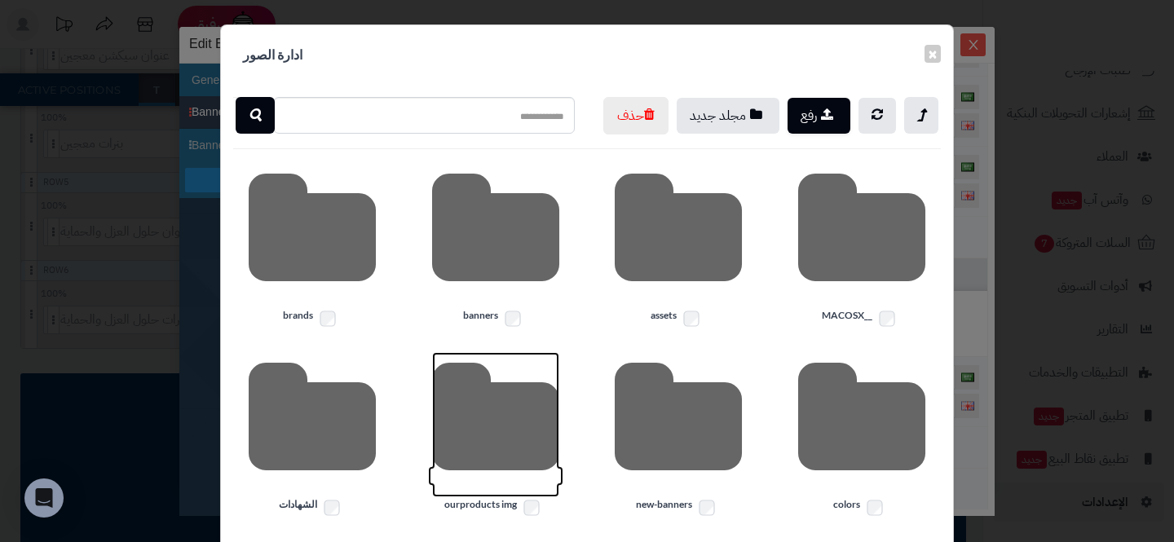
click at [469, 423] on icon at bounding box center [495, 424] width 127 height 145
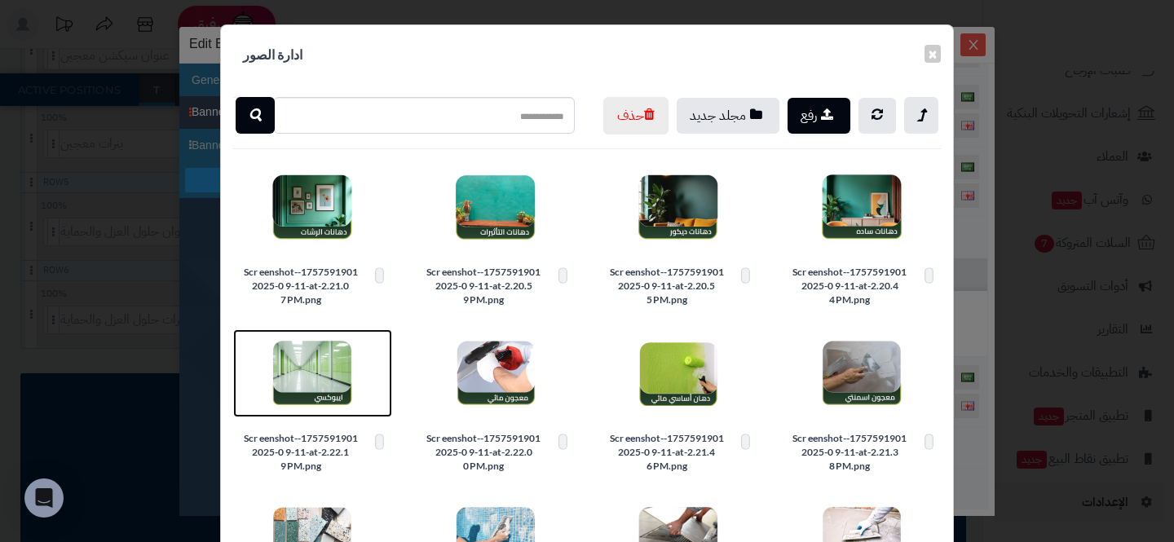
click at [314, 414] on img at bounding box center [312, 374] width 82 height 82
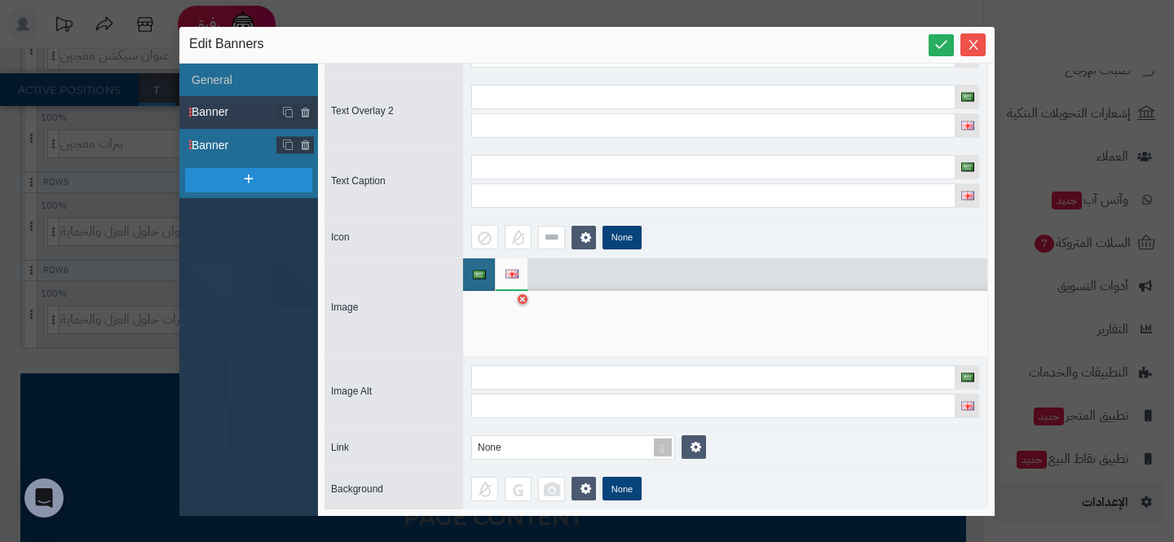
click at [210, 135] on li "Banner" at bounding box center [248, 145] width 139 height 33
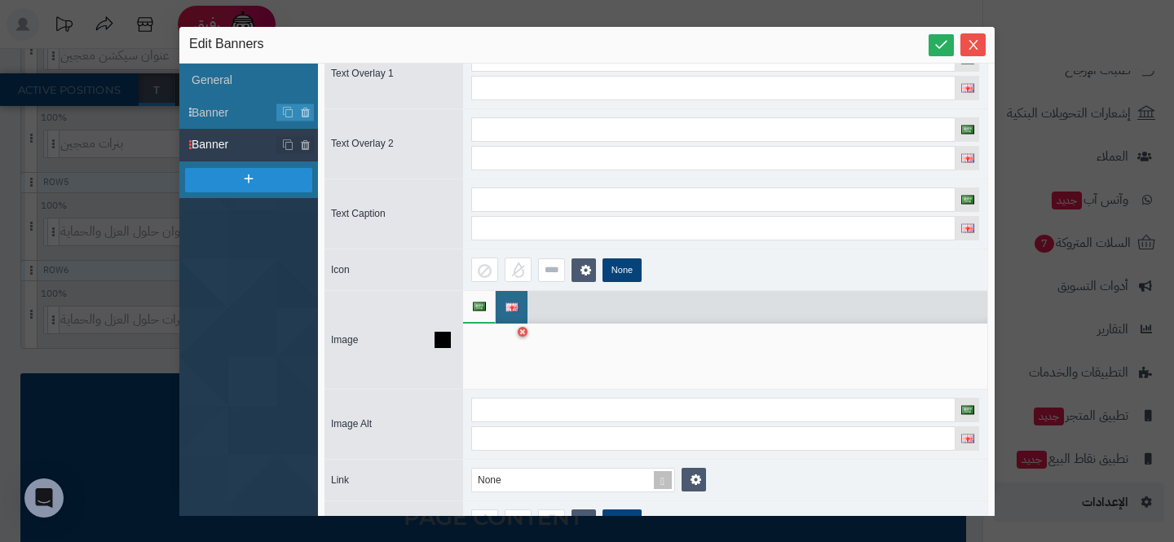
click at [507, 348] on div at bounding box center [496, 356] width 51 height 49
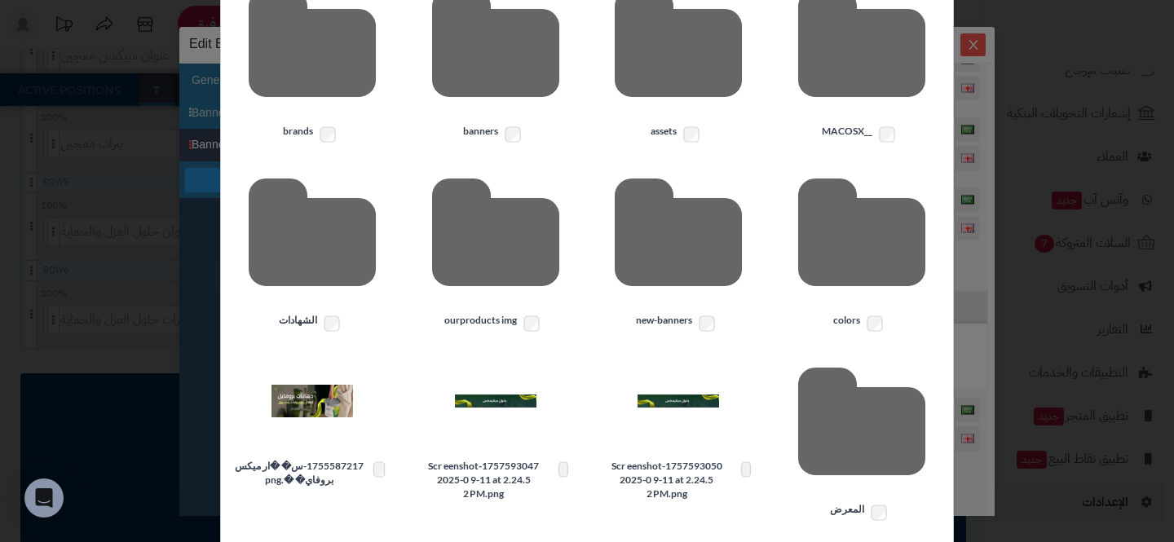
scroll to position [186, 0]
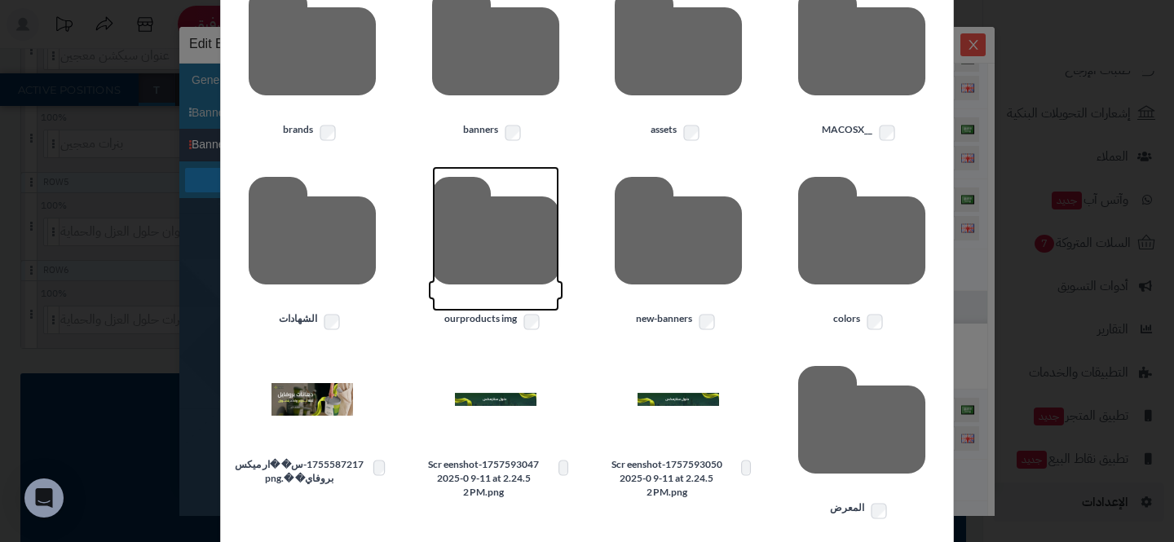
click at [483, 261] on icon at bounding box center [495, 238] width 127 height 145
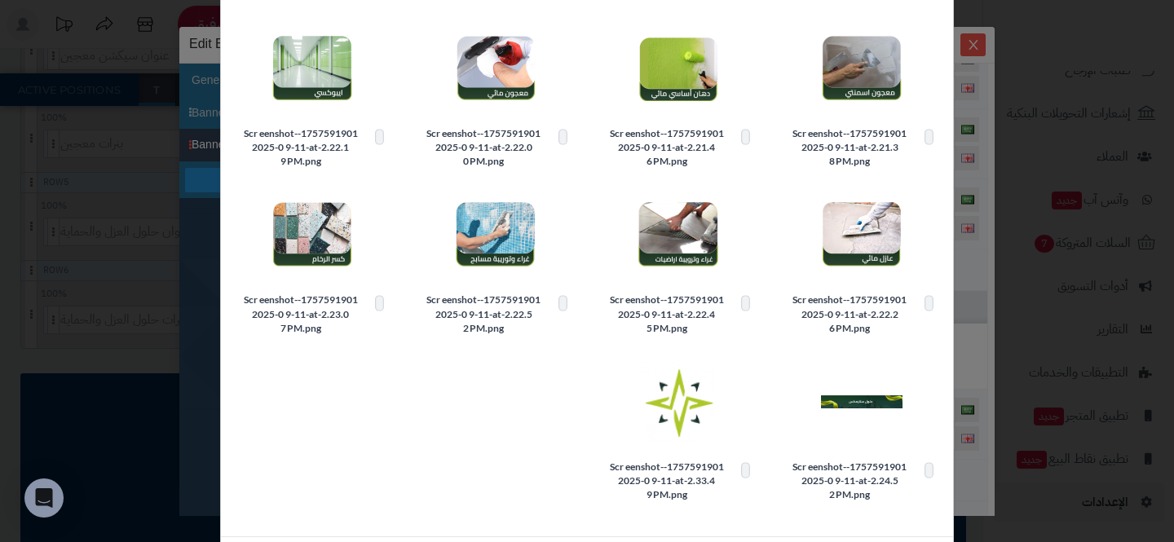
scroll to position [333, 0]
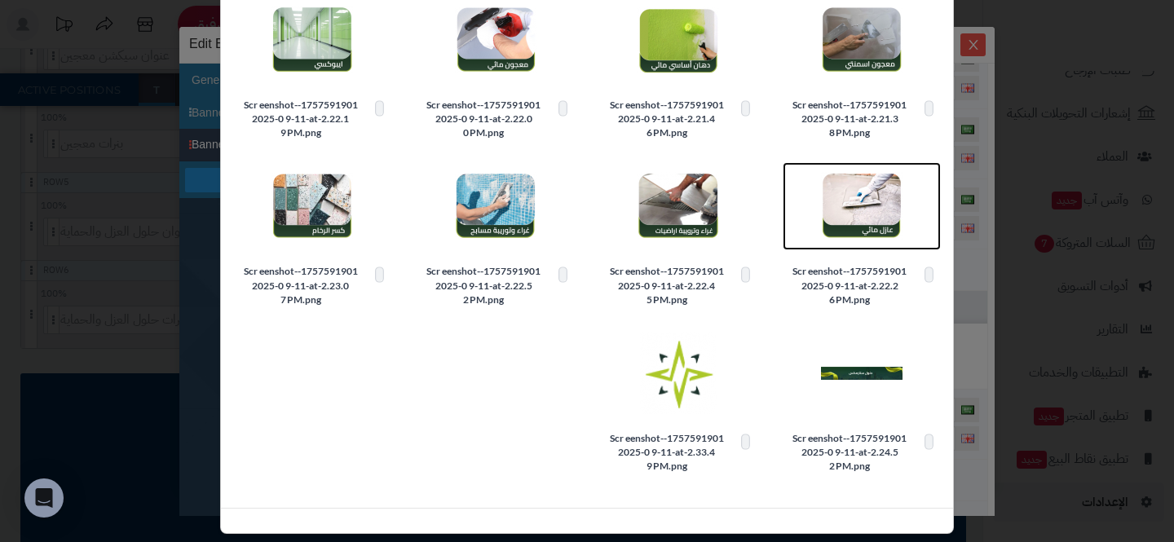
click at [850, 247] on img at bounding box center [862, 207] width 82 height 82
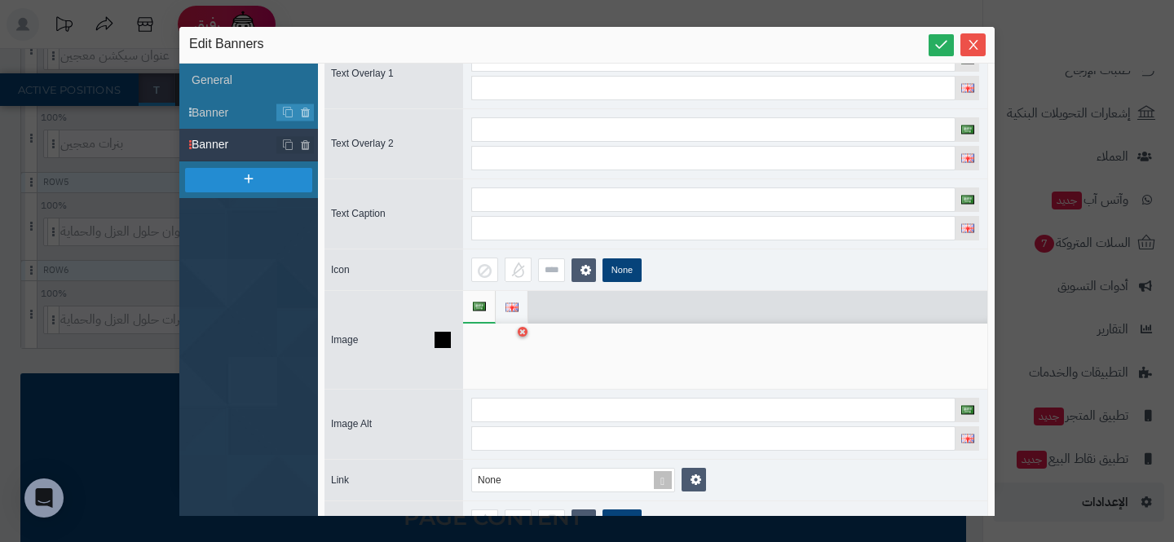
click at [520, 298] on li at bounding box center [512, 307] width 33 height 33
click at [492, 350] on div at bounding box center [496, 356] width 51 height 49
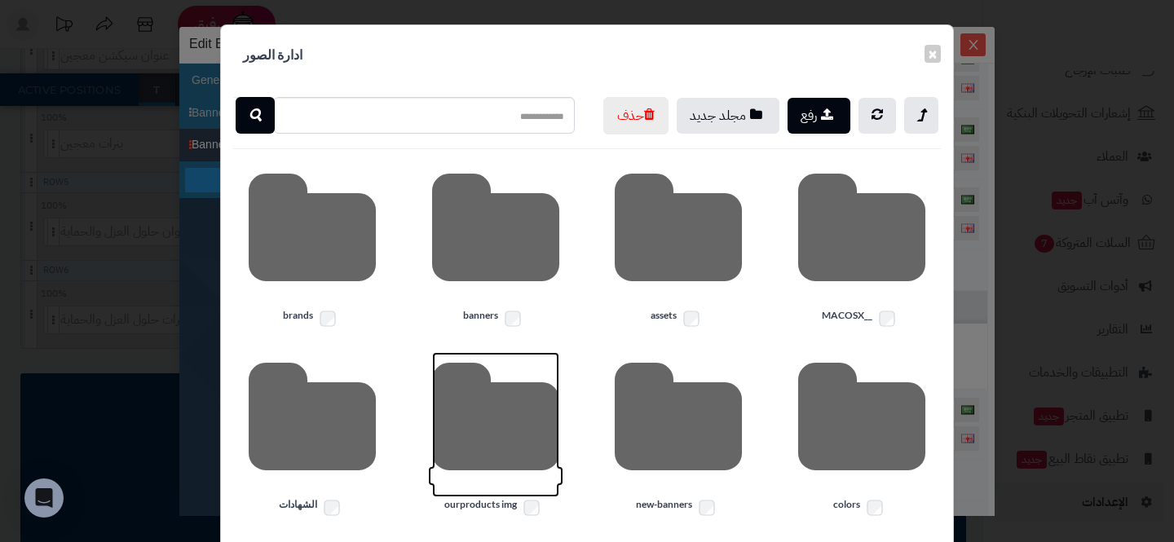
click at [496, 431] on icon at bounding box center [495, 424] width 127 height 145
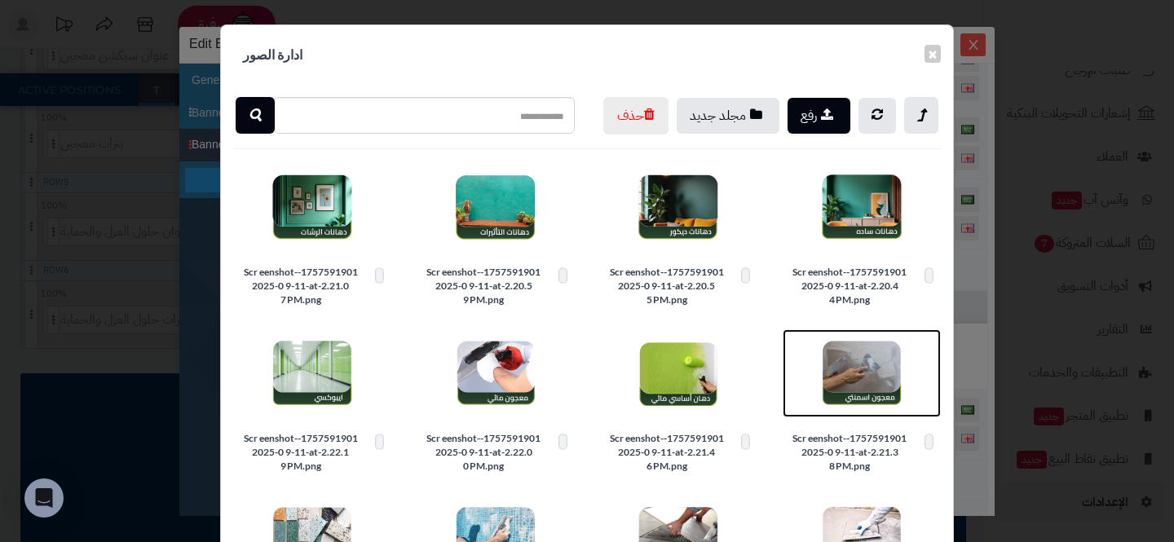
click at [853, 393] on img at bounding box center [862, 374] width 82 height 82
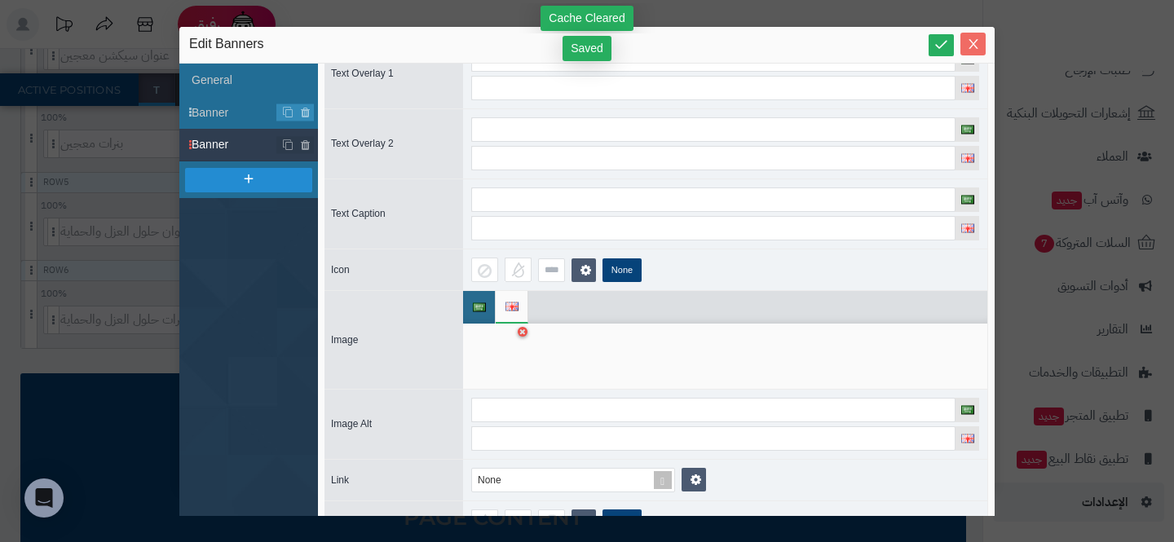
click at [980, 42] on span "Close" at bounding box center [972, 45] width 25 height 14
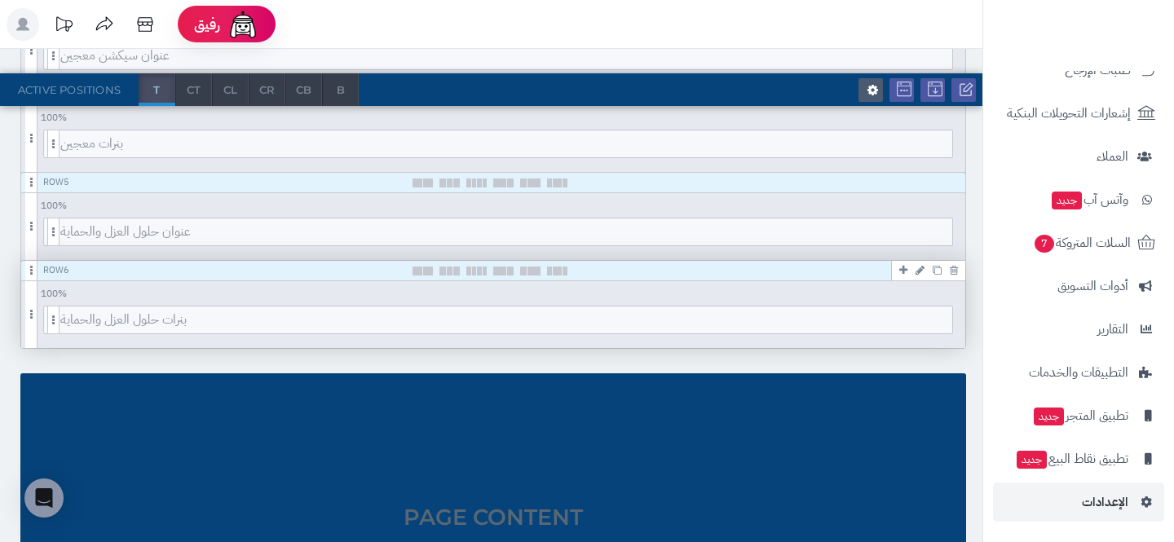
click at [920, 274] on icon at bounding box center [920, 270] width 9 height 11
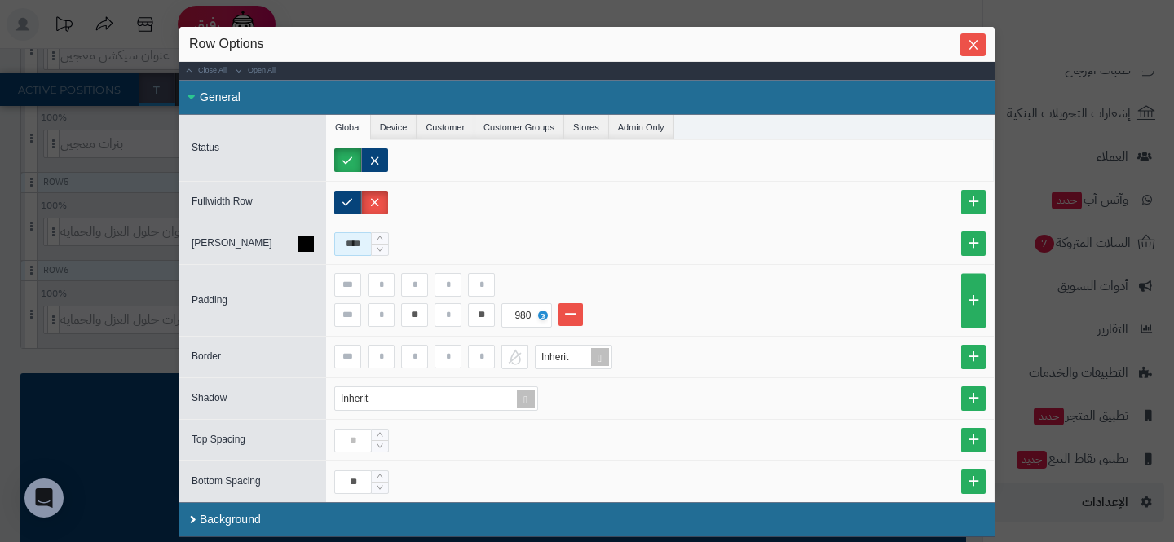
click at [340, 245] on input "****" at bounding box center [353, 244] width 38 height 24
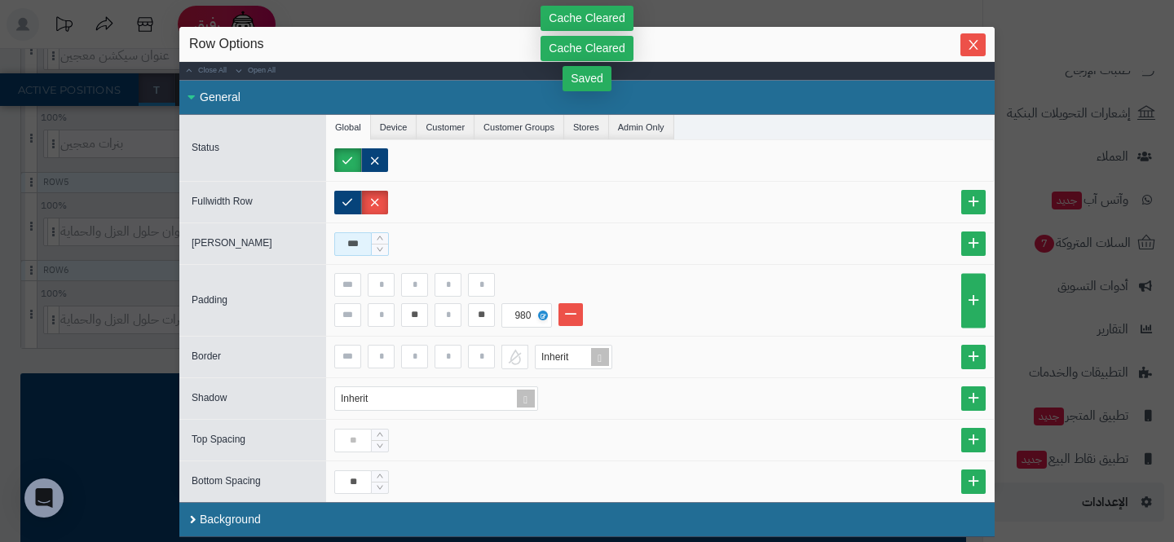
type input "***"
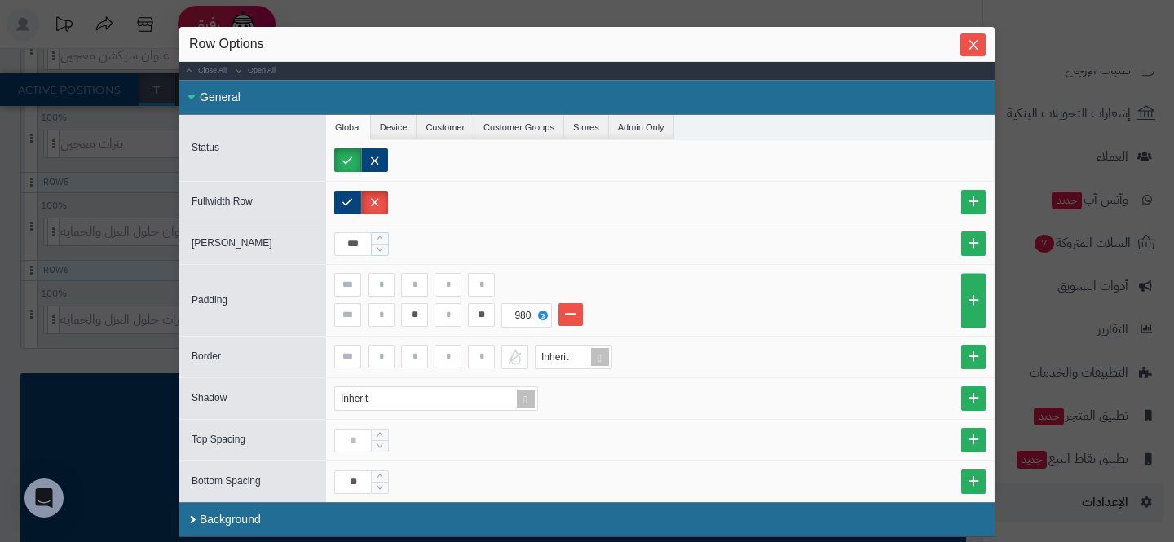
click at [960, 47] on div "Row Options" at bounding box center [587, 44] width 796 height 18
click at [972, 41] on icon "Close" at bounding box center [973, 44] width 13 height 13
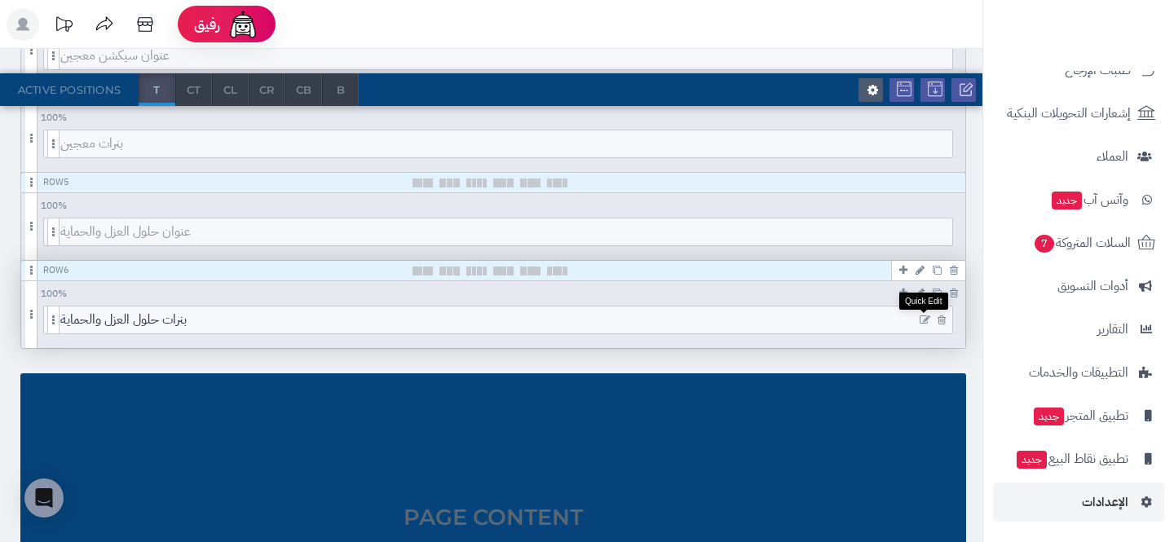
click at [921, 321] on icon at bounding box center [925, 320] width 11 height 11
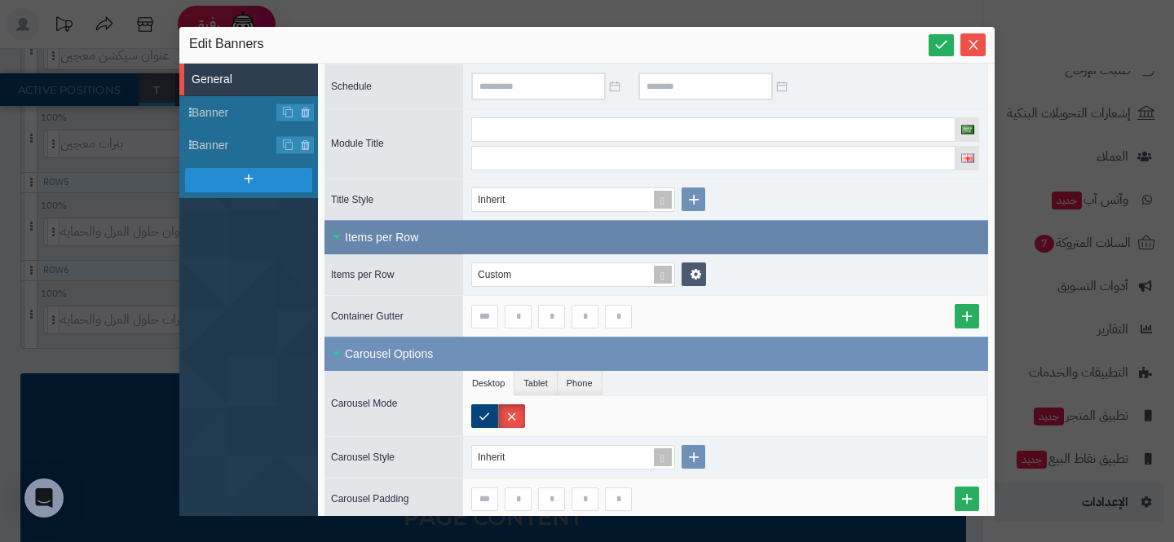
scroll to position [168, 0]
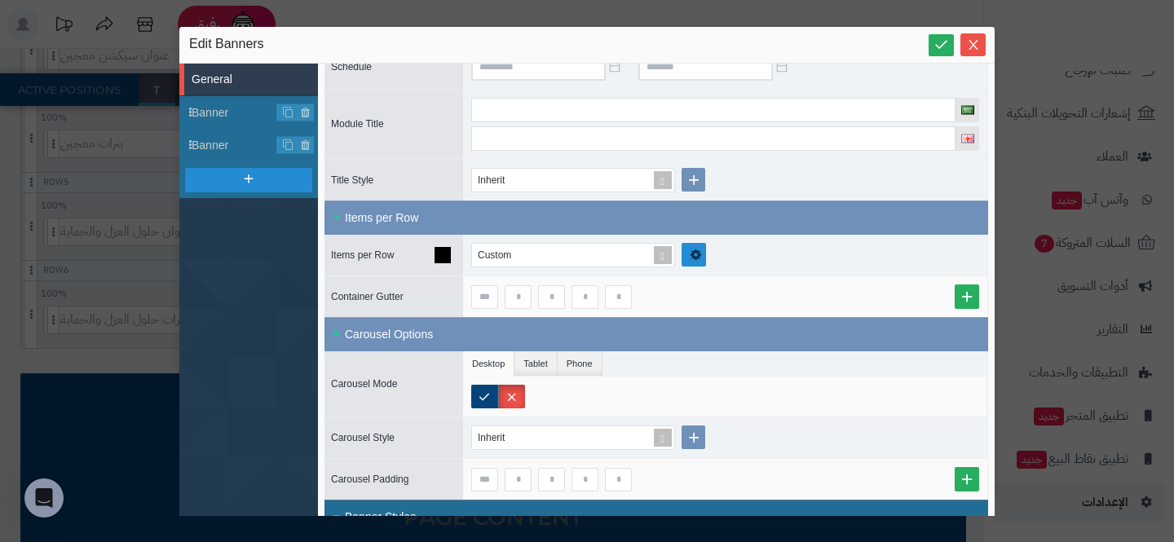
click at [689, 256] on link at bounding box center [694, 255] width 24 height 24
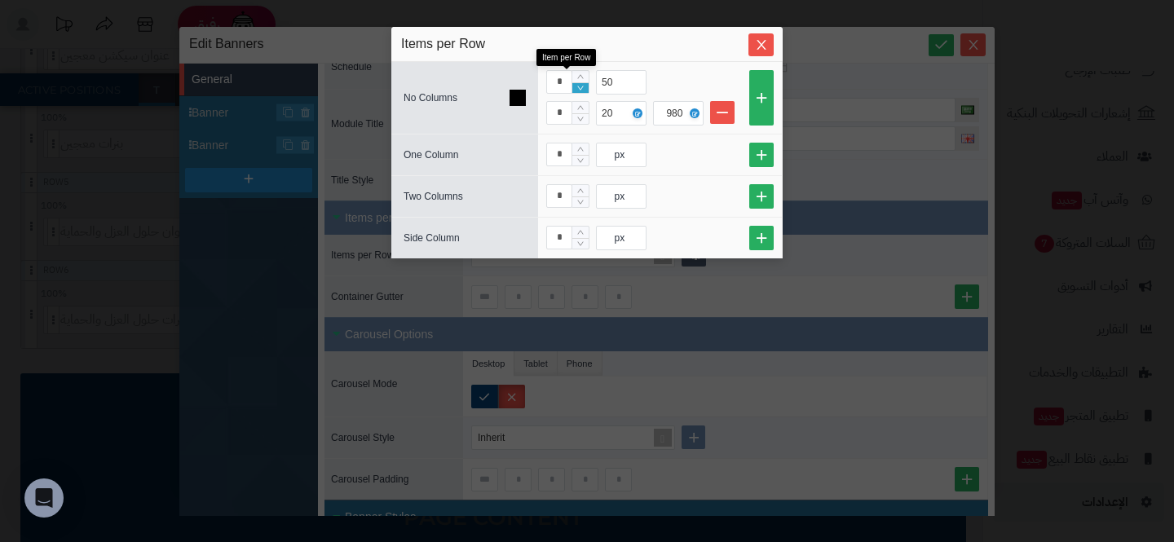
type input "*"
click at [577, 92] on icon "Decrease Value" at bounding box center [580, 88] width 7 height 10
click at [757, 49] on icon "Close" at bounding box center [761, 44] width 13 height 13
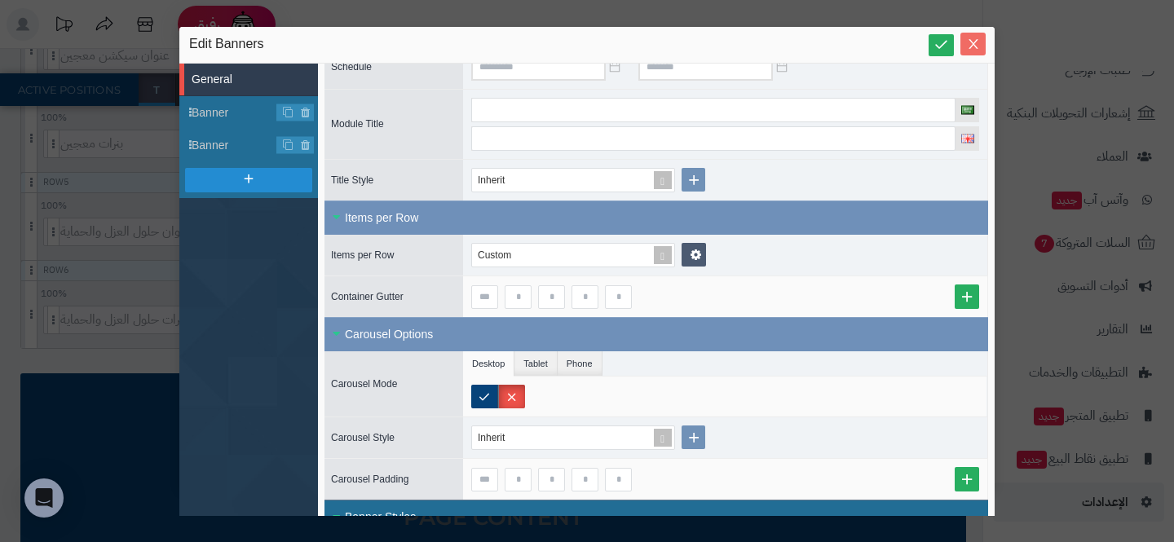
click at [977, 51] on button "Close" at bounding box center [972, 44] width 25 height 23
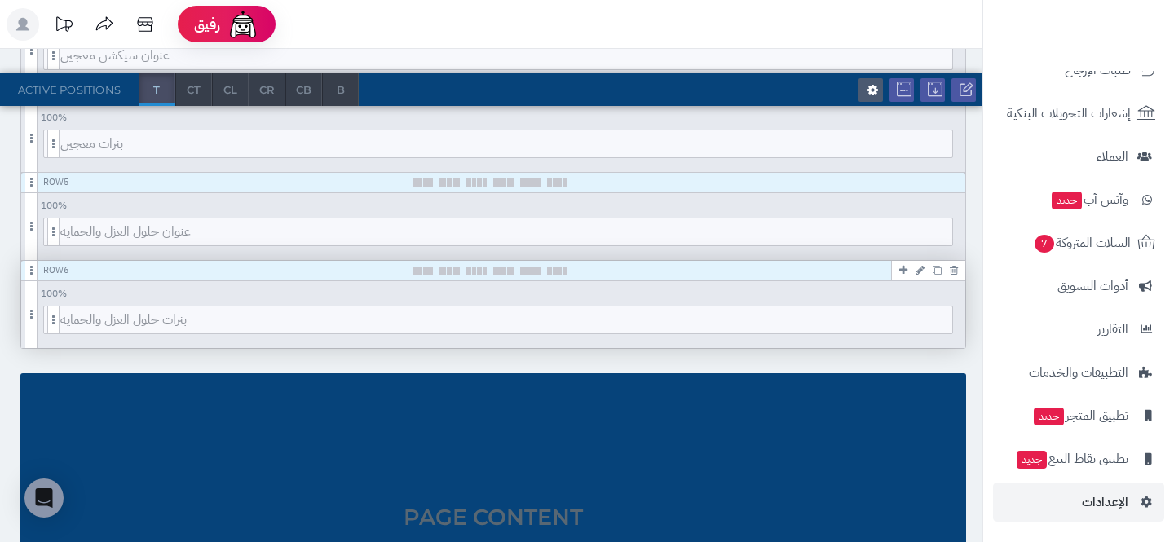
click at [919, 270] on icon at bounding box center [920, 270] width 9 height 11
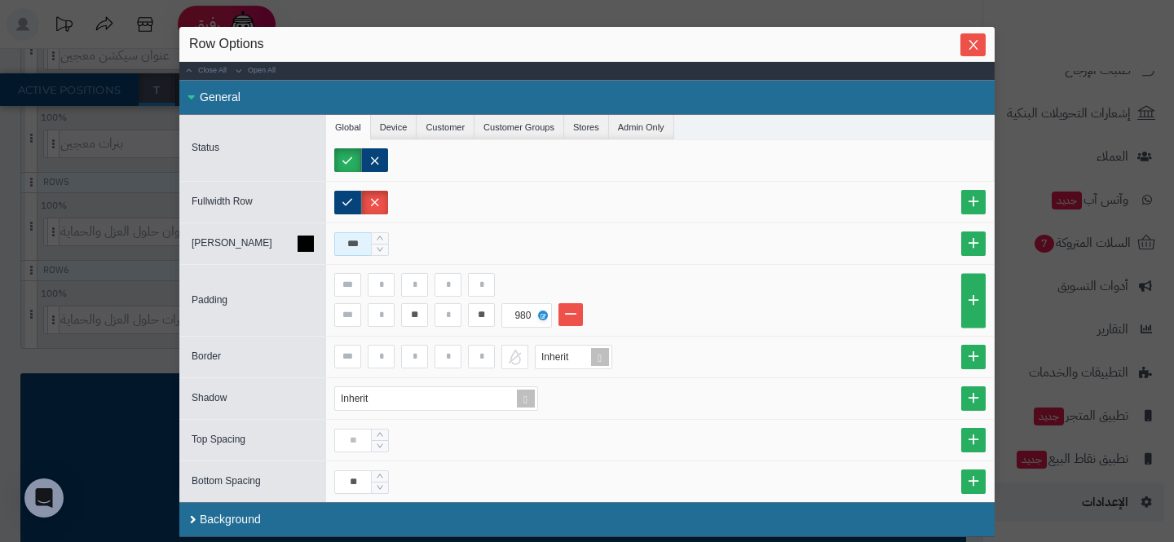
click at [356, 246] on input "***" at bounding box center [353, 244] width 38 height 24
type input "***"
click at [18, 198] on div "sentinelStart Row Options Close All Open All General Status Global Device Custo…" at bounding box center [587, 271] width 1174 height 542
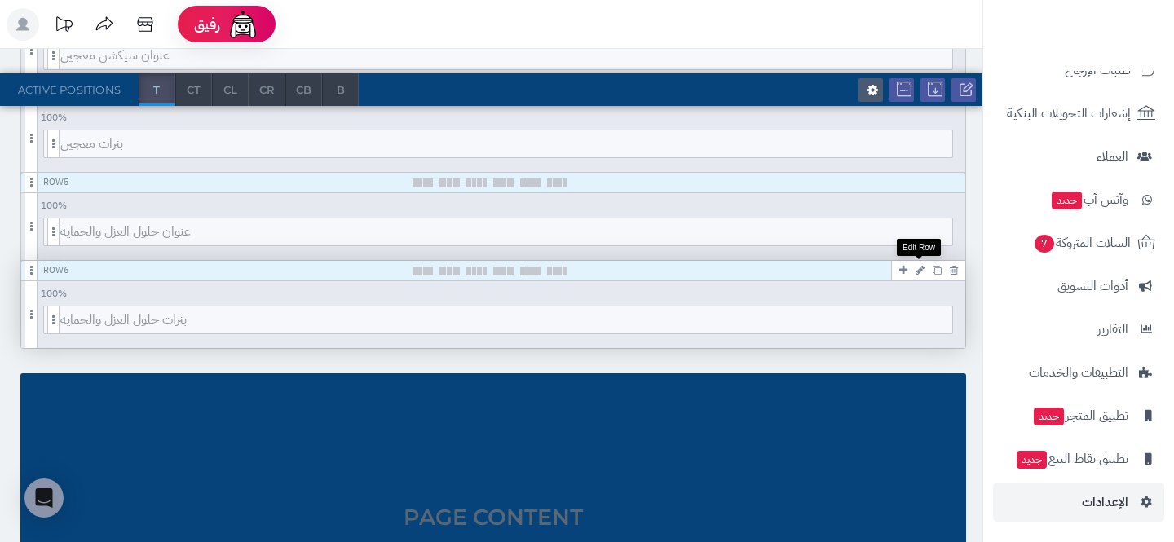
click at [918, 268] on icon at bounding box center [920, 270] width 9 height 11
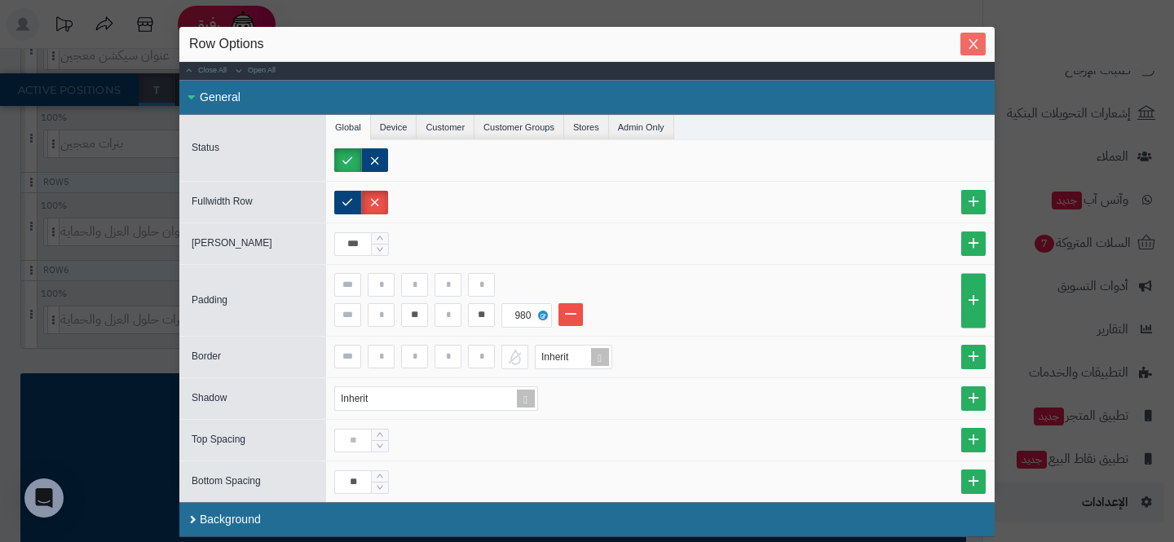
click at [960, 51] on span "Close" at bounding box center [972, 45] width 25 height 14
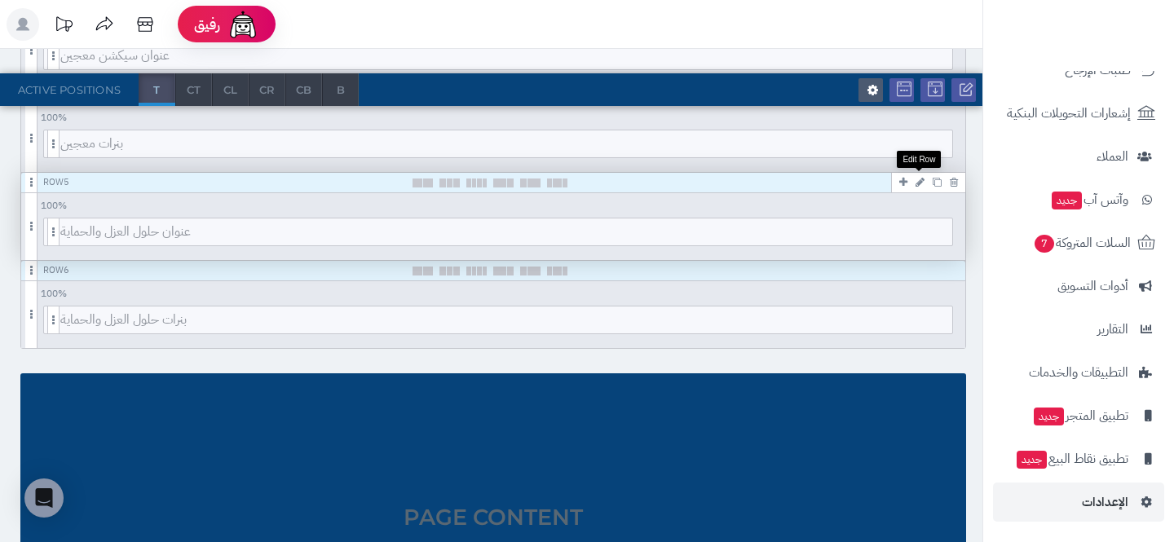
click at [918, 183] on icon at bounding box center [920, 182] width 9 height 11
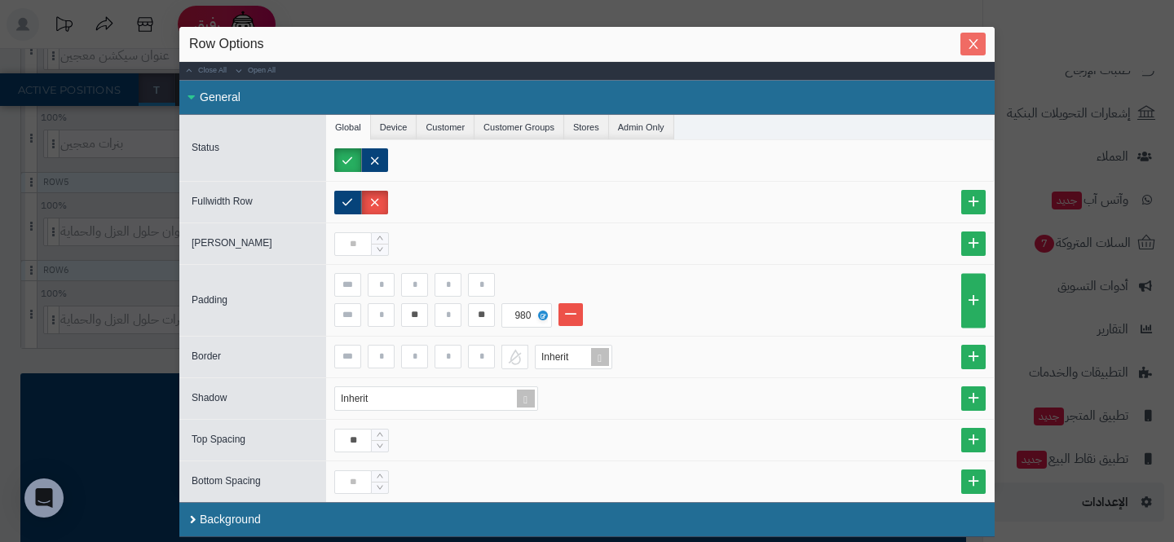
click at [960, 53] on button "Close" at bounding box center [972, 44] width 25 height 23
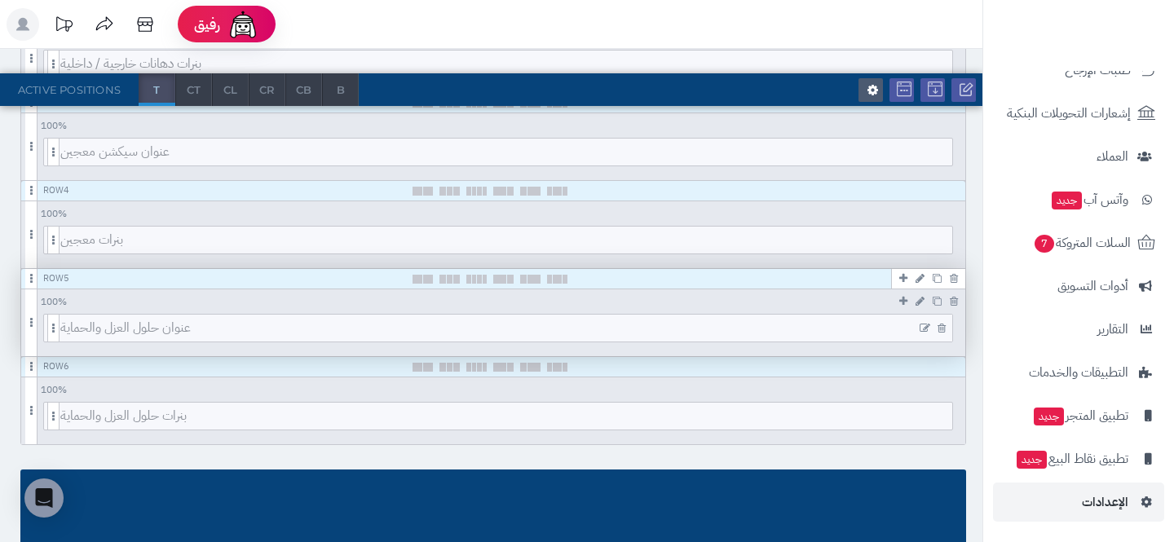
scroll to position [517, 0]
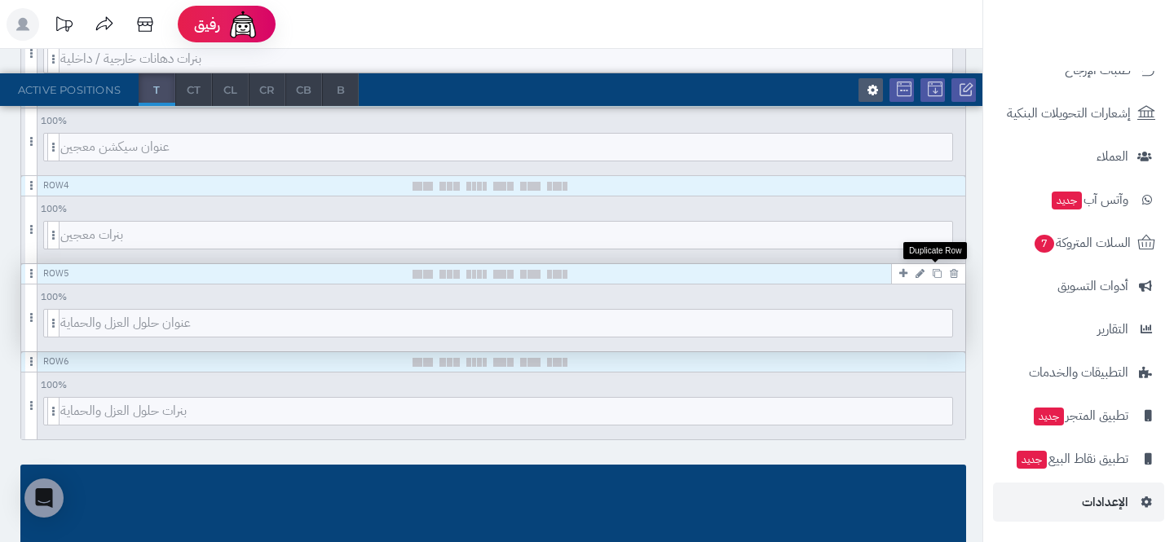
click at [938, 276] on icon at bounding box center [937, 273] width 9 height 9
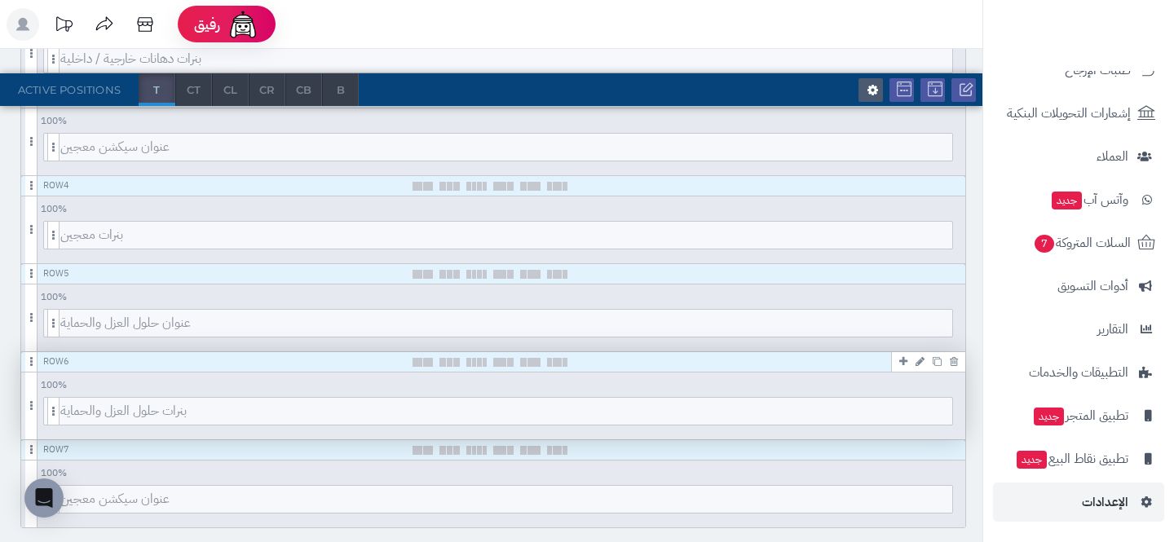
click at [938, 357] on icon at bounding box center [937, 361] width 9 height 9
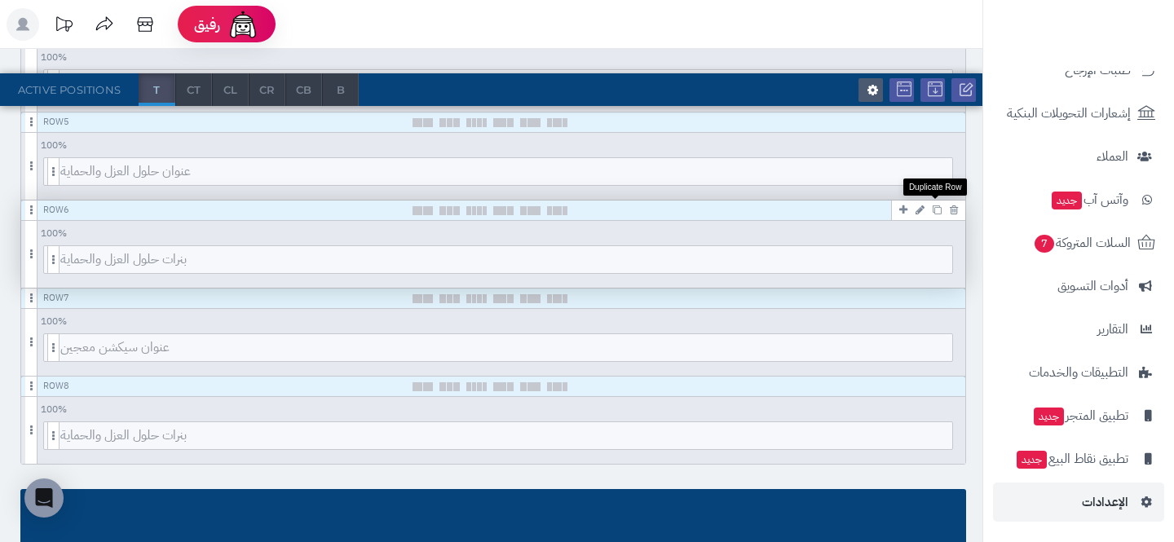
scroll to position [704, 0]
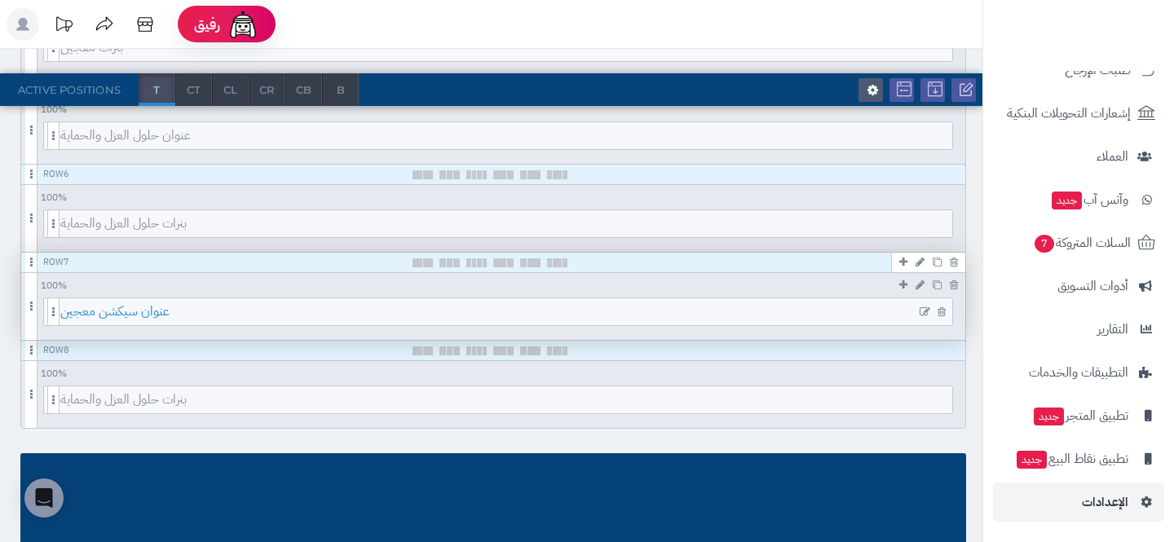
click at [530, 314] on span "عنوان سيكشن معجين" at bounding box center [506, 311] width 892 height 27
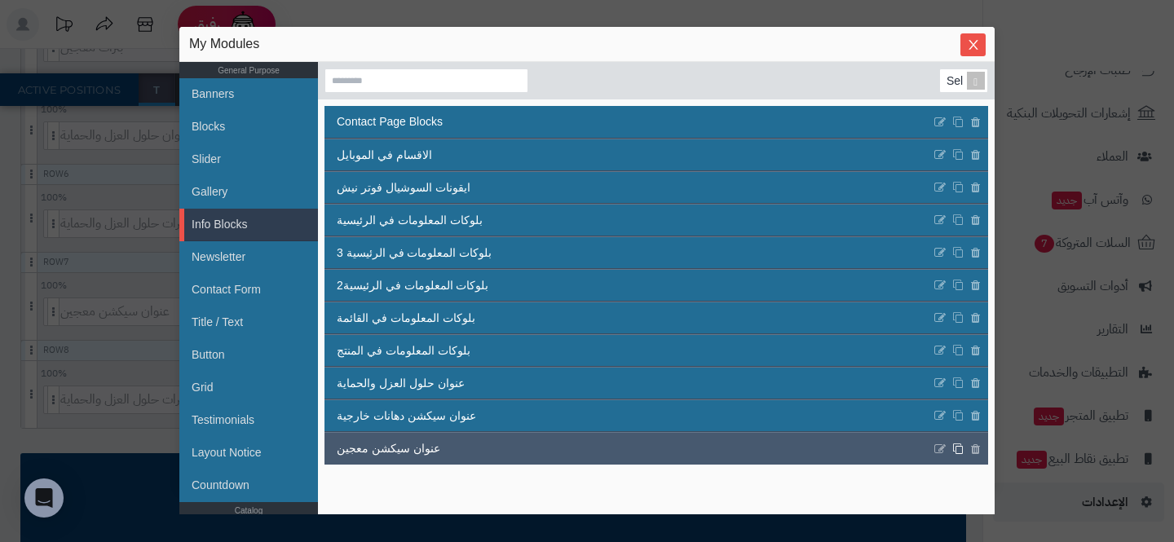
click at [958, 451] on icon at bounding box center [957, 449] width 11 height 12
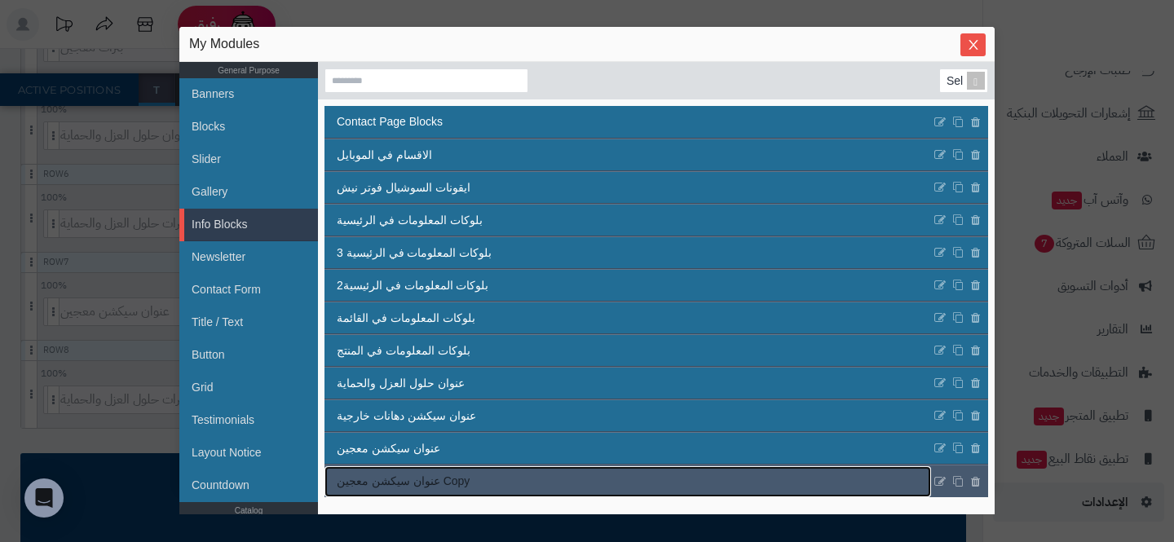
click at [492, 490] on link "عنوان سيكشن معجين Copy" at bounding box center [627, 481] width 607 height 31
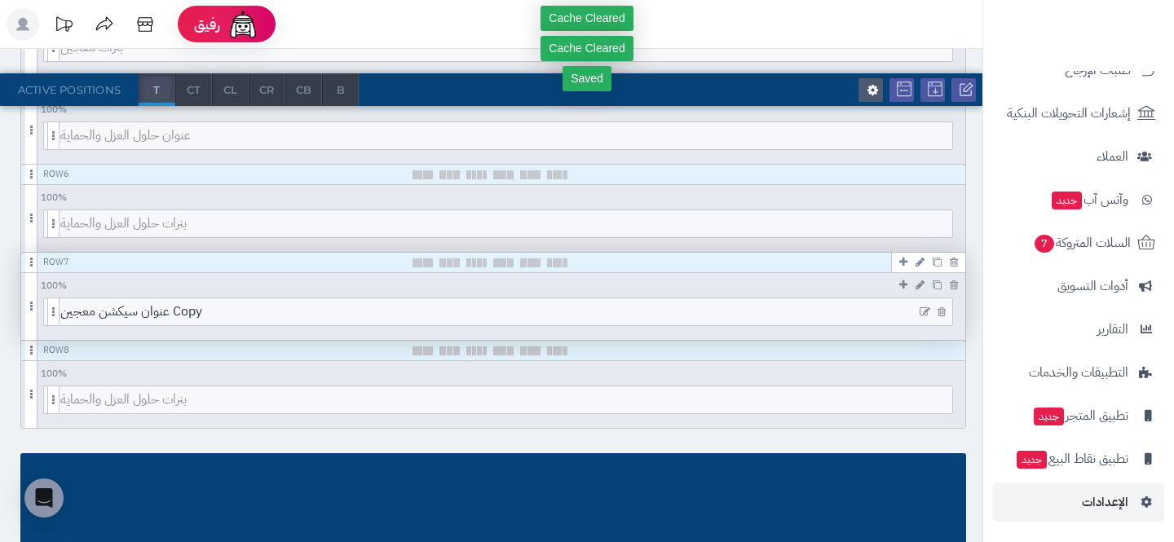
click at [922, 309] on icon at bounding box center [925, 312] width 11 height 11
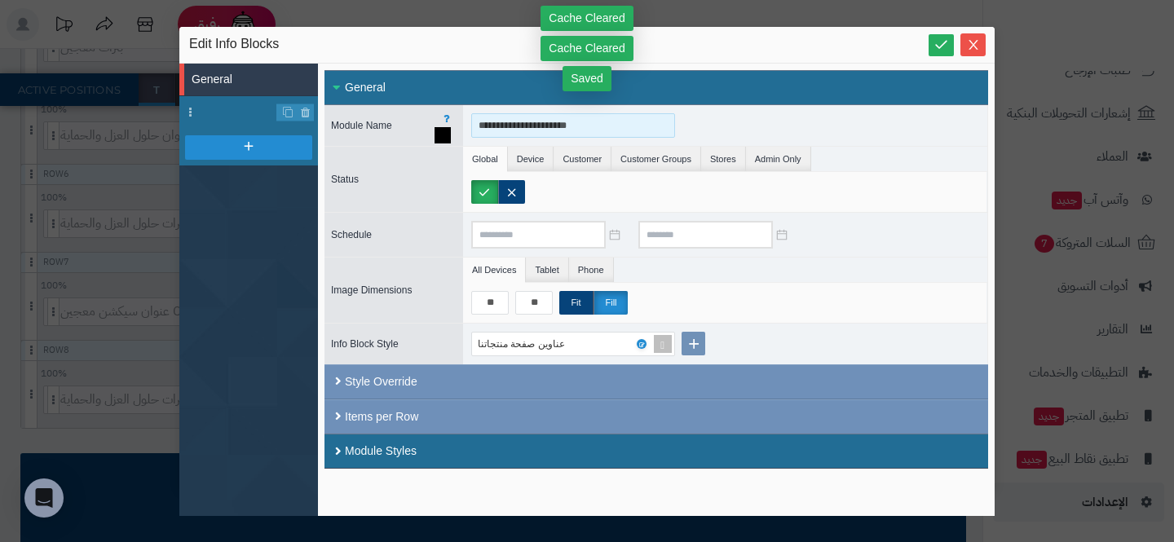
click at [566, 123] on input "**********" at bounding box center [573, 125] width 204 height 24
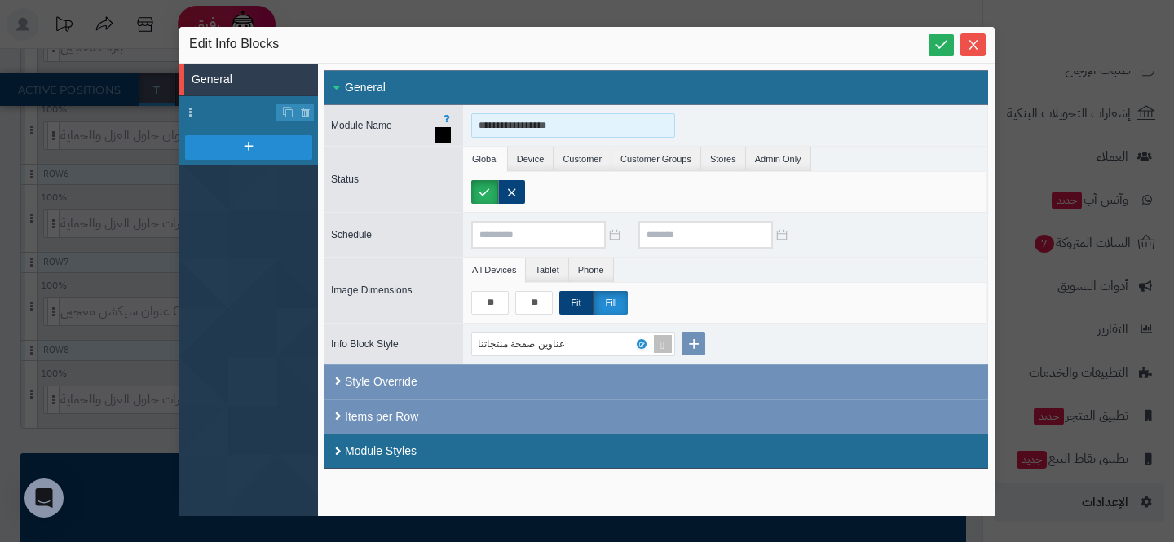
drag, startPoint x: 528, startPoint y: 126, endPoint x: 368, endPoint y: 126, distance: 160.6
click at [368, 126] on div "**********" at bounding box center [656, 125] width 664 height 41
click at [490, 121] on input "**********" at bounding box center [573, 125] width 204 height 24
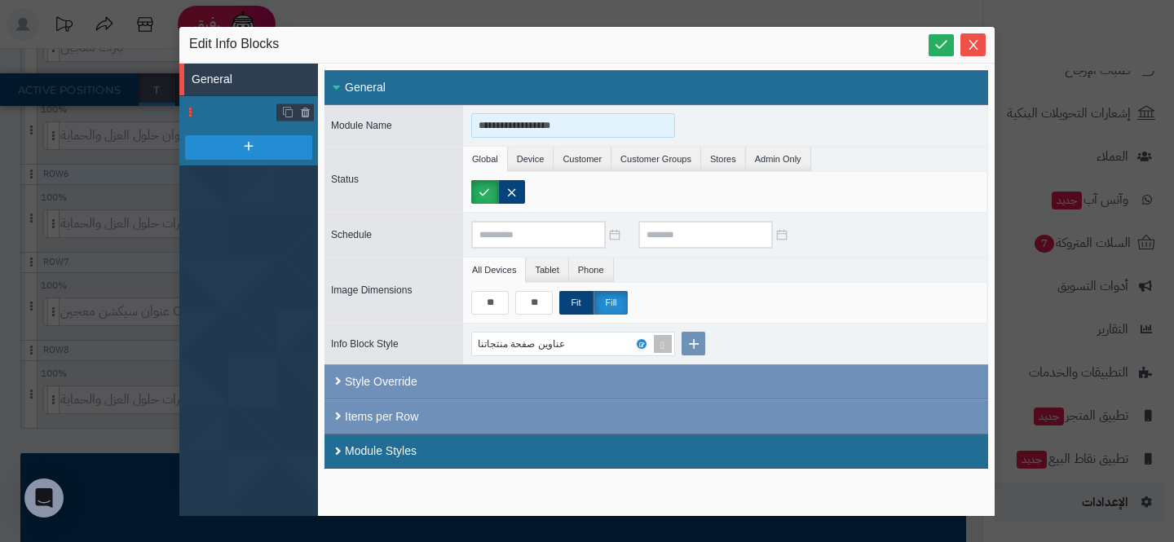
type input "**********"
click at [257, 109] on li at bounding box center [248, 112] width 139 height 33
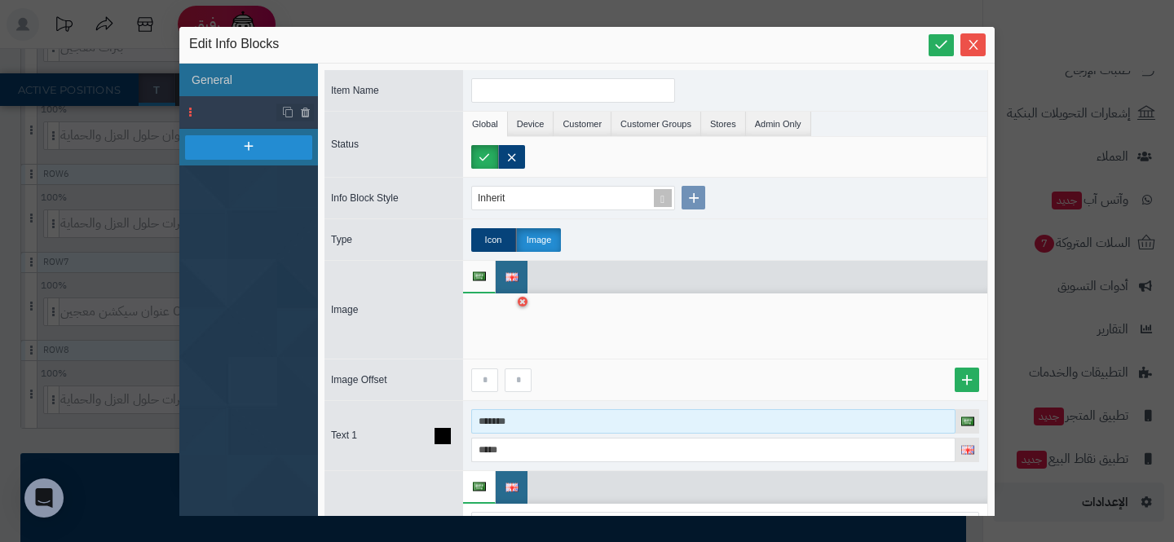
click at [545, 423] on input "*******" at bounding box center [713, 421] width 484 height 24
paste input "**********"
type input "**********"
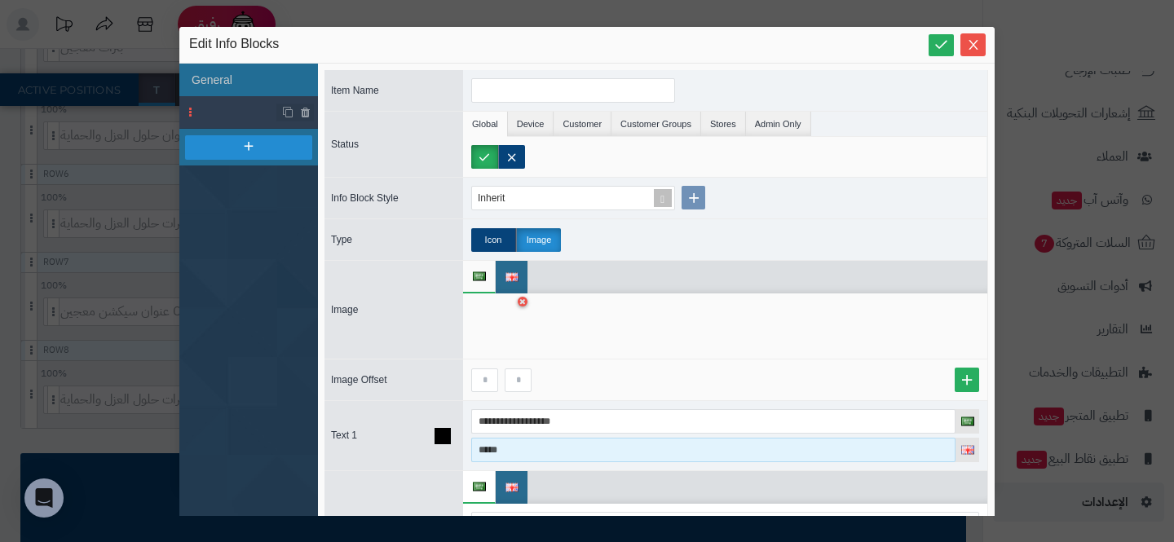
click at [521, 450] on input "*****" at bounding box center [713, 450] width 484 height 24
paste input "**********"
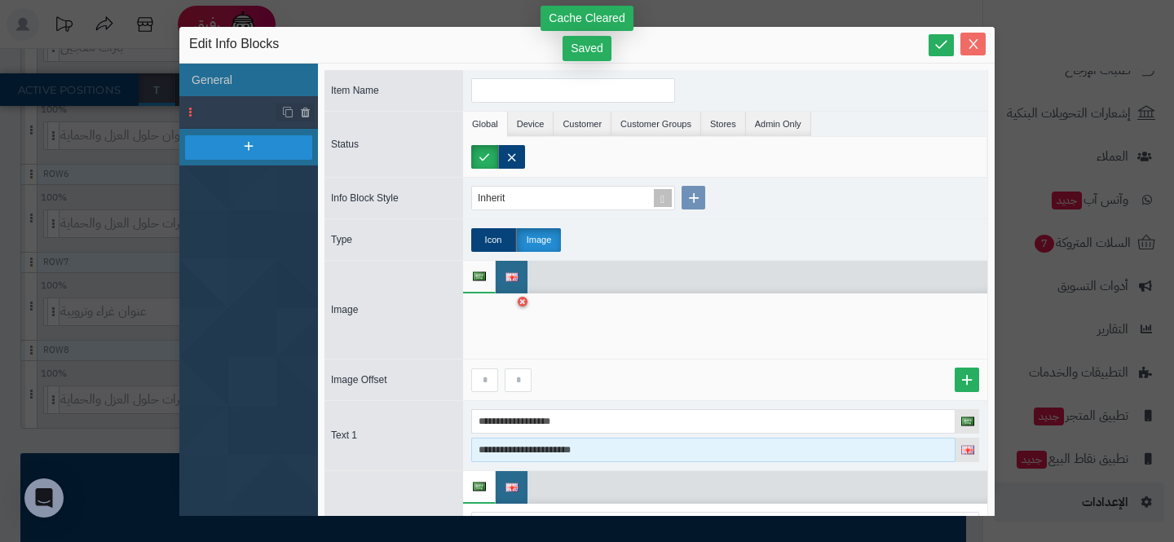
type input "**********"
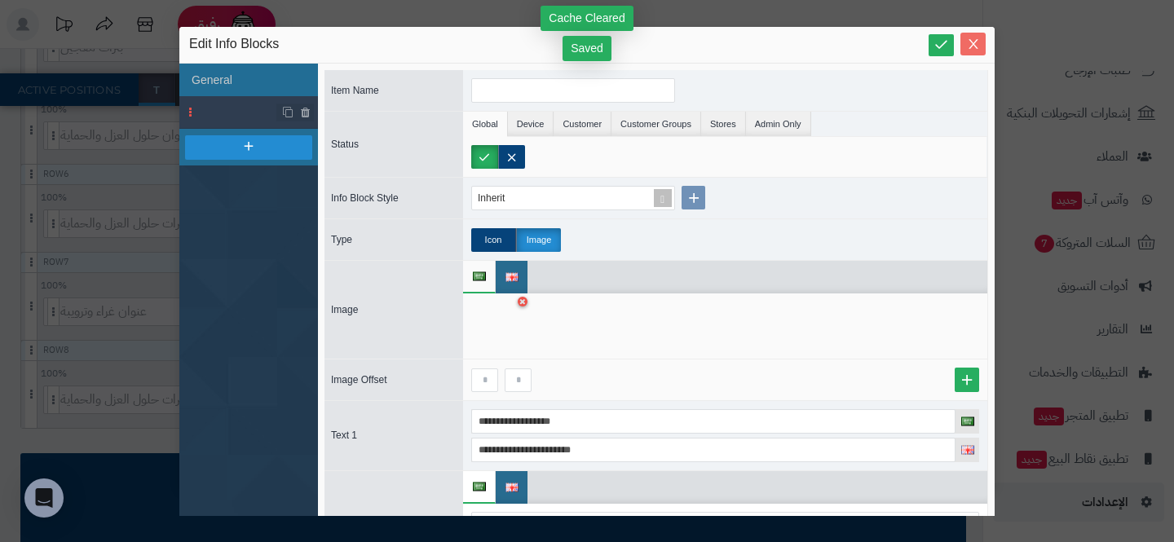
click at [975, 47] on icon "Close" at bounding box center [973, 44] width 9 height 10
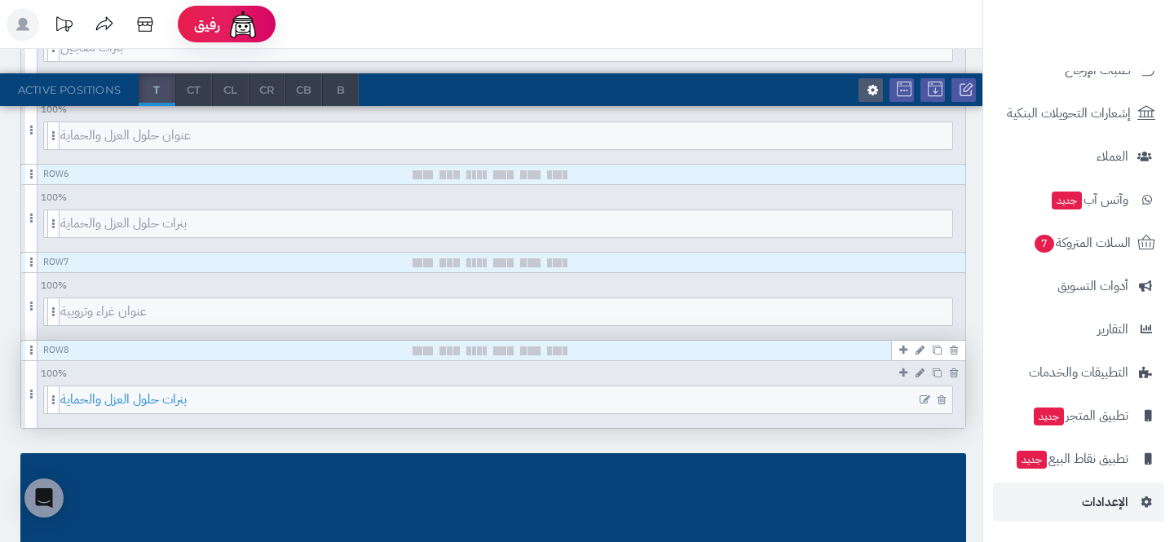
click at [792, 397] on span "بنرات حلول العزل والحماية" at bounding box center [506, 399] width 892 height 27
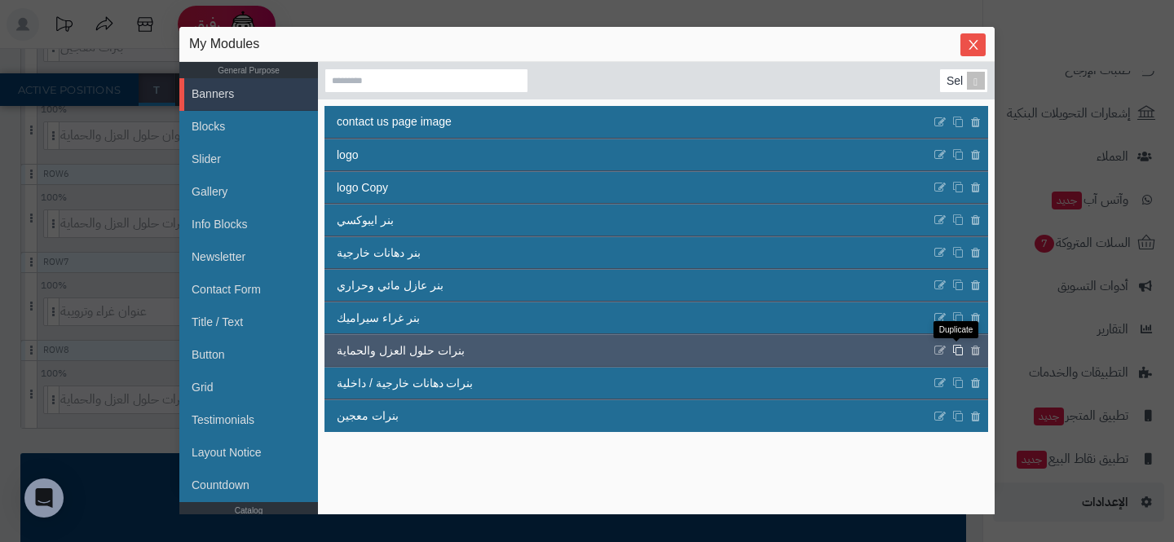
click at [958, 350] on icon at bounding box center [957, 351] width 11 height 12
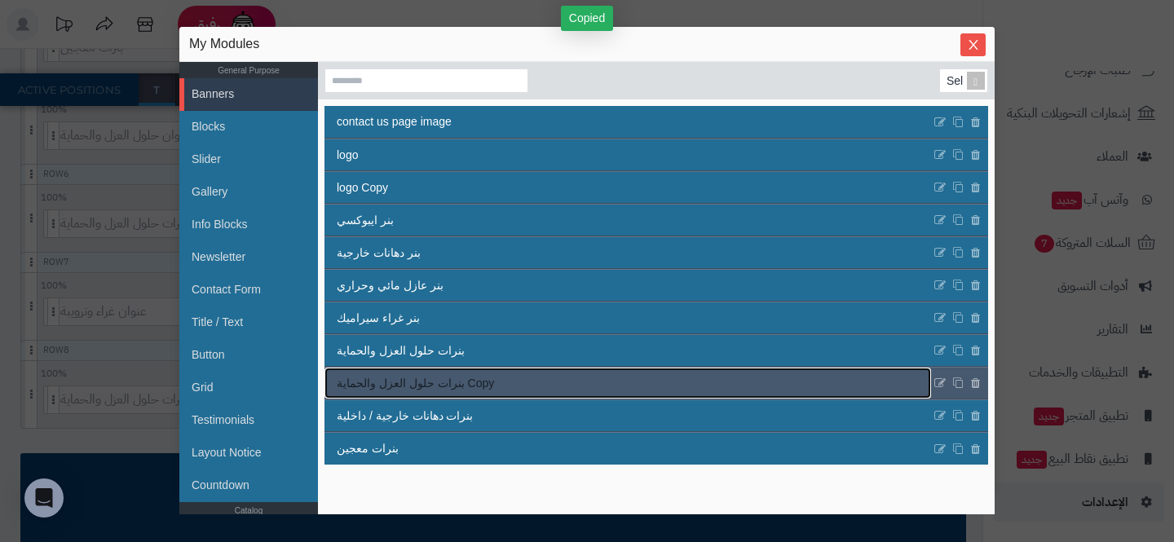
click at [514, 382] on link "بنرات حلول العزل والحماية Copy" at bounding box center [627, 383] width 607 height 31
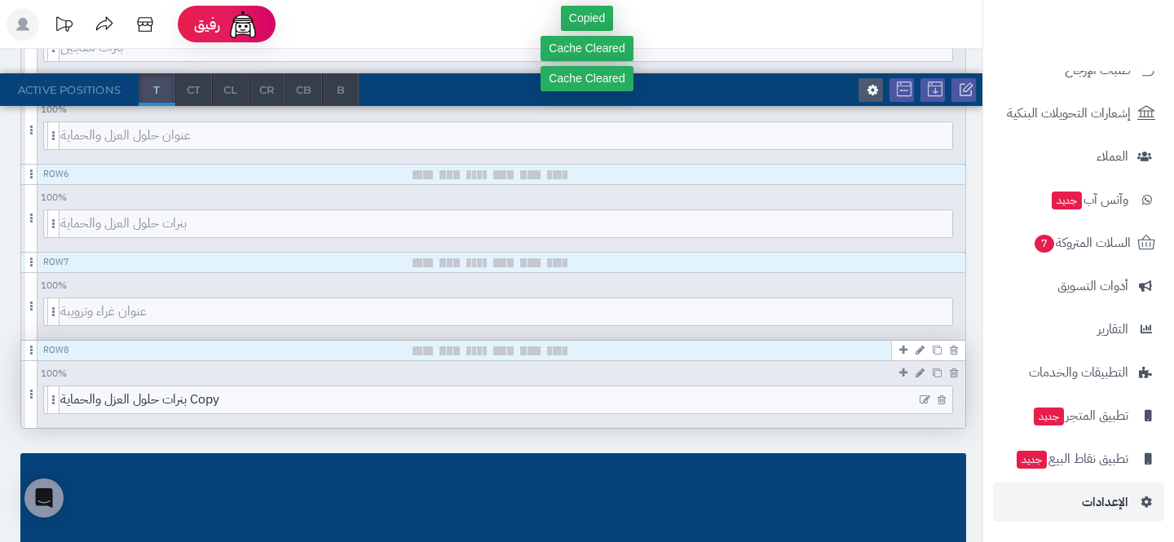
click at [924, 395] on icon at bounding box center [925, 400] width 11 height 11
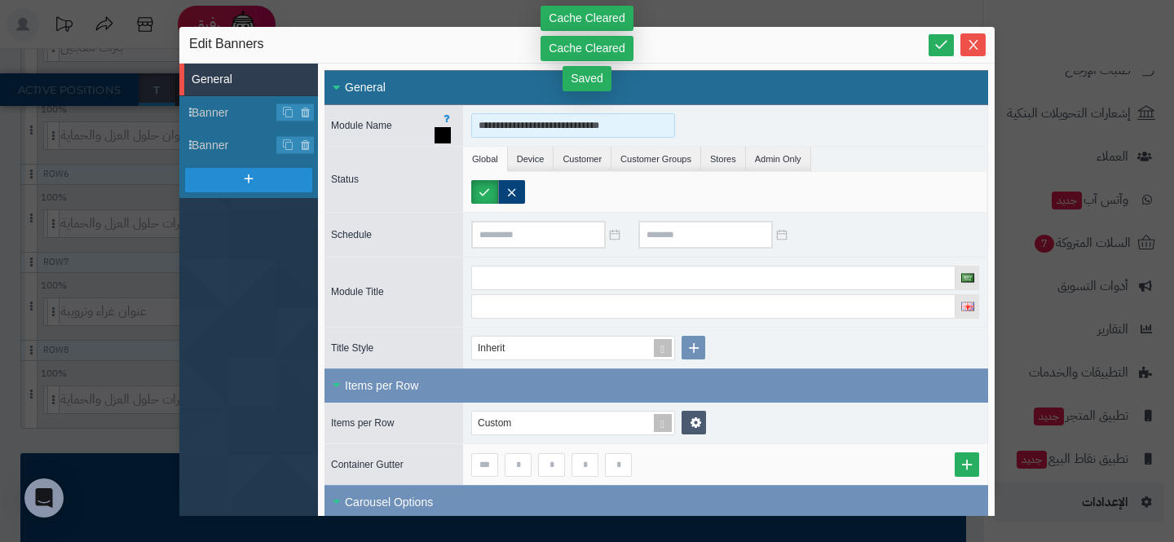
click at [572, 120] on input "**********" at bounding box center [573, 125] width 204 height 24
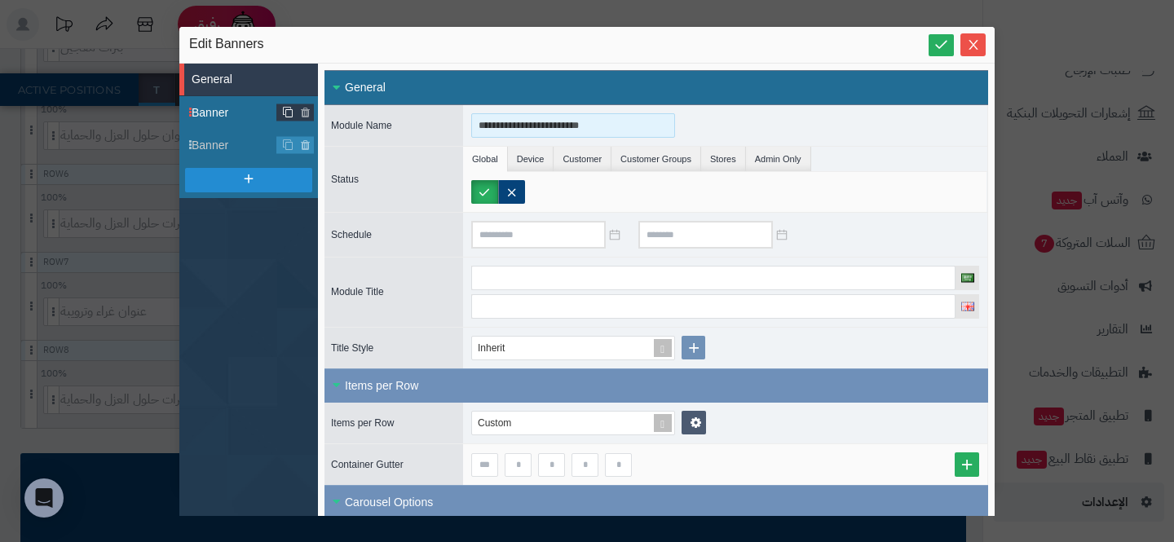
drag, startPoint x: 527, startPoint y: 124, endPoint x: 286, endPoint y: 116, distance: 241.5
click at [291, 117] on div "**********" at bounding box center [586, 290] width 815 height 452
paste input "********"
type input "**********"
click at [201, 105] on span "Banner" at bounding box center [235, 112] width 86 height 17
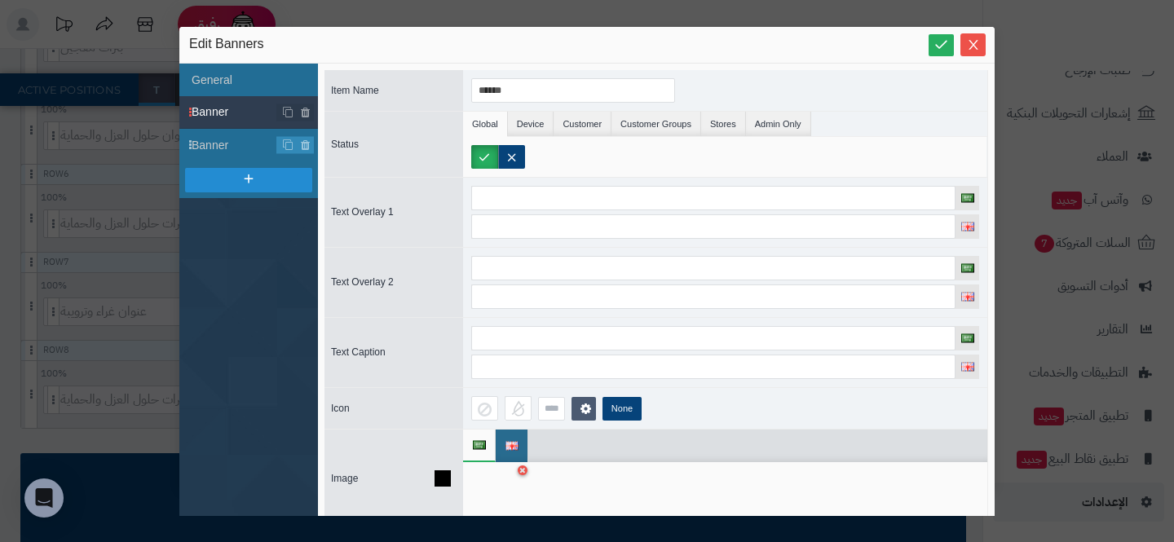
click at [488, 474] on div at bounding box center [496, 494] width 51 height 49
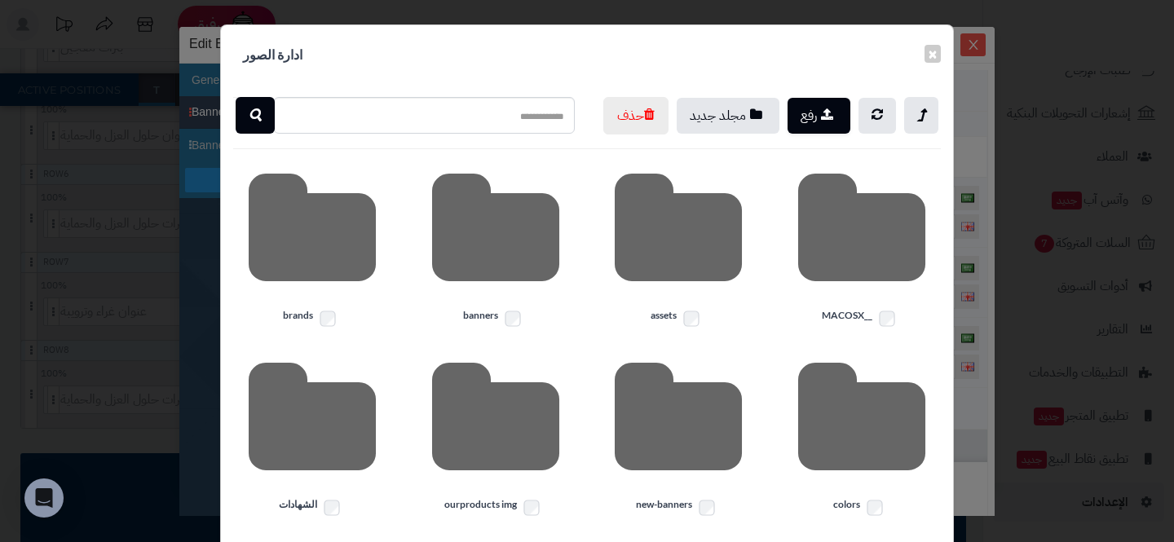
scroll to position [132, 0]
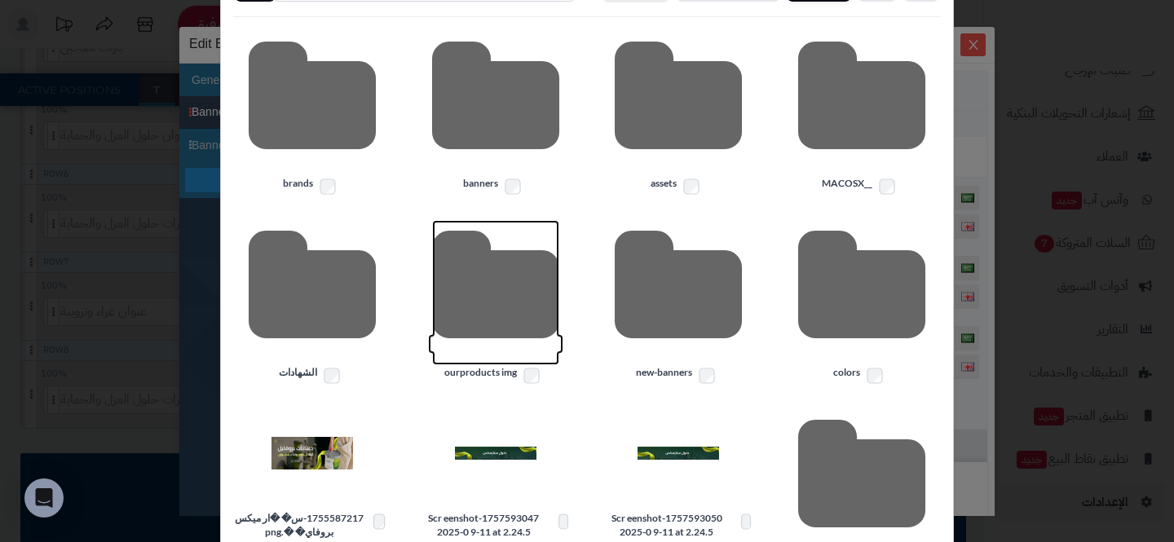
click at [483, 331] on icon at bounding box center [495, 292] width 127 height 145
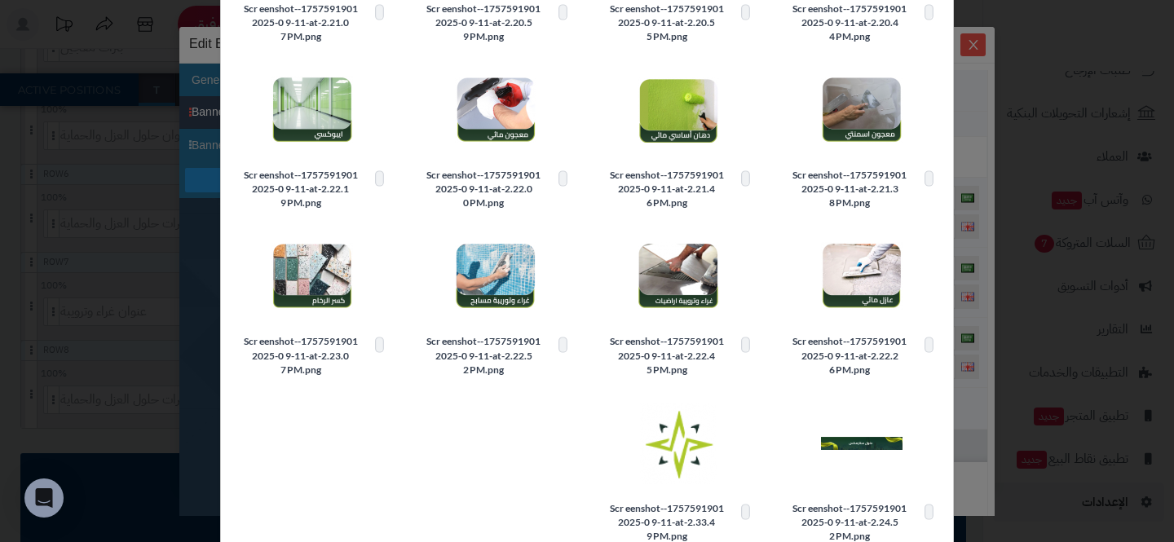
scroll to position [261, 0]
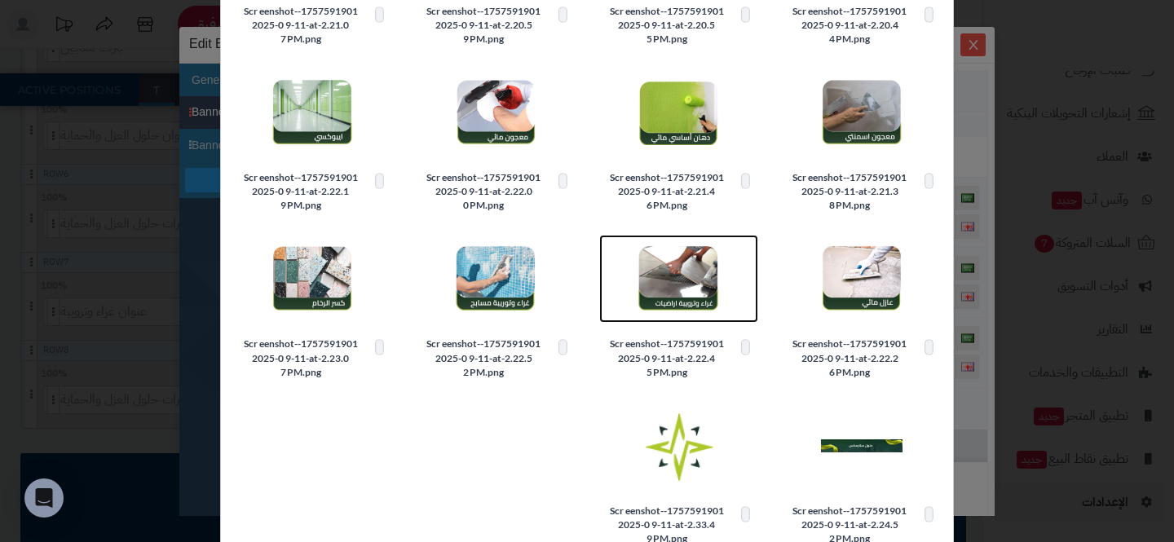
click at [697, 313] on img at bounding box center [679, 279] width 82 height 82
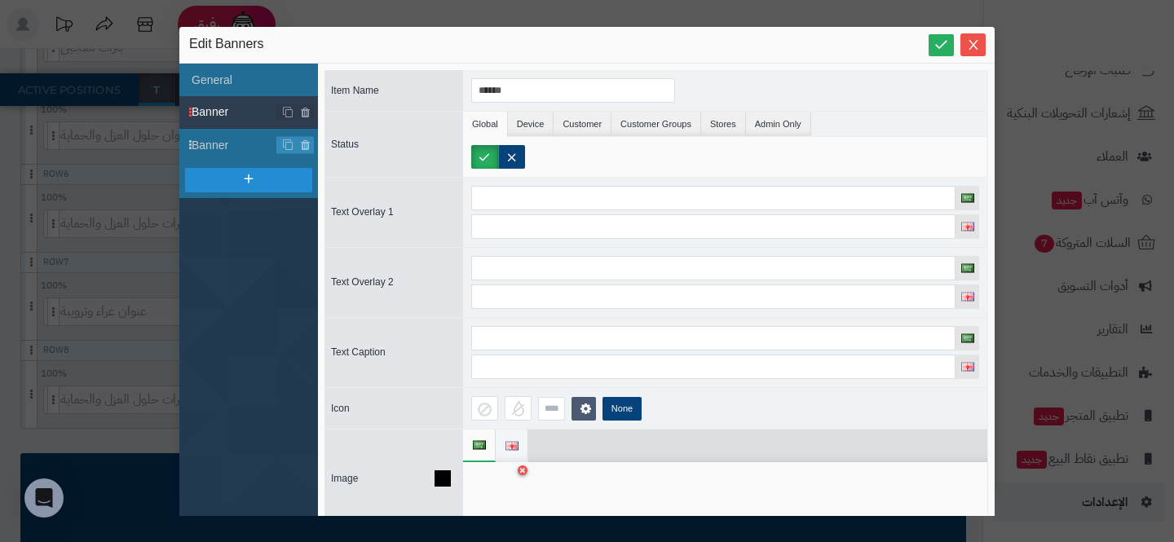
click at [523, 447] on li at bounding box center [512, 446] width 33 height 33
click at [503, 483] on div at bounding box center [496, 494] width 51 height 49
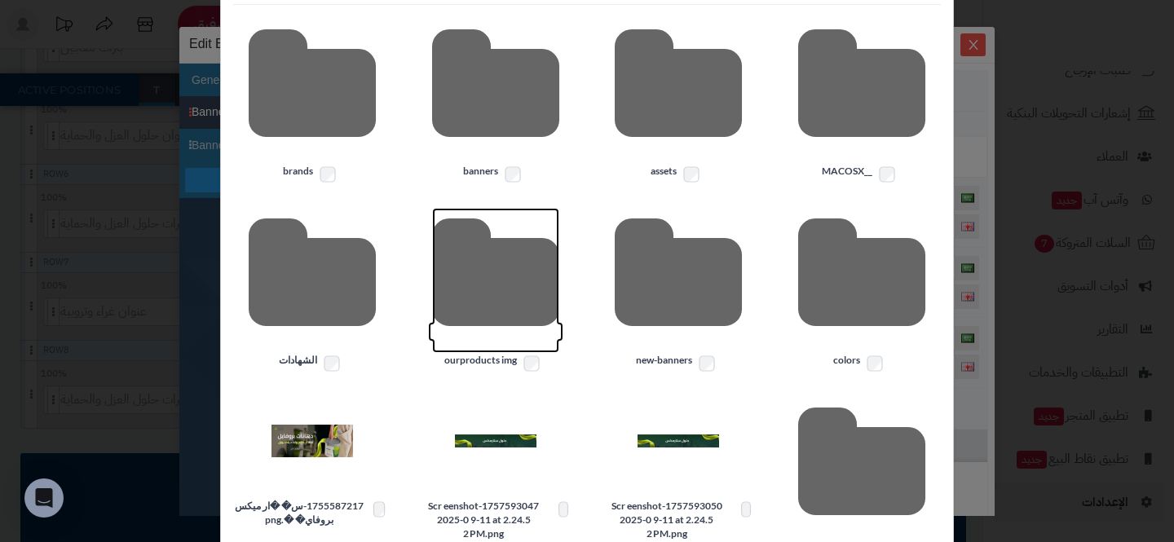
click at [479, 316] on icon at bounding box center [495, 280] width 127 height 145
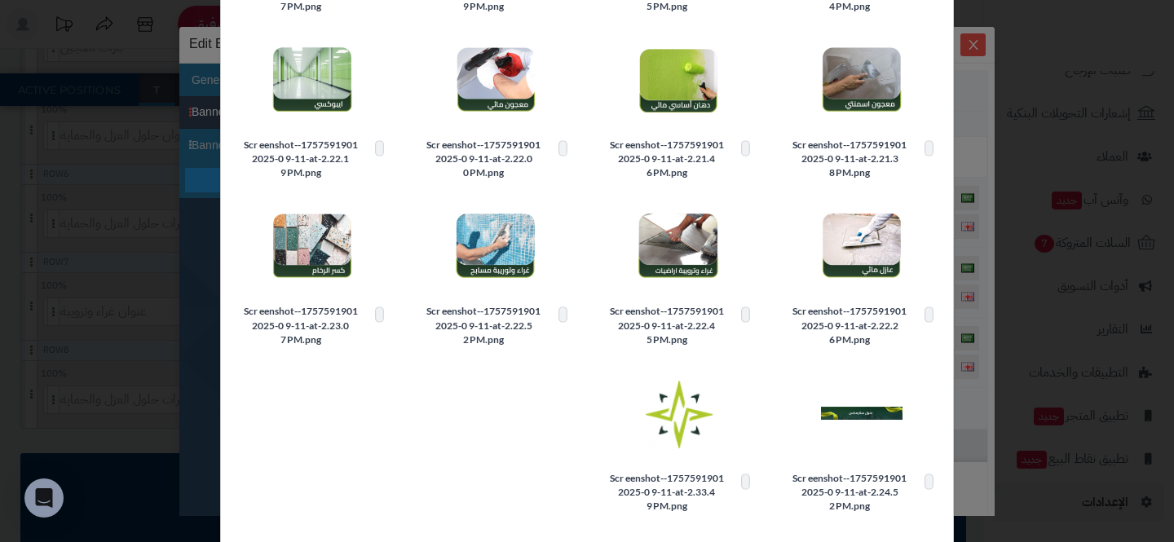
scroll to position [295, 0]
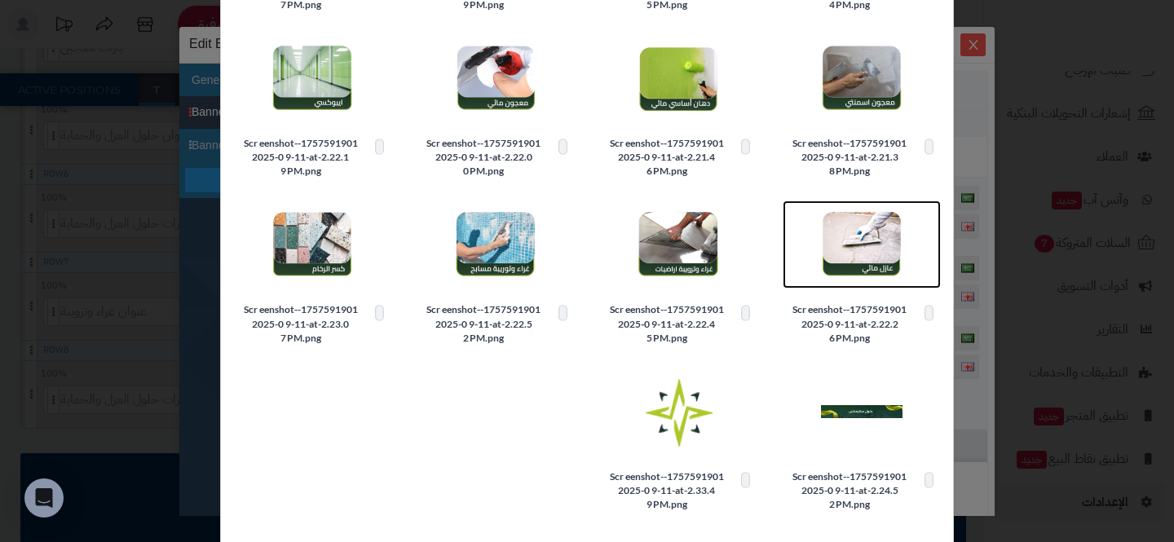
click at [881, 281] on img at bounding box center [862, 245] width 82 height 82
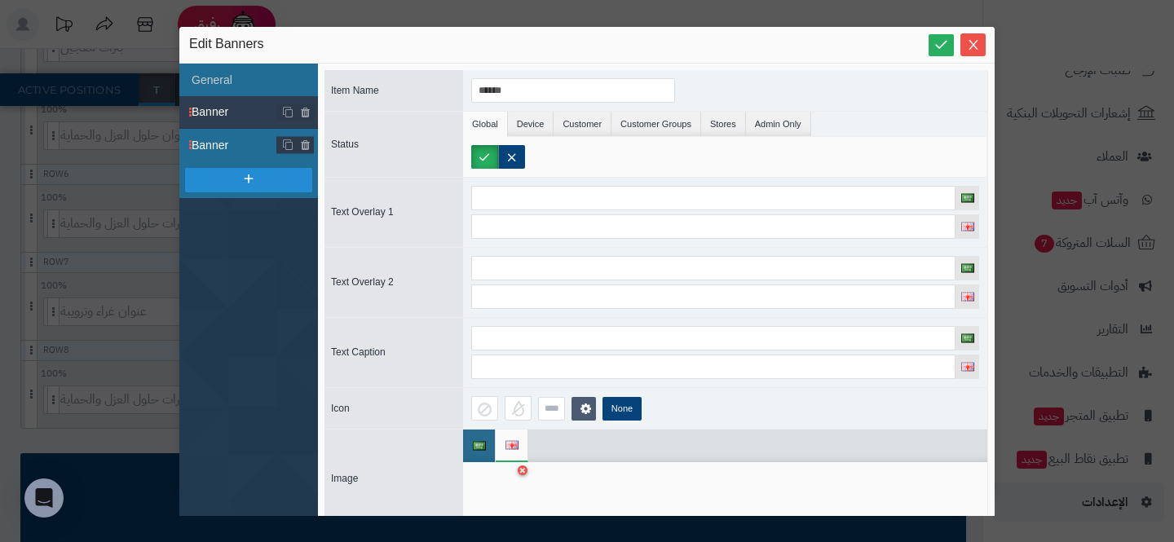
click at [235, 153] on li "Banner" at bounding box center [248, 145] width 139 height 33
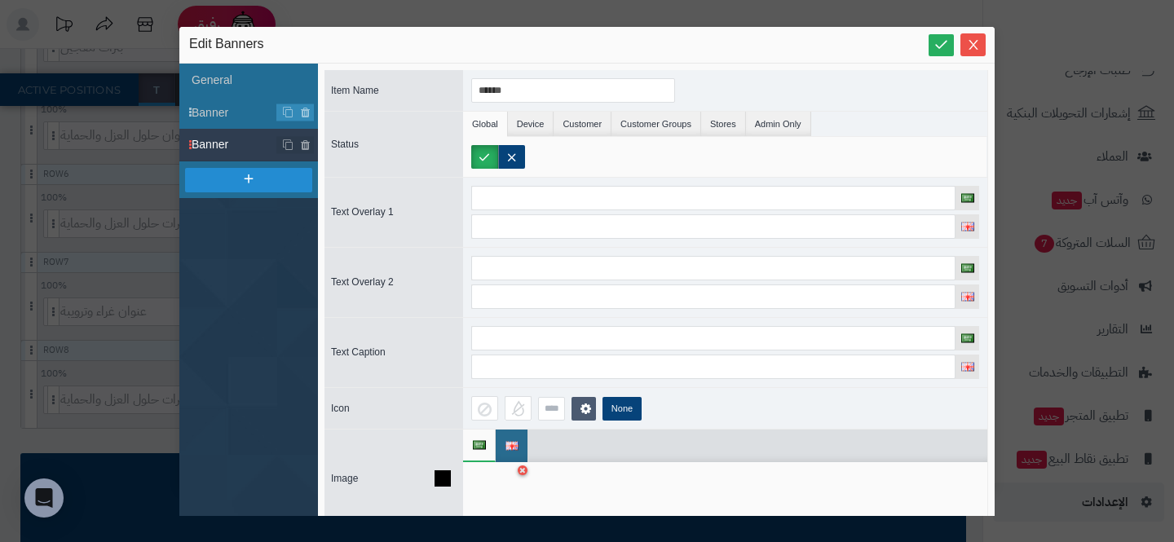
click at [487, 482] on div at bounding box center [496, 494] width 51 height 49
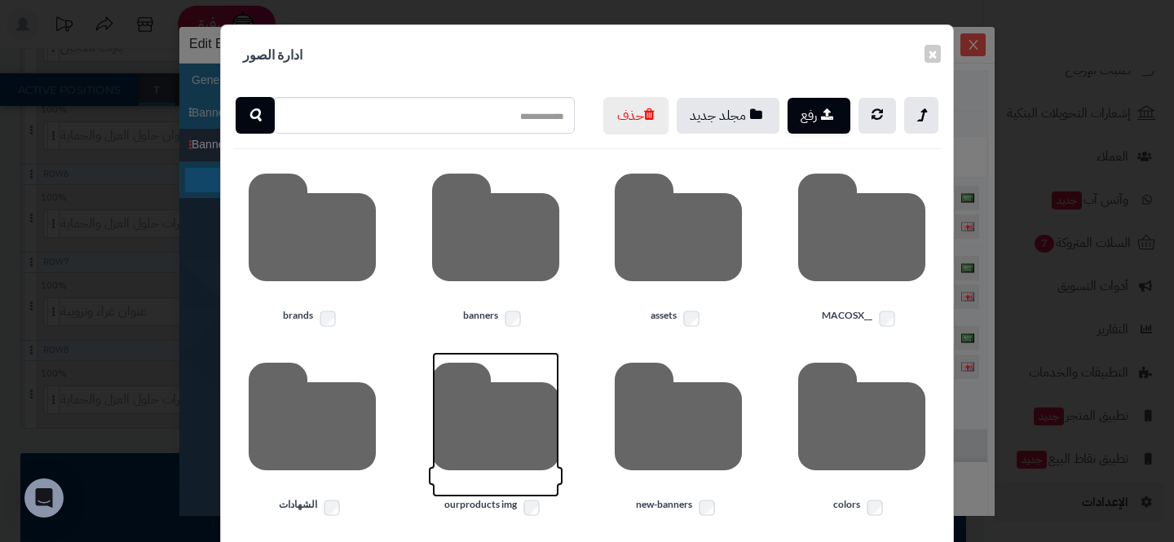
click at [501, 463] on icon at bounding box center [495, 424] width 127 height 145
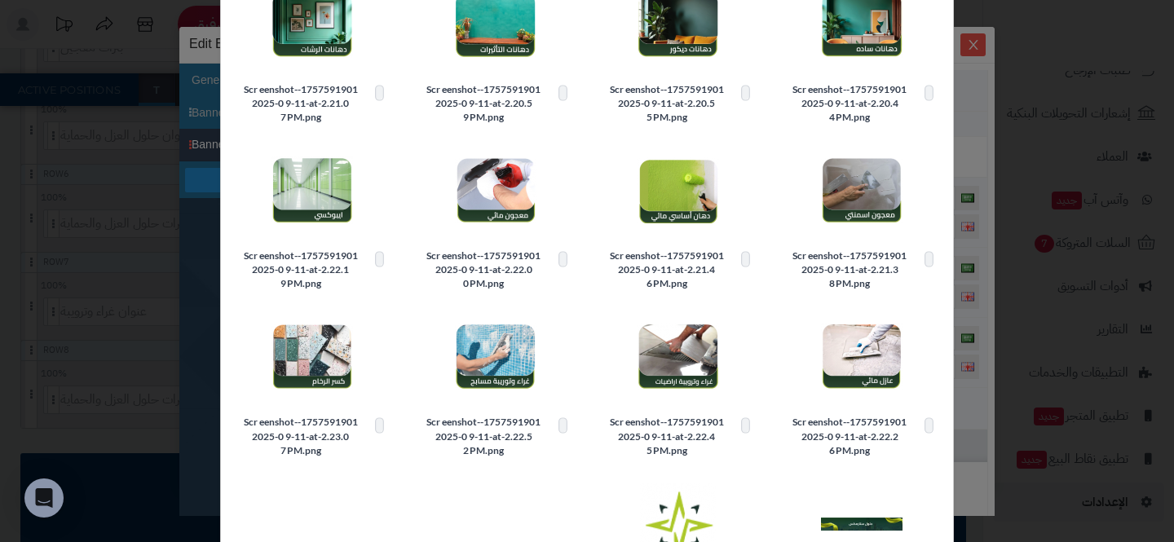
scroll to position [191, 0]
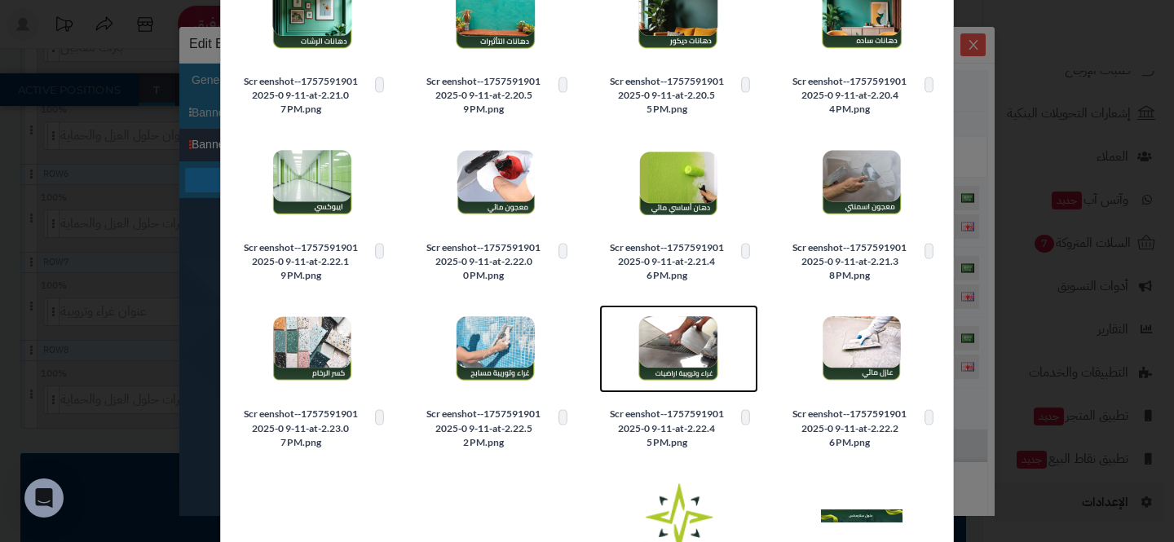
click at [682, 390] on img at bounding box center [679, 349] width 82 height 82
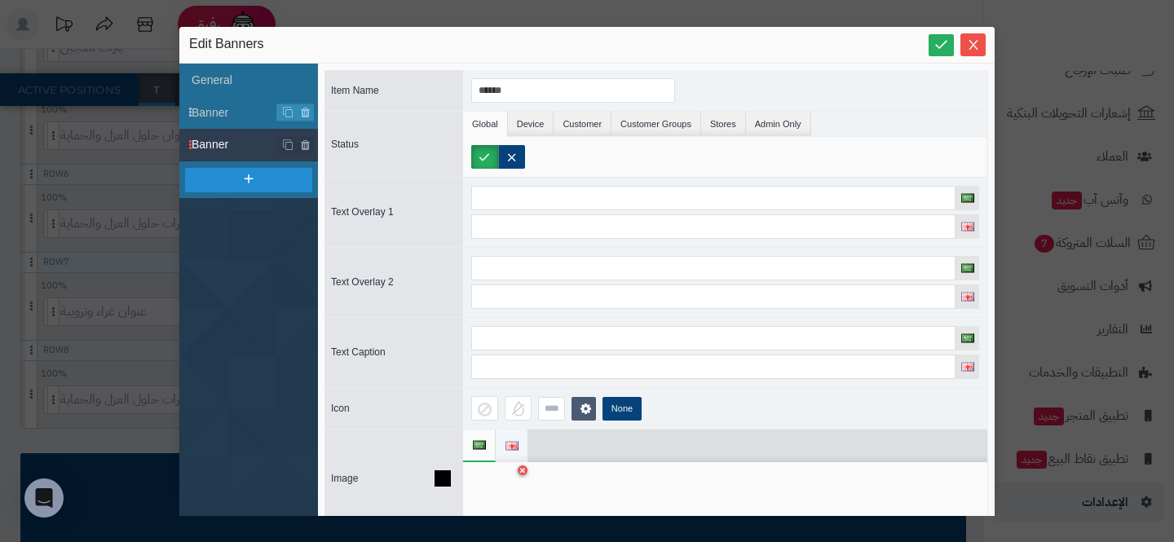
click at [508, 445] on img at bounding box center [511, 446] width 13 height 9
click at [494, 483] on div at bounding box center [496, 494] width 51 height 49
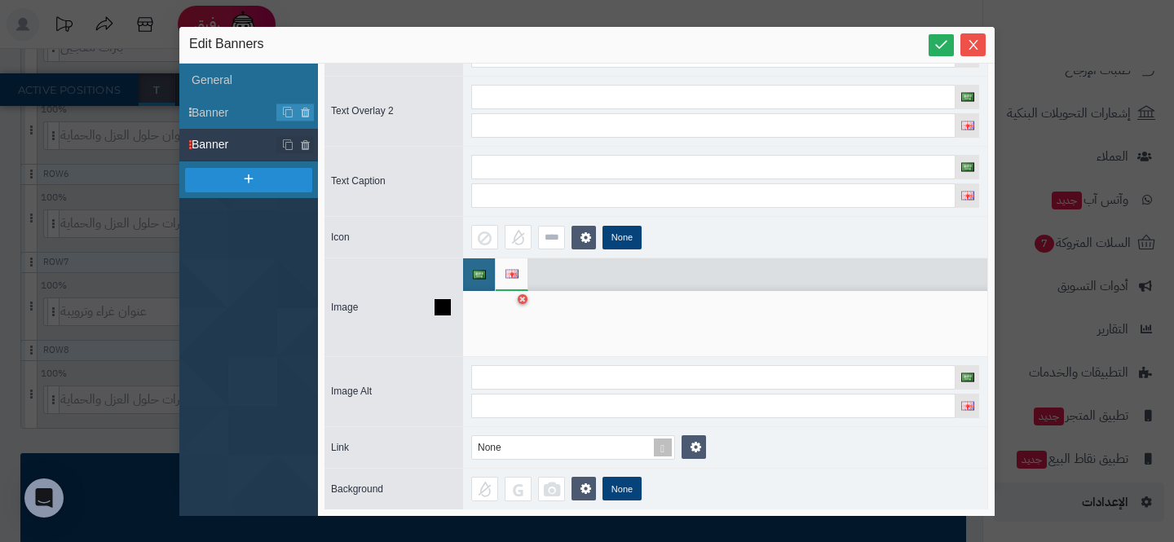
click at [505, 331] on div at bounding box center [496, 323] width 51 height 49
click at [512, 313] on div at bounding box center [496, 323] width 51 height 49
click at [585, 310] on div at bounding box center [725, 323] width 524 height 65
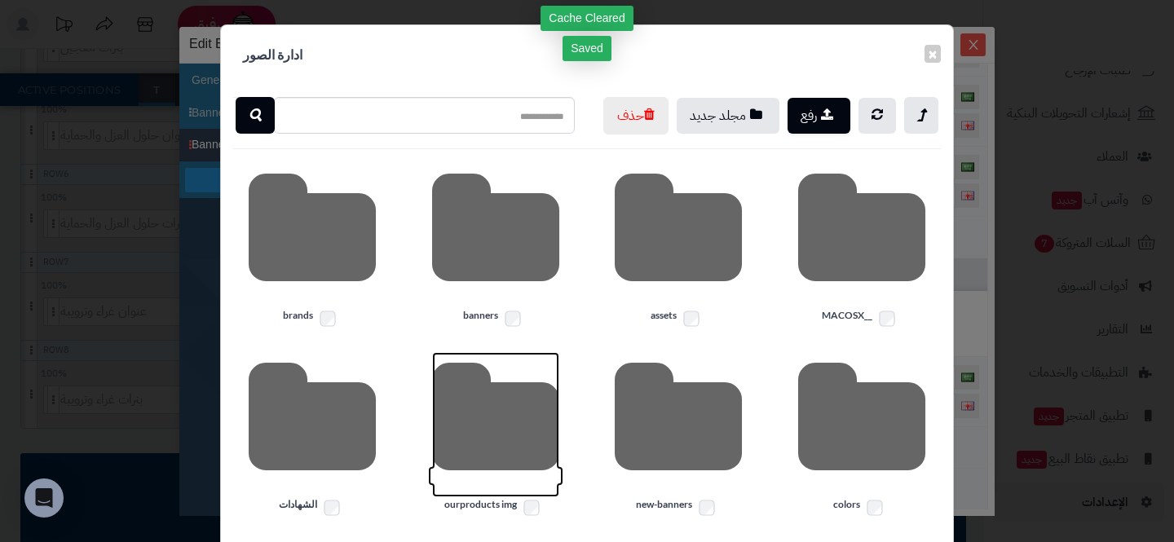
click at [530, 473] on icon at bounding box center [495, 424] width 127 height 145
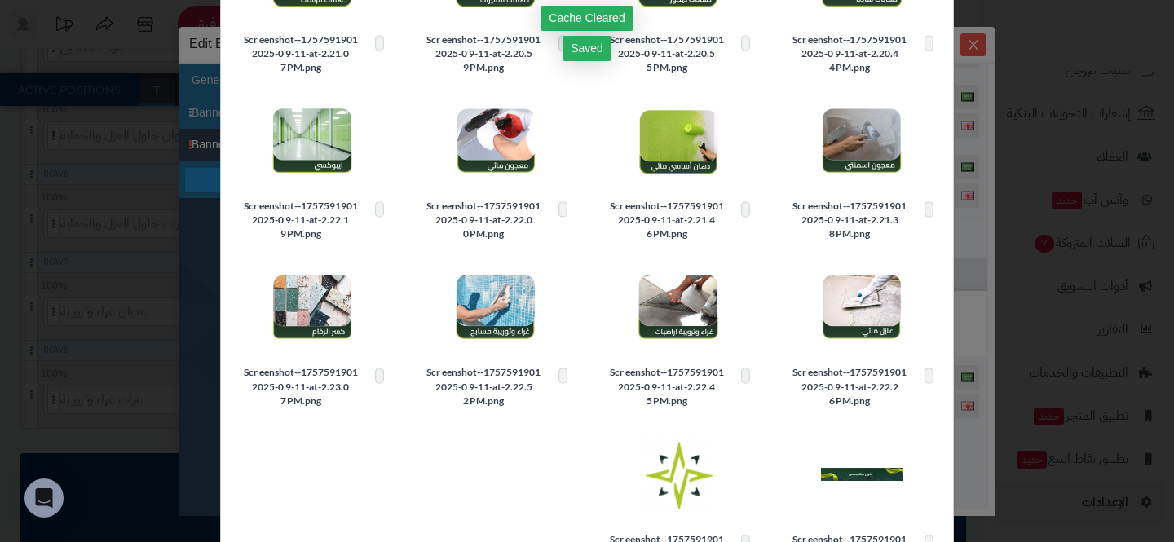
scroll to position [231, 0]
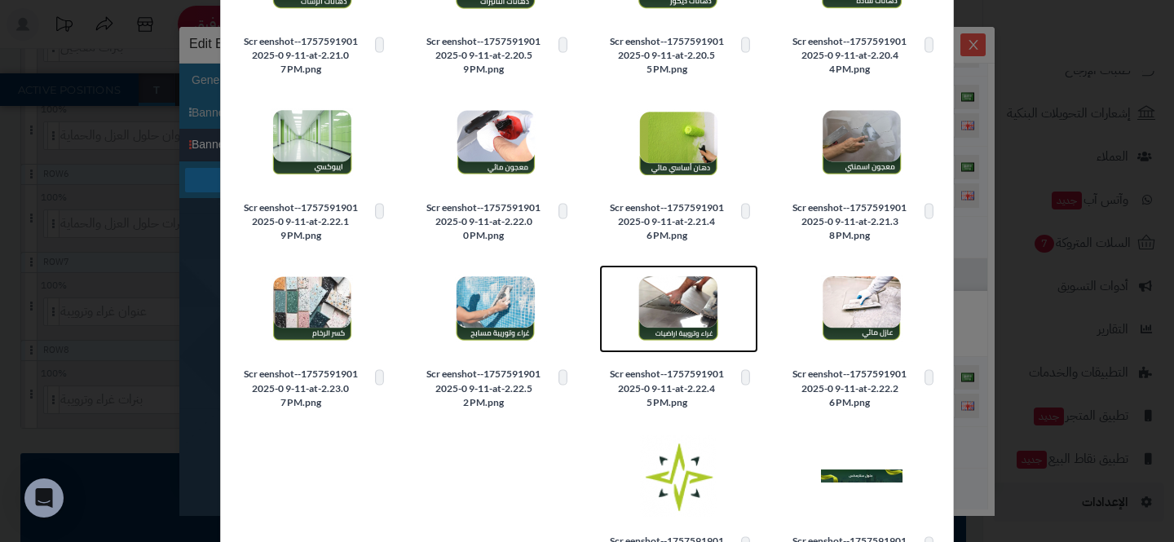
click at [677, 334] on img at bounding box center [679, 309] width 82 height 82
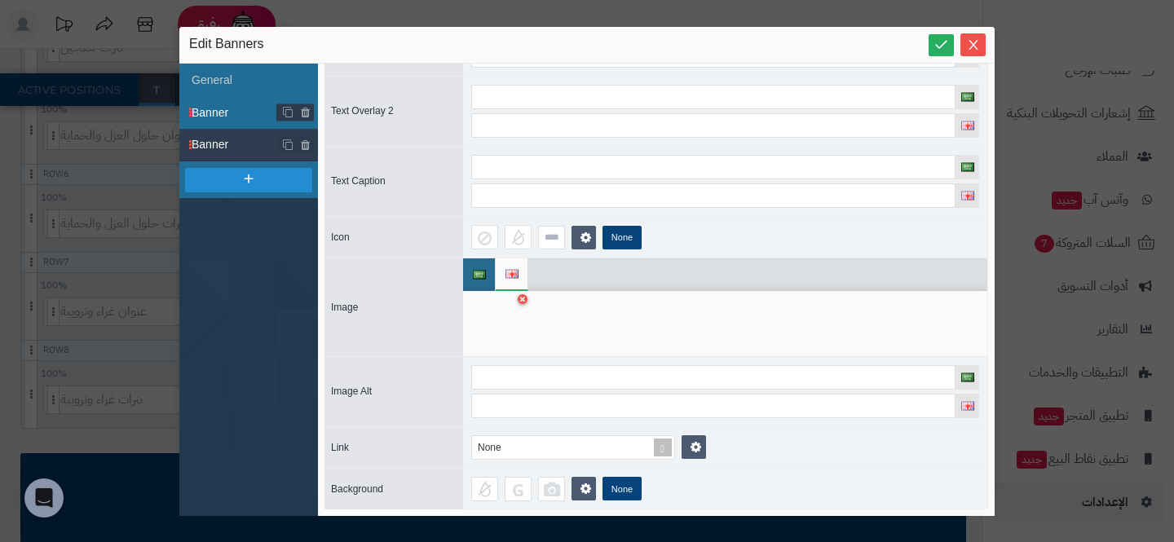
click at [200, 111] on span "Banner" at bounding box center [235, 112] width 86 height 17
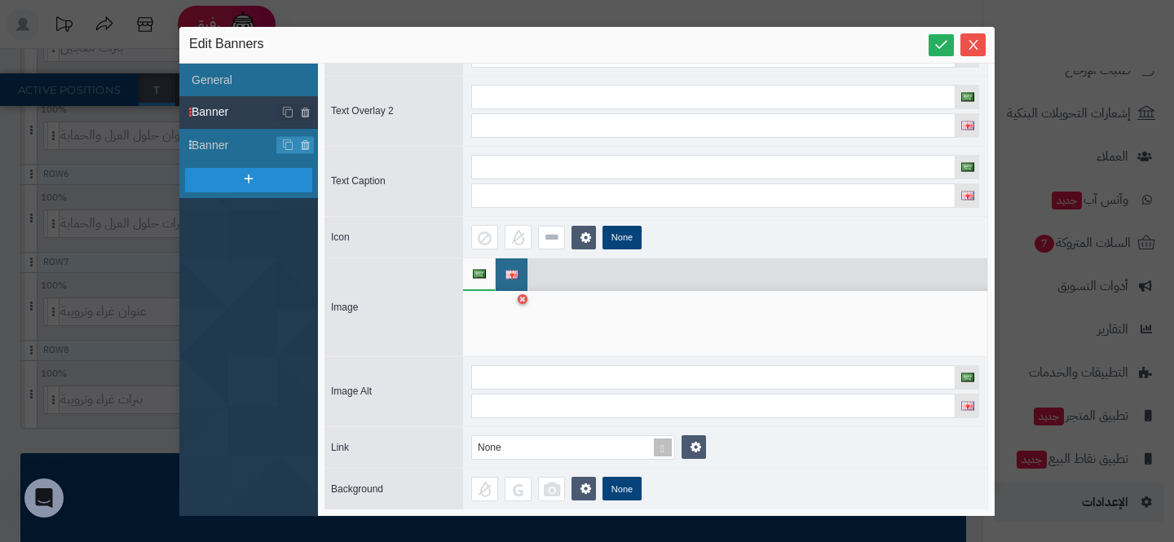
scroll to position [139, 0]
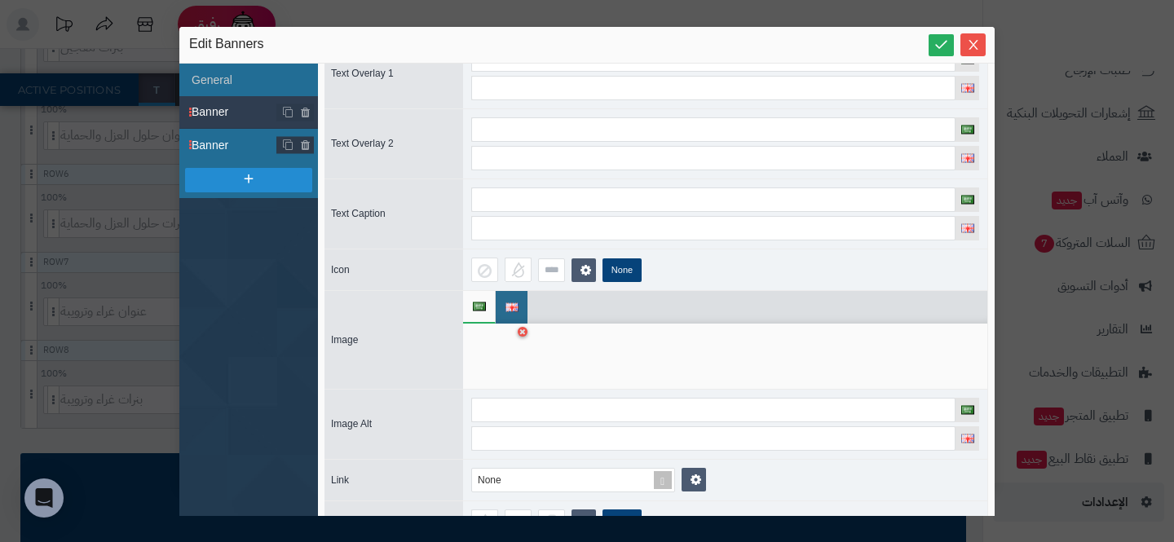
click at [215, 138] on span "Banner" at bounding box center [235, 145] width 86 height 17
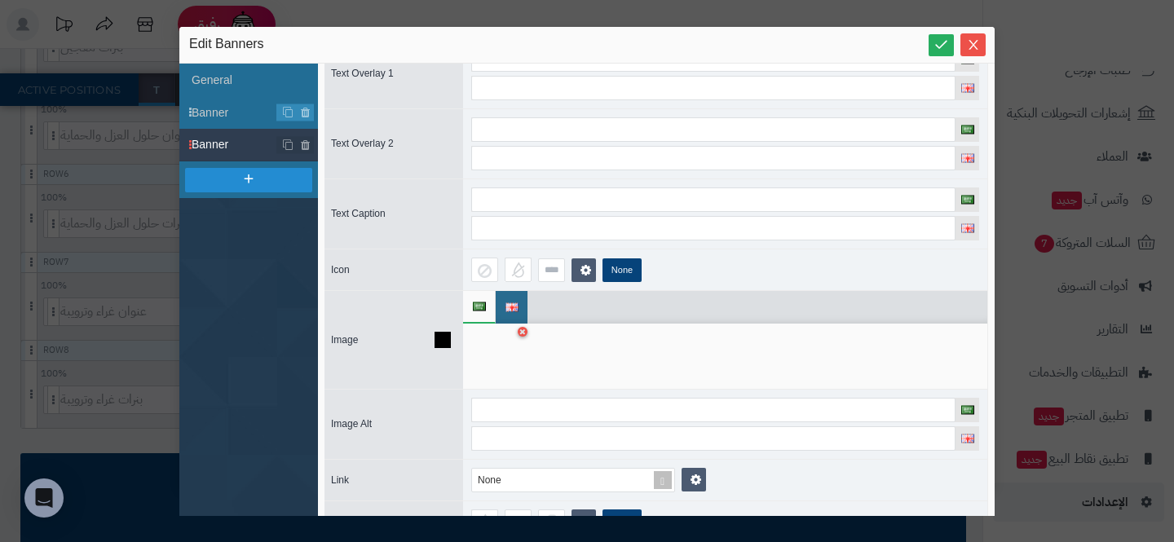
click at [492, 356] on div at bounding box center [496, 356] width 51 height 49
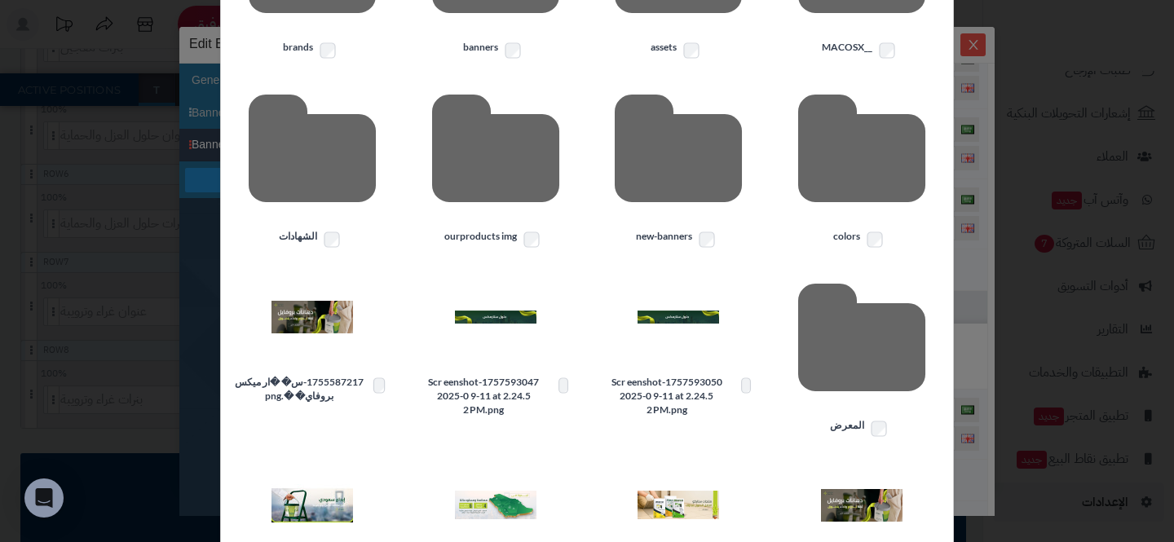
scroll to position [275, 0]
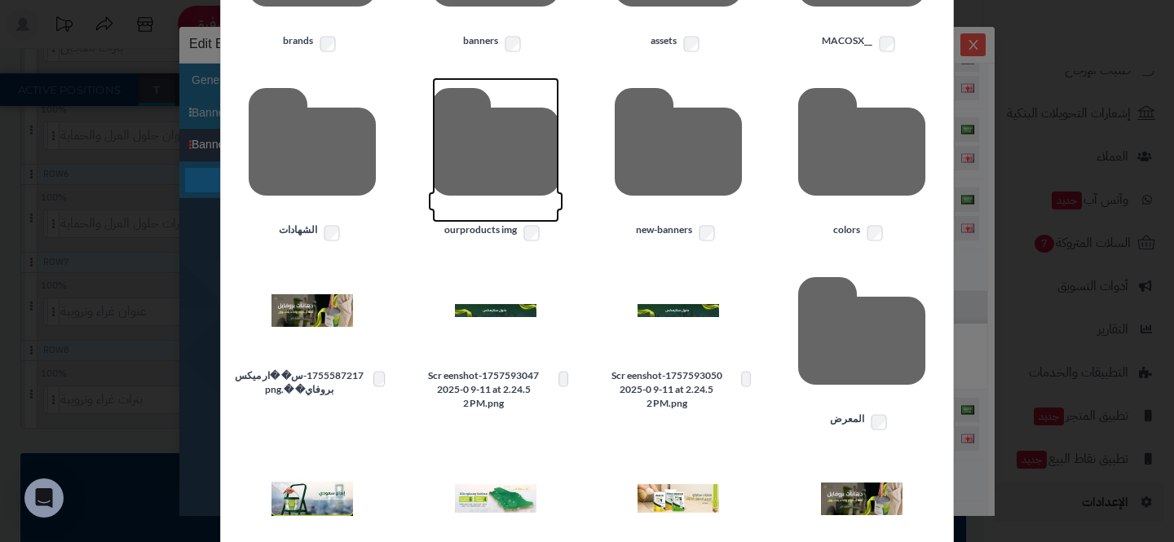
click at [472, 188] on icon at bounding box center [495, 149] width 127 height 145
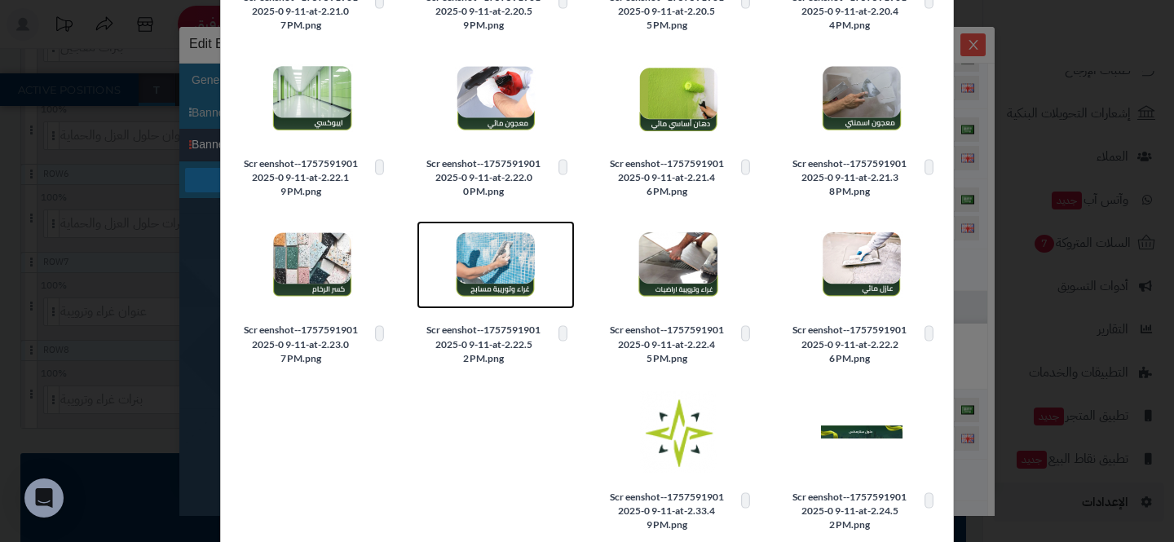
click at [491, 294] on img at bounding box center [496, 265] width 82 height 82
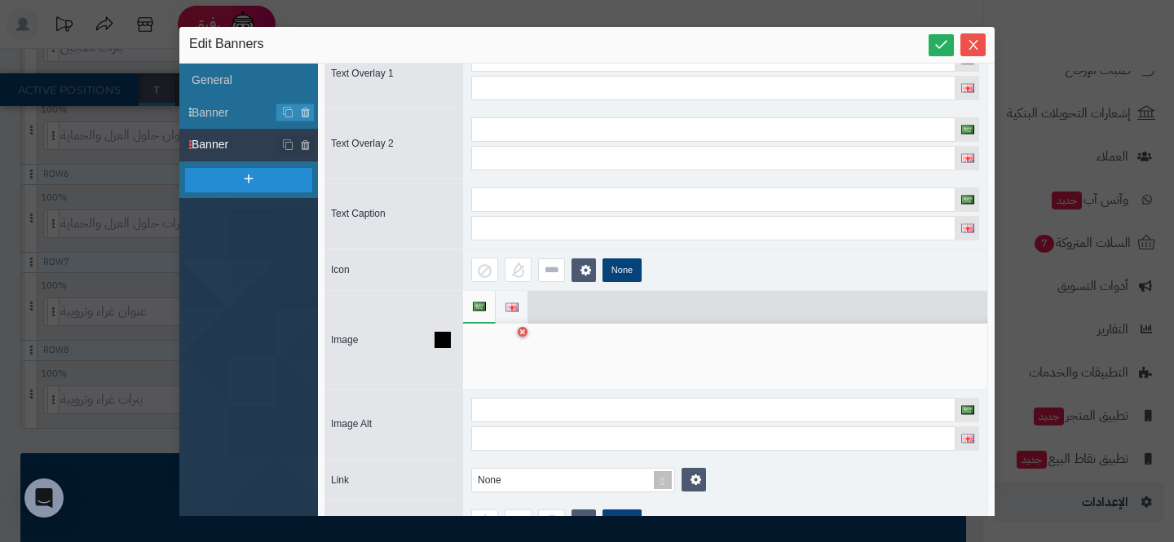
click at [507, 303] on img at bounding box center [511, 307] width 13 height 9
click at [501, 350] on div at bounding box center [496, 356] width 51 height 49
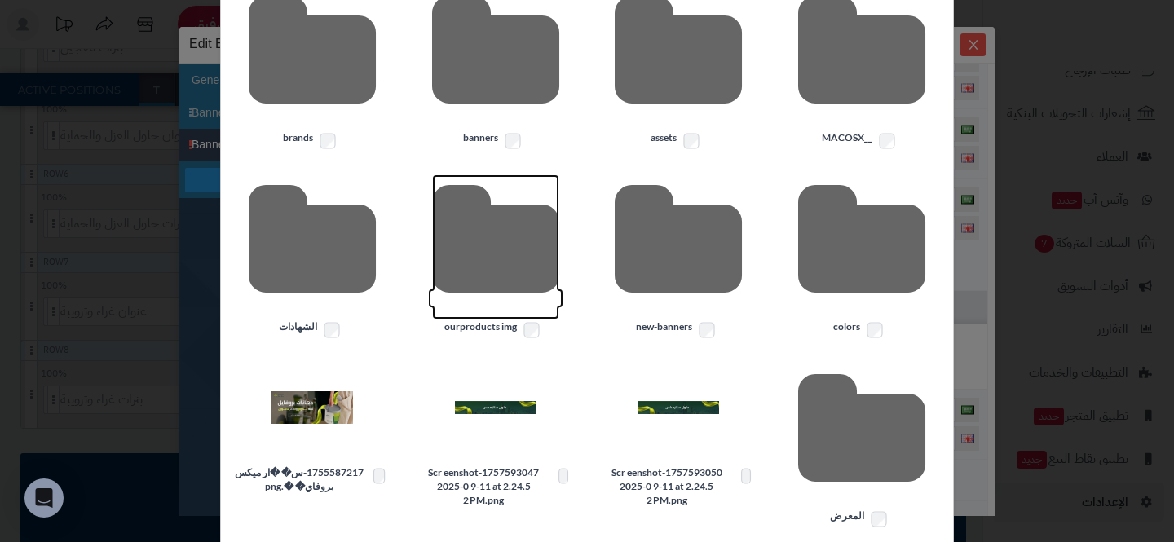
click at [483, 293] on icon at bounding box center [495, 246] width 127 height 145
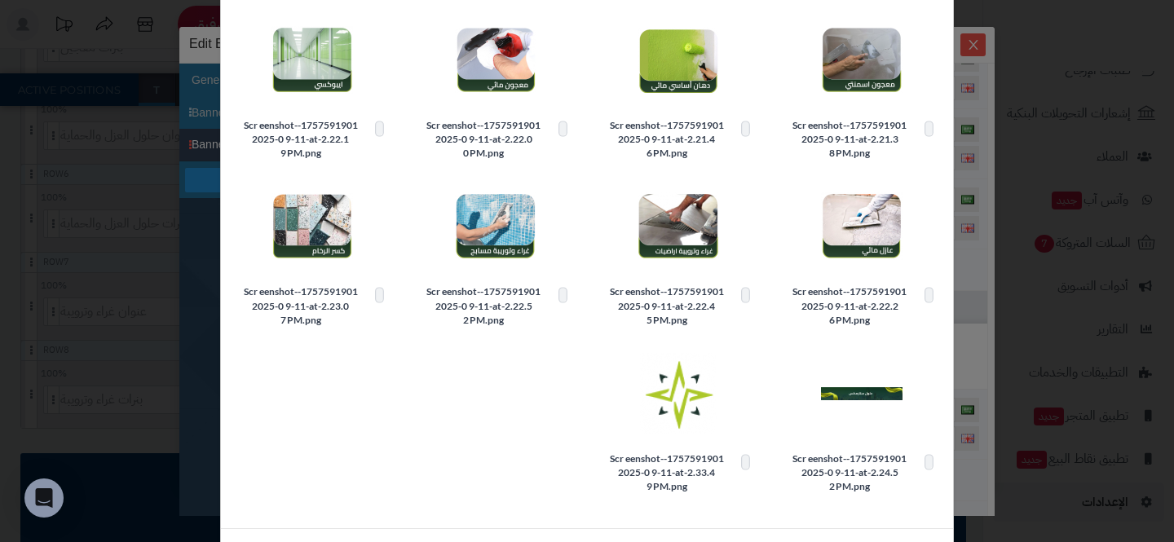
scroll to position [355, 0]
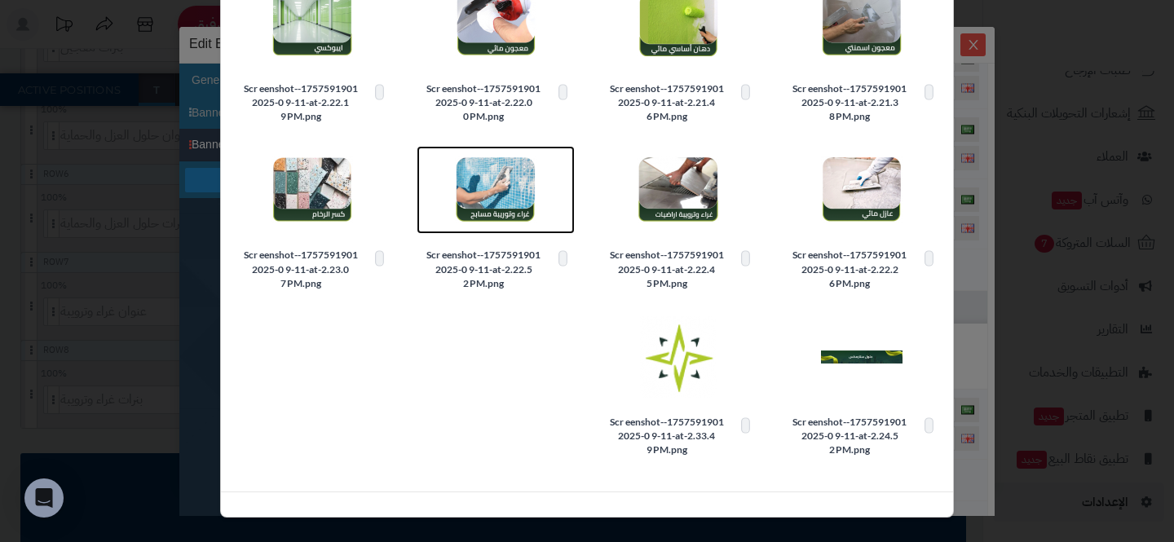
click at [509, 220] on img at bounding box center [496, 190] width 82 height 82
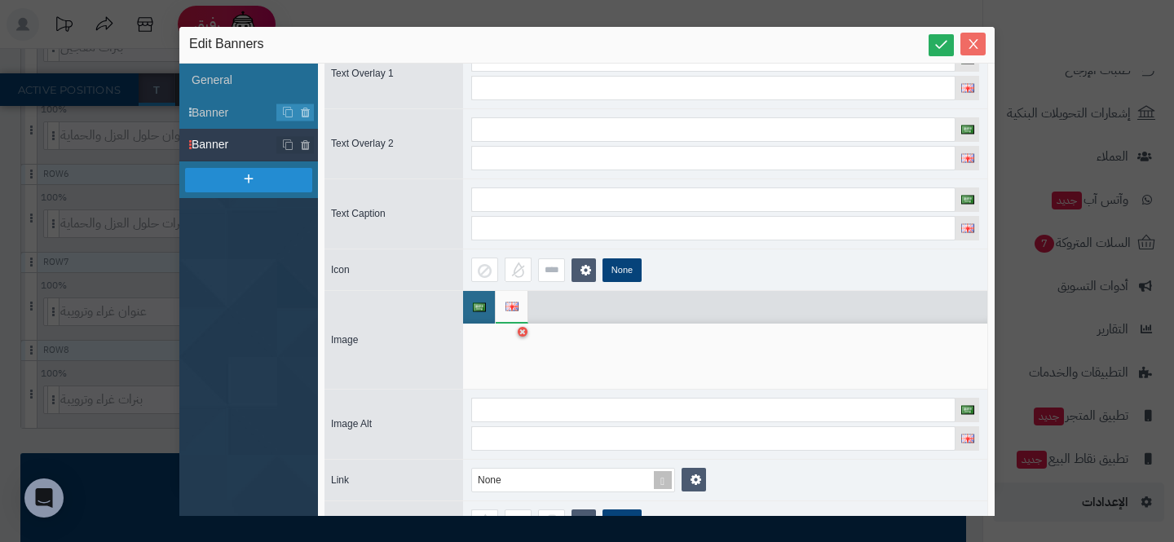
click at [973, 46] on icon "Close" at bounding box center [973, 44] width 9 height 10
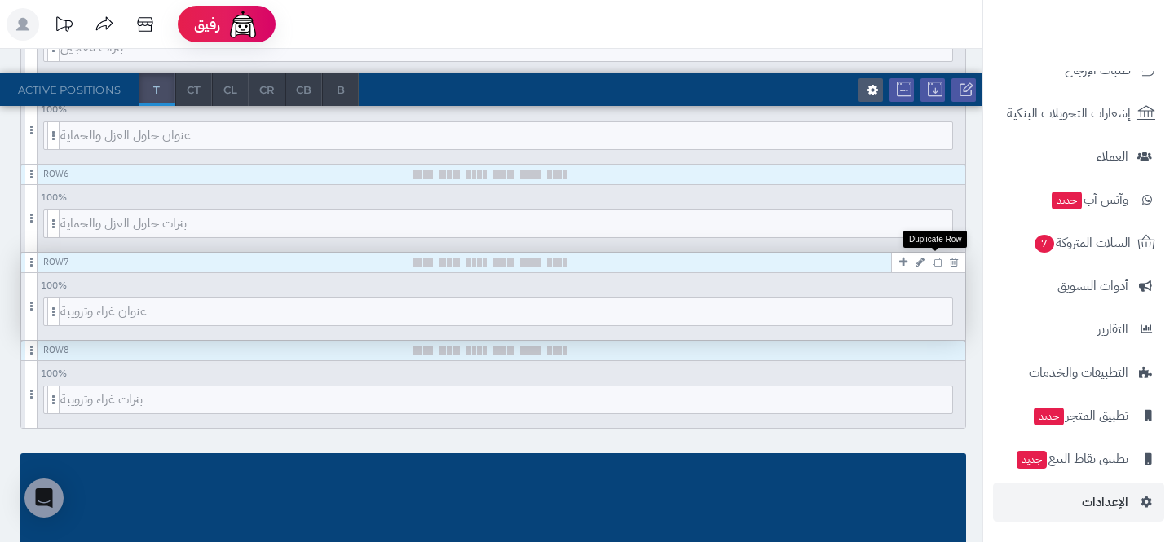
click at [938, 259] on icon at bounding box center [937, 262] width 9 height 9
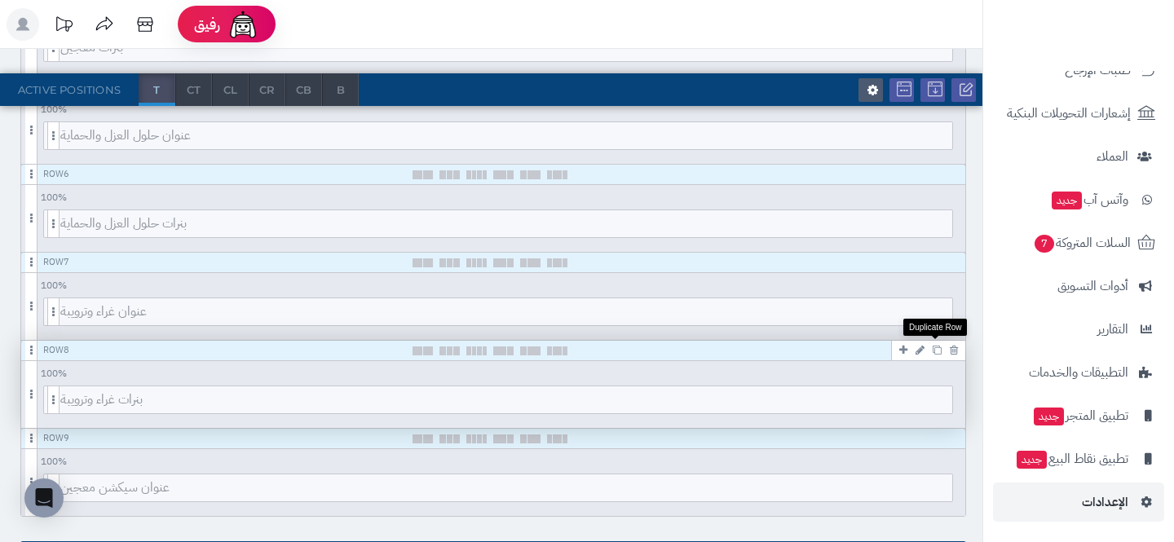
click at [934, 351] on icon at bounding box center [937, 350] width 9 height 9
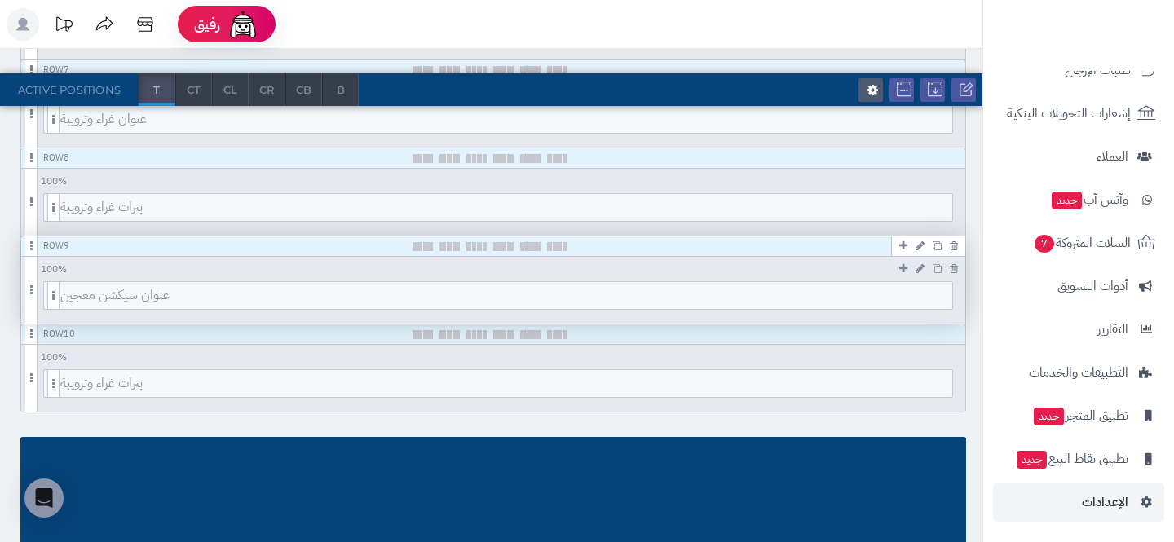
scroll to position [903, 0]
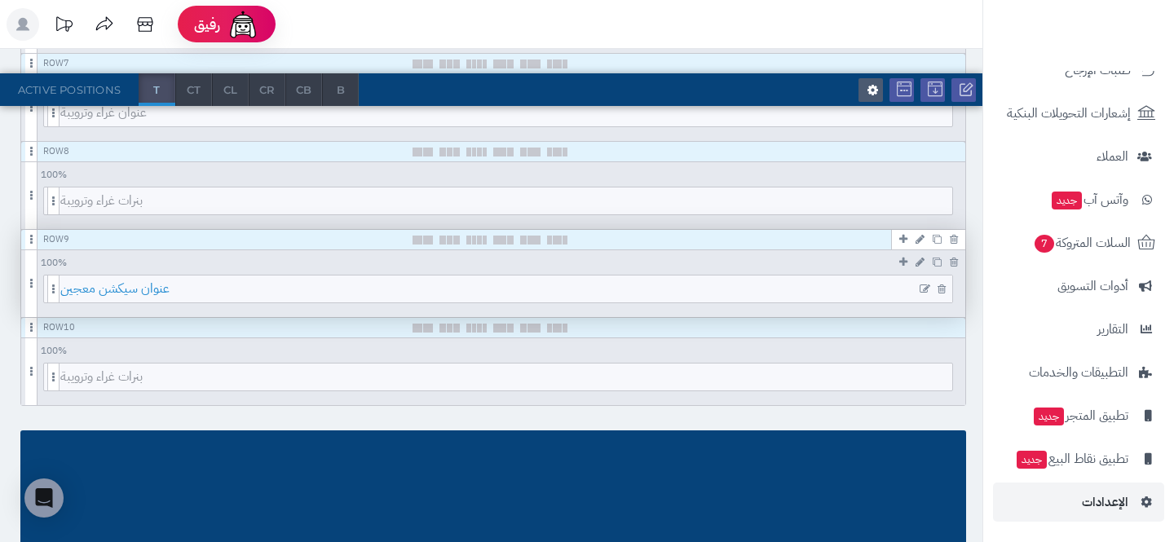
click at [452, 285] on span "عنوان سيكشن معجين" at bounding box center [506, 289] width 892 height 27
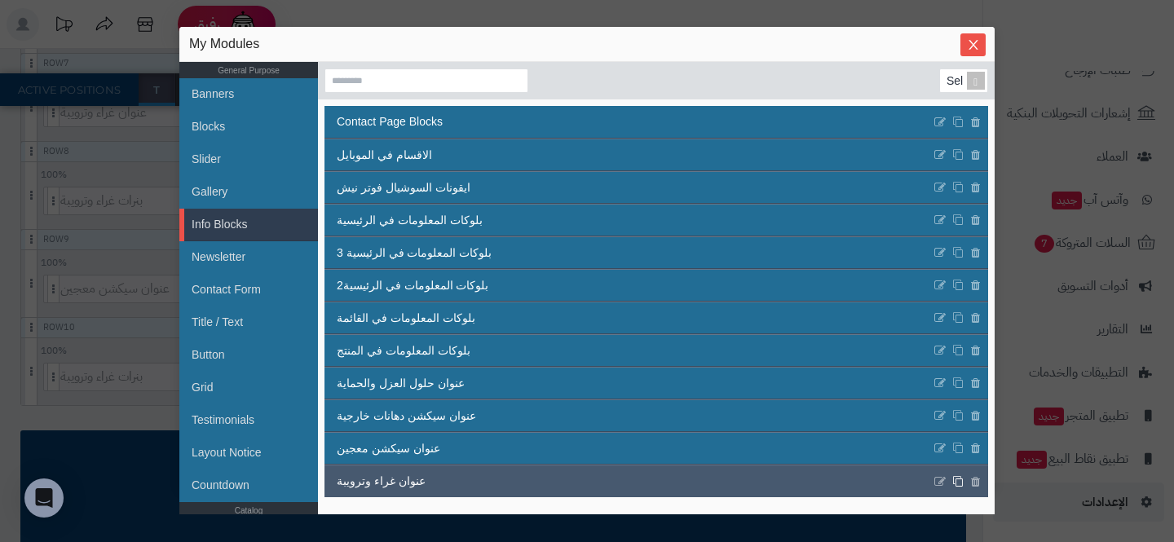
click at [956, 481] on icon at bounding box center [957, 481] width 11 height 12
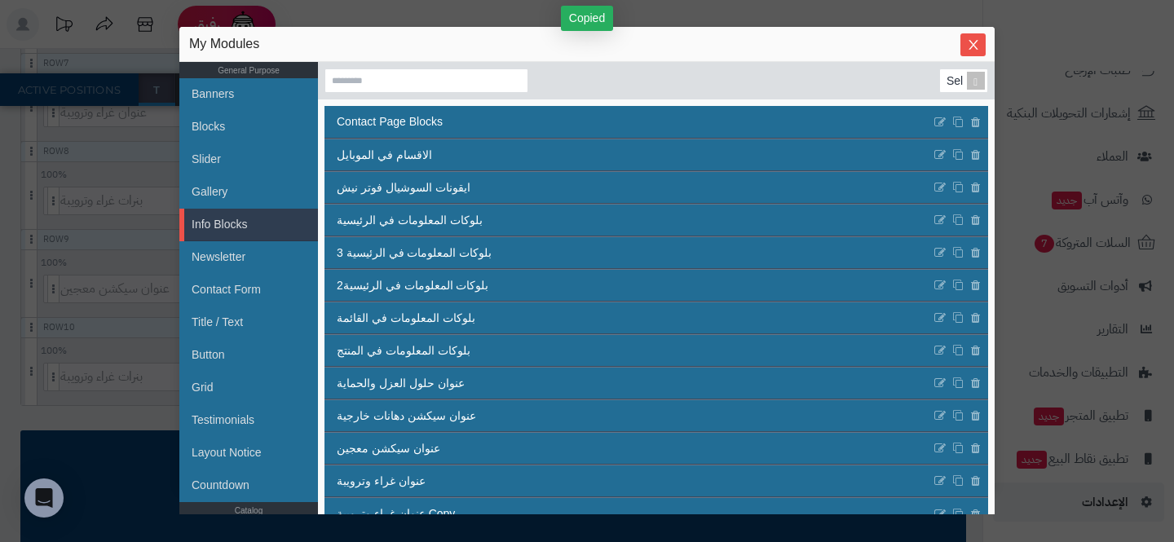
scroll to position [22, 0]
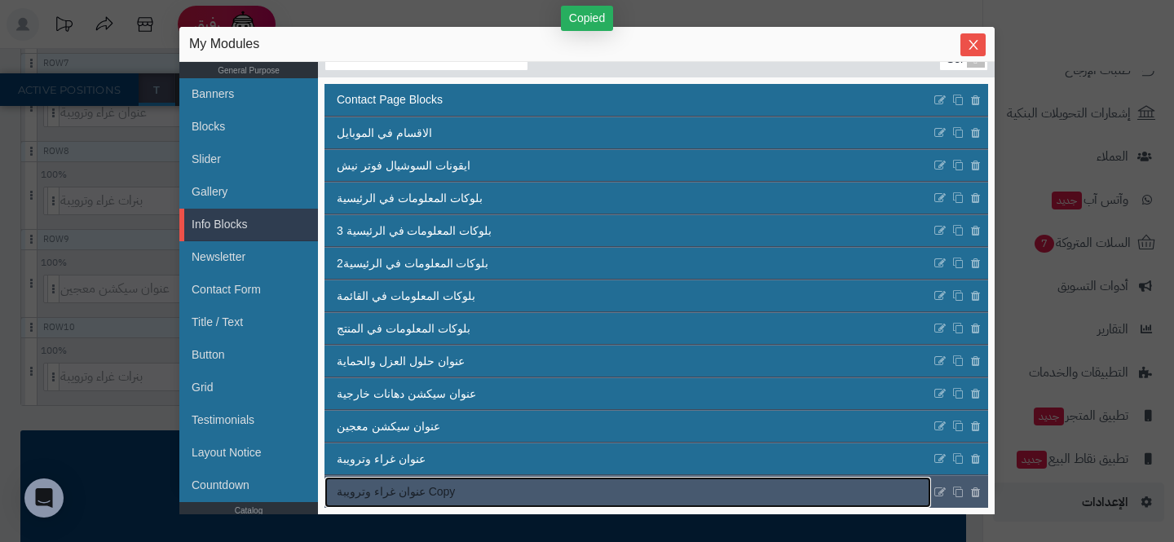
click at [565, 481] on link "عنوان غراء وترويبة Copy" at bounding box center [627, 492] width 607 height 31
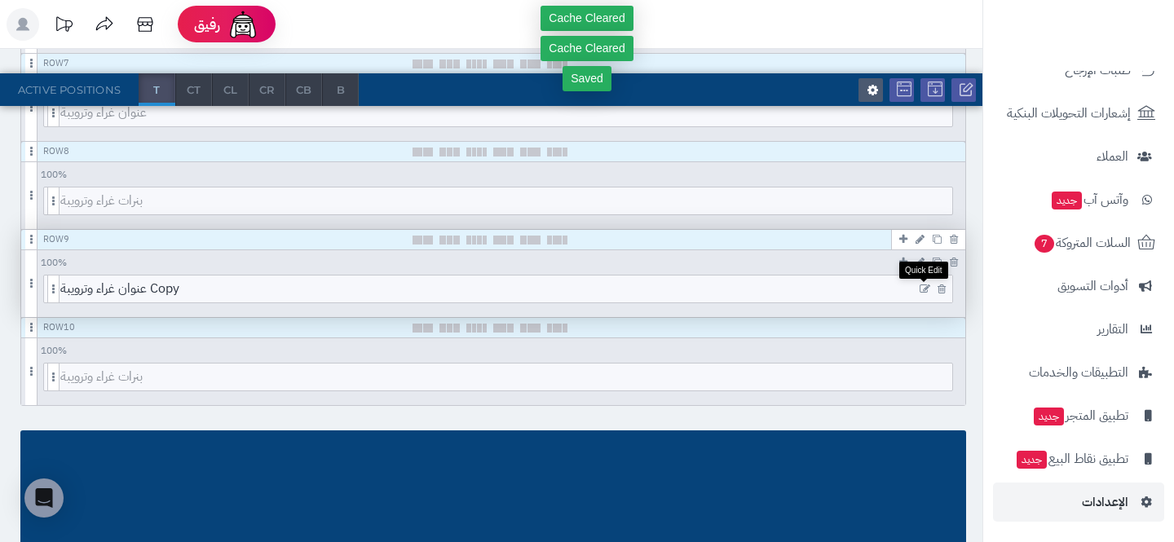
click at [922, 288] on icon at bounding box center [925, 289] width 11 height 11
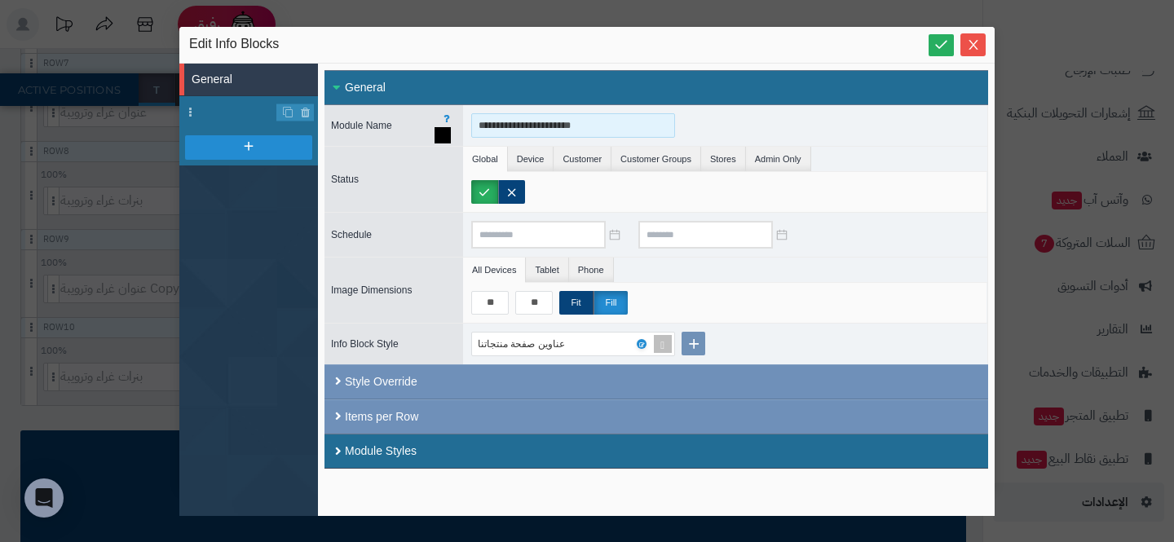
click at [545, 129] on input "**********" at bounding box center [573, 125] width 204 height 24
drag, startPoint x: 520, startPoint y: 130, endPoint x: 371, endPoint y: 108, distance: 150.7
click at [370, 108] on div "**********" at bounding box center [656, 125] width 664 height 41
click at [506, 135] on input "**********" at bounding box center [573, 125] width 204 height 24
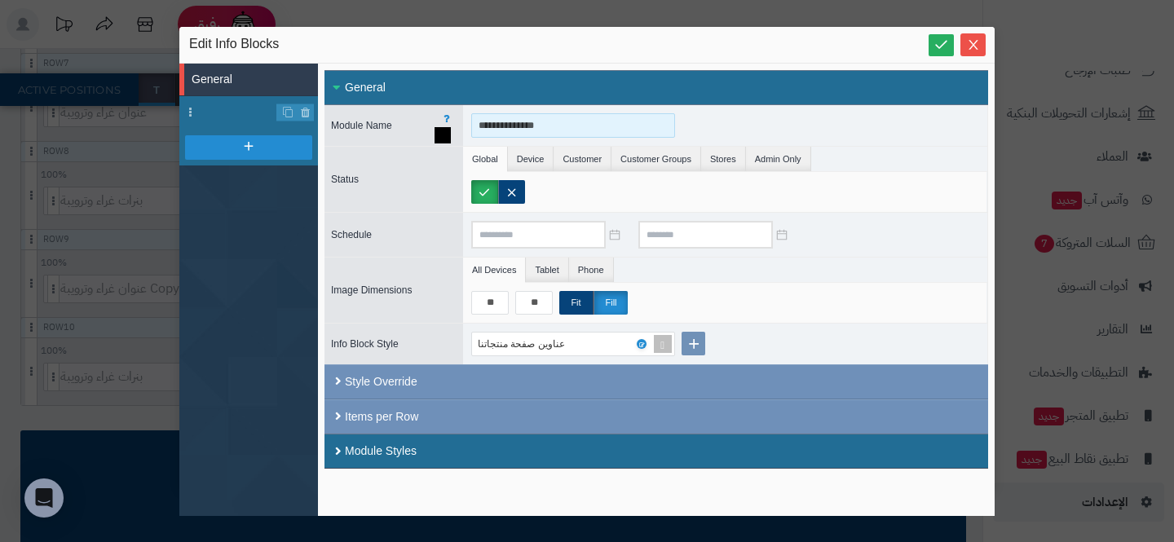
drag, startPoint x: 512, startPoint y: 128, endPoint x: 407, endPoint y: 123, distance: 105.3
click at [407, 123] on div "**********" at bounding box center [656, 125] width 664 height 41
type input "**********"
click at [250, 126] on li at bounding box center [248, 112] width 139 height 33
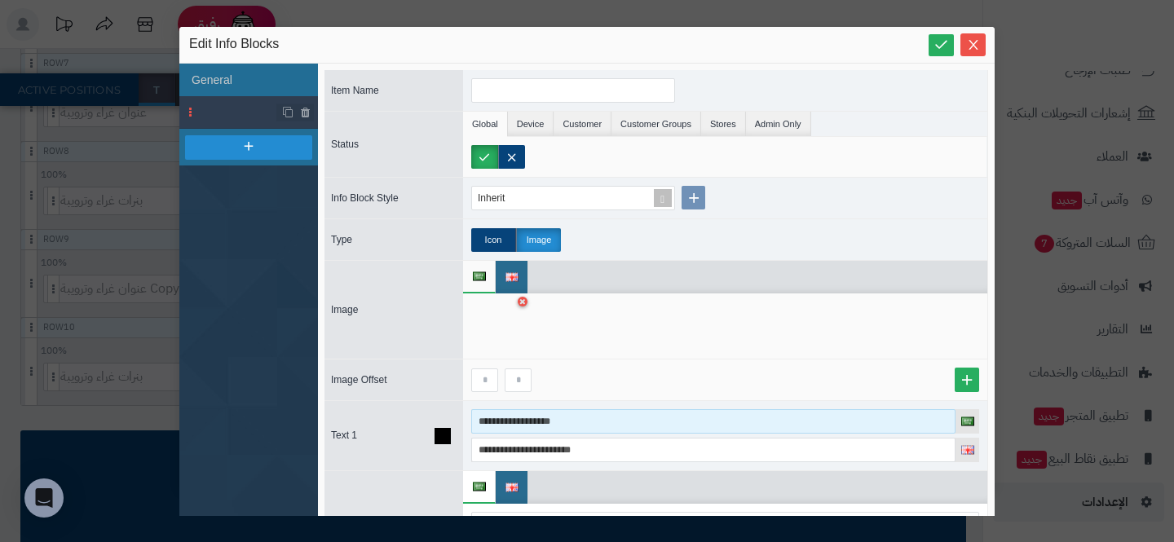
click at [517, 426] on input "**********" at bounding box center [713, 421] width 484 height 24
click at [499, 427] on input "**********" at bounding box center [713, 421] width 484 height 24
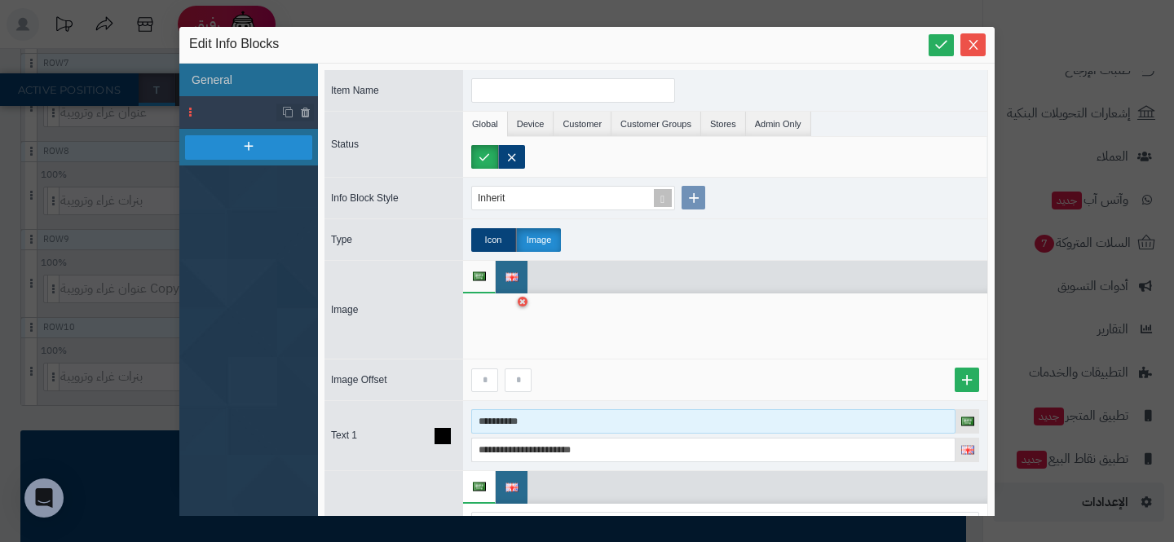
click at [499, 427] on input "**********" at bounding box center [713, 421] width 484 height 24
type input "**********"
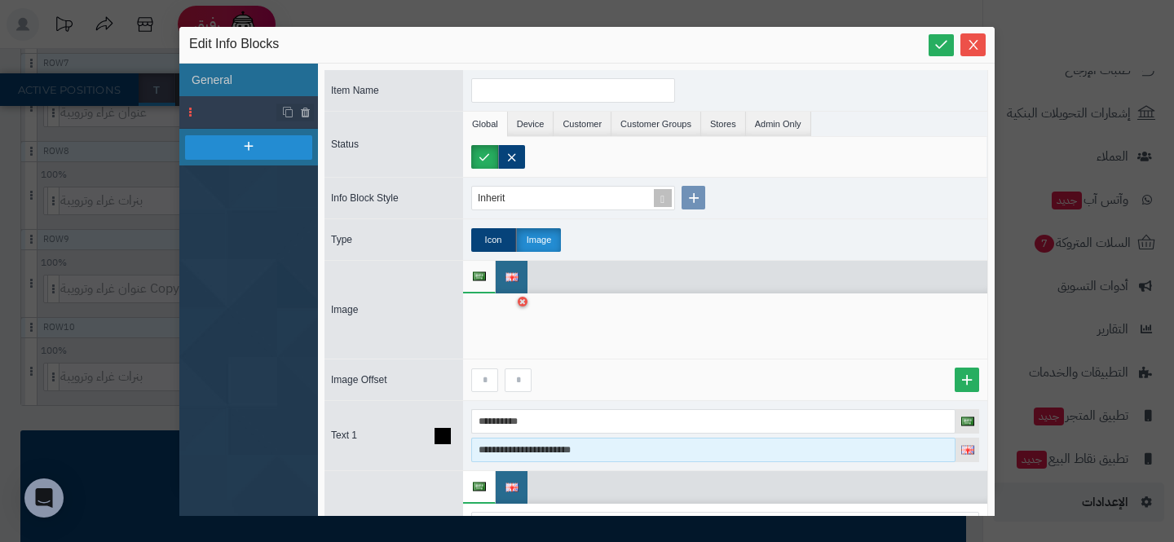
click at [548, 452] on input "**********" at bounding box center [713, 450] width 484 height 24
paste input
type input "**********"
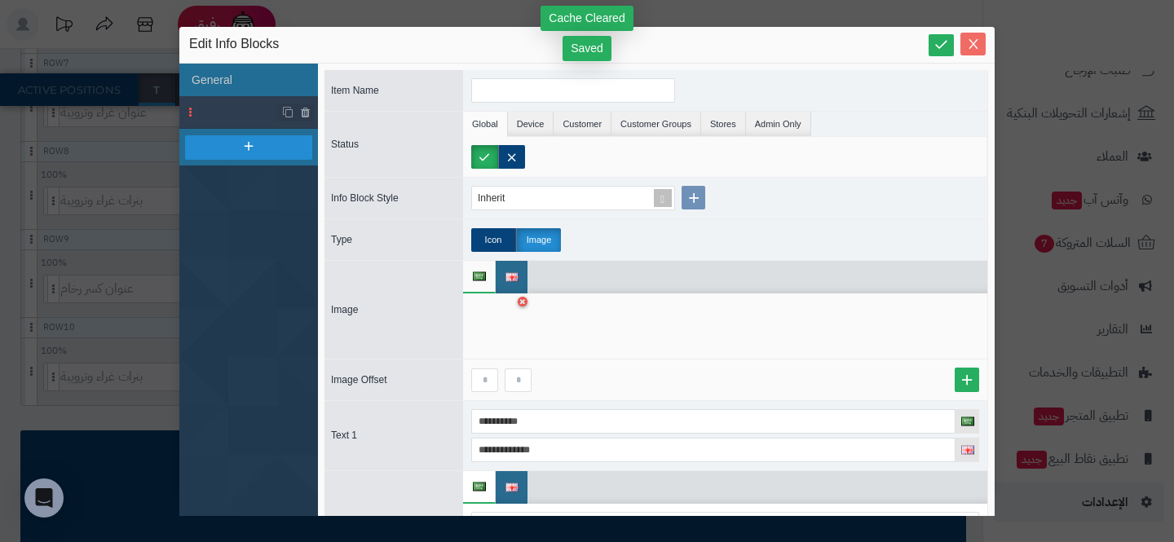
click at [977, 47] on icon "Close" at bounding box center [973, 44] width 13 height 13
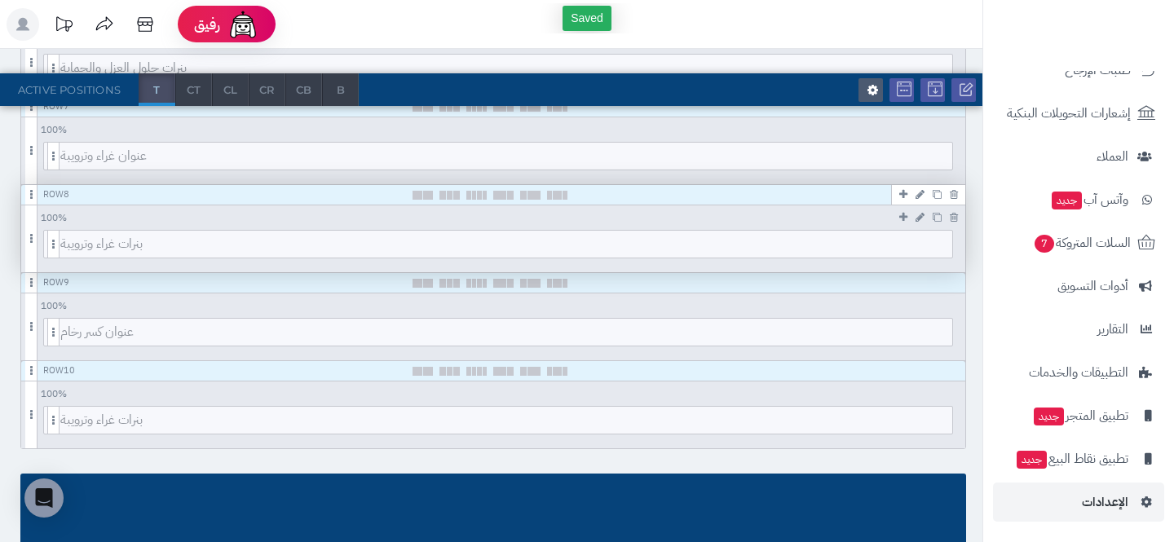
scroll to position [863, 0]
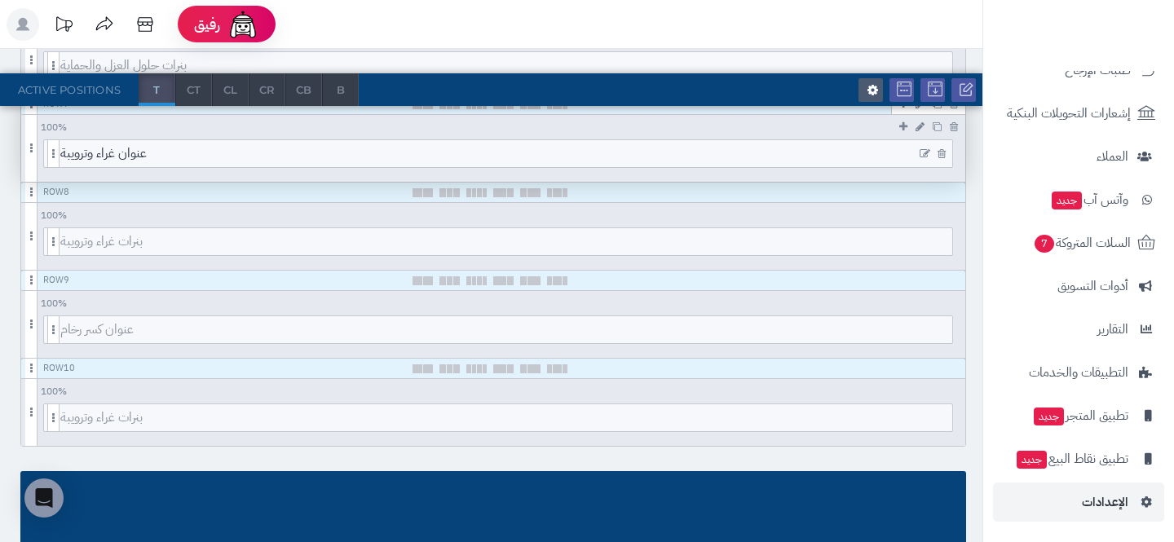
click at [924, 153] on icon at bounding box center [925, 153] width 11 height 11
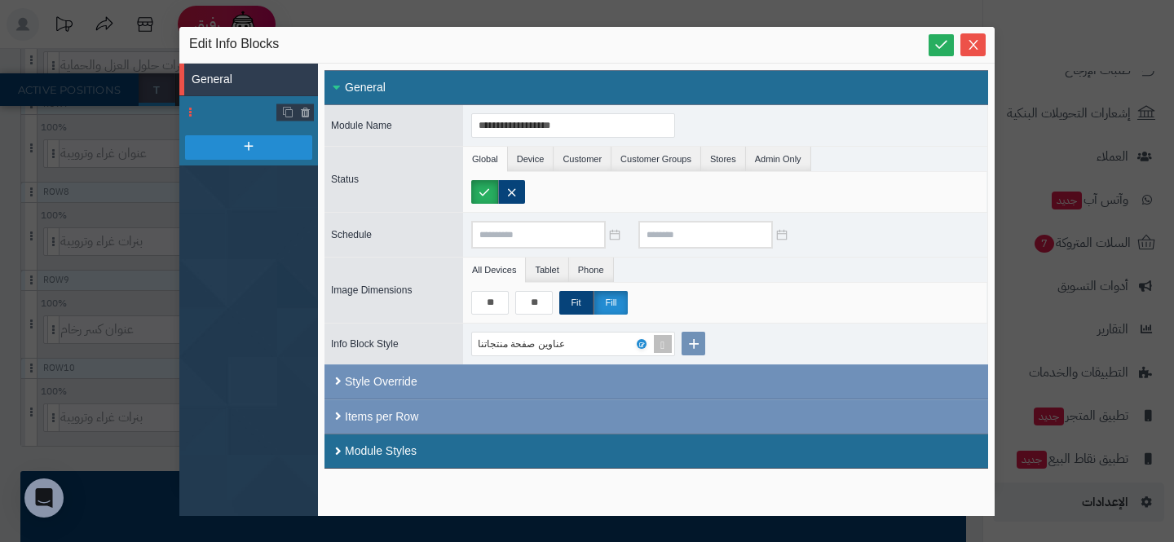
click at [222, 108] on li at bounding box center [248, 112] width 139 height 33
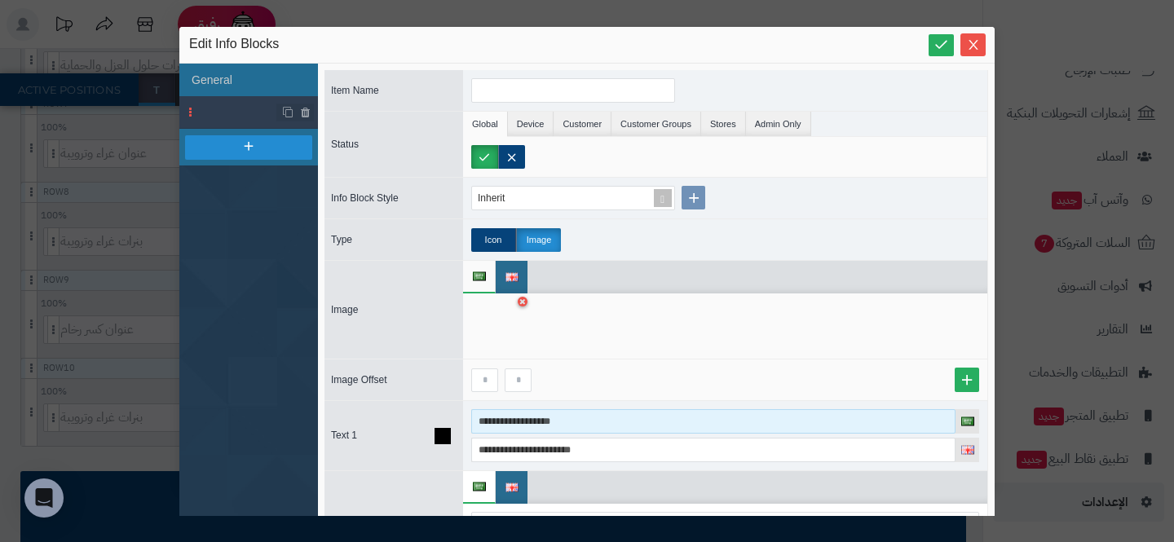
click at [533, 422] on input "**********" at bounding box center [713, 421] width 484 height 24
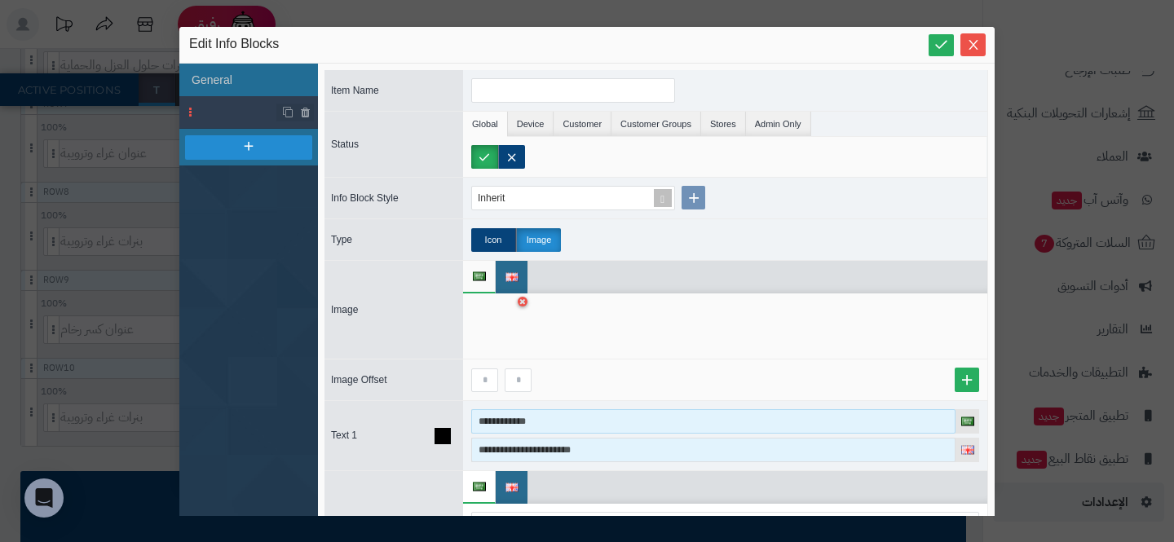
type input "**********"
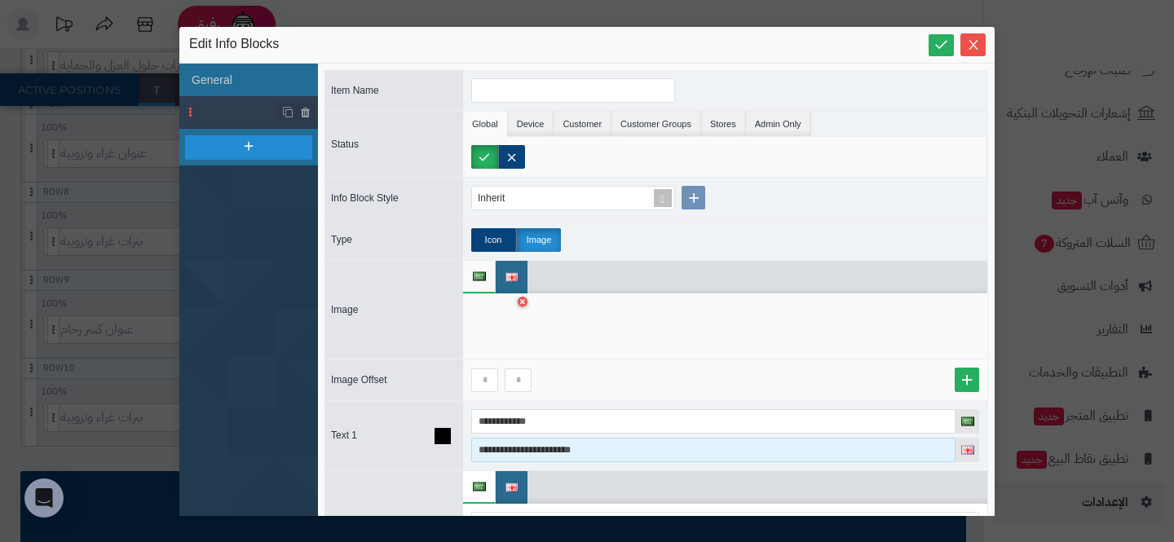
click at [569, 443] on input "**********" at bounding box center [713, 450] width 484 height 24
type input "**********"
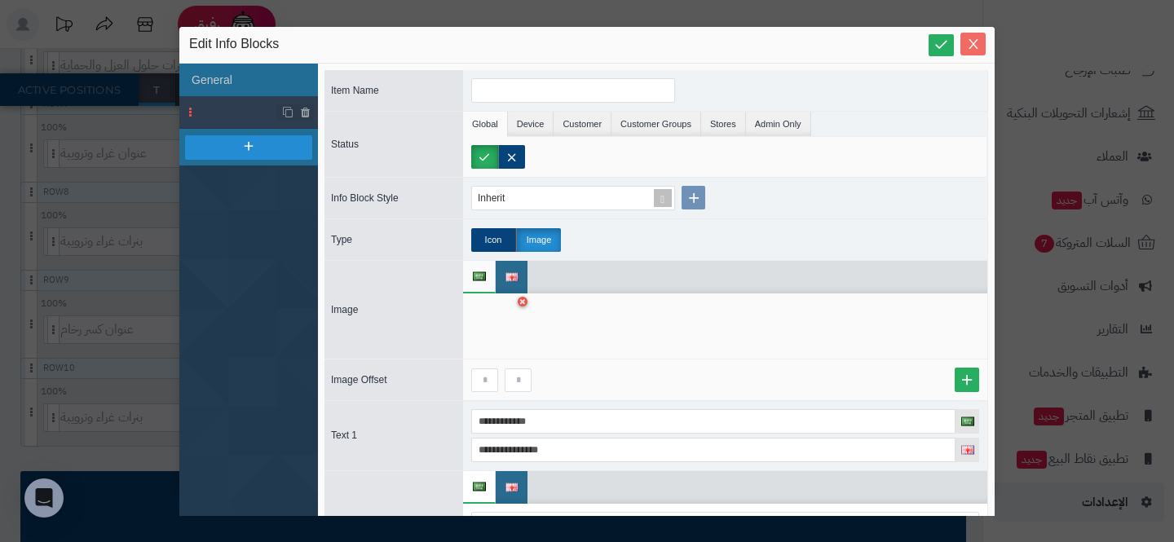
click at [975, 46] on icon "Close" at bounding box center [973, 44] width 9 height 10
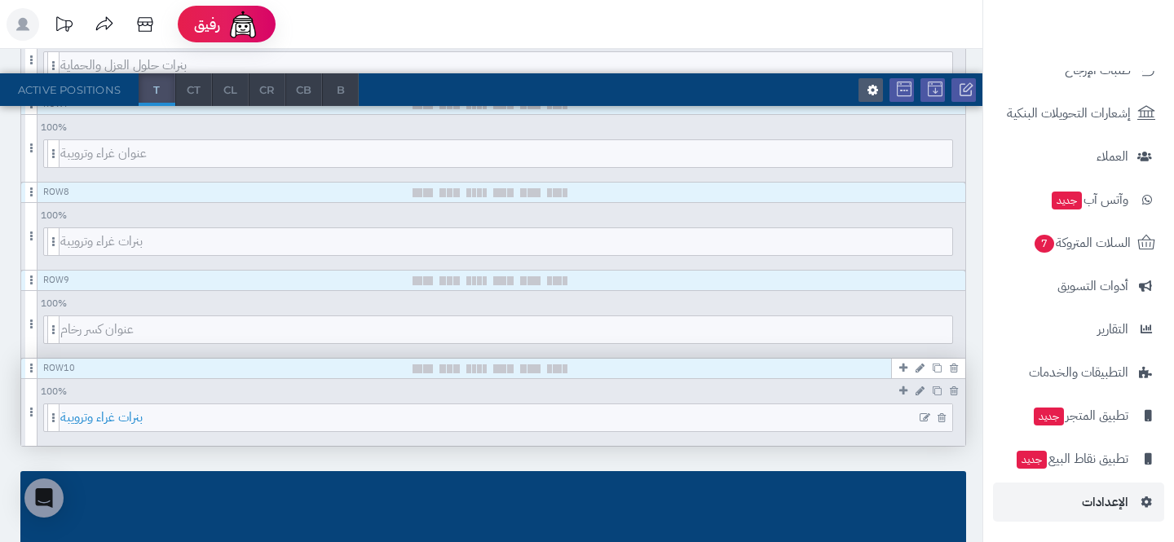
click at [342, 412] on span "بنرات غراء وترويبة" at bounding box center [506, 417] width 892 height 27
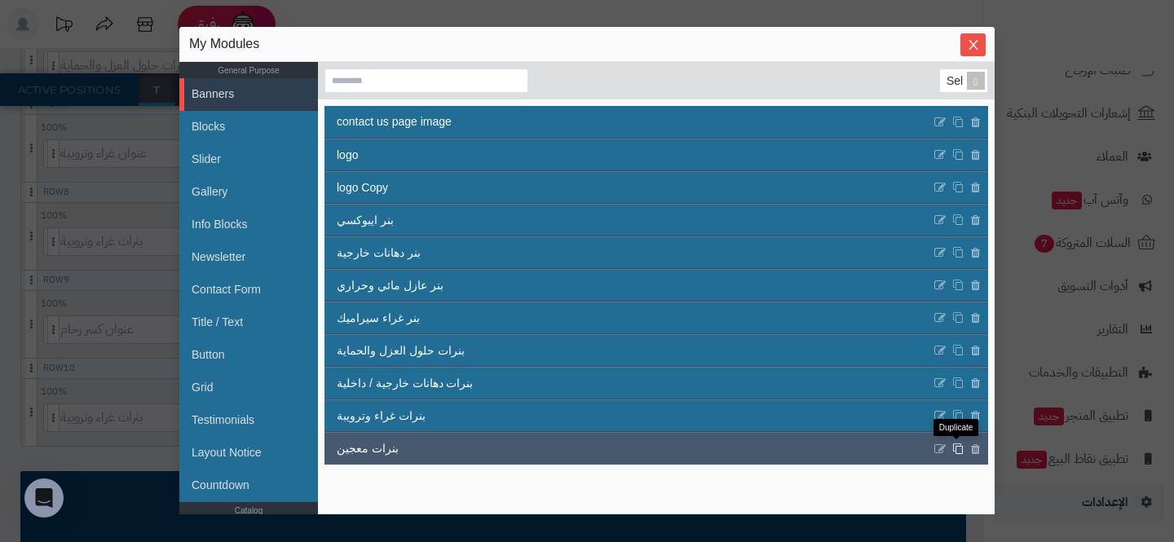
click at [957, 444] on icon at bounding box center [957, 449] width 11 height 12
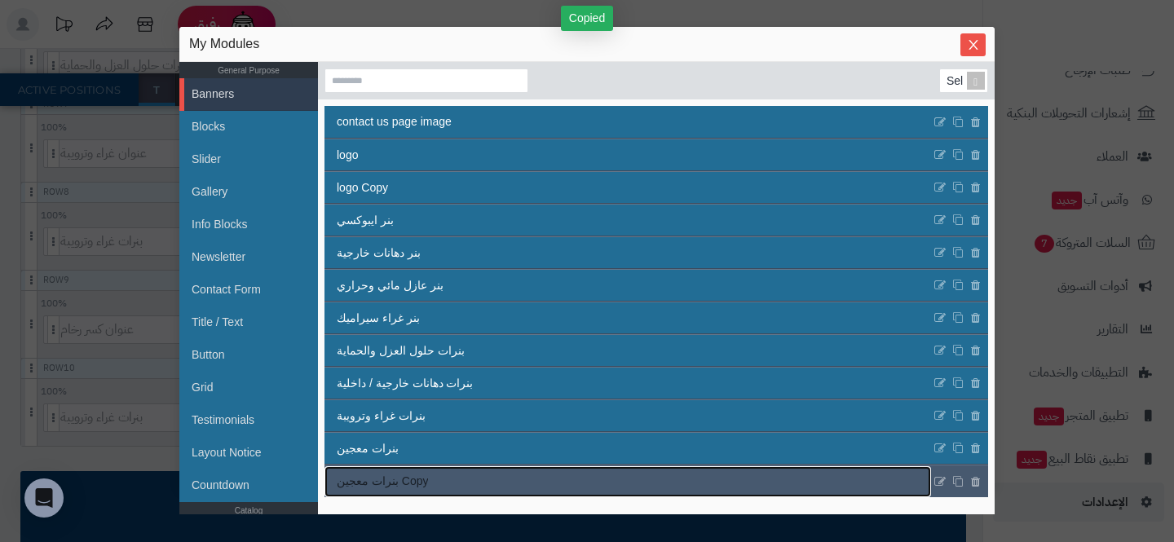
click at [465, 489] on link "بنرات معجين Copy" at bounding box center [627, 481] width 607 height 31
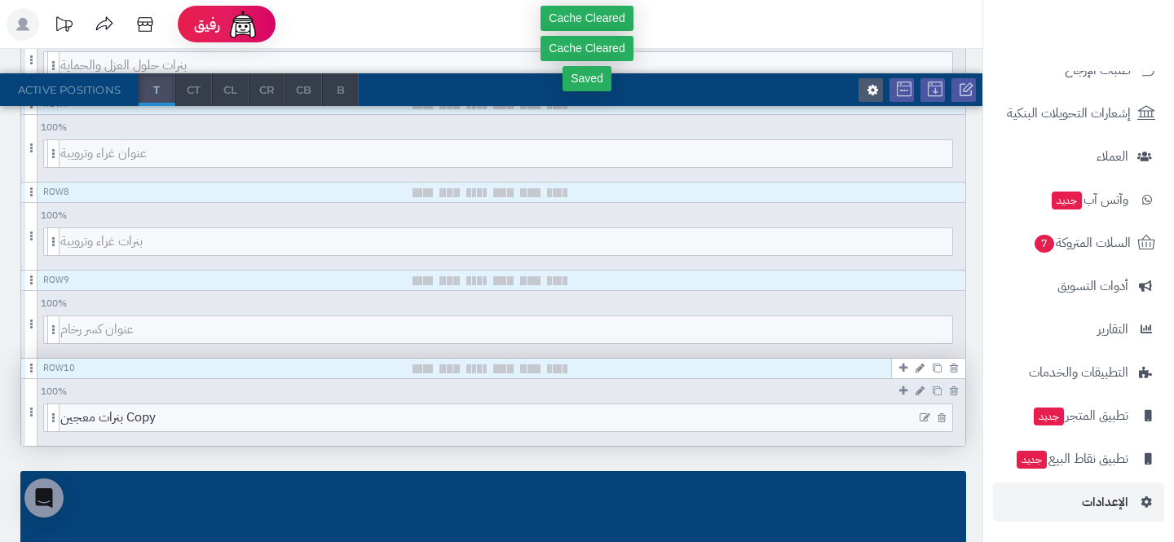
click at [923, 416] on icon at bounding box center [925, 418] width 11 height 11
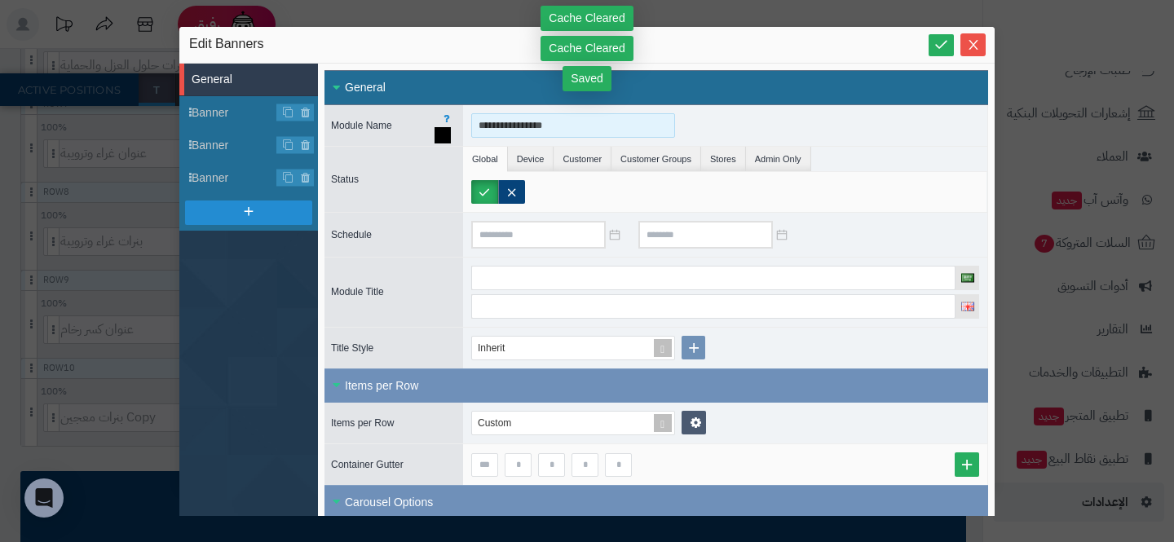
click at [532, 121] on input "**********" at bounding box center [573, 125] width 204 height 24
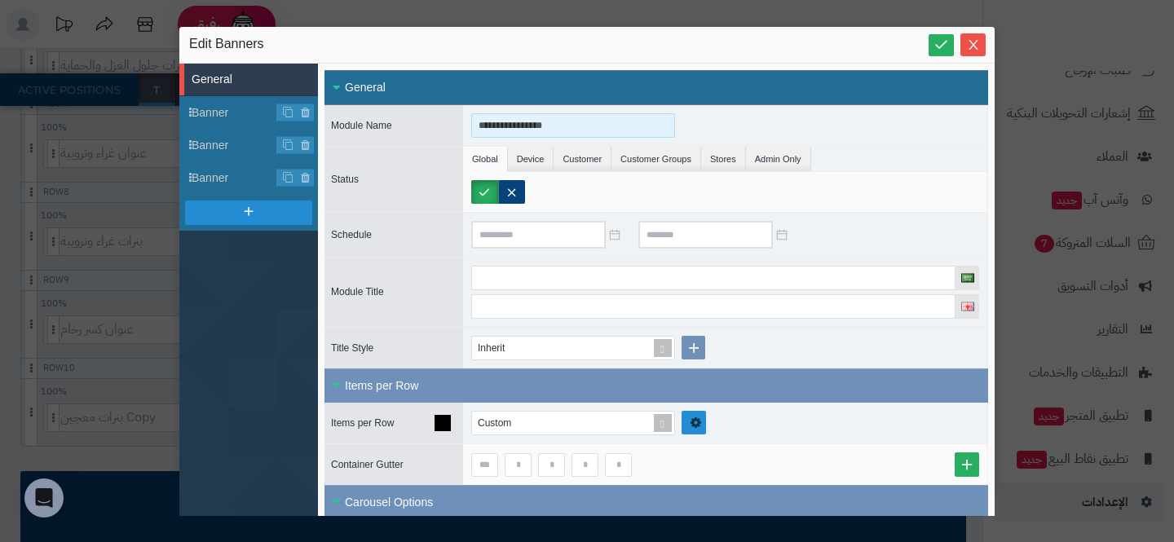
type input "**********"
click at [703, 425] on link at bounding box center [694, 423] width 24 height 24
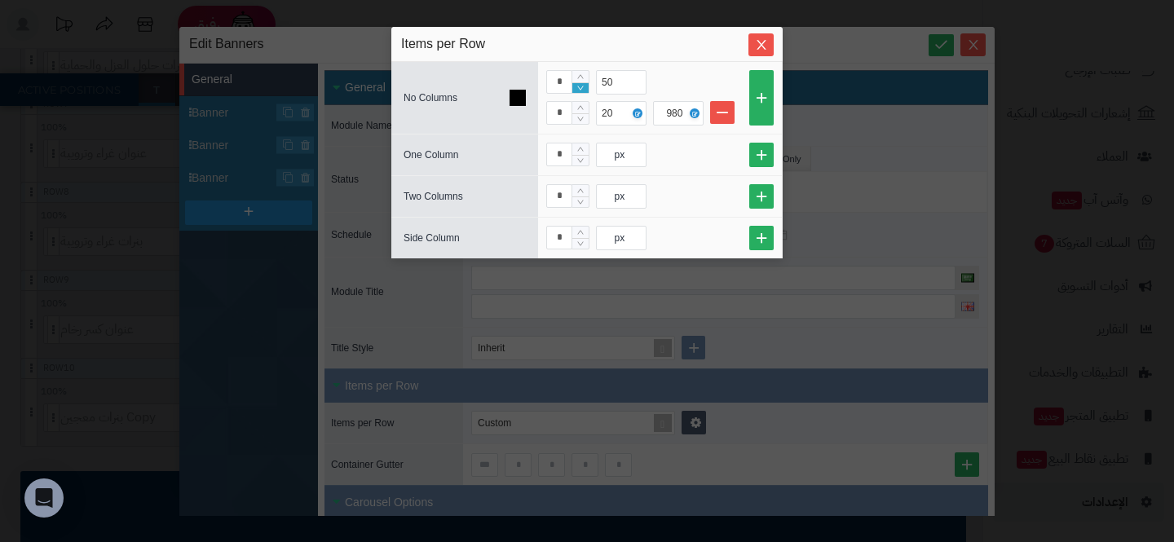
click at [580, 92] on icon "Decrease Value" at bounding box center [580, 88] width 7 height 10
type input "*"
click at [580, 92] on icon "Decrease Value" at bounding box center [580, 88] width 7 height 10
click at [580, 115] on icon "Decrease Value" at bounding box center [580, 119] width 7 height 10
type input "*"
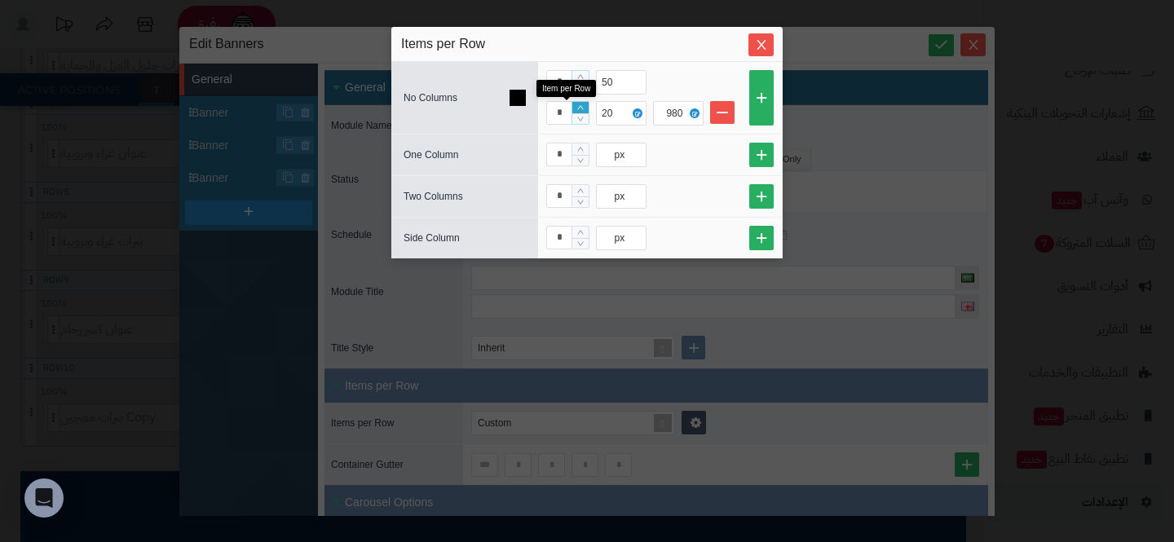
click at [577, 104] on icon "Increase Value" at bounding box center [580, 108] width 7 height 10
click at [751, 34] on button "Close" at bounding box center [760, 44] width 25 height 23
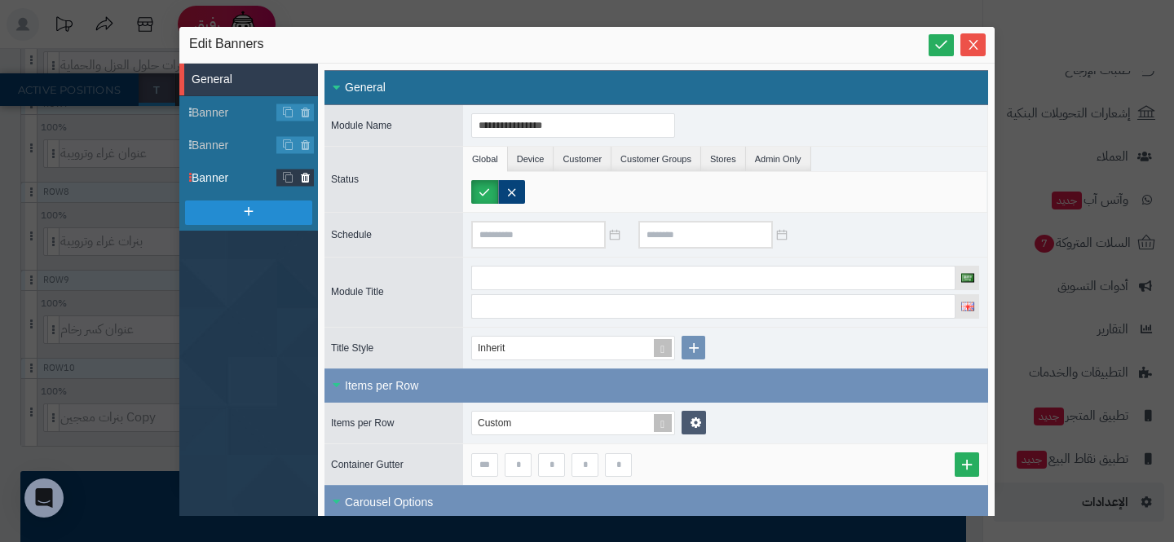
click at [302, 180] on icon at bounding box center [305, 178] width 11 height 14
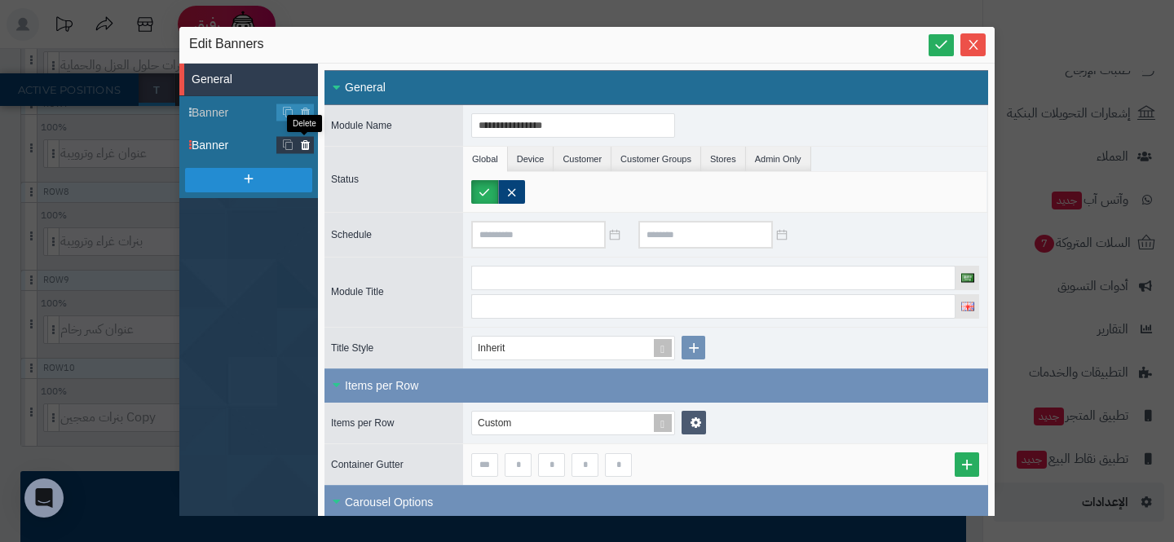
click at [305, 143] on icon at bounding box center [305, 146] width 11 height 14
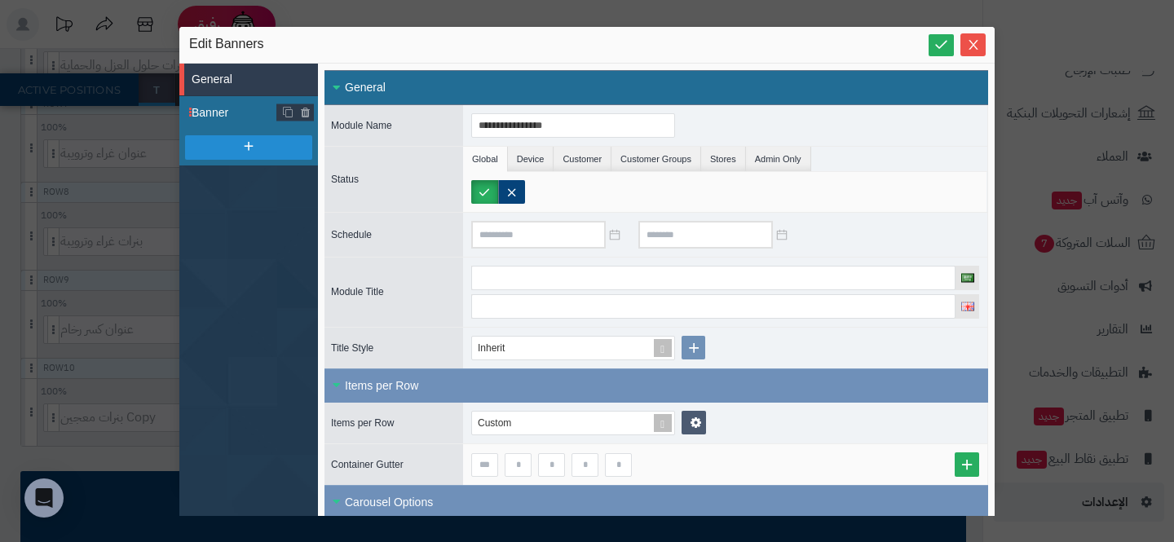
click at [232, 114] on span "Banner" at bounding box center [235, 112] width 86 height 17
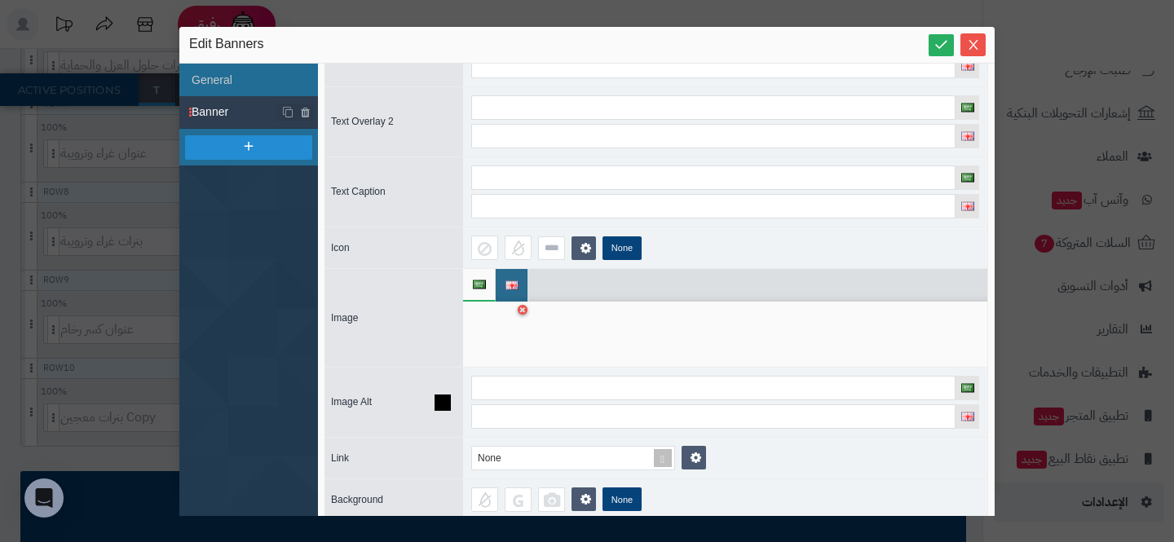
scroll to position [170, 0]
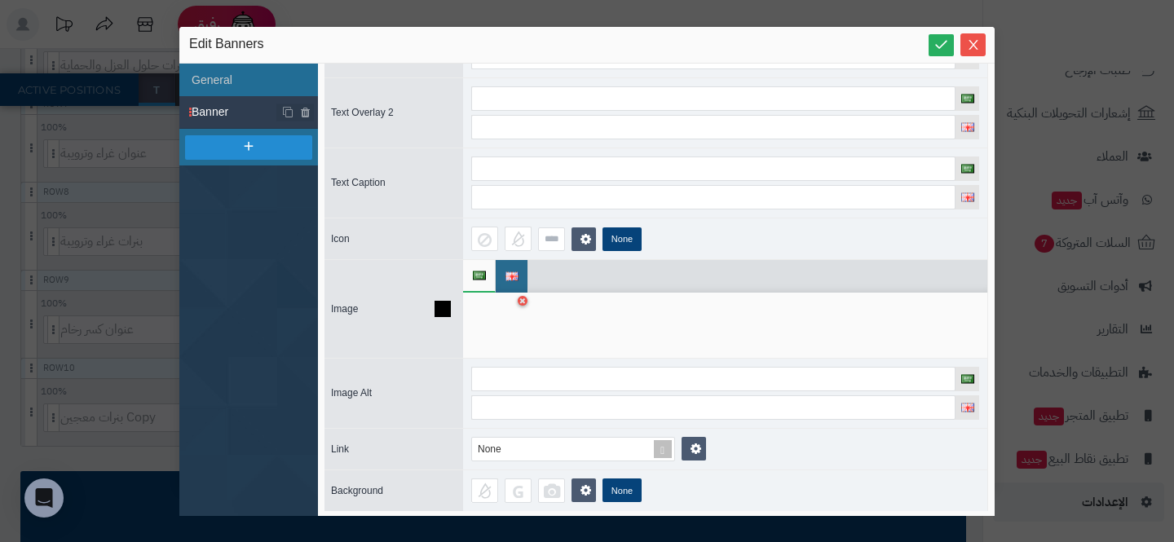
click at [501, 320] on div at bounding box center [496, 325] width 51 height 49
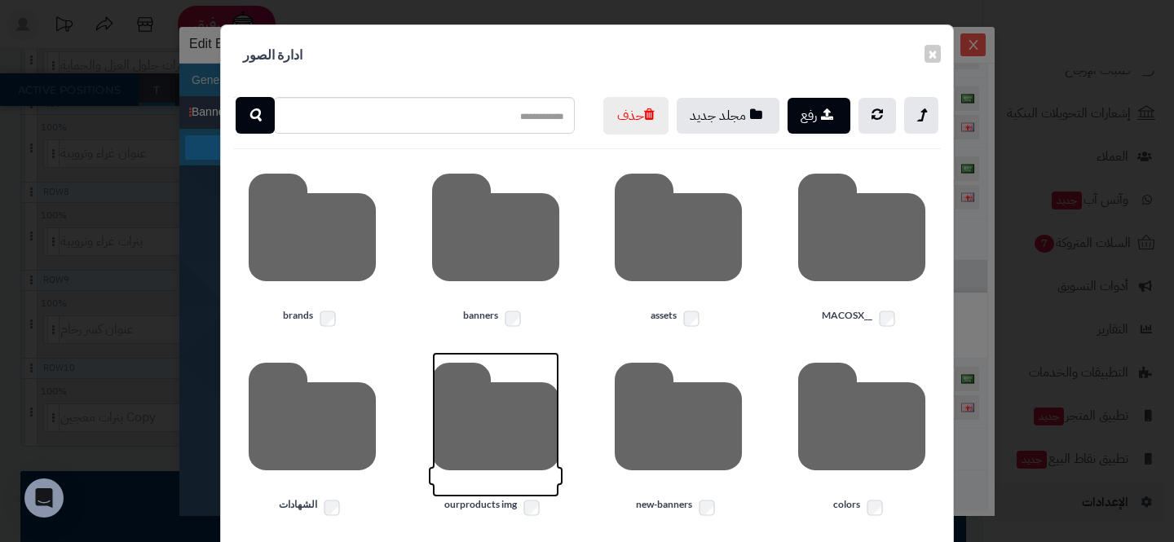
click at [498, 448] on icon at bounding box center [495, 424] width 127 height 145
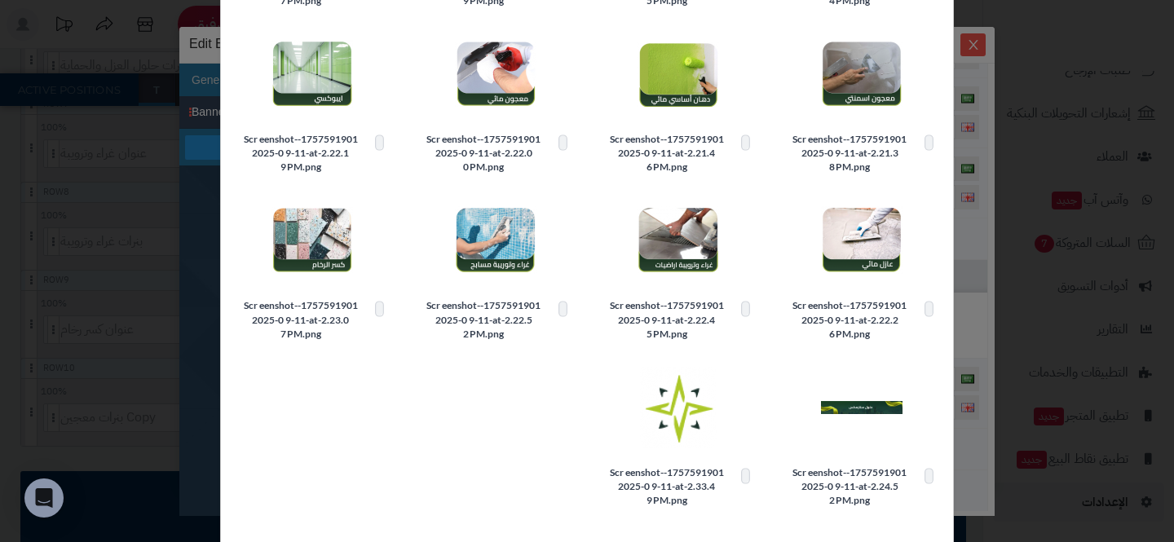
scroll to position [386, 0]
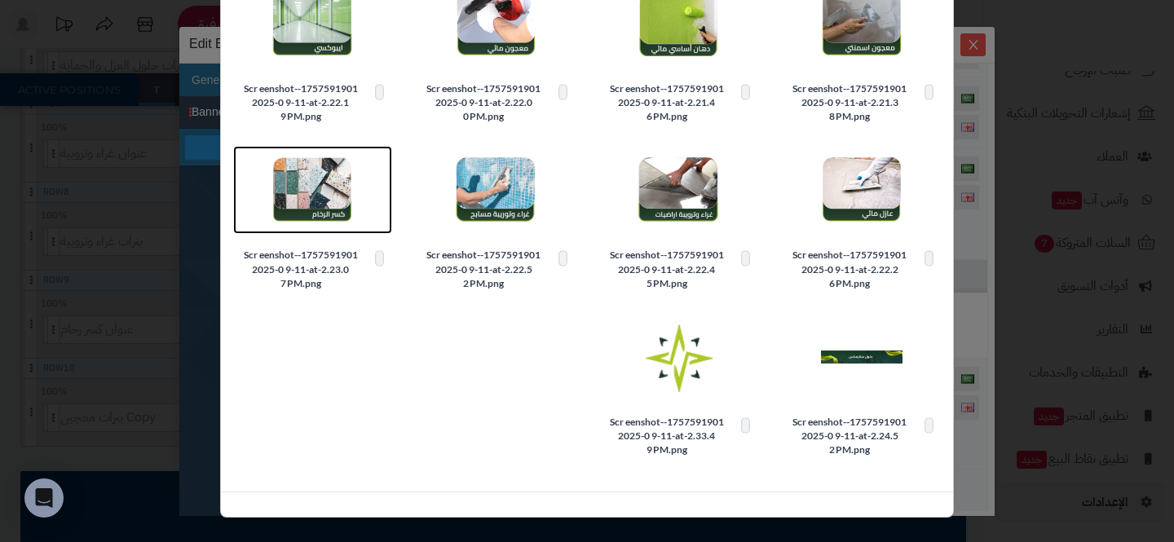
click at [315, 193] on img at bounding box center [312, 190] width 82 height 82
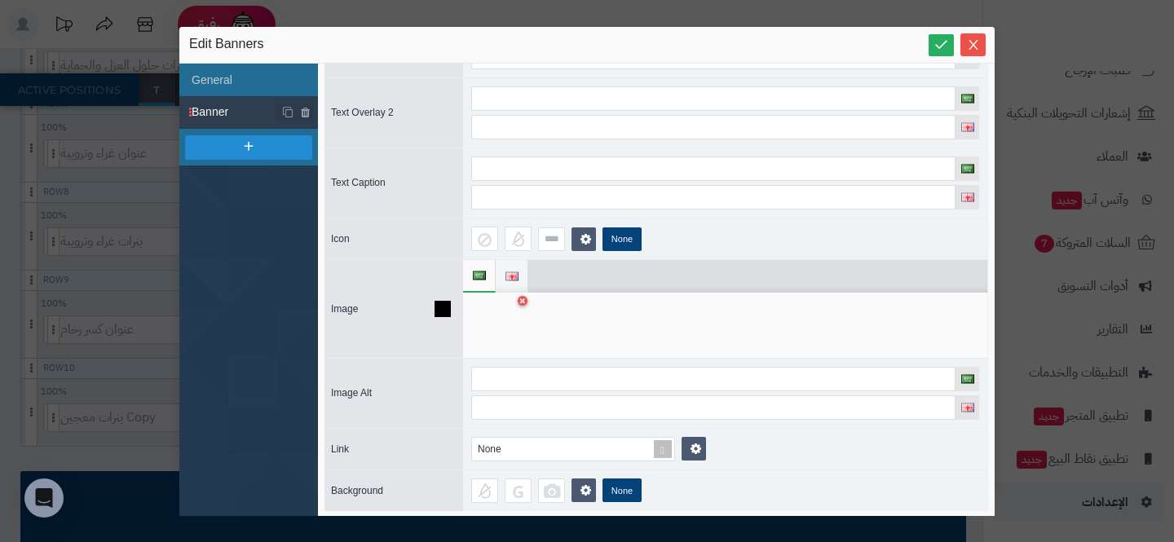
click at [506, 267] on span at bounding box center [511, 276] width 12 height 33
click at [505, 314] on div at bounding box center [496, 325] width 51 height 49
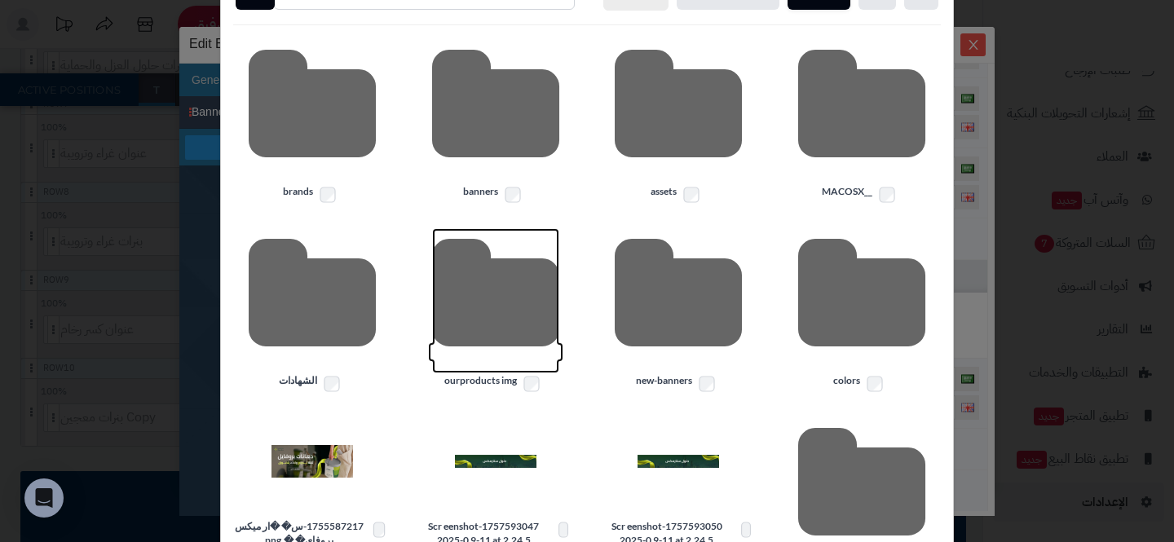
click at [505, 314] on icon at bounding box center [495, 300] width 127 height 145
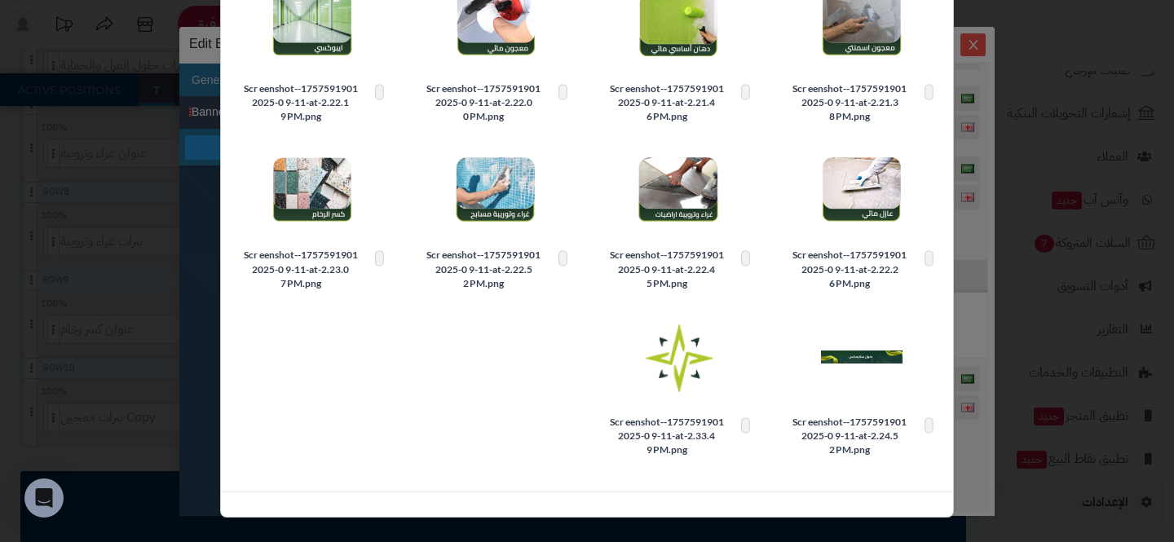
drag, startPoint x: 300, startPoint y: 196, endPoint x: 330, endPoint y: 177, distance: 35.5
click at [321, 177] on img at bounding box center [312, 190] width 82 height 82
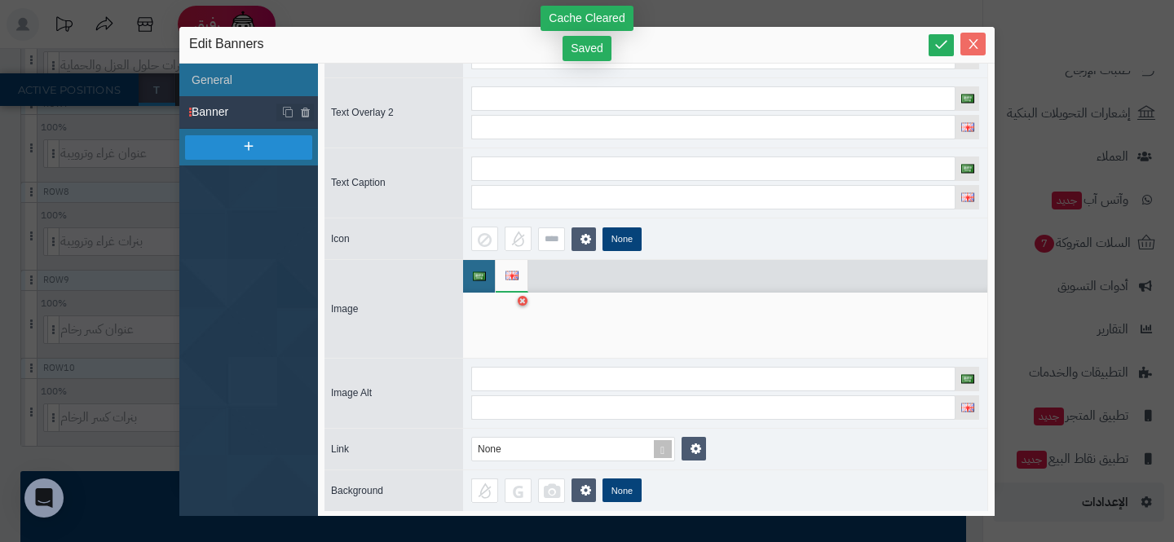
click at [973, 53] on button "Close" at bounding box center [972, 44] width 25 height 23
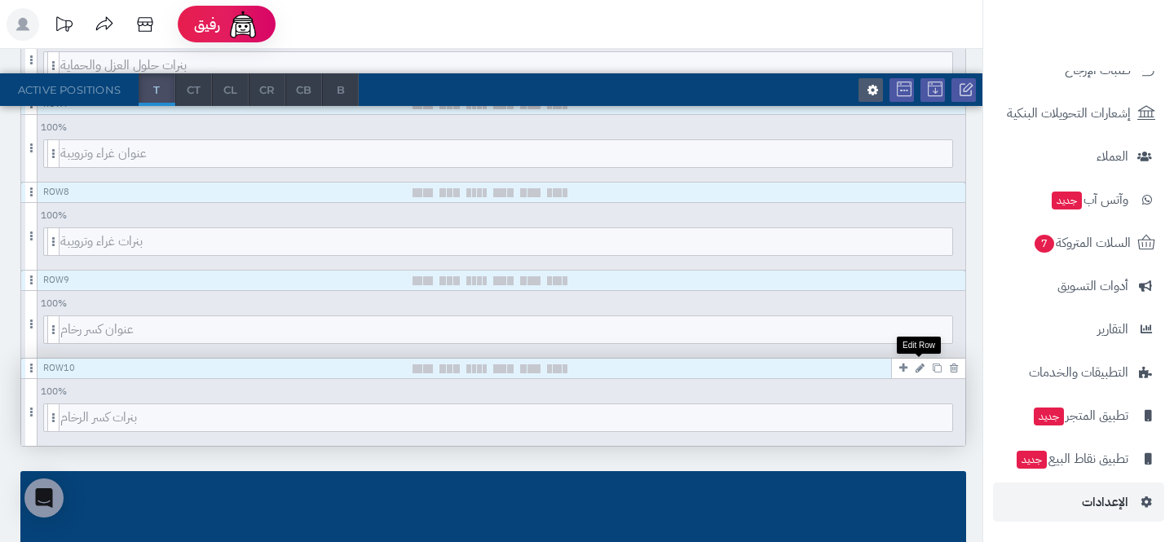
click at [924, 366] on link at bounding box center [919, 368] width 17 height 20
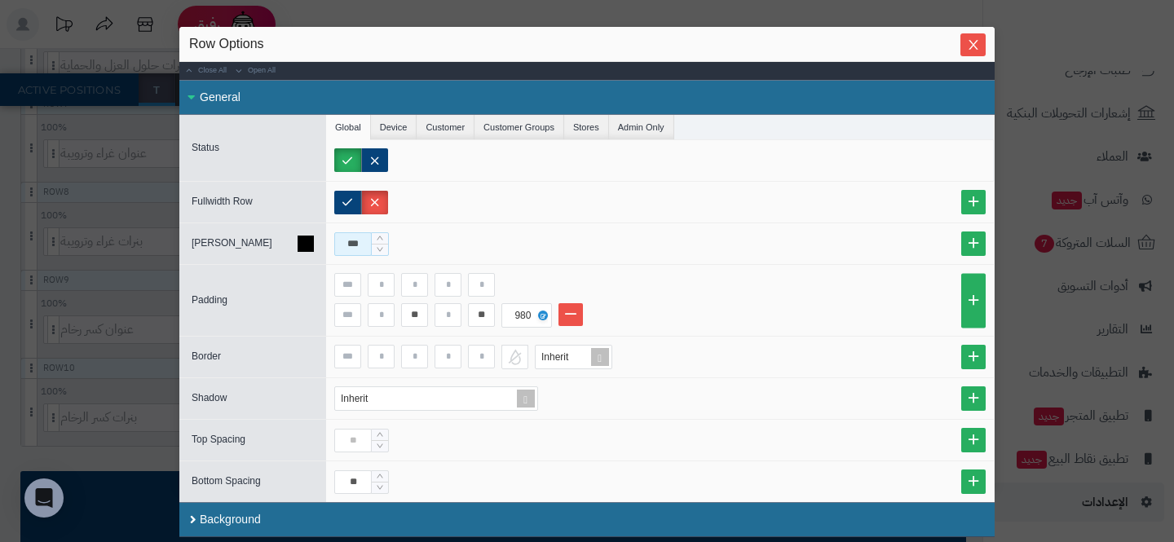
click at [360, 246] on input "***" at bounding box center [353, 244] width 38 height 24
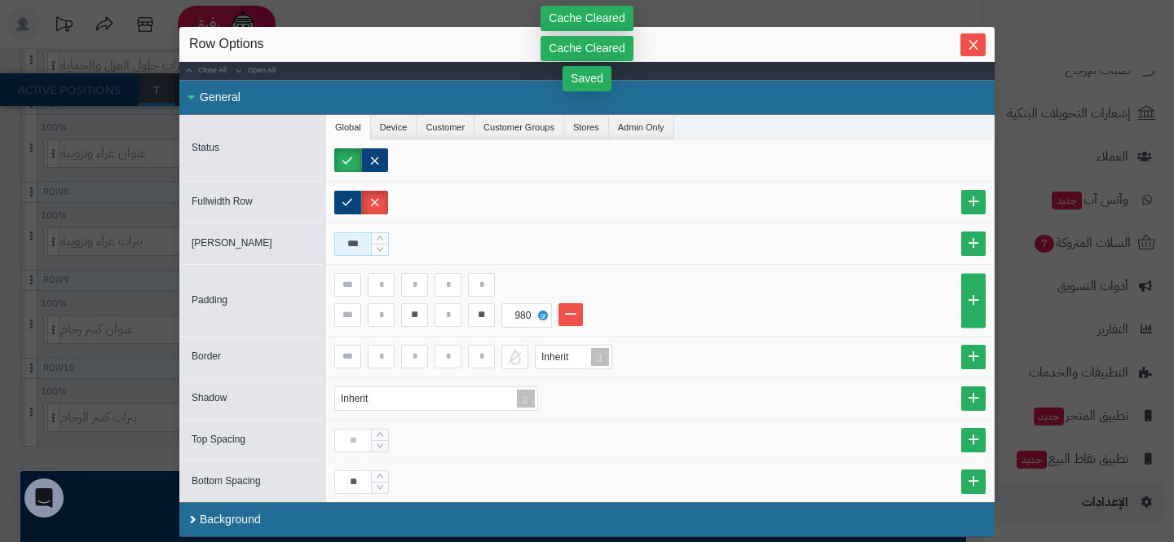
type input "***"
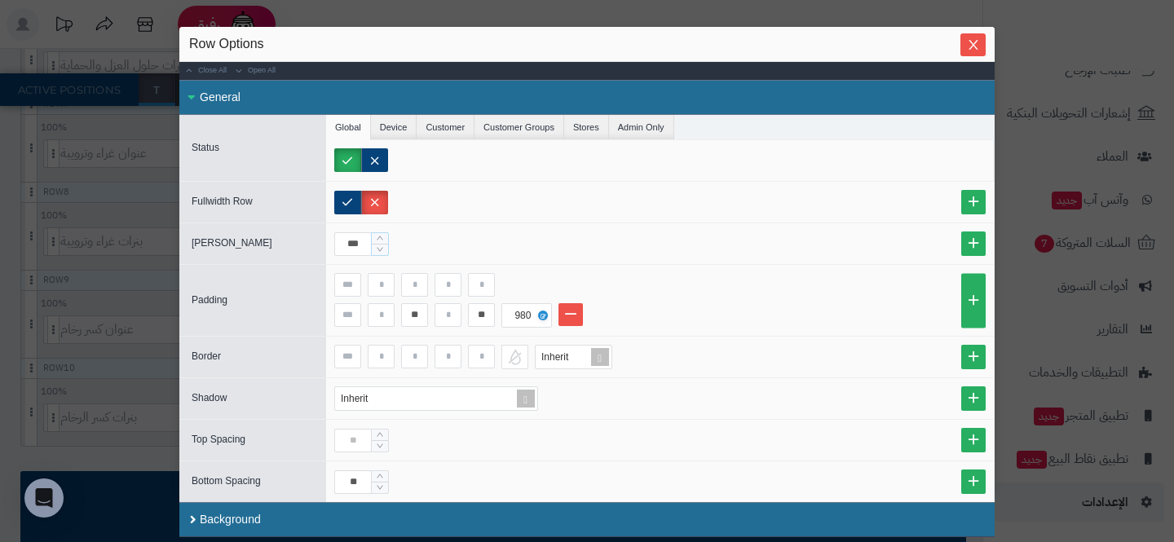
click at [177, 346] on div "sentinelStart Row Options Close All Open All General Status Global Device Custo…" at bounding box center [587, 271] width 1174 height 542
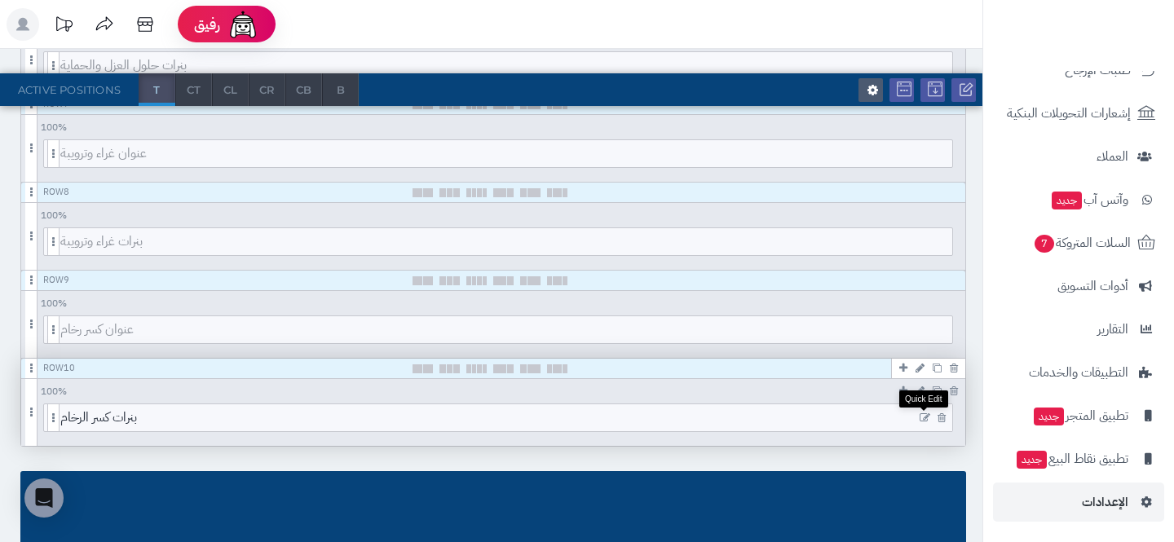
click at [925, 418] on icon at bounding box center [925, 418] width 11 height 11
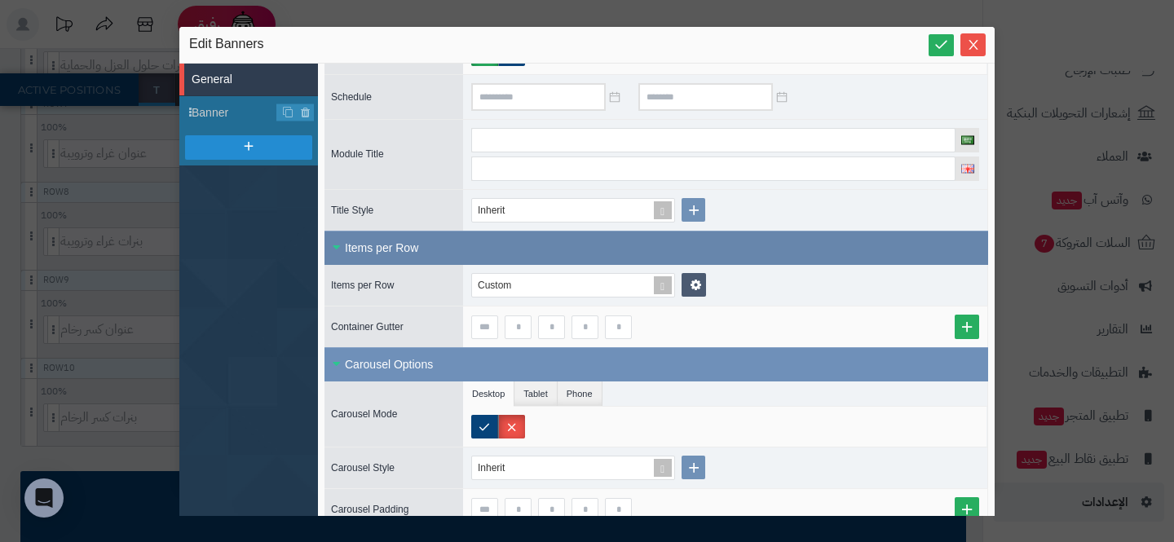
scroll to position [139, 0]
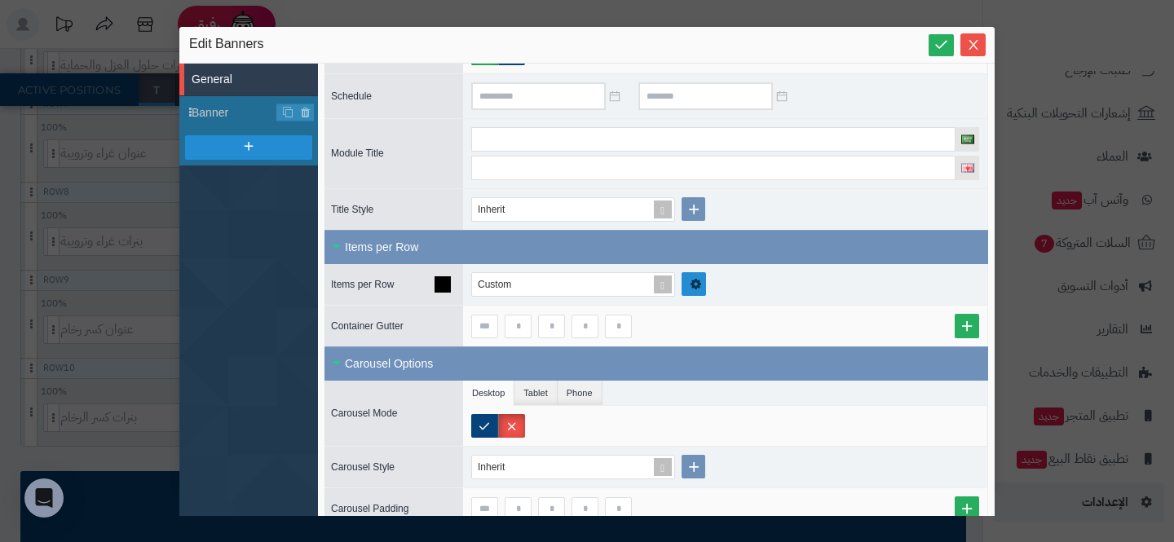
click at [689, 294] on link at bounding box center [694, 284] width 24 height 24
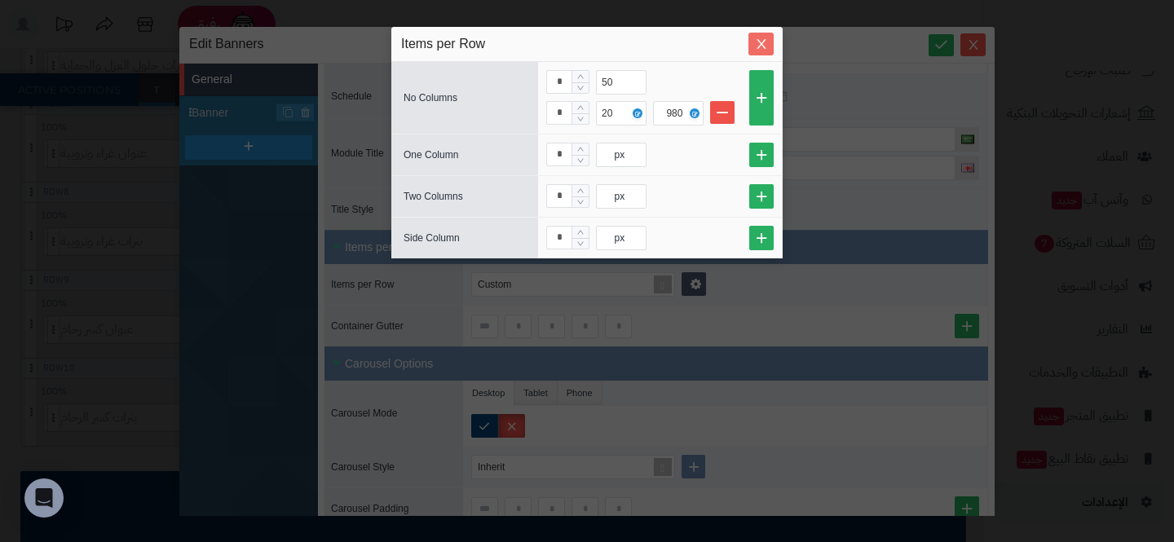
click at [755, 41] on icon "Close" at bounding box center [761, 44] width 13 height 13
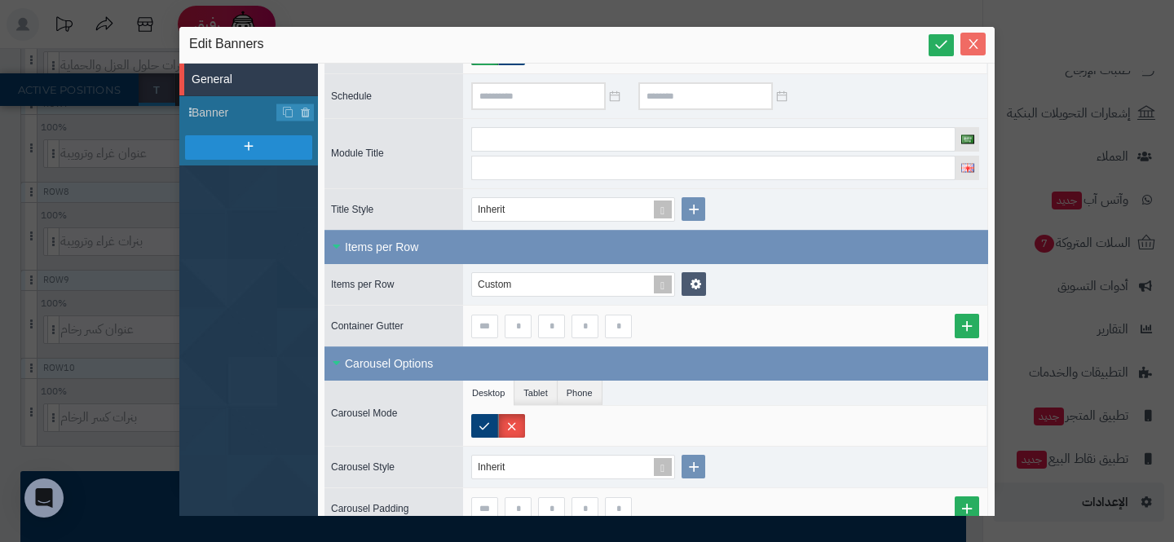
click at [974, 55] on button "Close" at bounding box center [972, 44] width 25 height 23
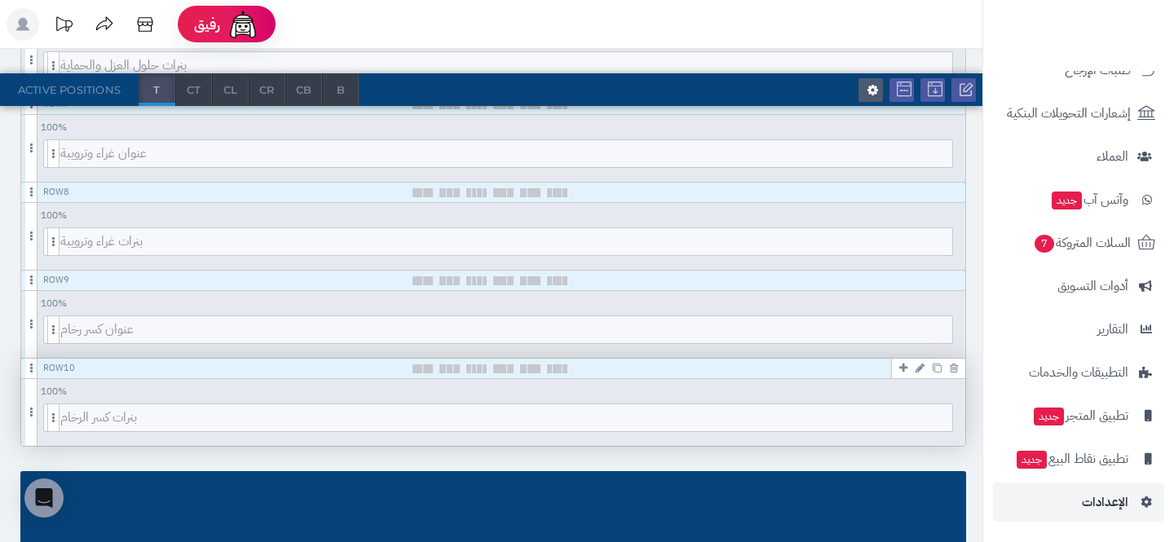
click at [920, 369] on icon at bounding box center [920, 368] width 9 height 11
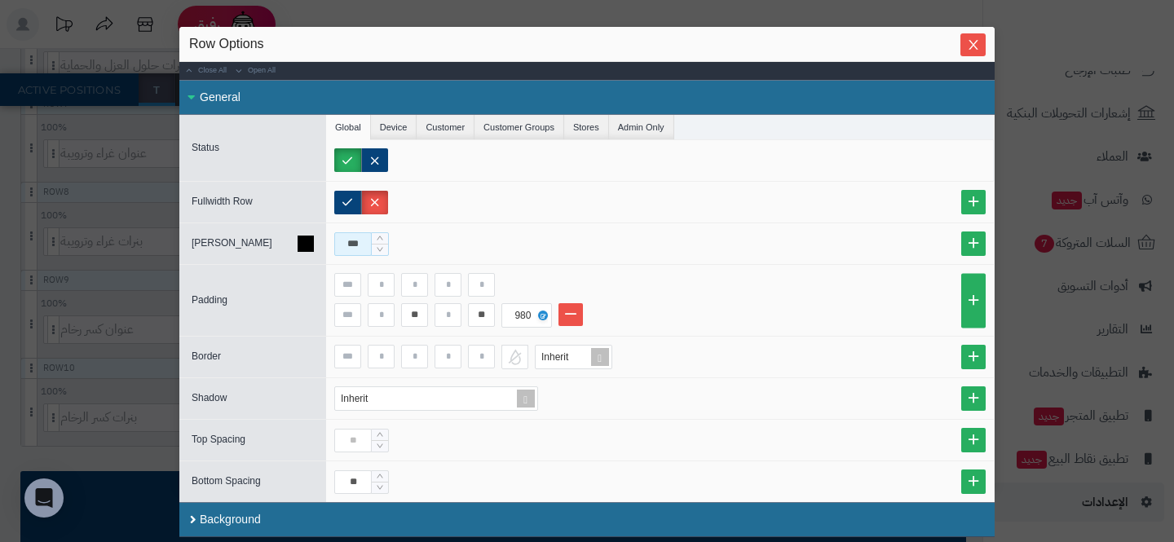
click at [345, 243] on input "***" at bounding box center [353, 244] width 38 height 24
click at [341, 243] on input "***" at bounding box center [353, 244] width 38 height 24
type input "***"
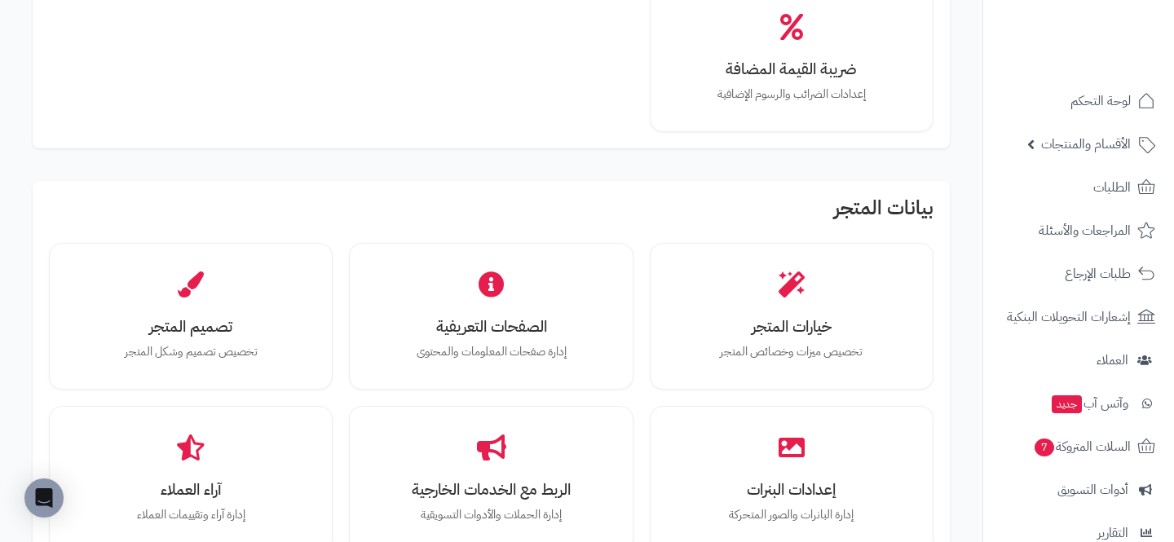
scroll to position [329, 0]
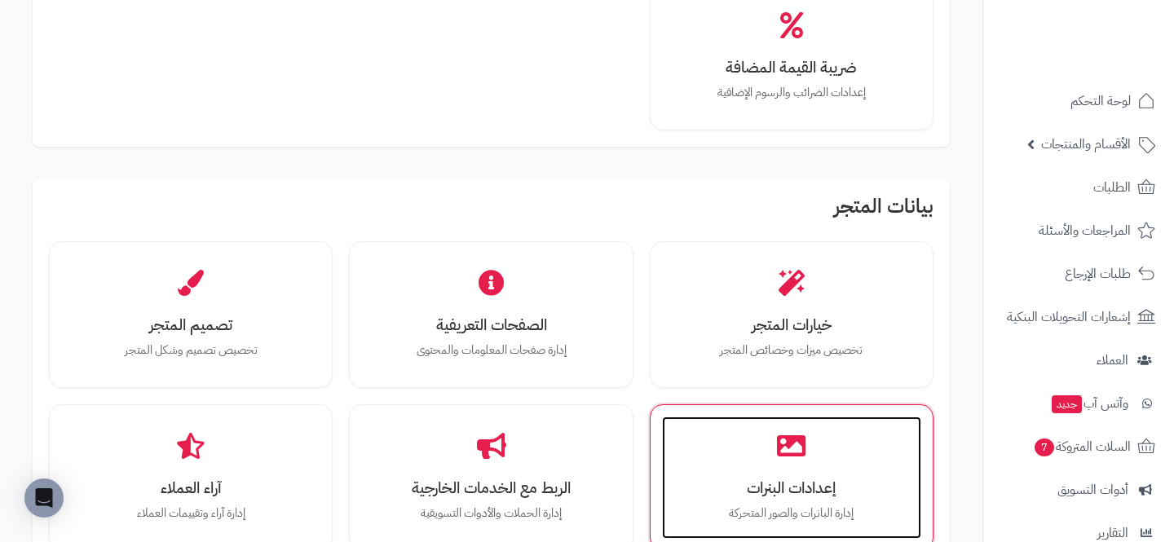
click at [759, 452] on div "إعدادات البنرات إدارة البانرات والصور المتحركة" at bounding box center [791, 478] width 259 height 122
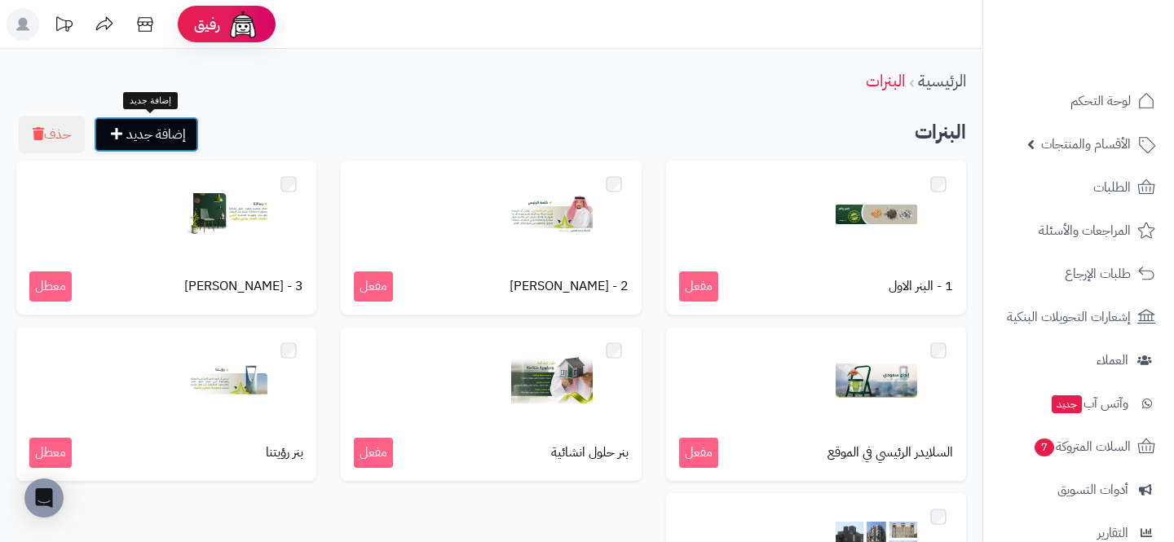
click at [139, 126] on link "إضافة جديد" at bounding box center [146, 135] width 105 height 36
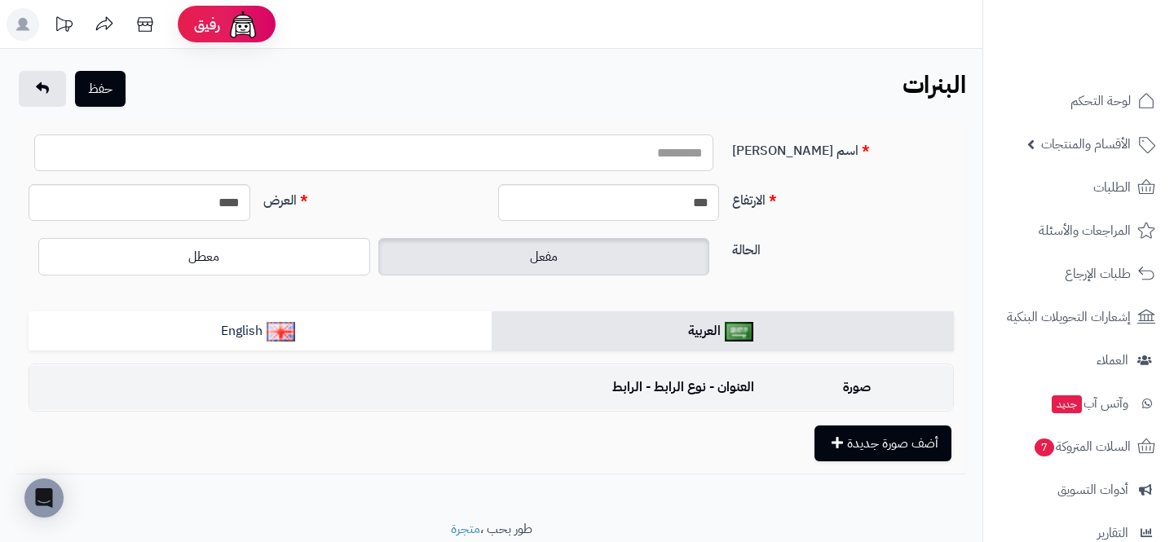
click at [565, 147] on input "اسم [PERSON_NAME]" at bounding box center [373, 153] width 679 height 37
type input "*"
type input "**********"
click at [225, 204] on input "****" at bounding box center [140, 202] width 222 height 37
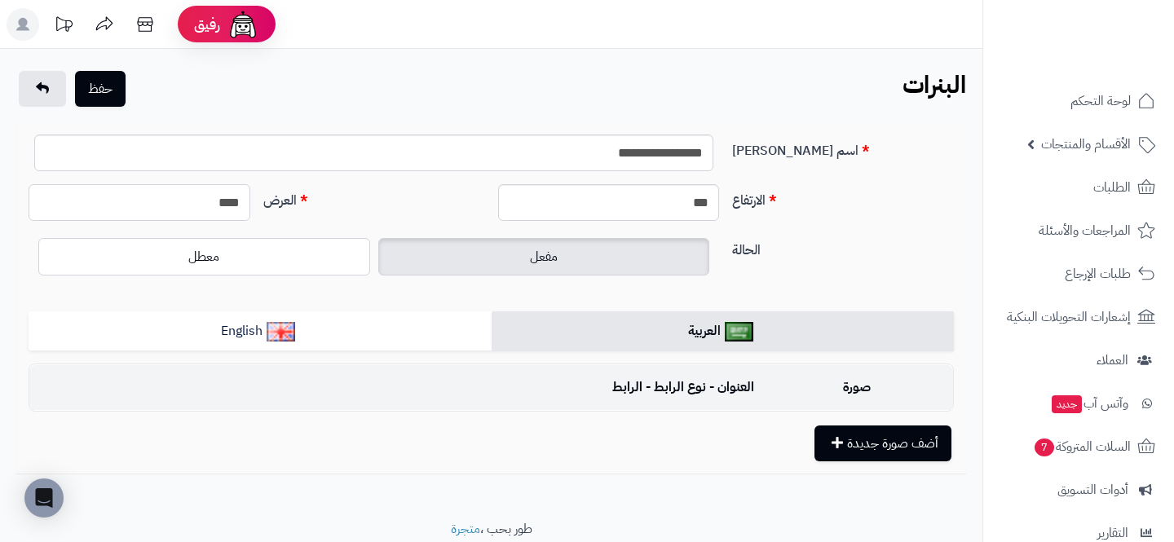
paste input "text"
type input "****"
click at [592, 191] on input "***" at bounding box center [609, 202] width 222 height 37
paste input "text"
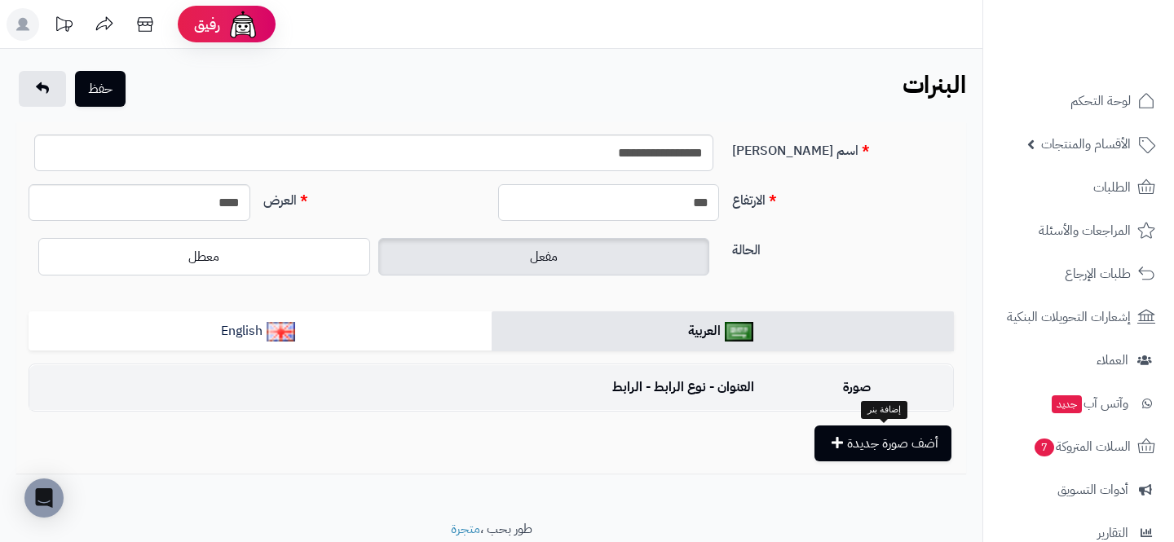
type input "***"
click at [863, 463] on div "**********" at bounding box center [491, 297] width 950 height 351
click at [867, 456] on button "أضف صورة جديدة" at bounding box center [882, 443] width 137 height 36
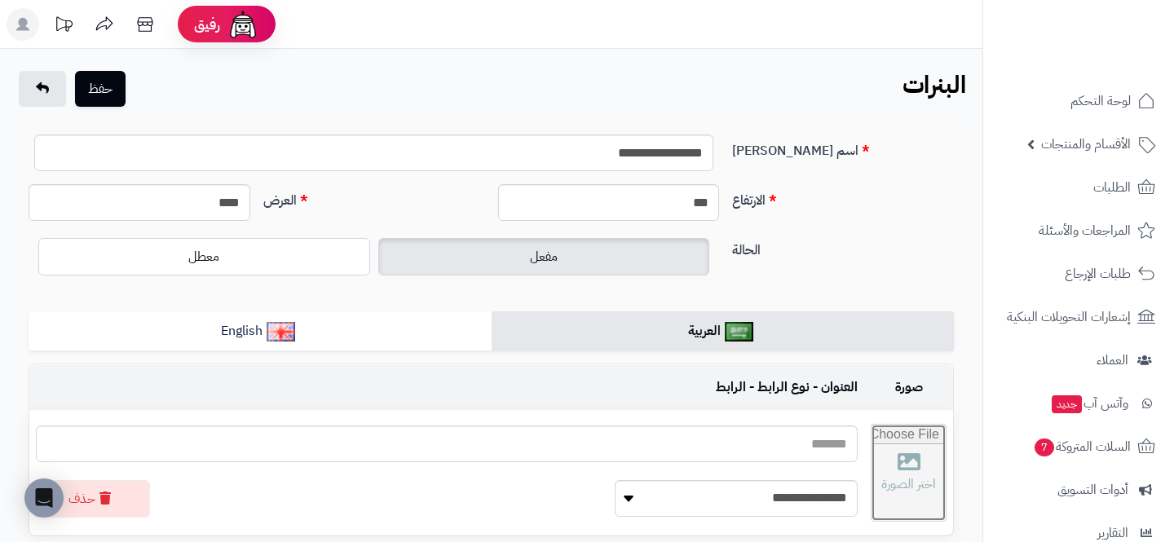
click at [872, 452] on input "file" at bounding box center [909, 473] width 74 height 96
type input "**********"
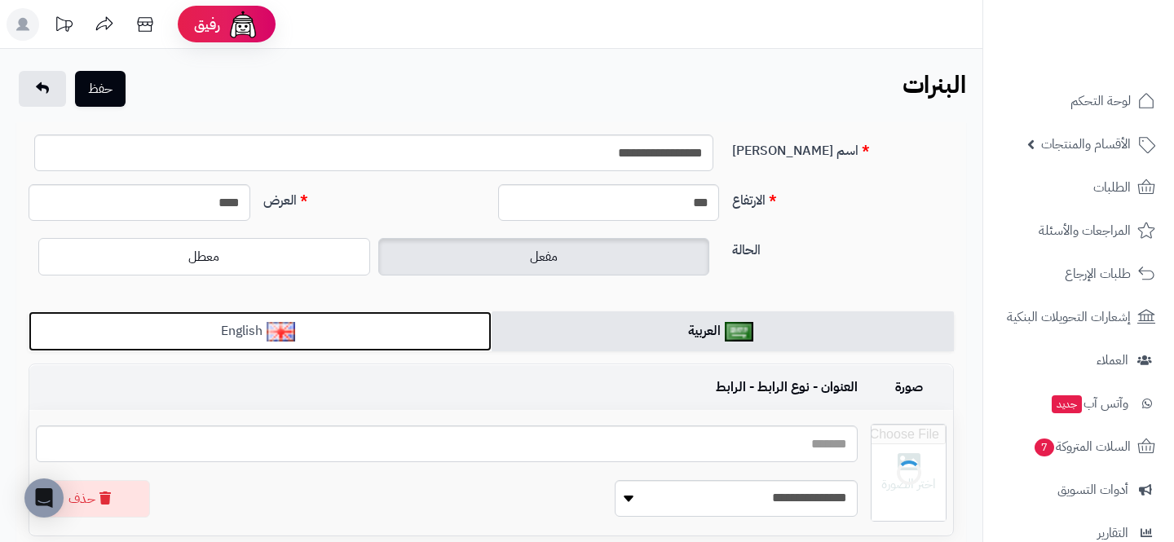
click at [245, 320] on link "English" at bounding box center [260, 331] width 463 height 40
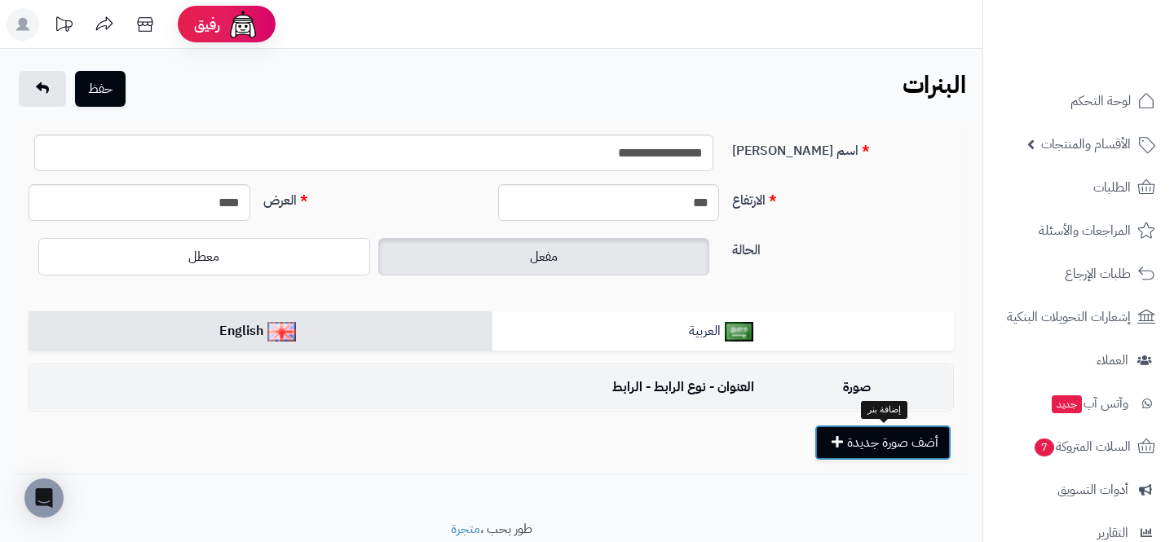
click at [825, 441] on button "أضف صورة جديدة" at bounding box center [882, 443] width 137 height 36
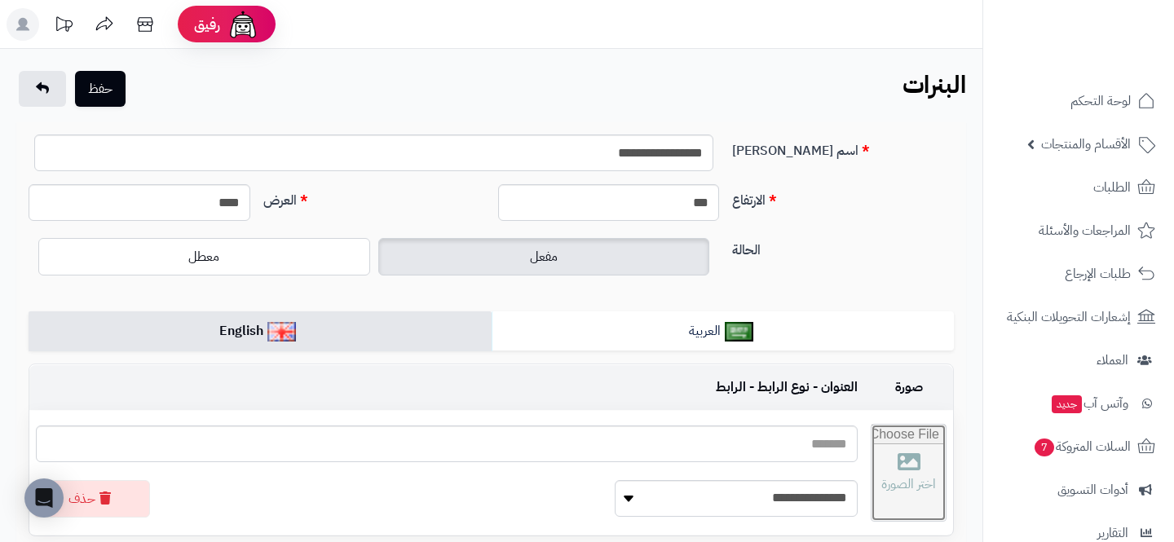
click at [872, 444] on input "file" at bounding box center [909, 473] width 74 height 96
type input "**********"
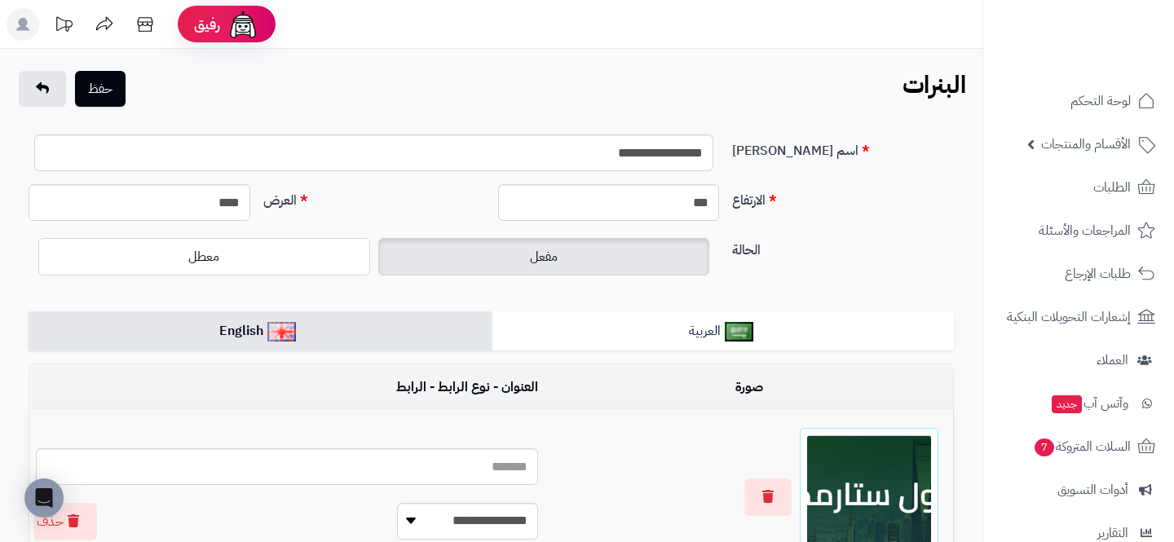
scroll to position [135, 0]
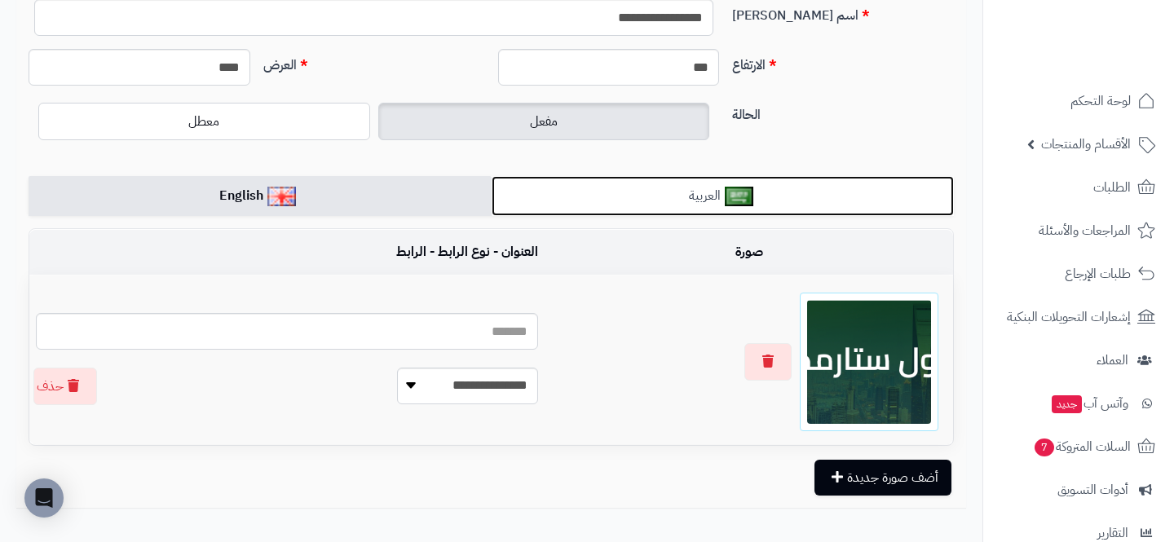
click at [728, 194] on img at bounding box center [739, 197] width 29 height 20
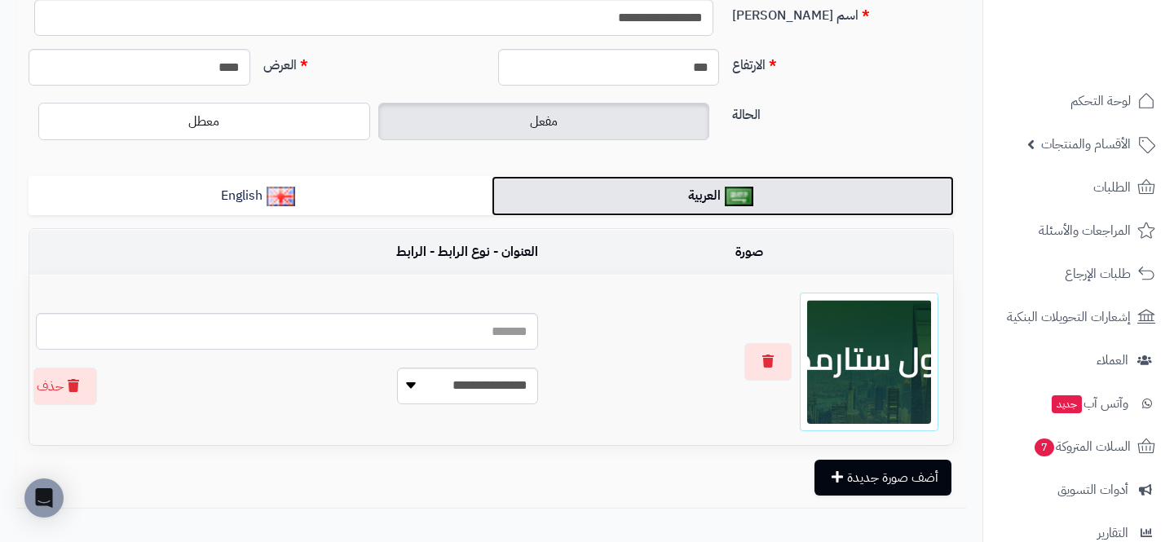
scroll to position [0, 0]
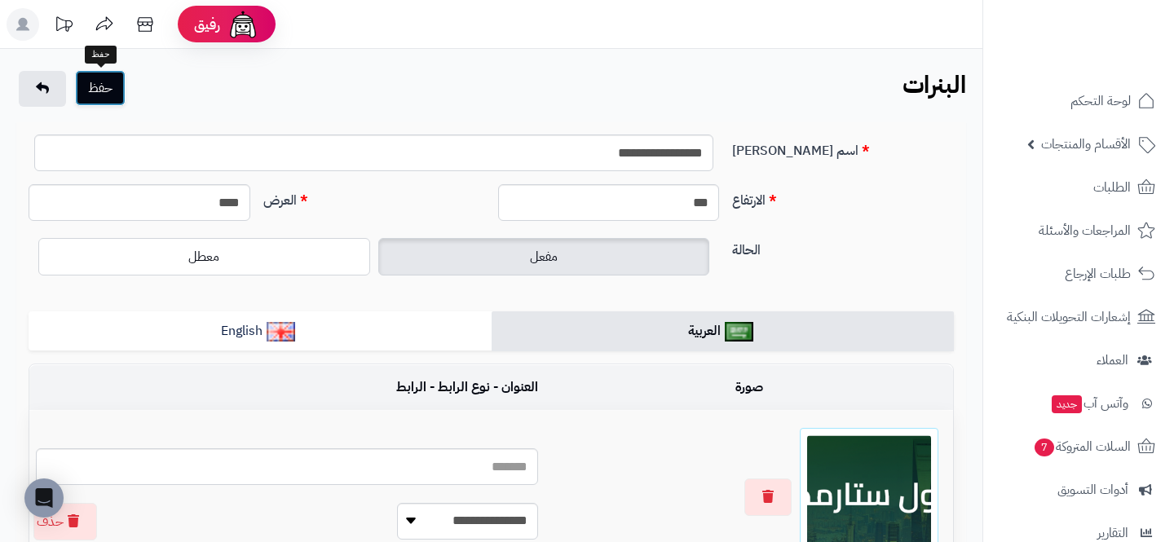
click at [107, 83] on button "حفظ" at bounding box center [100, 88] width 51 height 36
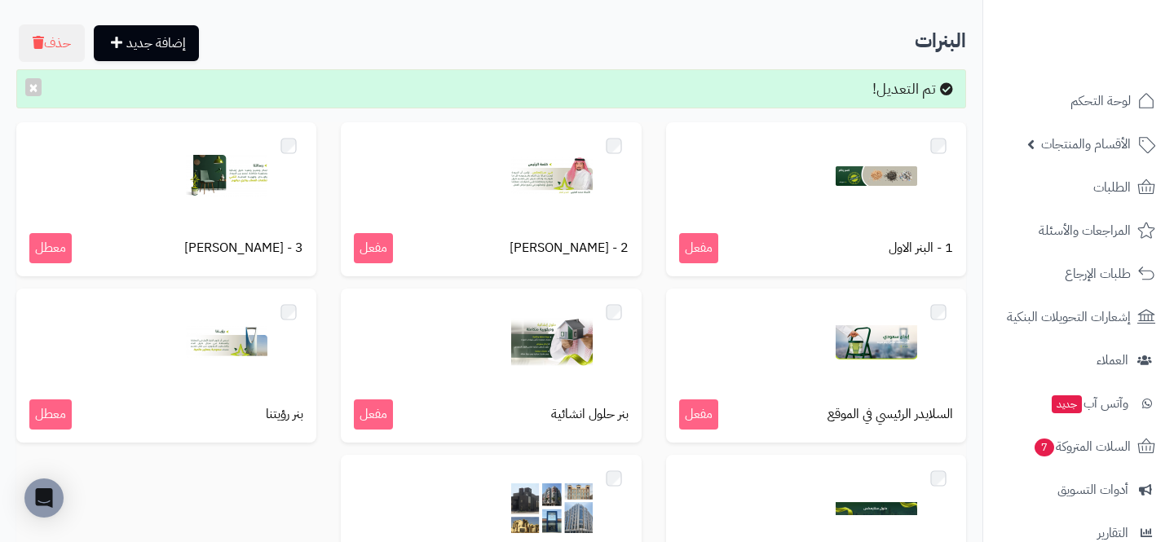
scroll to position [316, 0]
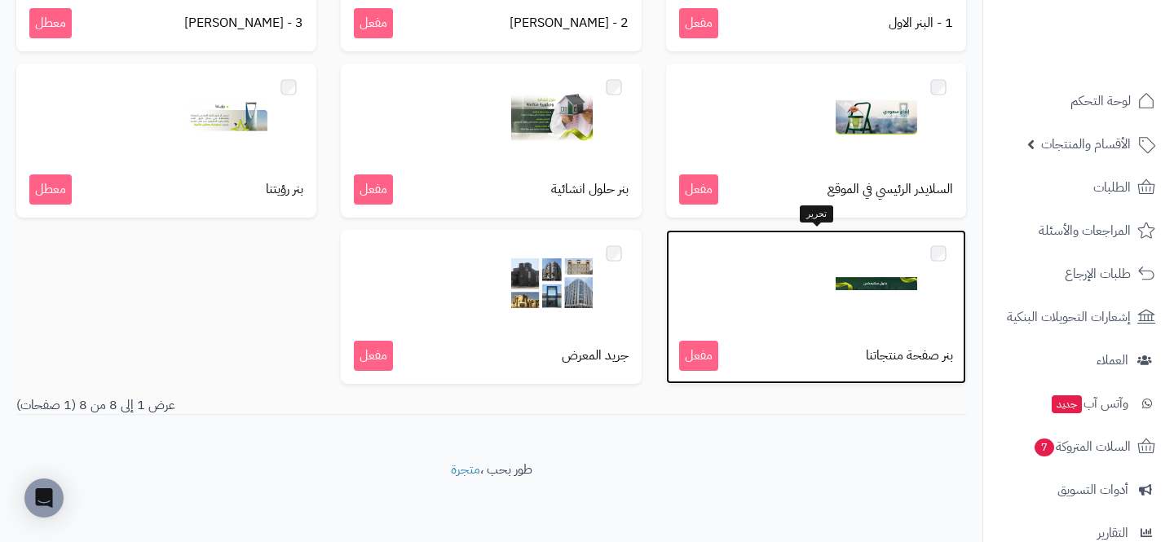
click at [867, 265] on img at bounding box center [877, 284] width 82 height 82
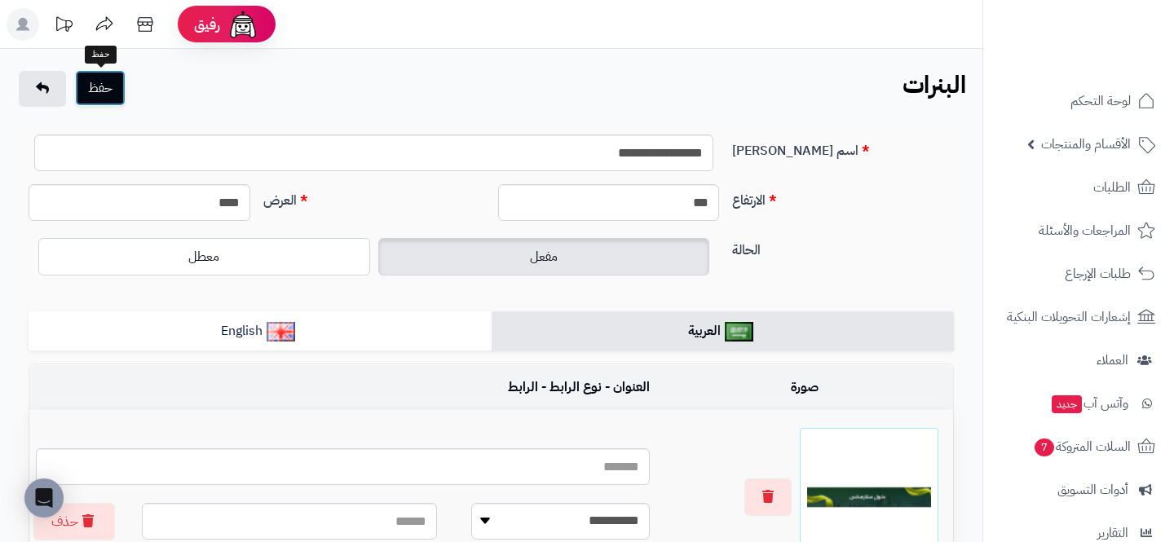
click at [103, 99] on button "حفظ" at bounding box center [100, 88] width 51 height 36
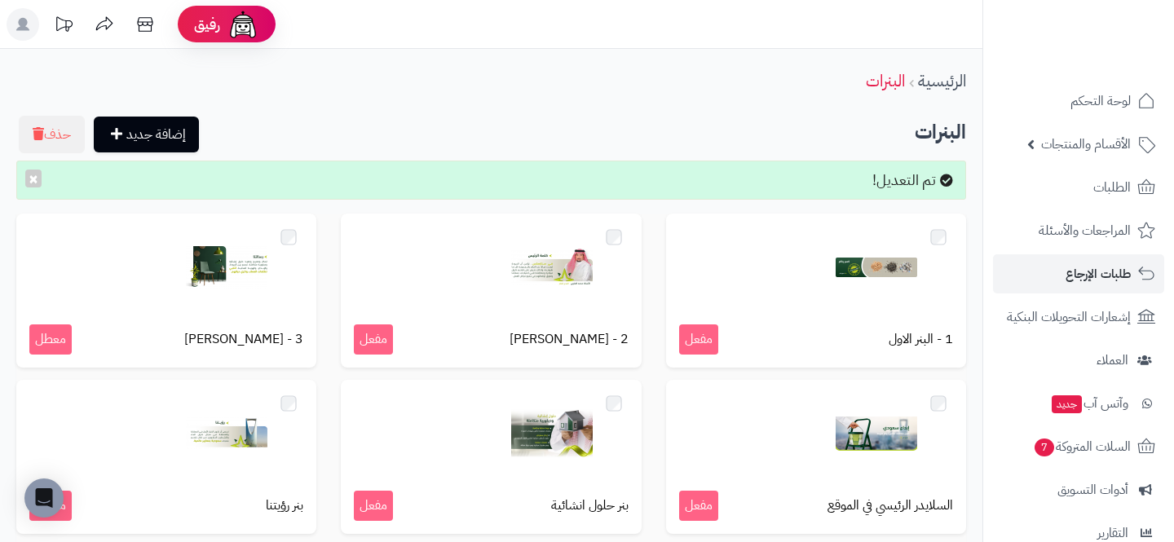
scroll to position [204, 0]
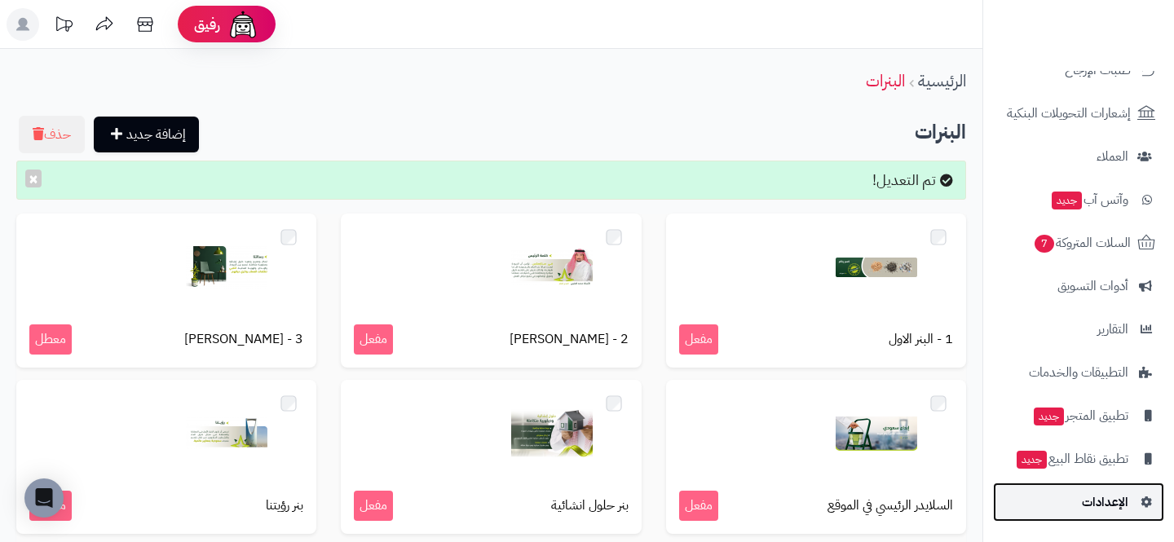
click at [1090, 492] on span "الإعدادات" at bounding box center [1105, 502] width 46 height 23
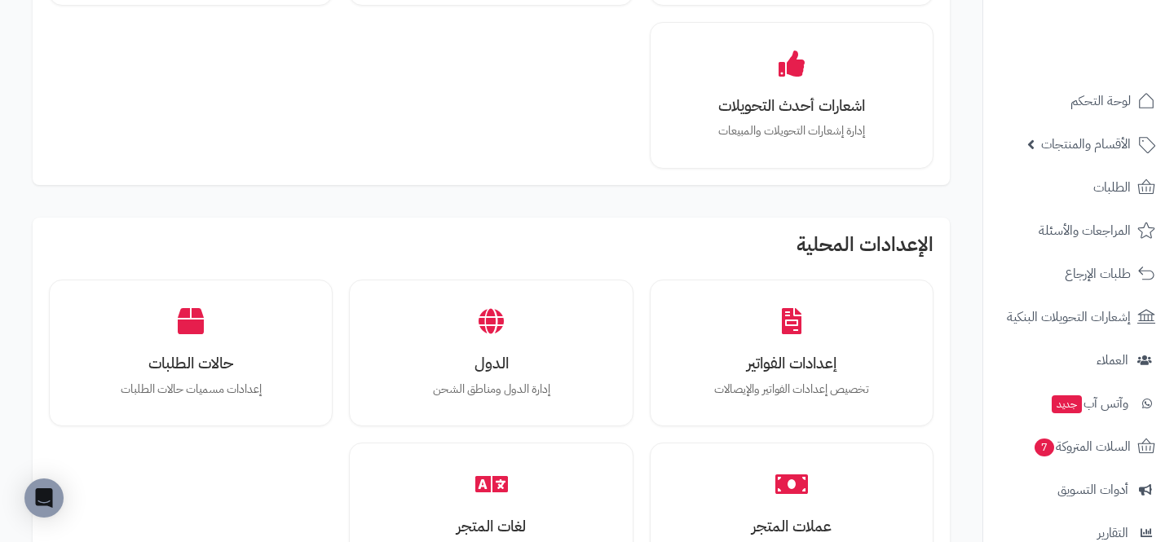
scroll to position [1666, 0]
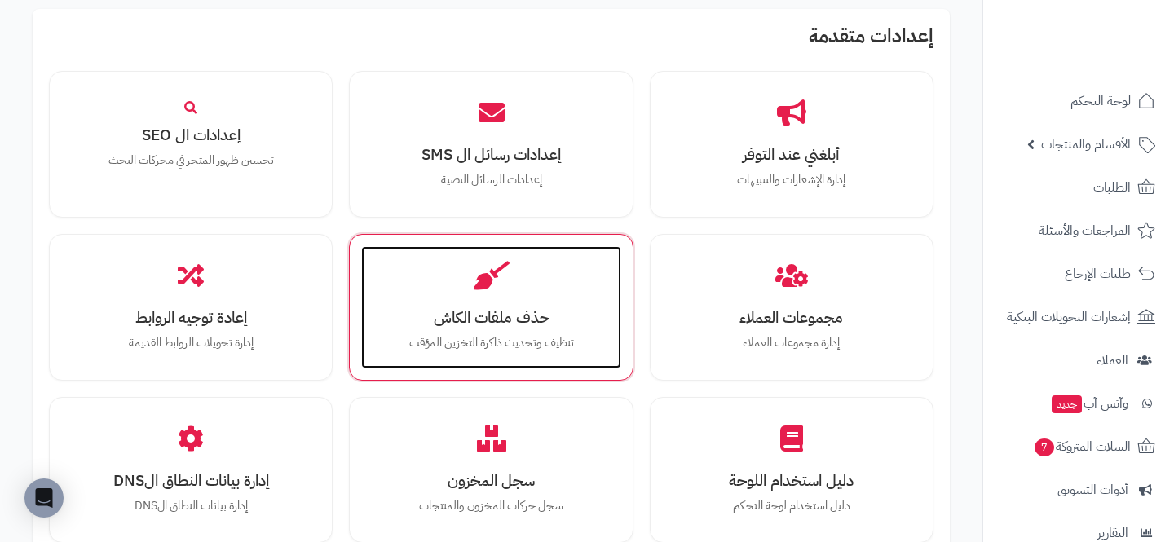
click at [427, 276] on div "حذف ملفات الكاش تنظيف وتحديث ذاكرة التخزين المؤقت" at bounding box center [490, 307] width 259 height 122
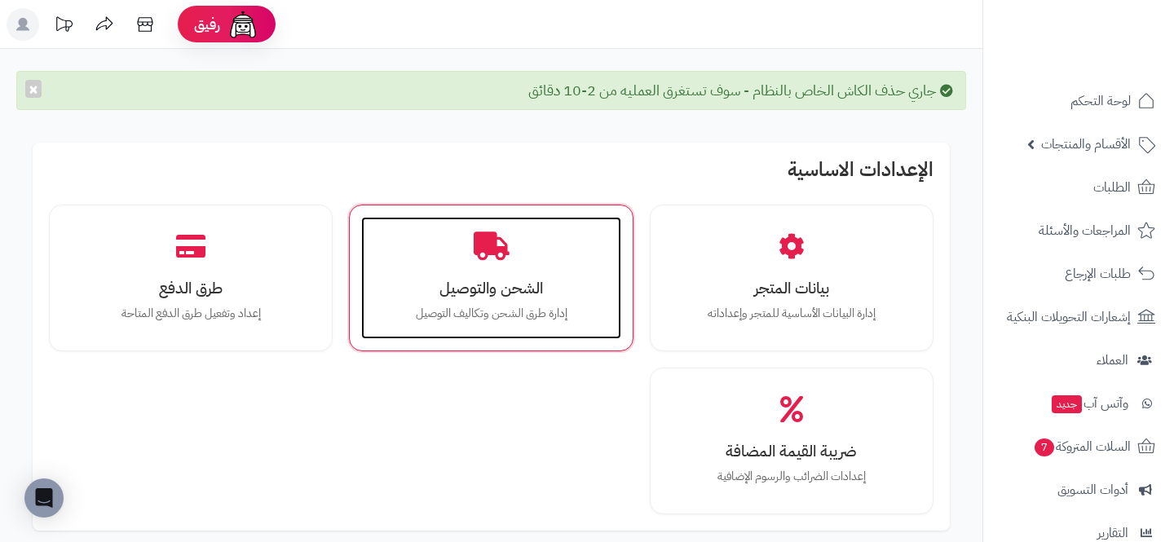
click at [530, 297] on h3 "الشحن والتوصيل" at bounding box center [490, 288] width 227 height 17
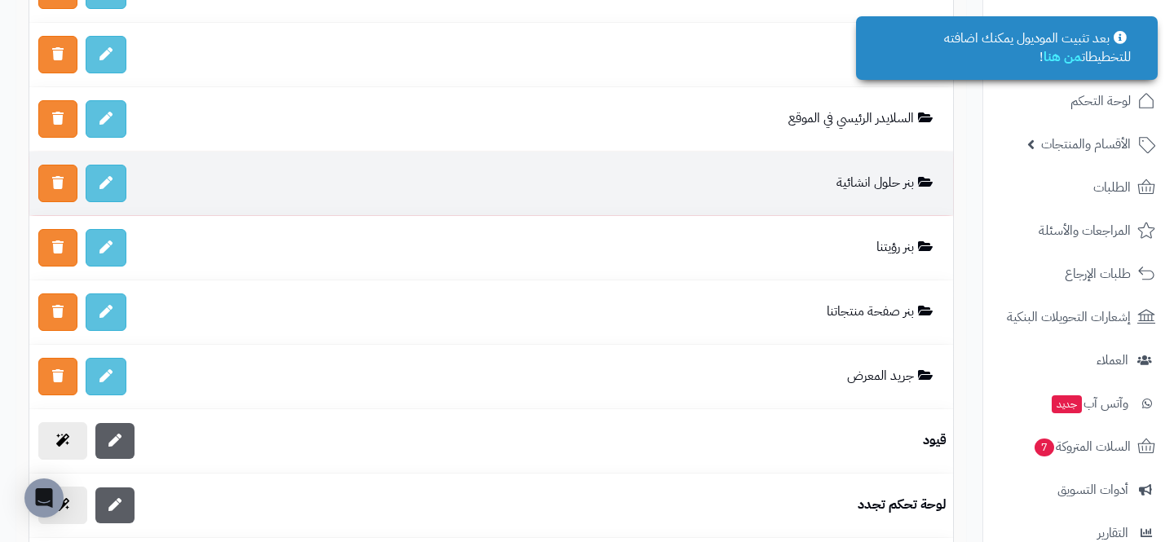
scroll to position [4322, 0]
